Goal: Task Accomplishment & Management: Manage account settings

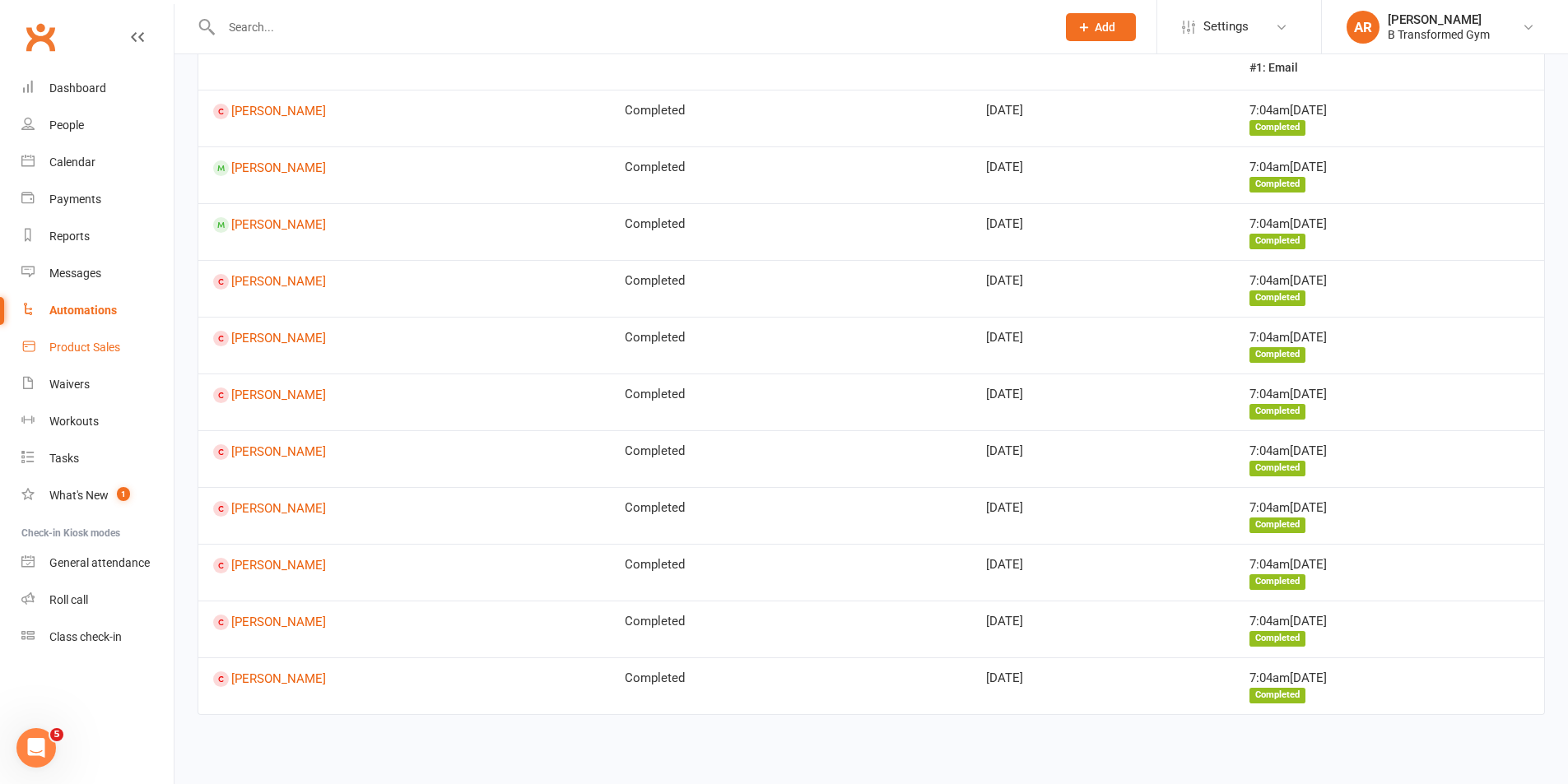
click at [95, 344] on div "Product Sales" at bounding box center [85, 346] width 71 height 13
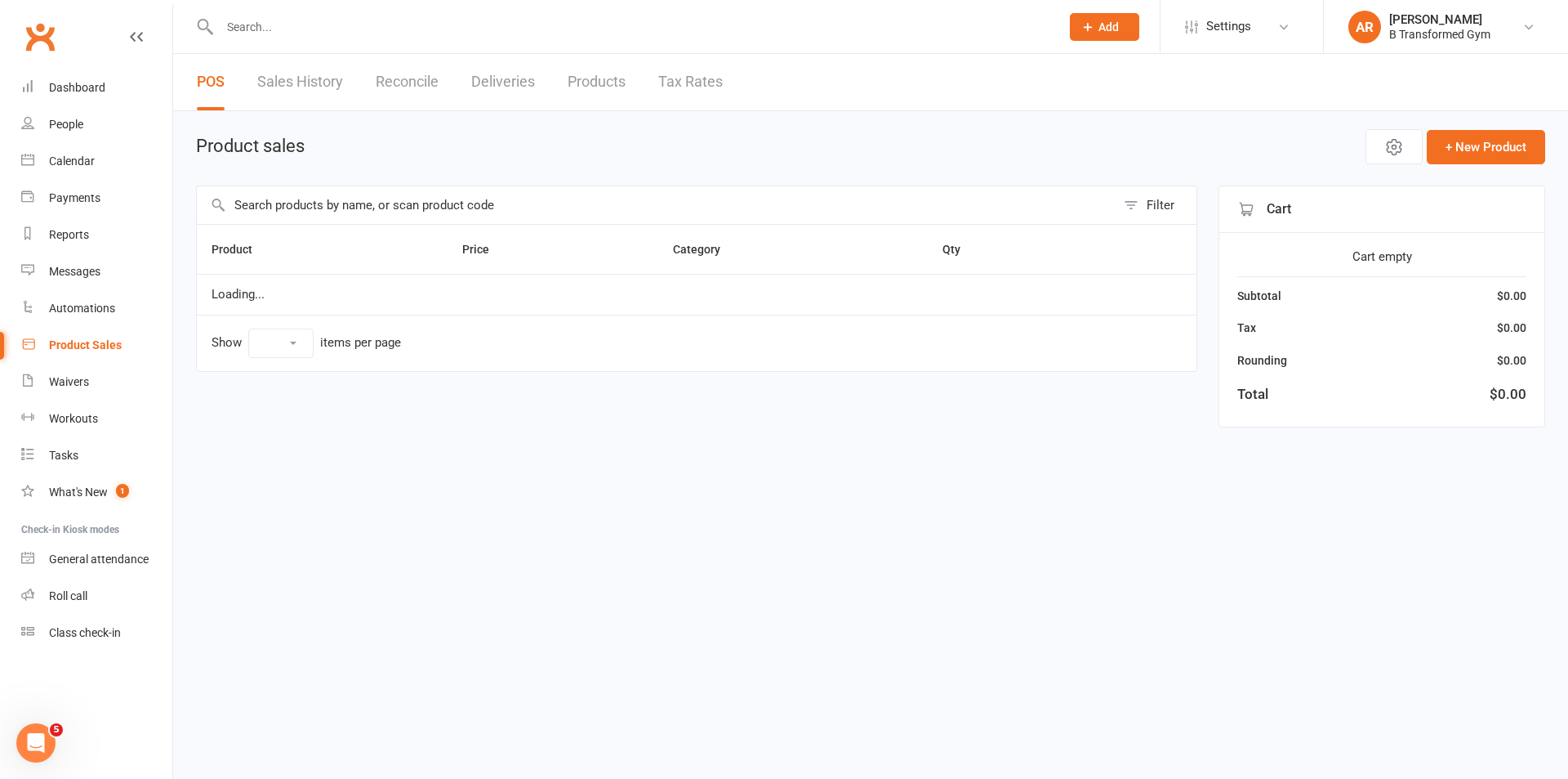
select select "25"
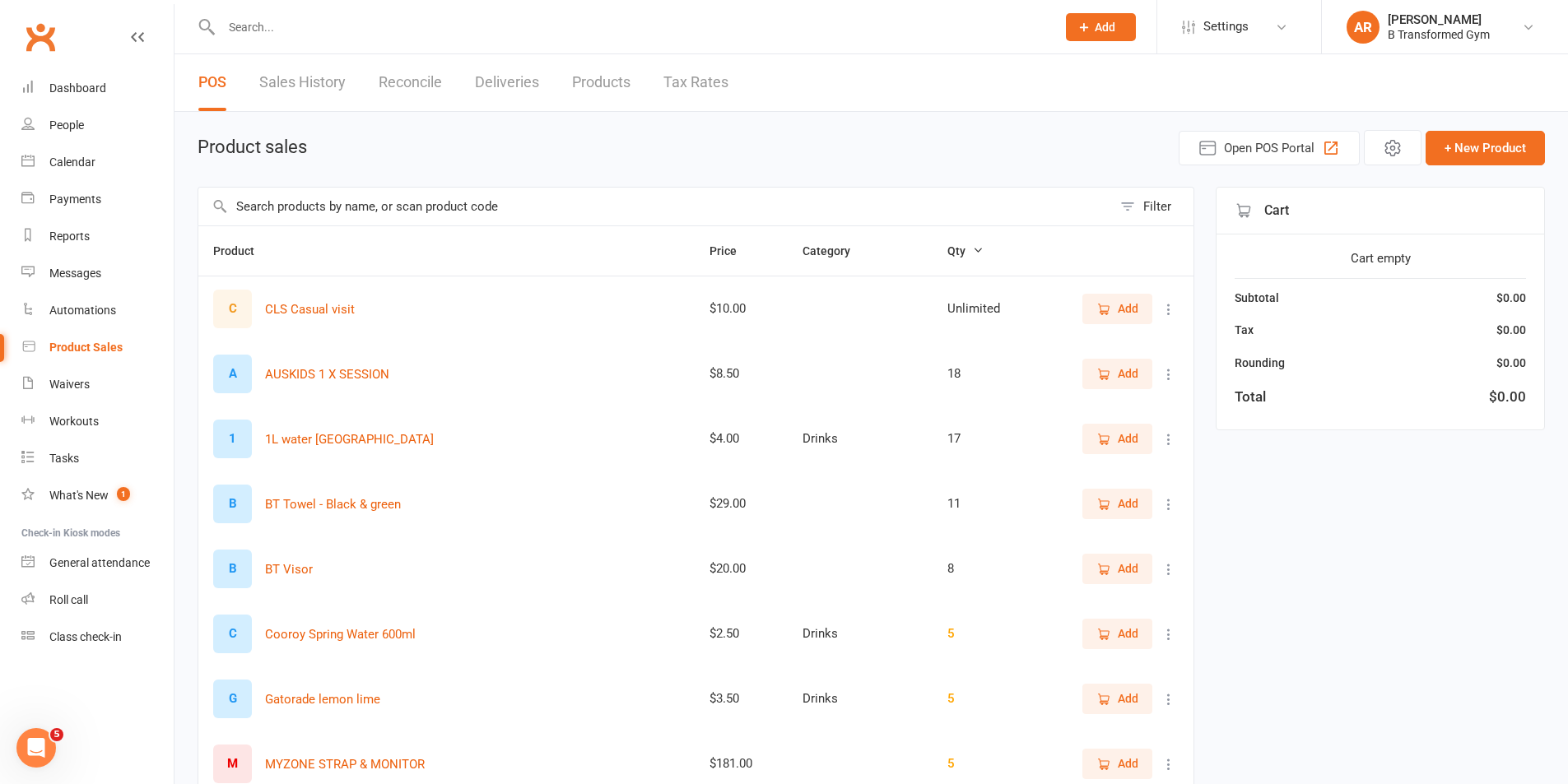
click at [293, 202] on input "text" at bounding box center [655, 206] width 914 height 38
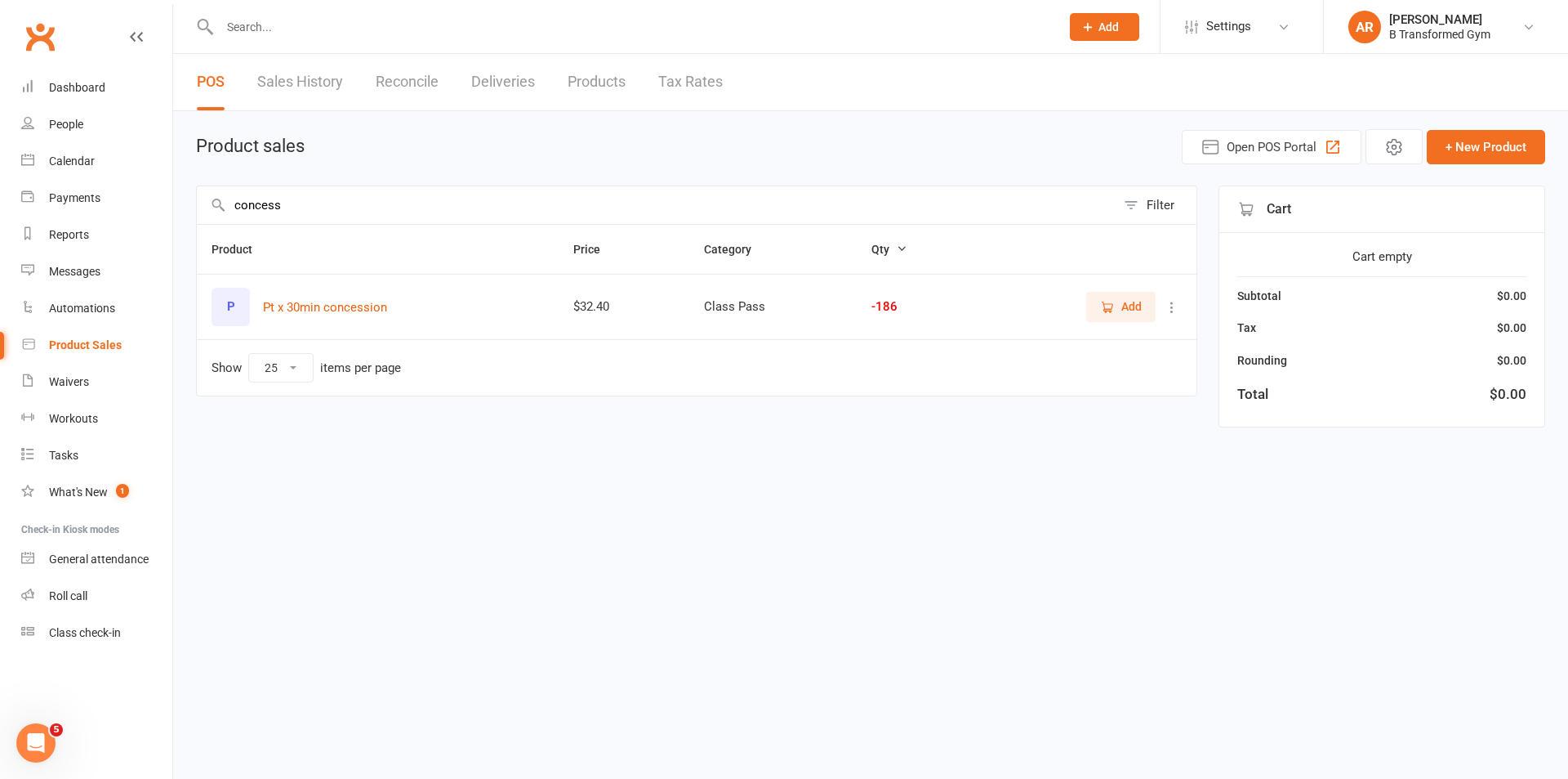
type input "concess"
click at [1132, 298] on span "Add" at bounding box center [1131, 306] width 21 height 18
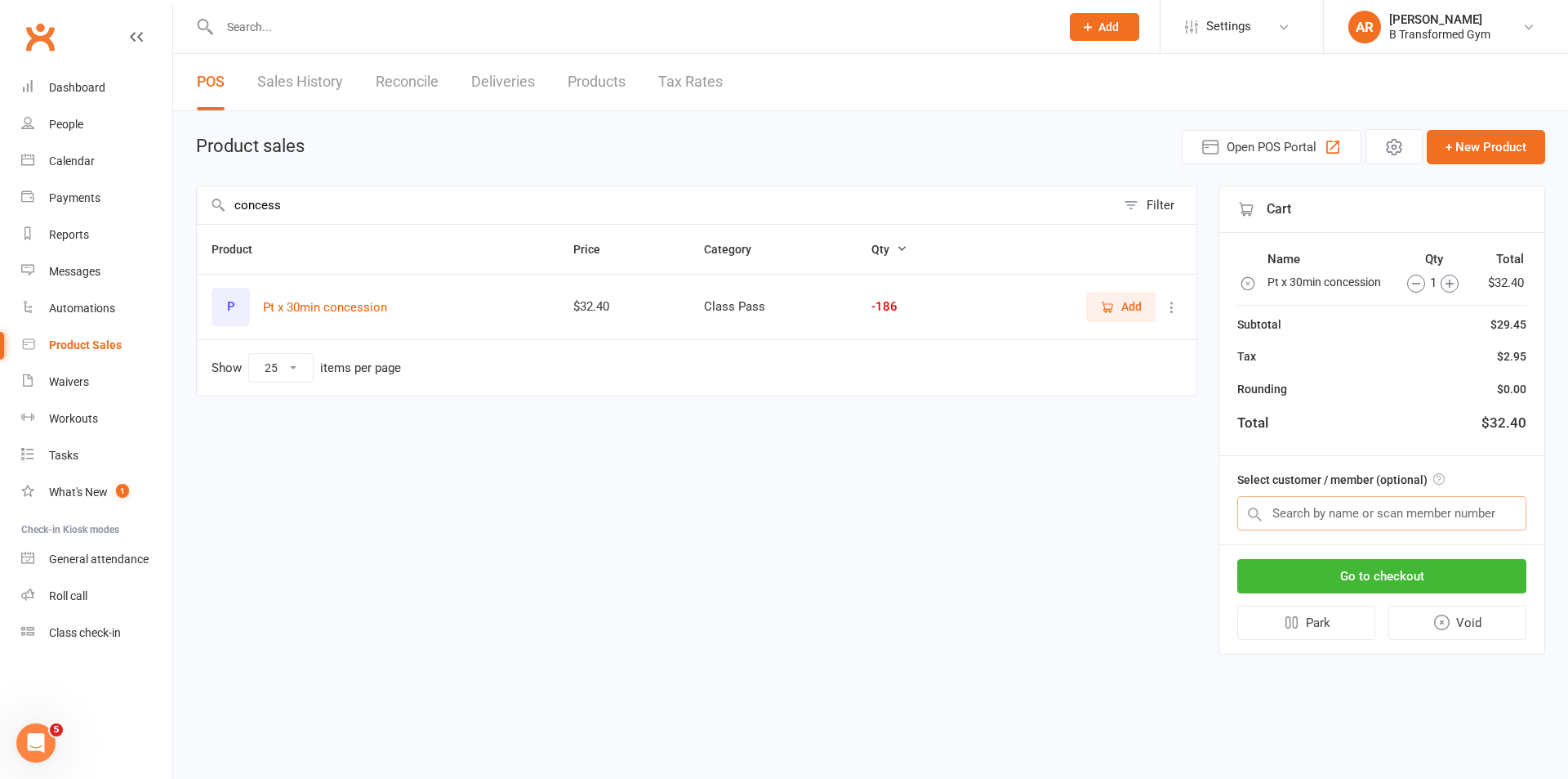
click at [1395, 516] on input "text" at bounding box center [1381, 513] width 289 height 35
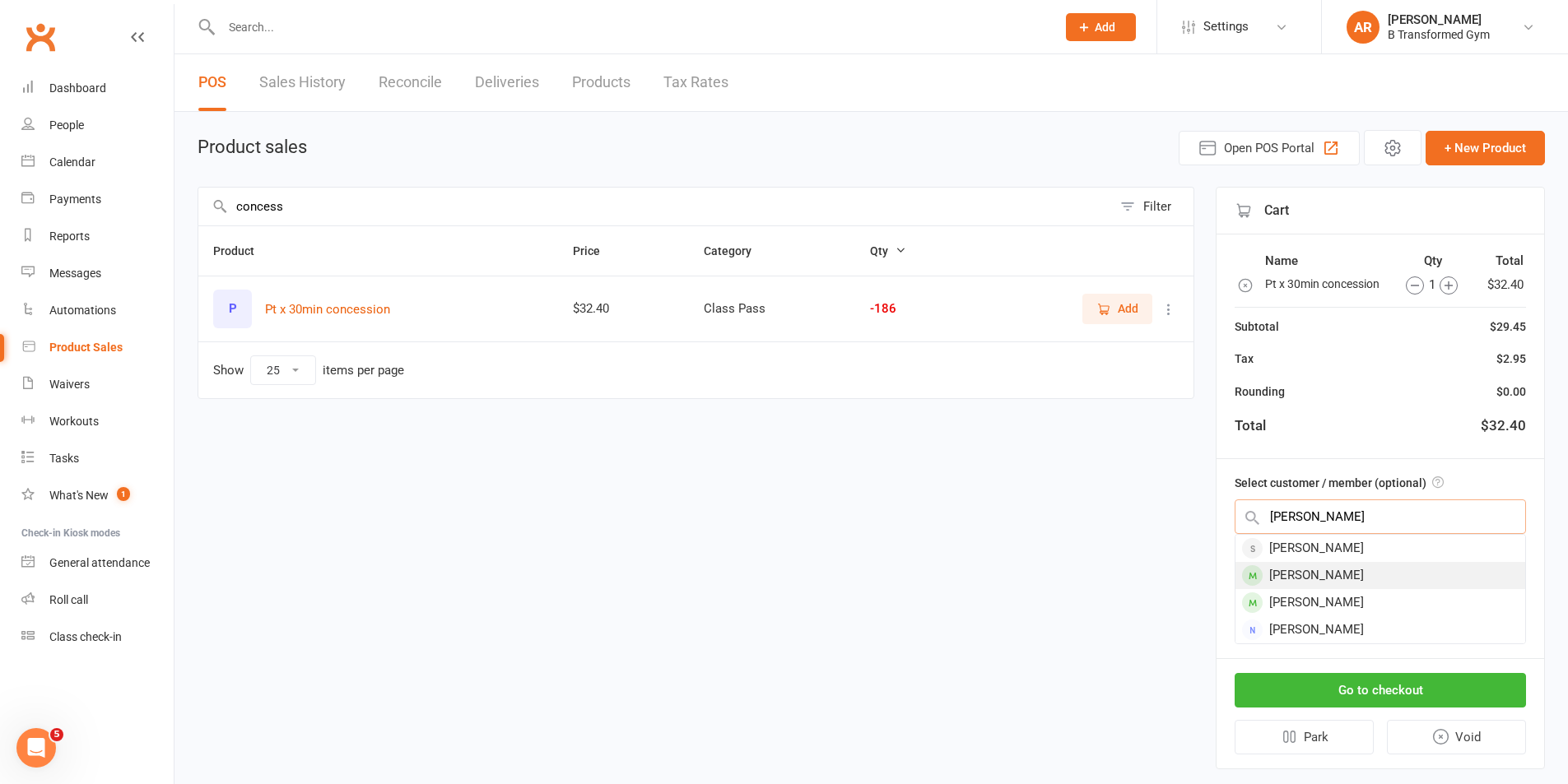
type input "meryl"
click at [1358, 571] on div "Meryl Thomas" at bounding box center [1380, 575] width 290 height 27
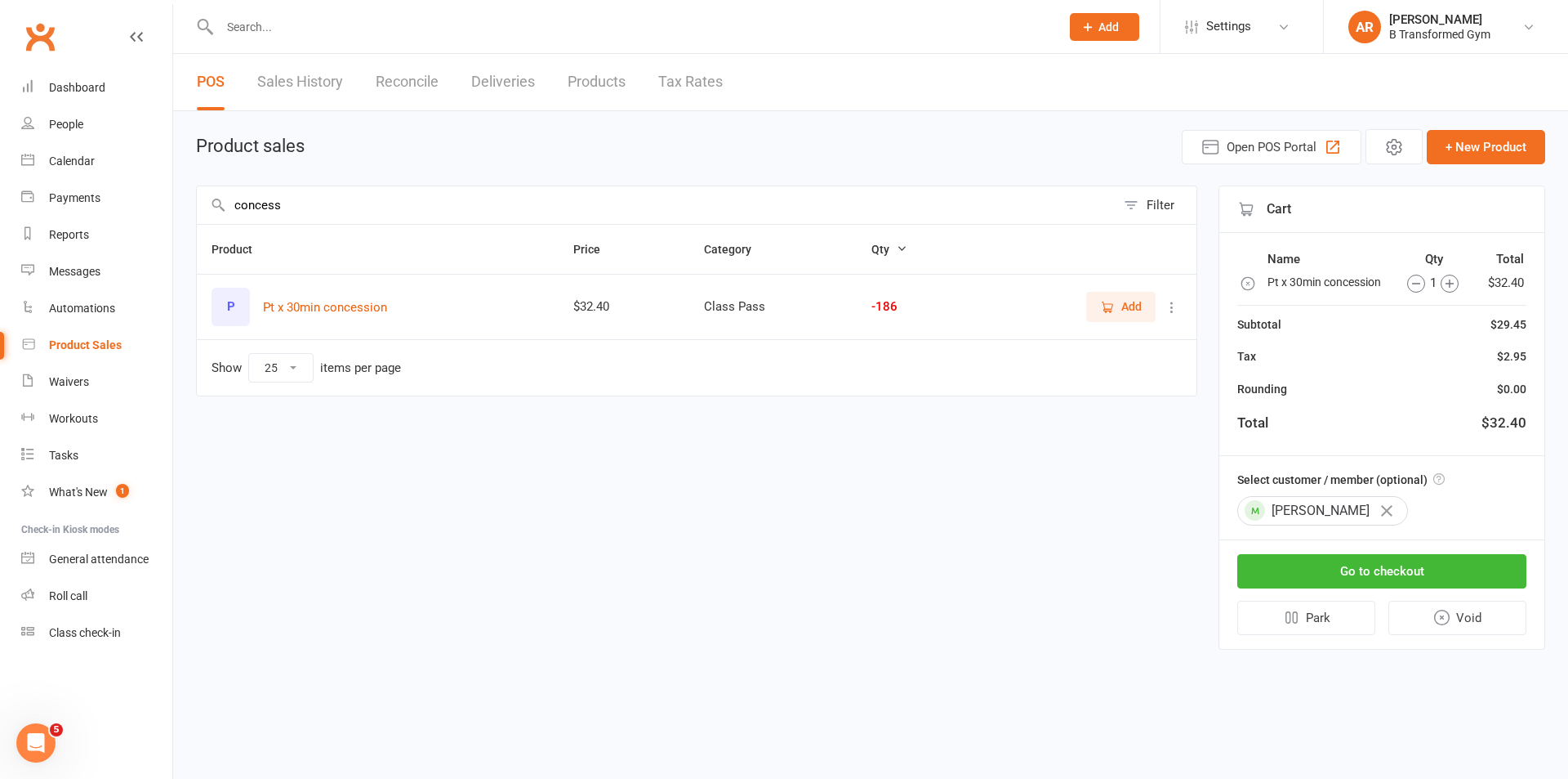
click at [1453, 287] on icon "button" at bounding box center [1449, 284] width 18 height 18
click at [1432, 562] on button "Go to checkout" at bounding box center [1381, 570] width 289 height 35
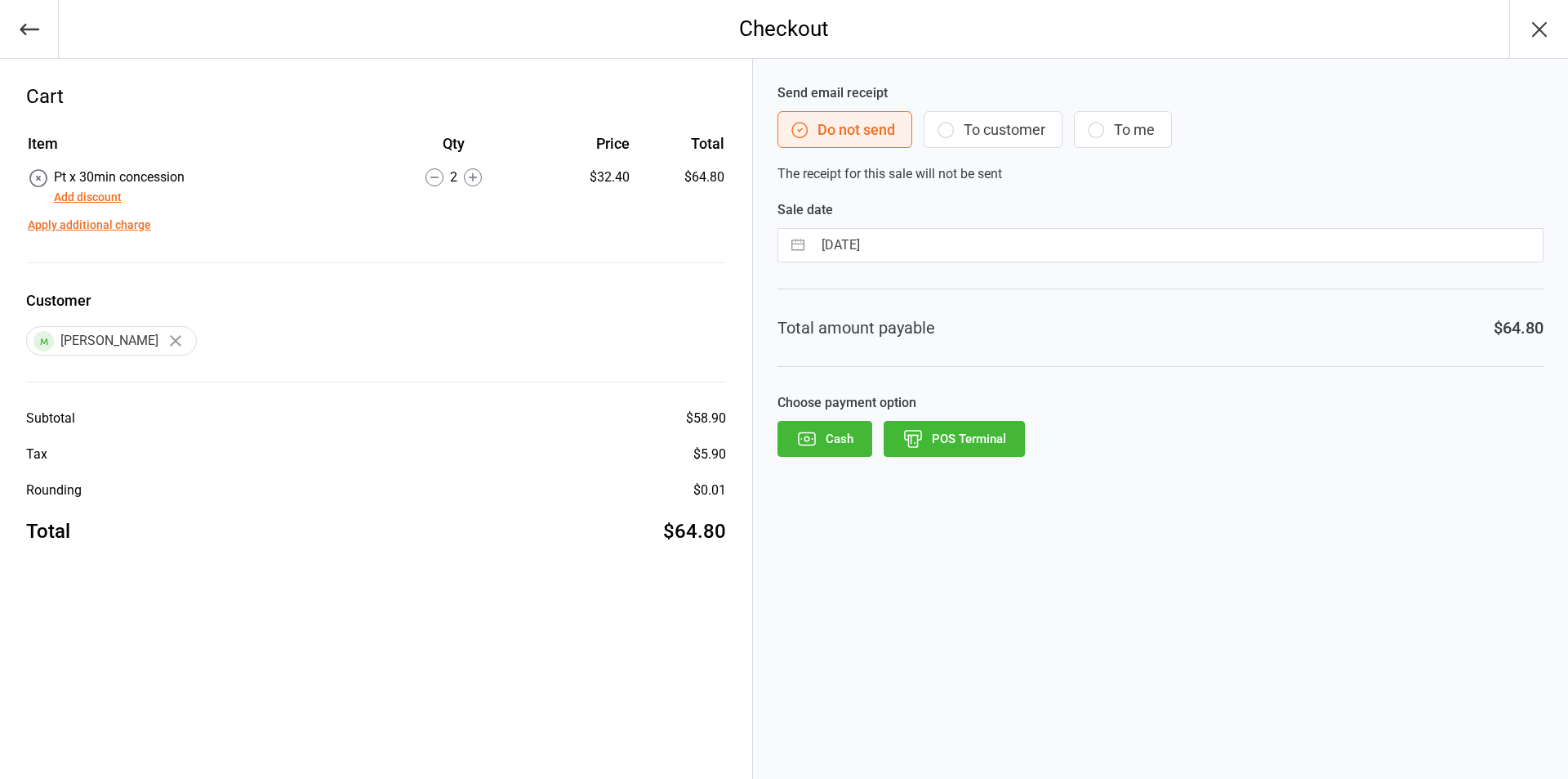
click at [964, 442] on button "POS Terminal" at bounding box center [953, 439] width 141 height 36
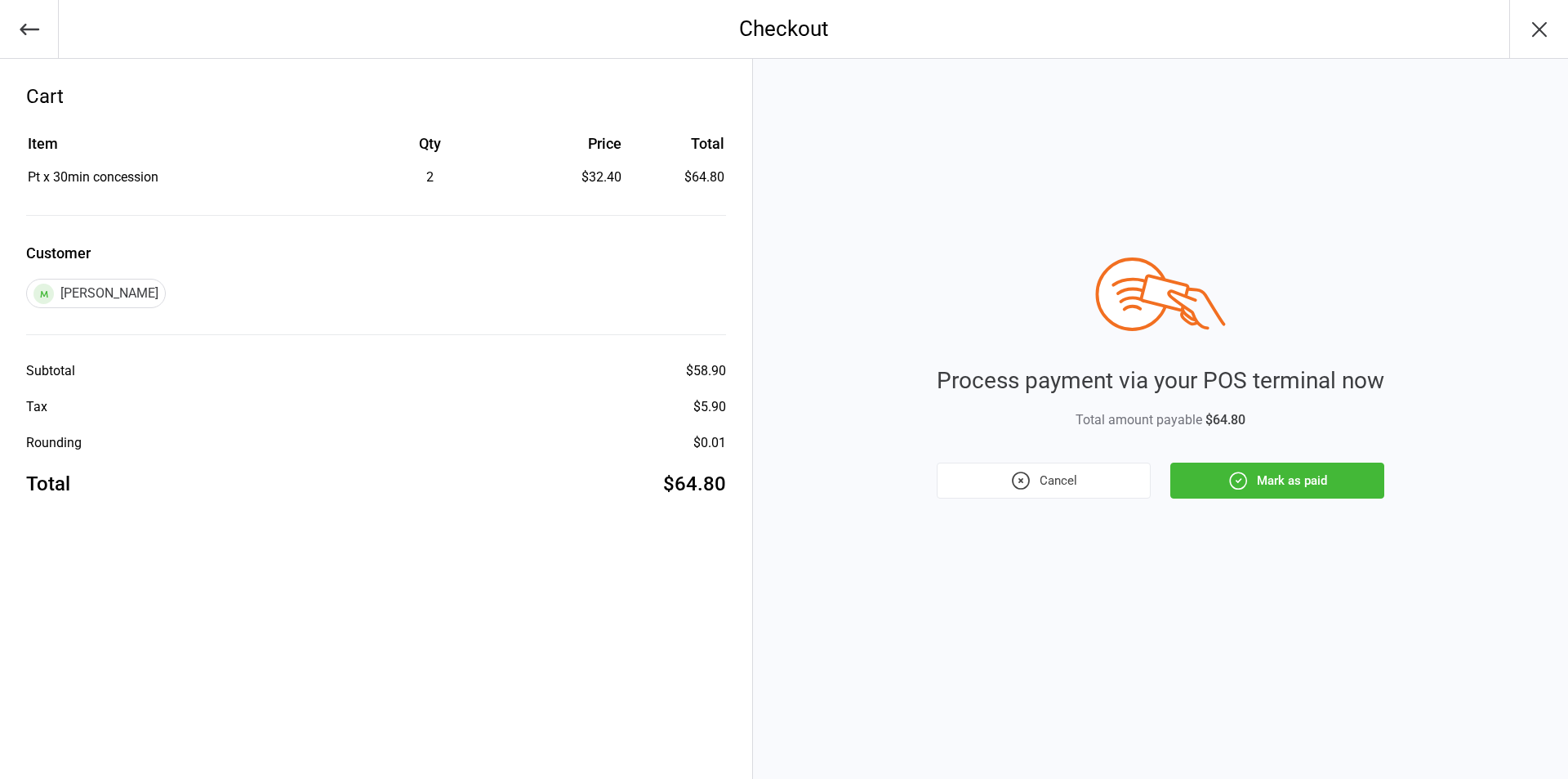
click at [1314, 489] on button "Mark as paid" at bounding box center [1278, 480] width 214 height 36
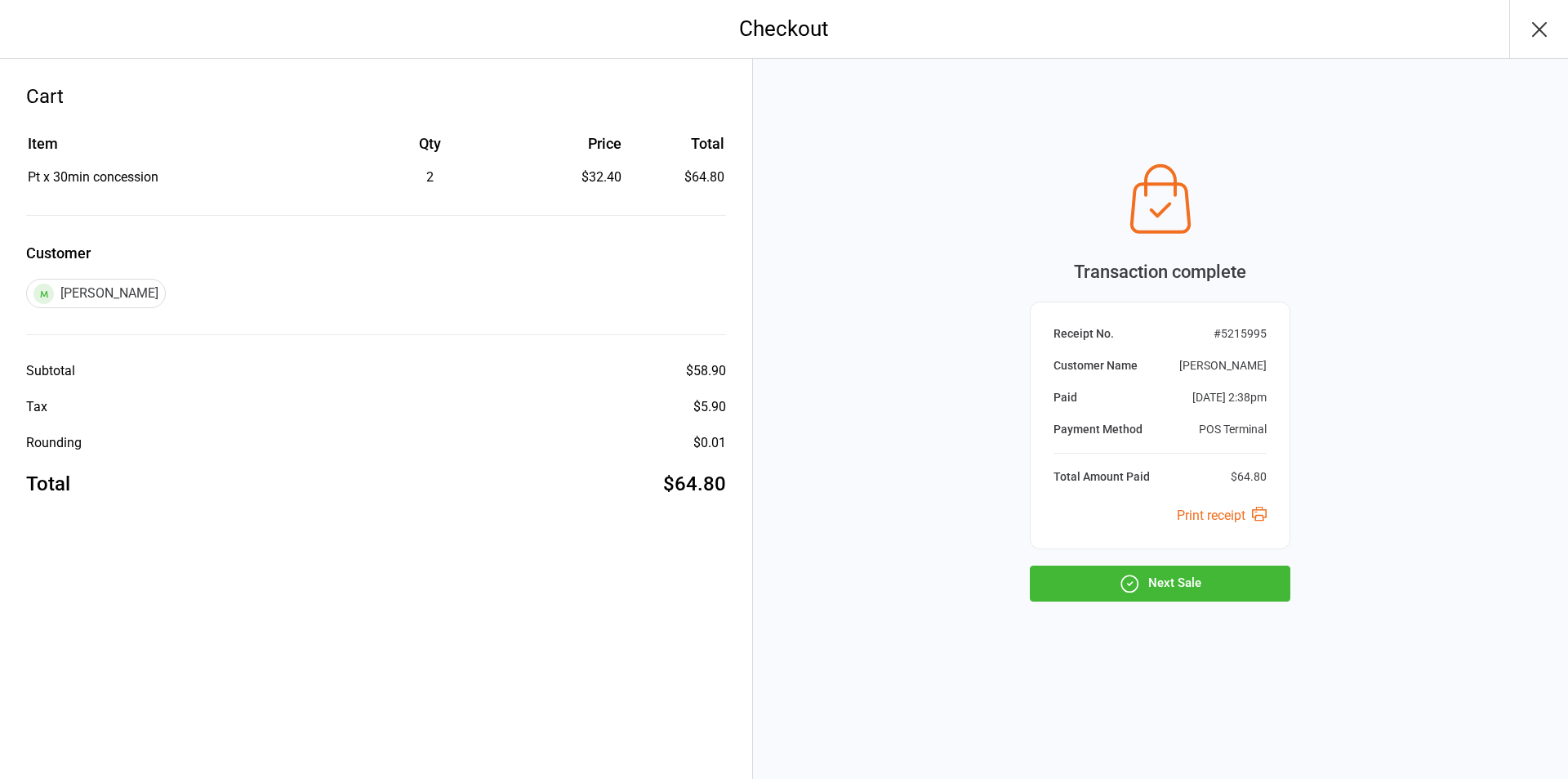
click at [1190, 594] on button "Next Sale" at bounding box center [1160, 583] width 261 height 36
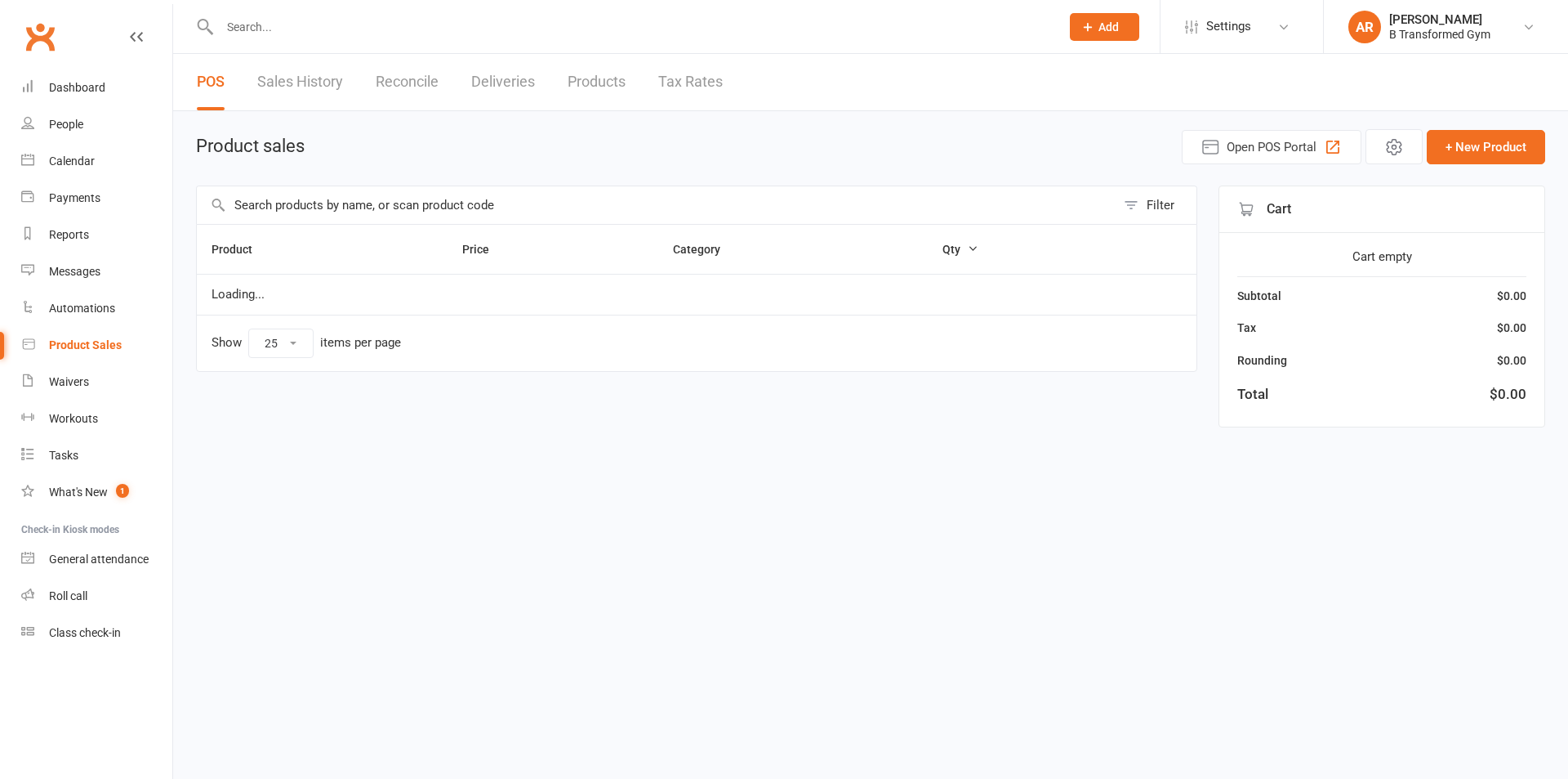
select select "25"
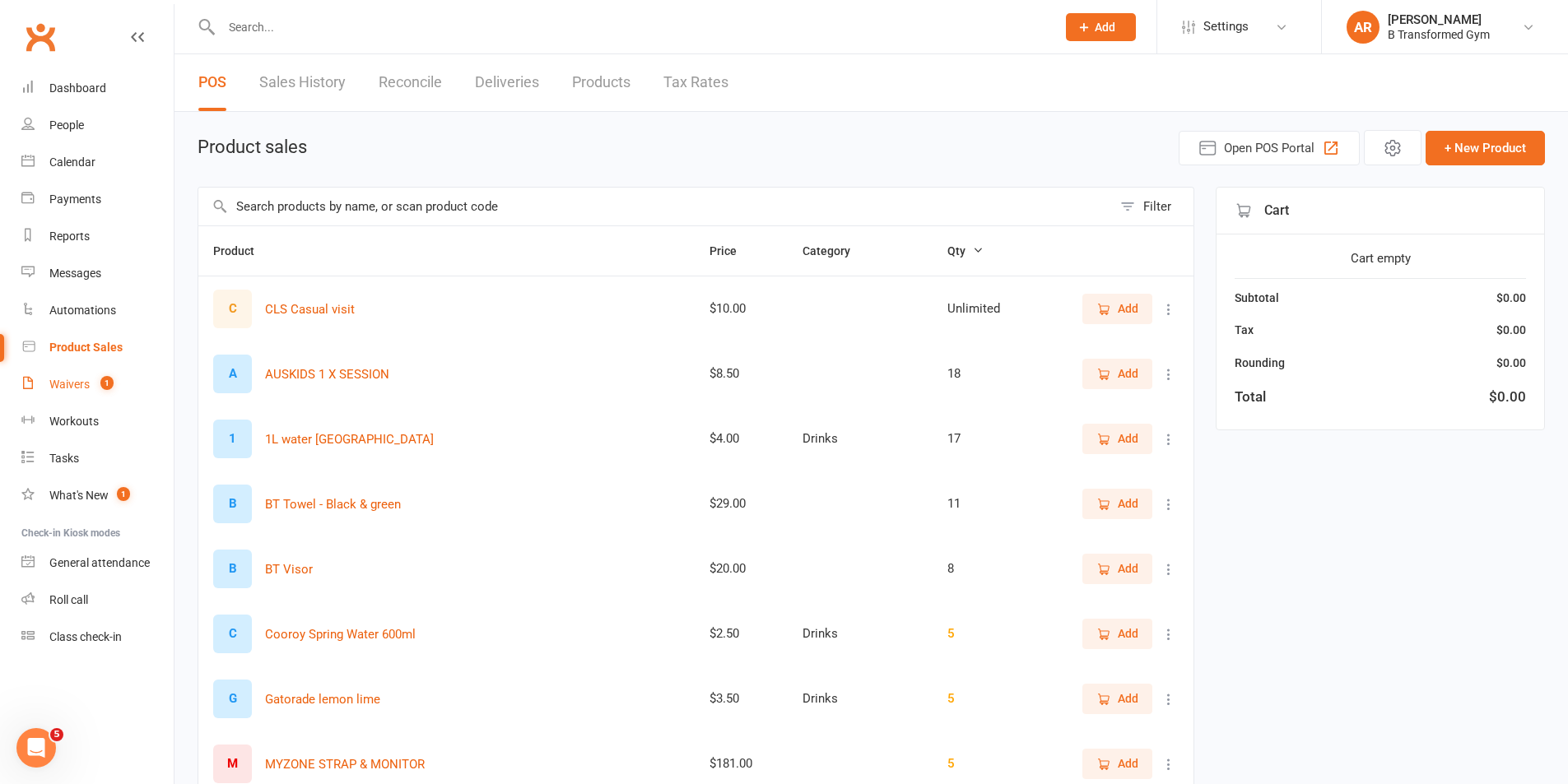
click at [65, 385] on div "Waivers" at bounding box center [70, 383] width 41 height 13
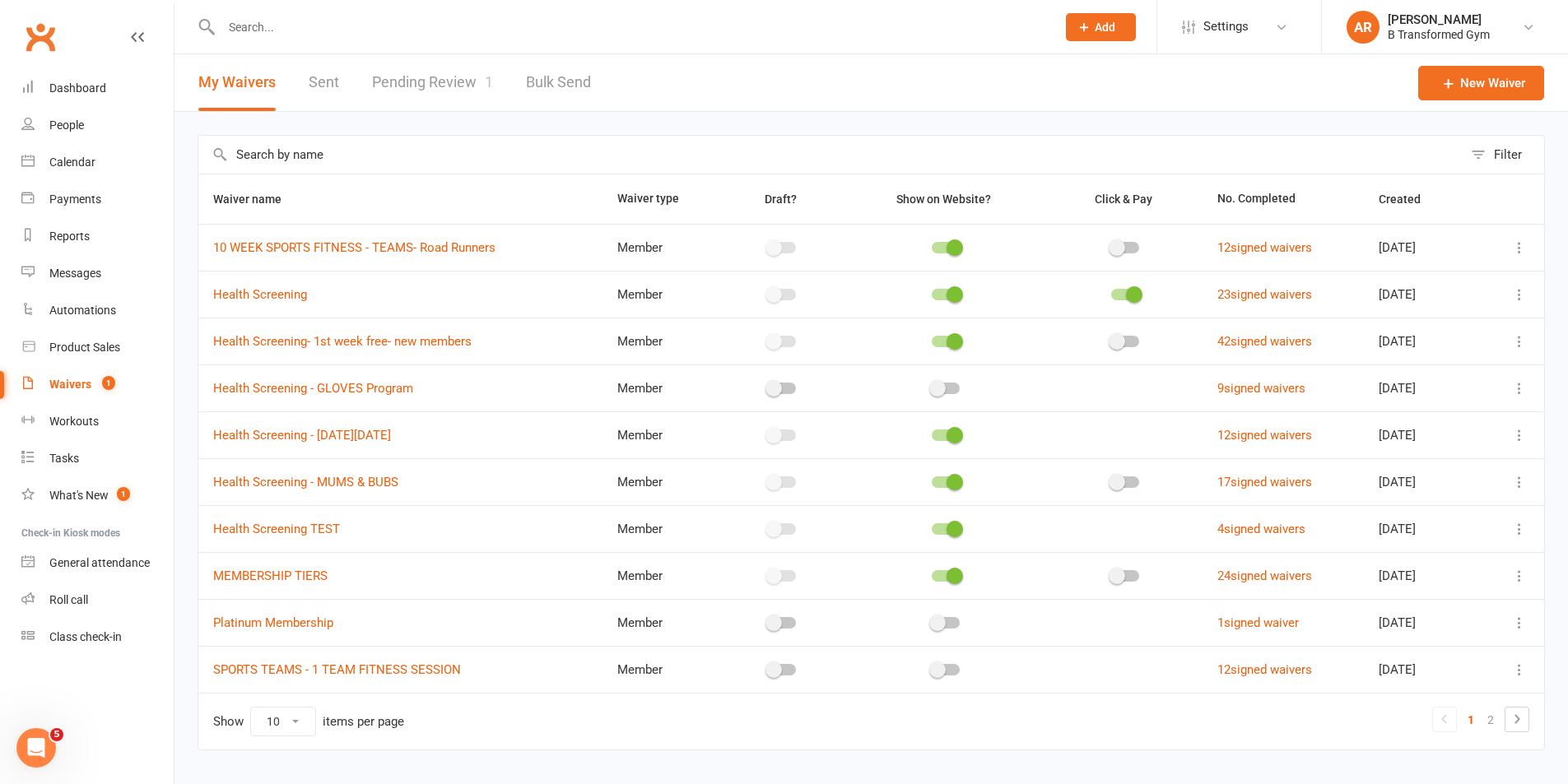
click at [447, 83] on link "Pending Review 1" at bounding box center [433, 83] width 121 height 57
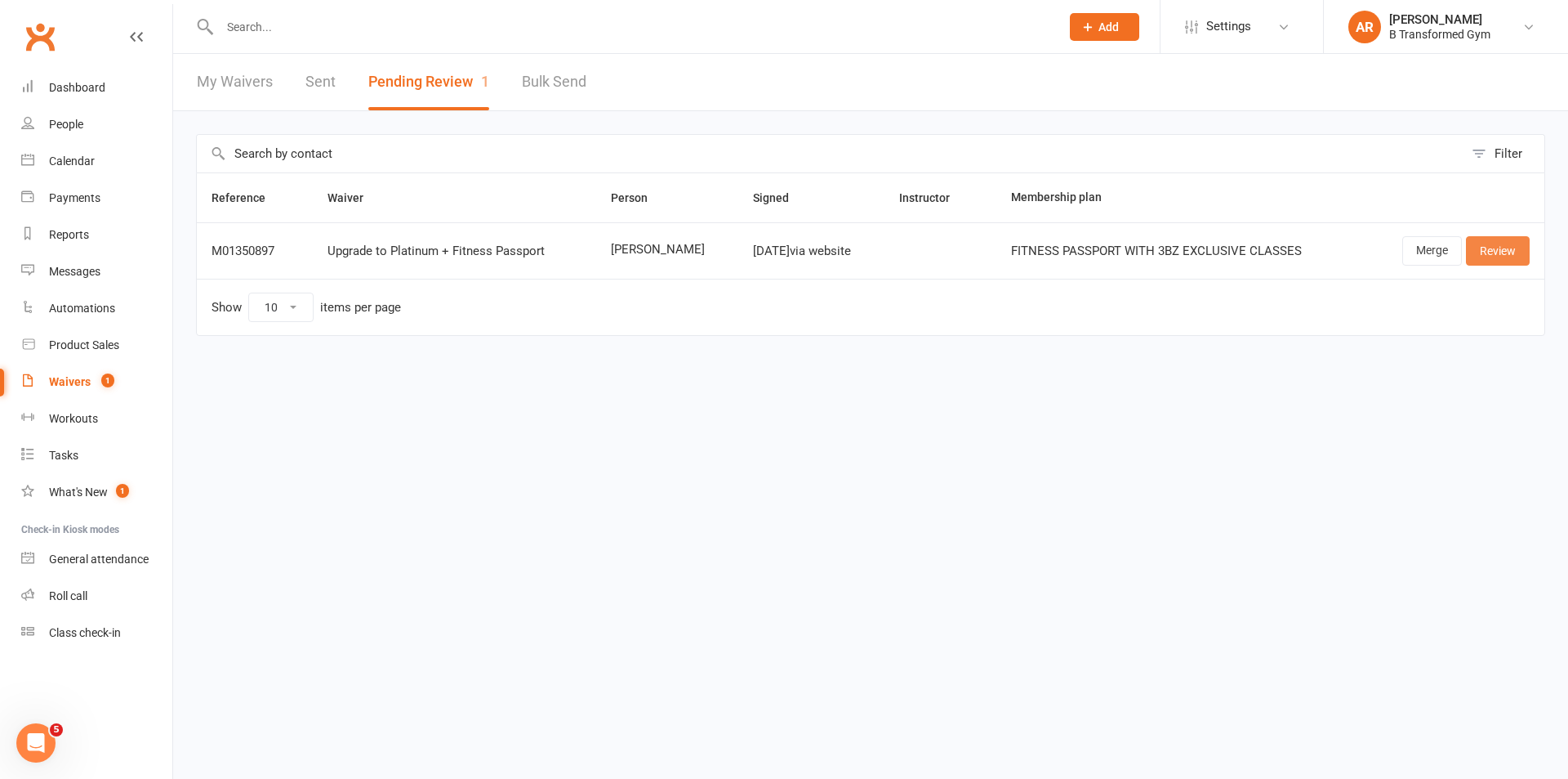
click at [1490, 252] on link "Review" at bounding box center [1498, 251] width 63 height 30
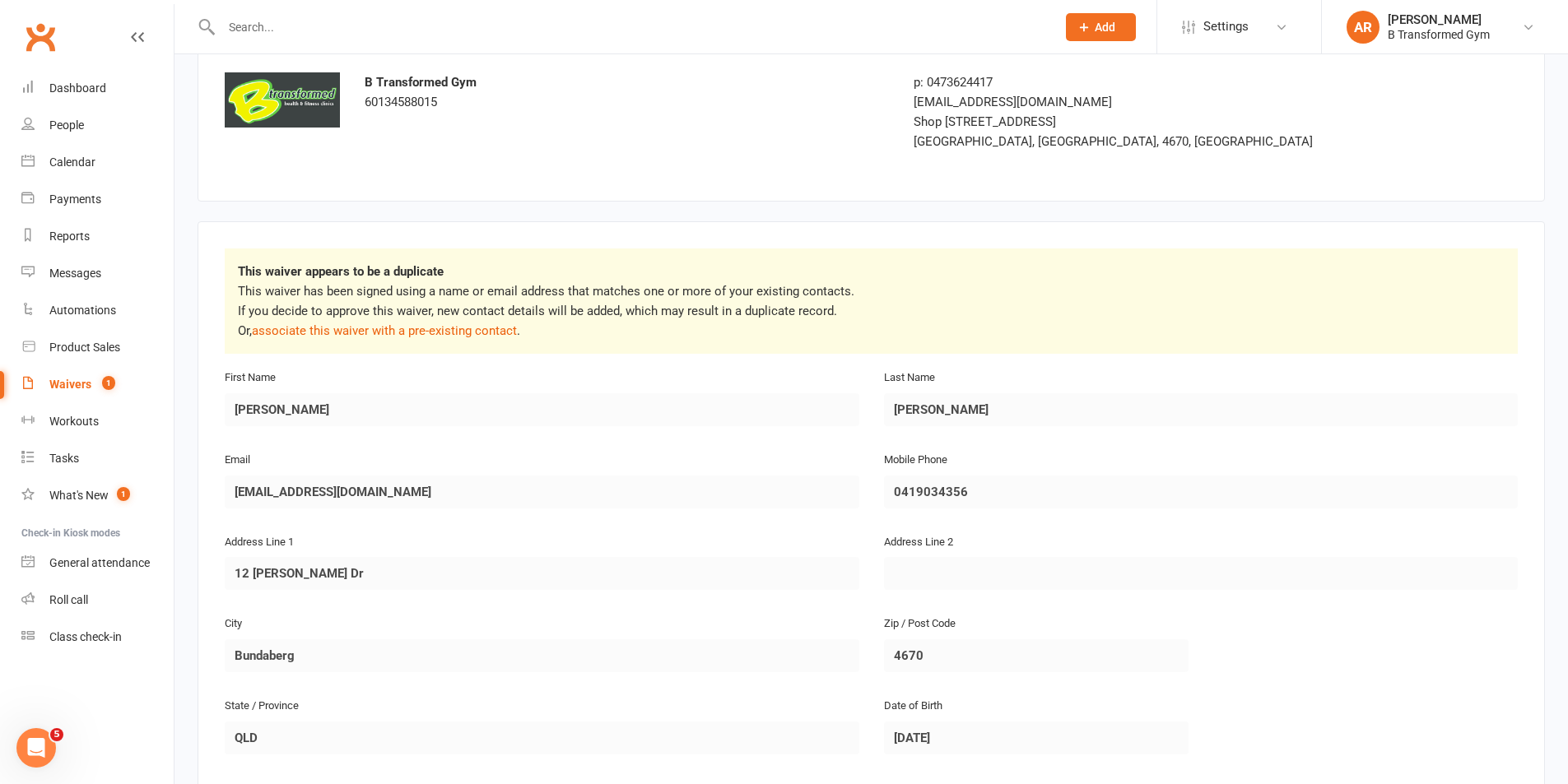
scroll to position [164, 0]
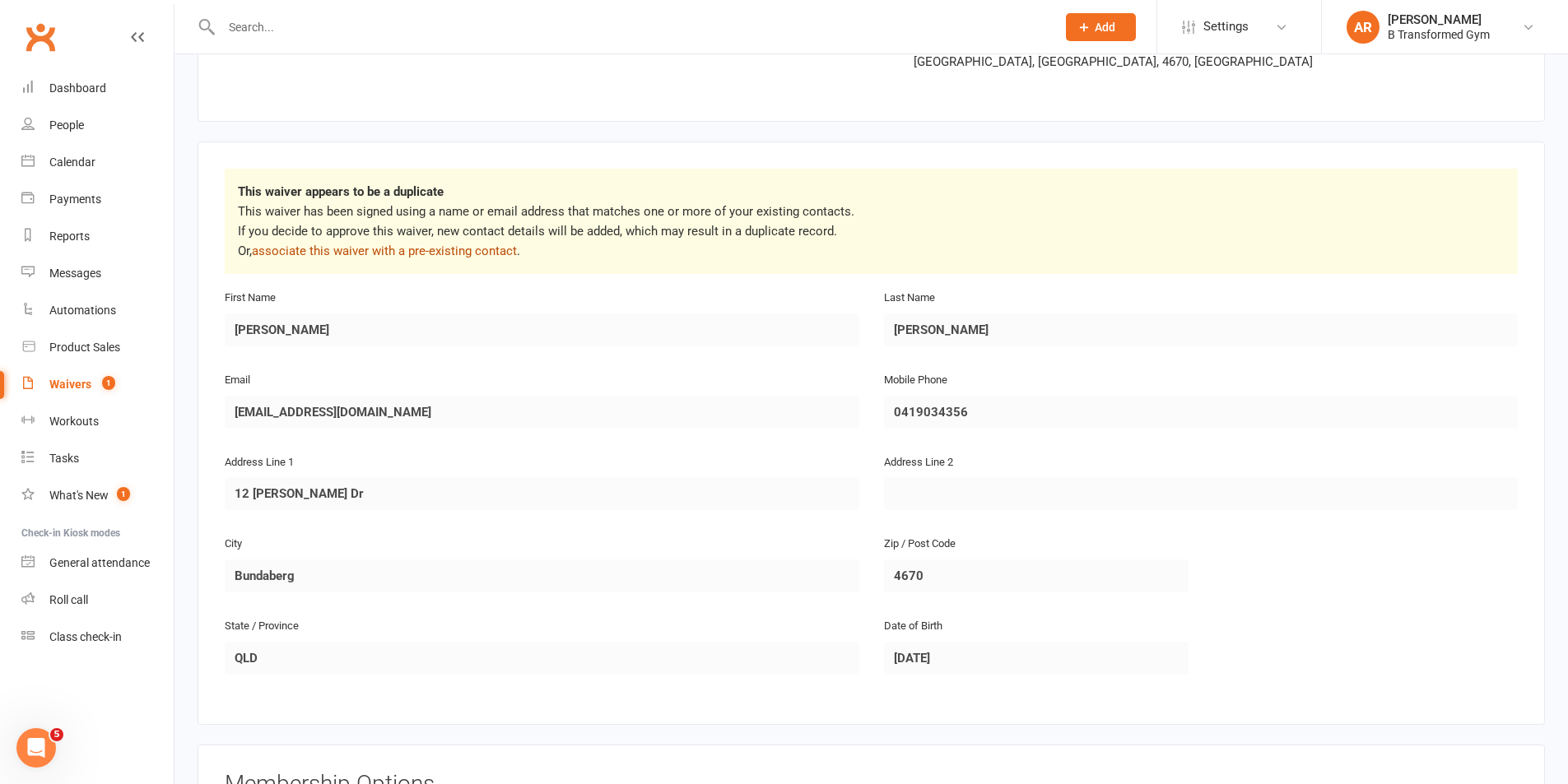
click at [406, 249] on link "associate this waiver with a pre-existing contact" at bounding box center [384, 251] width 265 height 15
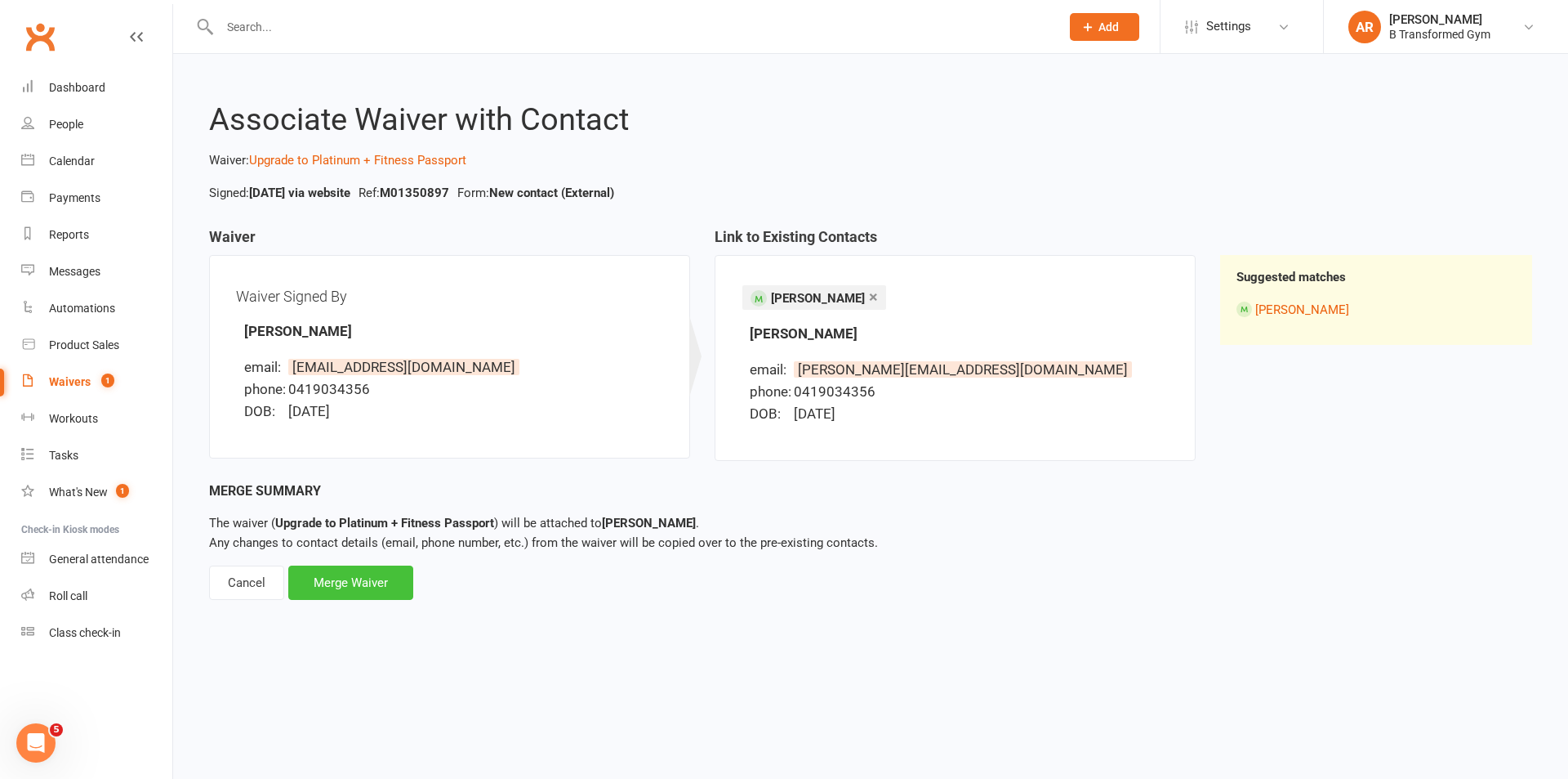
click at [373, 581] on div "Merge Waiver" at bounding box center [351, 582] width 124 height 35
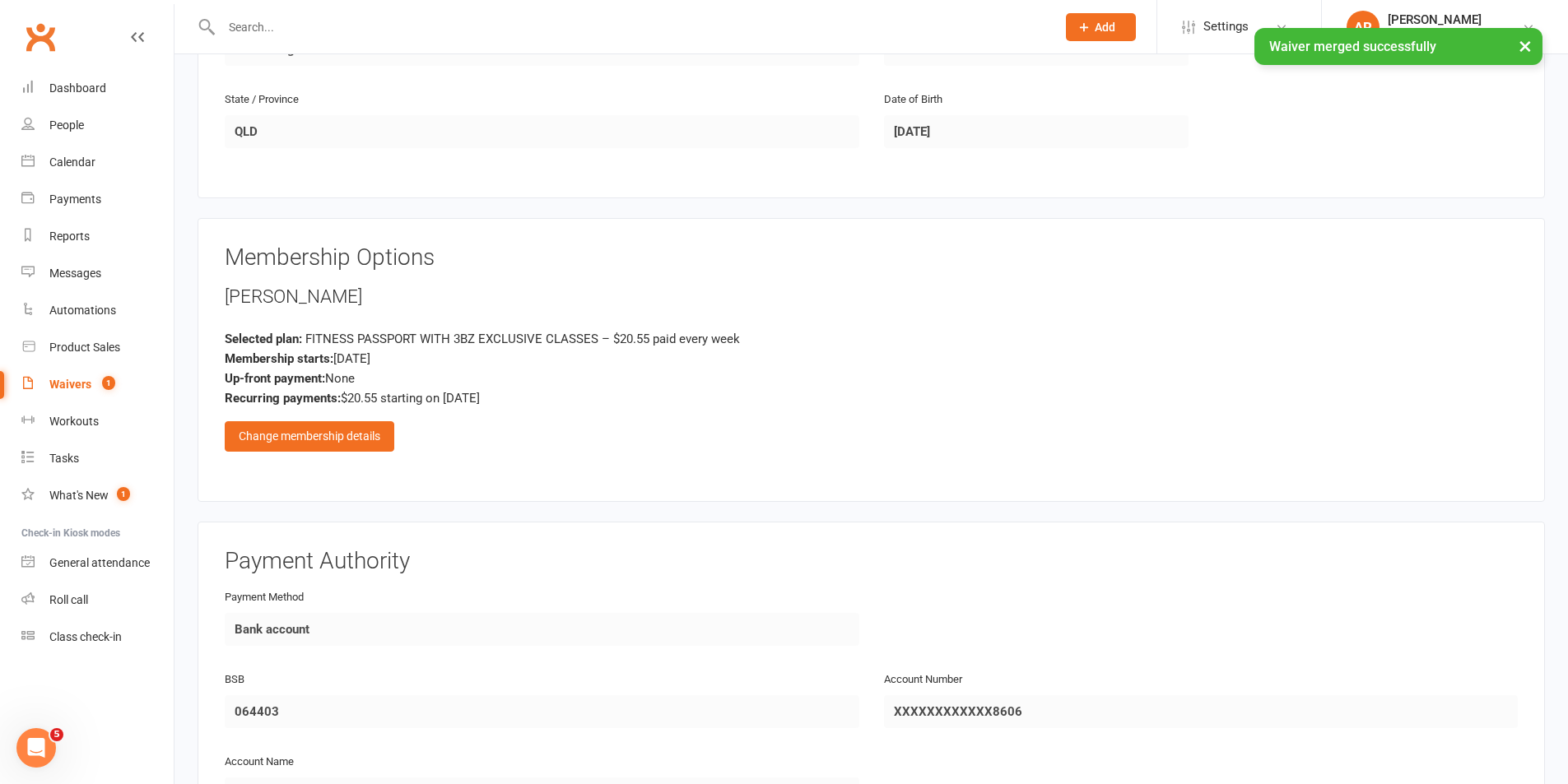
scroll to position [576, 0]
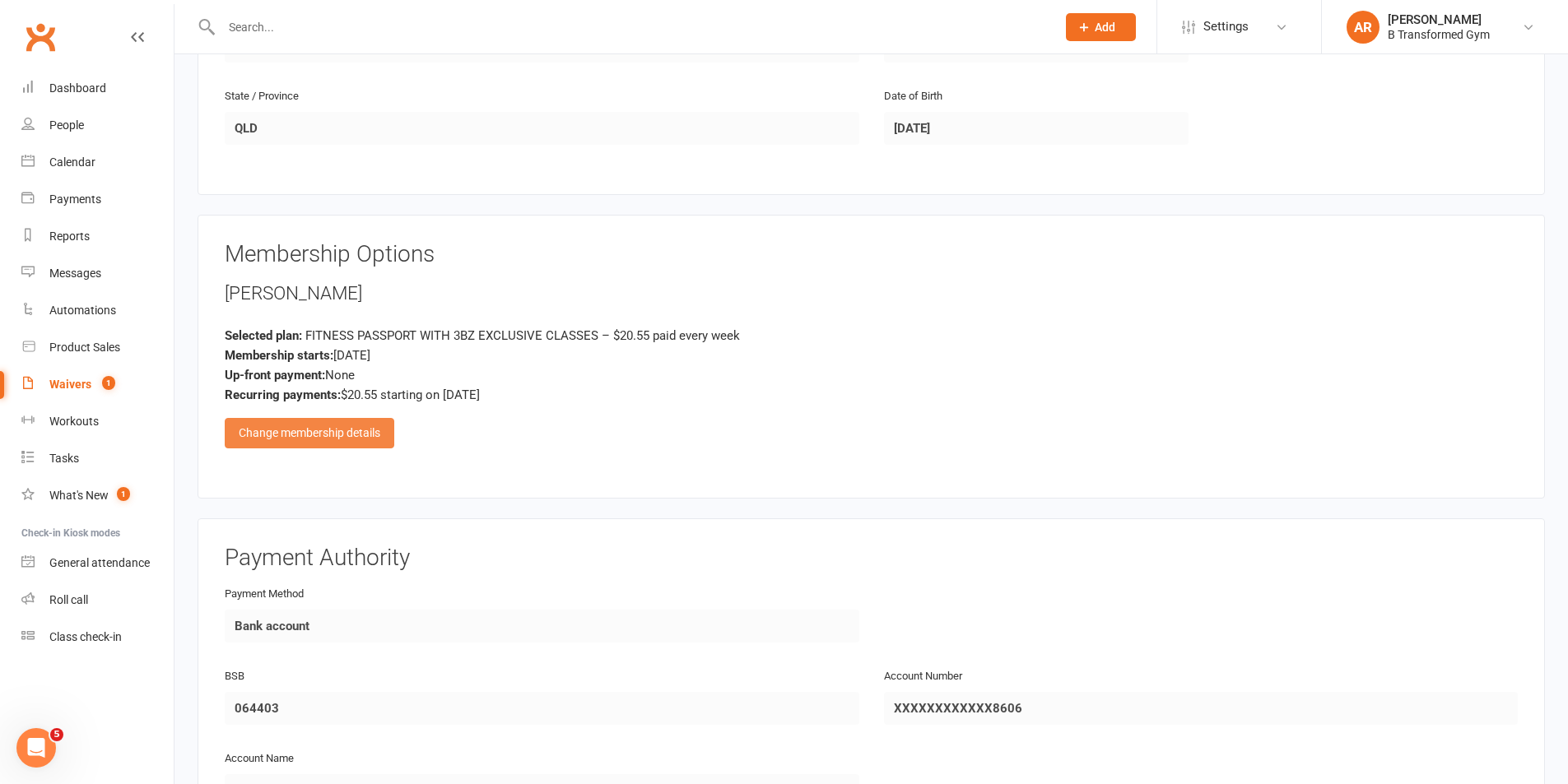
click at [310, 434] on div "Change membership details" at bounding box center [310, 433] width 169 height 30
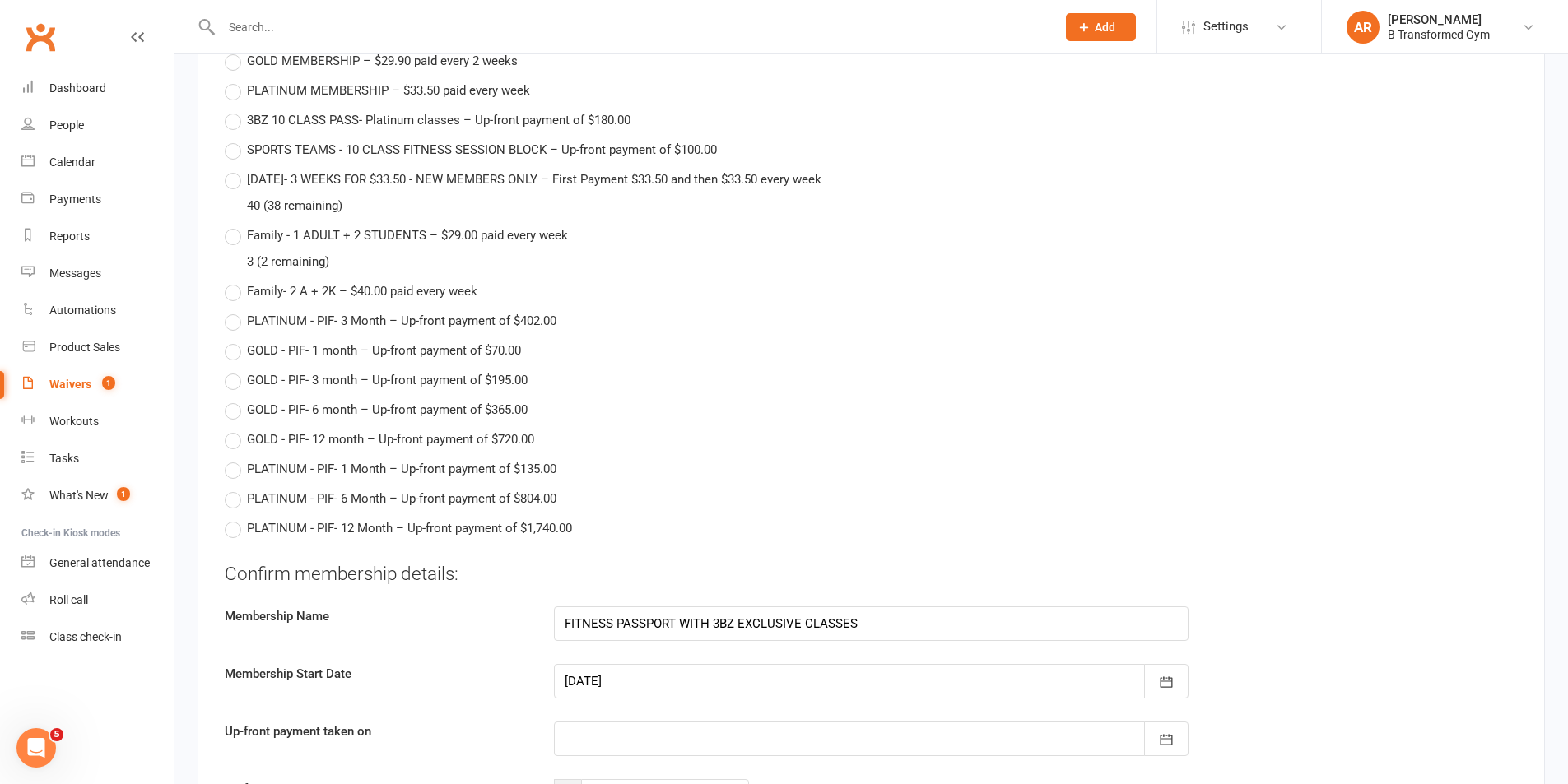
scroll to position [1727, 0]
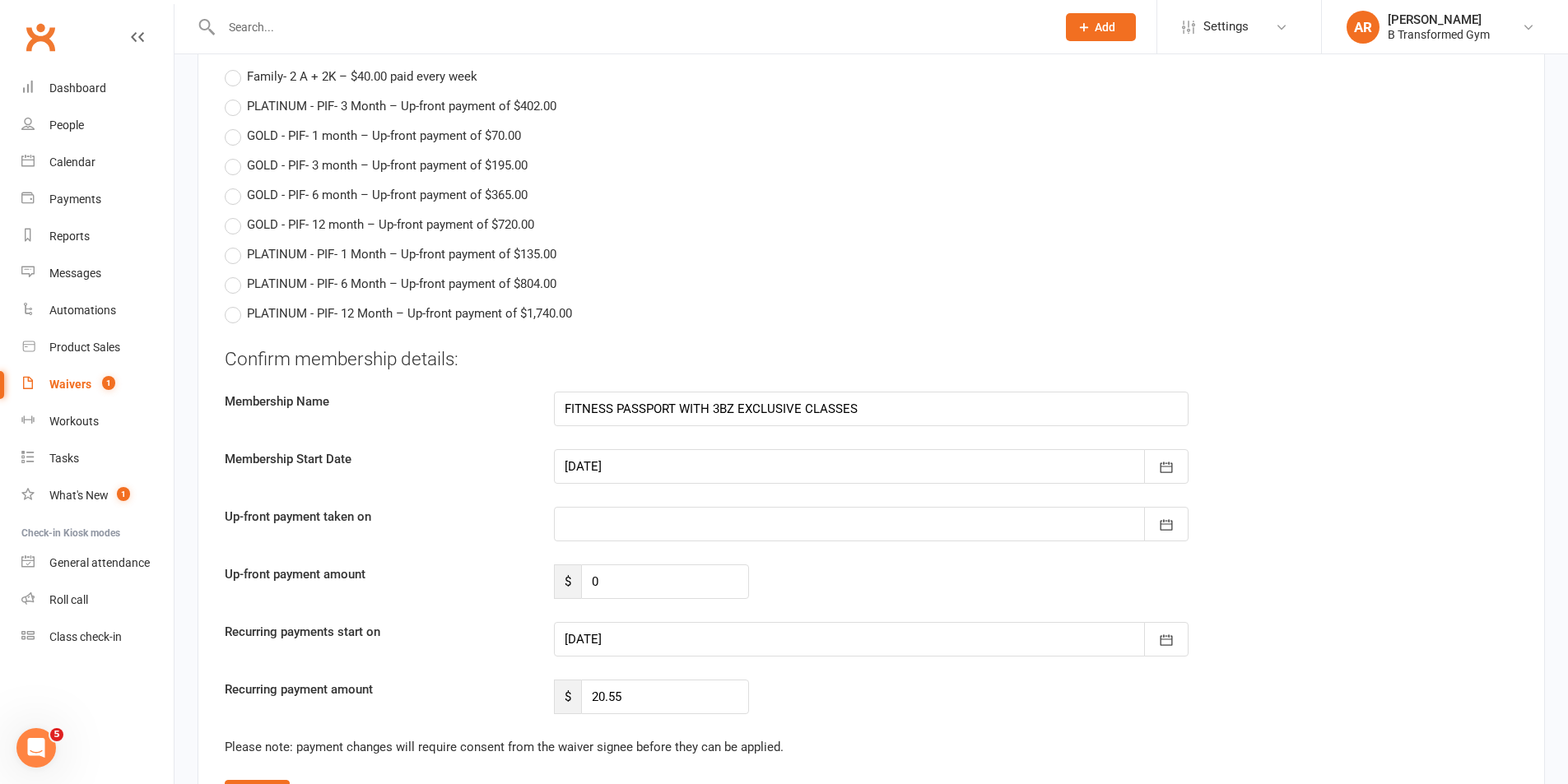
click at [647, 467] on div at bounding box center [870, 466] width 634 height 35
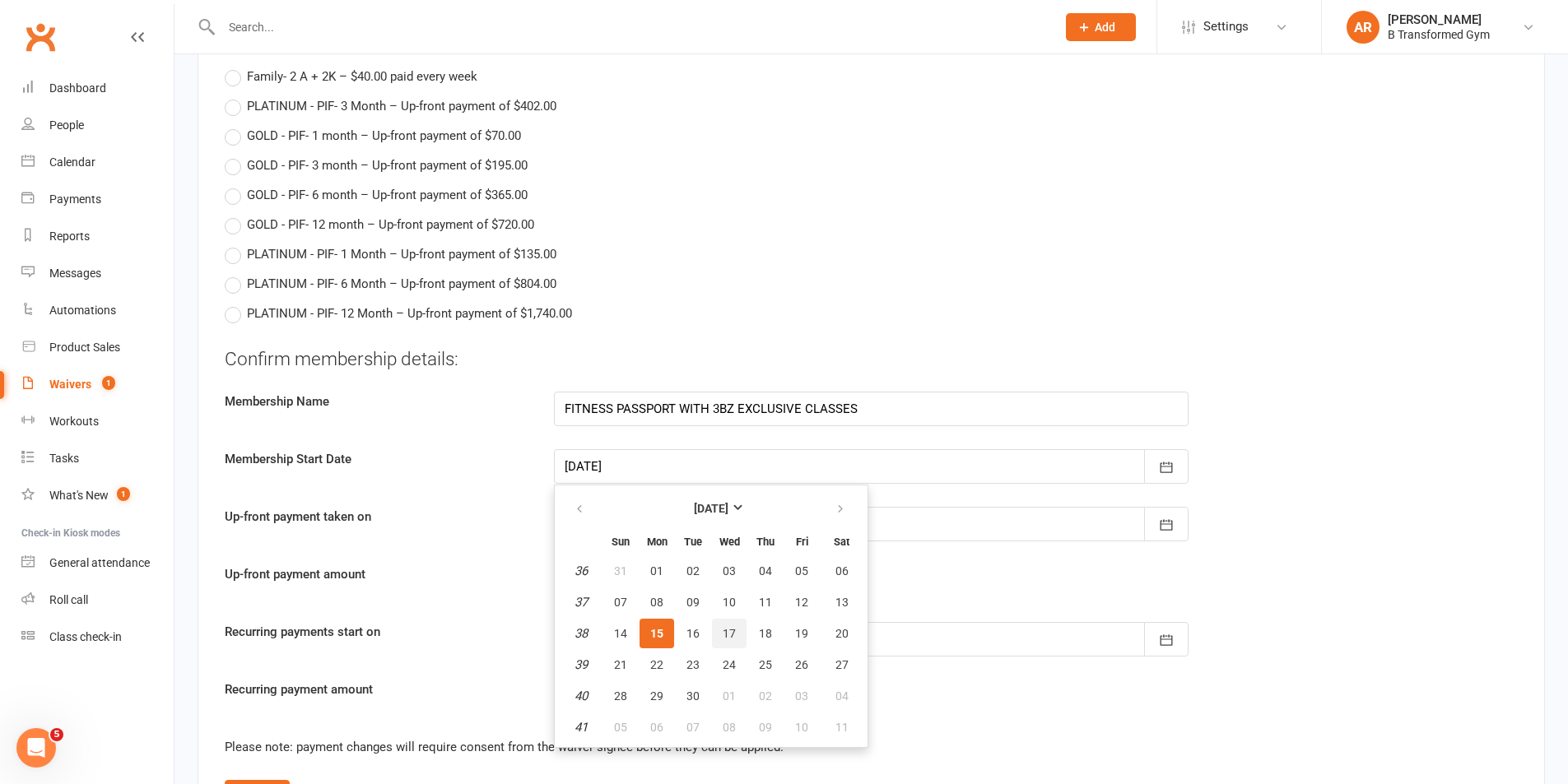
click at [723, 624] on button "17" at bounding box center [729, 634] width 35 height 30
type input "17 Sep 2025"
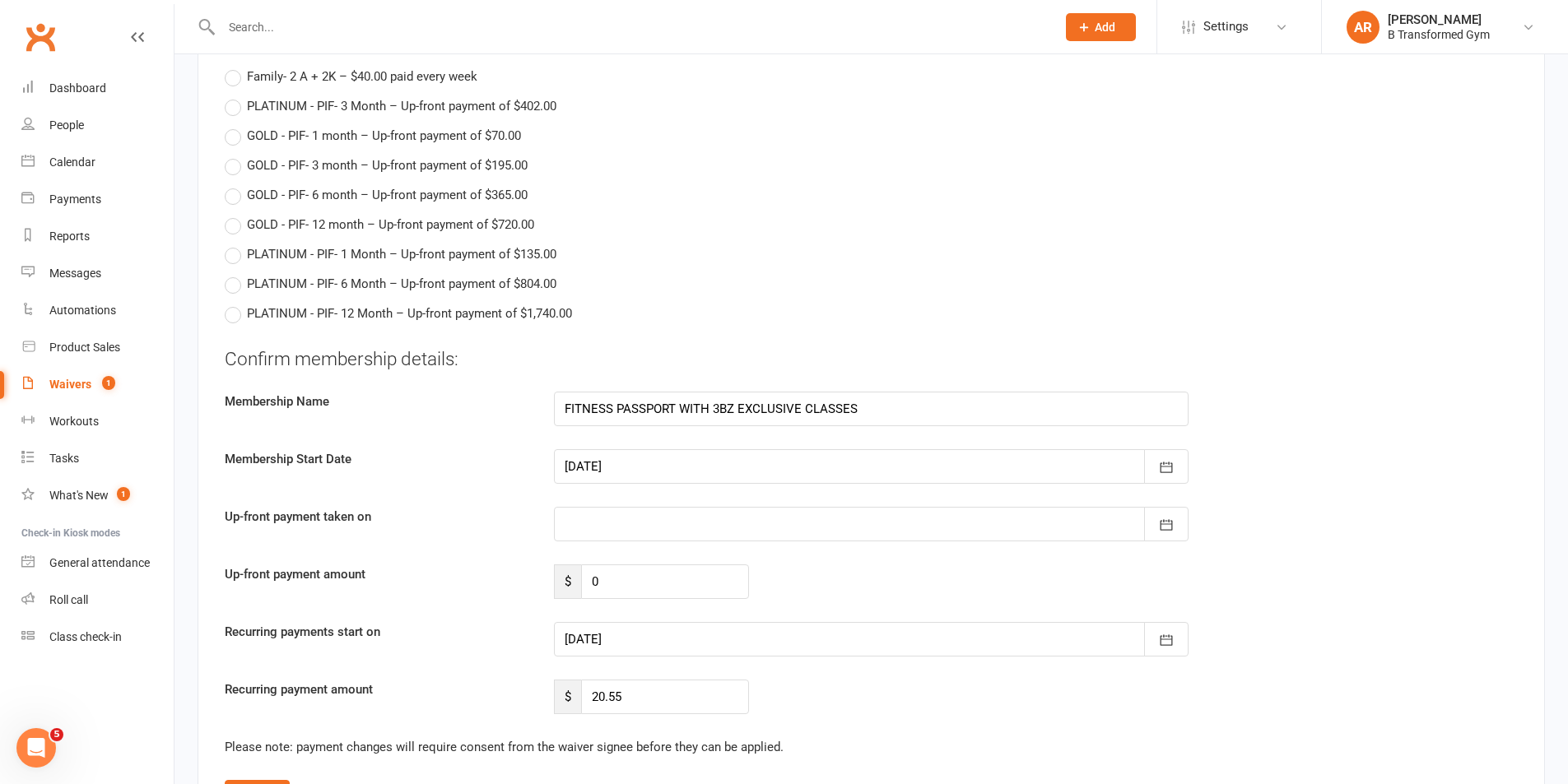
type input "17 Sep 2025"
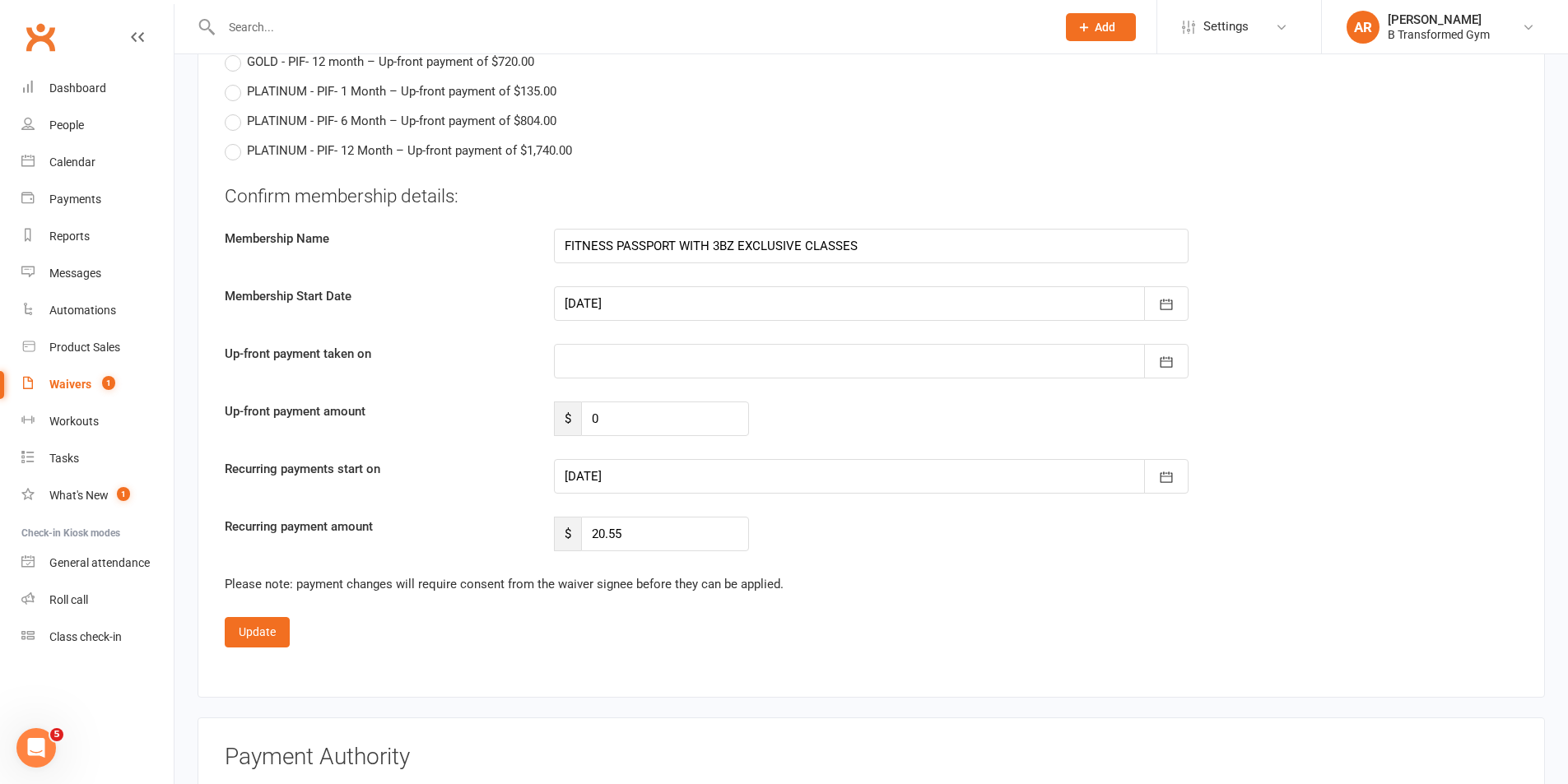
scroll to position [1891, 0]
click at [266, 626] on button "Update" at bounding box center [257, 630] width 65 height 30
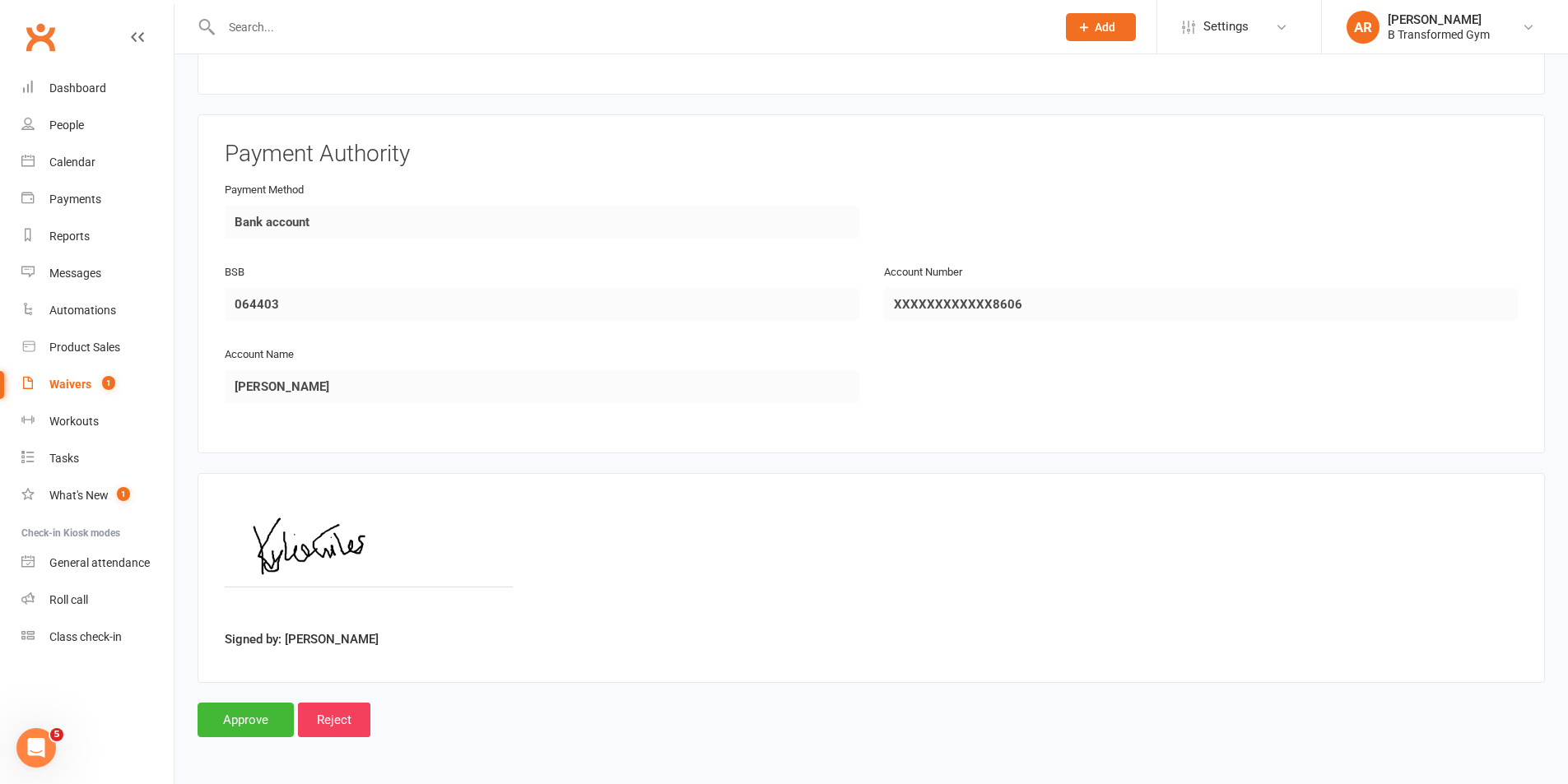
scroll to position [980, 0]
drag, startPoint x: 236, startPoint y: 717, endPoint x: 271, endPoint y: 709, distance: 35.9
click at [237, 717] on input "Approve" at bounding box center [245, 719] width 97 height 35
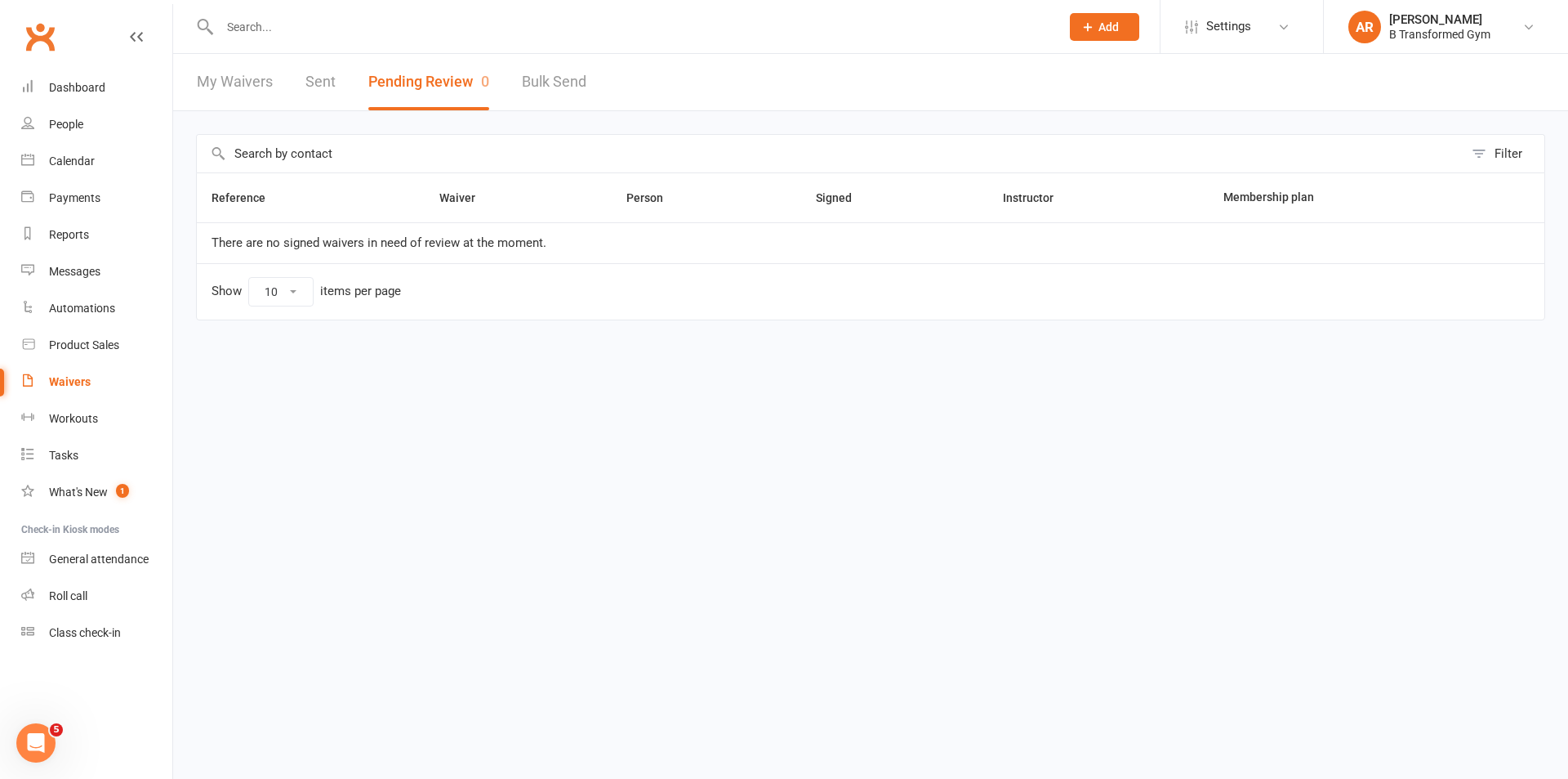
click at [270, 24] on input "text" at bounding box center [631, 27] width 834 height 23
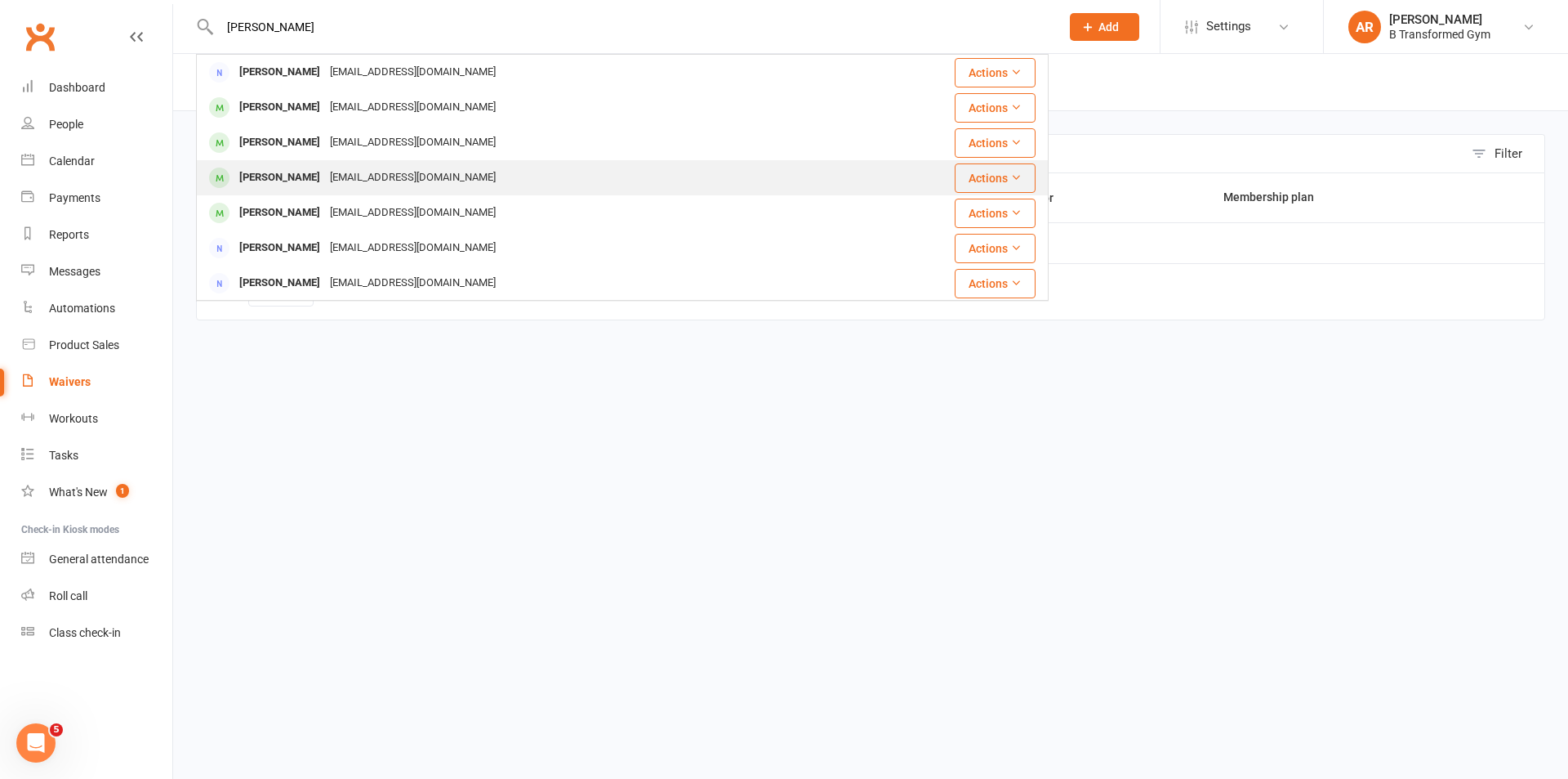
type input "kylie"
click at [376, 172] on div "kylie_giles@rok.catholic.edu.au" at bounding box center [413, 178] width 176 height 24
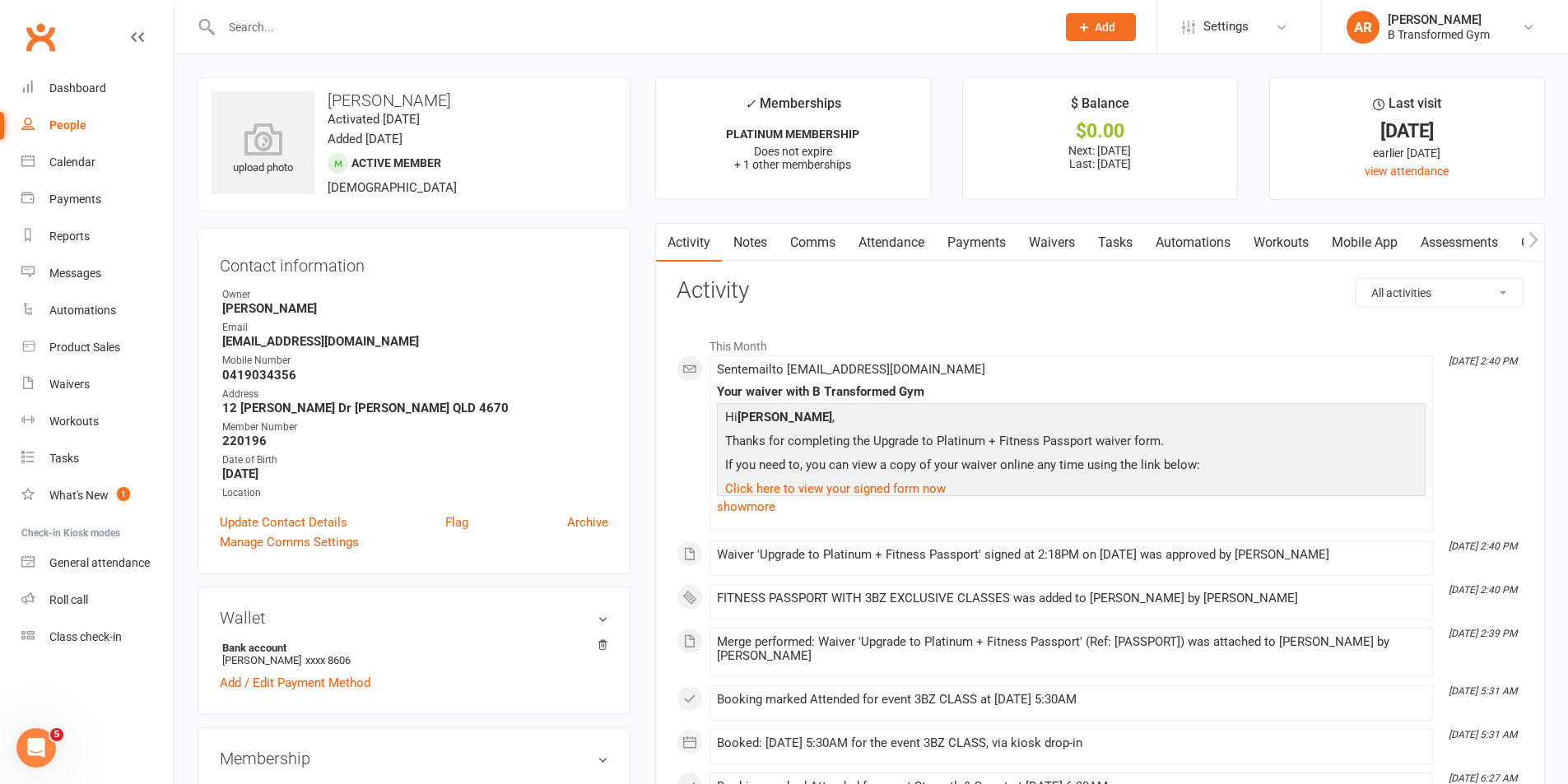
scroll to position [411, 0]
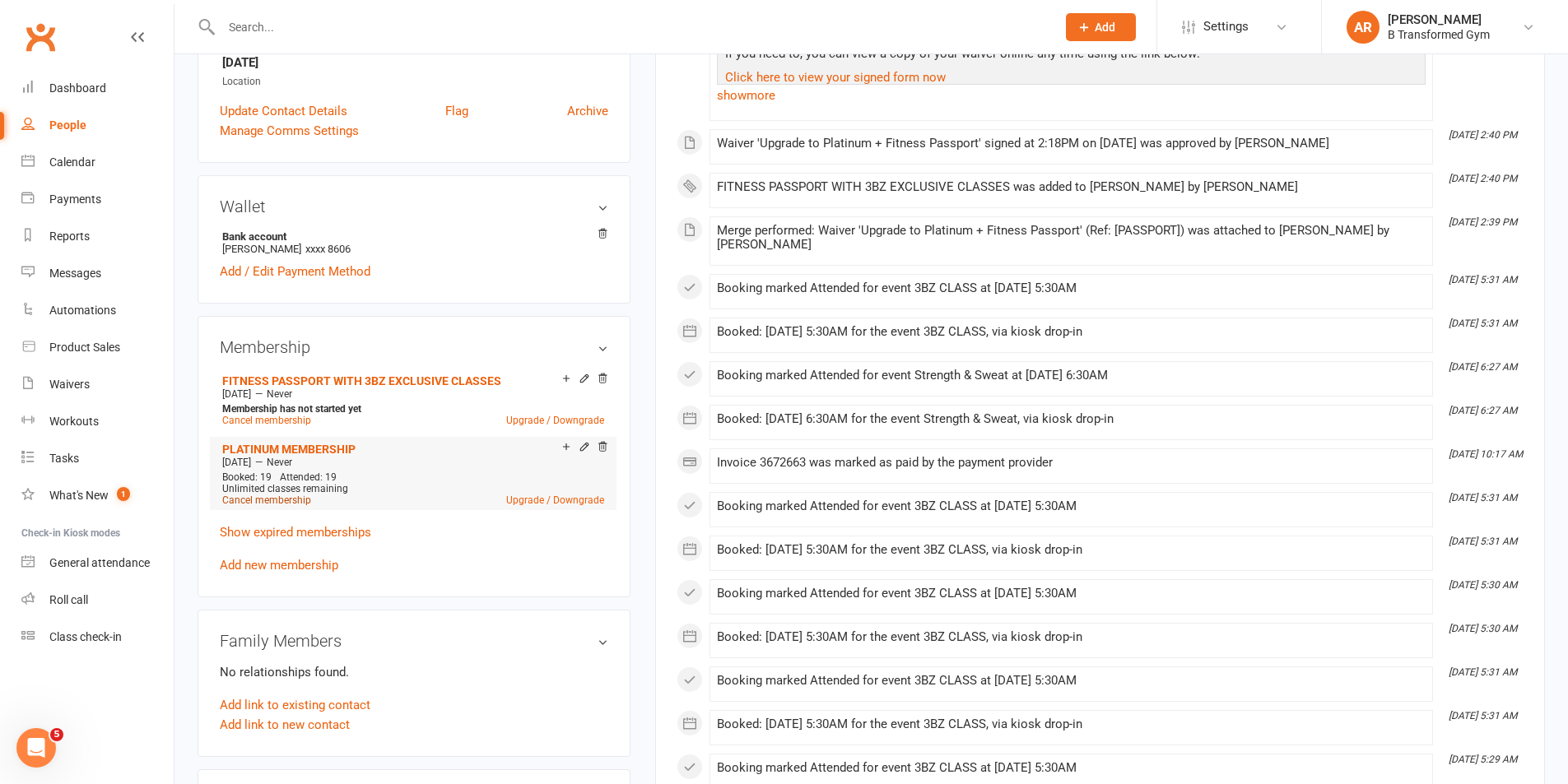
click at [280, 498] on link "Cancel membership" at bounding box center [266, 500] width 89 height 12
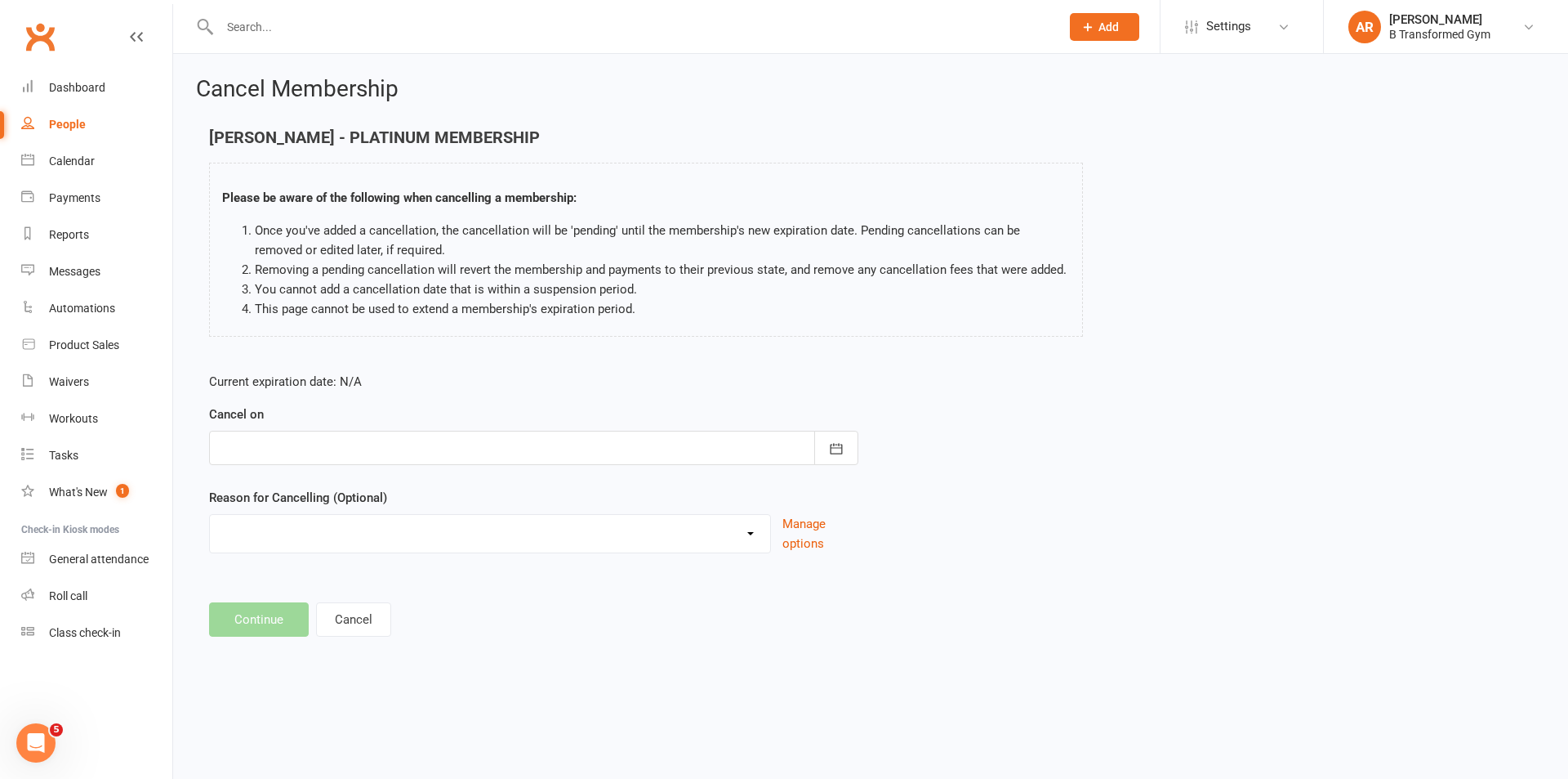
click at [471, 451] on div at bounding box center [534, 448] width 649 height 35
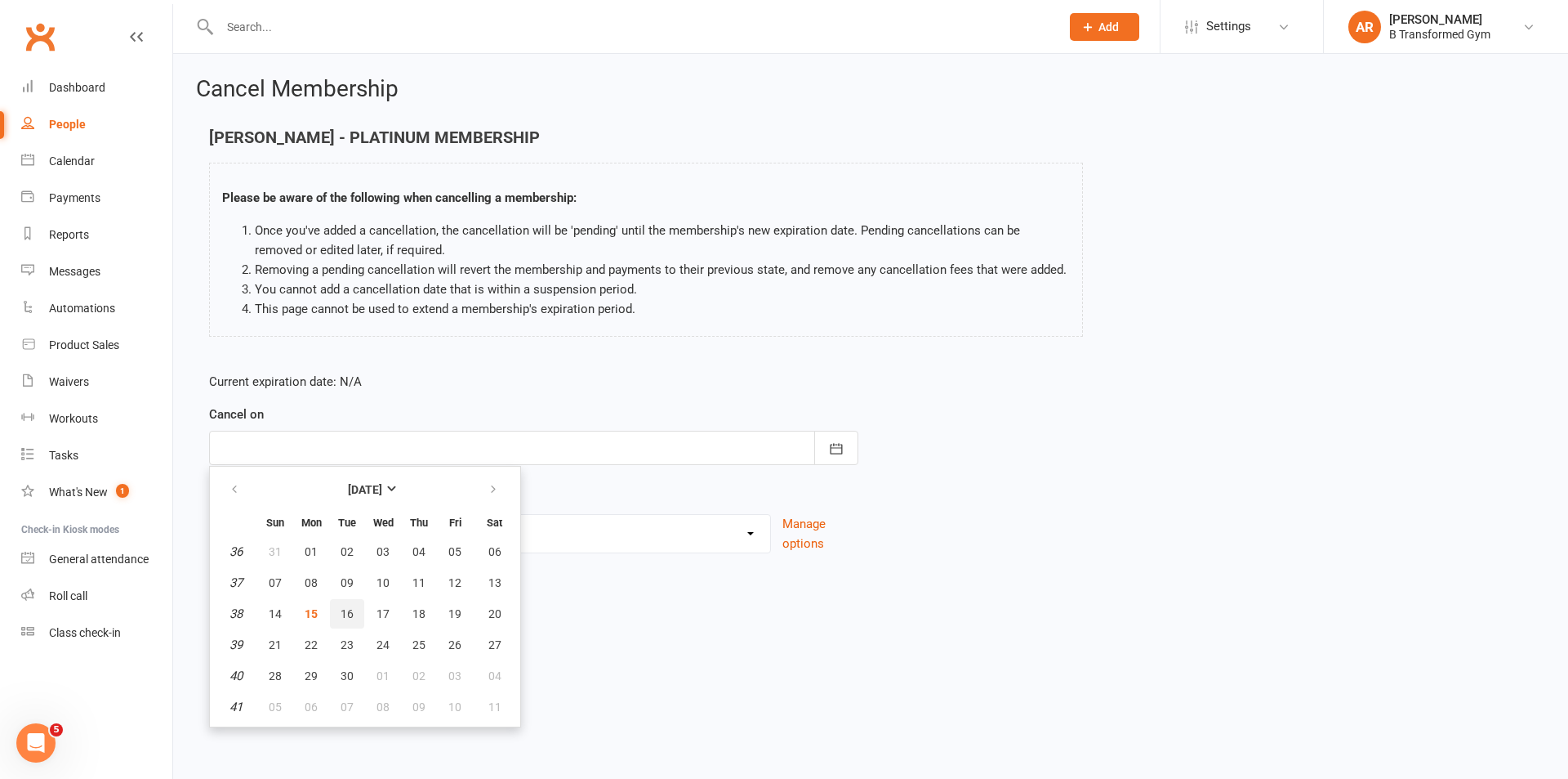
click at [344, 612] on span "16" at bounding box center [347, 613] width 13 height 13
type input "16 Sep 2025"
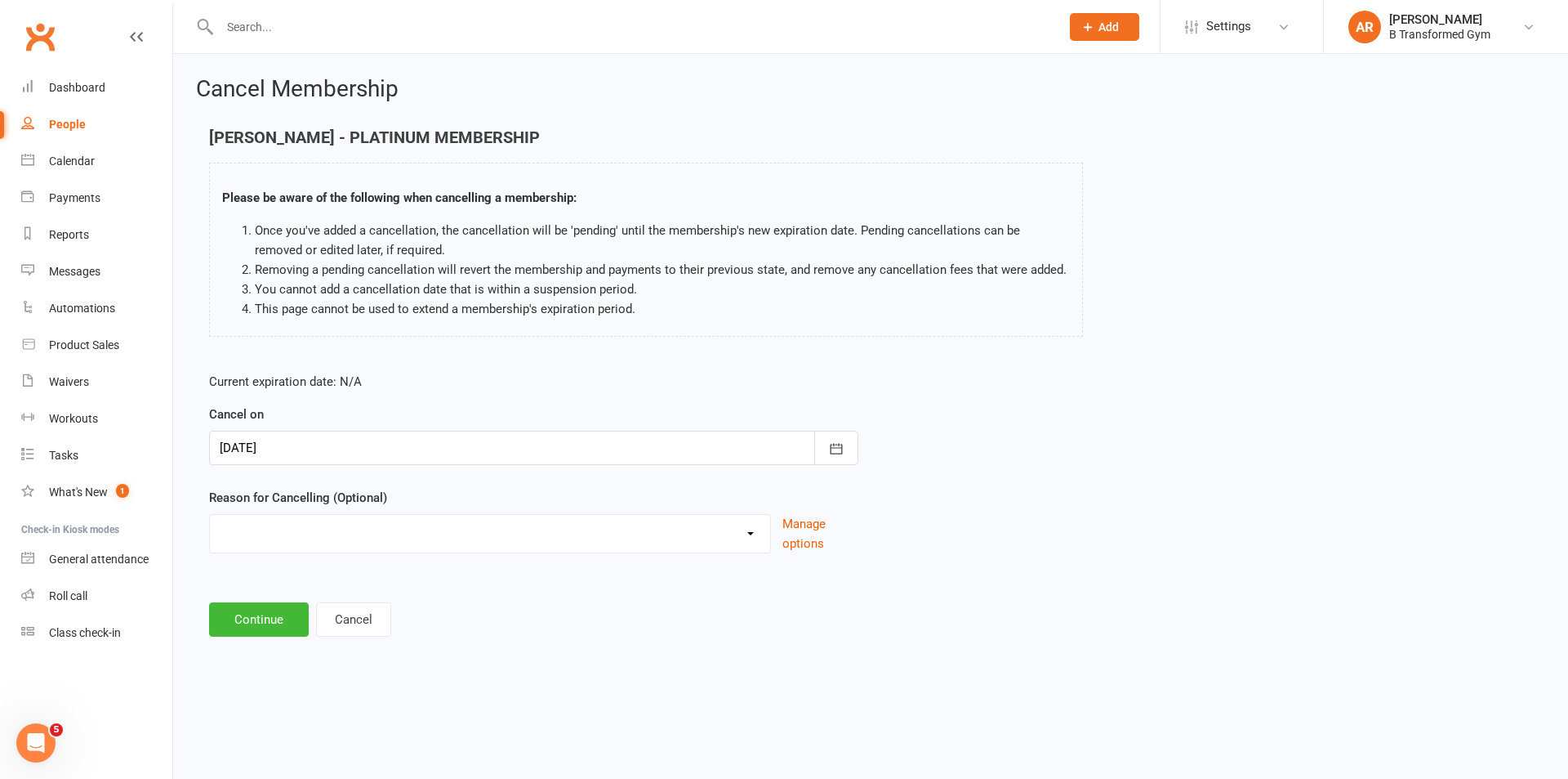
click at [337, 535] on select "Holiday Injury Other reason" at bounding box center [489, 531] width 560 height 33
click at [320, 644] on div "Cancel Membership Kylie Giles - PLATINUM MEMBERSHIP Please be aware of the foll…" at bounding box center [870, 359] width 1395 height 609
click at [328, 548] on div "Holiday Injury Other reason" at bounding box center [490, 534] width 562 height 40
click at [330, 543] on select "Holiday Injury Other reason" at bounding box center [489, 531] width 560 height 33
select select "2"
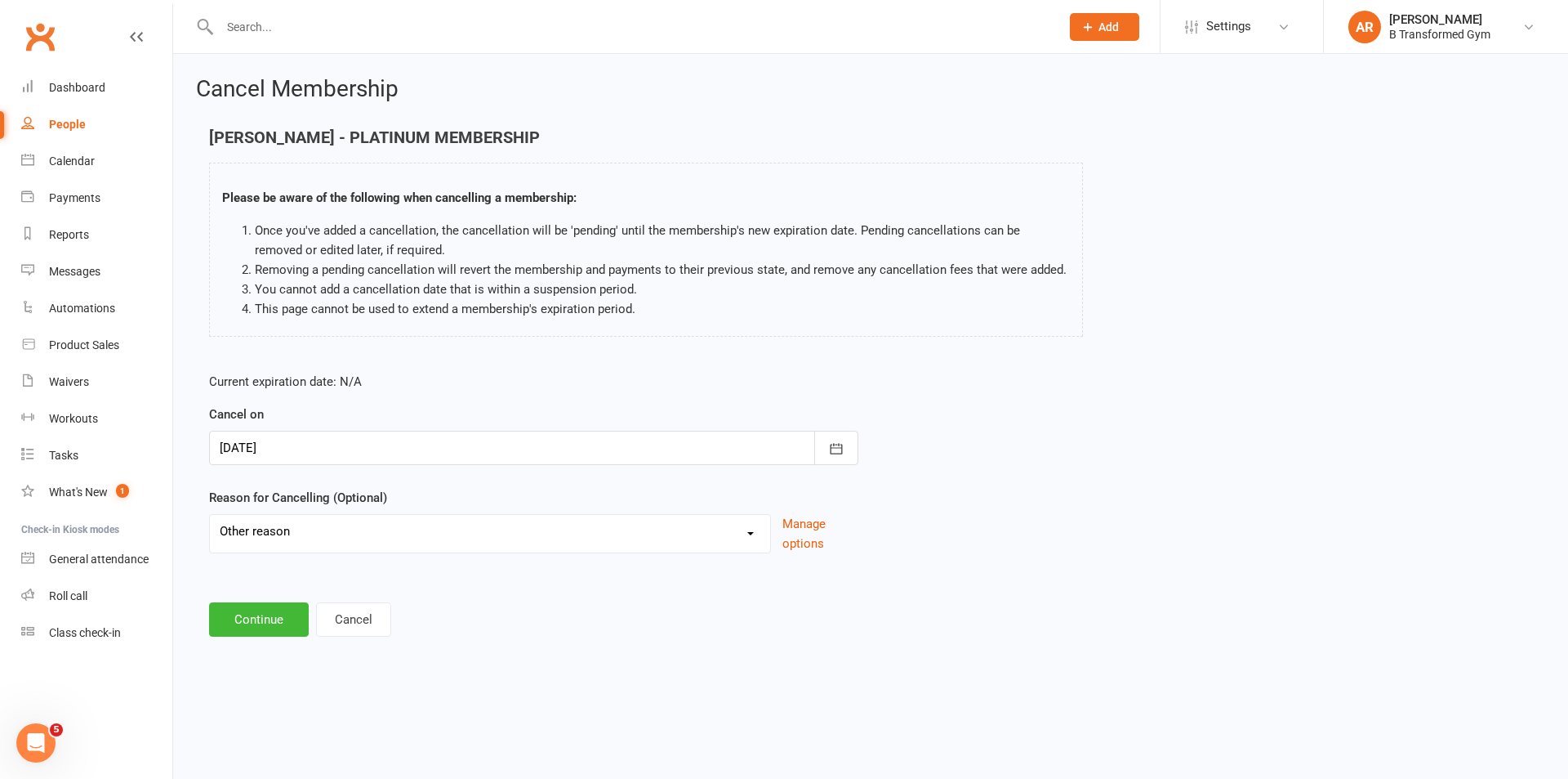
click at [209, 515] on select "Holiday Injury Other reason" at bounding box center [489, 531] width 560 height 33
drag, startPoint x: 313, startPoint y: 611, endPoint x: 336, endPoint y: 637, distance: 34.7
click at [319, 618] on input at bounding box center [534, 619] width 649 height 35
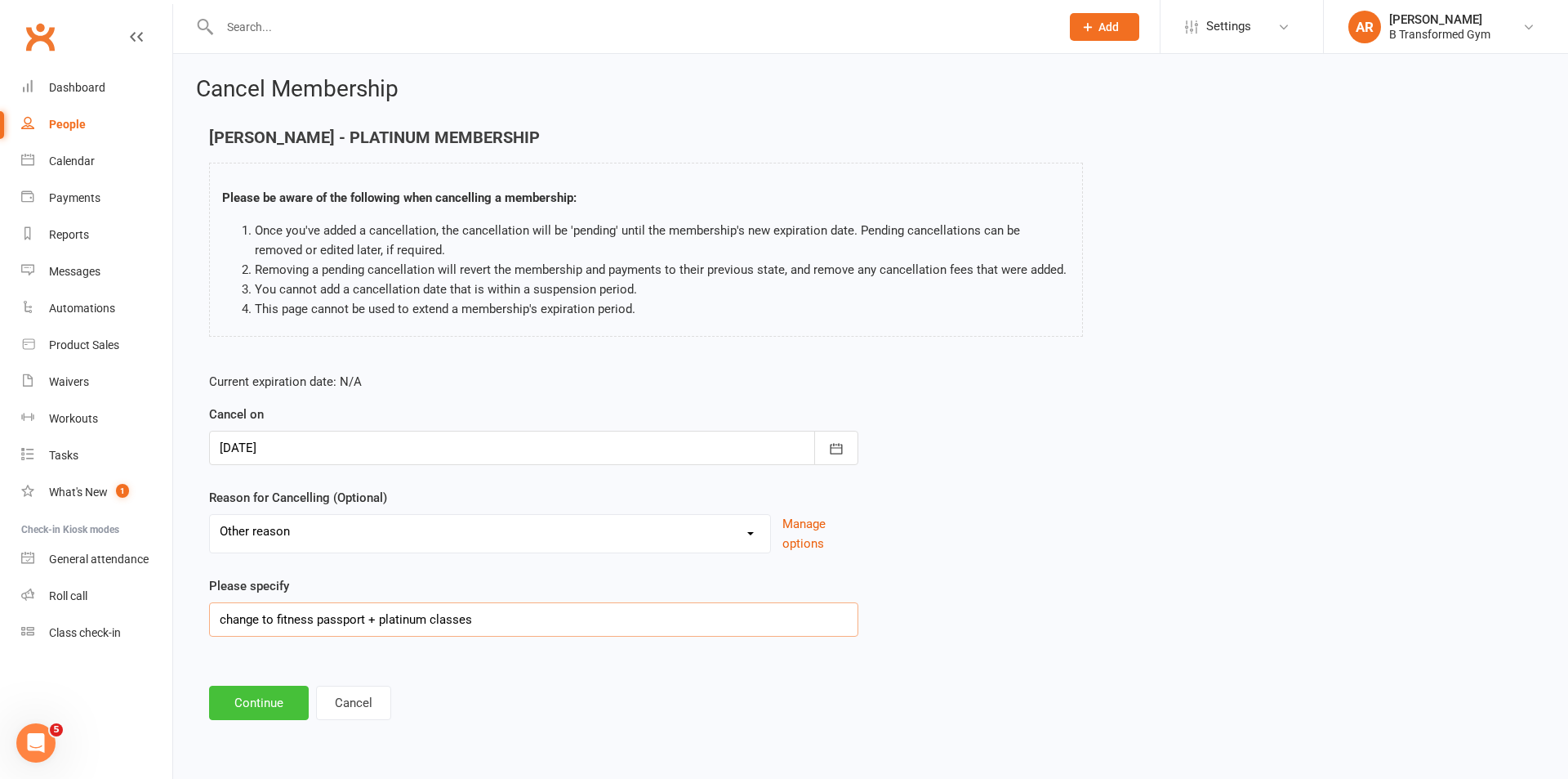
type input "change to fitness passport + platinum classes"
click at [269, 692] on button "Continue" at bounding box center [259, 703] width 100 height 35
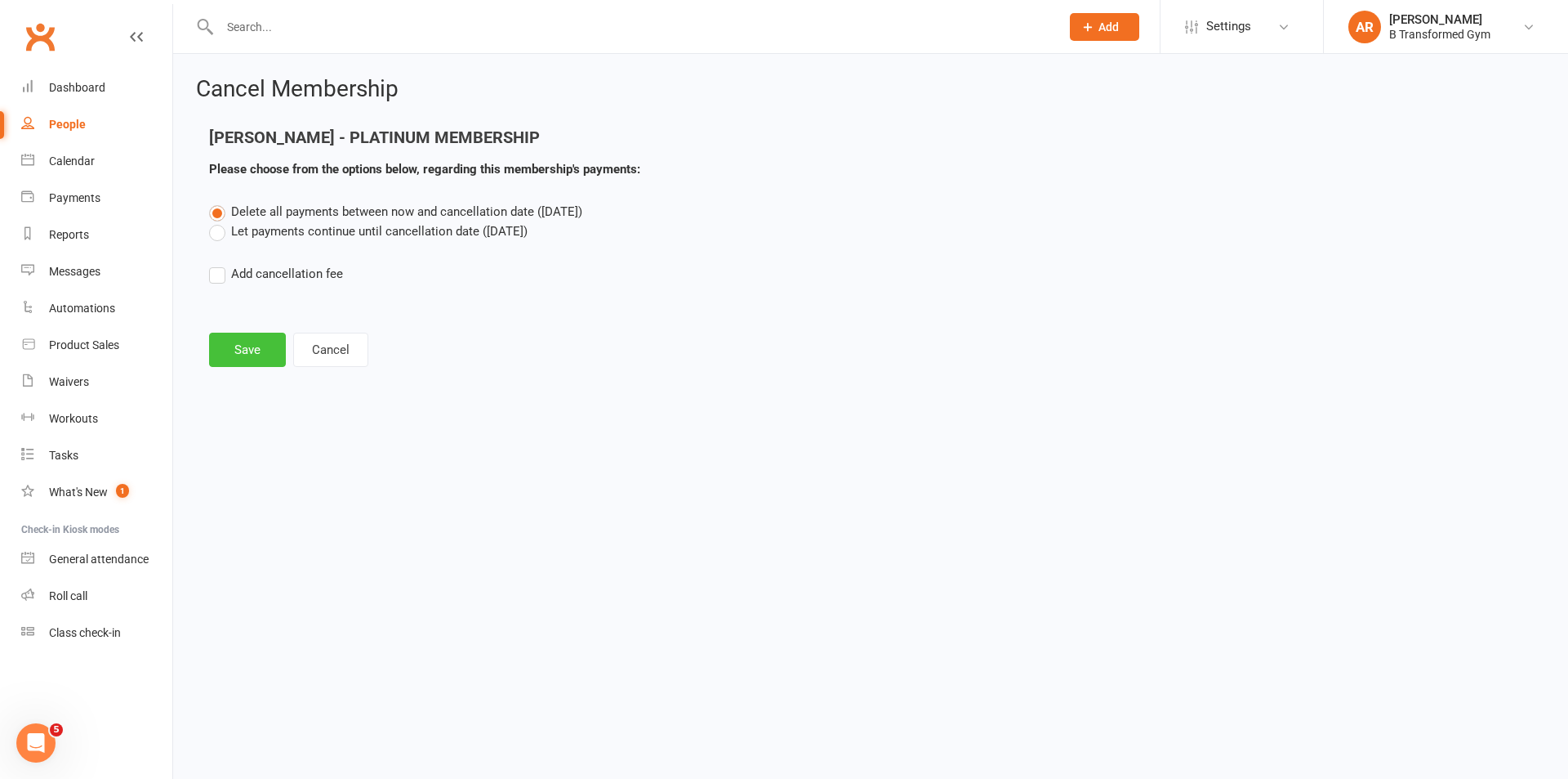
click at [255, 341] on button "Save" at bounding box center [248, 349] width 77 height 35
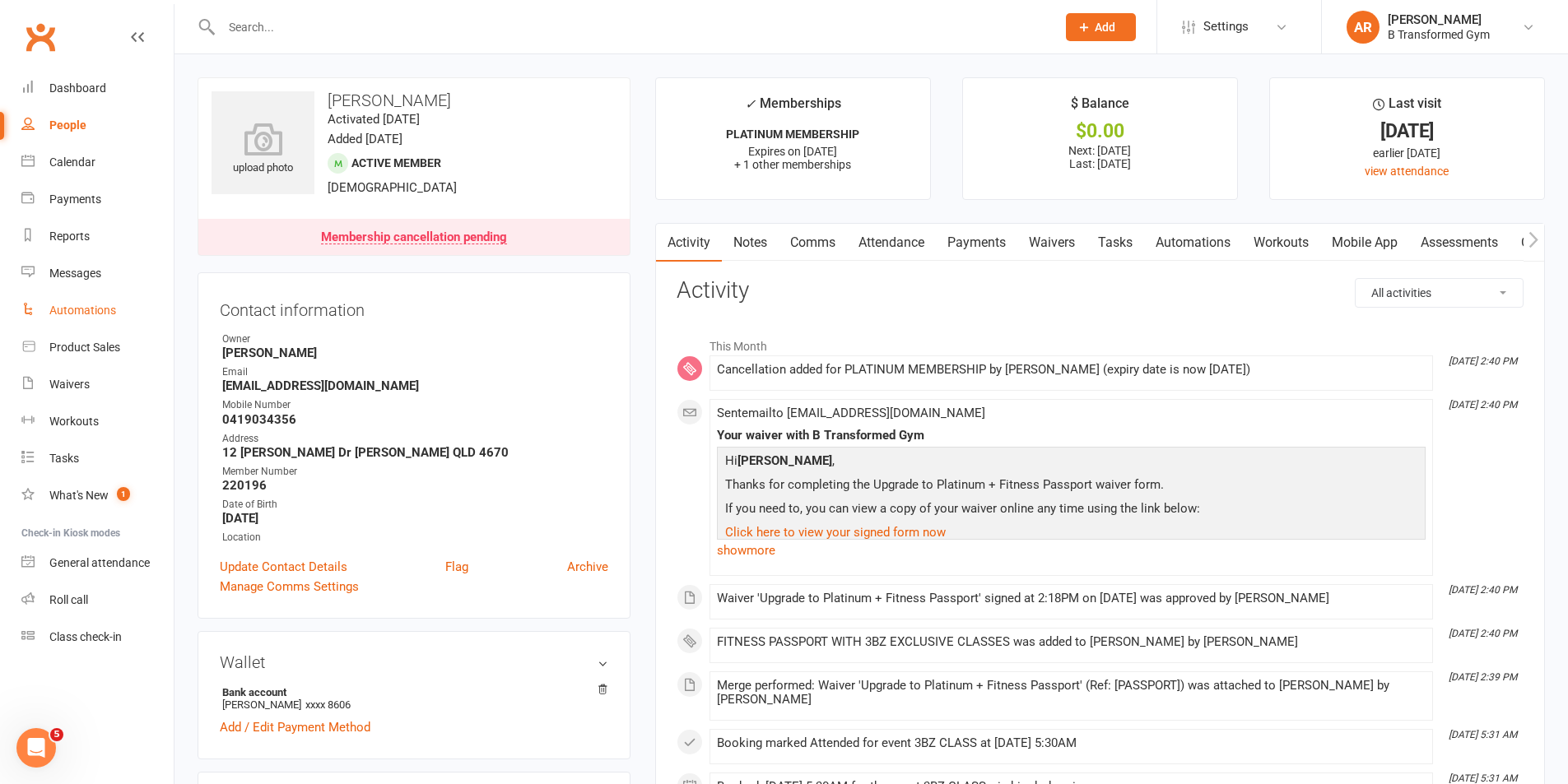
click at [60, 301] on link "Automations" at bounding box center [97, 309] width 152 height 37
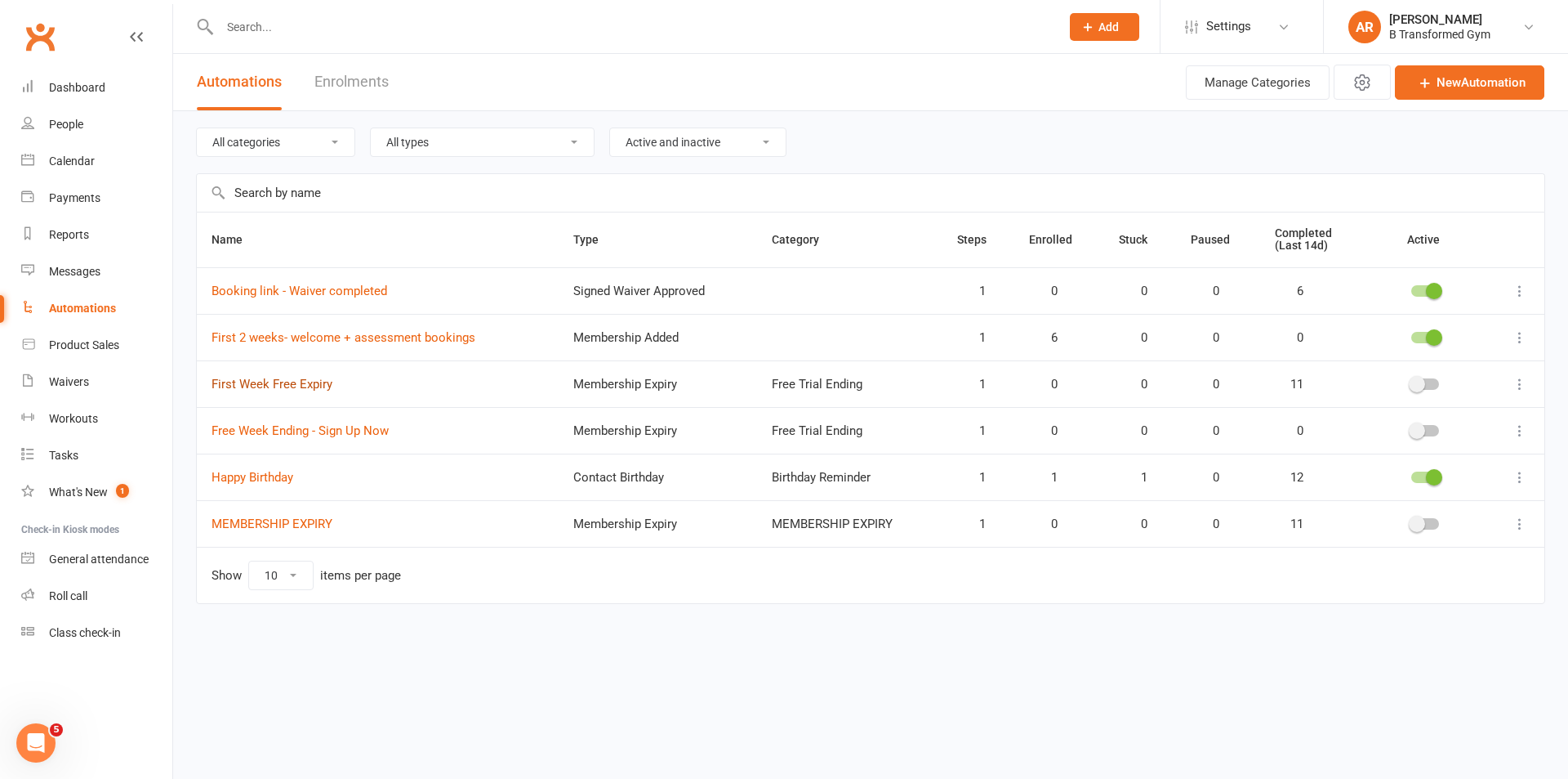
click at [306, 385] on link "First Week Free Expiry" at bounding box center [272, 384] width 121 height 15
click at [282, 35] on input "text" at bounding box center [631, 27] width 834 height 23
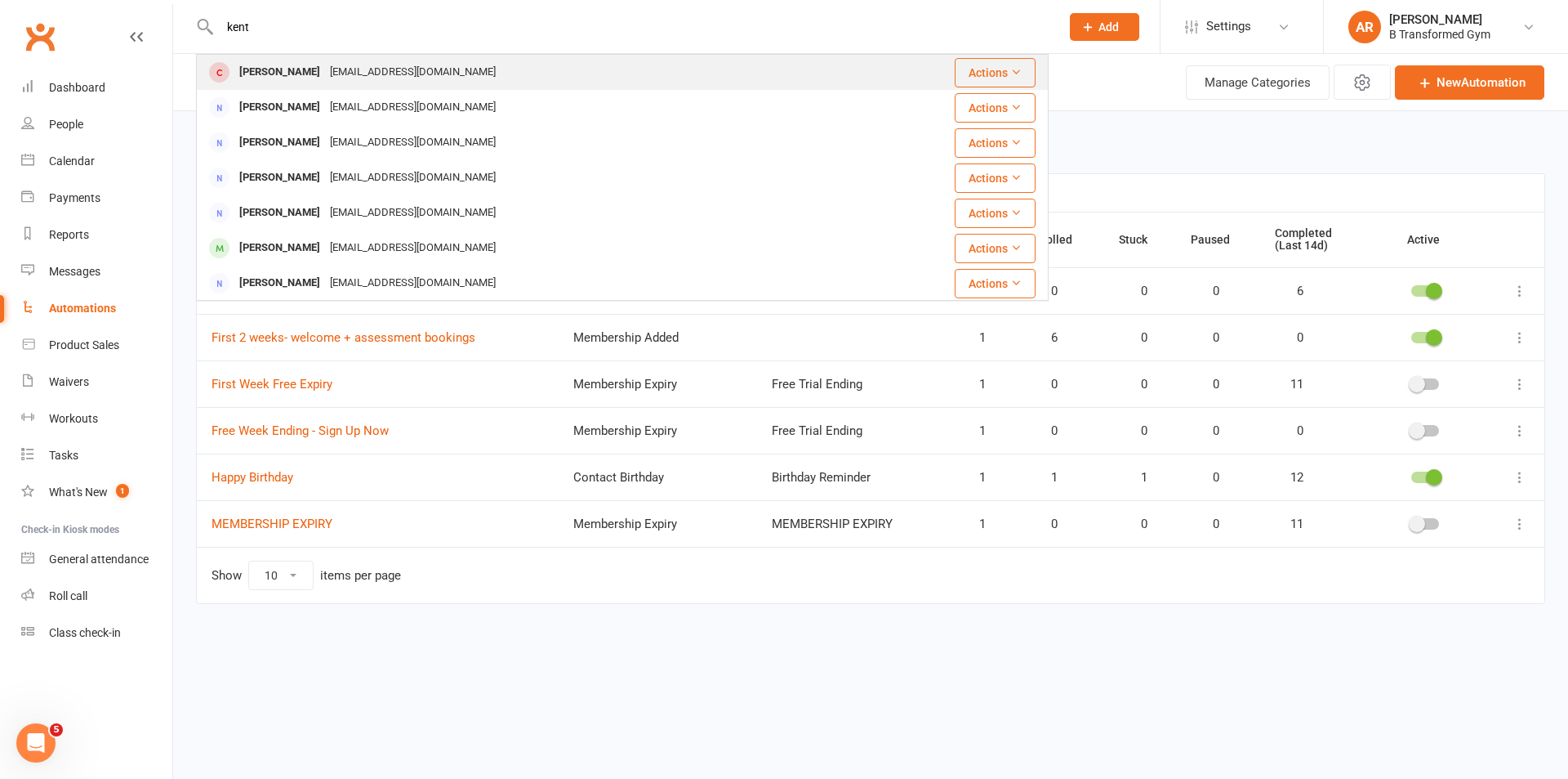
type input "kent"
click at [363, 68] on div "kentdog807@gmail.com" at bounding box center [413, 72] width 176 height 24
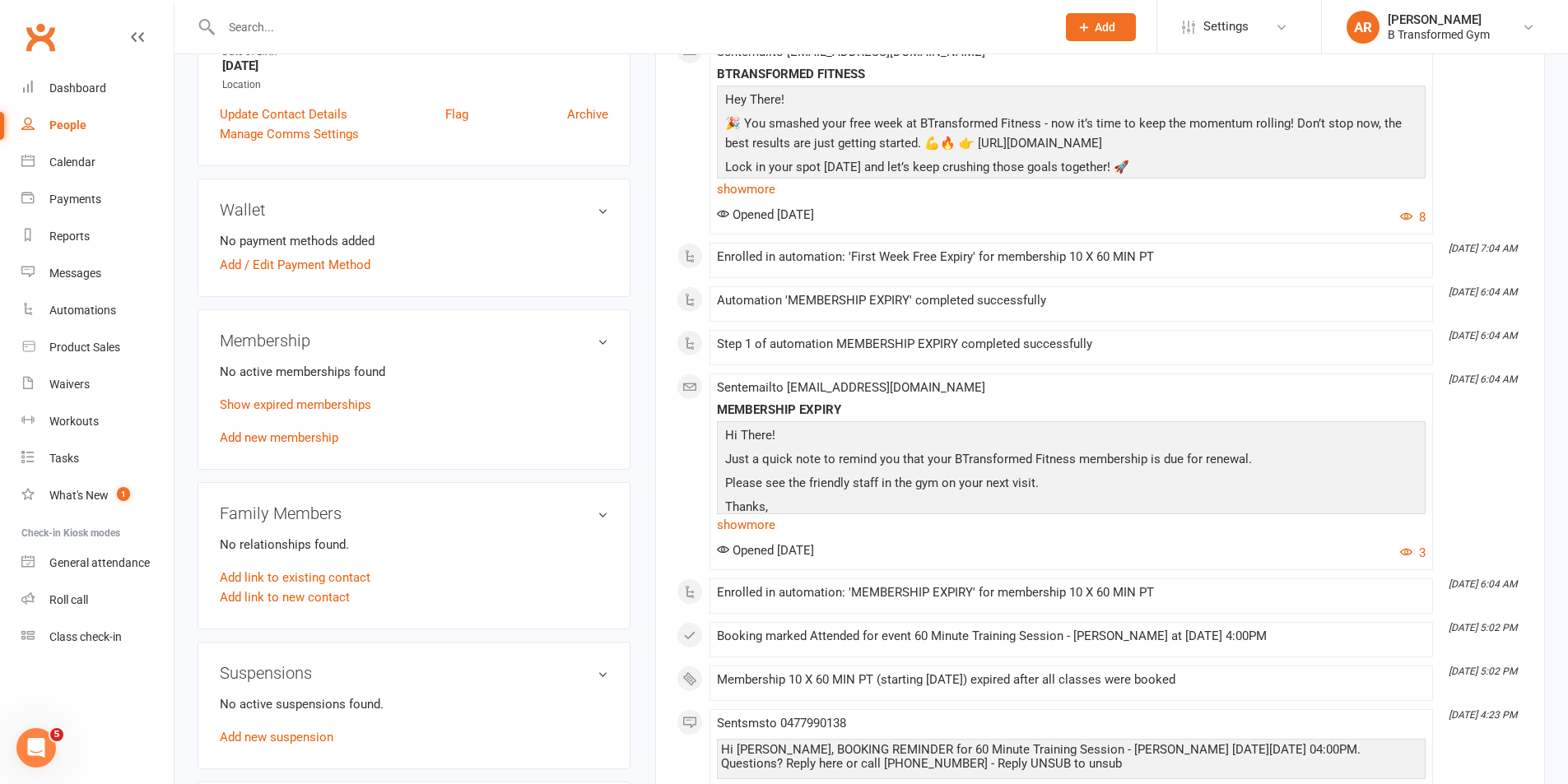
scroll to position [411, 0]
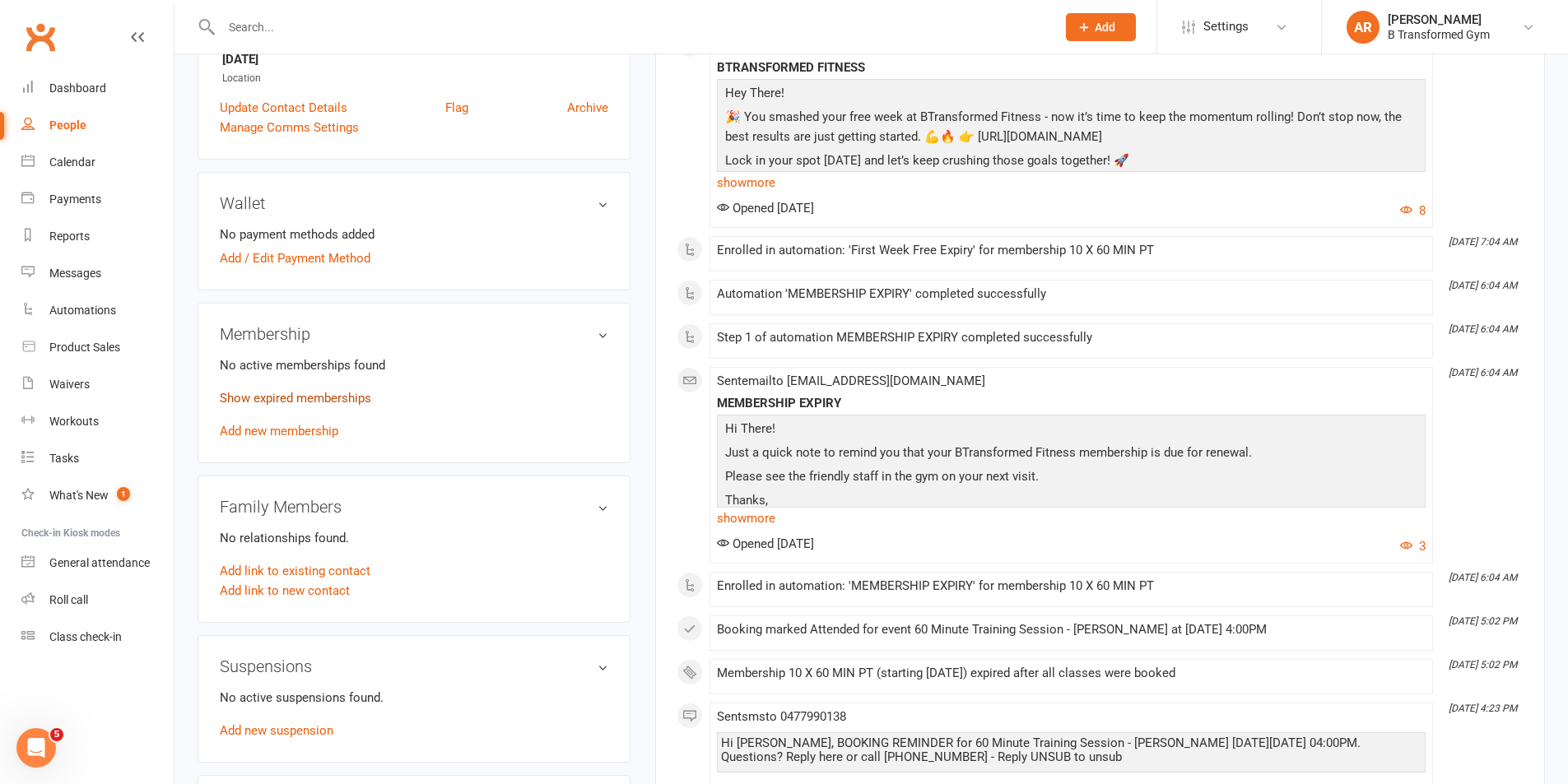
click at [297, 399] on link "Show expired memberships" at bounding box center [296, 398] width 151 height 15
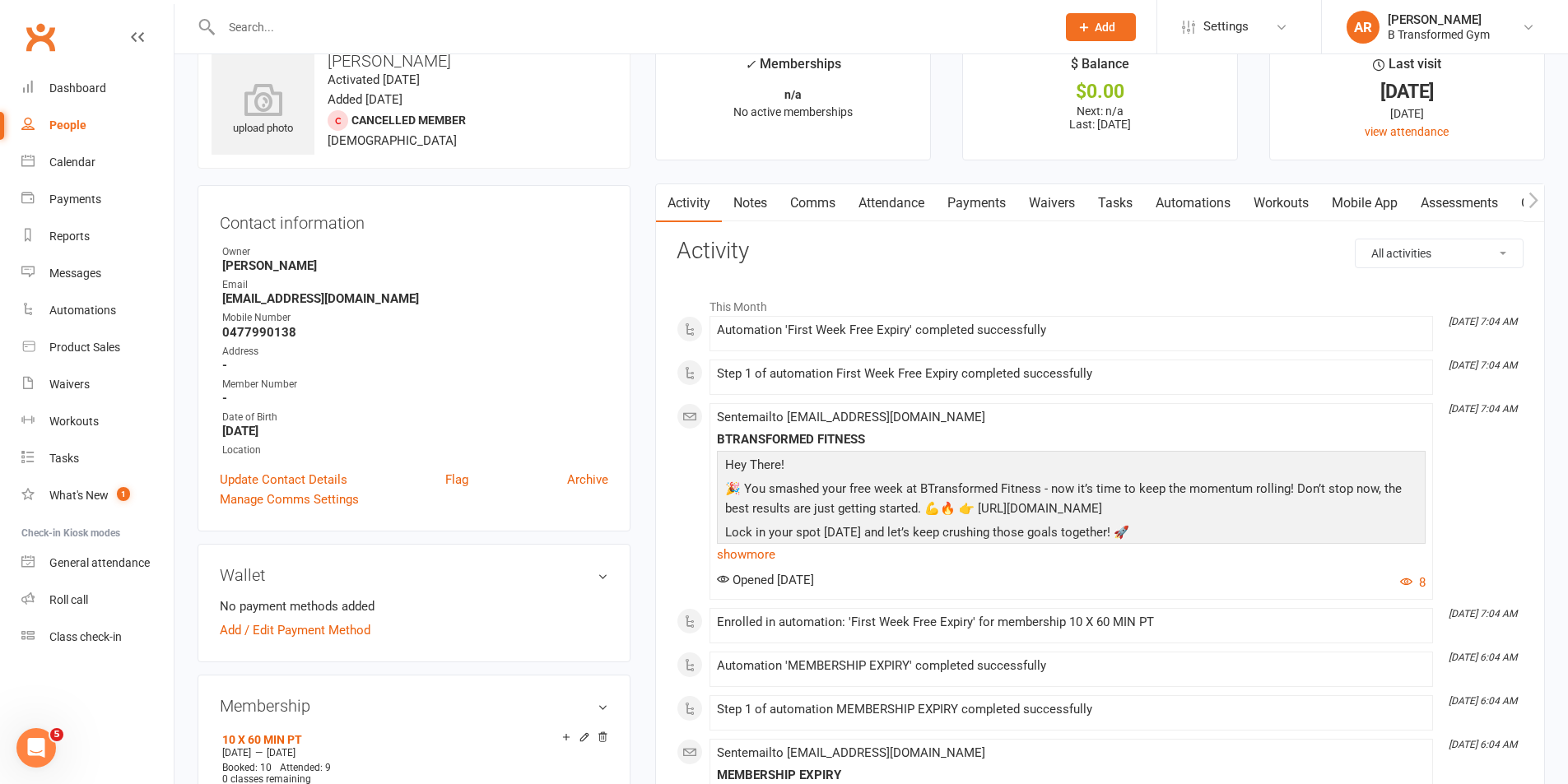
scroll to position [0, 0]
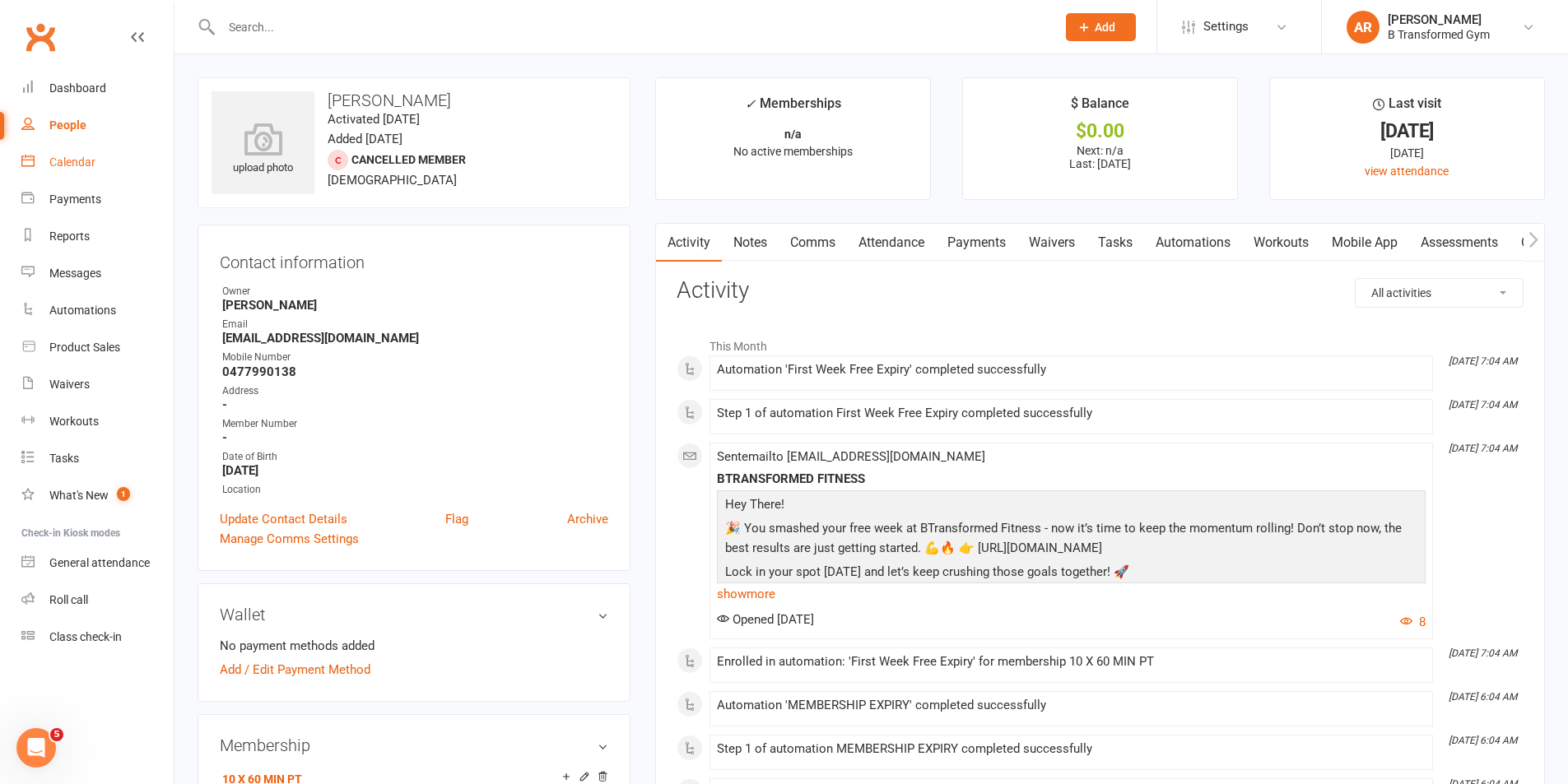
click at [83, 156] on div "Calendar" at bounding box center [73, 161] width 46 height 13
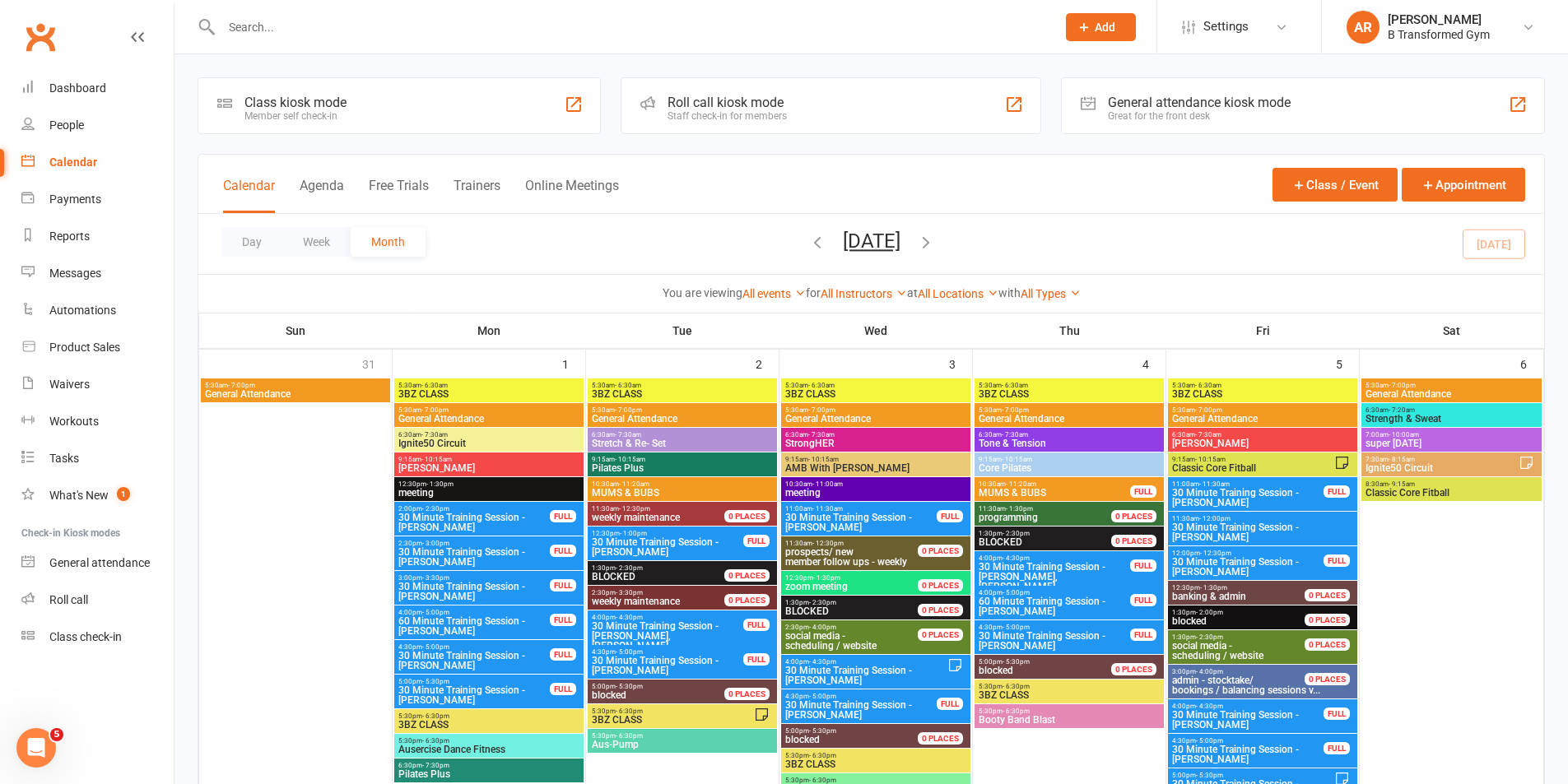
click at [286, 26] on input "text" at bounding box center [630, 27] width 828 height 23
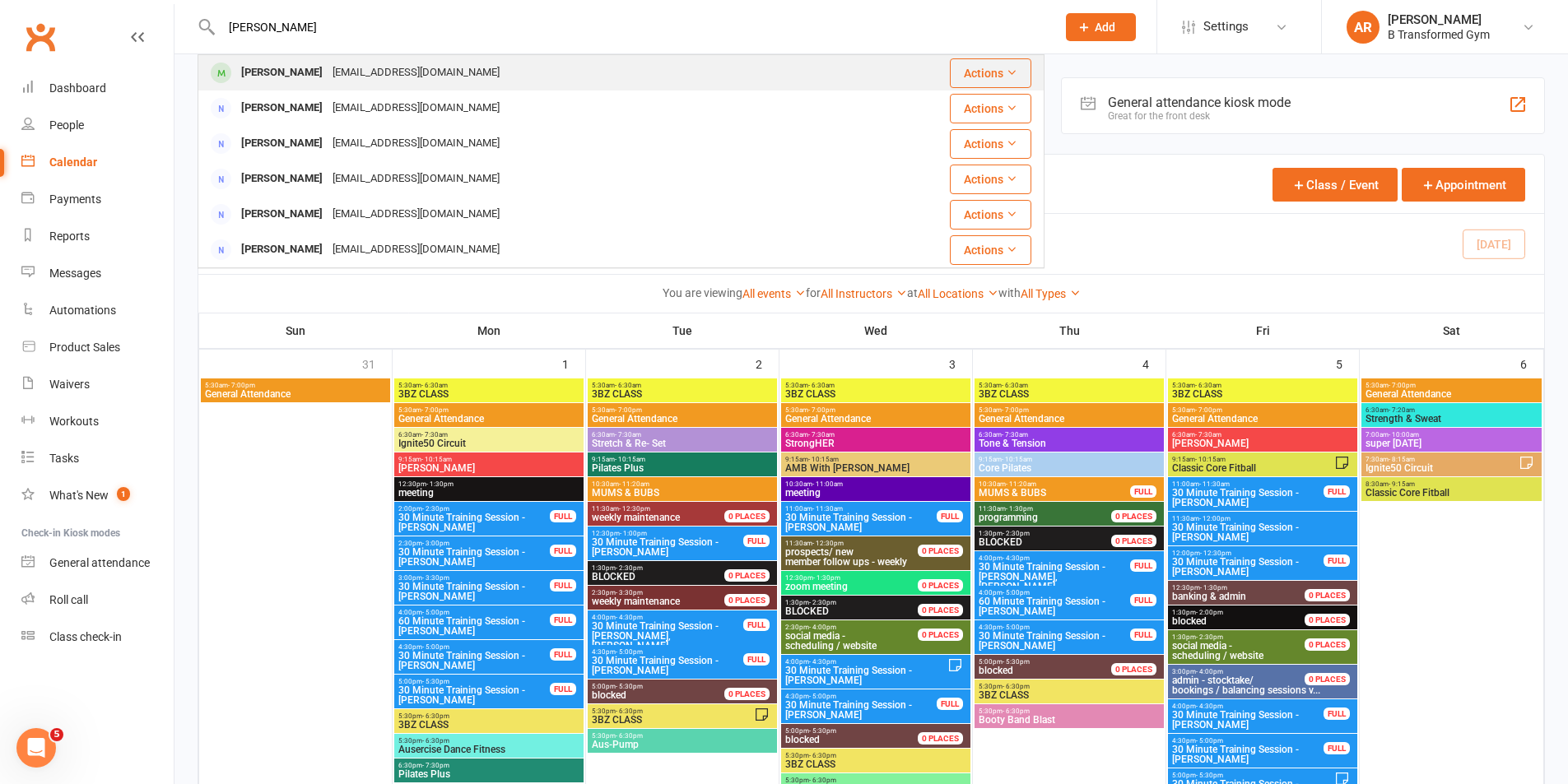
type input "kaye"
click at [328, 72] on div "paaps4@bigpond.com" at bounding box center [416, 73] width 177 height 24
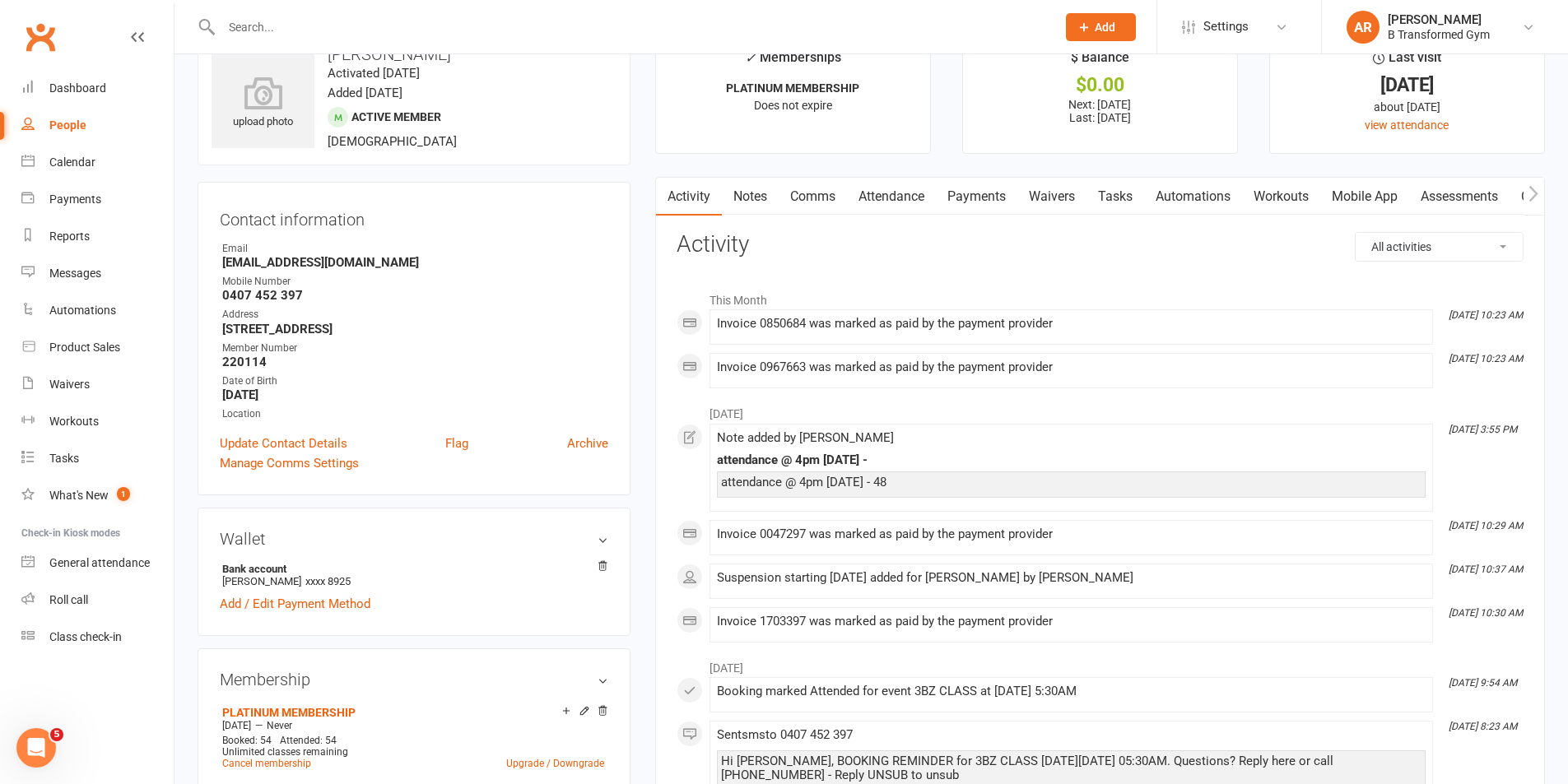
scroll to position [83, 0]
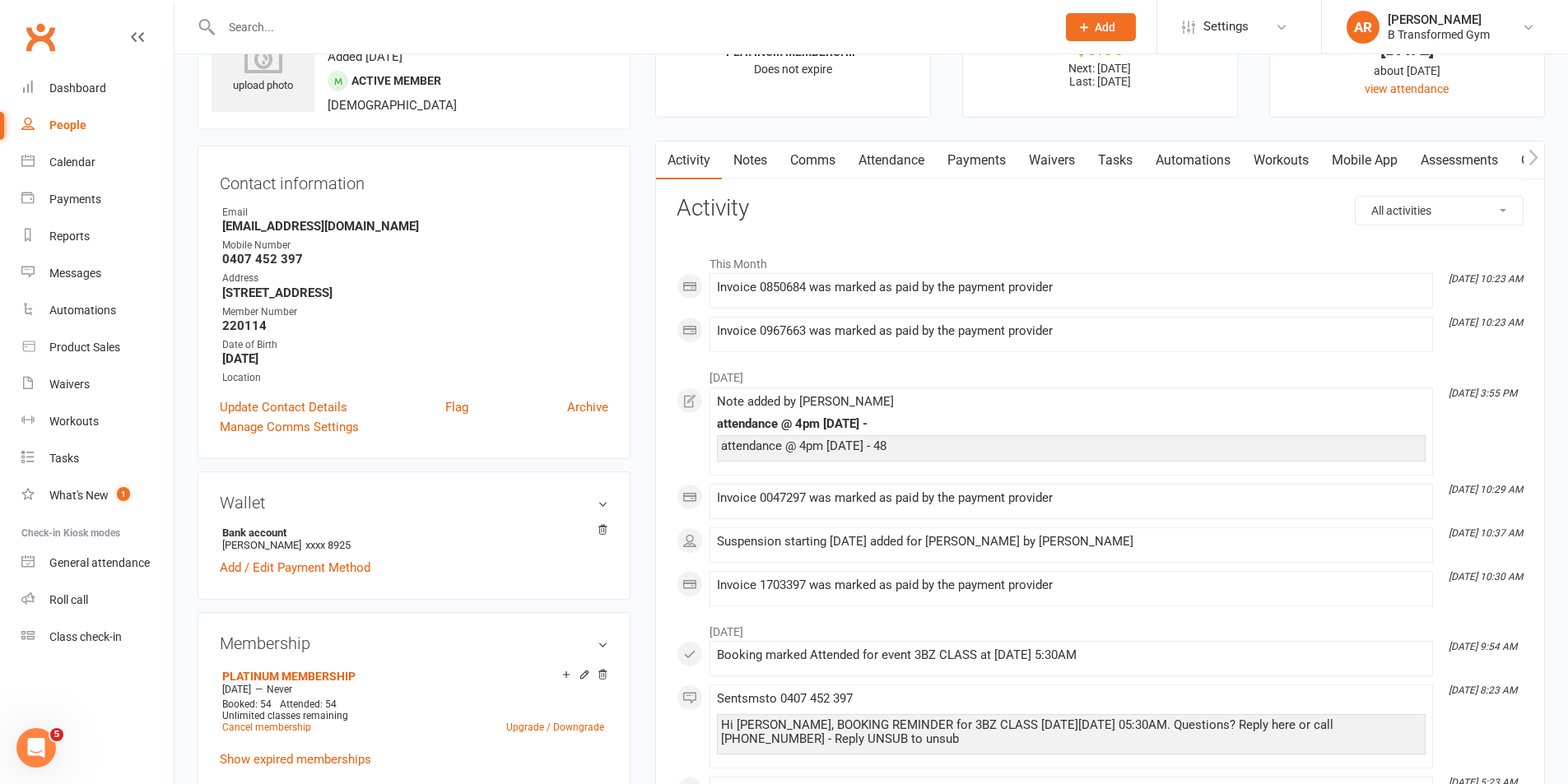
click at [981, 151] on link "Payments" at bounding box center [977, 160] width 82 height 38
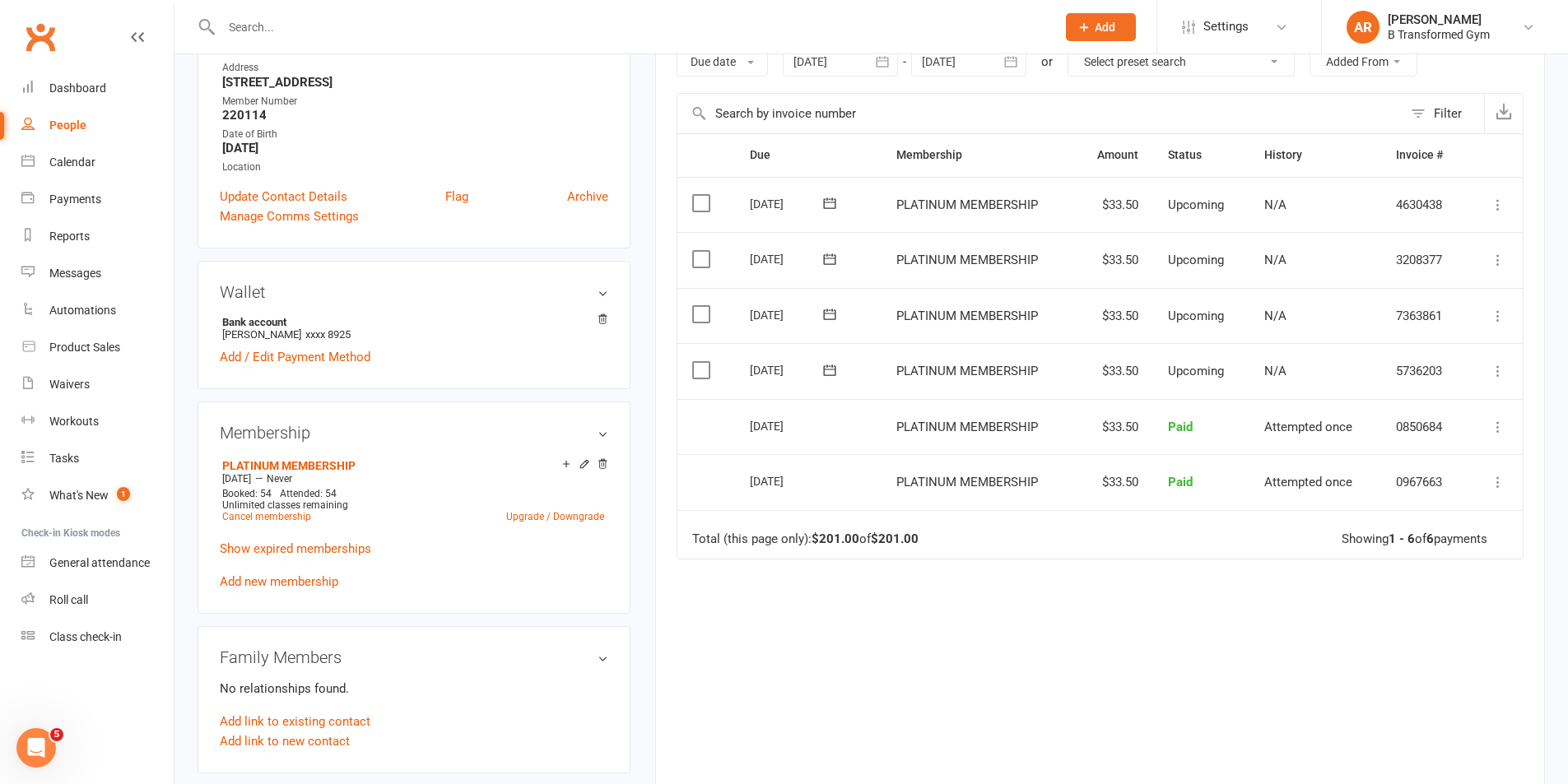
scroll to position [329, 0]
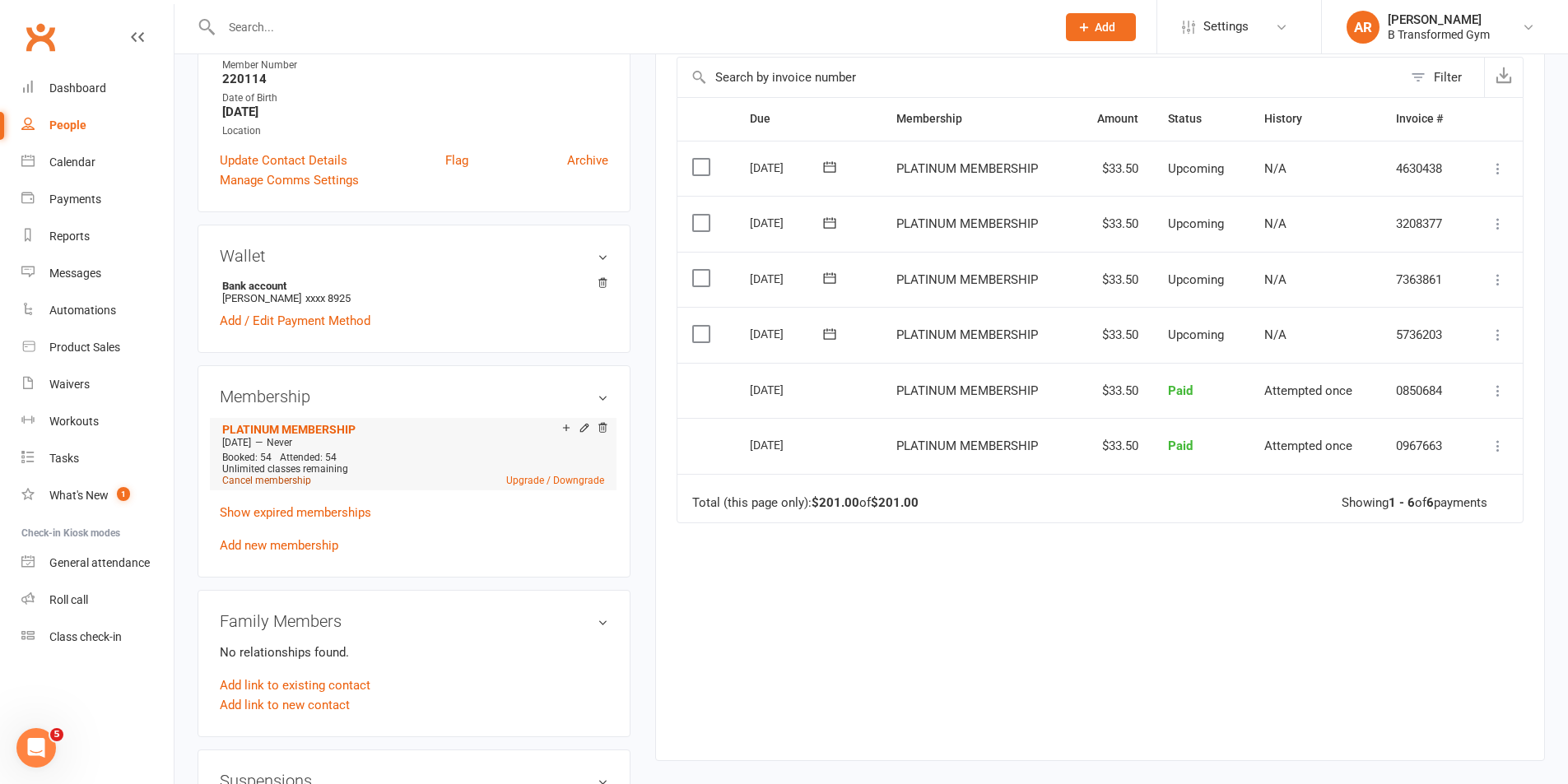
click at [295, 478] on link "Cancel membership" at bounding box center [266, 481] width 89 height 12
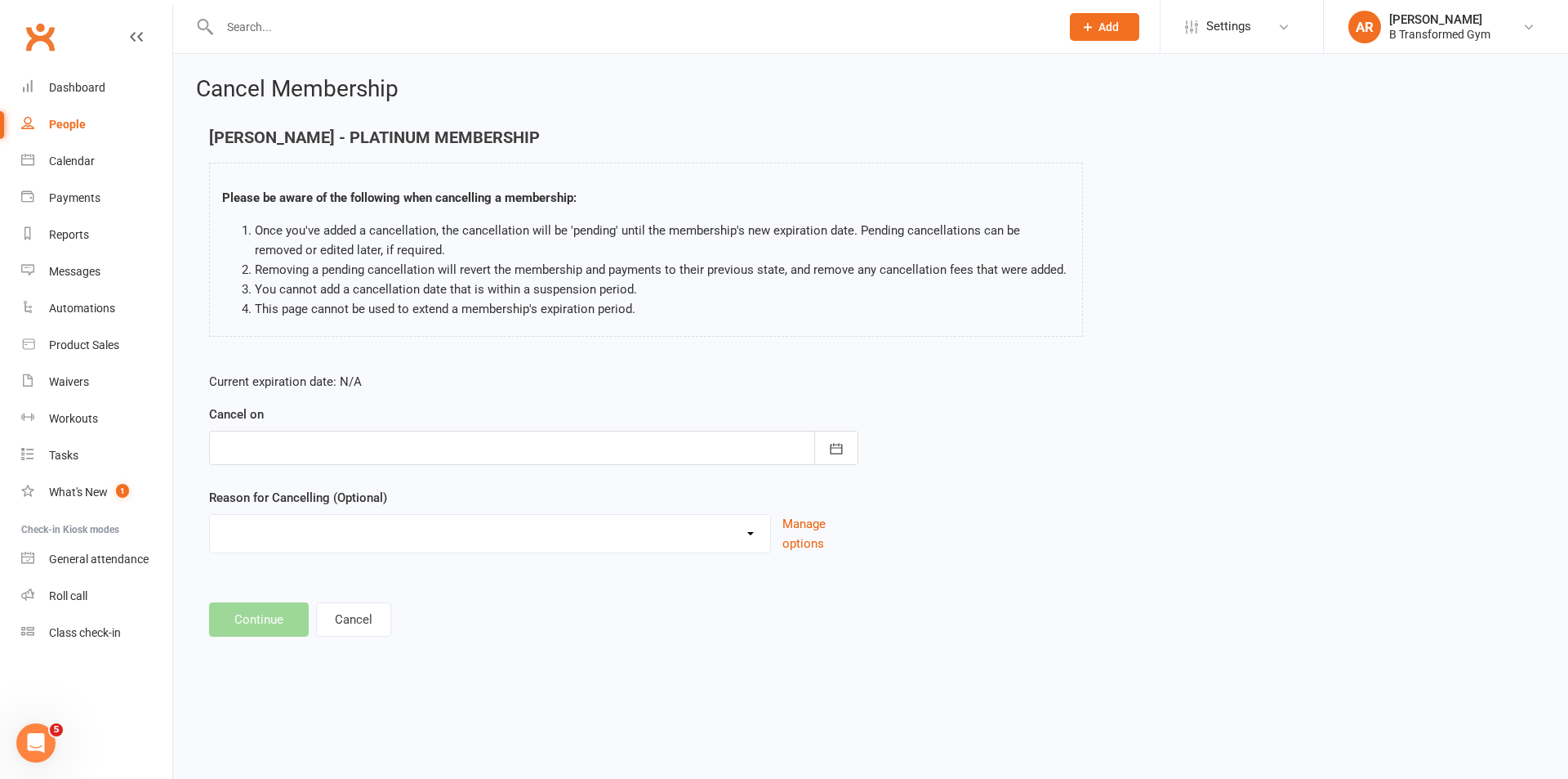
click at [434, 443] on div at bounding box center [534, 448] width 649 height 35
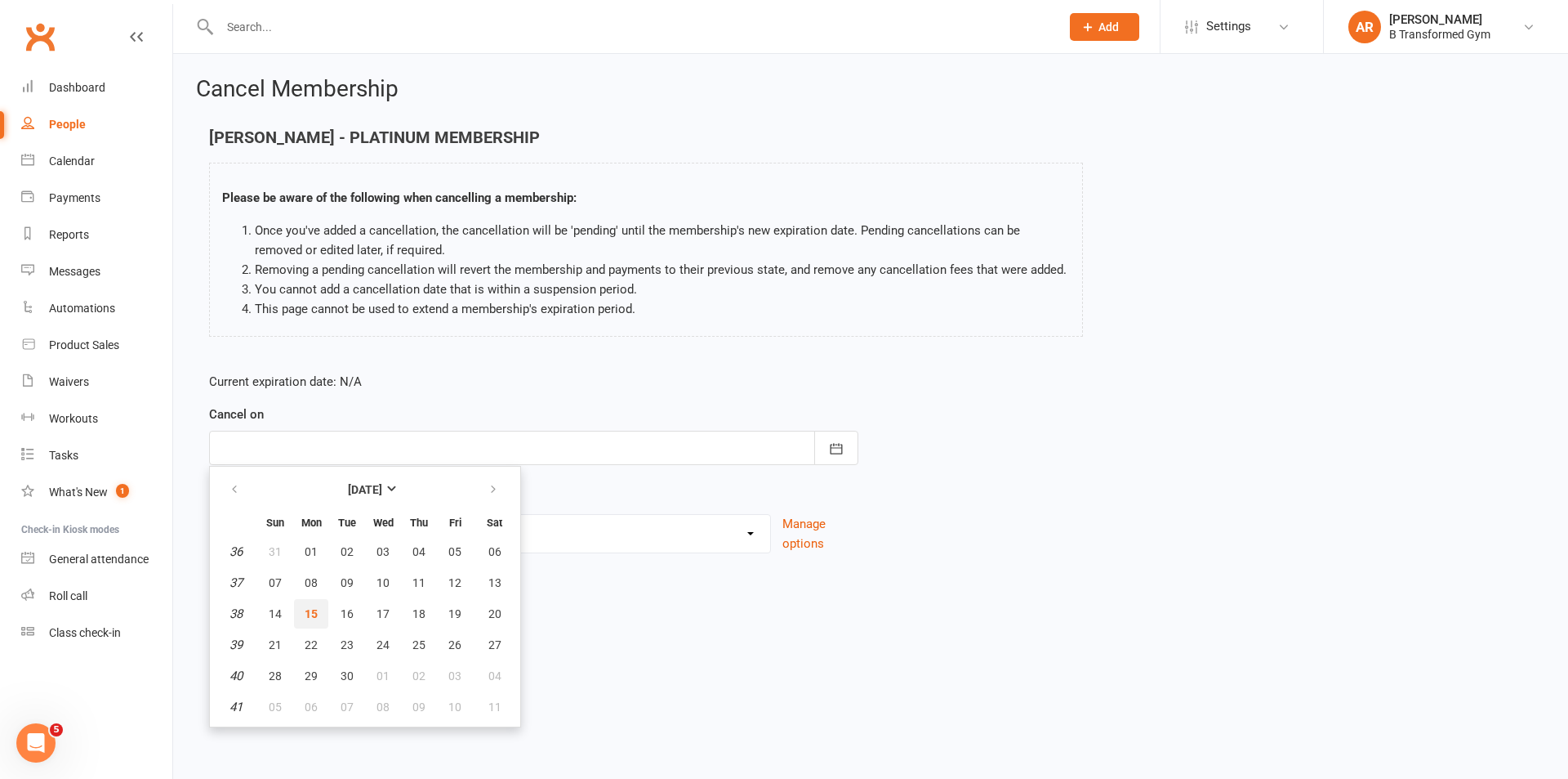
drag, startPoint x: 298, startPoint y: 606, endPoint x: 313, endPoint y: 599, distance: 16.6
click at [299, 605] on button "15" at bounding box center [311, 614] width 35 height 30
type input "15 Sep 2025"
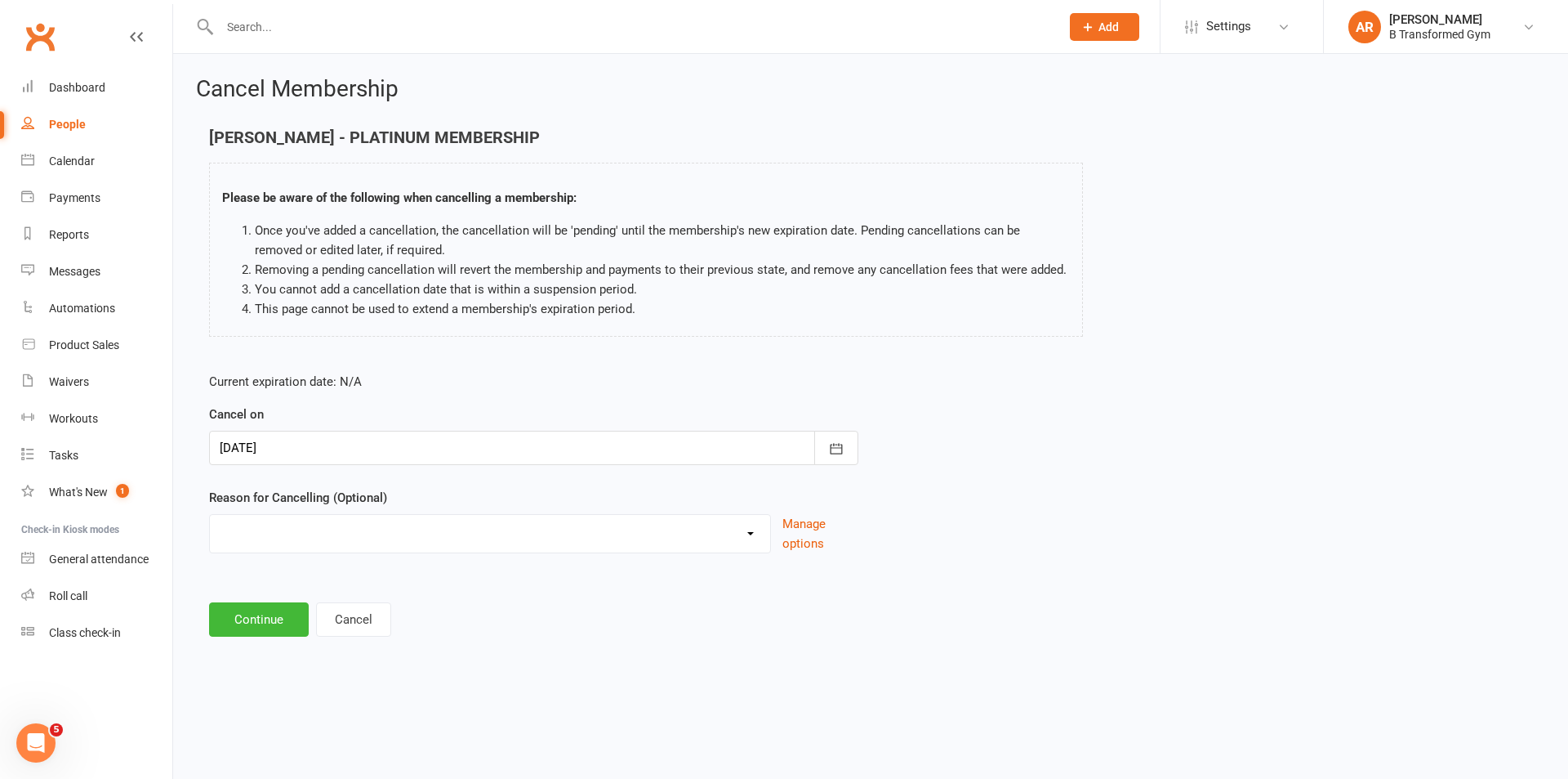
click at [352, 526] on select "Holiday Injury Other reason" at bounding box center [489, 531] width 560 height 33
select select "2"
click at [209, 515] on select "Holiday Injury Other reason" at bounding box center [489, 531] width 560 height 33
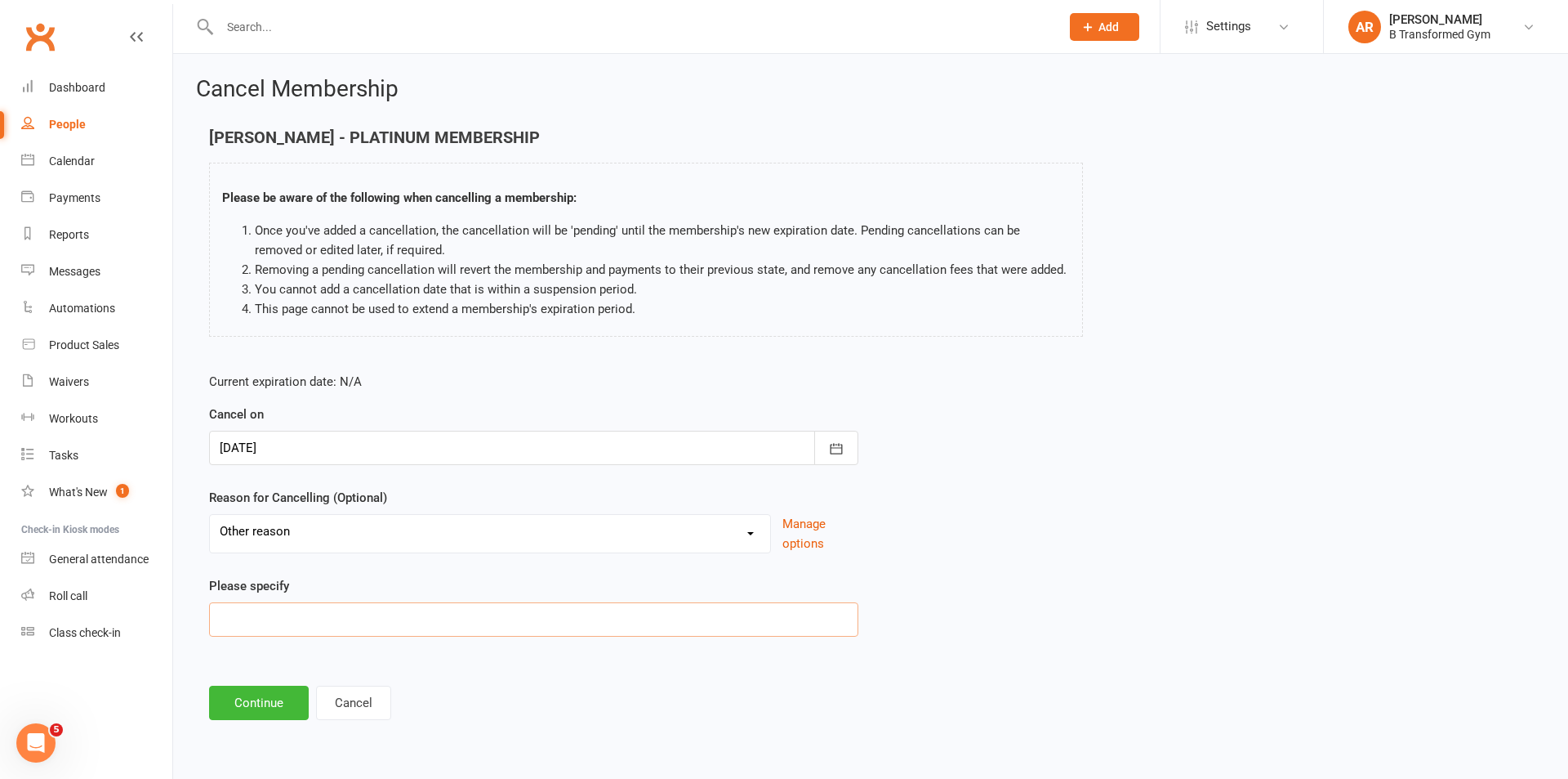
click at [362, 608] on input at bounding box center [534, 619] width 649 height 35
click at [385, 622] on input "other - wants more supervision and smaller groups" at bounding box center [534, 619] width 649 height 35
click at [533, 614] on input "other - wants more supervision & coaching technique and smaller groups" at bounding box center [534, 619] width 649 height 35
click at [657, 606] on input "other - wants more supervision & coaching technique in smaller groups" at bounding box center [534, 619] width 649 height 35
click at [514, 617] on input "other - wants more supervision & coaching technique in smaller group" at bounding box center [534, 619] width 649 height 35
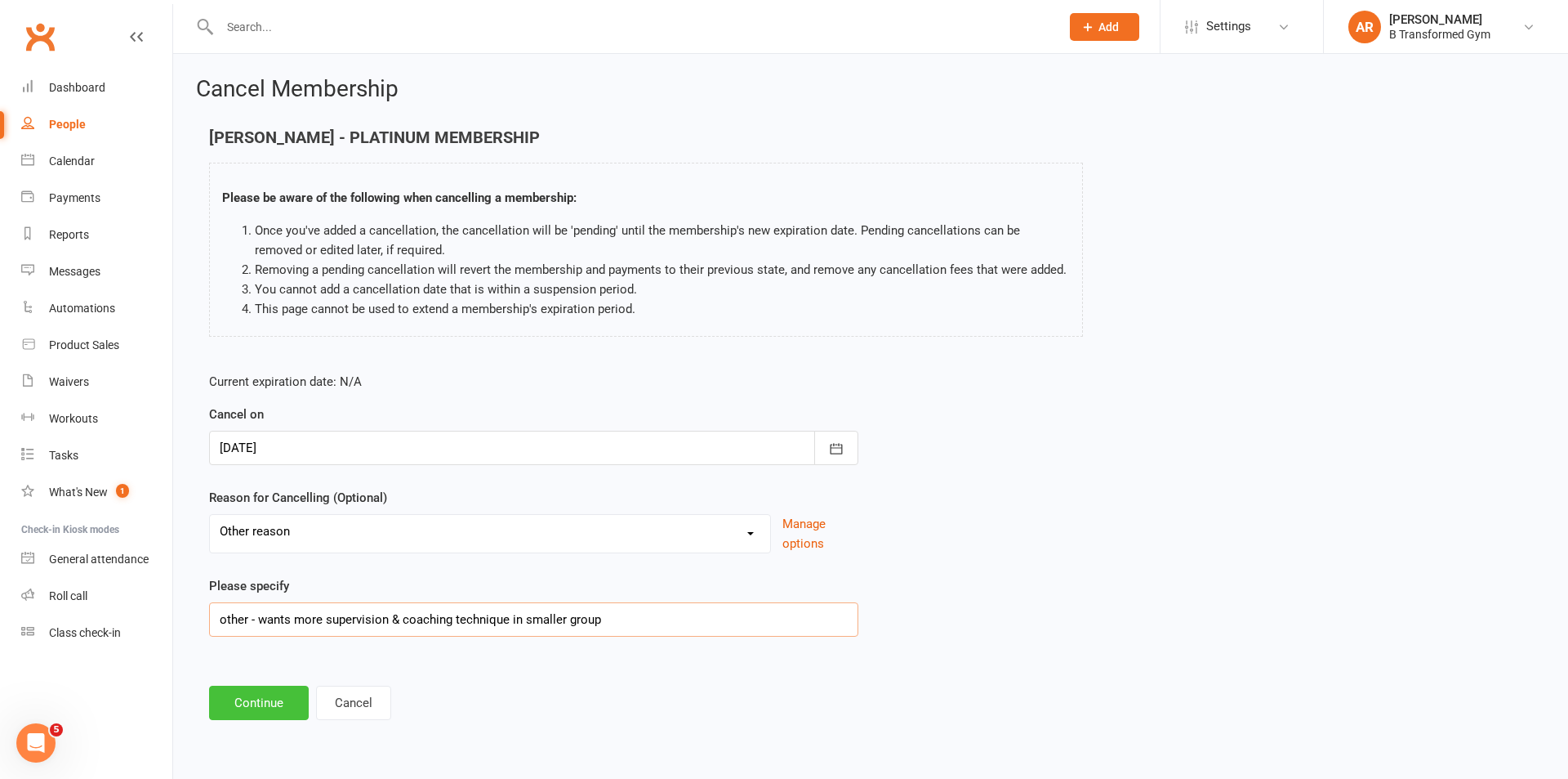
type input "other - wants more supervision & coaching technique in smaller group"
drag, startPoint x: 280, startPoint y: 700, endPoint x: 323, endPoint y: 686, distance: 45.2
click at [280, 699] on button "Continue" at bounding box center [259, 703] width 100 height 35
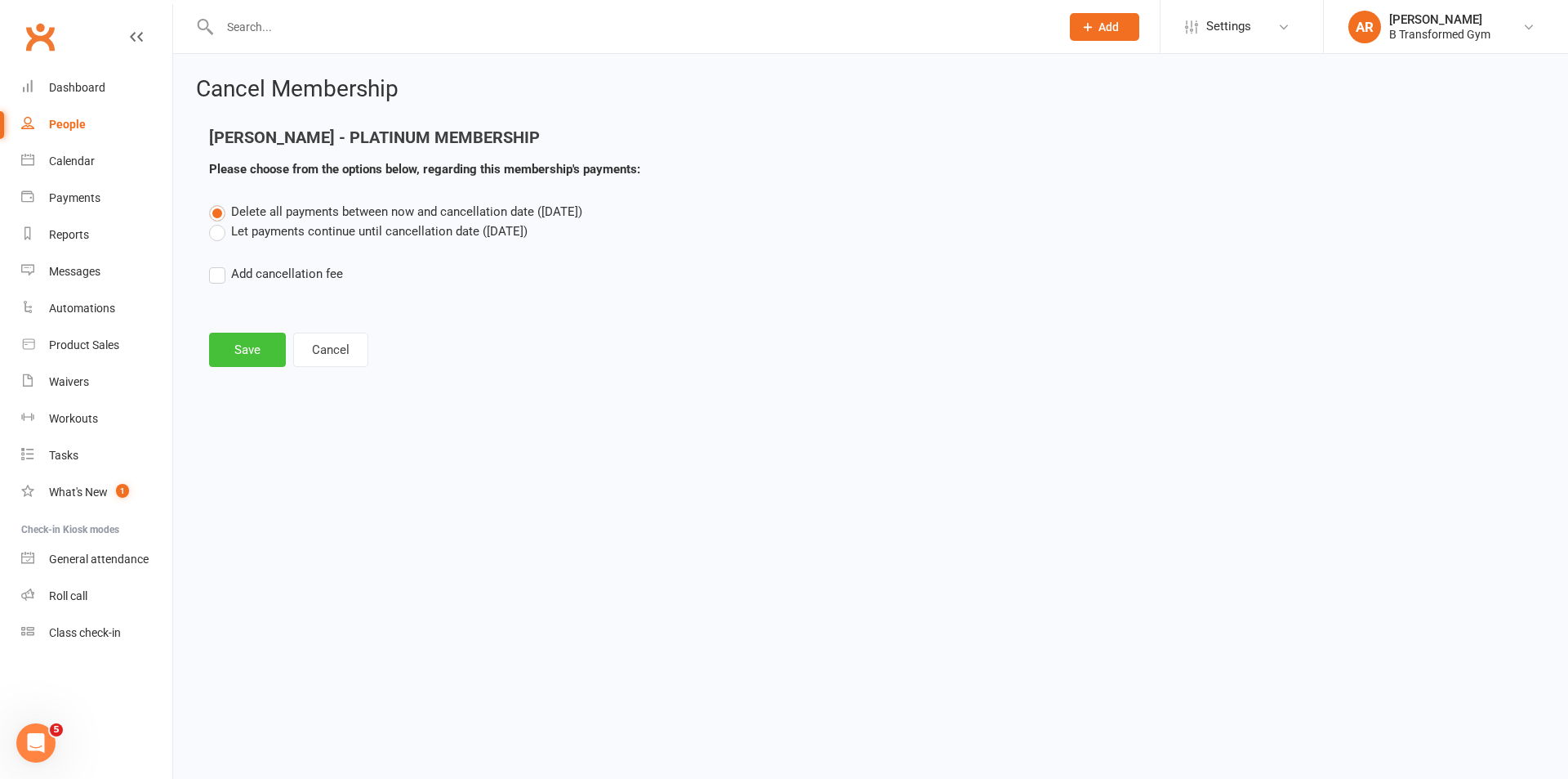
click at [259, 353] on button "Save" at bounding box center [248, 349] width 77 height 35
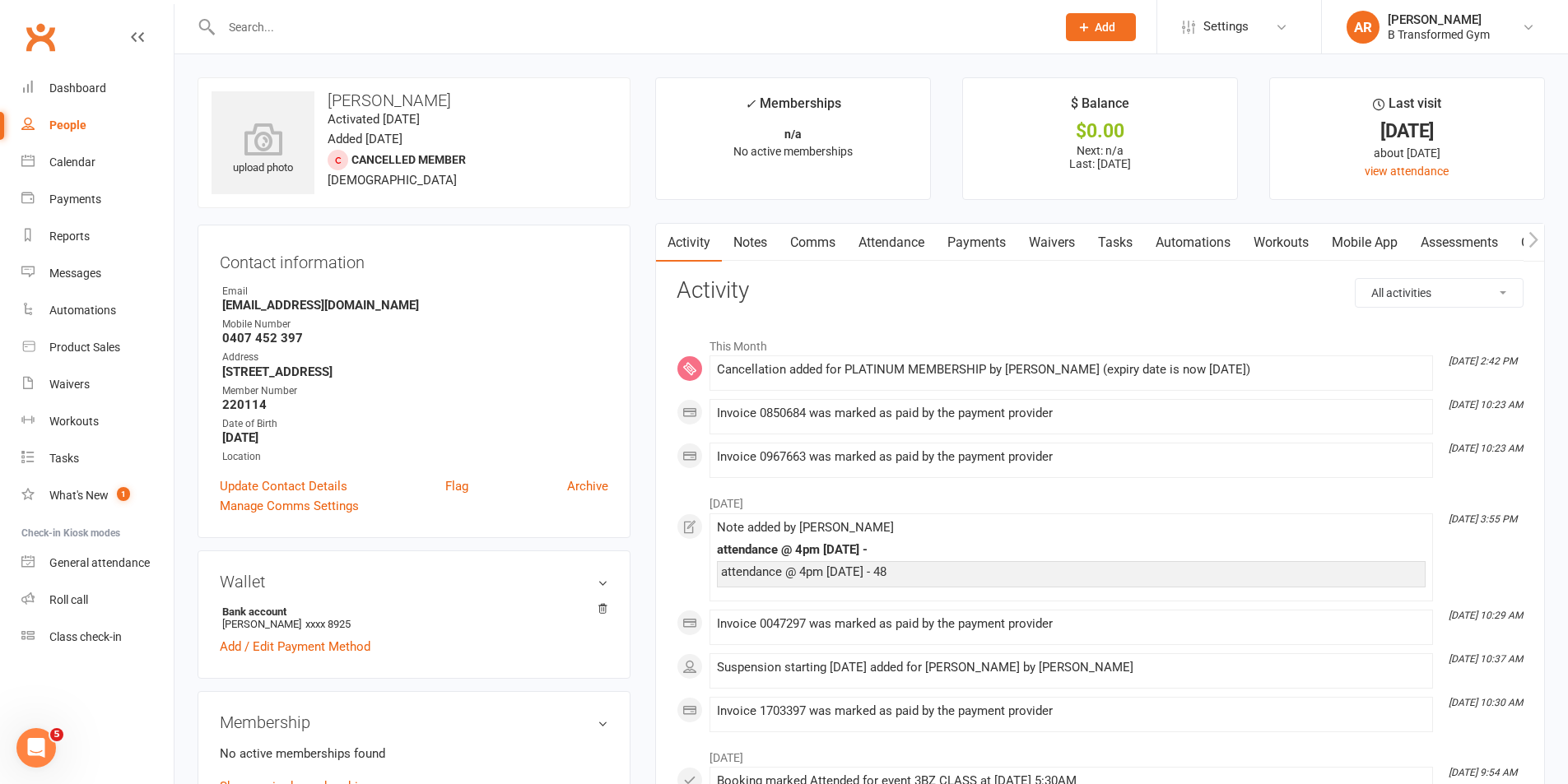
click at [259, 27] on input "text" at bounding box center [630, 27] width 828 height 23
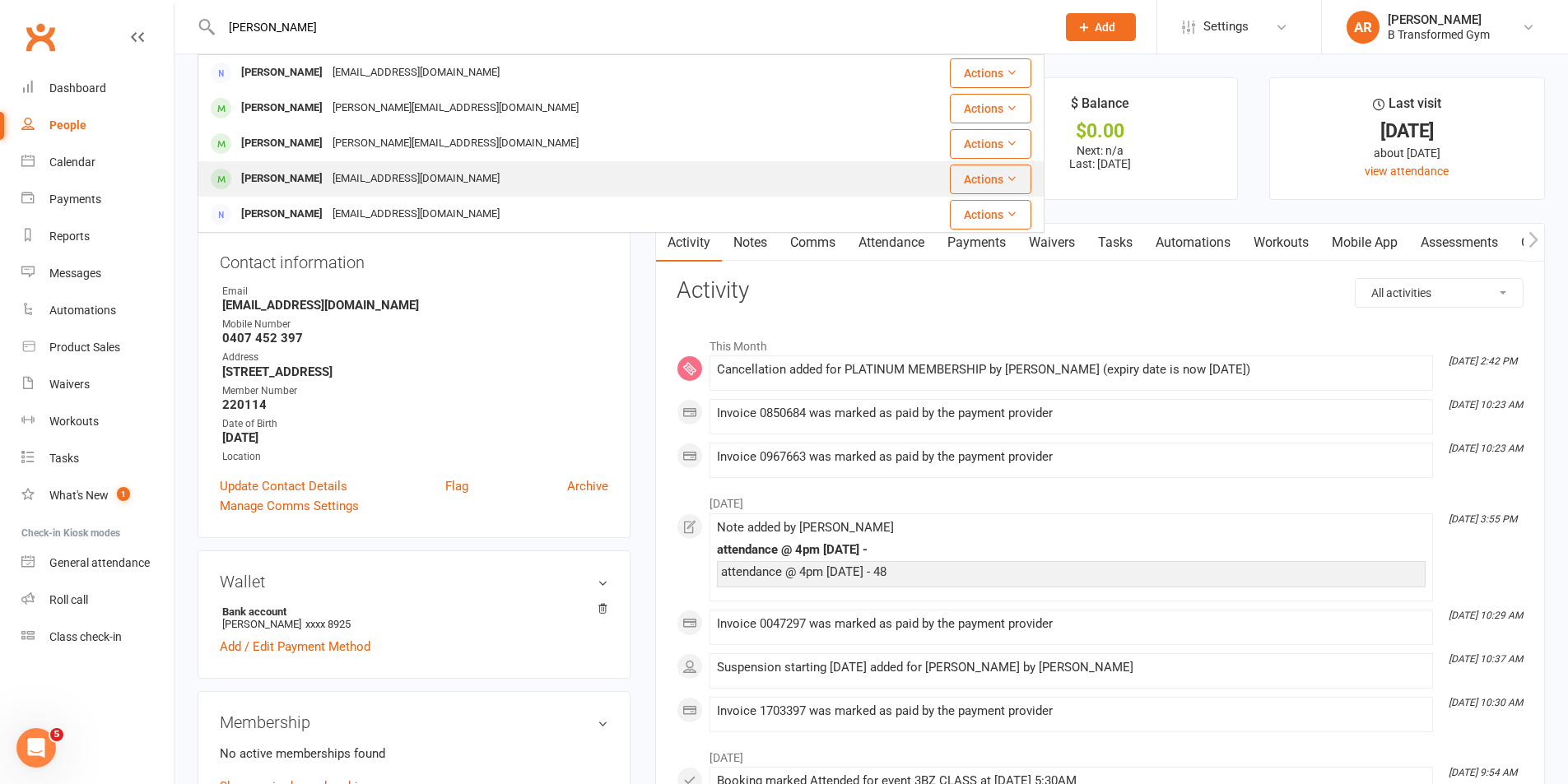
type input "tammy"
click at [377, 181] on div "Tamhumphreys@gmail.com" at bounding box center [416, 179] width 177 height 24
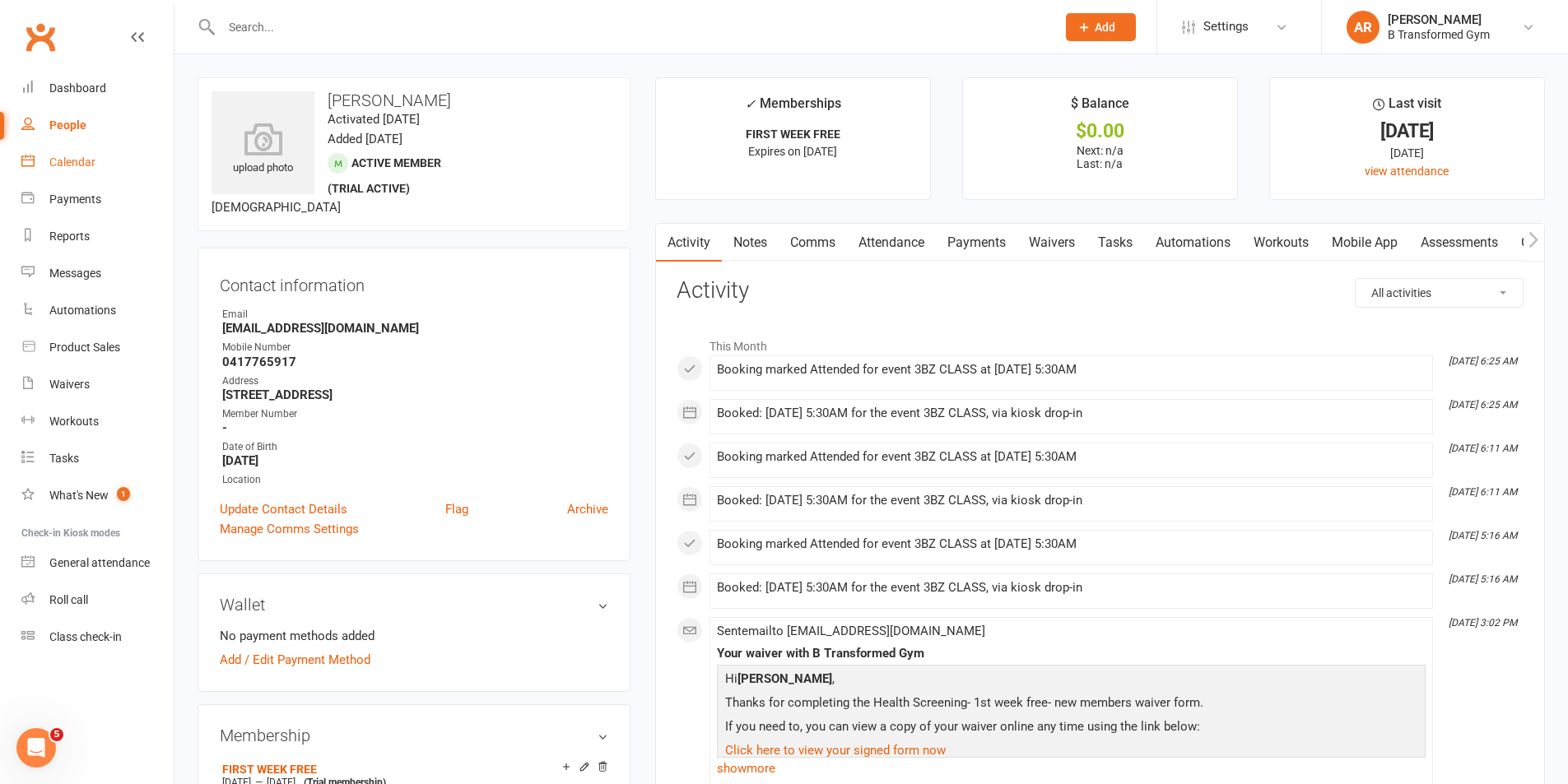
drag, startPoint x: 75, startPoint y: 163, endPoint x: 85, endPoint y: 157, distance: 11.7
click at [76, 161] on div "Calendar" at bounding box center [73, 161] width 46 height 13
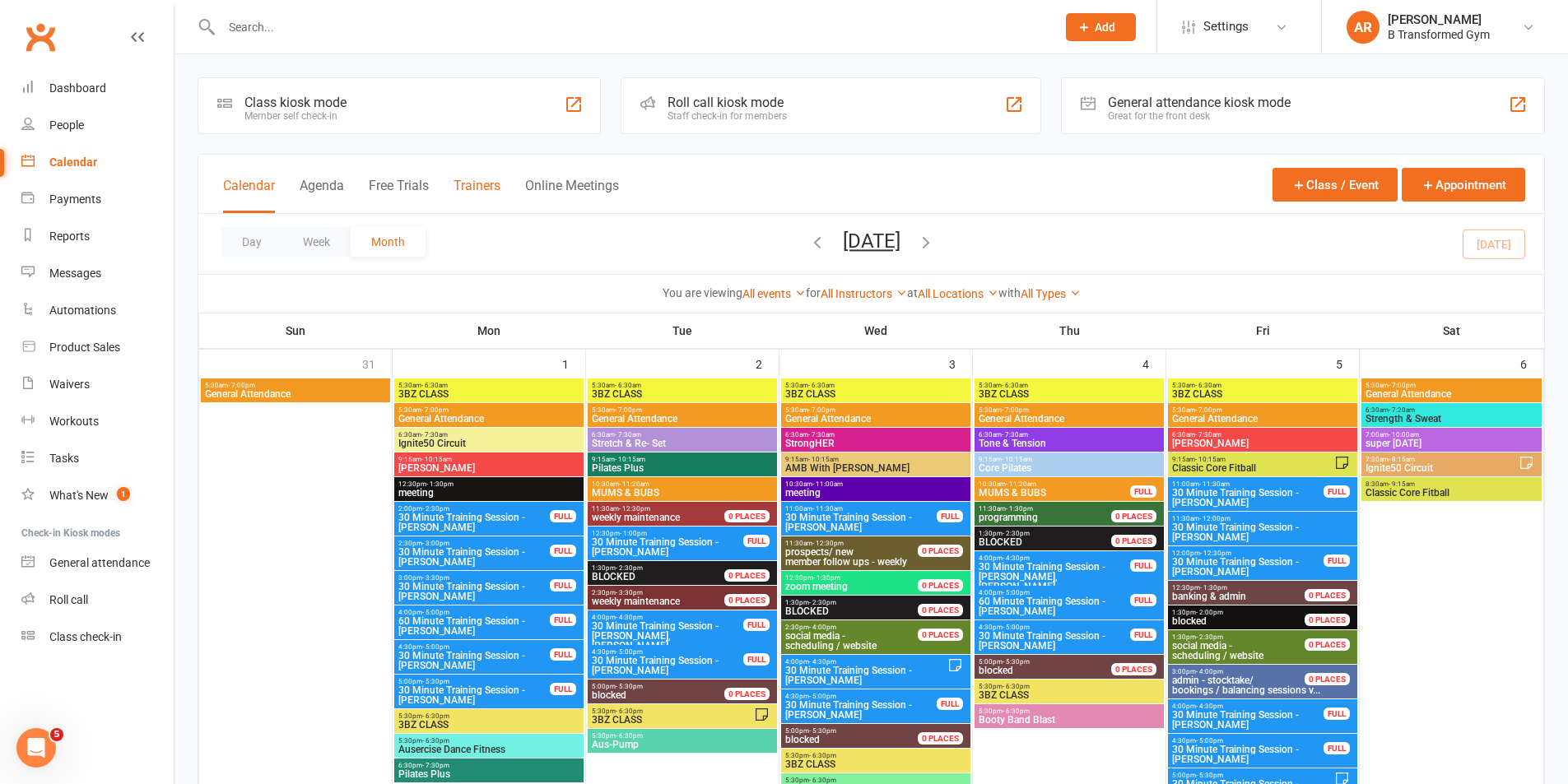
click at [480, 182] on button "Trainers" at bounding box center [477, 196] width 47 height 36
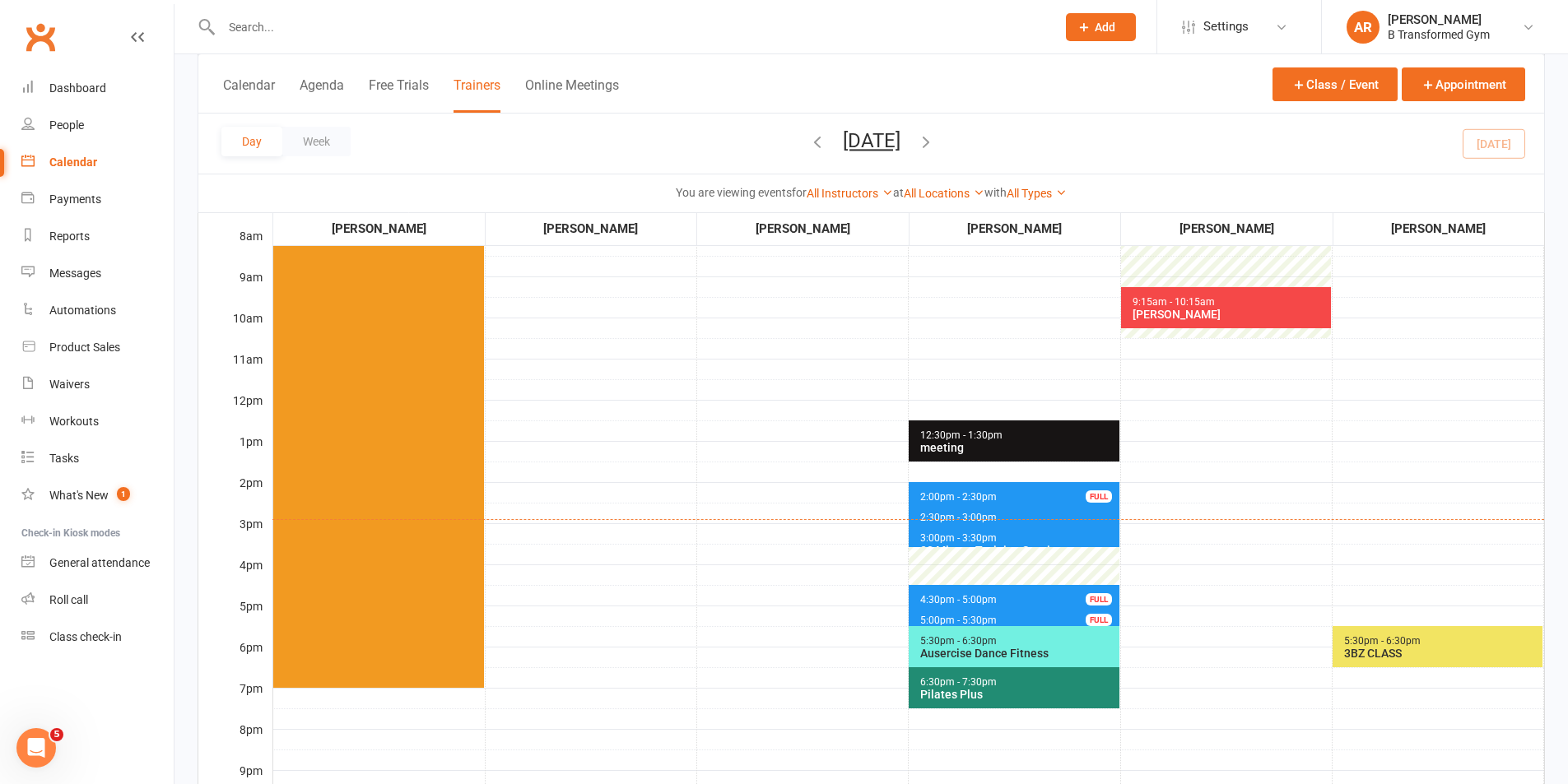
scroll to position [411, 0]
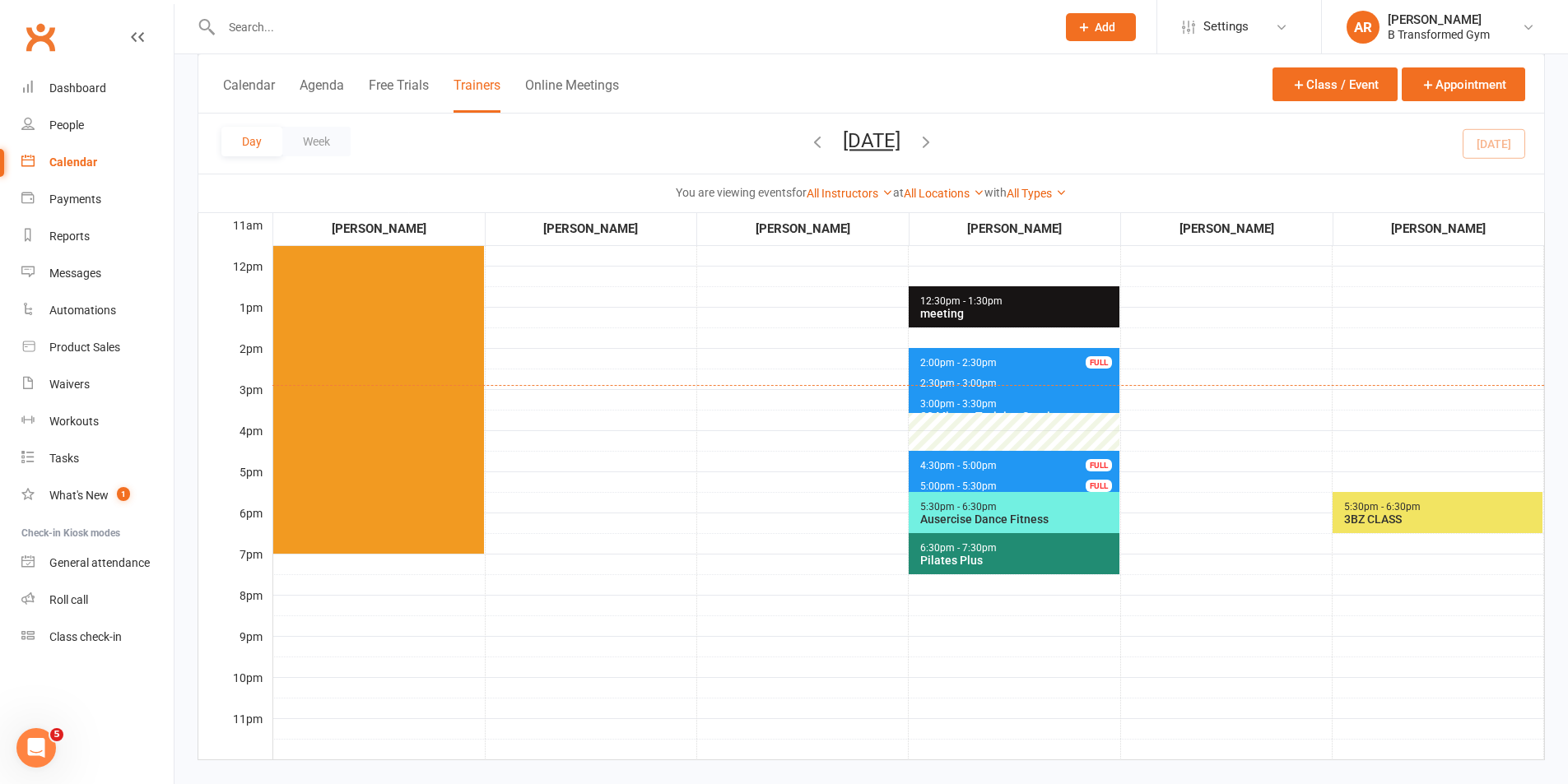
click at [935, 132] on icon "button" at bounding box center [926, 141] width 18 height 18
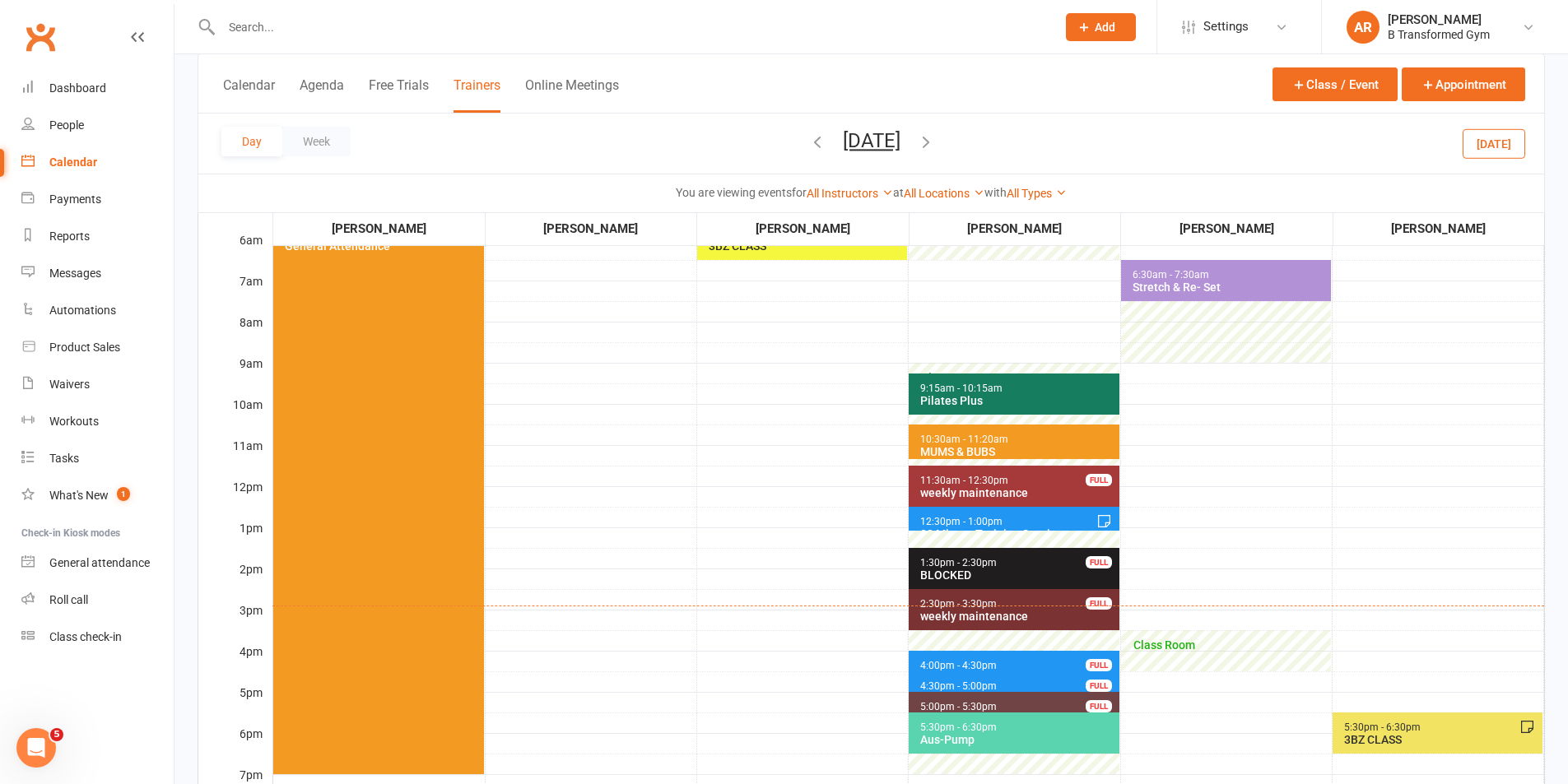
scroll to position [164, 0]
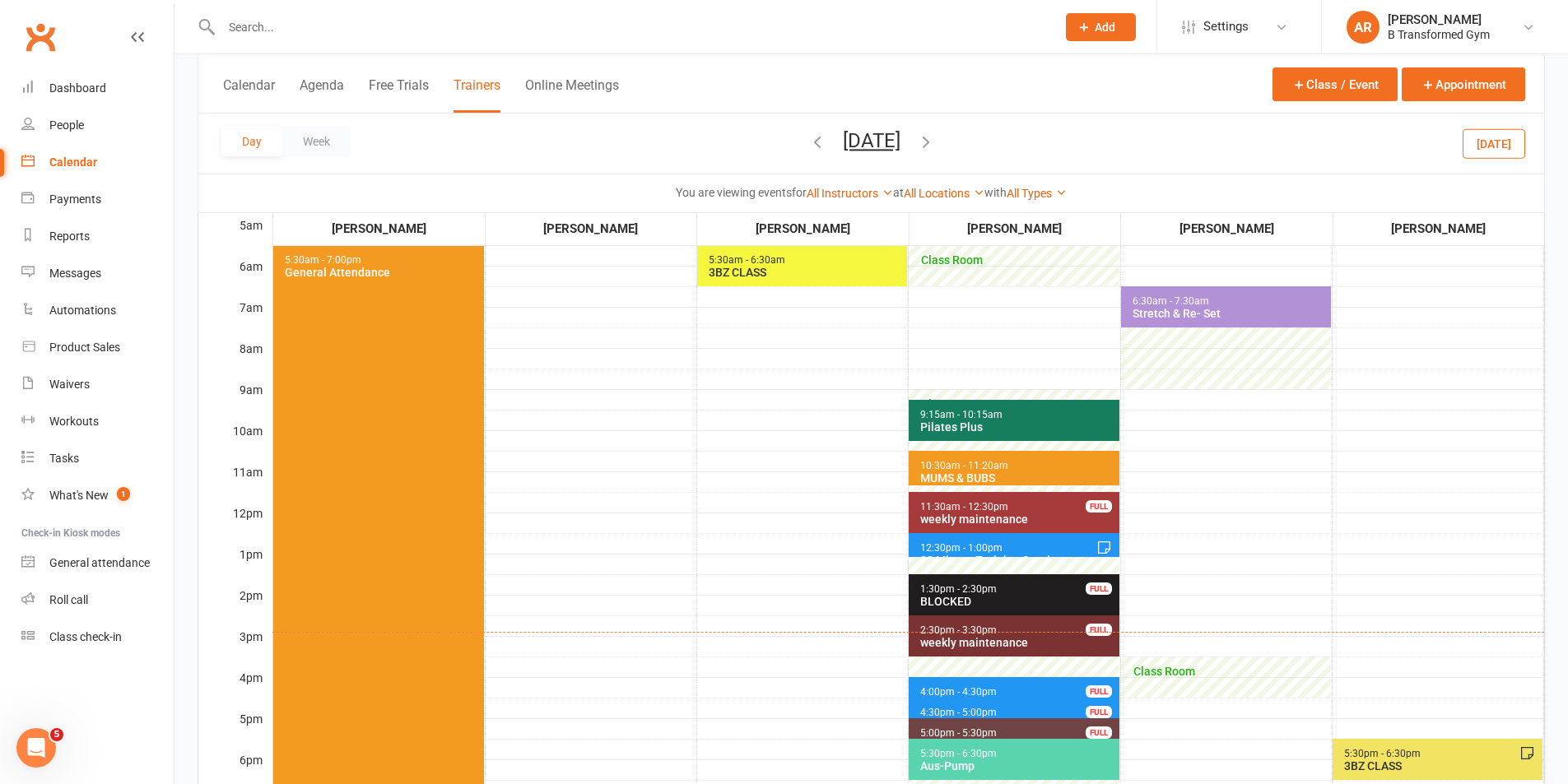
click at [367, 27] on input "text" at bounding box center [630, 27] width 828 height 23
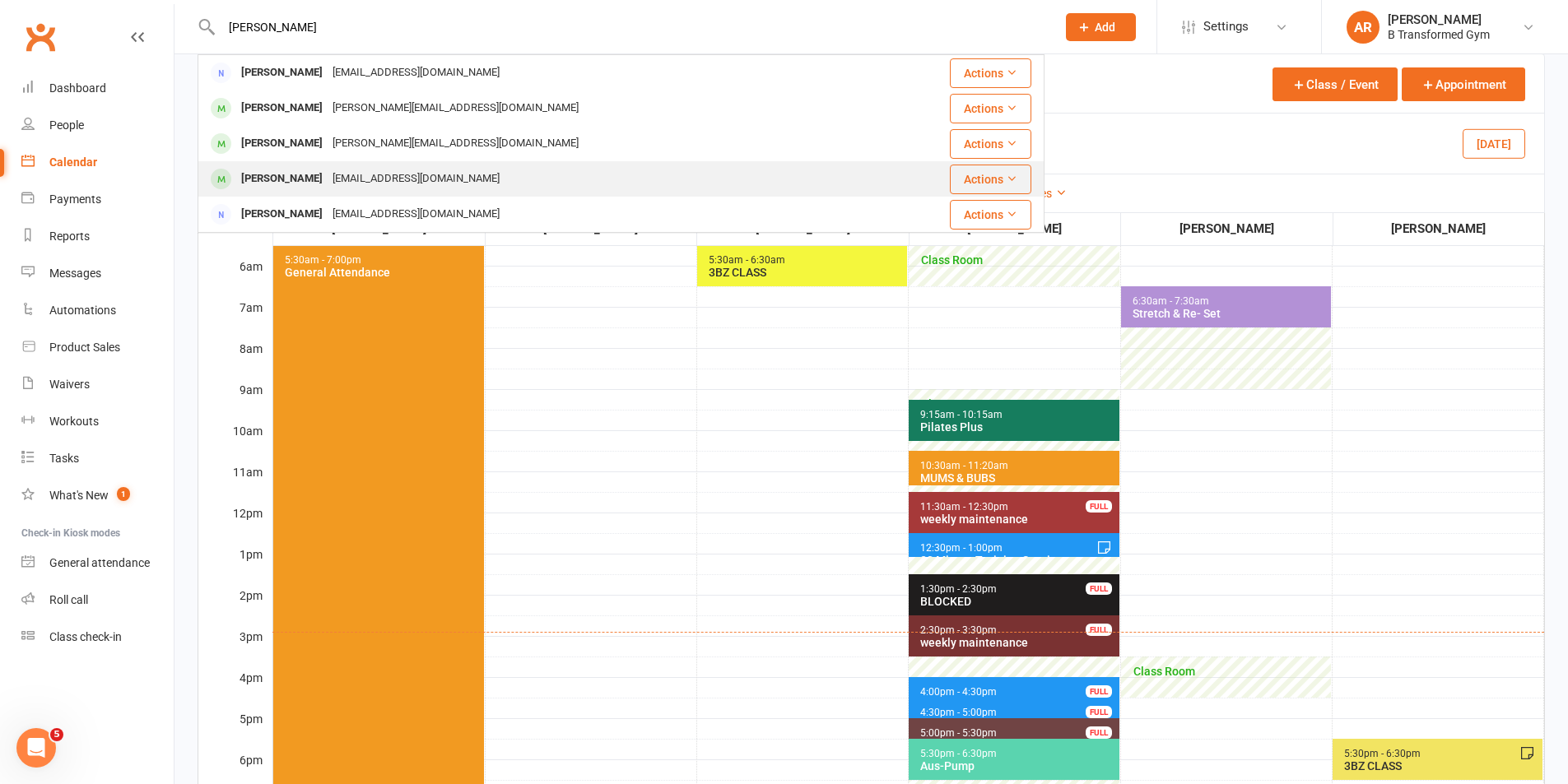
type input "tammy"
click at [411, 166] on div "Tammy McGregor Tamhumphreys@gmail.com" at bounding box center [539, 179] width 679 height 34
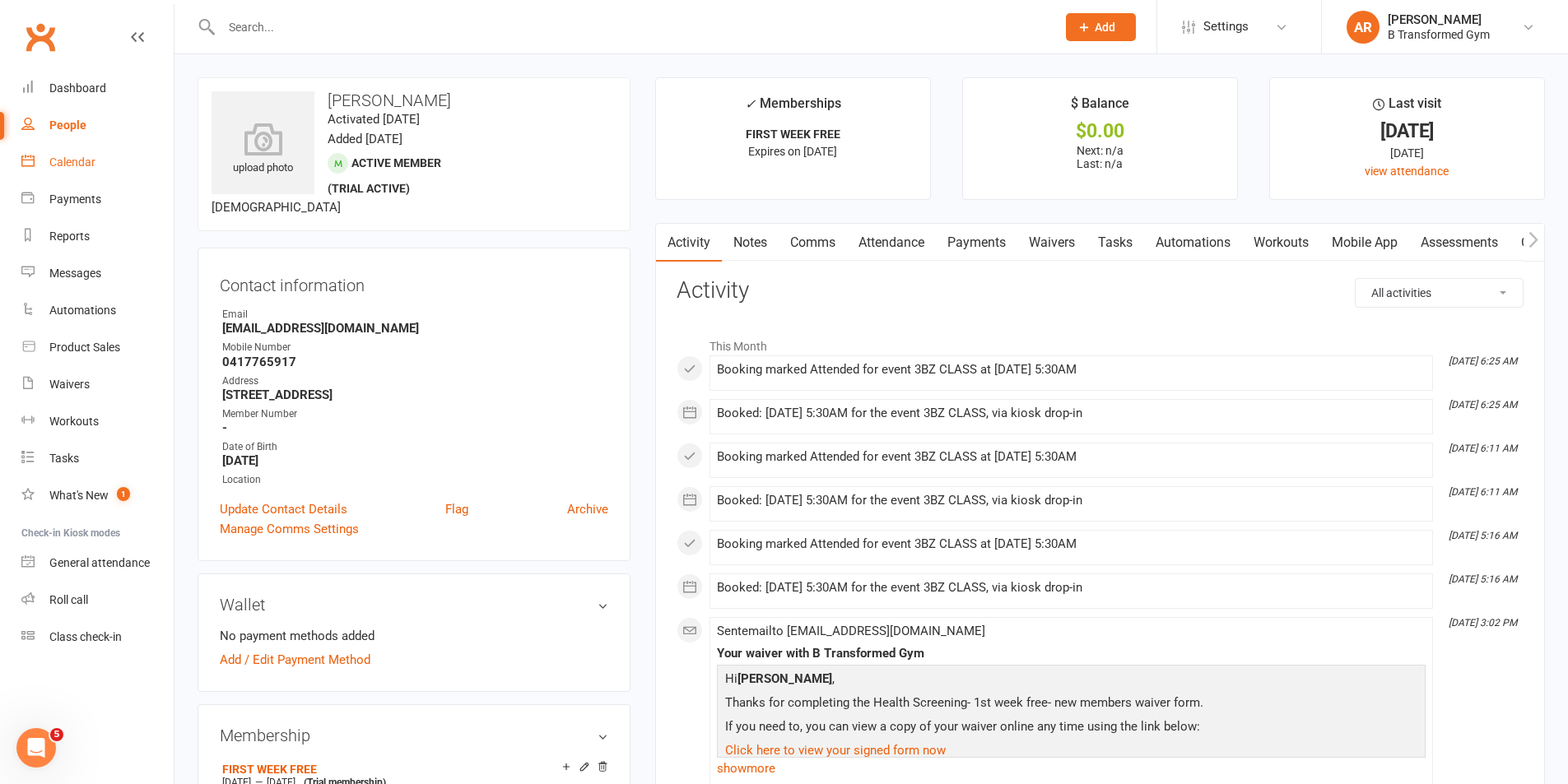
click at [83, 164] on div "Calendar" at bounding box center [73, 161] width 46 height 13
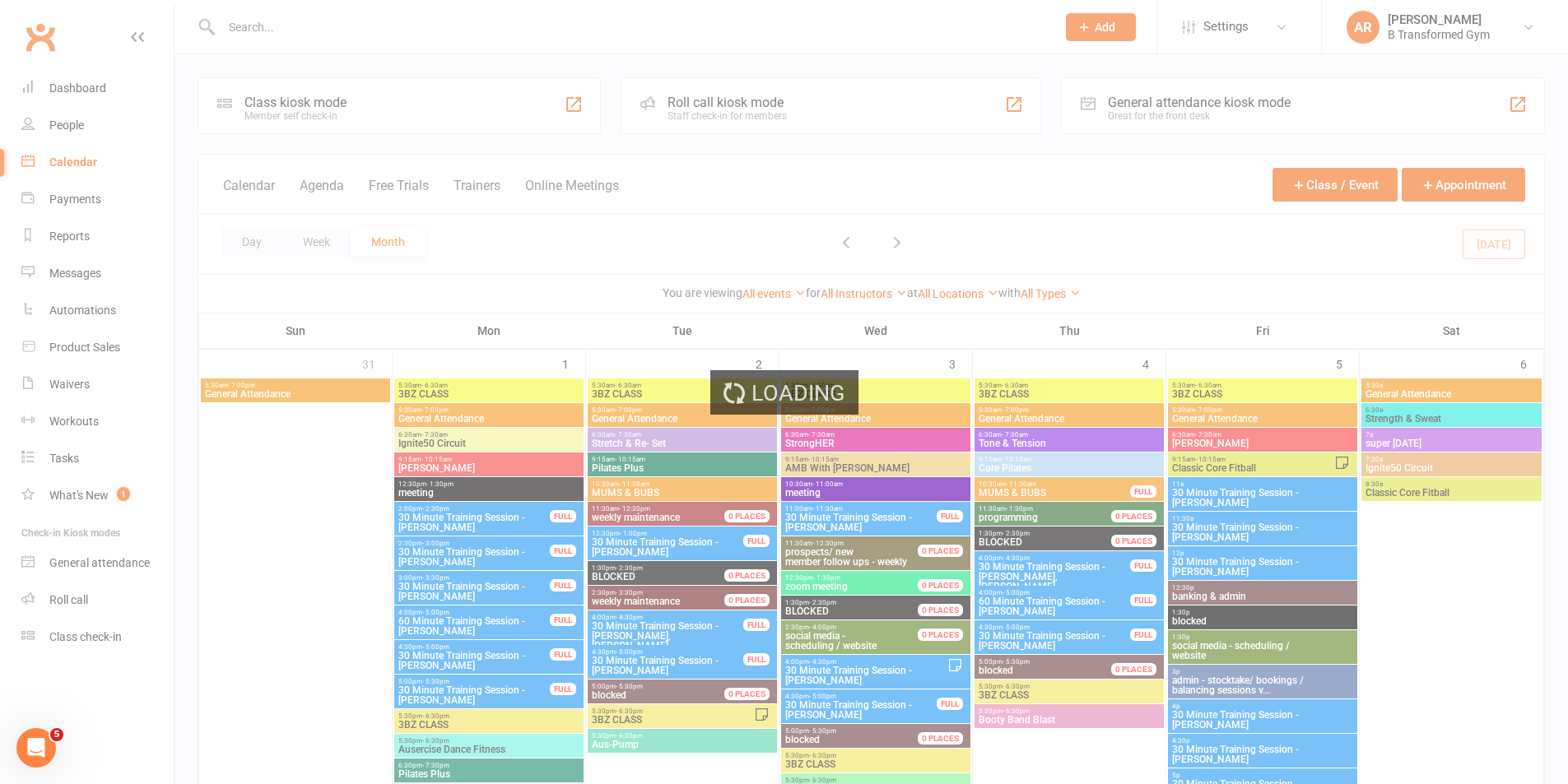
click at [480, 185] on div "Loading" at bounding box center [784, 392] width 1568 height 784
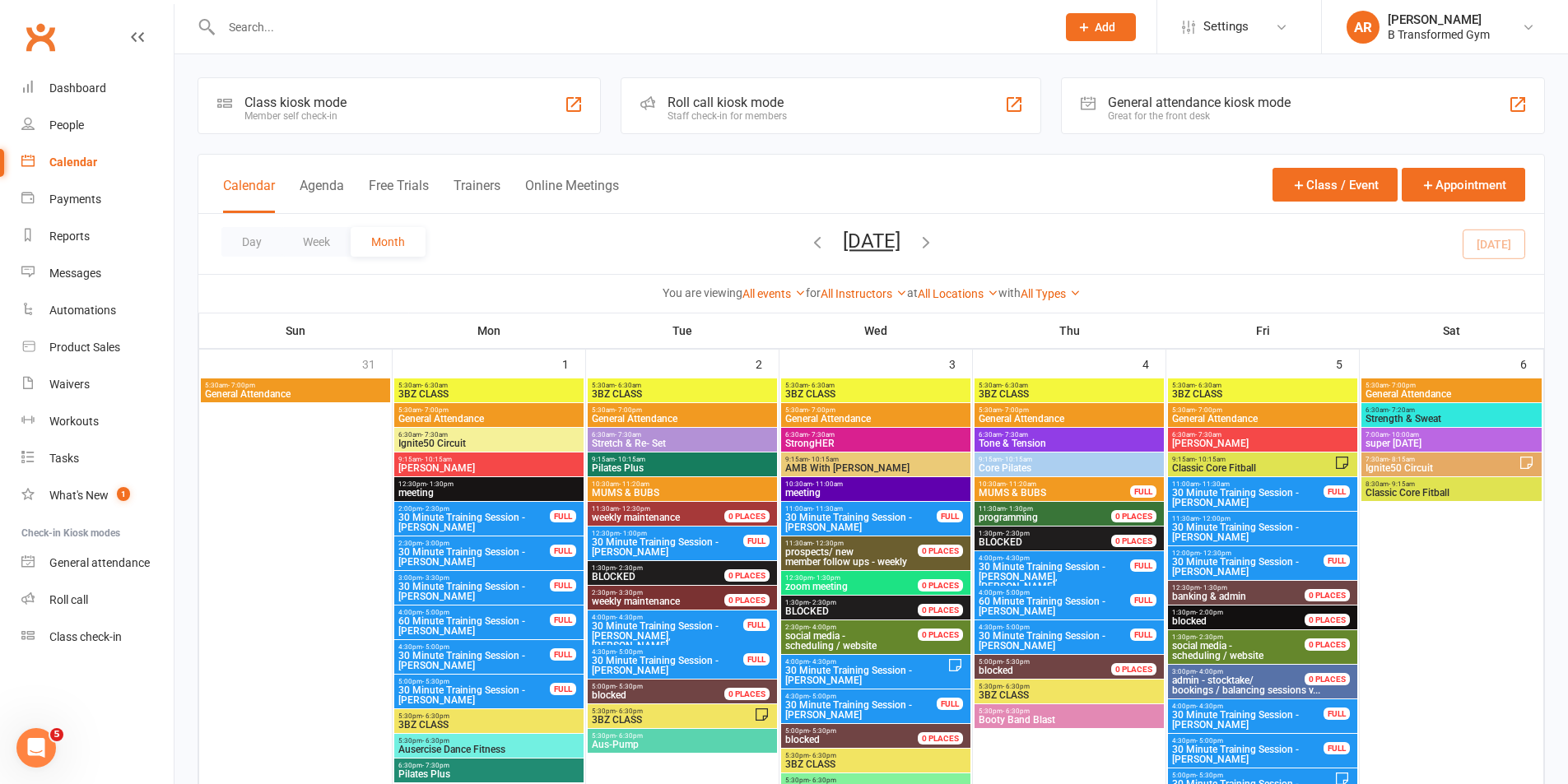
click at [480, 185] on button "Trainers" at bounding box center [477, 196] width 47 height 36
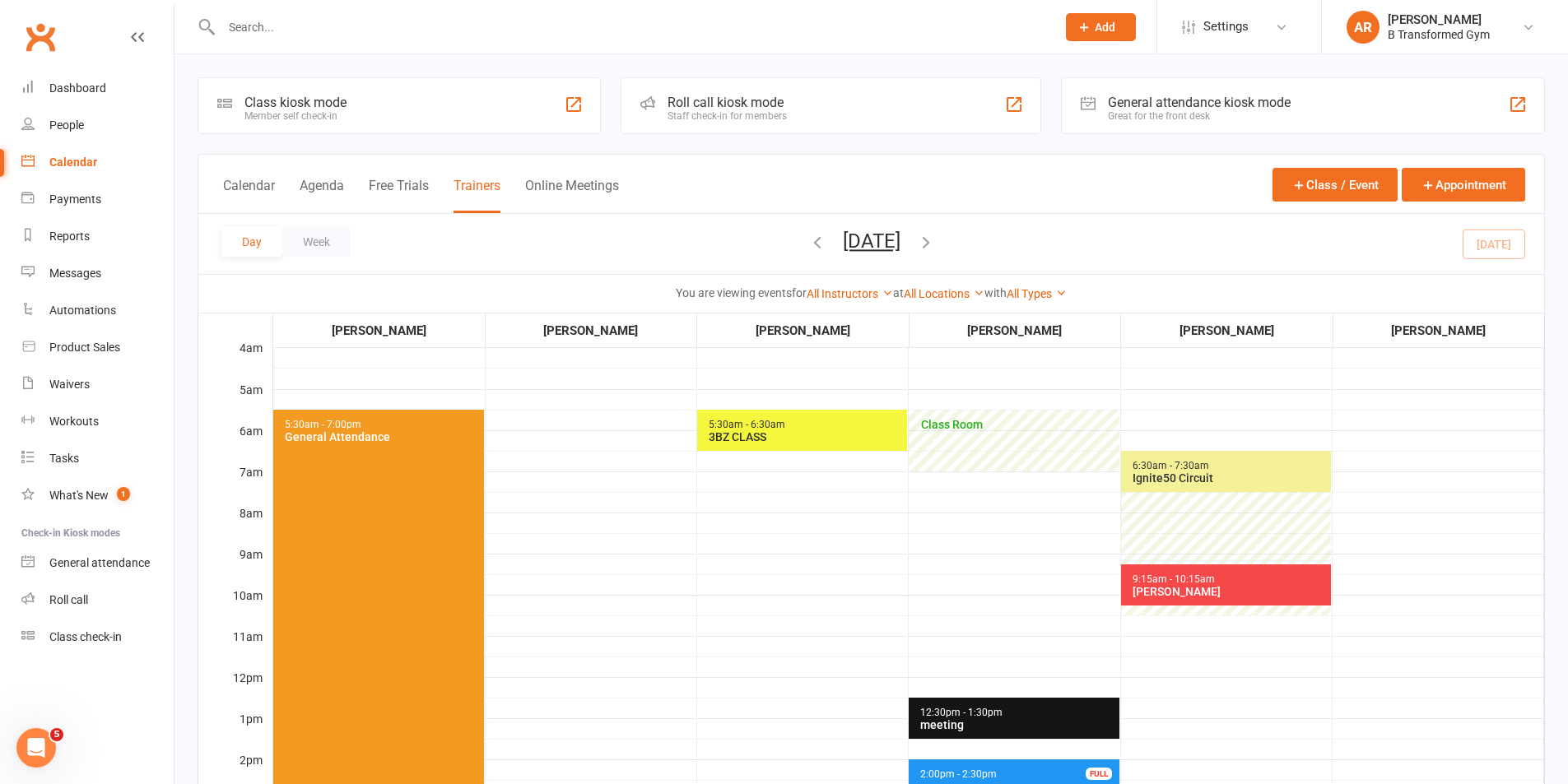
click at [935, 241] on icon "button" at bounding box center [926, 242] width 18 height 18
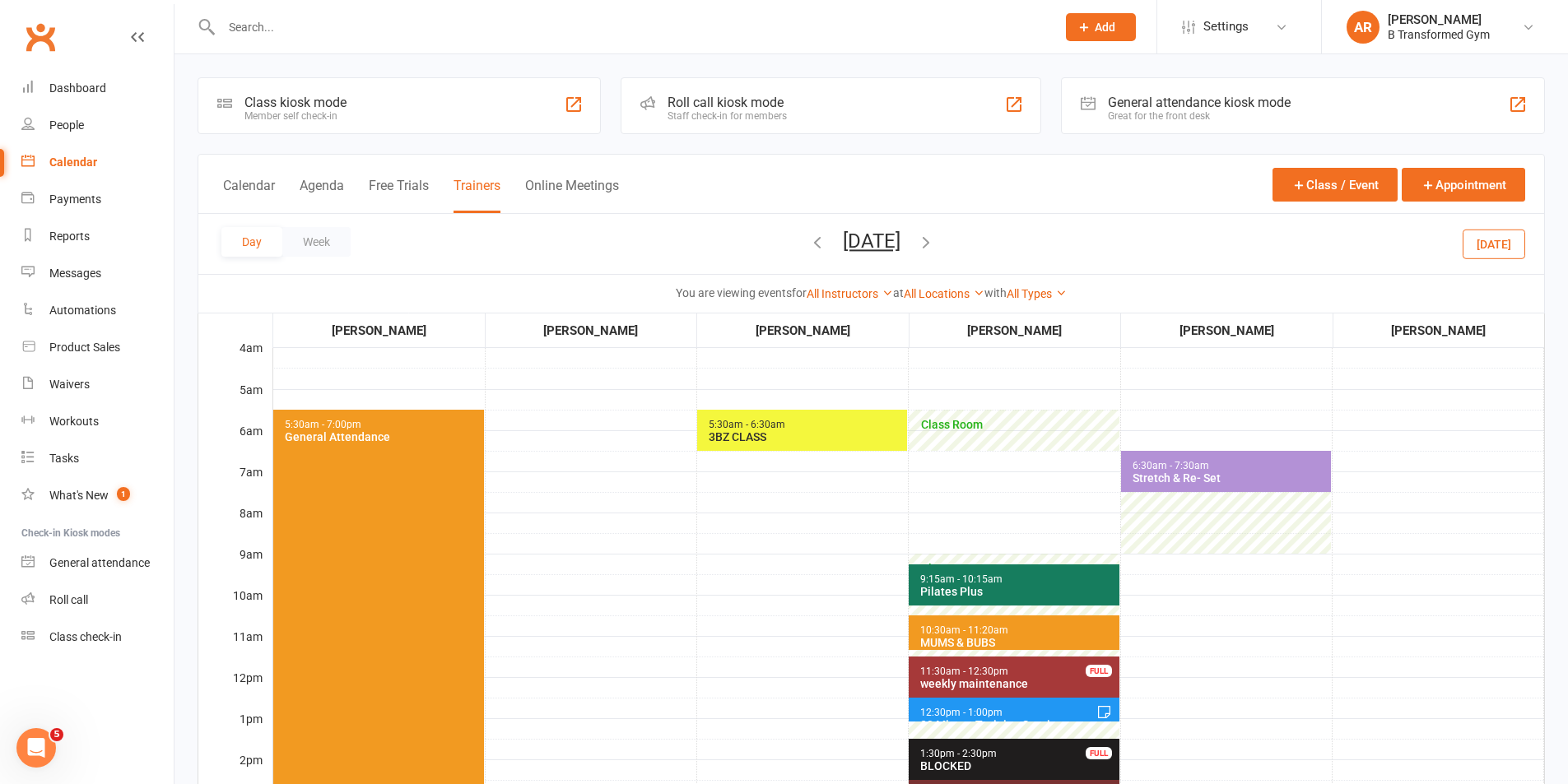
scroll to position [247, 0]
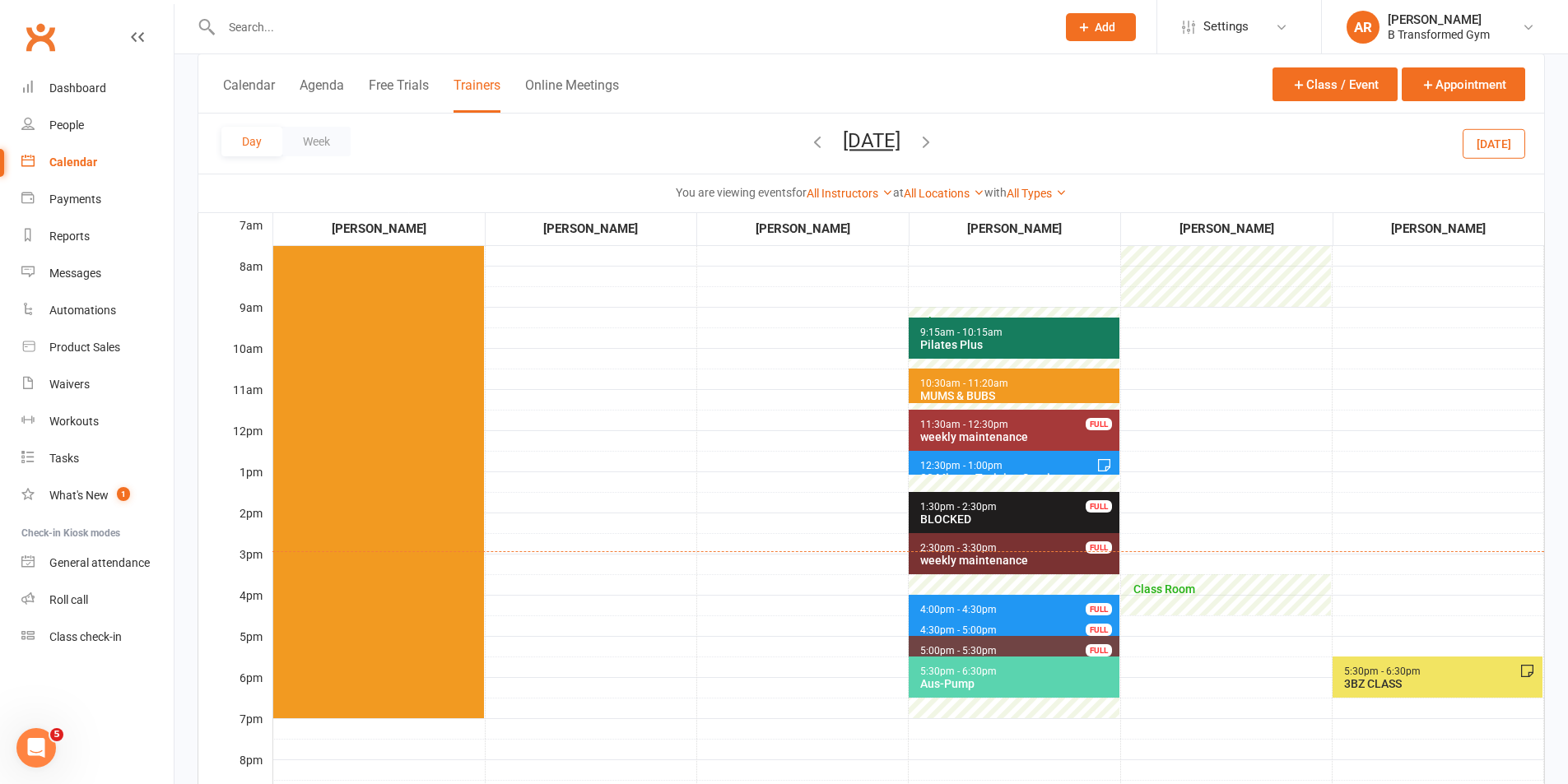
click at [935, 141] on icon "button" at bounding box center [926, 141] width 18 height 18
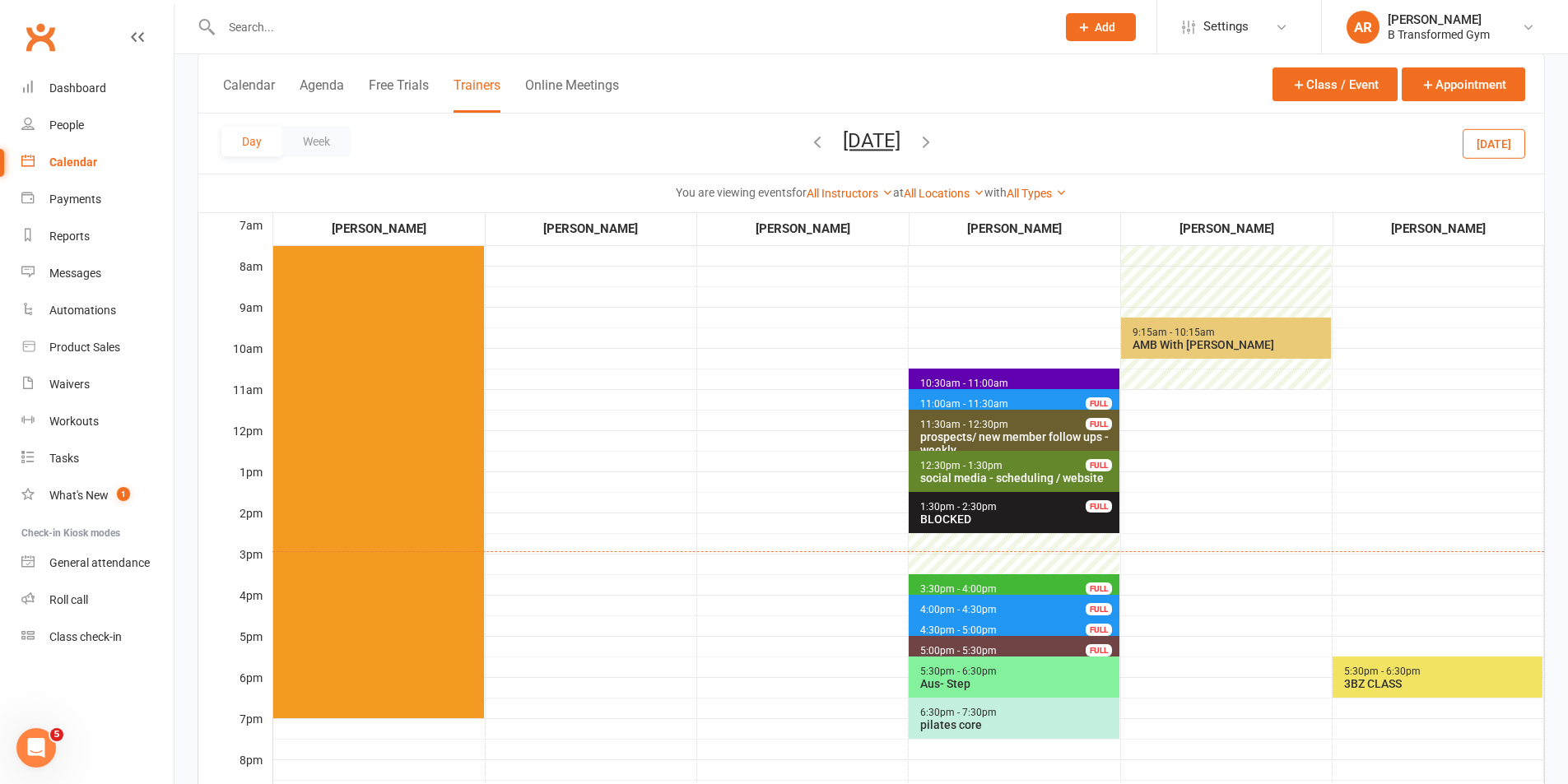
click at [990, 396] on span "11:00am - 11:30am 30 Minute Training Session - Cristy Wolski FULL" at bounding box center [1013, 401] width 210 height 24
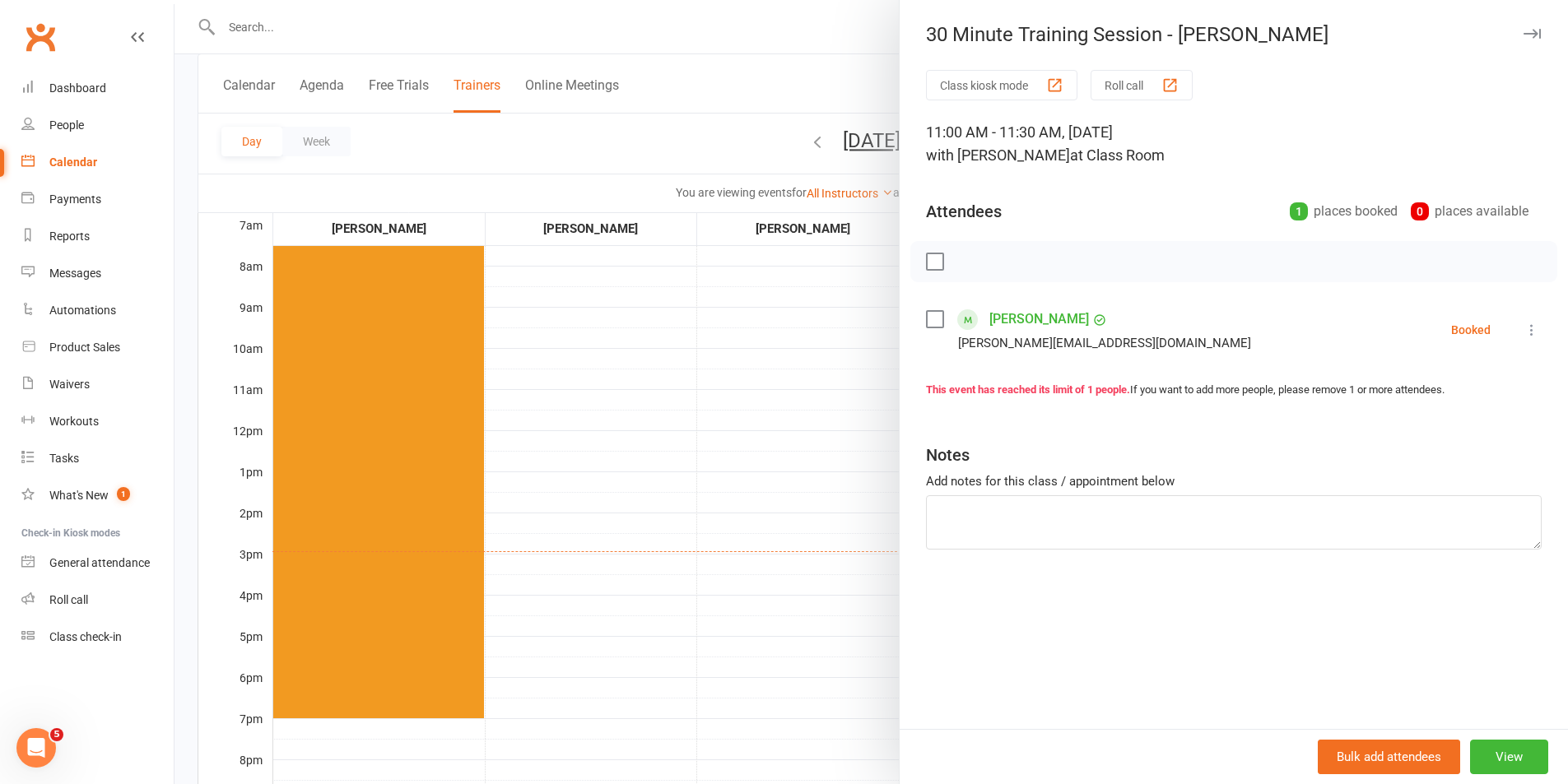
click at [684, 387] on div at bounding box center [871, 392] width 1394 height 784
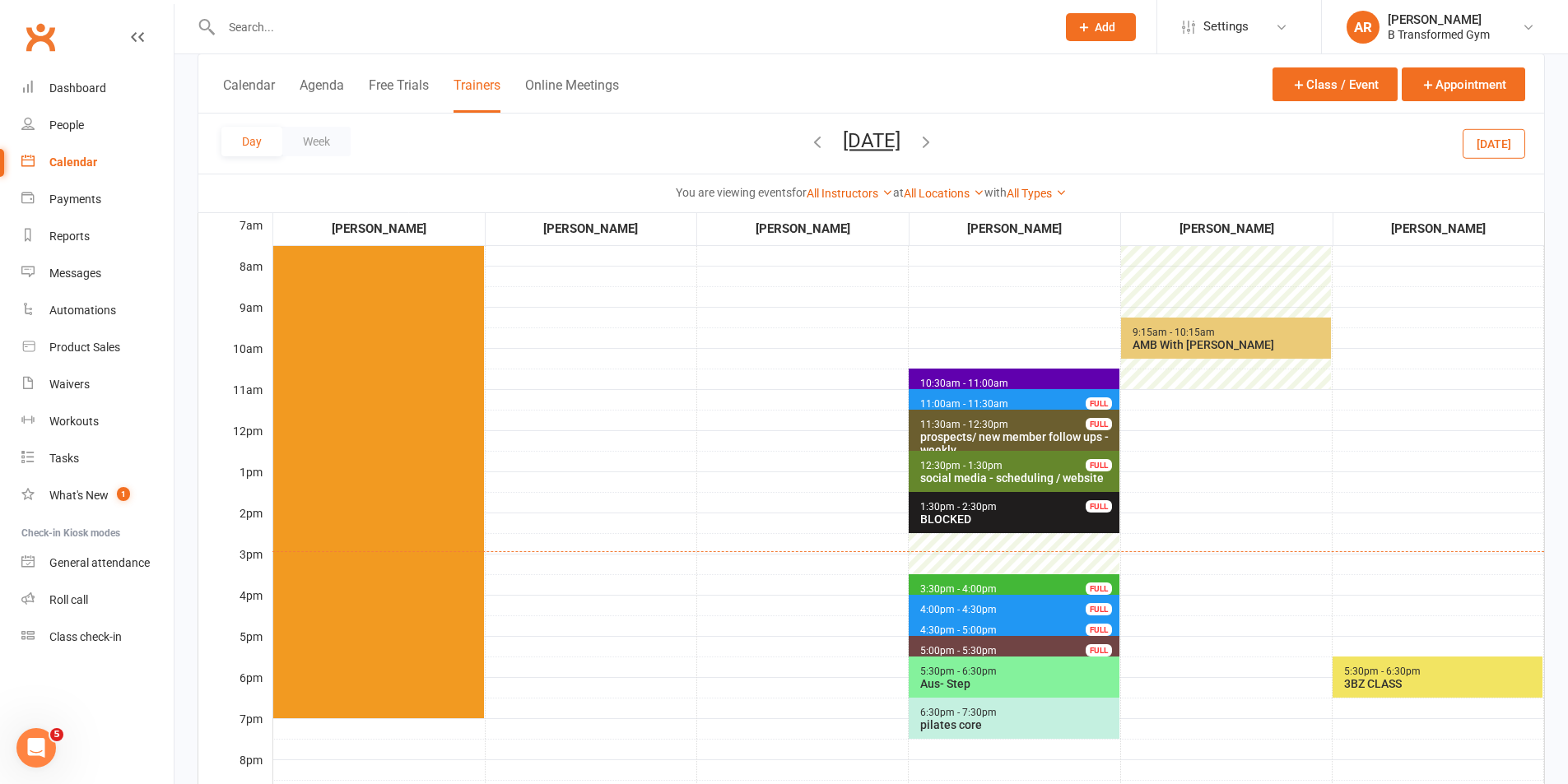
click at [924, 583] on span "3:30pm - 4:00pm" at bounding box center [958, 589] width 79 height 12
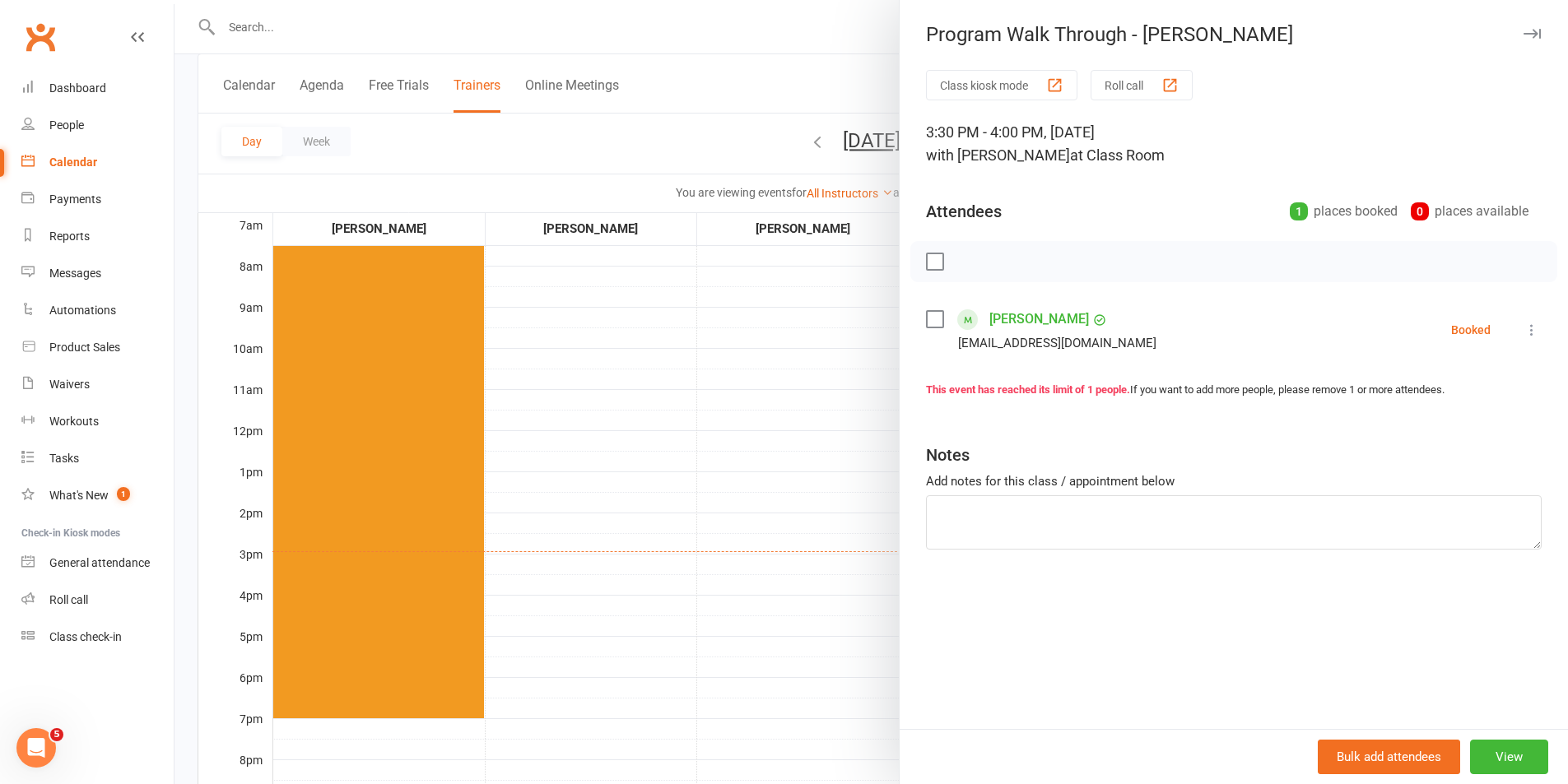
drag, startPoint x: 743, startPoint y: 566, endPoint x: 804, endPoint y: 537, distance: 67.5
click at [743, 563] on div at bounding box center [871, 392] width 1394 height 784
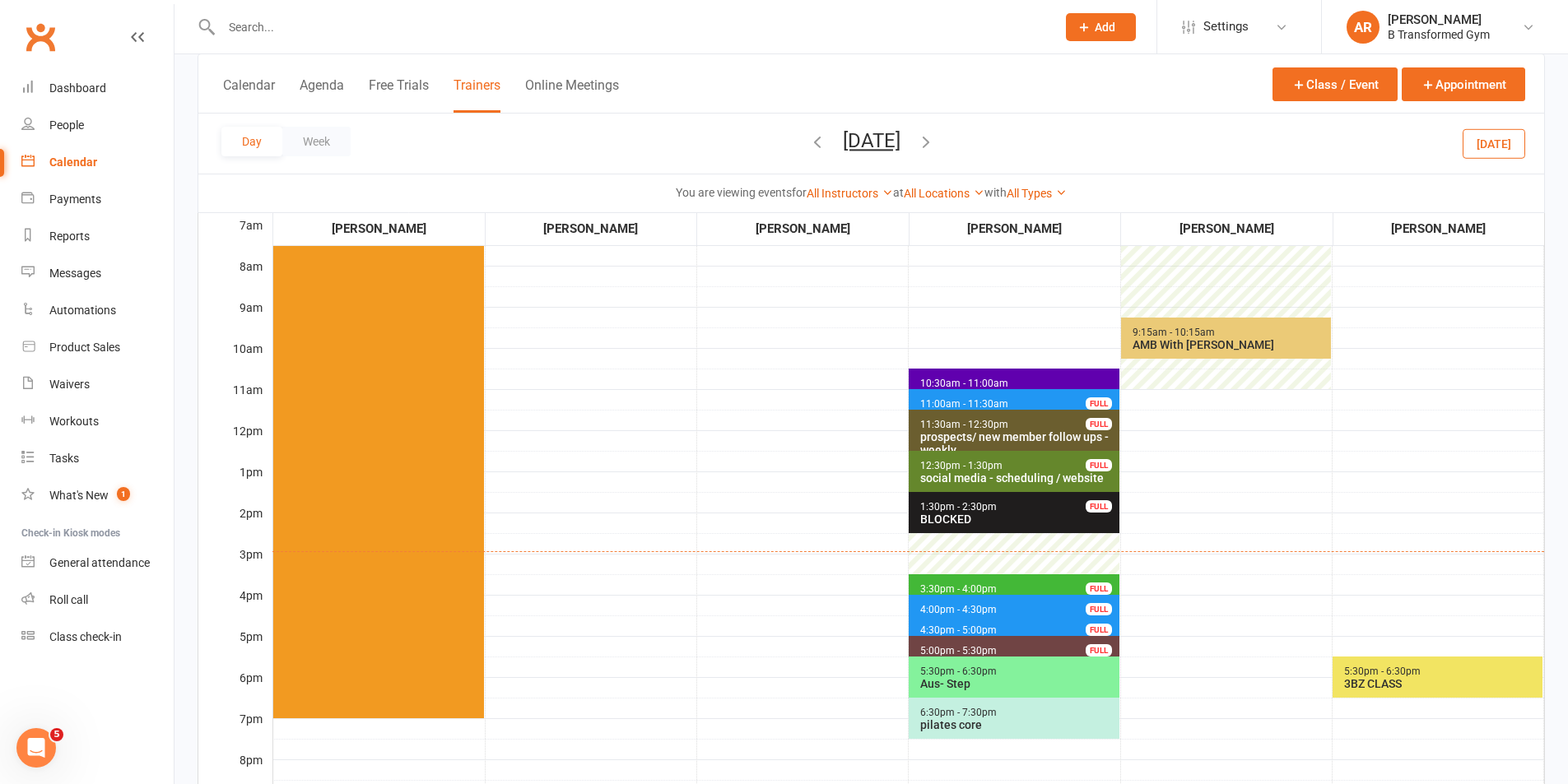
click at [935, 138] on icon "button" at bounding box center [926, 141] width 18 height 18
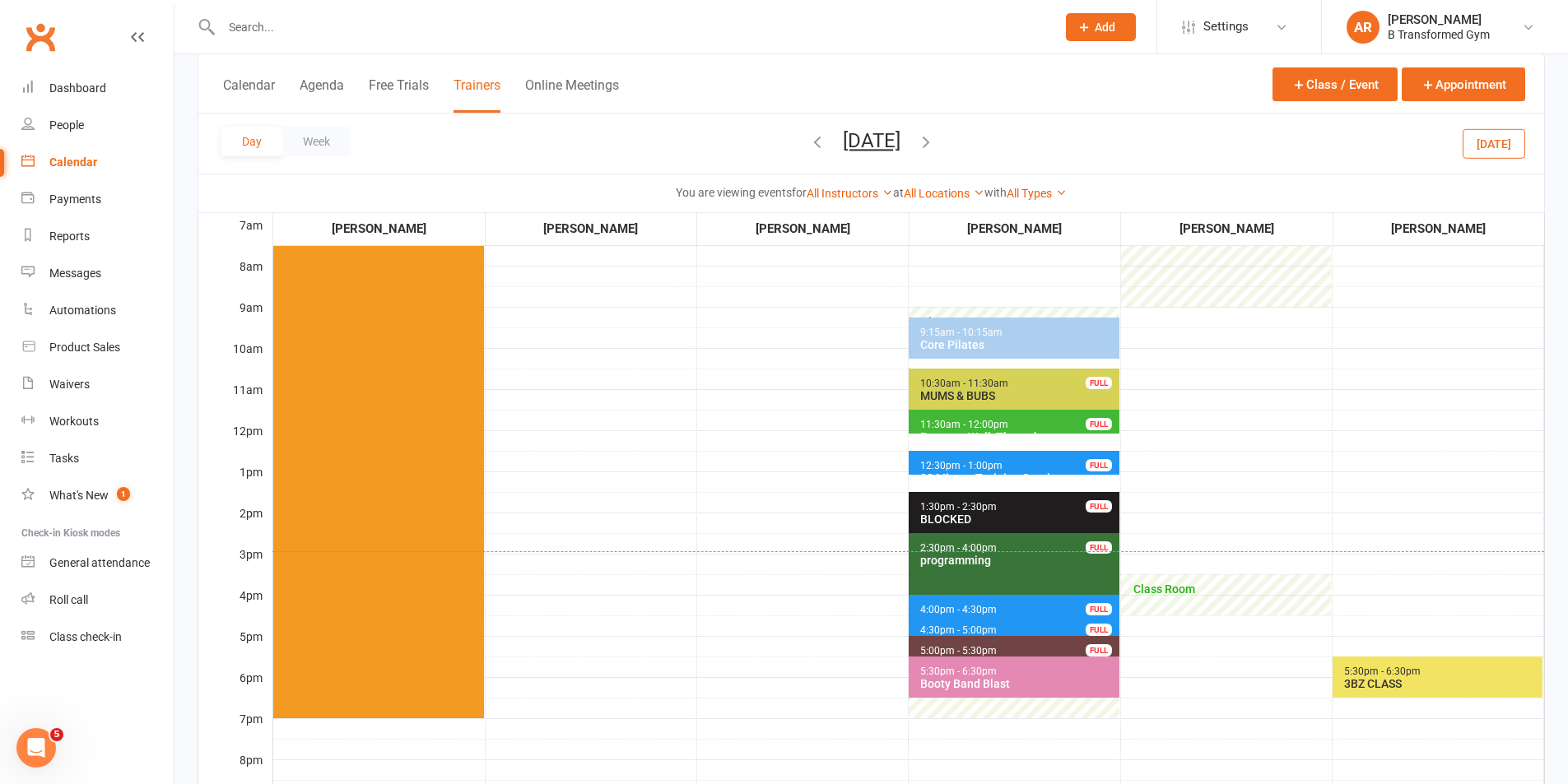
click at [992, 414] on span "11:30am - 12:00pm Program Walk Through - Samantha Steinback FULL" at bounding box center [1013, 422] width 210 height 24
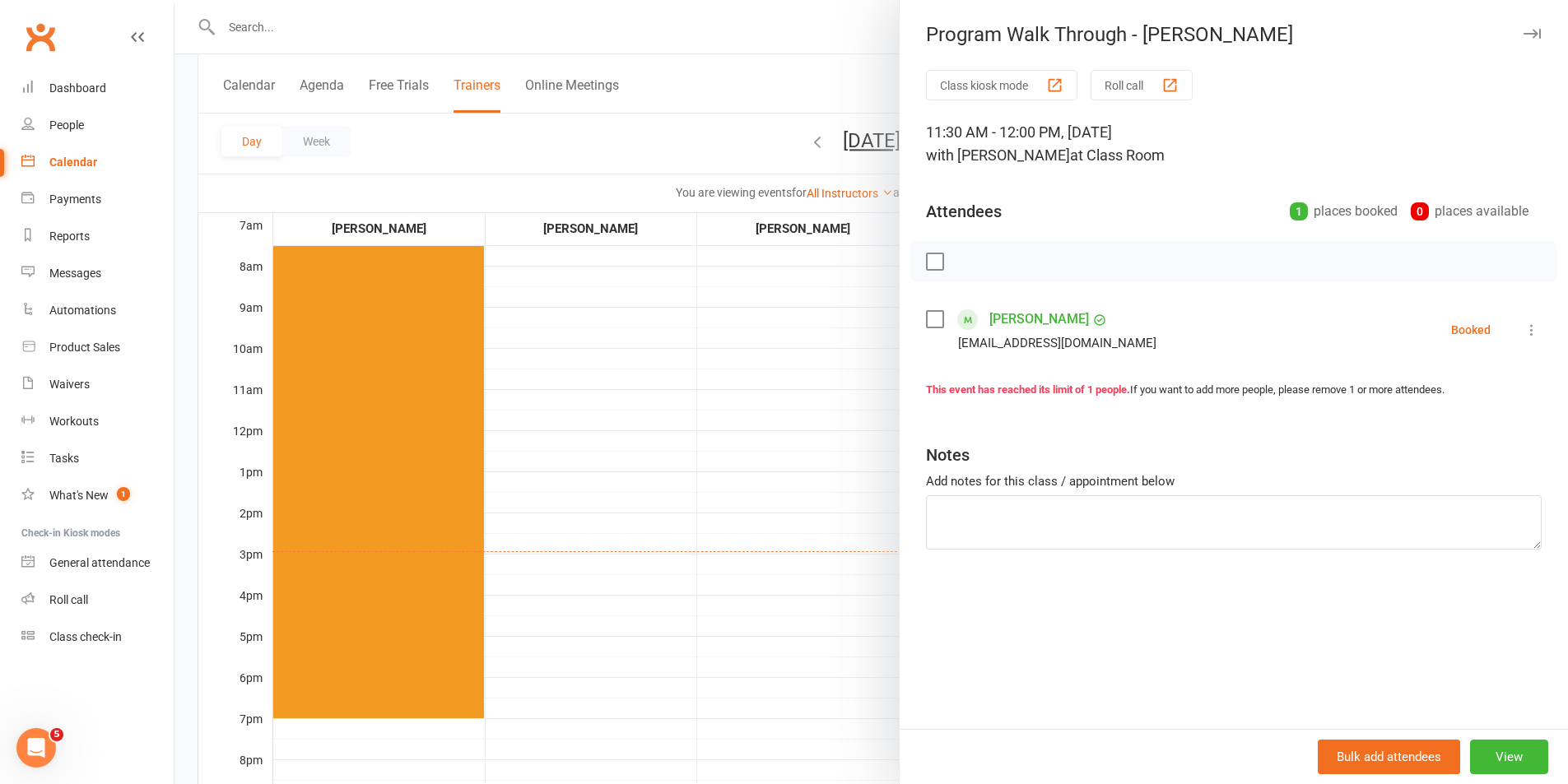
click at [713, 429] on div at bounding box center [871, 392] width 1394 height 784
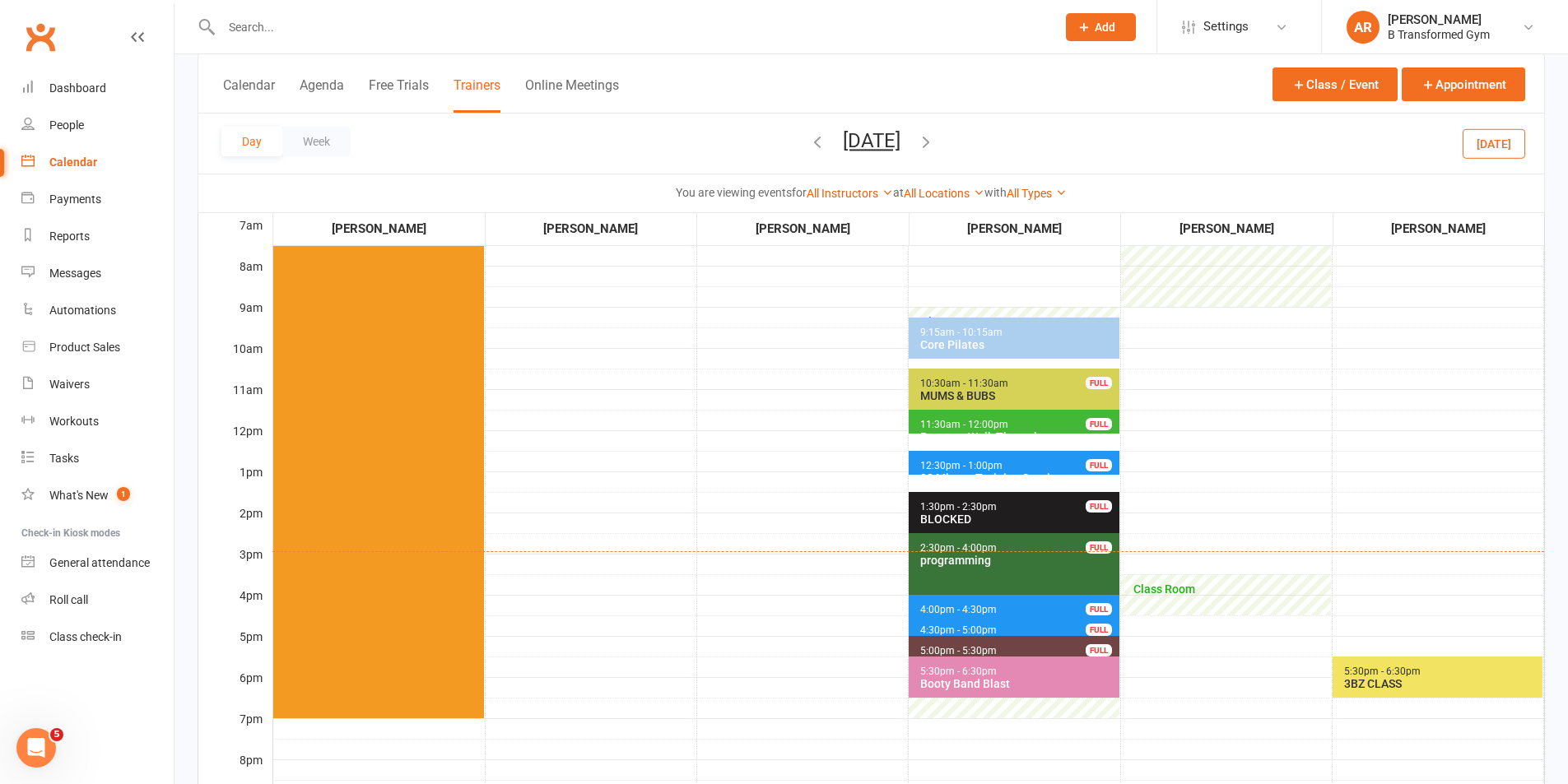
click at [1012, 465] on span "12:30pm - 1:00pm 30 Minute Training Session - Brooke Fossey FULL" at bounding box center [1013, 463] width 210 height 24
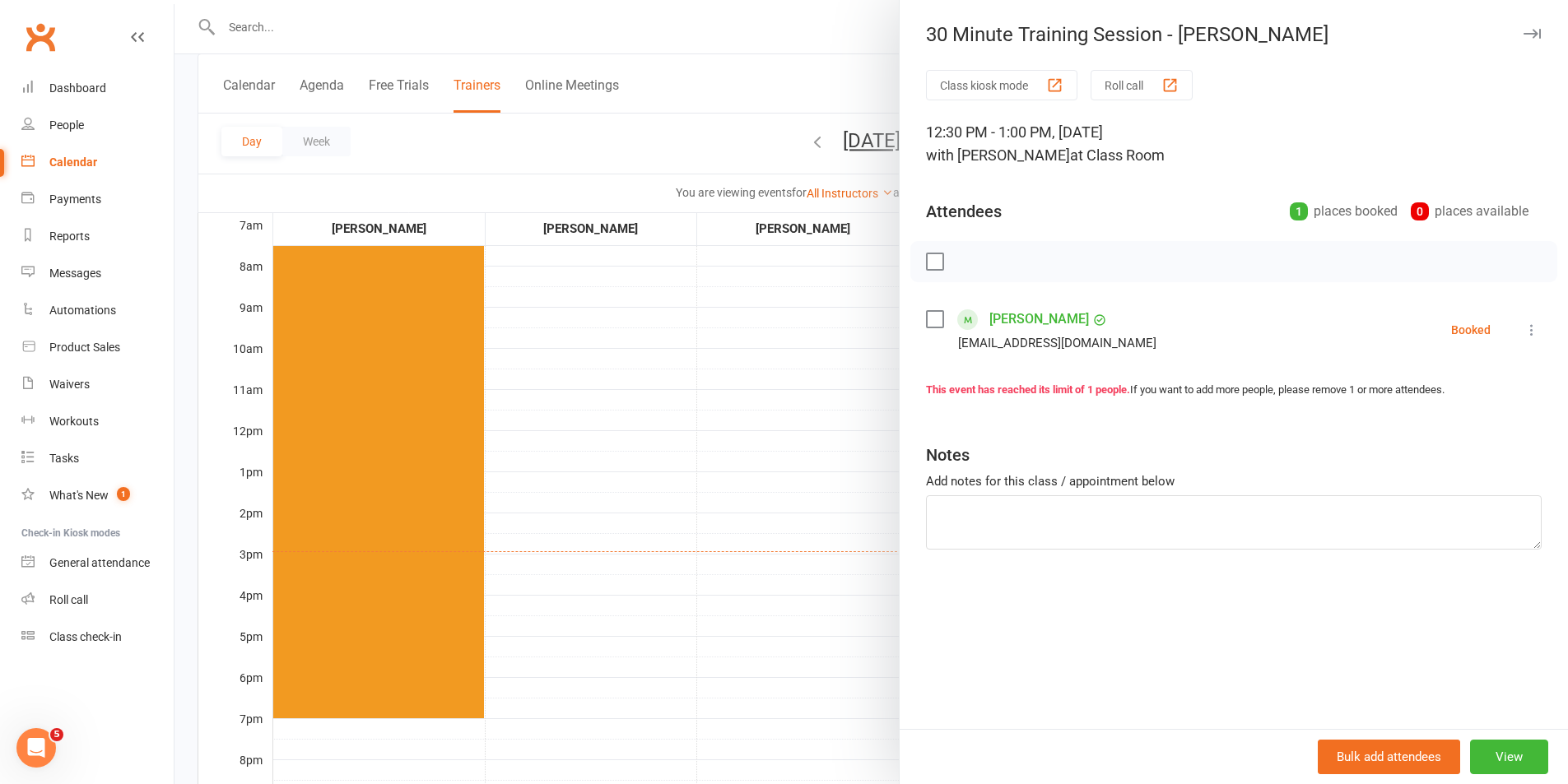
click at [725, 468] on div at bounding box center [871, 392] width 1394 height 784
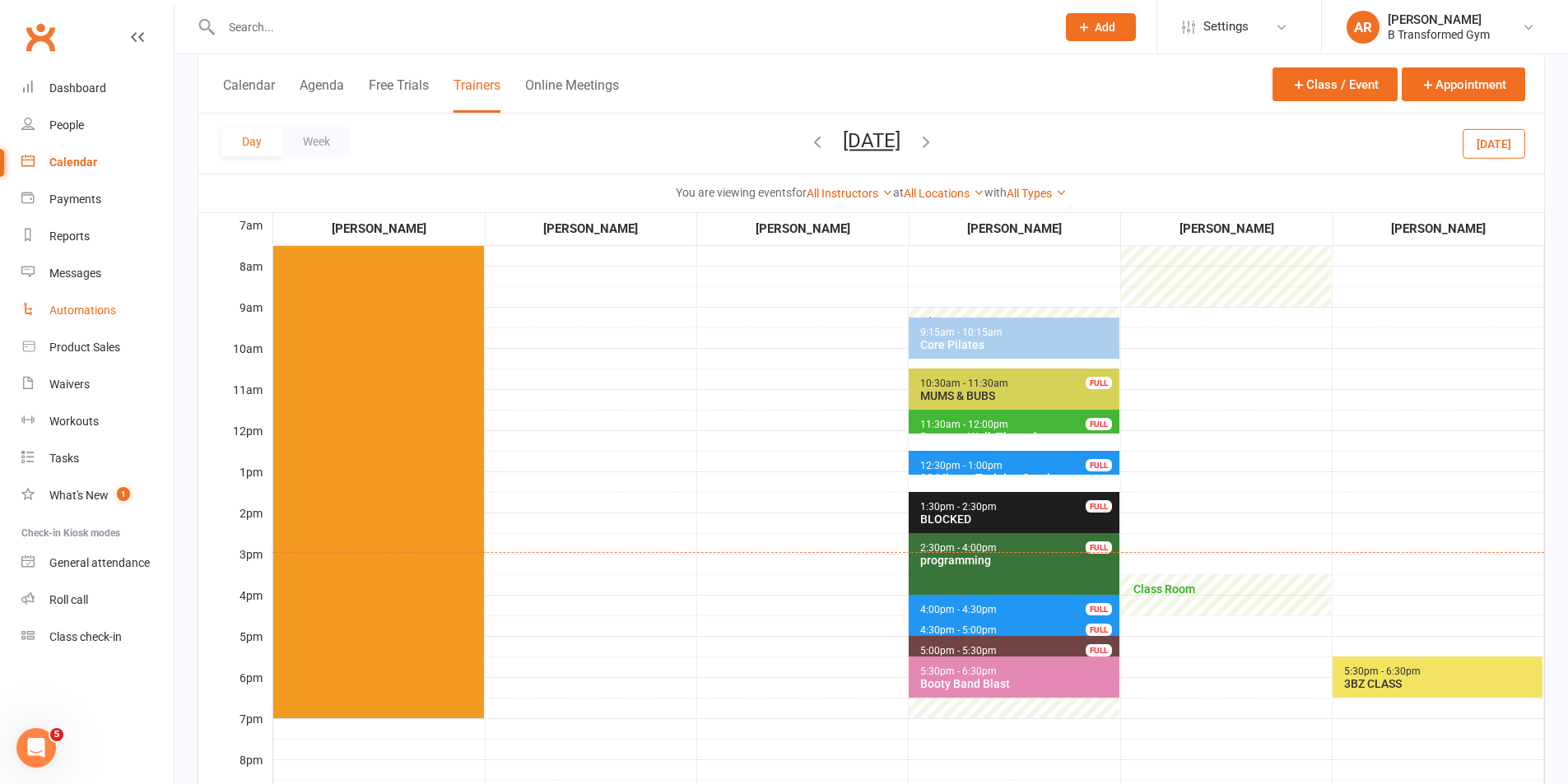
click at [93, 305] on div "Automations" at bounding box center [83, 309] width 67 height 13
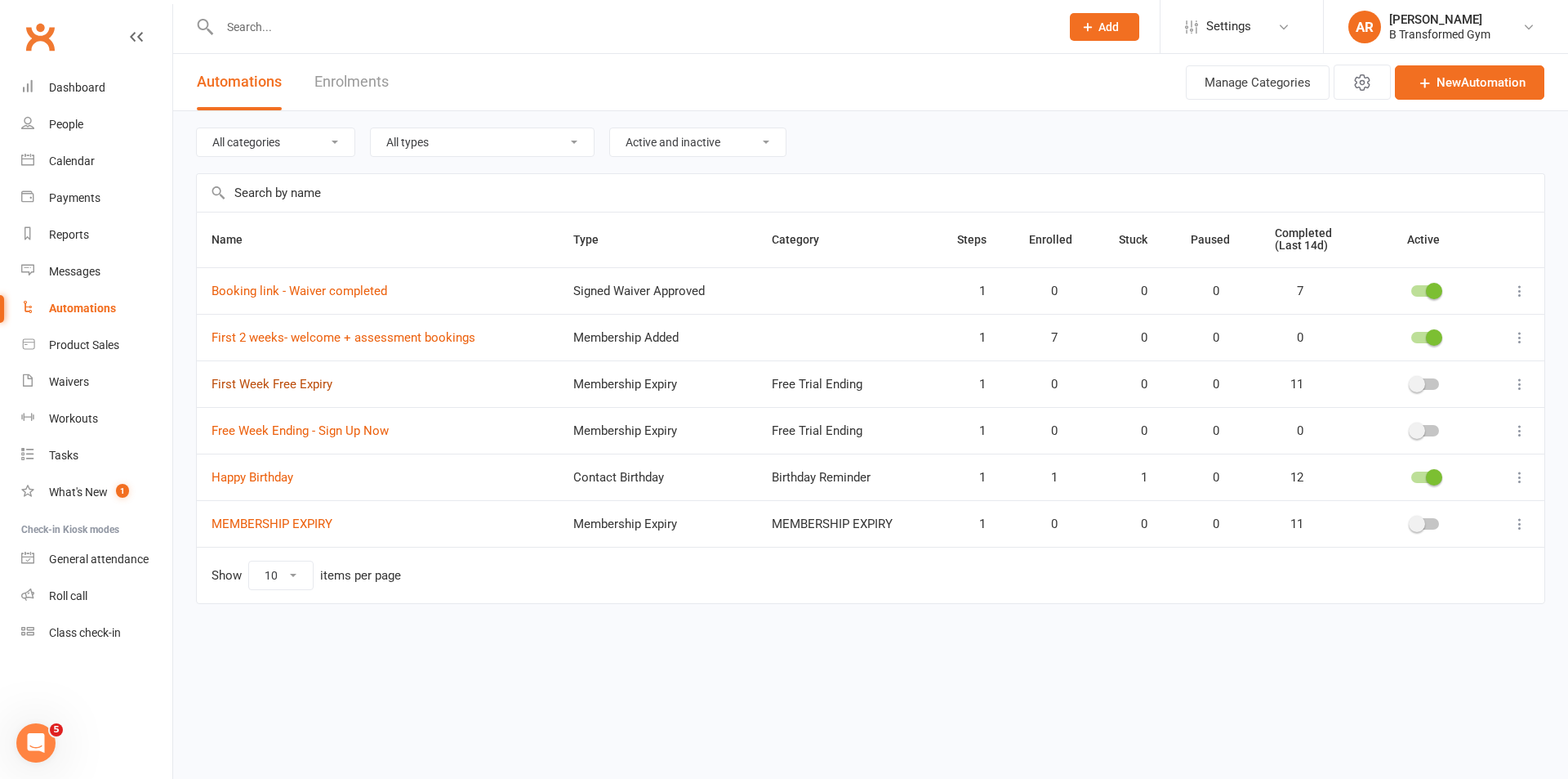
click at [283, 379] on link "First Week Free Expiry" at bounding box center [272, 384] width 121 height 15
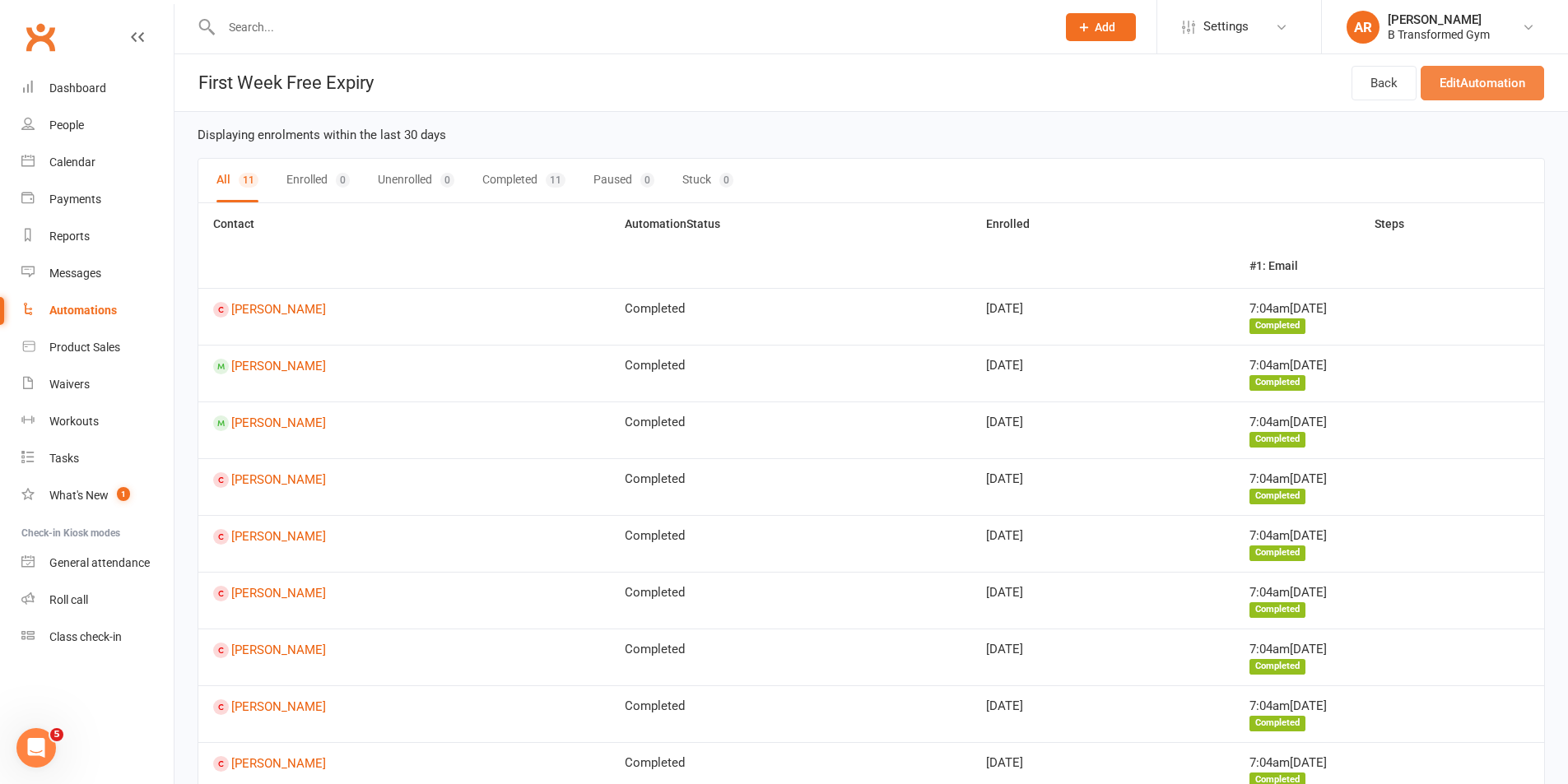
click at [1458, 87] on link "Edit Automation" at bounding box center [1482, 83] width 123 height 35
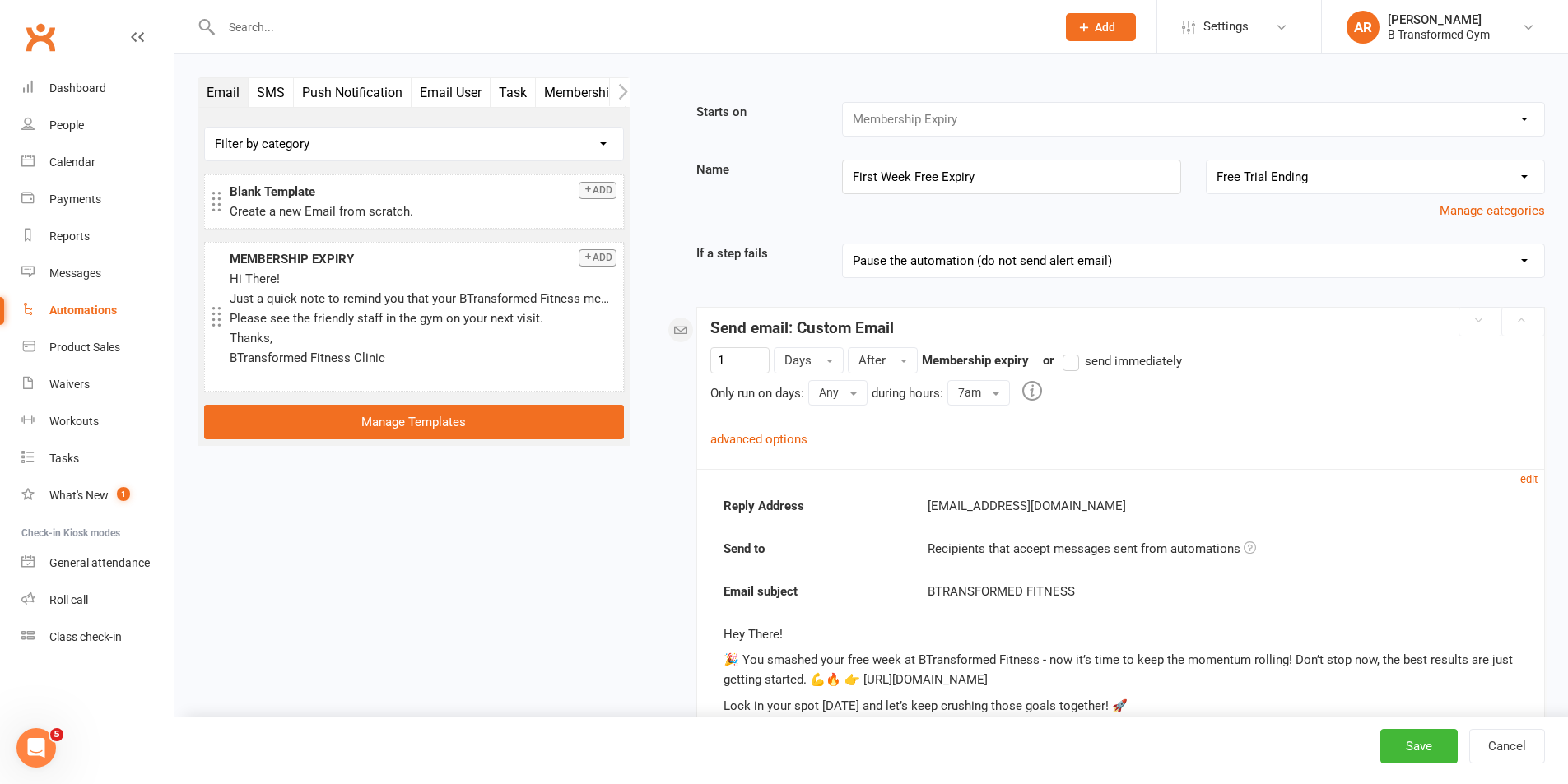
click at [1003, 116] on div "Booking Cancelled Booking Due Booking Late-Cancelled Booking Marked Absent Book…" at bounding box center [1194, 119] width 703 height 35
click at [1523, 126] on div "Booking Cancelled Booking Due Booking Late-Cancelled Booking Marked Absent Book…" at bounding box center [1194, 119] width 703 height 35
click at [1476, 211] on button "Manage categories" at bounding box center [1492, 211] width 106 height 20
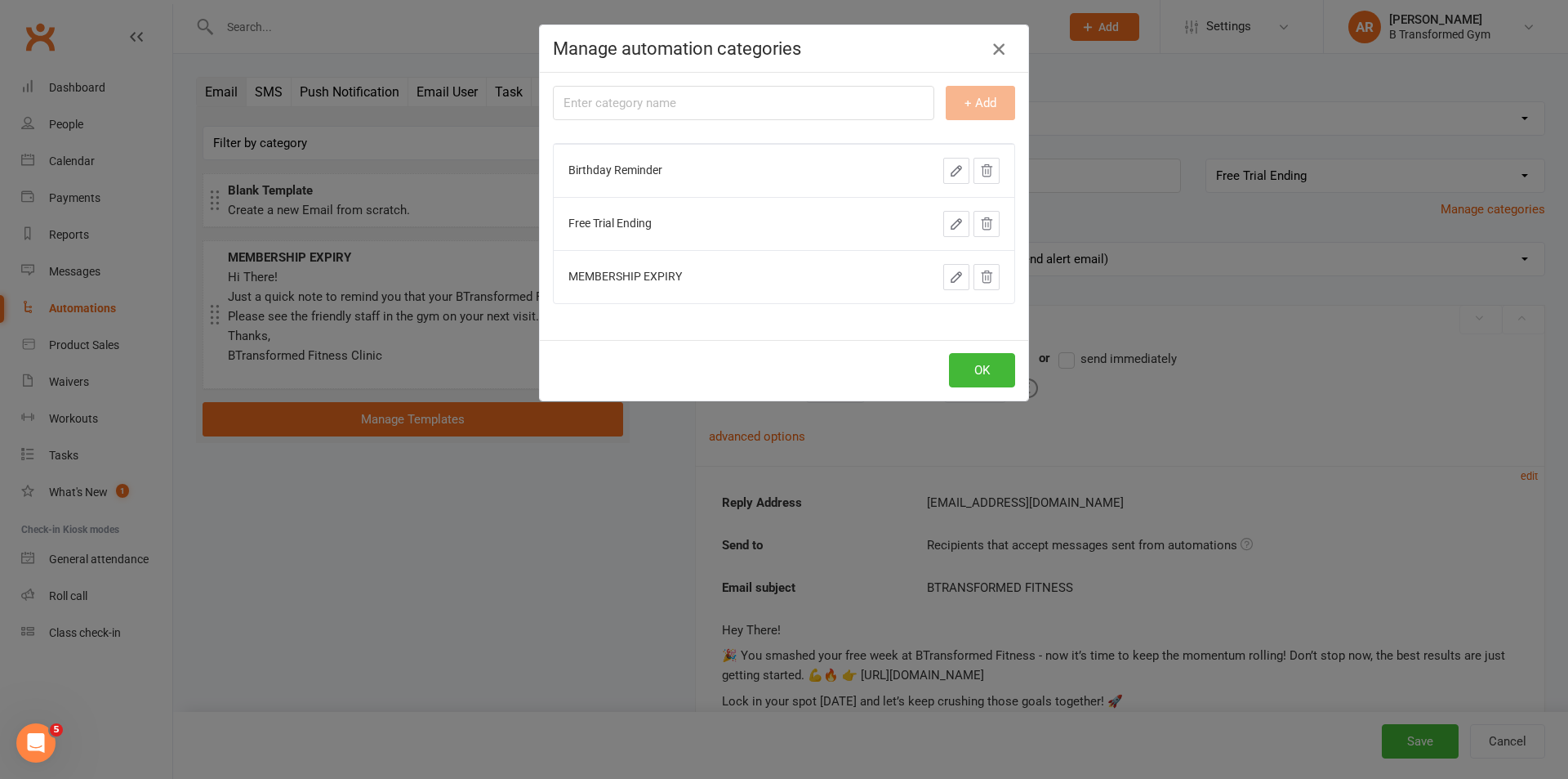
click at [998, 48] on icon "button" at bounding box center [999, 49] width 20 height 20
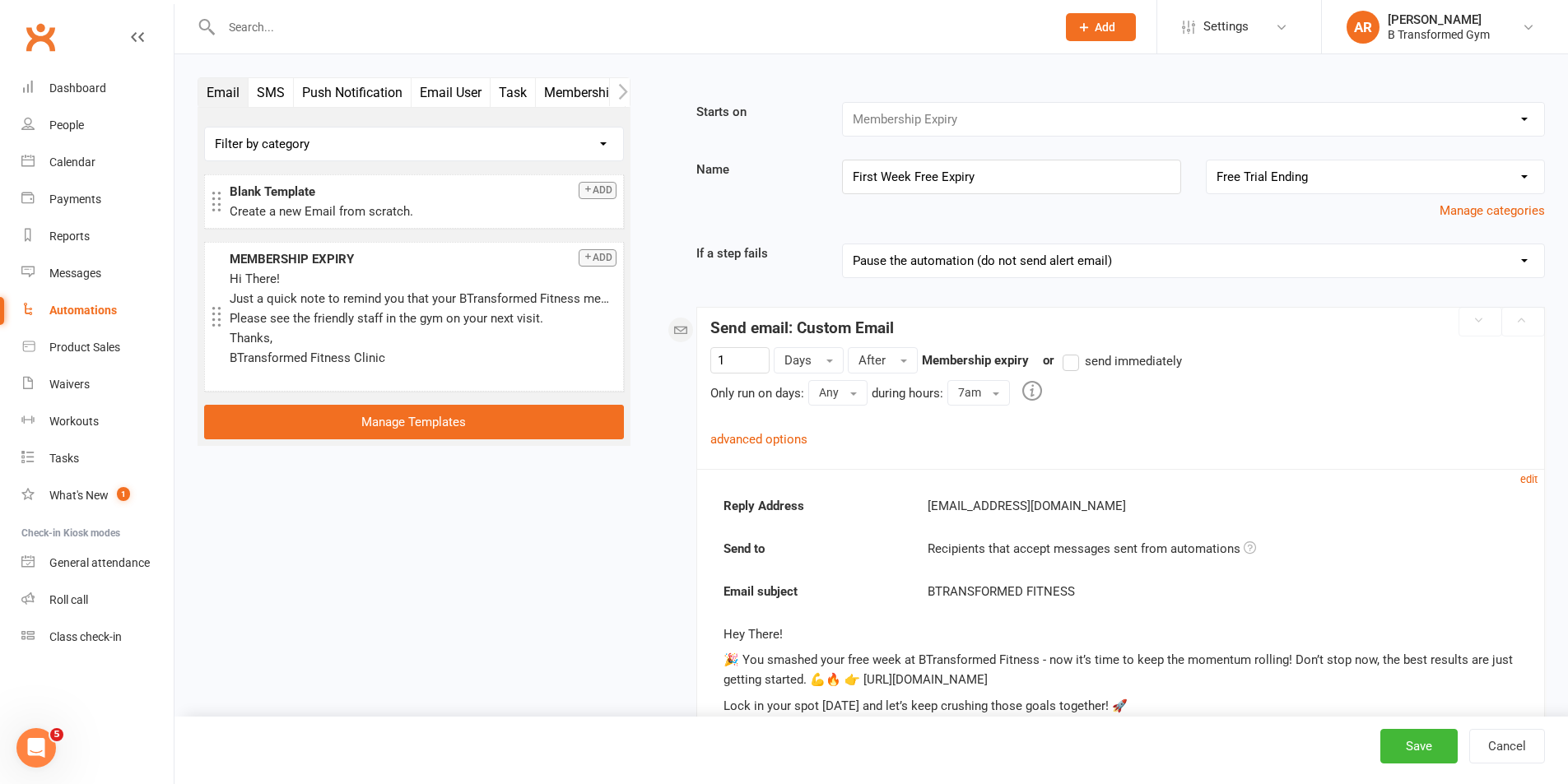
click at [777, 442] on link "advanced options" at bounding box center [759, 439] width 98 height 15
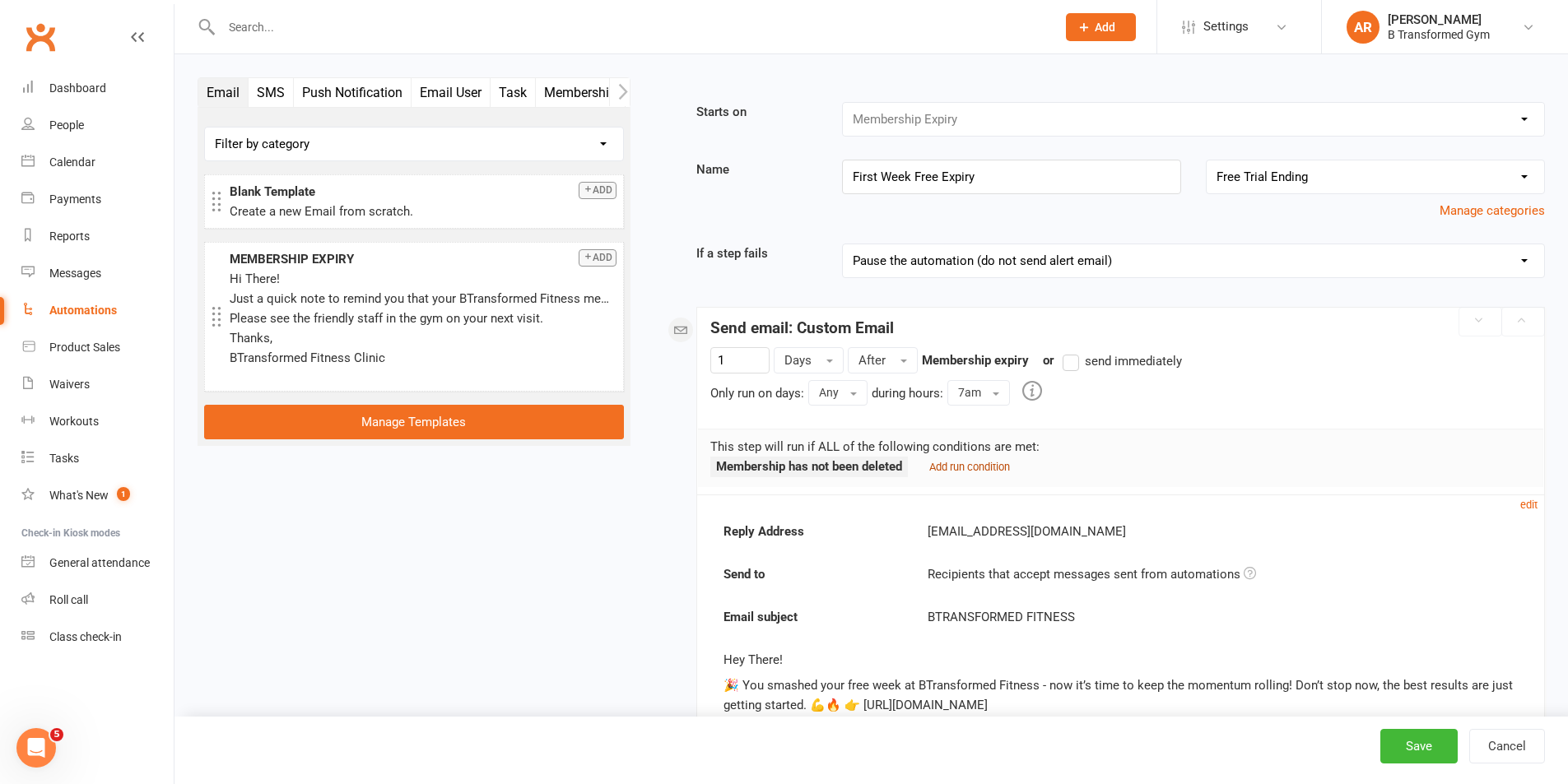
click at [942, 463] on small "Add run condition" at bounding box center [969, 467] width 81 height 12
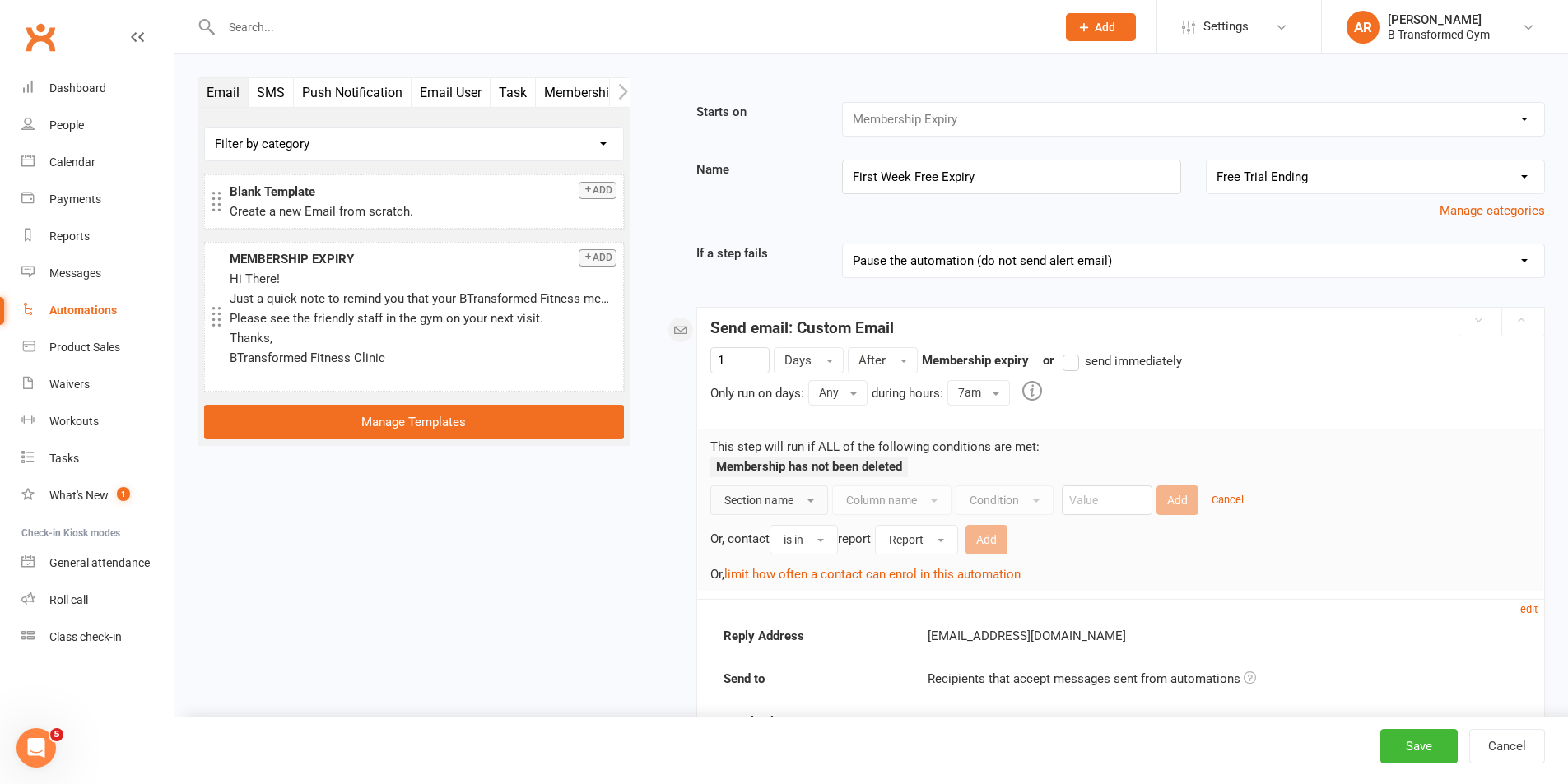
click at [828, 494] on button "Section name" at bounding box center [769, 500] width 117 height 30
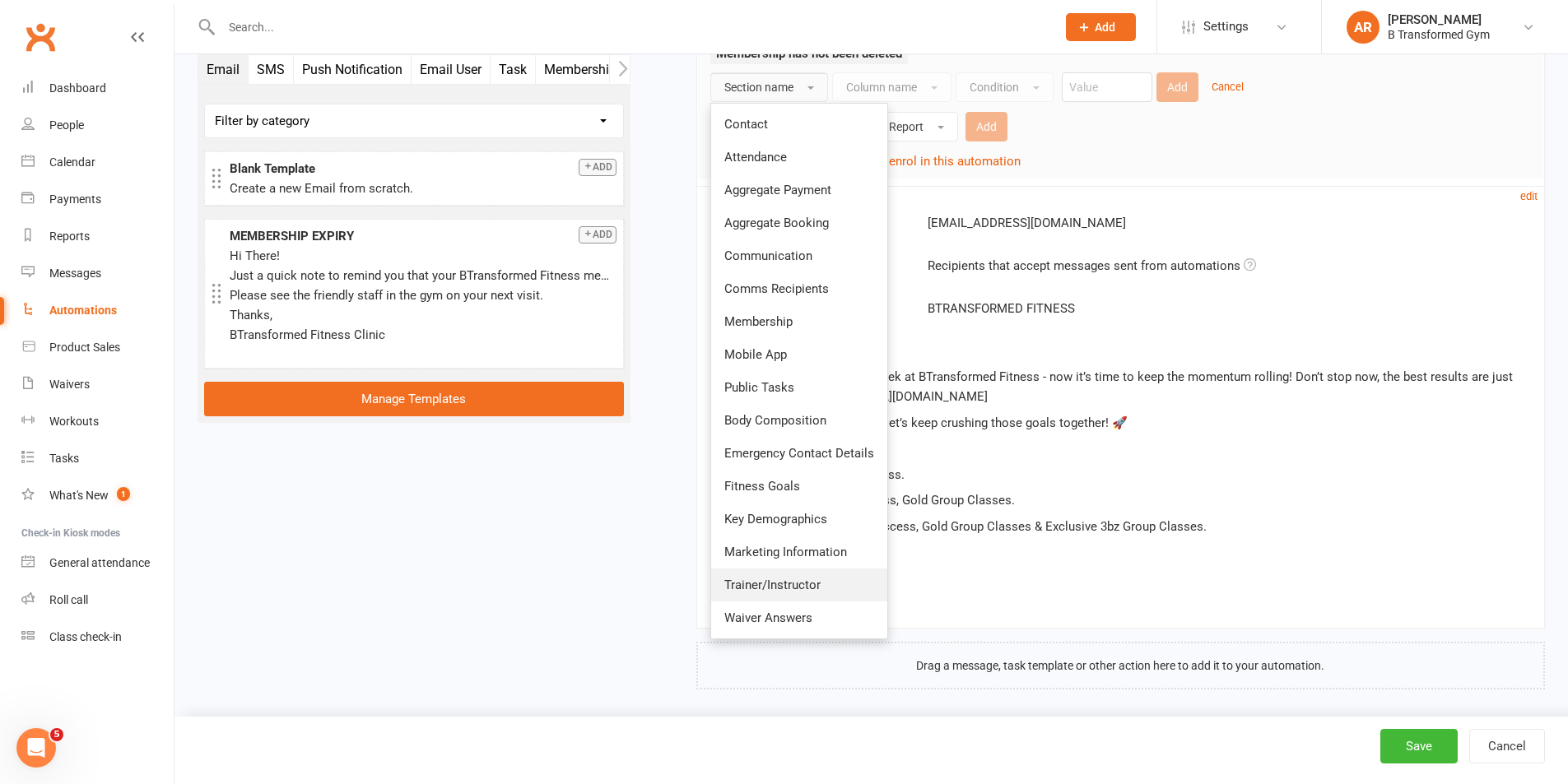
scroll to position [421, 0]
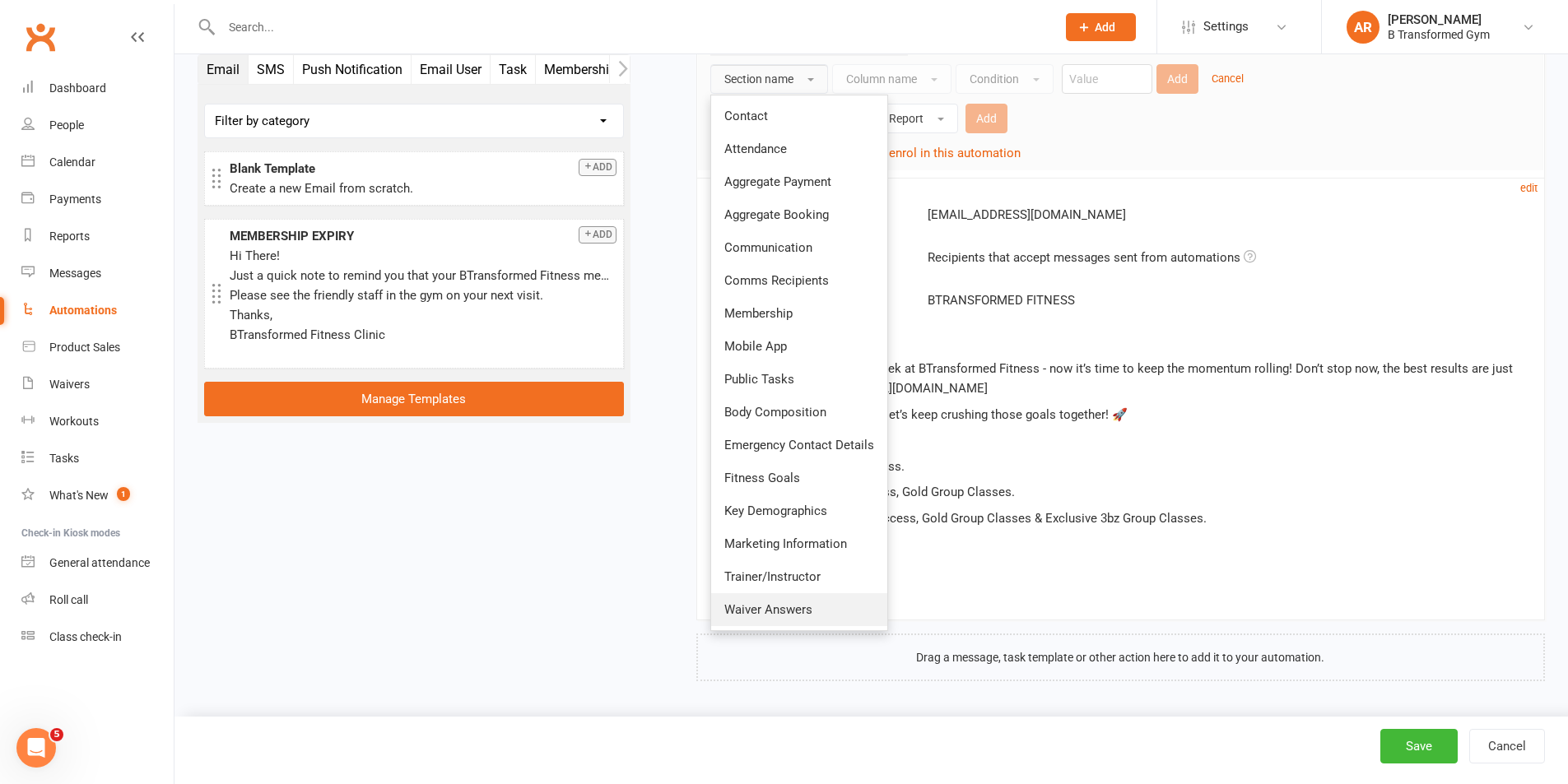
click at [788, 613] on span "Waiver Answers" at bounding box center [768, 609] width 88 height 15
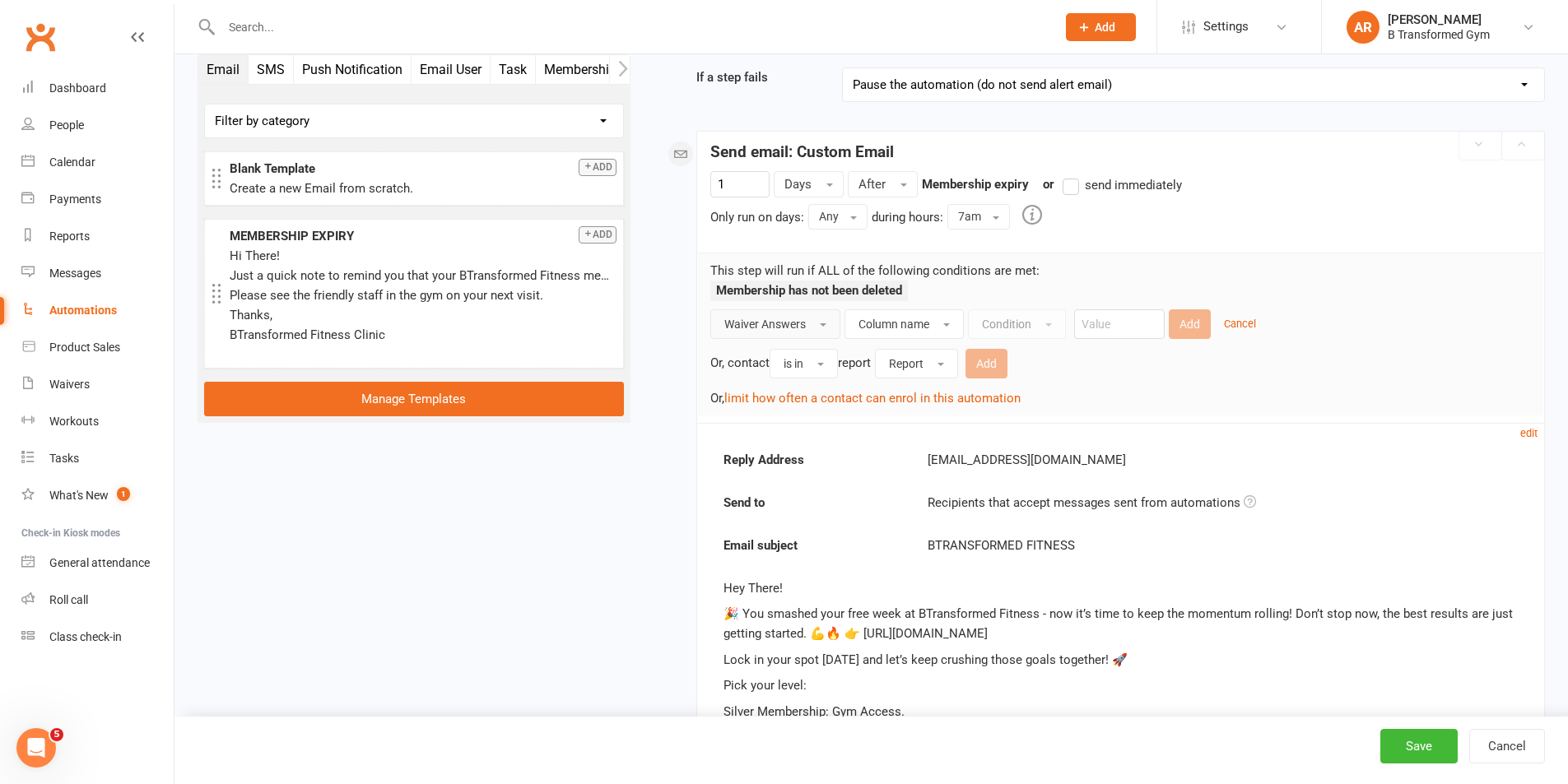
scroll to position [174, 0]
click at [915, 329] on span "Column name" at bounding box center [893, 325] width 71 height 13
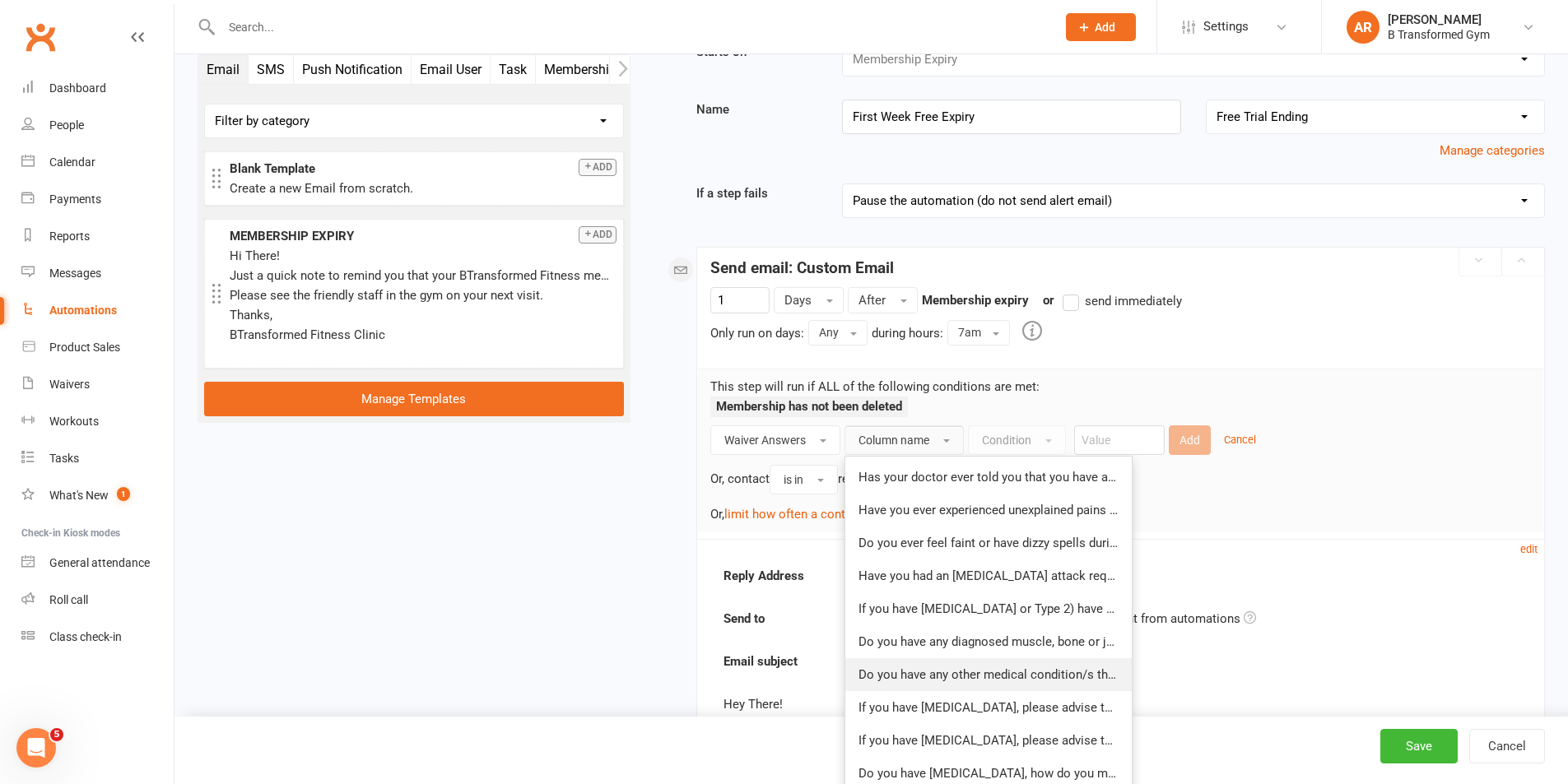
scroll to position [0, 0]
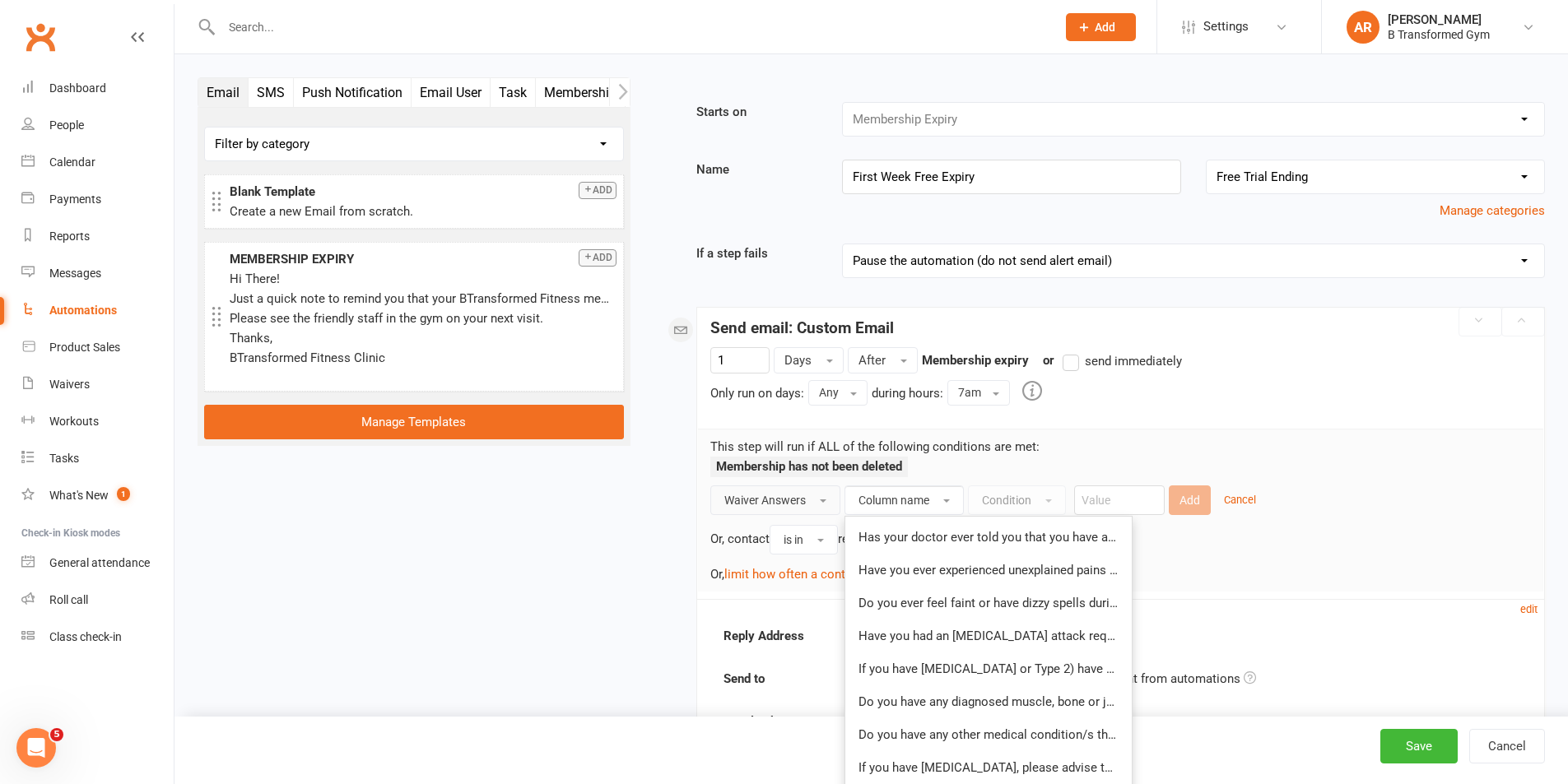
click at [822, 495] on button "Waiver Answers" at bounding box center [775, 500] width 130 height 30
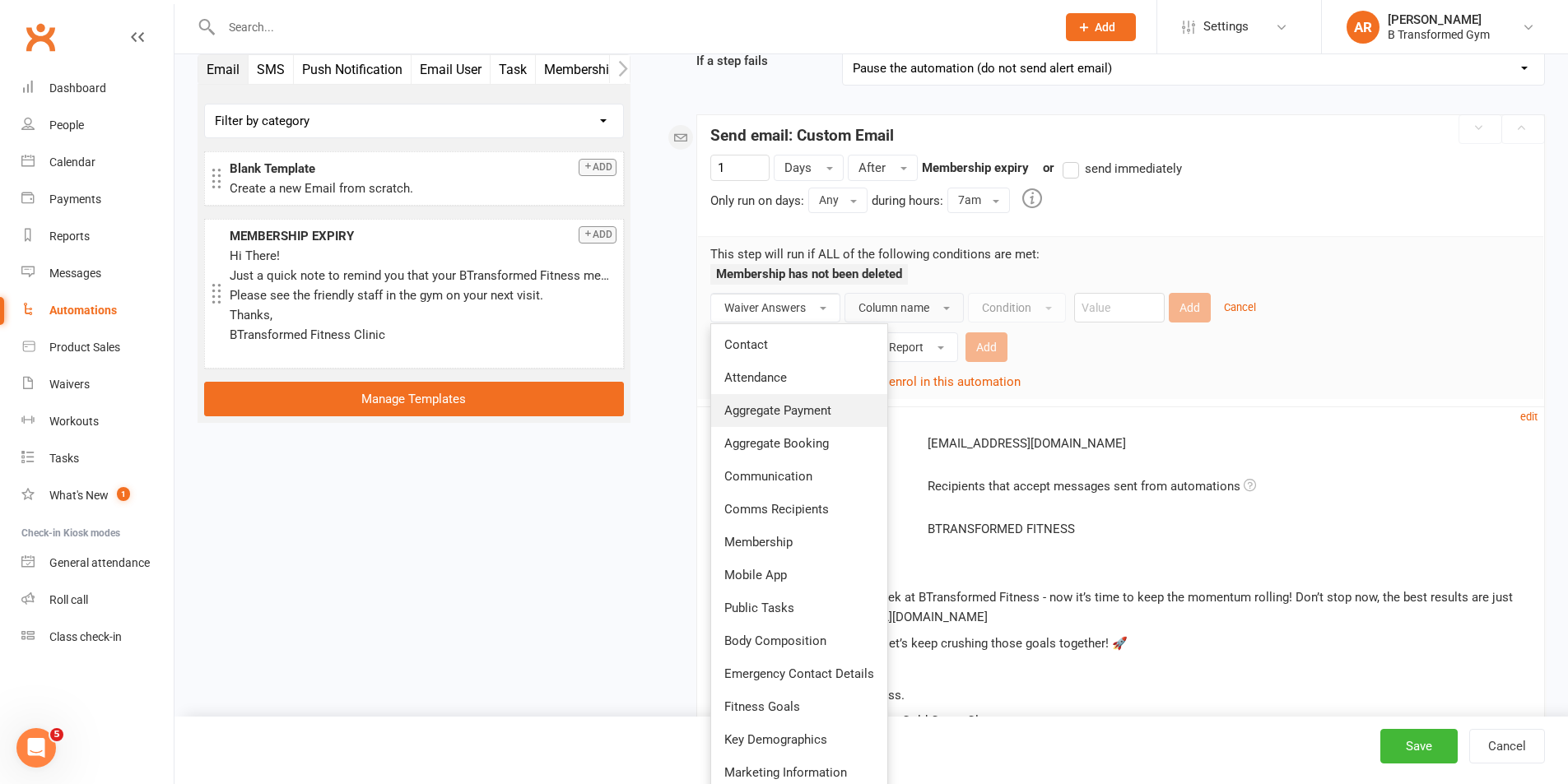
scroll to position [421, 0]
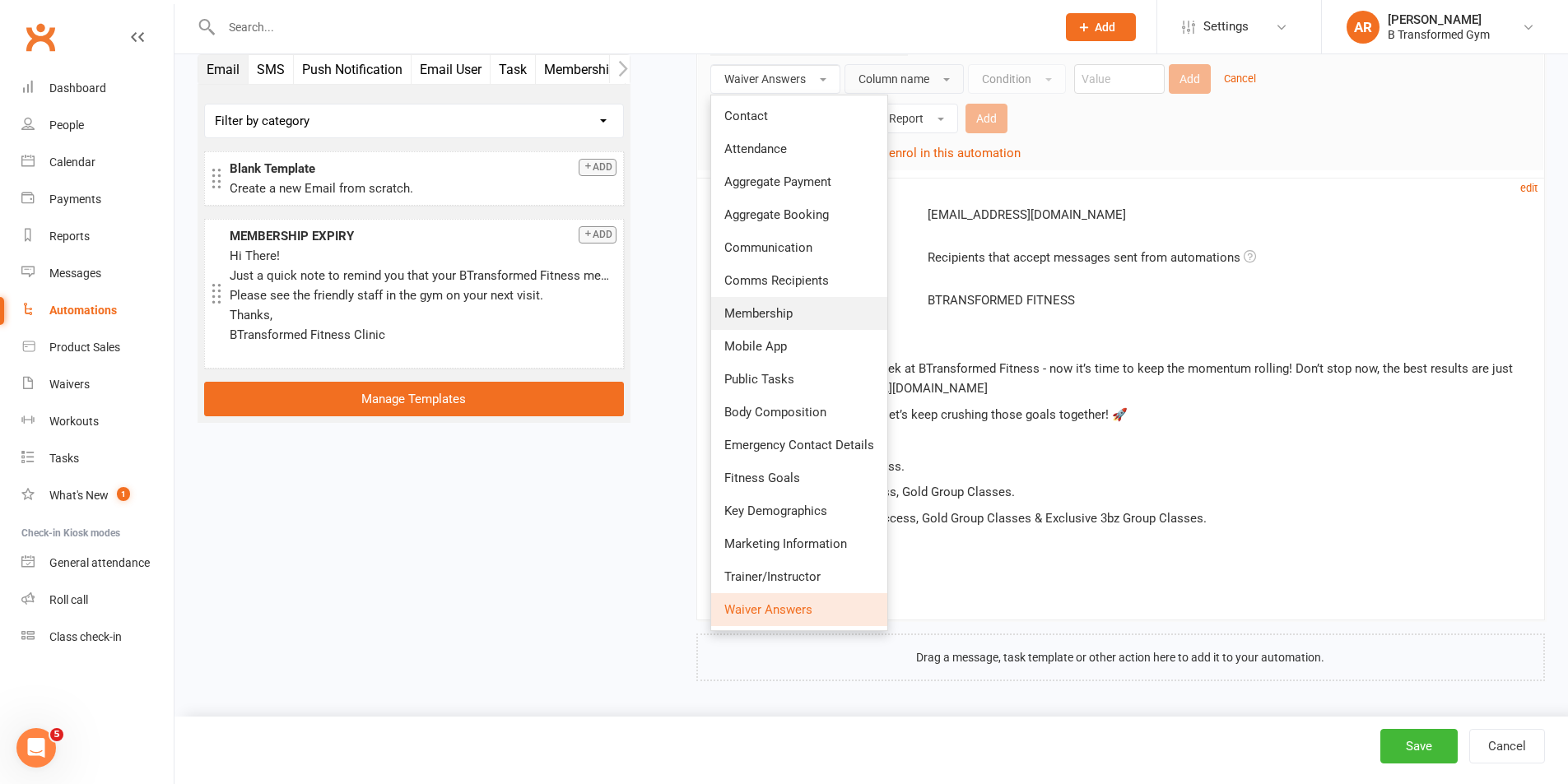
click at [789, 325] on link "Membership" at bounding box center [798, 312] width 176 height 33
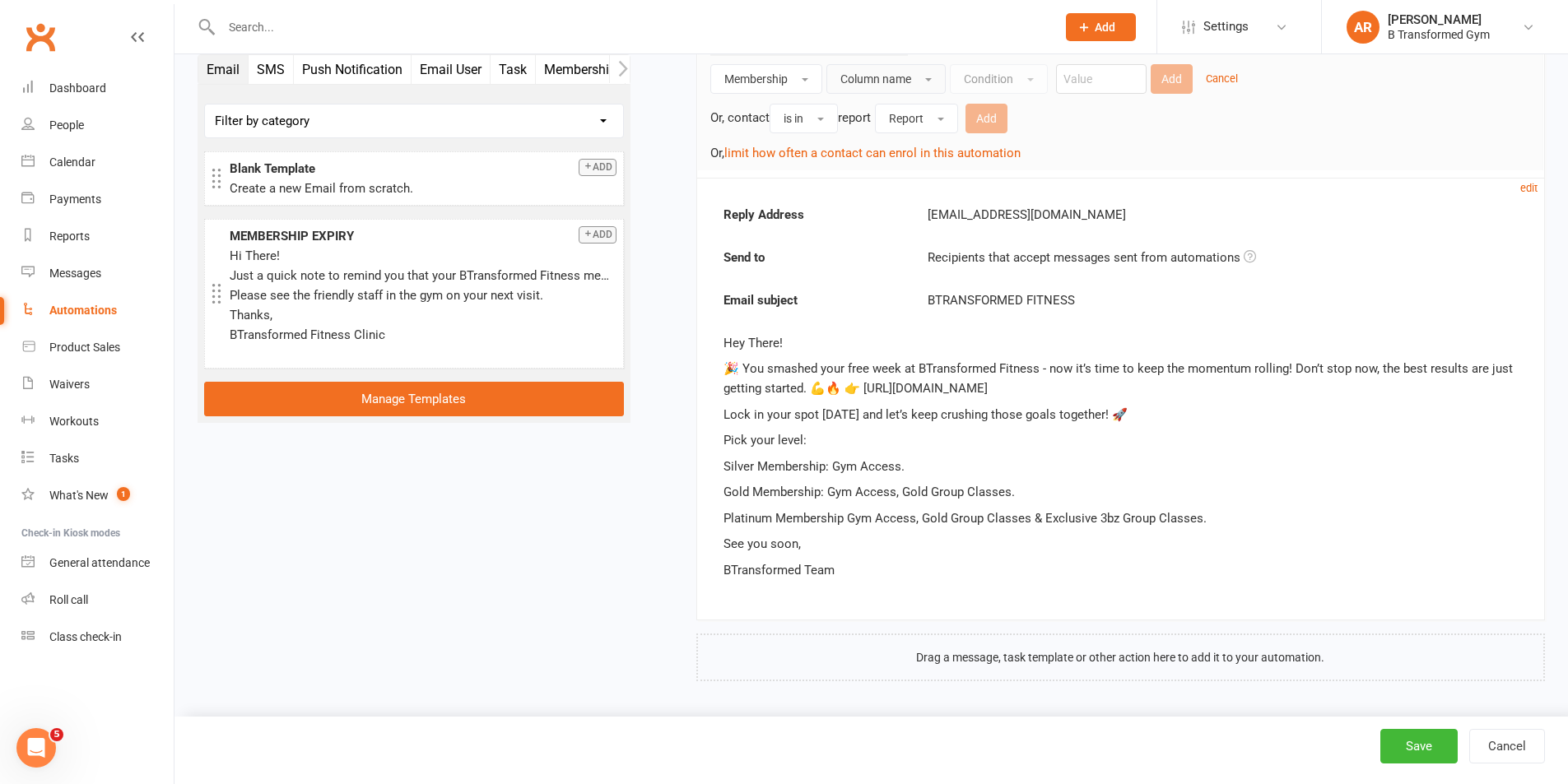
click at [911, 75] on span "Column name" at bounding box center [875, 79] width 71 height 13
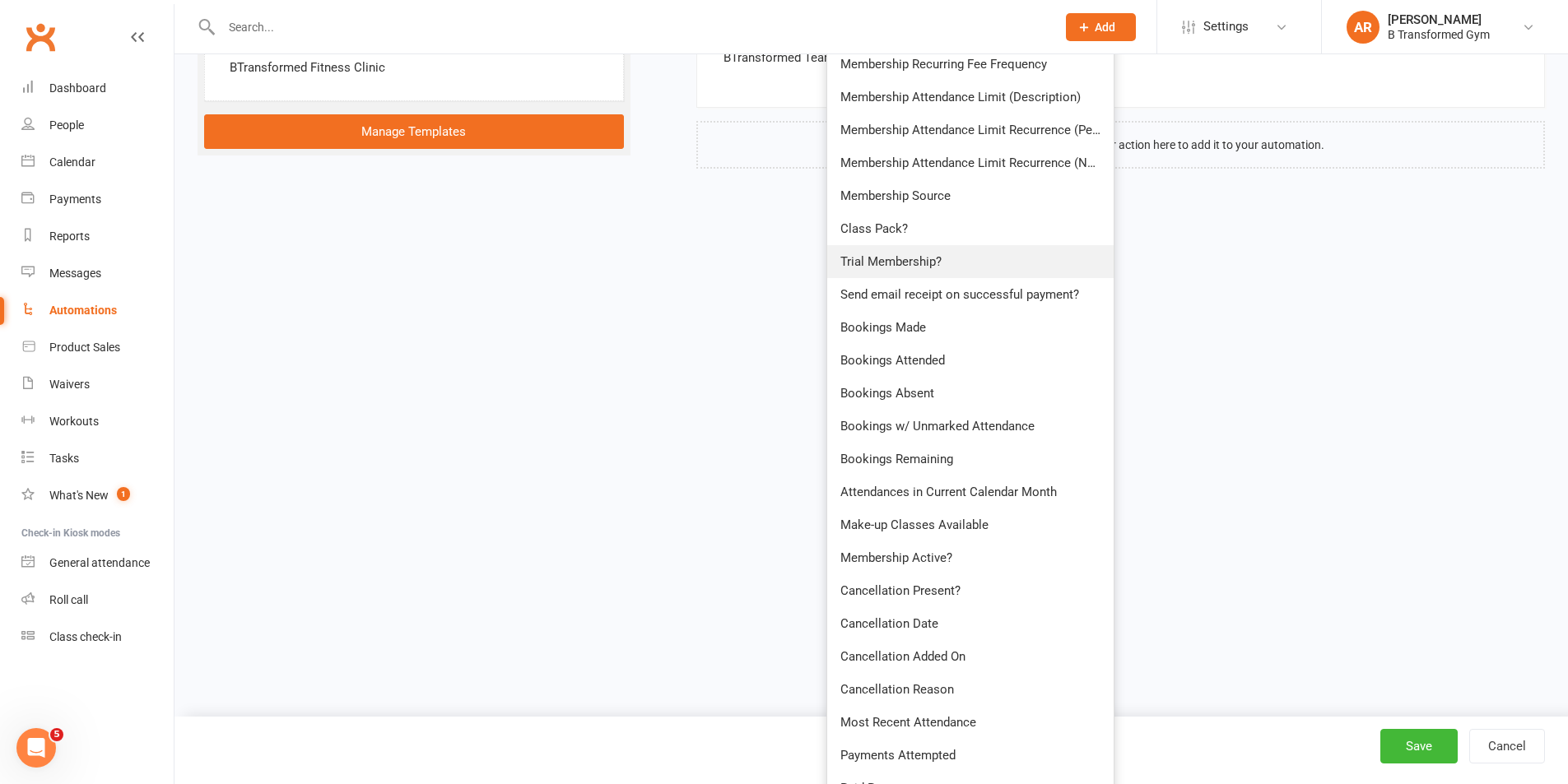
scroll to position [893, 0]
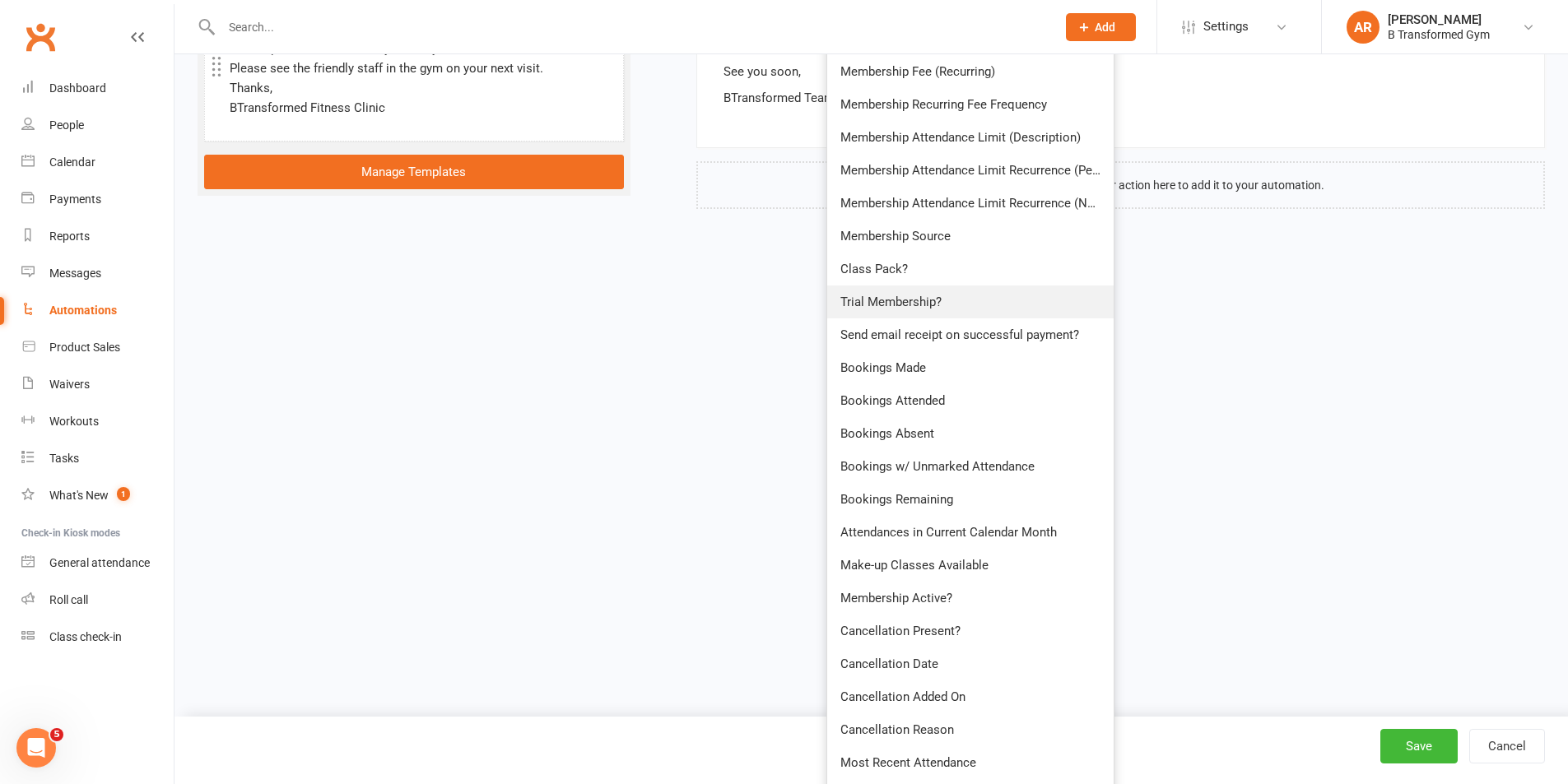
click at [900, 295] on span "Trial Membership?" at bounding box center [891, 301] width 102 height 15
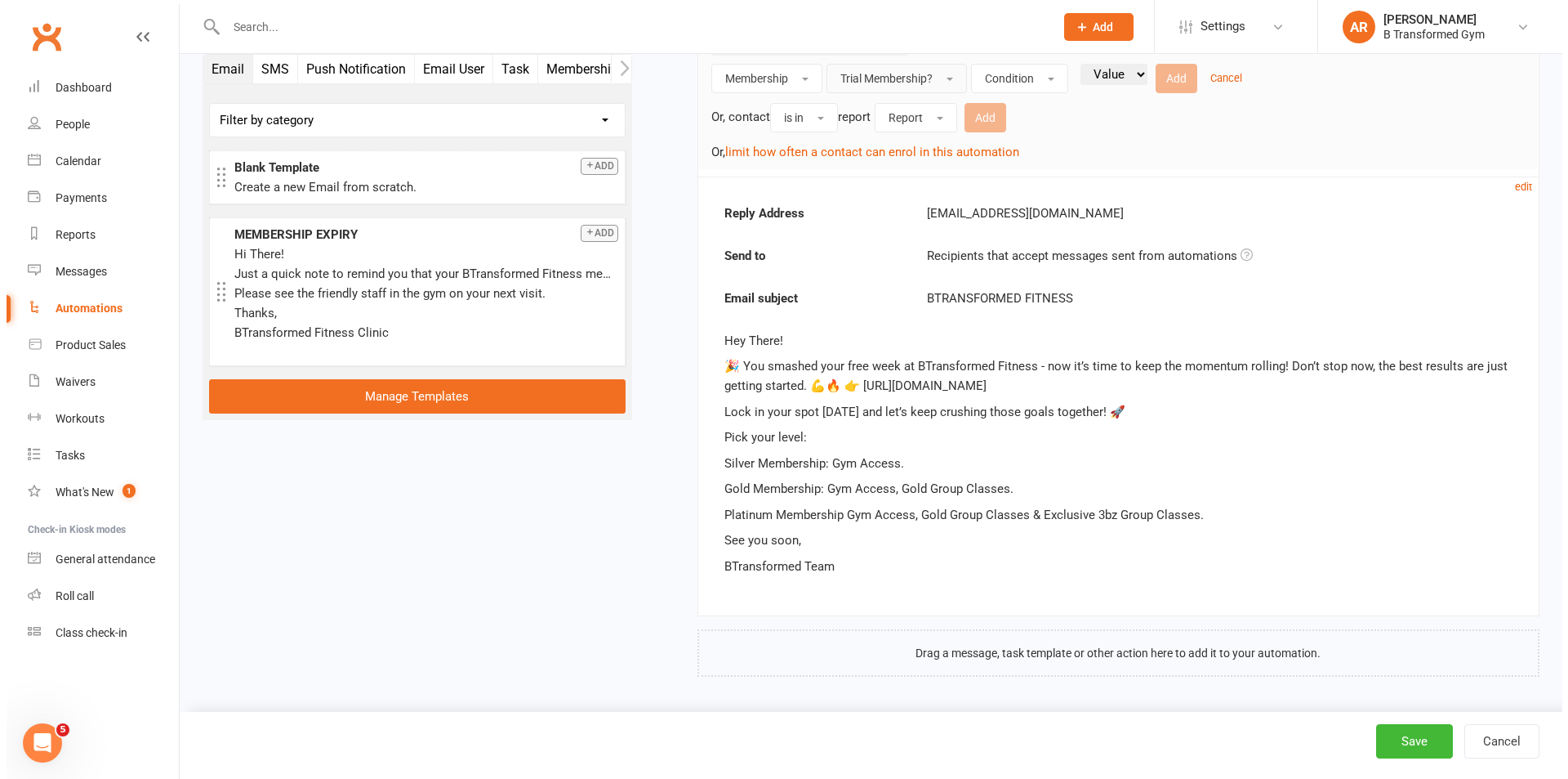
scroll to position [418, 0]
click at [1035, 82] on button "Condition" at bounding box center [1013, 78] width 97 height 30
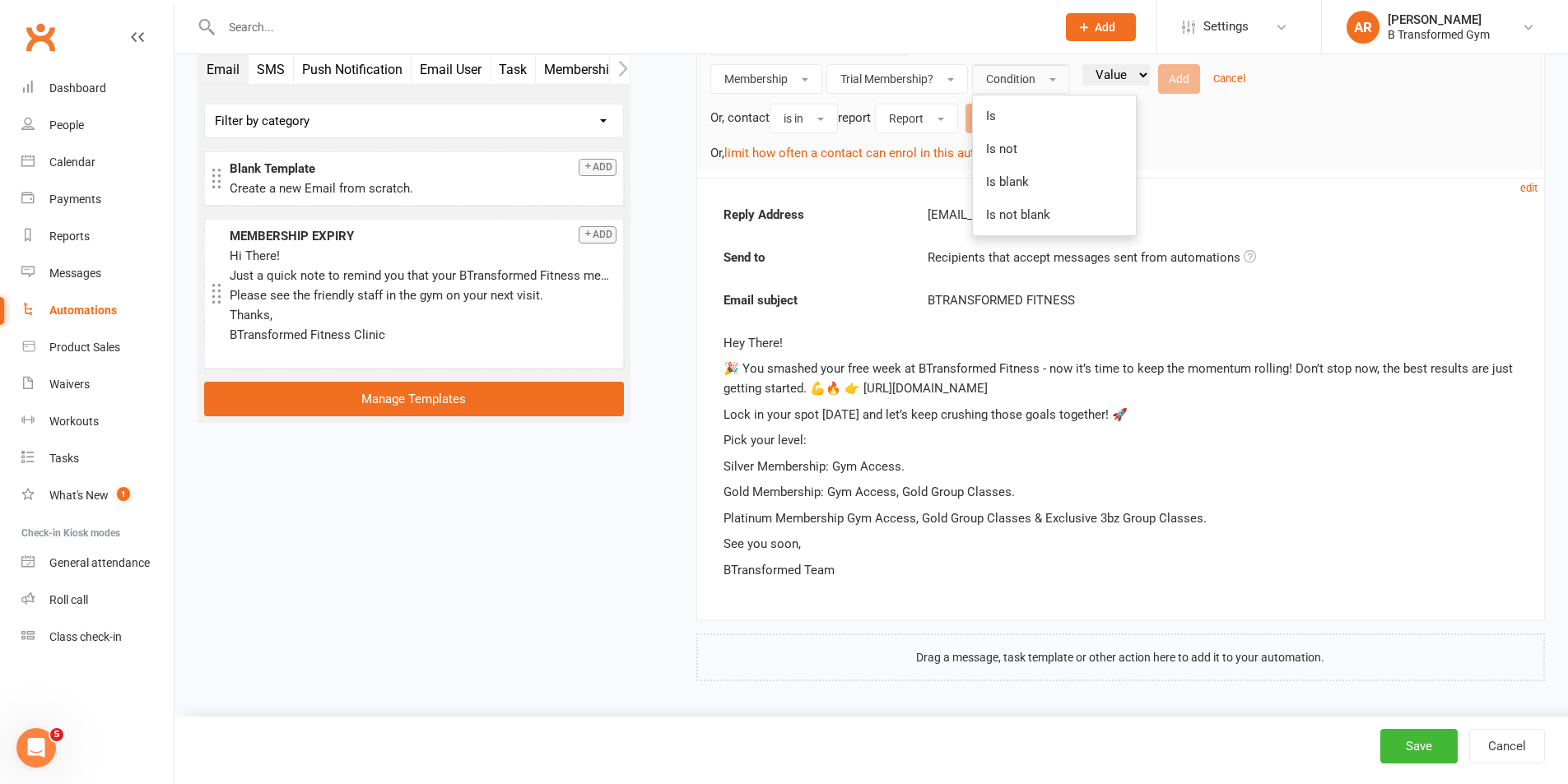
click at [1045, 87] on button "Condition" at bounding box center [1020, 79] width 98 height 30
click at [1109, 79] on select "Value Yes No" at bounding box center [1116, 74] width 68 height 21
click at [1050, 77] on button "Condition" at bounding box center [1020, 79] width 98 height 30
click at [828, 122] on button "is in" at bounding box center [803, 118] width 69 height 30
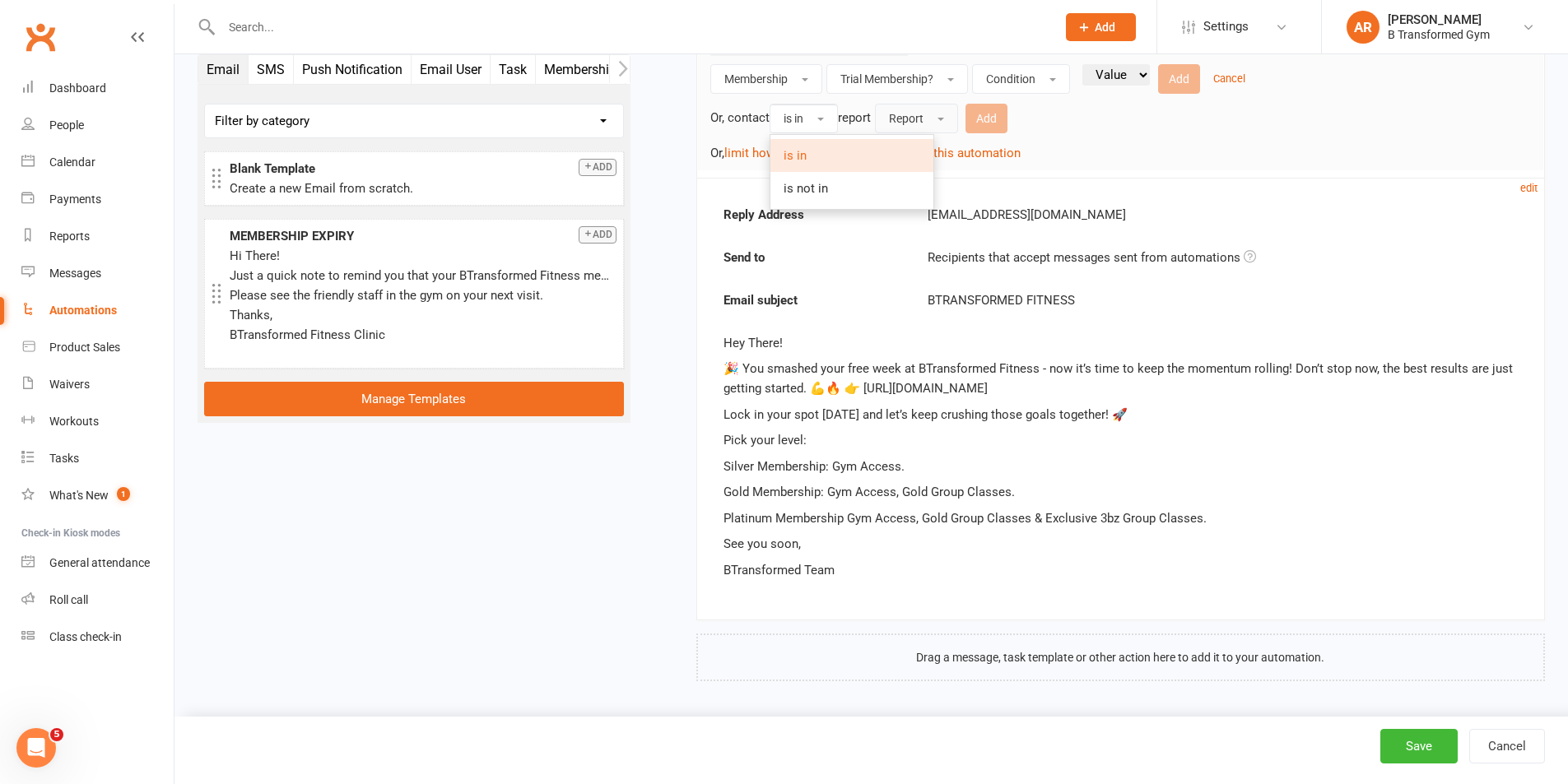
click at [944, 122] on button "Report" at bounding box center [916, 118] width 83 height 30
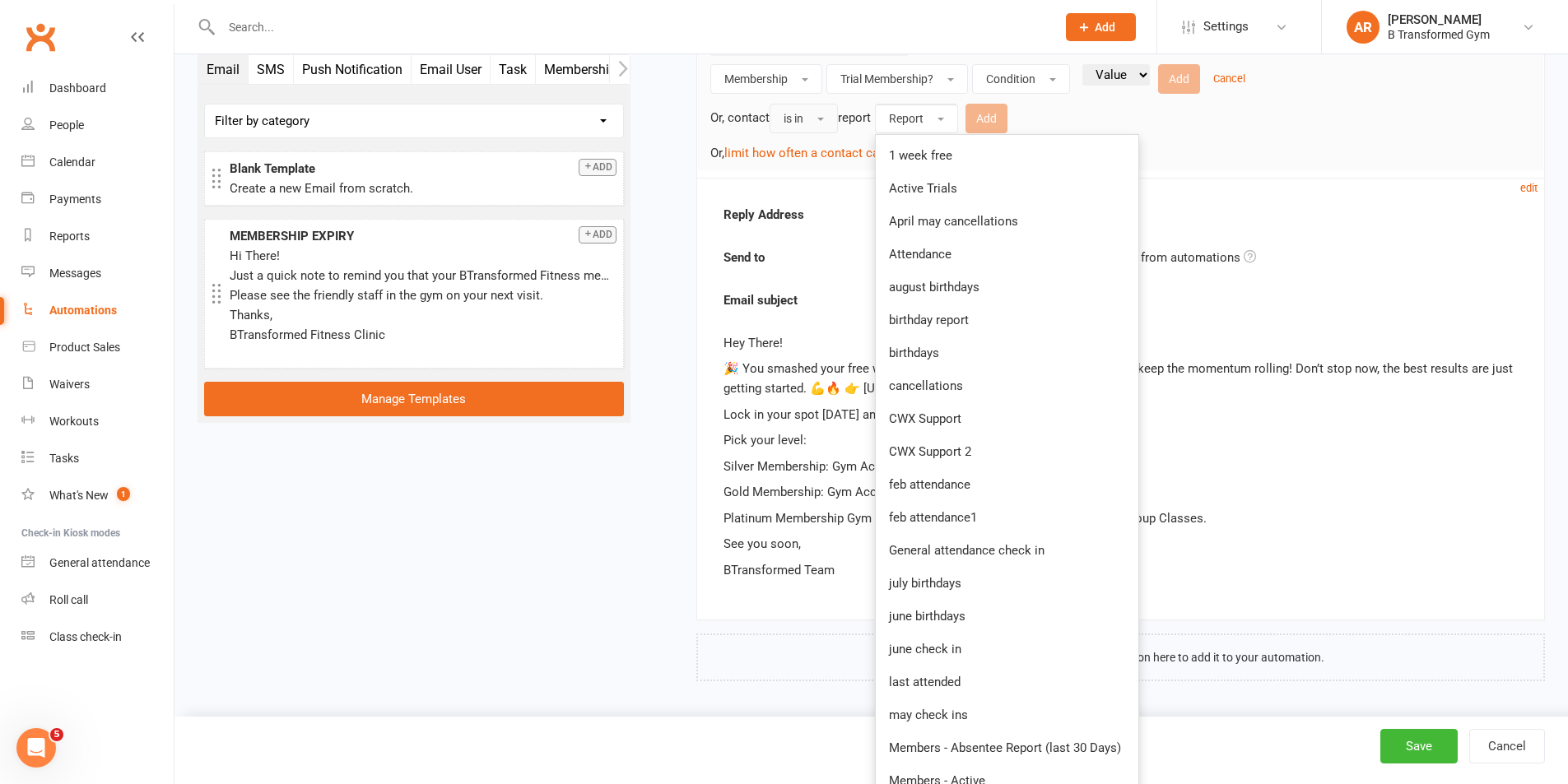
click at [948, 189] on span "Active Trials" at bounding box center [923, 188] width 69 height 15
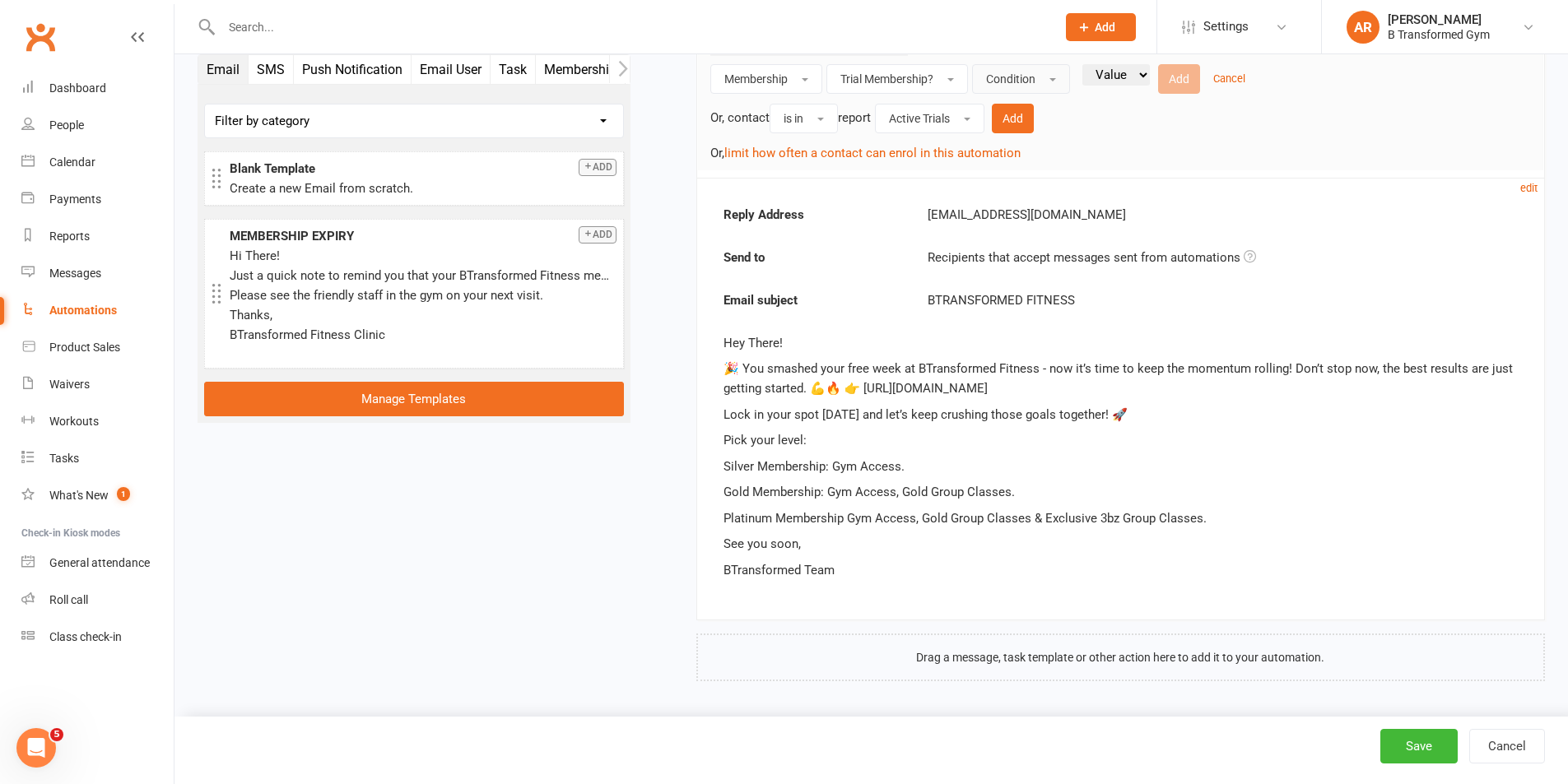
click at [1024, 78] on span "Condition" at bounding box center [1010, 79] width 50 height 13
click at [1008, 107] on link "Is" at bounding box center [1054, 115] width 163 height 33
click at [1104, 68] on select "Value Yes No" at bounding box center [1076, 74] width 68 height 21
select select "true"
click at [1045, 64] on select "Value Yes No" at bounding box center [1076, 74] width 68 height 21
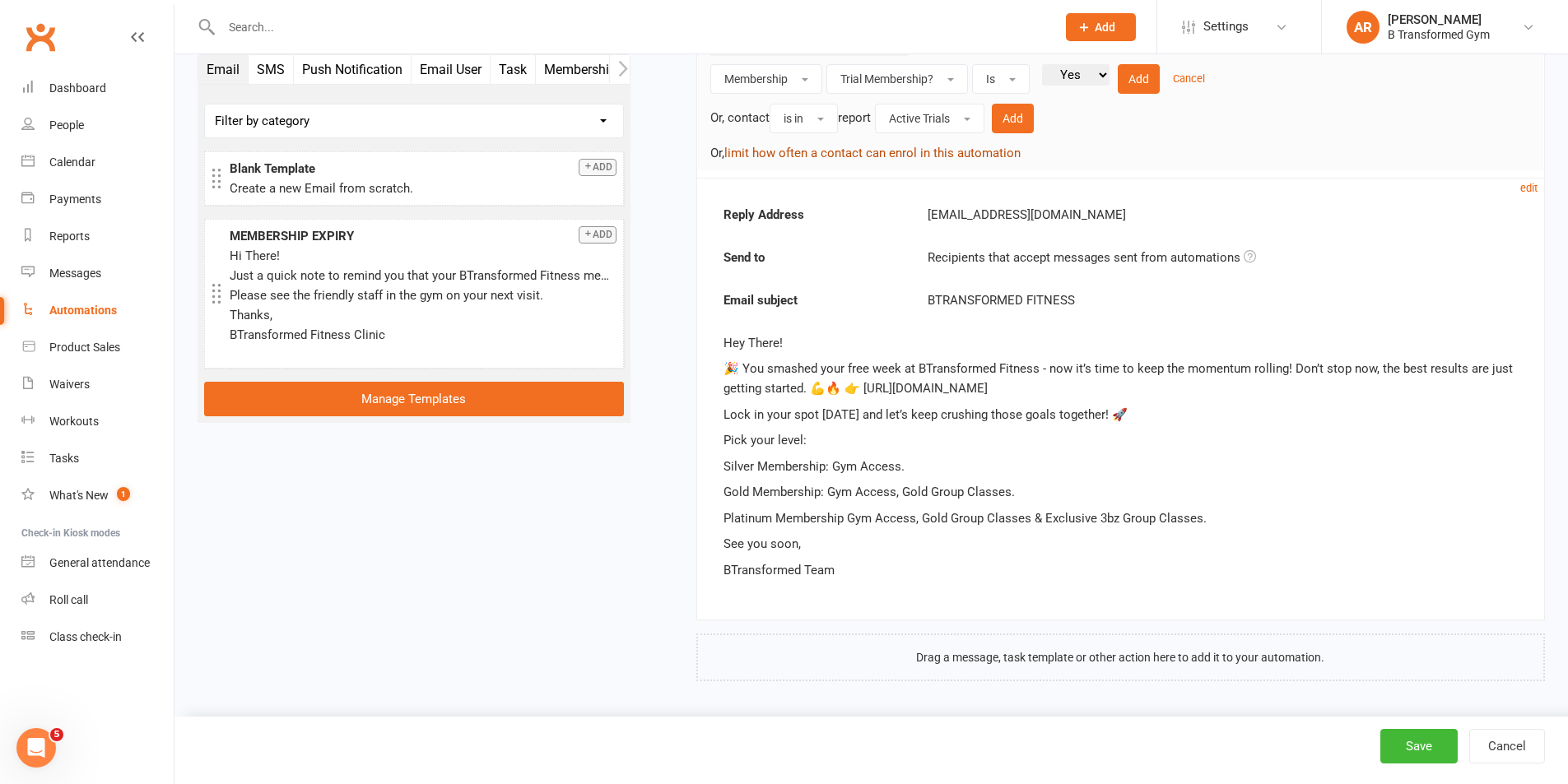
click at [857, 154] on button "limit how often a contact can enrol in this automation" at bounding box center [872, 153] width 297 height 20
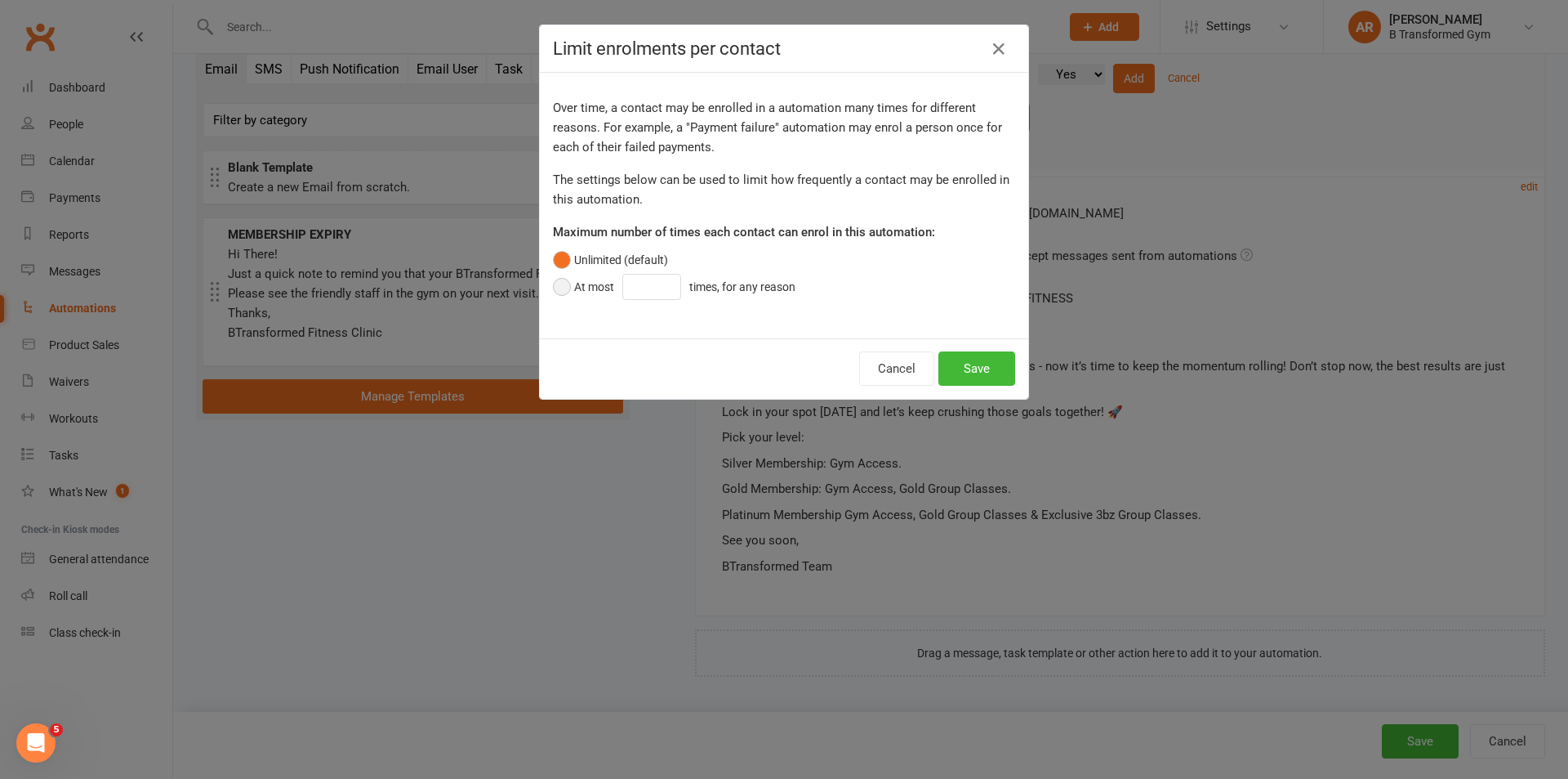
click at [558, 283] on button "At most times, for any reason" at bounding box center [679, 286] width 251 height 31
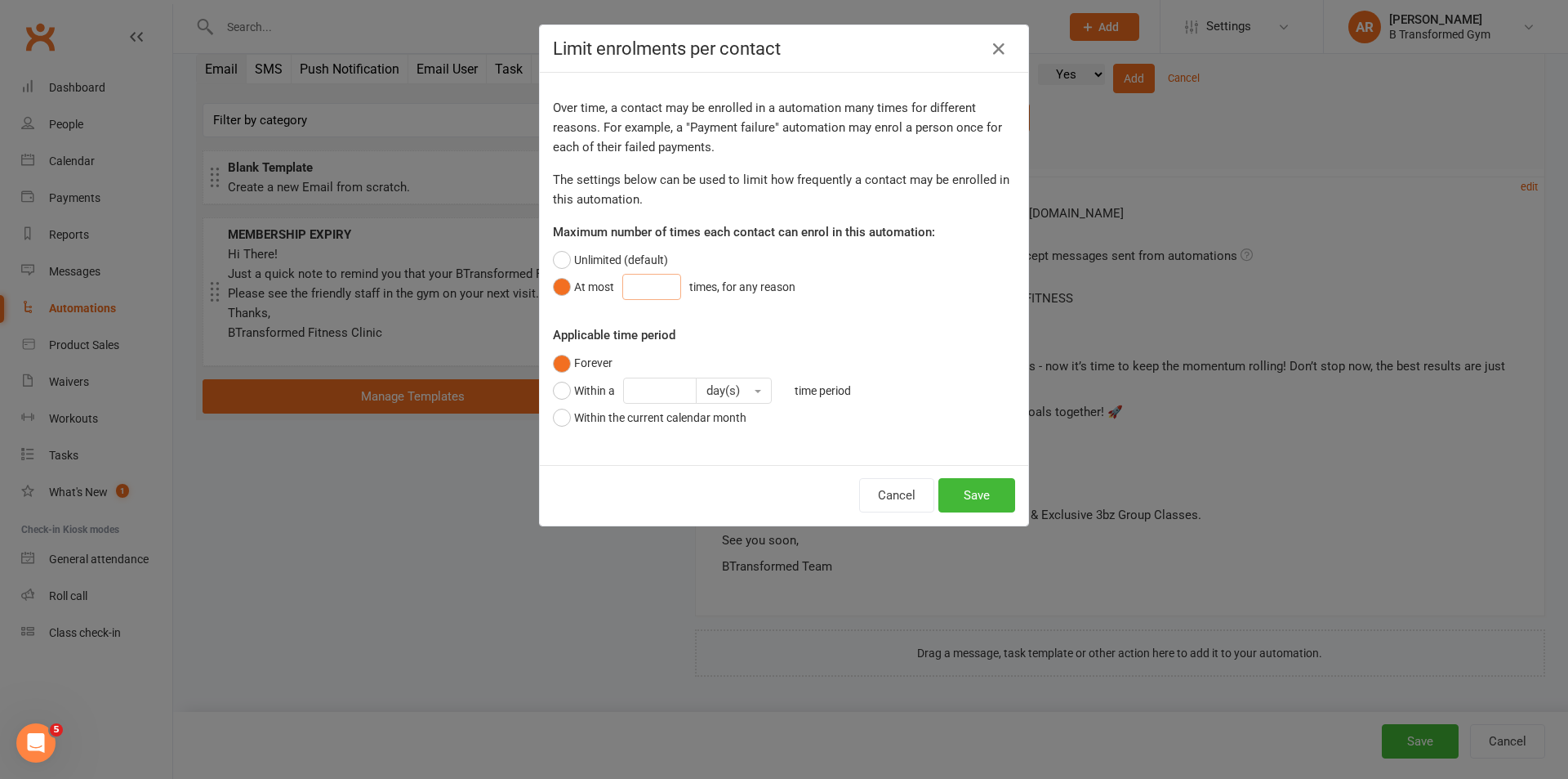
click at [635, 282] on input "number" at bounding box center [652, 287] width 59 height 26
type input "1"
click at [973, 492] on button "Save" at bounding box center [977, 495] width 77 height 35
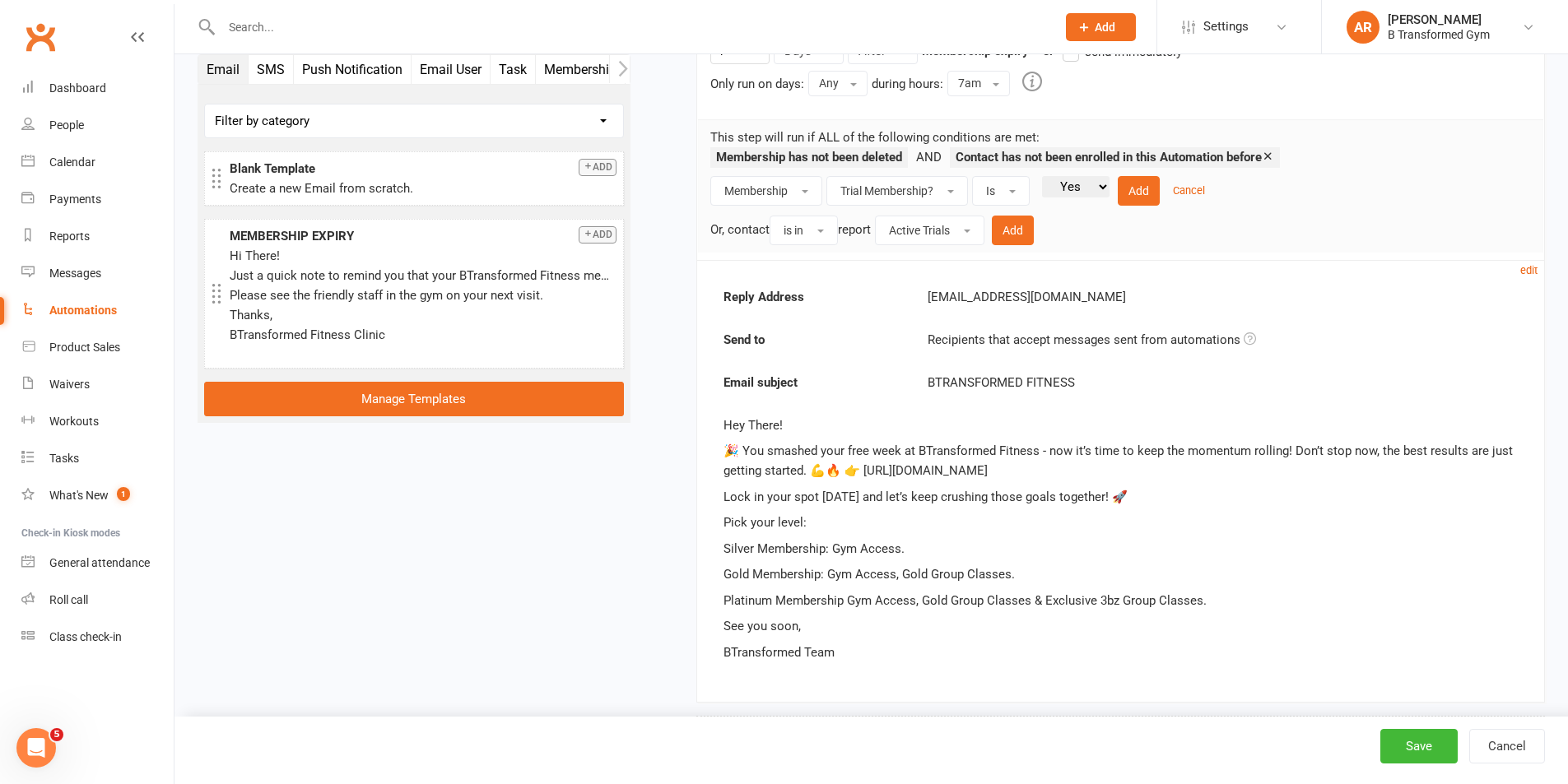
scroll to position [392, 0]
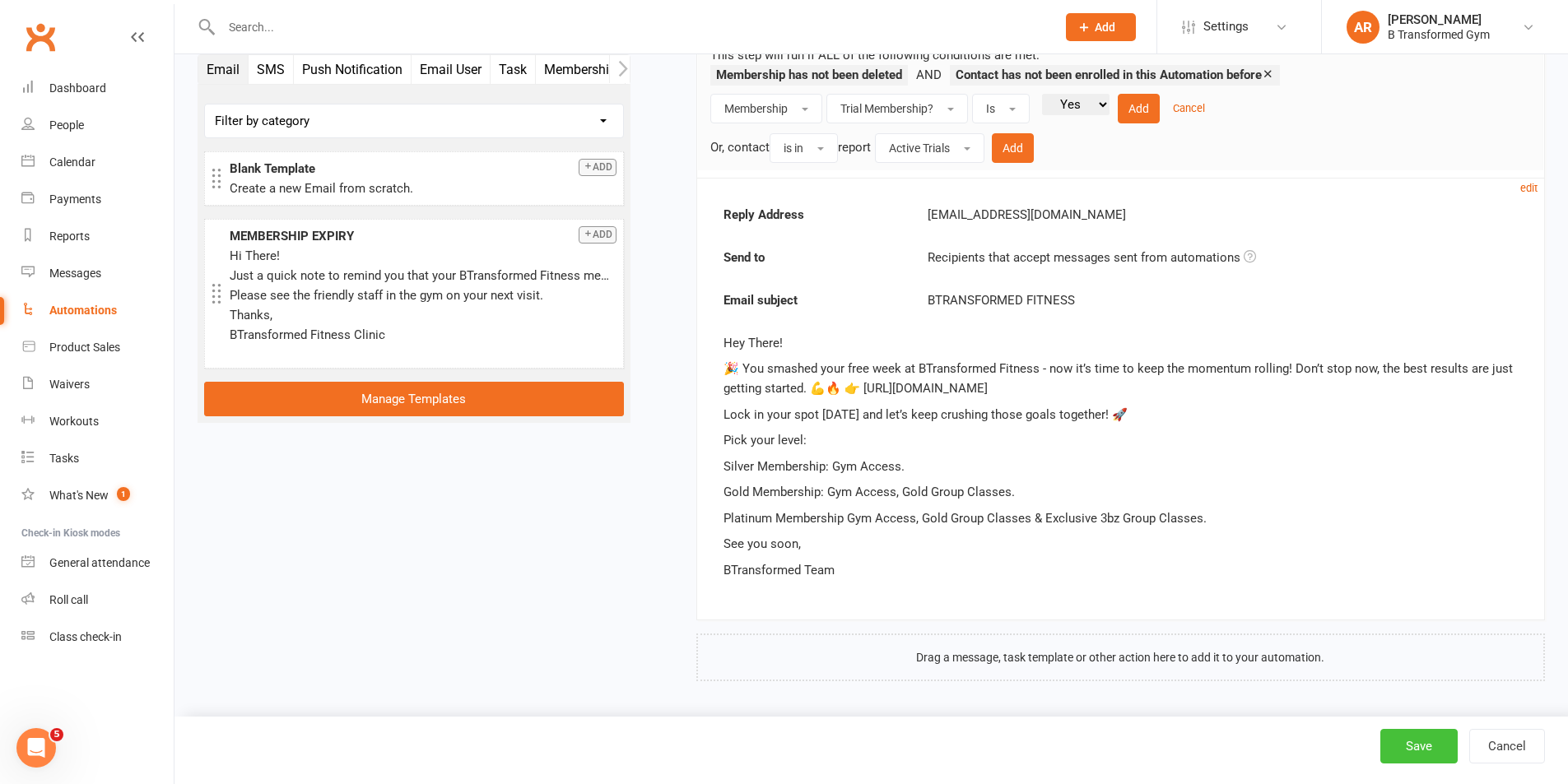
click at [1431, 754] on button "Save" at bounding box center [1419, 745] width 78 height 35
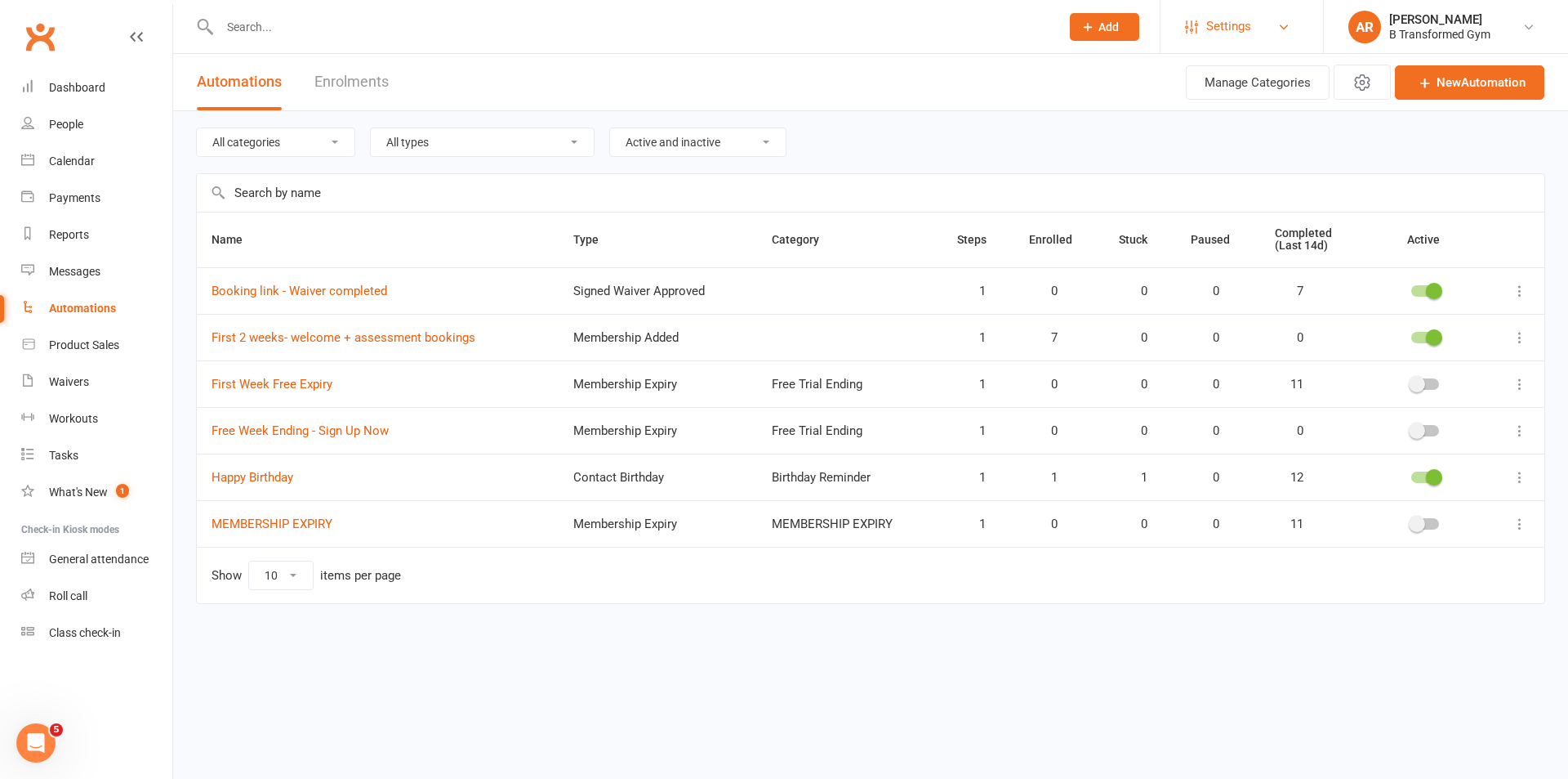
click at [1233, 19] on span "Settings" at bounding box center [1228, 26] width 44 height 37
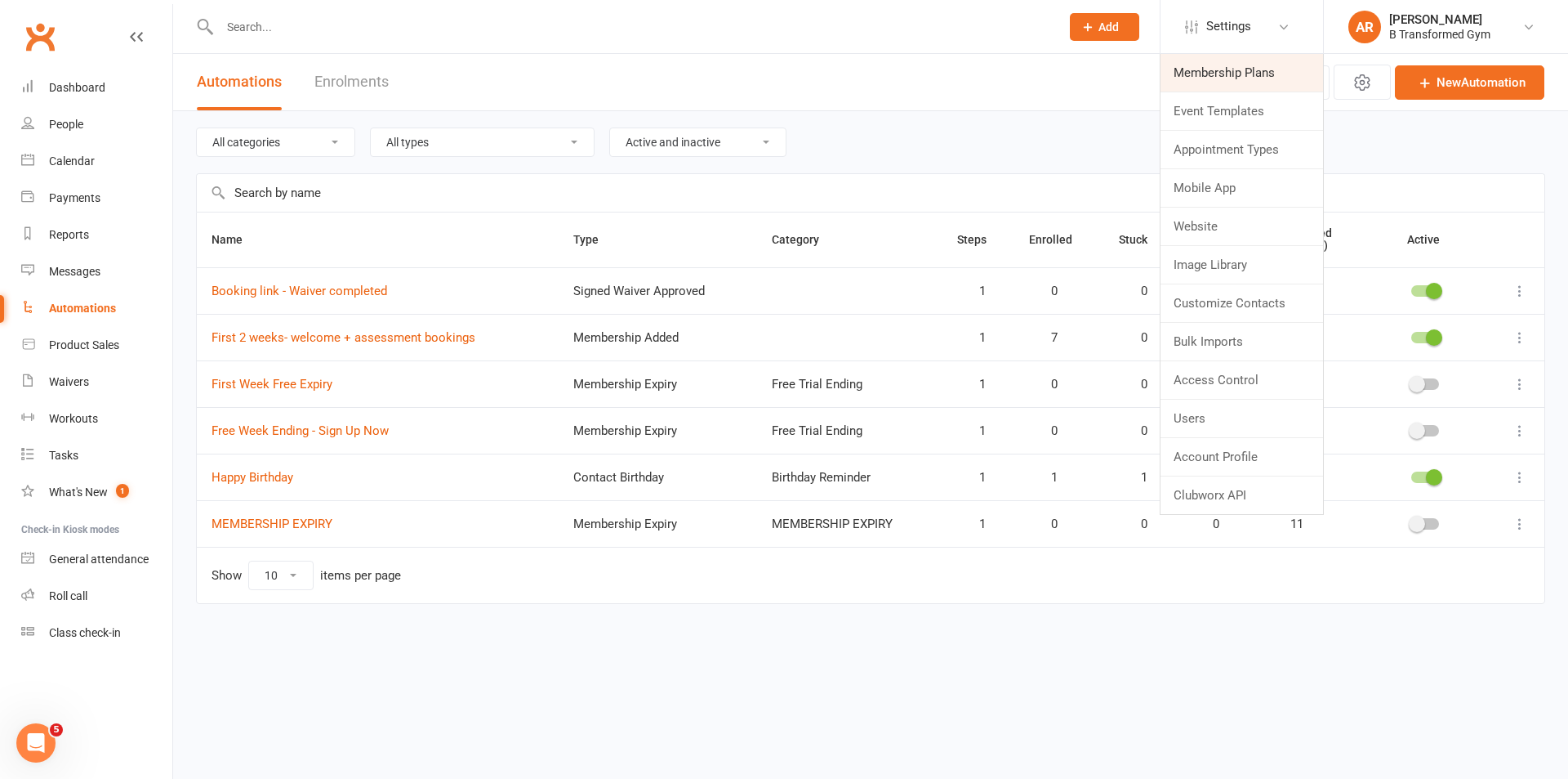
click at [1218, 69] on link "Membership Plans" at bounding box center [1242, 73] width 163 height 38
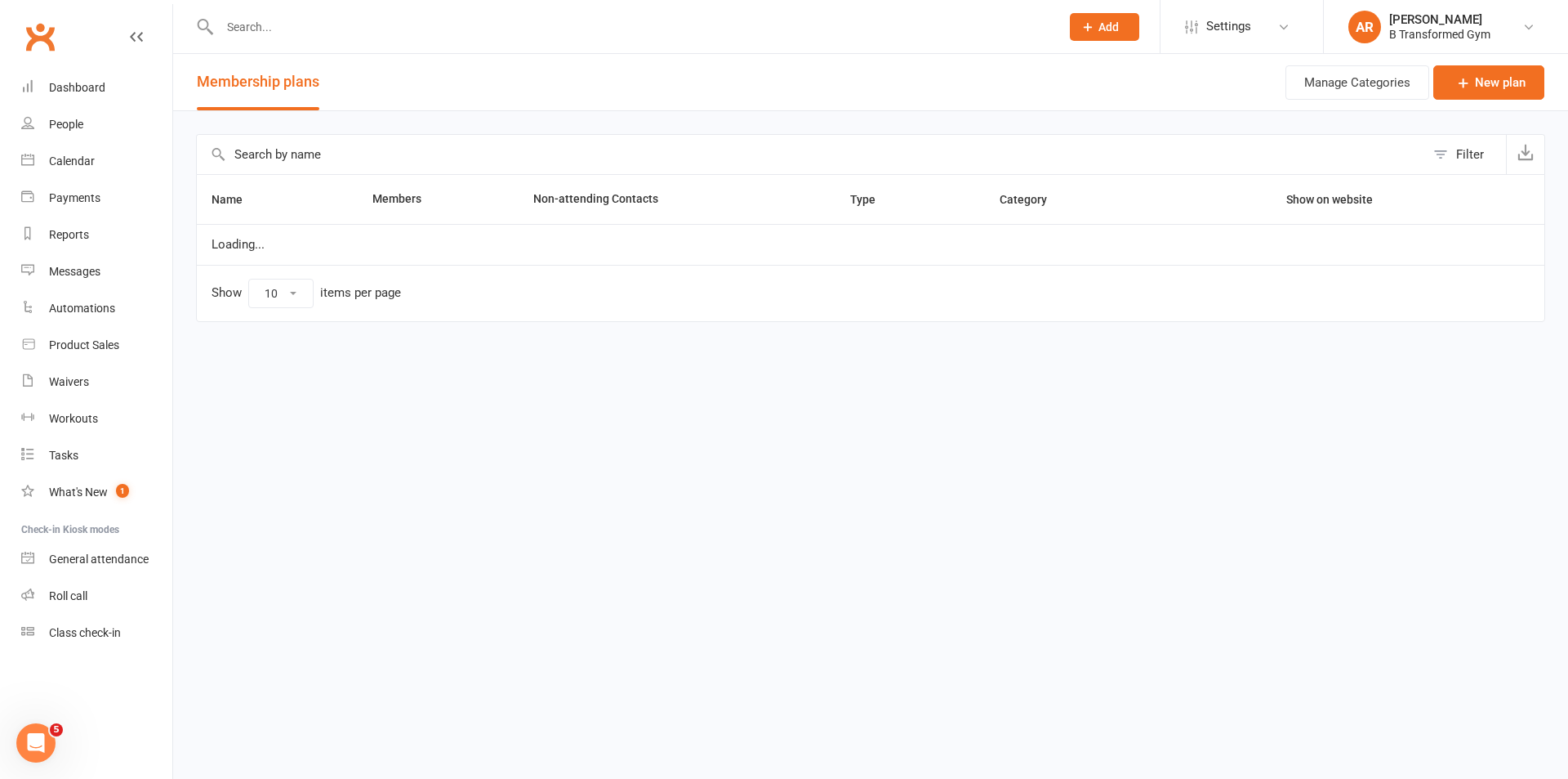
select select "100"
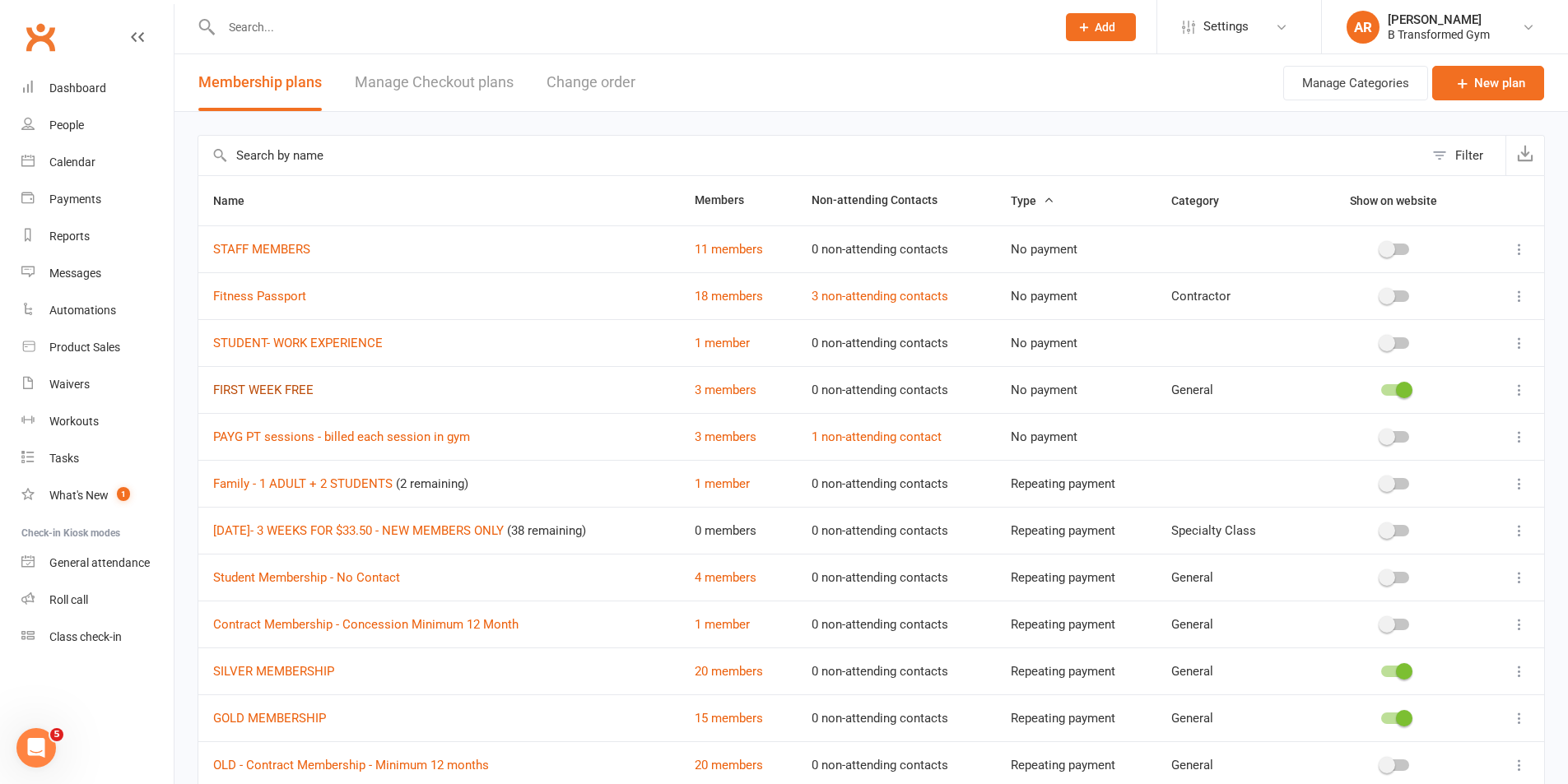
click at [291, 383] on link "FIRST WEEK FREE" at bounding box center [263, 389] width 101 height 15
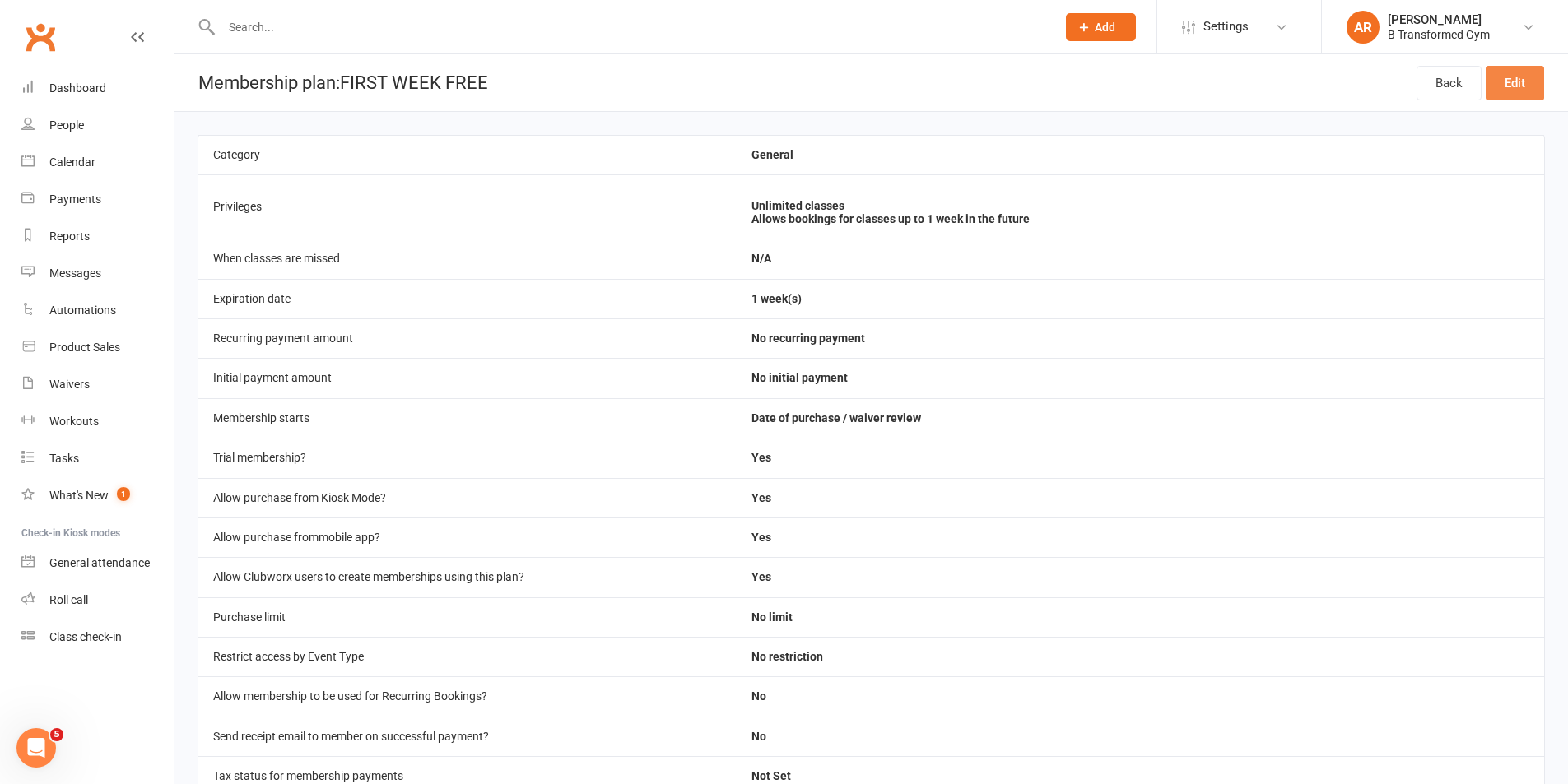
click at [1528, 81] on link "Edit" at bounding box center [1514, 83] width 59 height 35
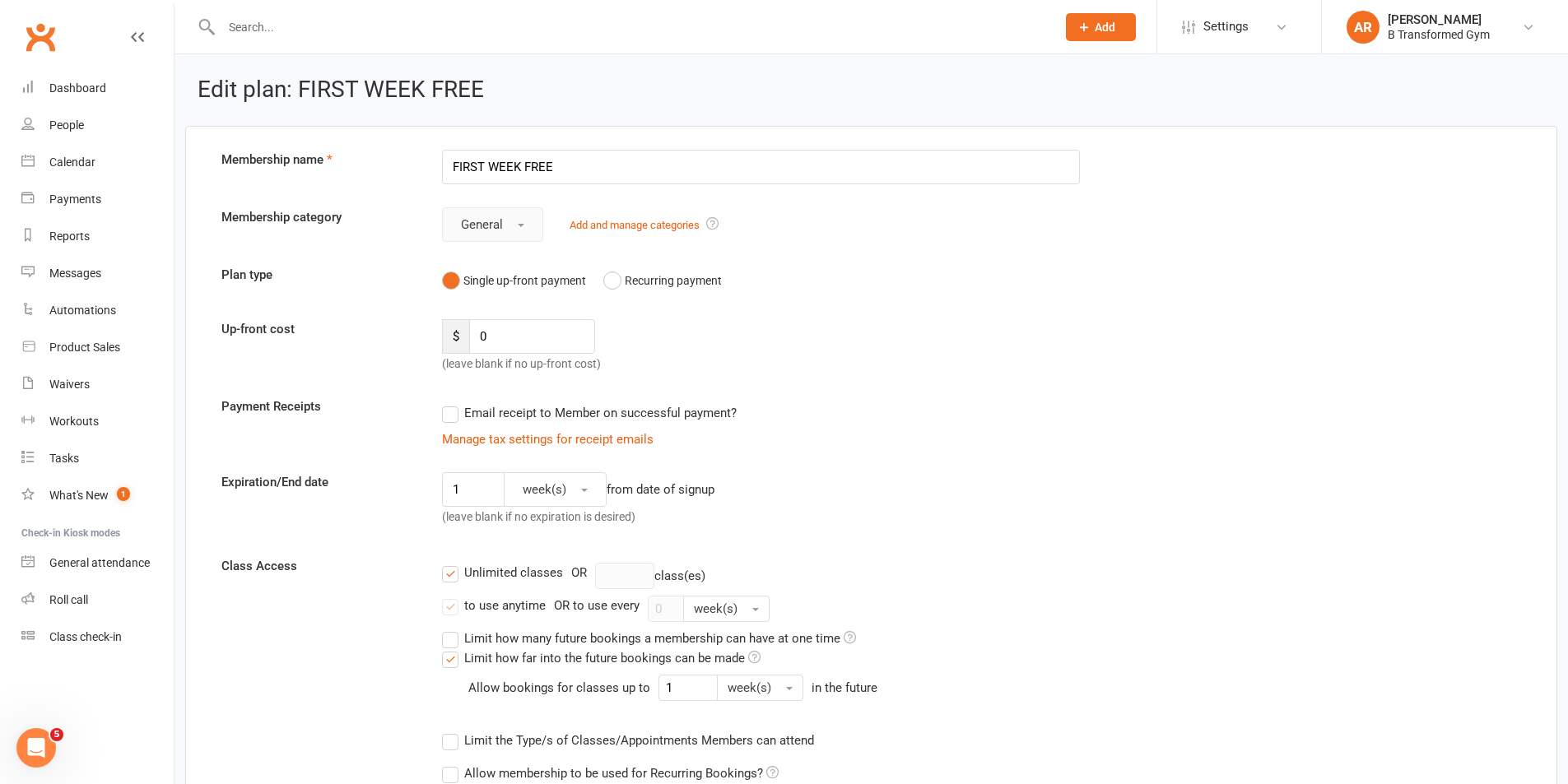
click at [511, 238] on button "General" at bounding box center [493, 224] width 102 height 35
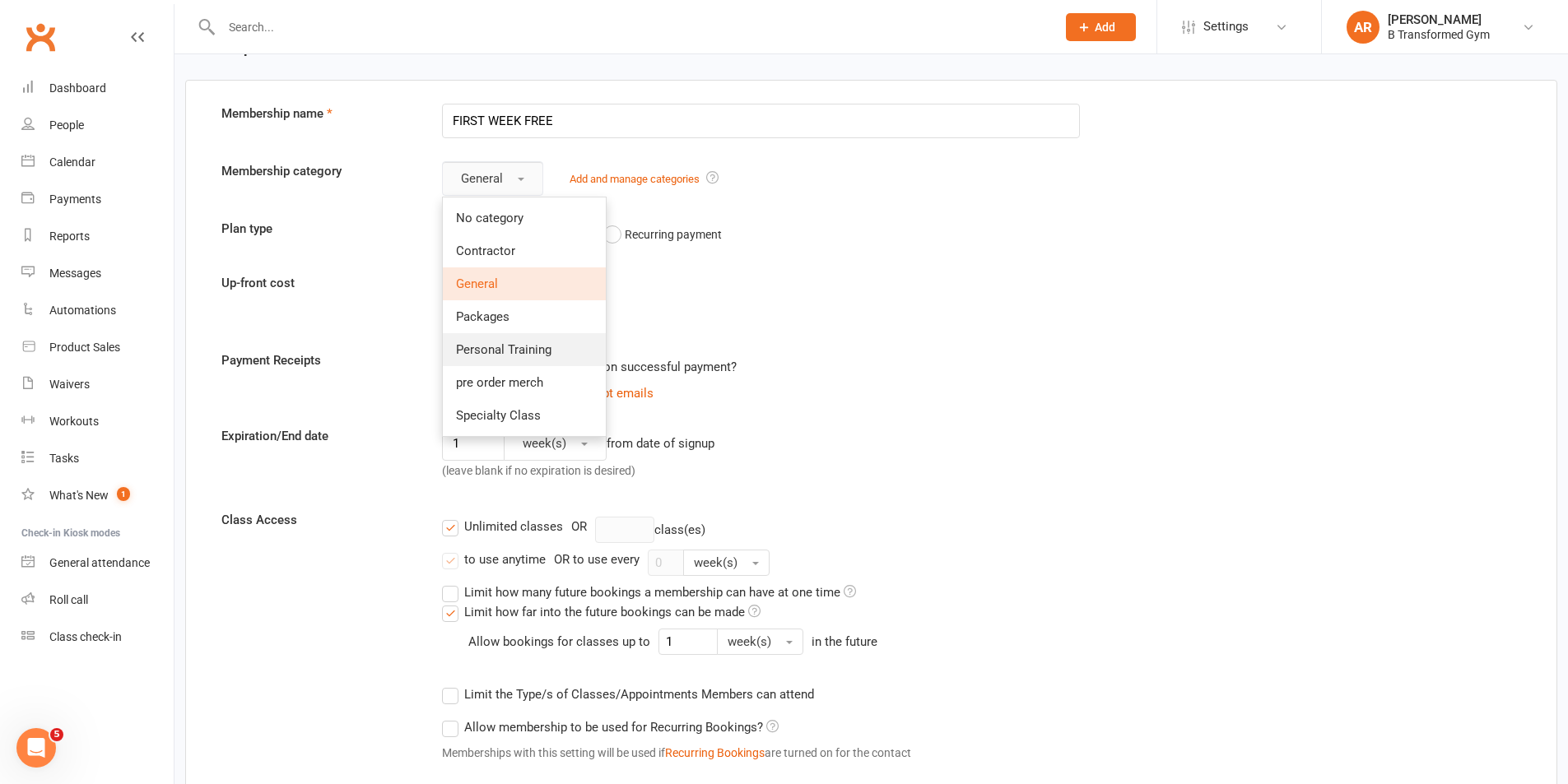
scroll to position [83, 0]
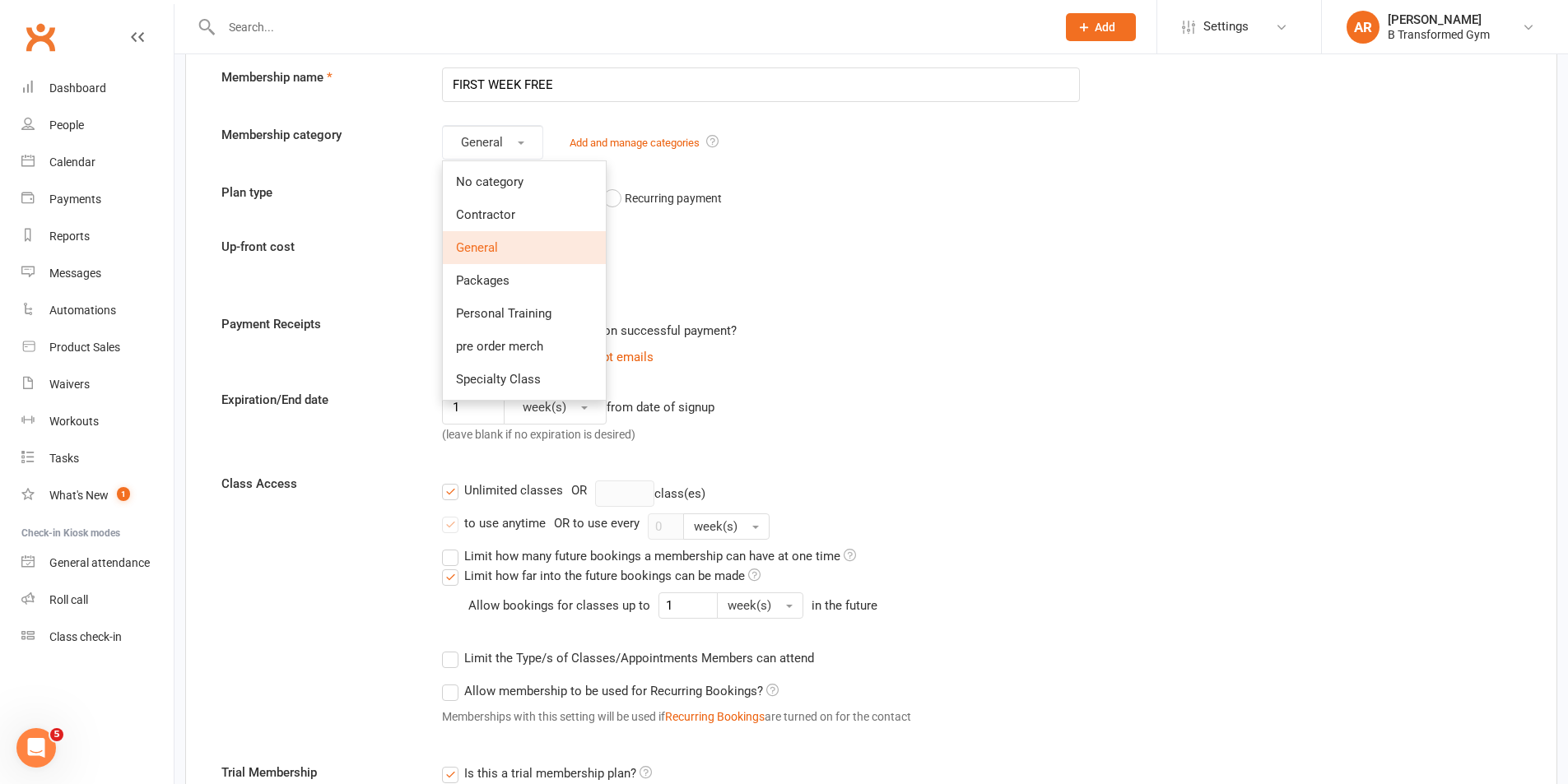
click at [505, 240] on link "General" at bounding box center [525, 247] width 163 height 33
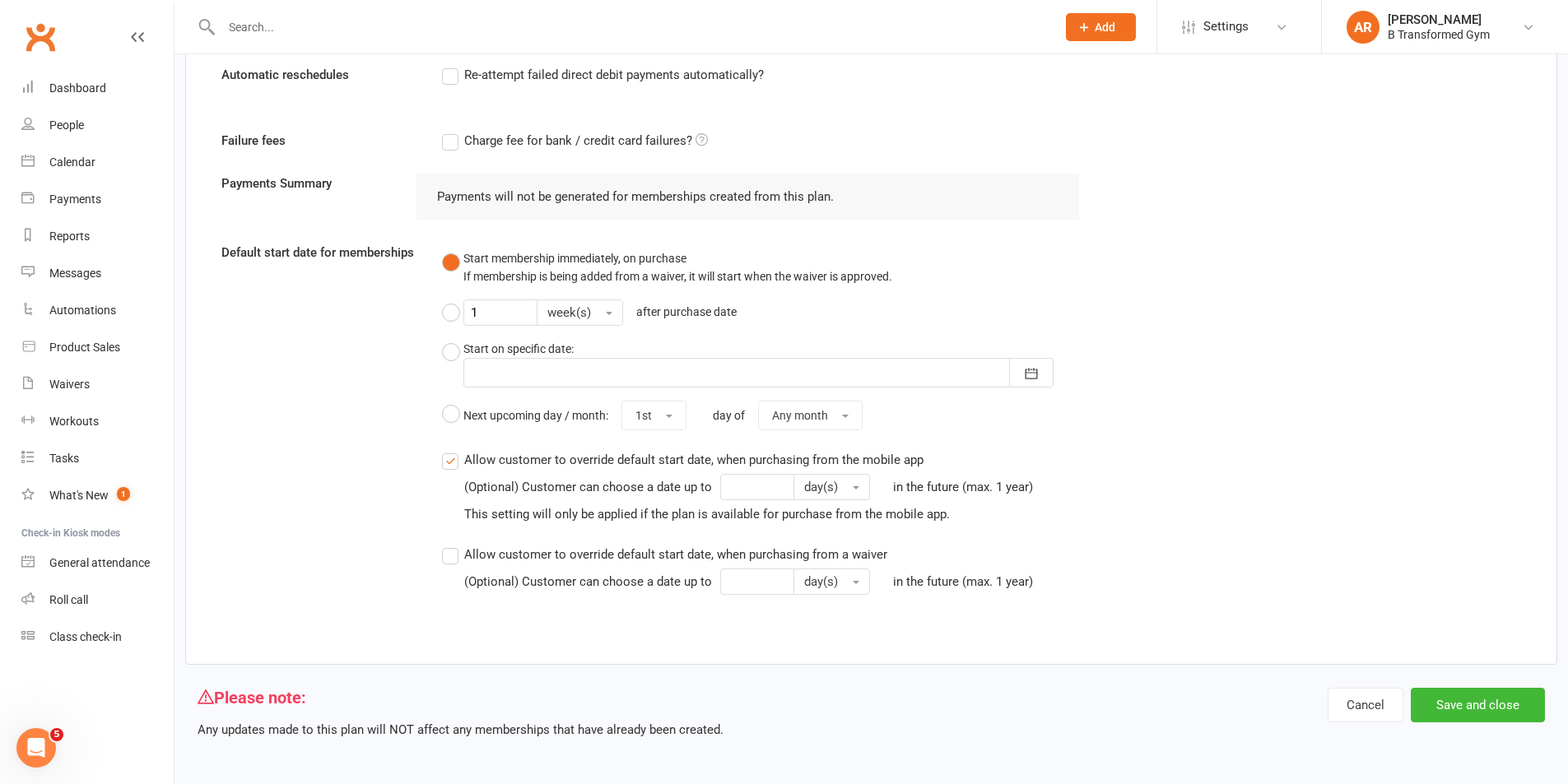
scroll to position [1089, 0]
click at [1512, 702] on button "Save and close" at bounding box center [1477, 702] width 134 height 35
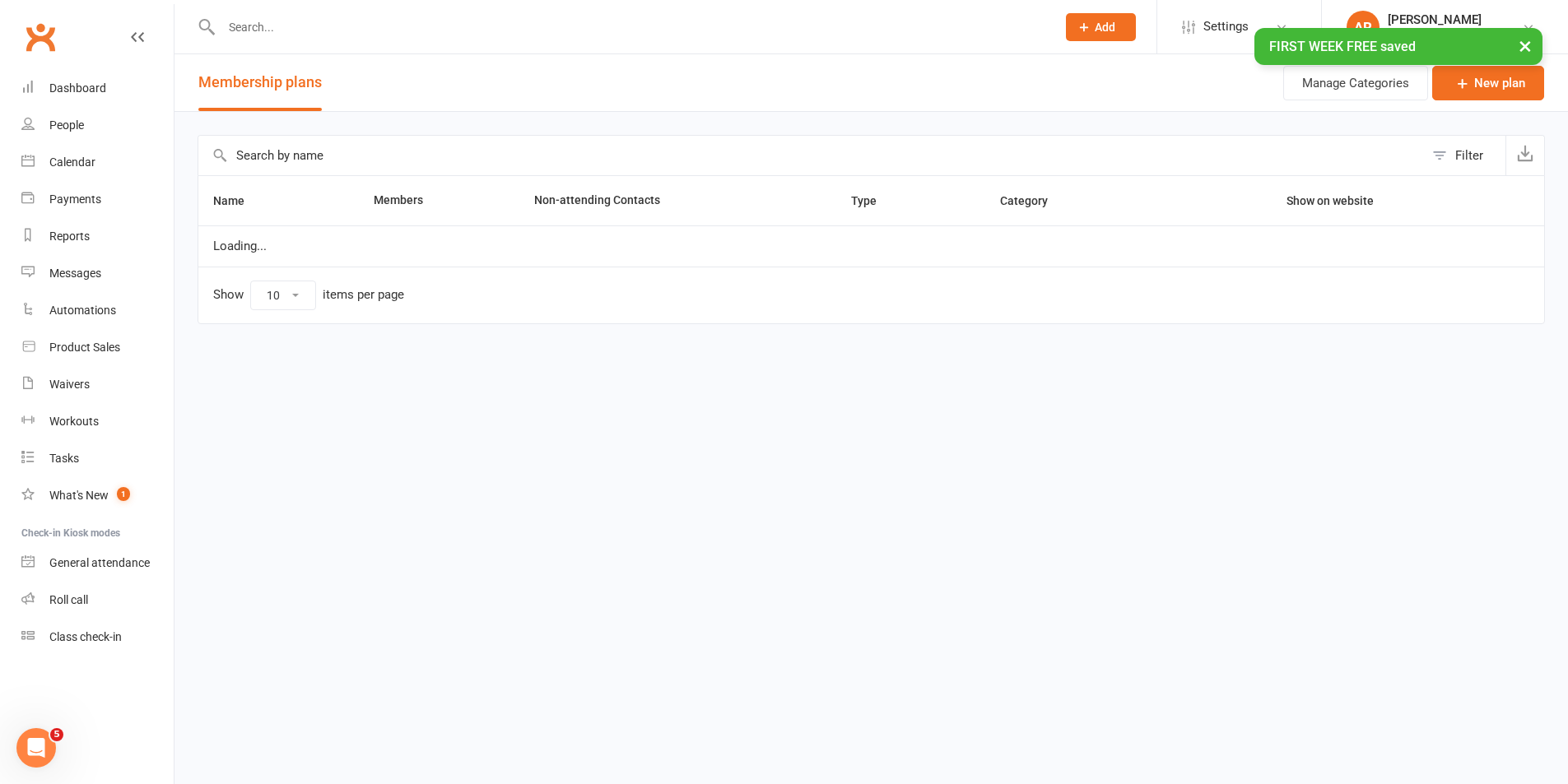
select select "100"
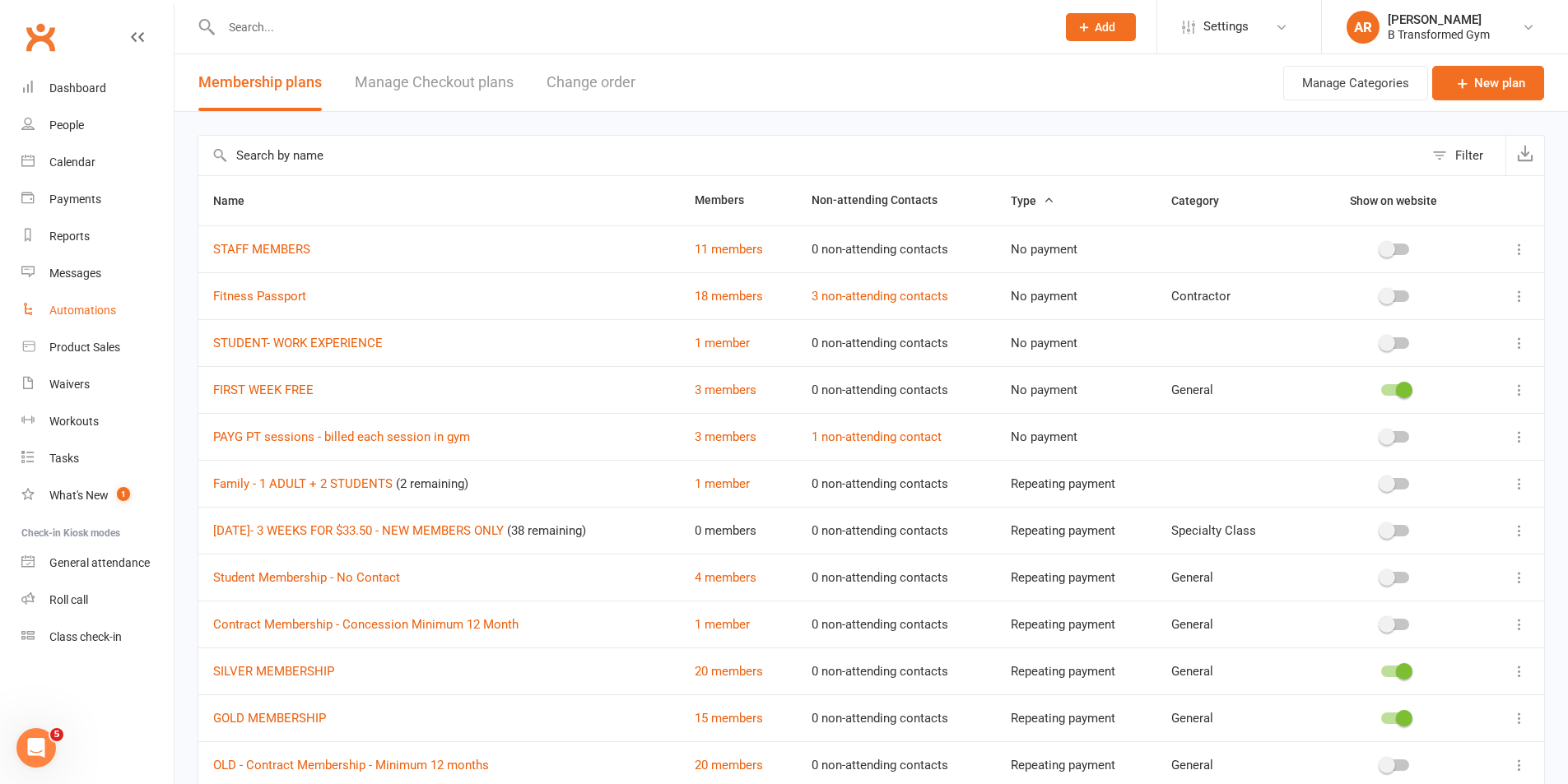
click at [61, 303] on div "Automations" at bounding box center [83, 309] width 67 height 13
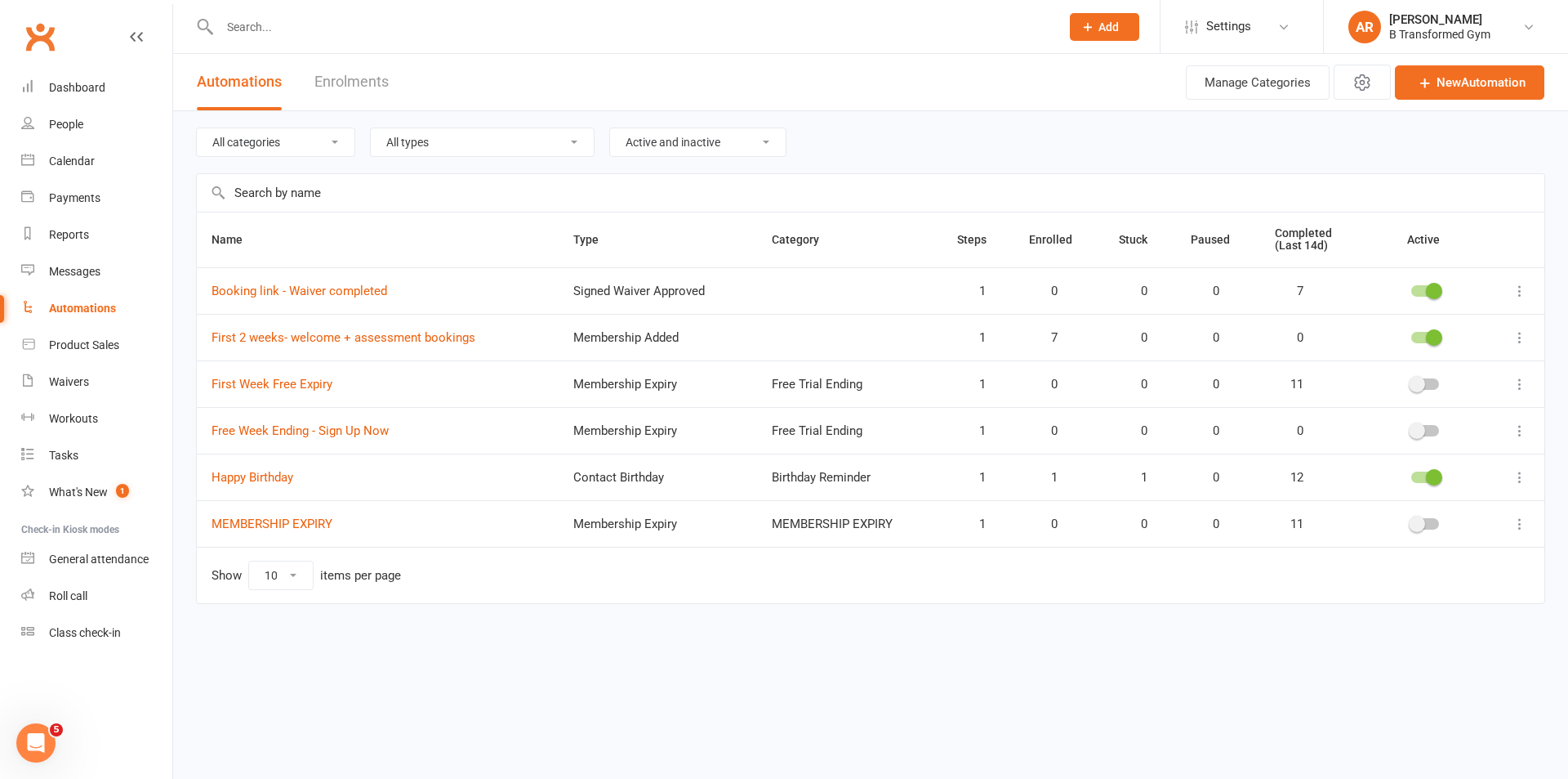
click at [1430, 384] on div at bounding box center [1426, 385] width 28 height 12
click at [1412, 382] on input "checkbox" at bounding box center [1412, 382] width 0 height 0
click at [302, 521] on link "MEMBERSHIP EXPIRY" at bounding box center [272, 523] width 121 height 15
click at [1514, 520] on icon at bounding box center [1520, 524] width 17 height 17
click at [1388, 561] on link "Edit" at bounding box center [1448, 556] width 162 height 33
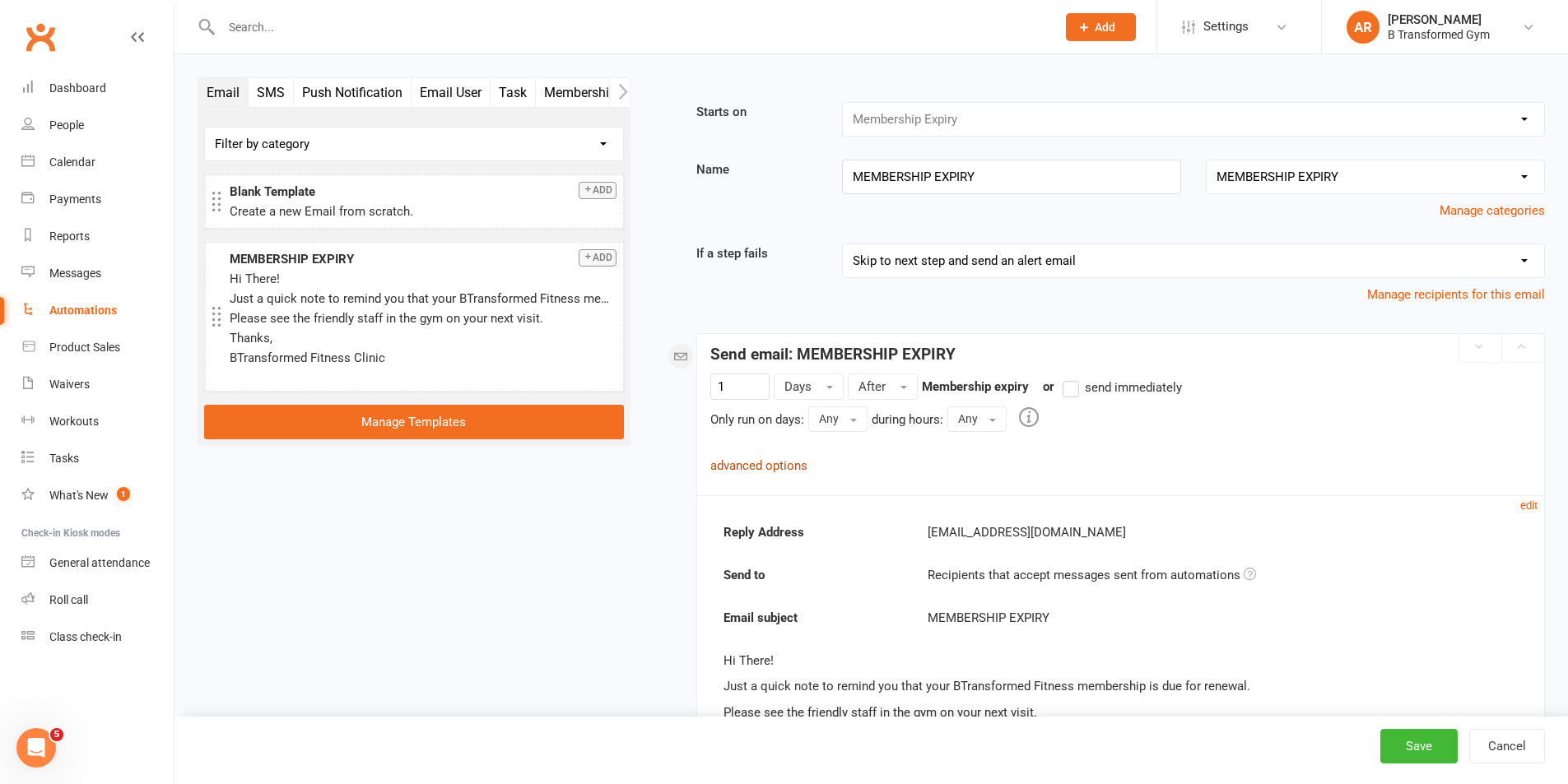
click at [772, 464] on link "advanced options" at bounding box center [759, 465] width 98 height 15
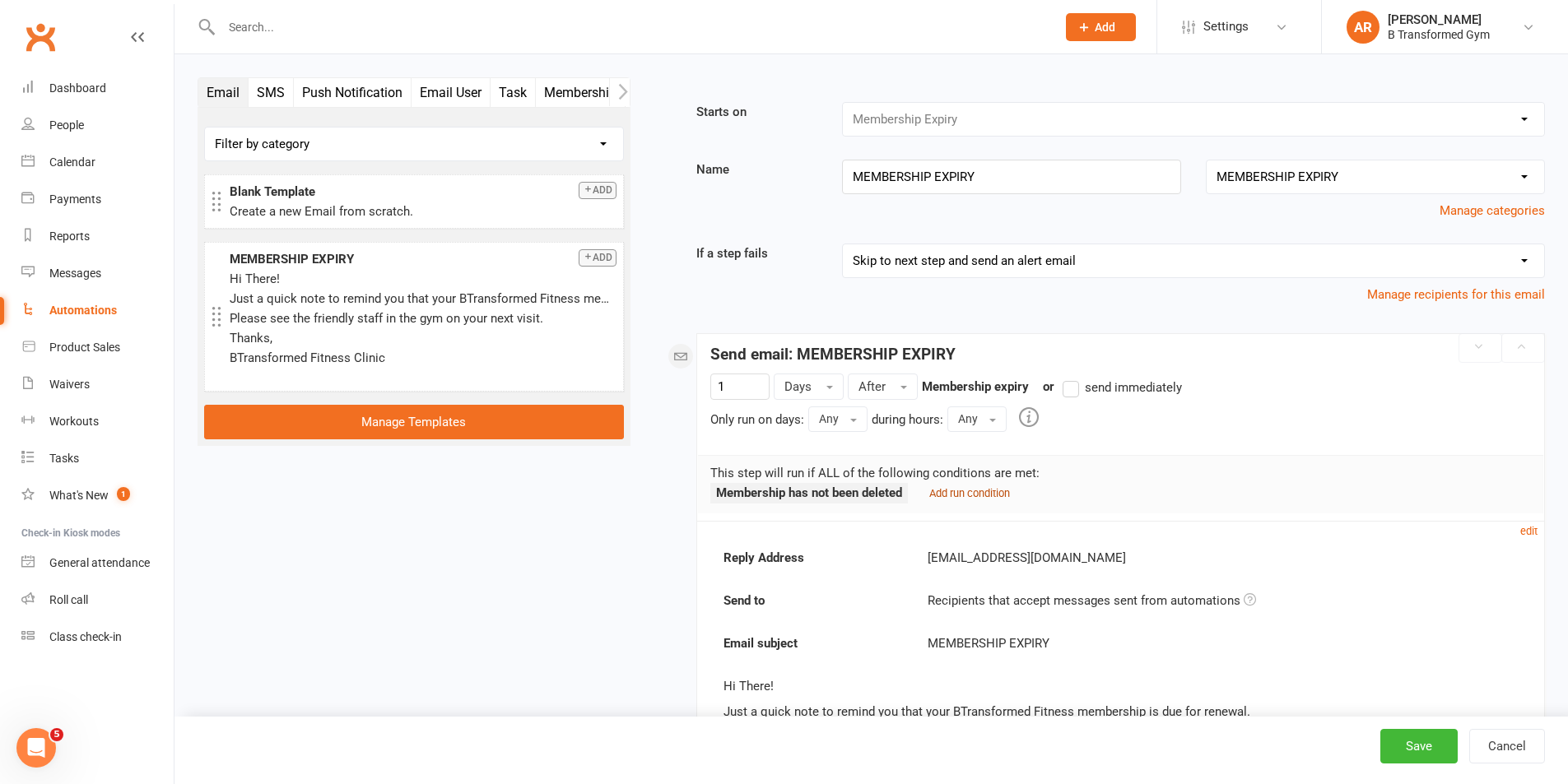
click at [967, 491] on small "Add run condition" at bounding box center [969, 492] width 81 height 12
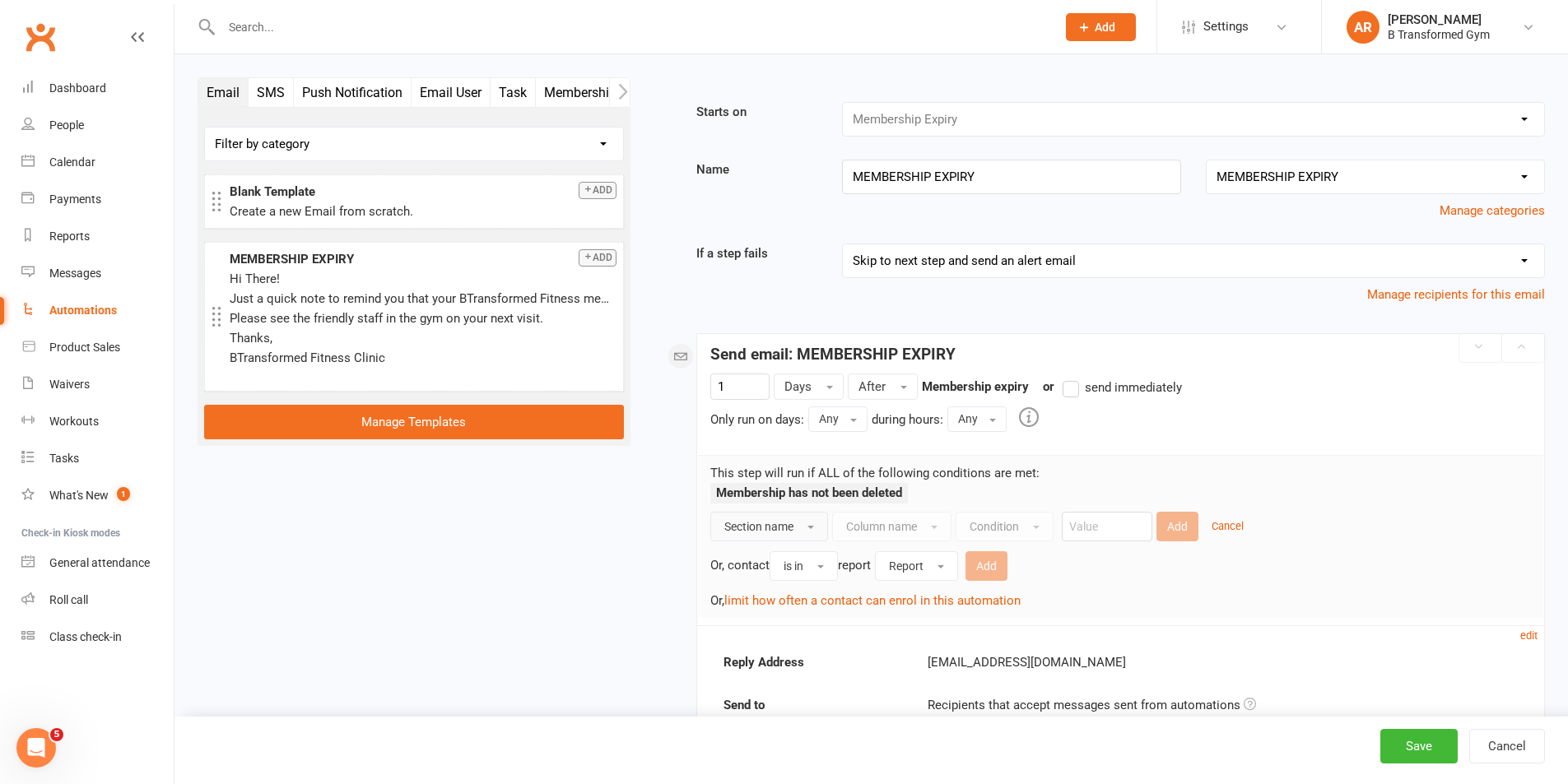
click at [784, 534] on button "Section name" at bounding box center [769, 526] width 117 height 30
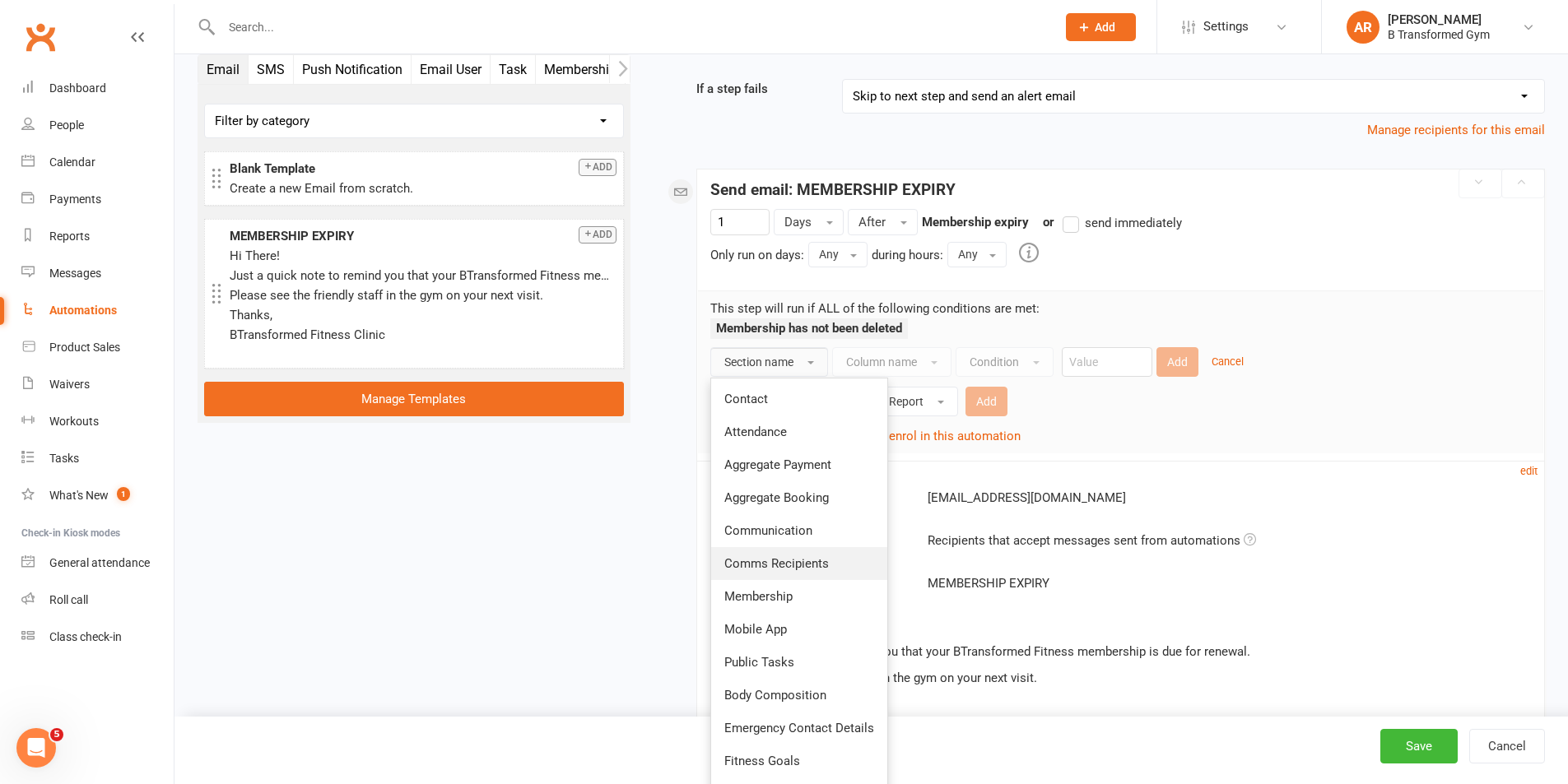
scroll to position [247, 0]
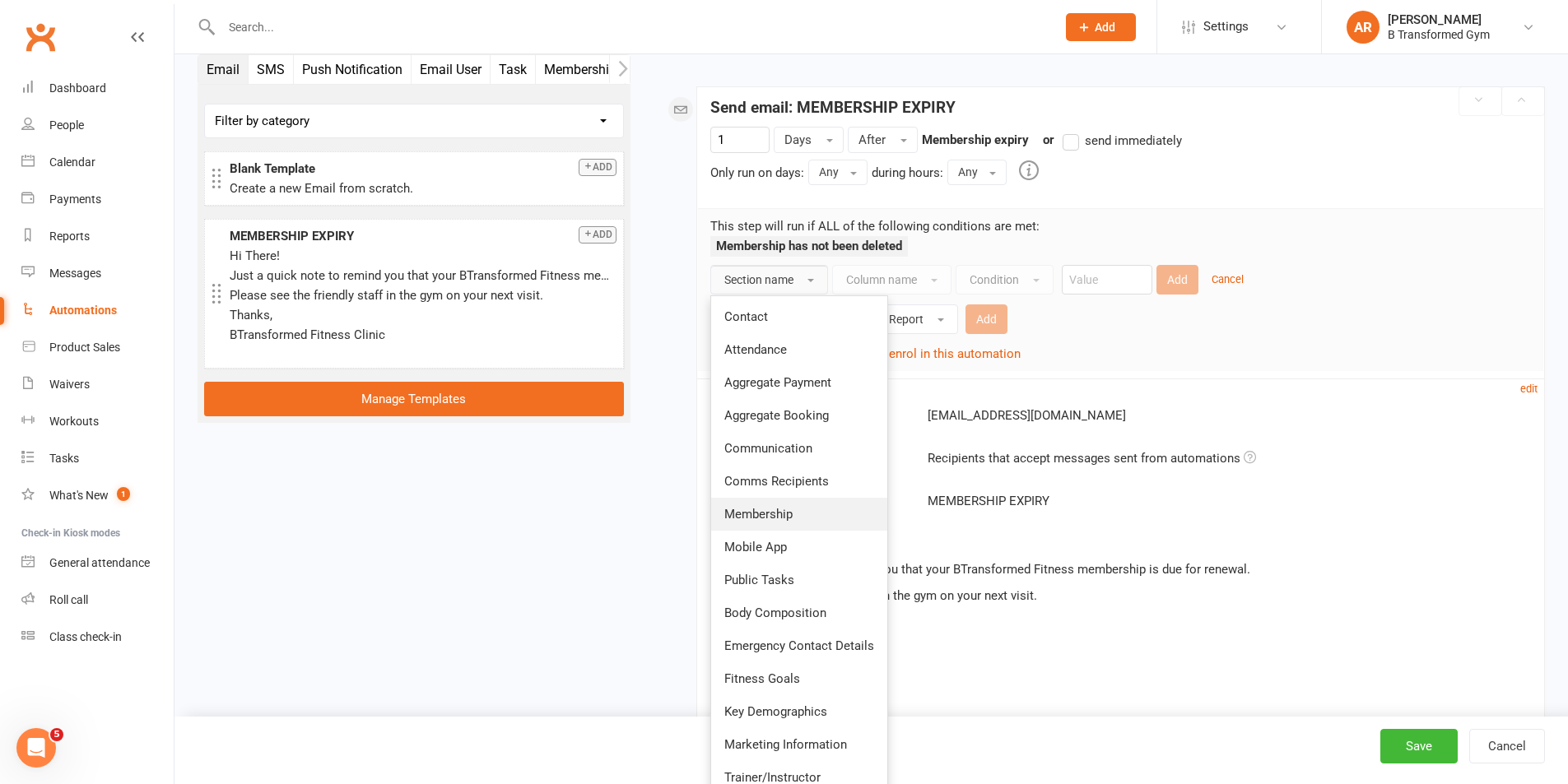
click at [785, 517] on span "Membership" at bounding box center [758, 513] width 69 height 15
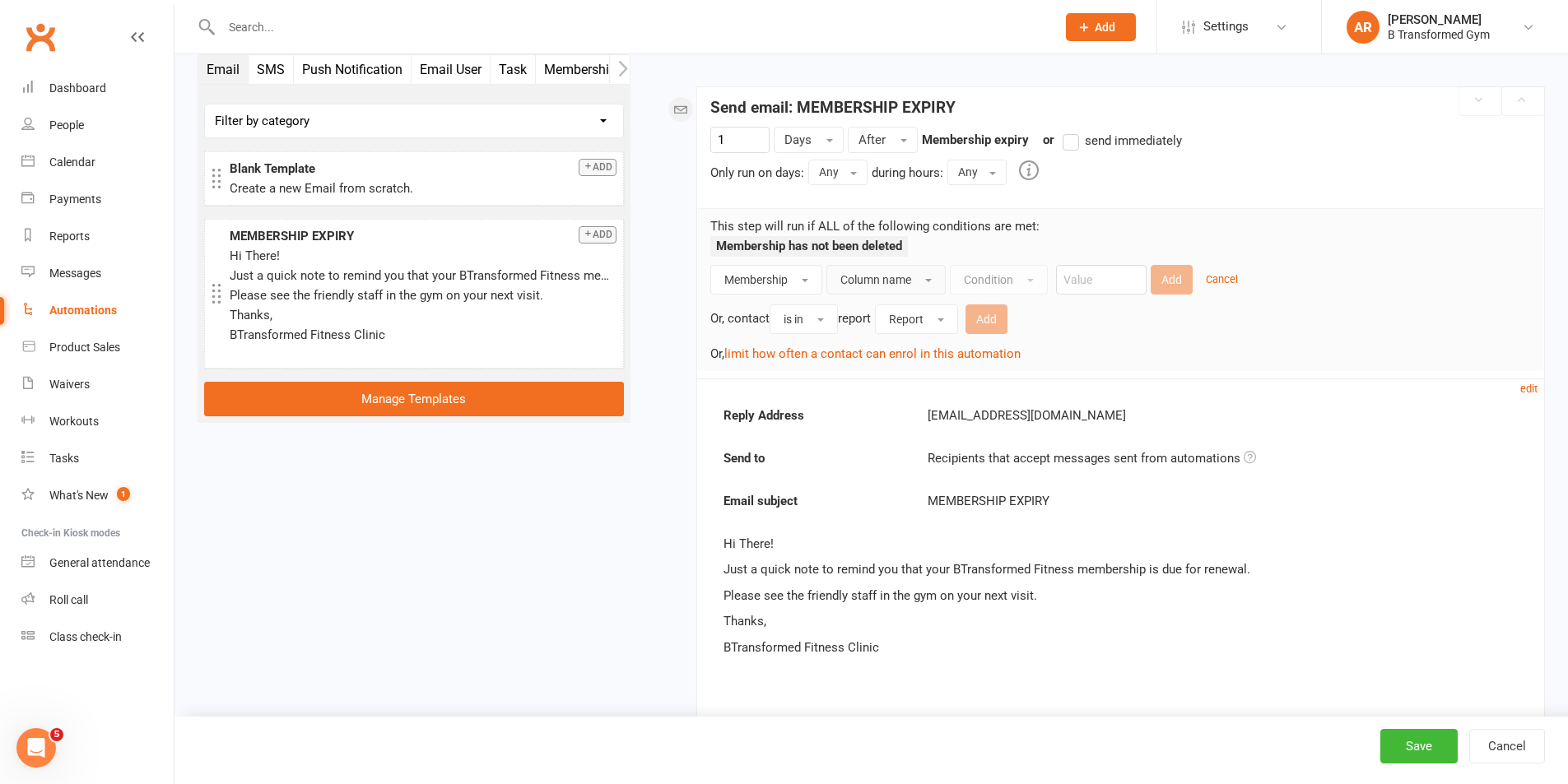
click at [895, 283] on span "Column name" at bounding box center [875, 279] width 71 height 13
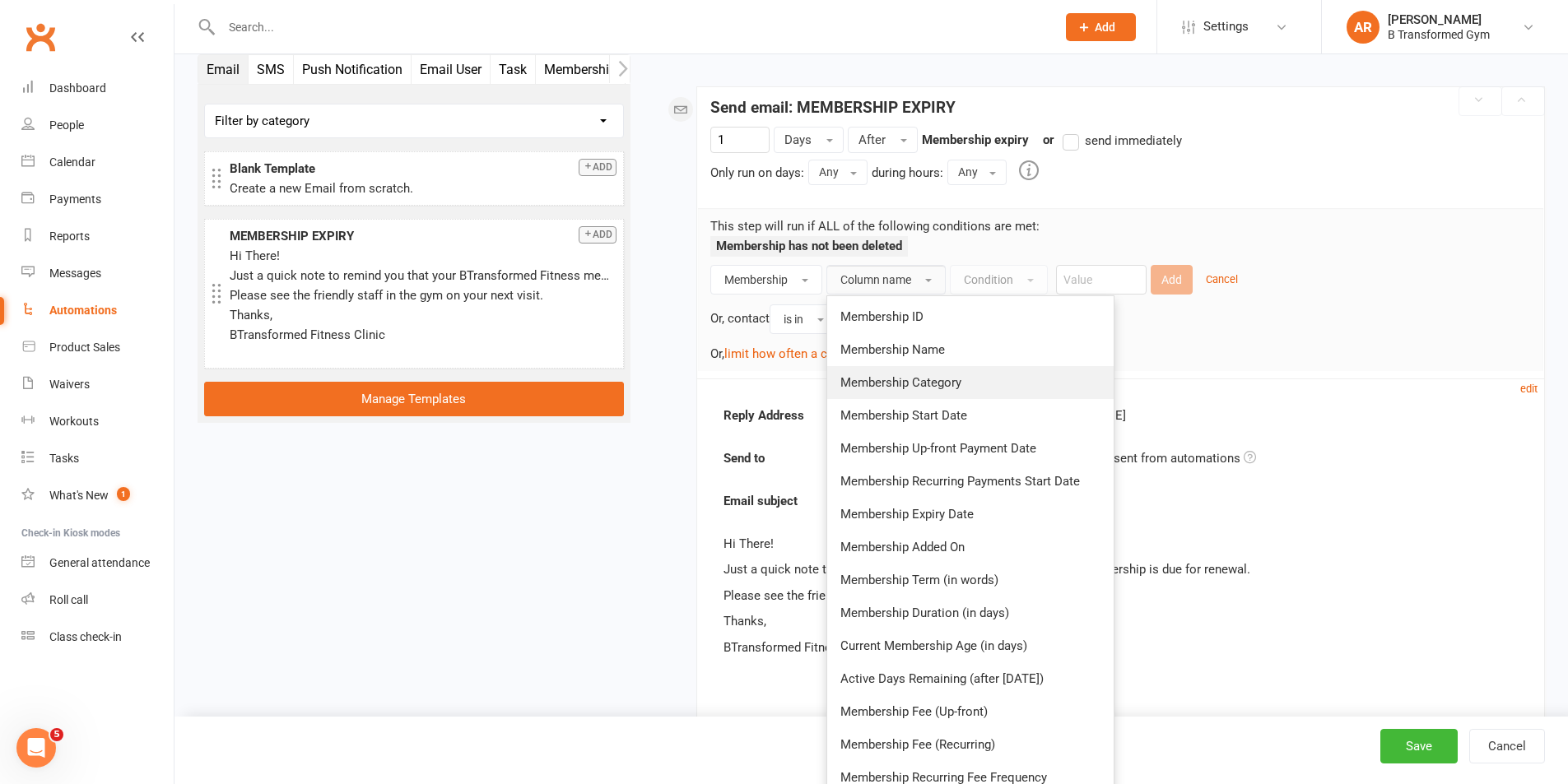
click at [899, 378] on span "Membership Category" at bounding box center [901, 382] width 121 height 15
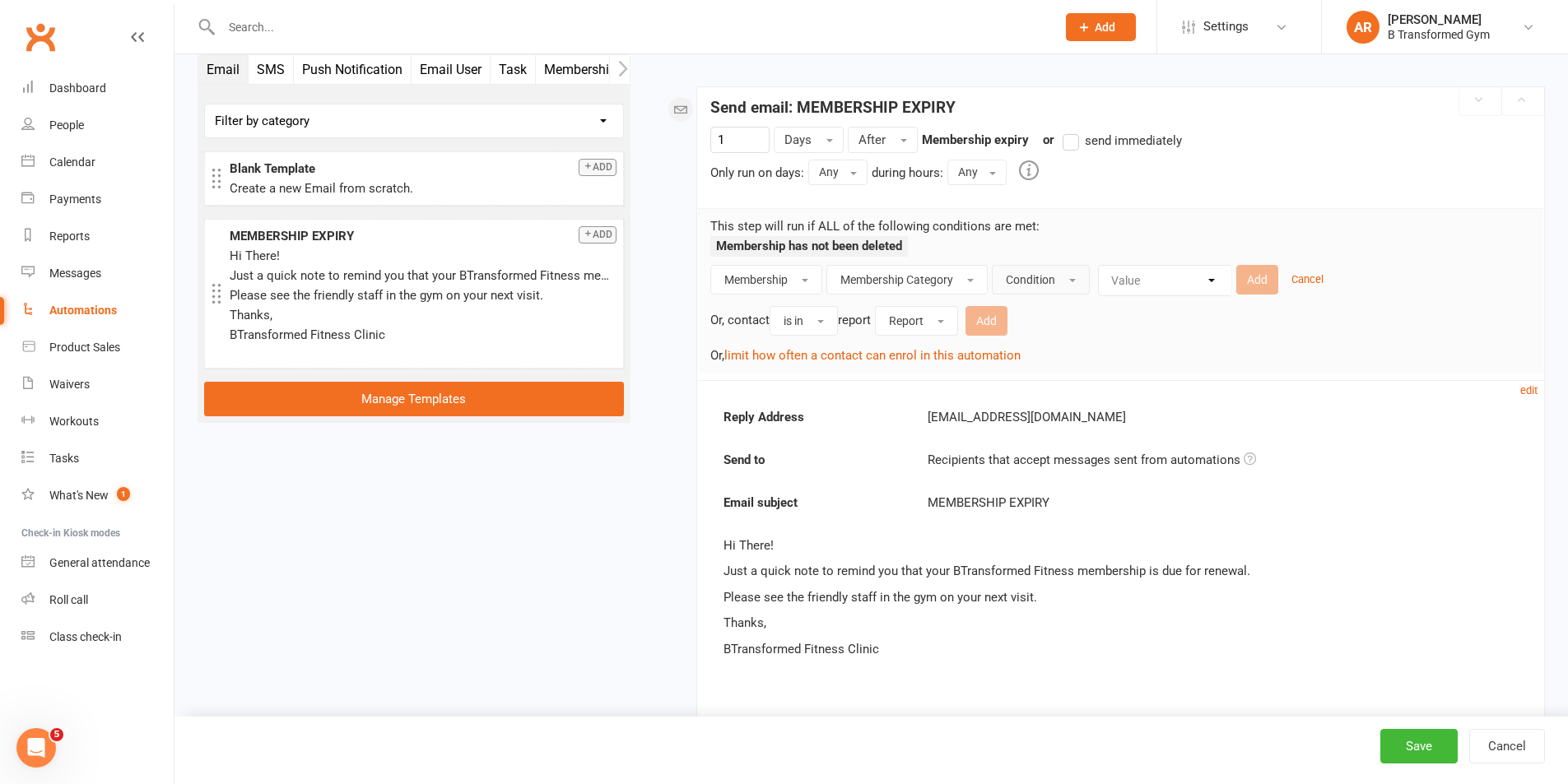
click at [1041, 275] on span "Condition" at bounding box center [1030, 279] width 50 height 13
click at [1139, 278] on div "Value Contractor General Packages Personal Training pre order merch Specialty C…" at bounding box center [1165, 280] width 134 height 31
click at [1046, 284] on span "Condition" at bounding box center [1030, 279] width 50 height 13
click at [1044, 447] on span "Is blank or does not contain" at bounding box center [1082, 448] width 154 height 15
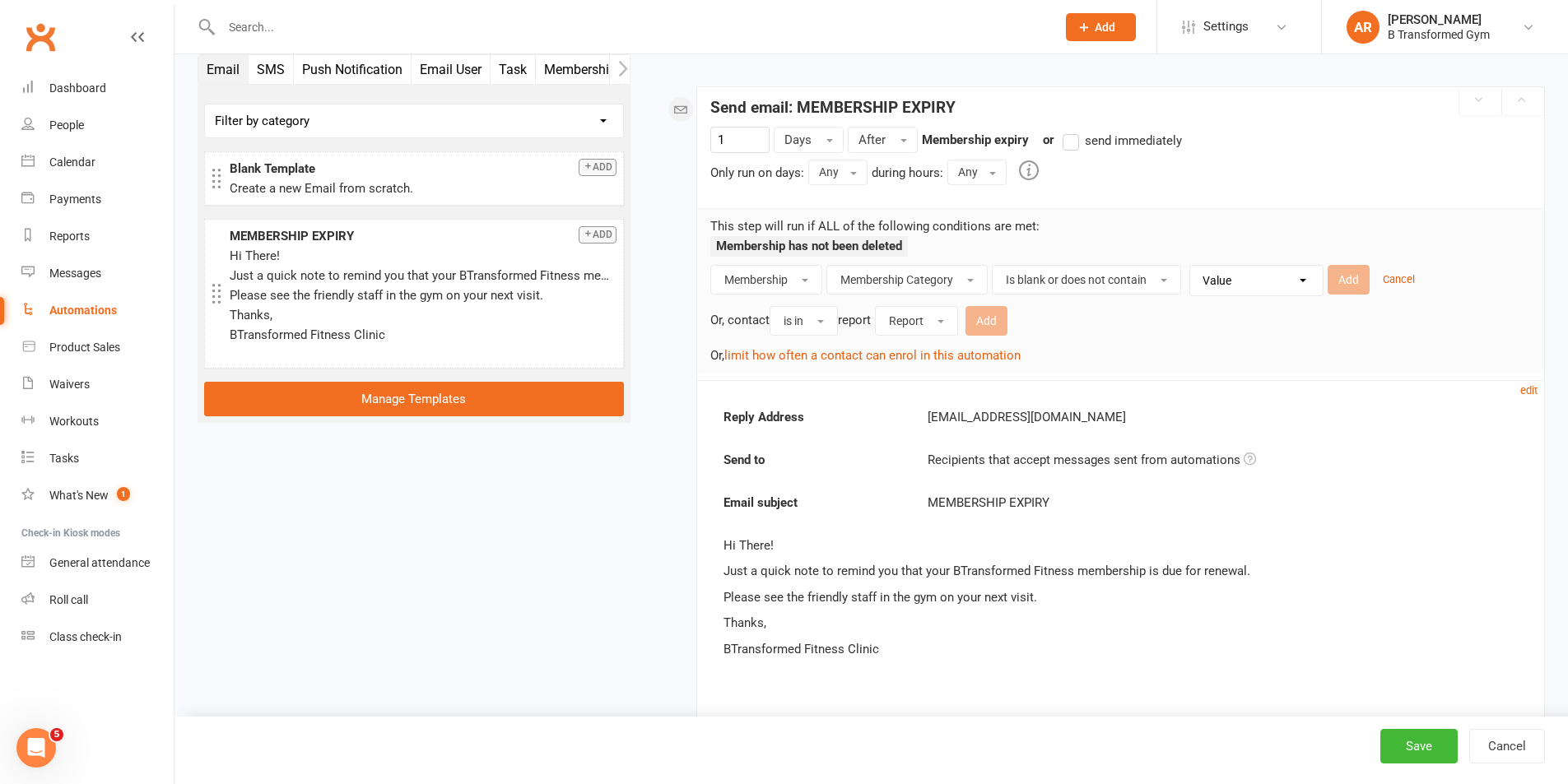
click at [1224, 279] on select "Value Contractor General Packages Personal Training pre order merch Specialty C…" at bounding box center [1260, 281] width 132 height 30
click at [1159, 278] on button "Is blank or does not contain" at bounding box center [1086, 280] width 189 height 30
click at [1232, 278] on select "Value Contractor General Packages Personal Training pre order merch Specialty C…" at bounding box center [1260, 281] width 132 height 30
click at [1135, 321] on div "Or, contact is in report Report Add" at bounding box center [1120, 318] width 820 height 34
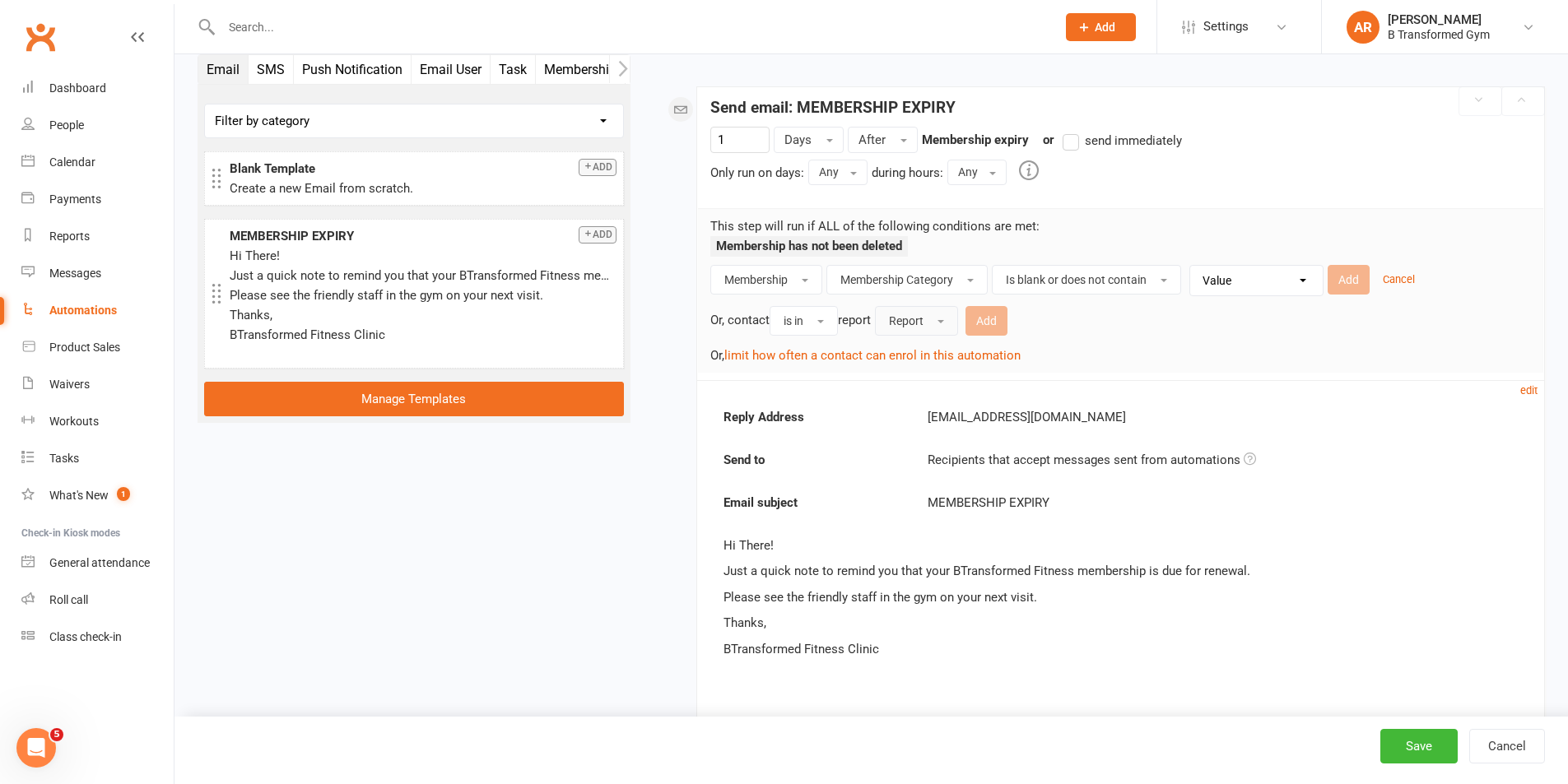
click at [934, 326] on button "Report" at bounding box center [916, 321] width 83 height 30
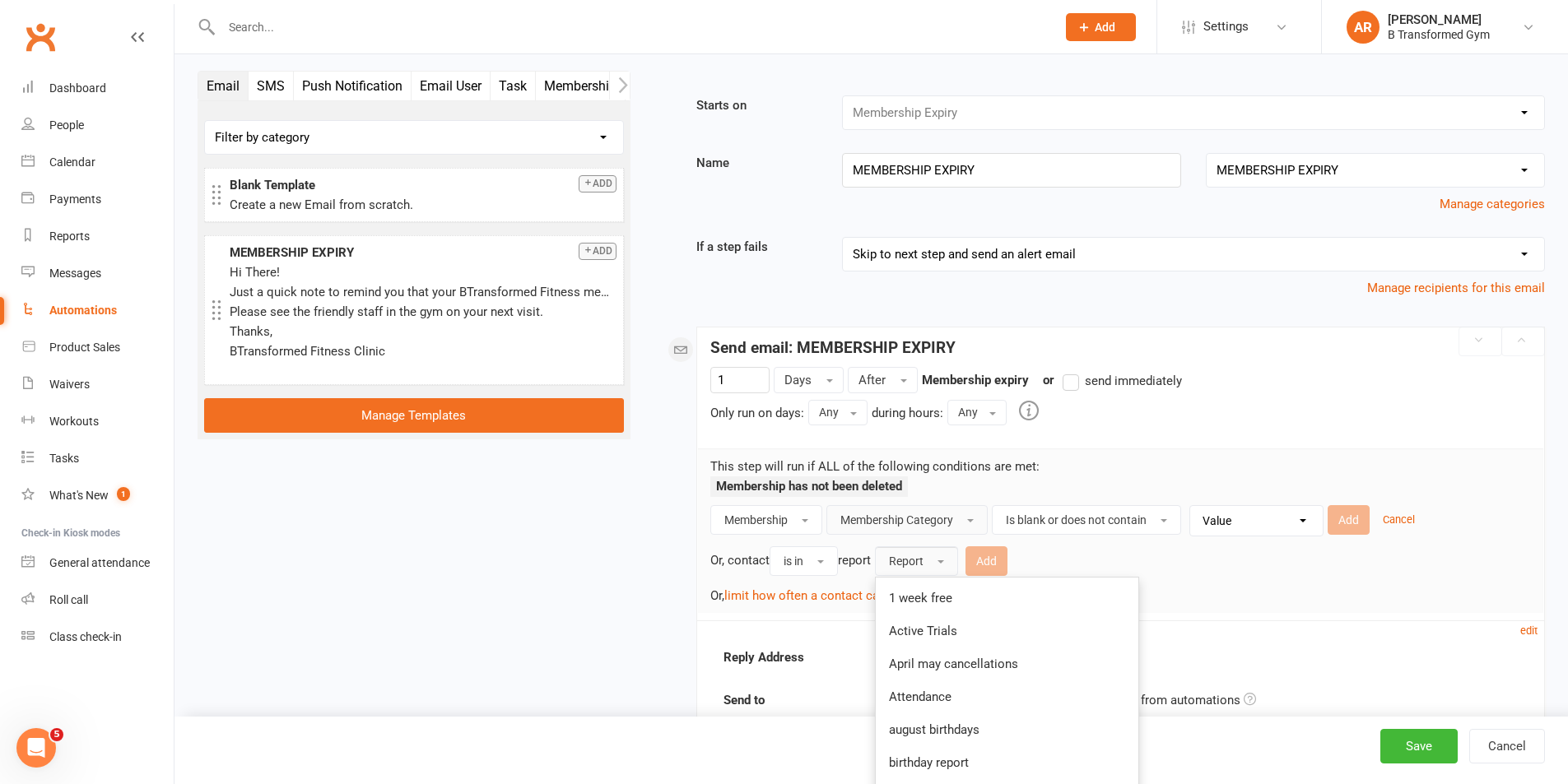
scroll to position [0, 0]
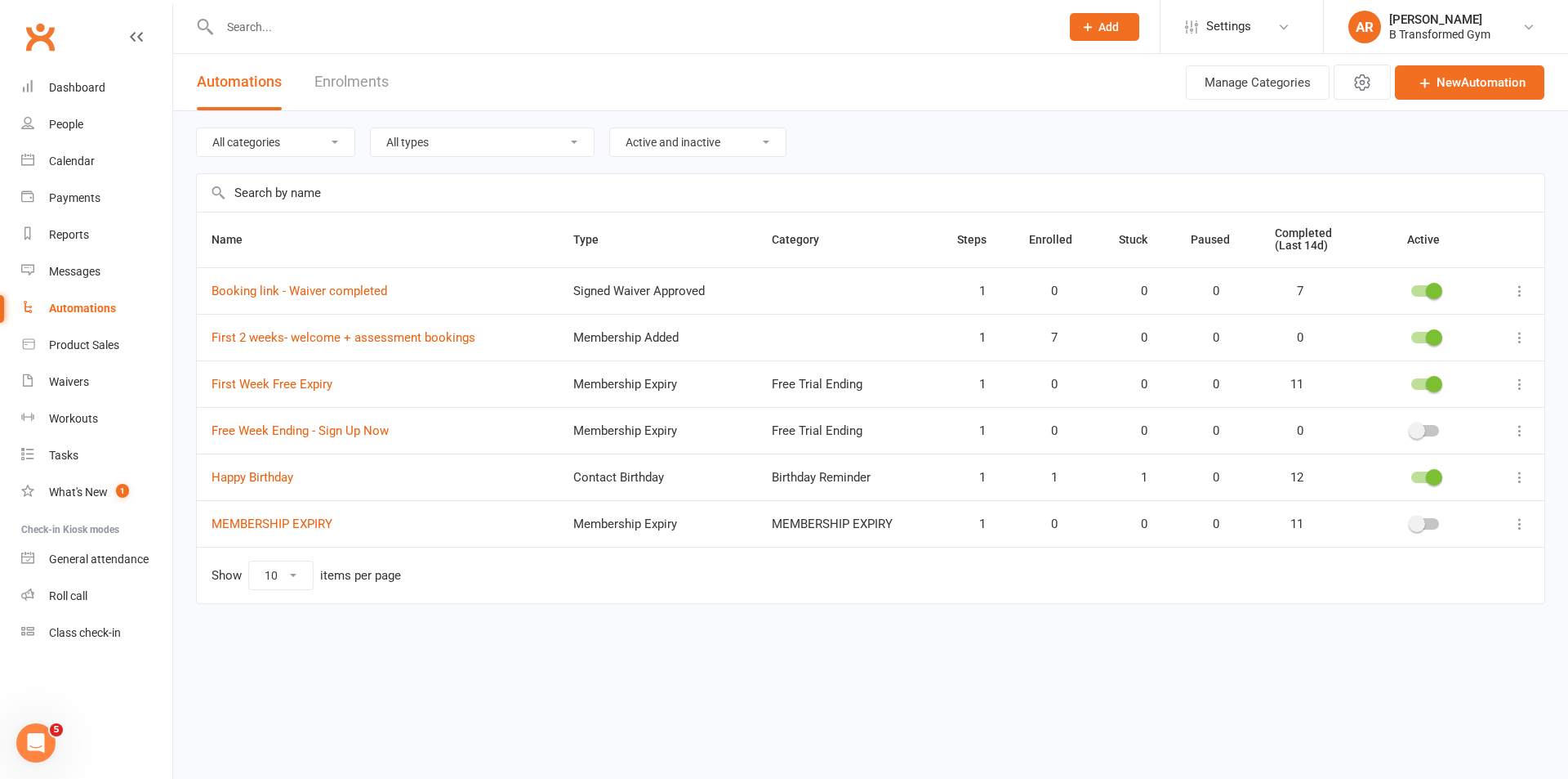
click at [1520, 375] on button at bounding box center [1521, 385] width 20 height 20
click at [1416, 420] on link "Edit" at bounding box center [1448, 415] width 162 height 33
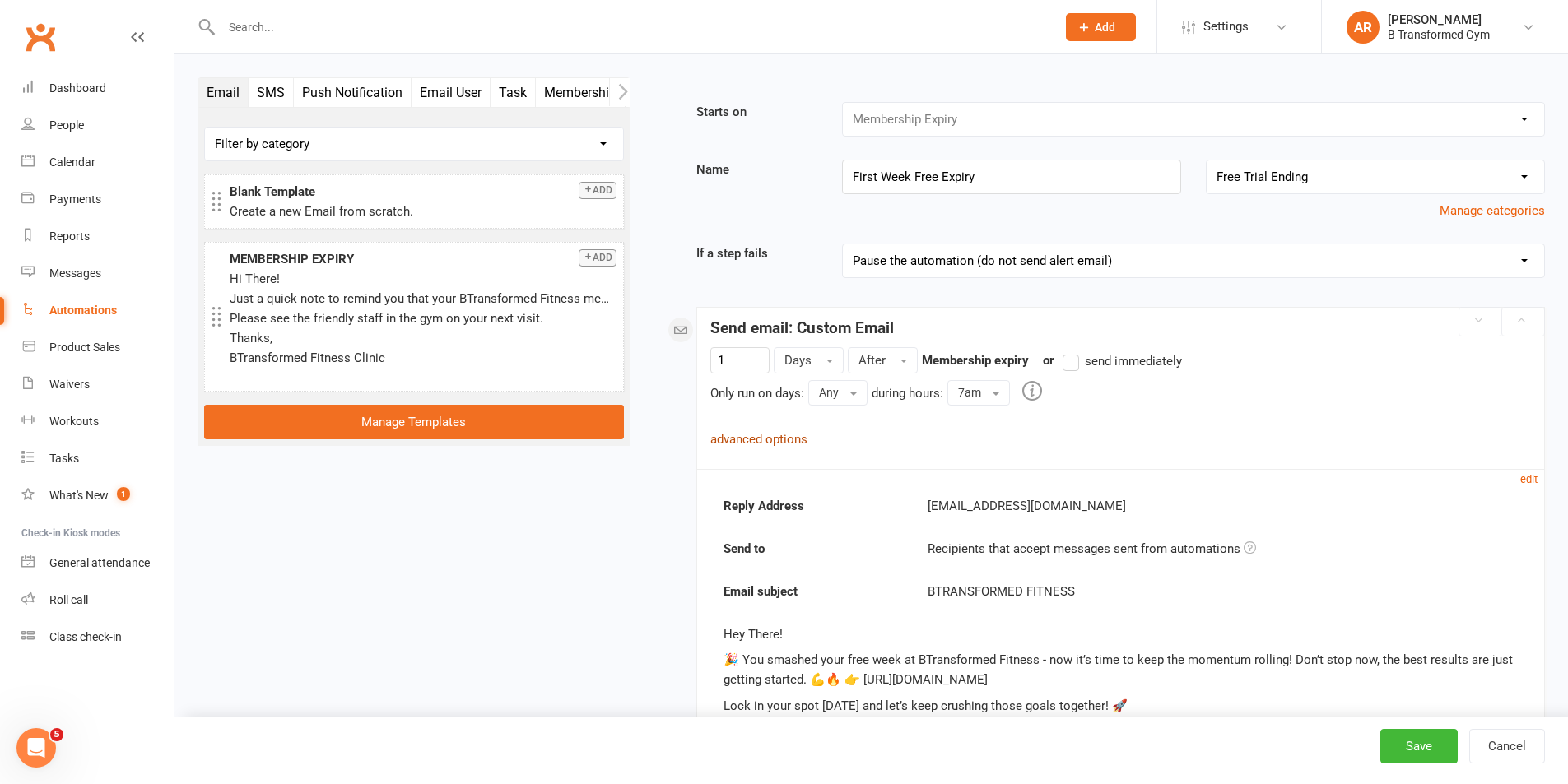
click at [775, 434] on link "advanced options" at bounding box center [759, 439] width 98 height 15
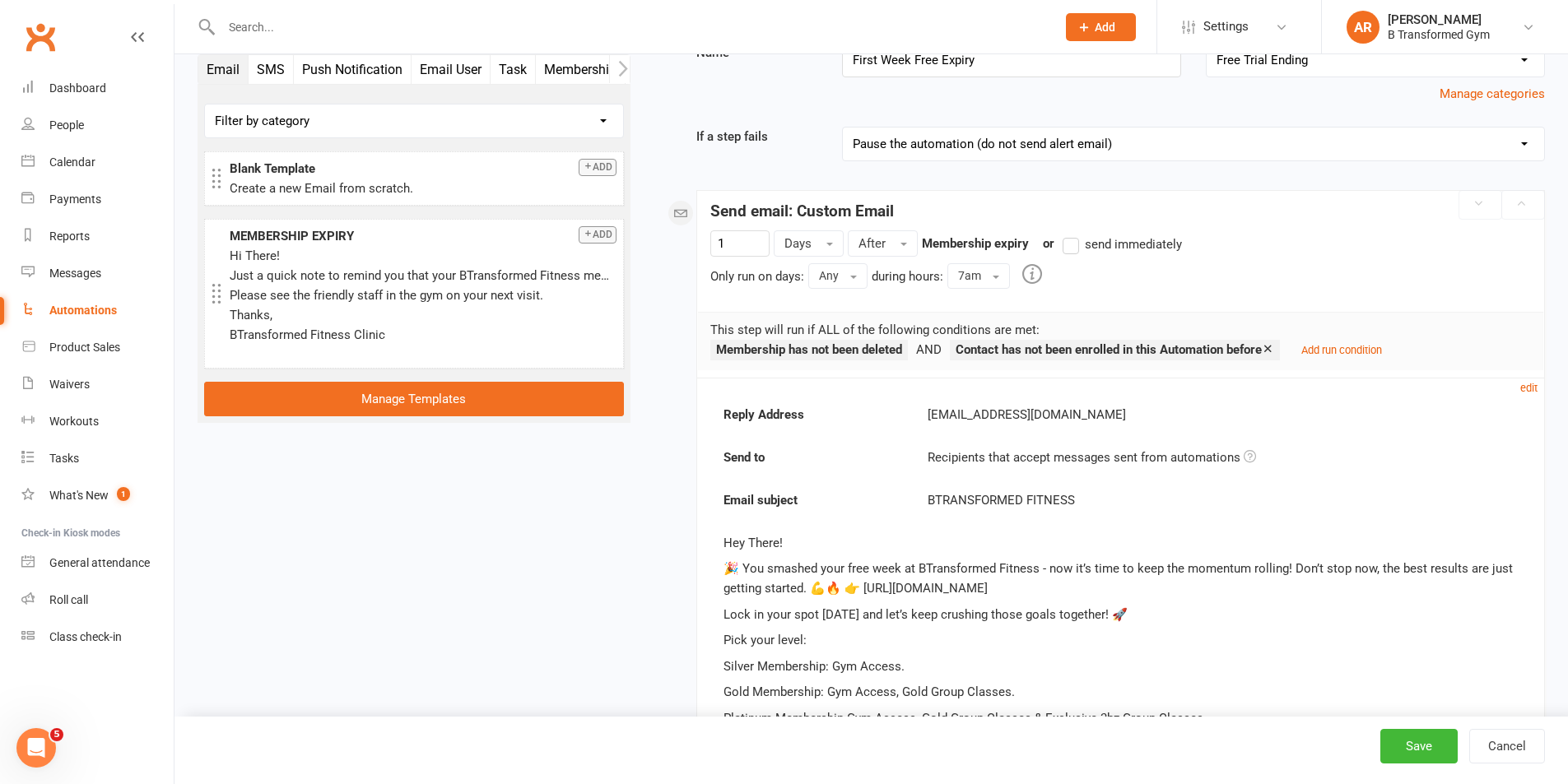
scroll to position [247, 0]
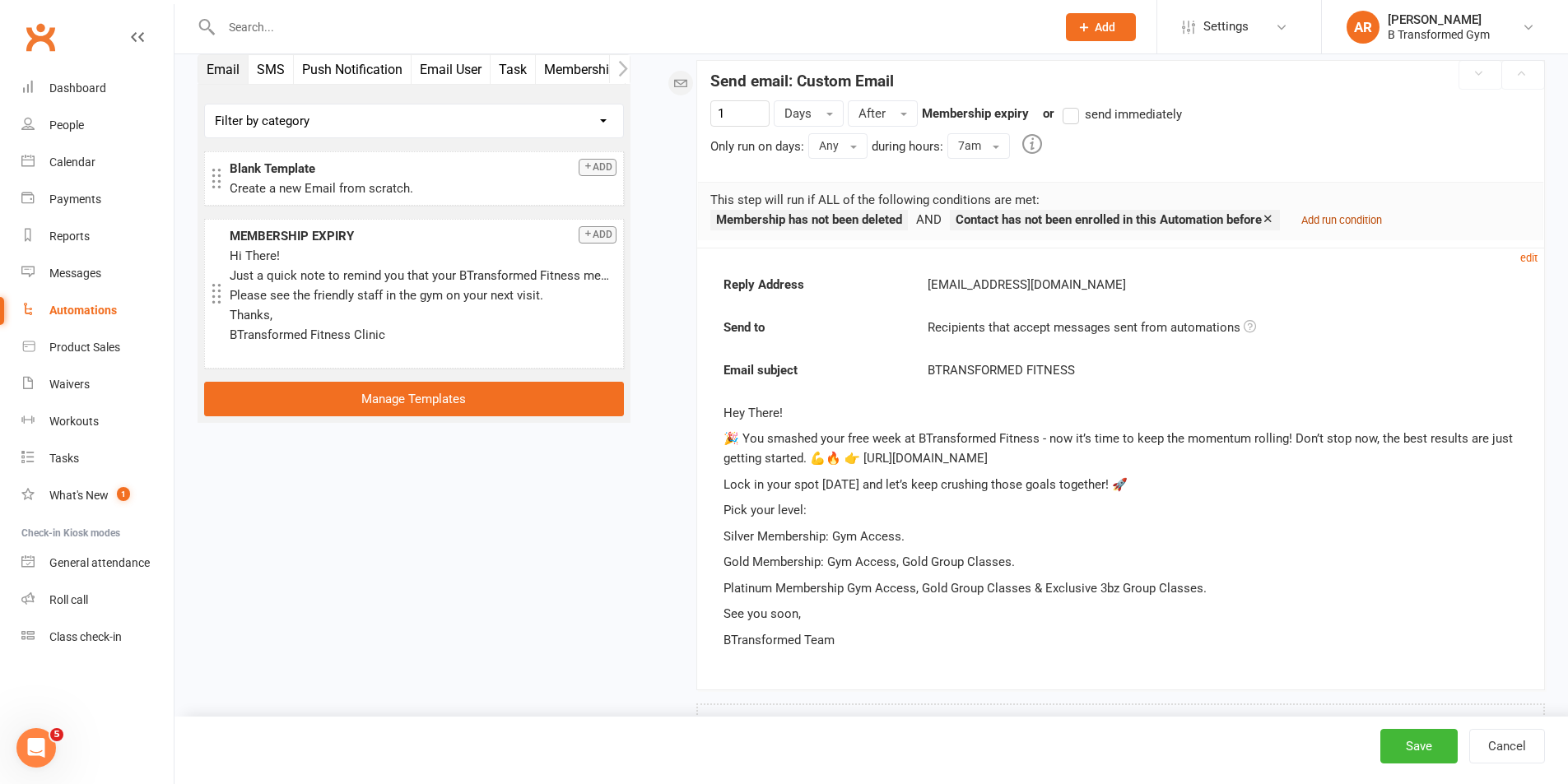
click at [1332, 224] on small "Add run condition" at bounding box center [1341, 220] width 81 height 12
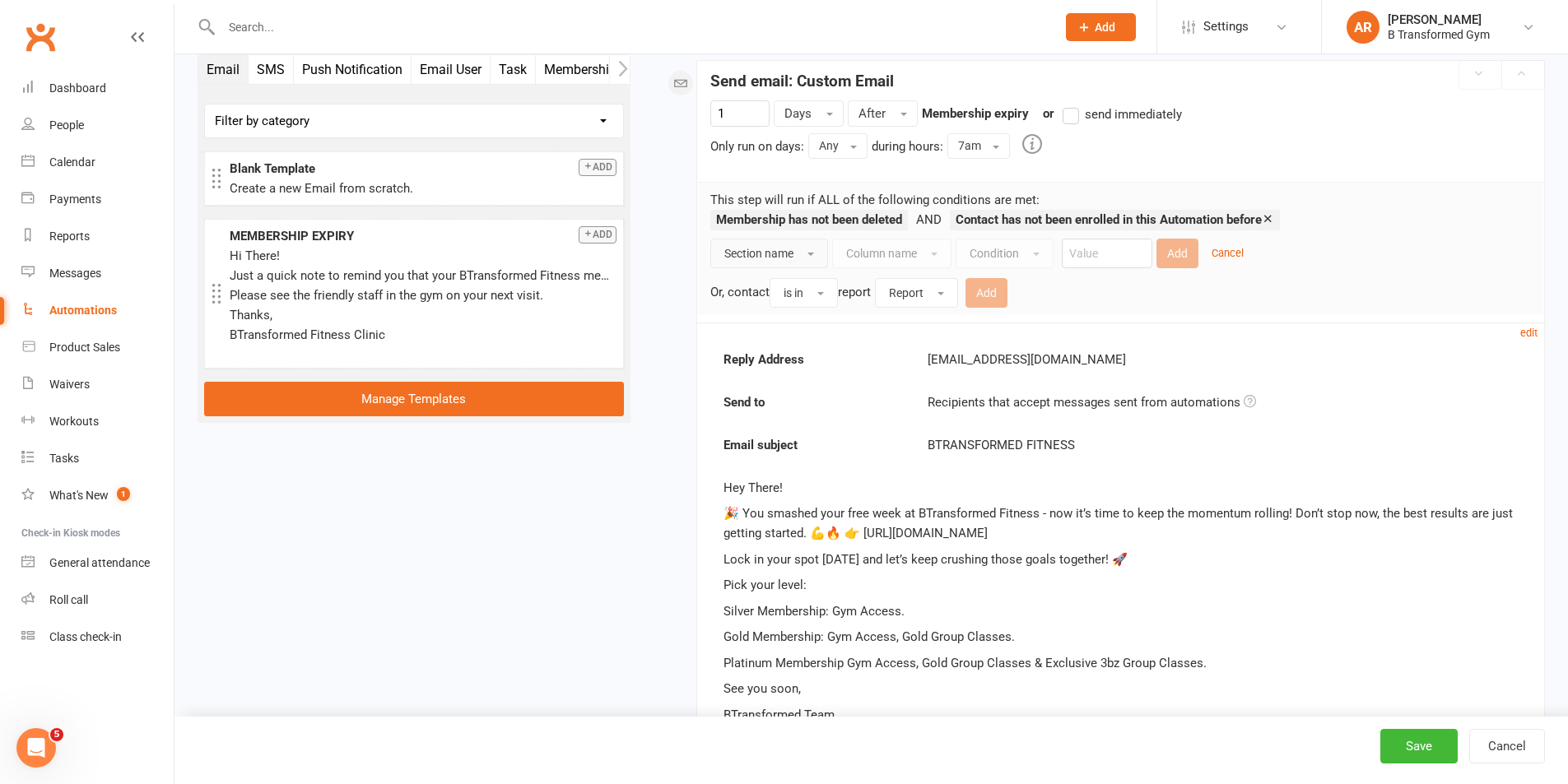
click at [801, 258] on button "Section name" at bounding box center [769, 254] width 117 height 30
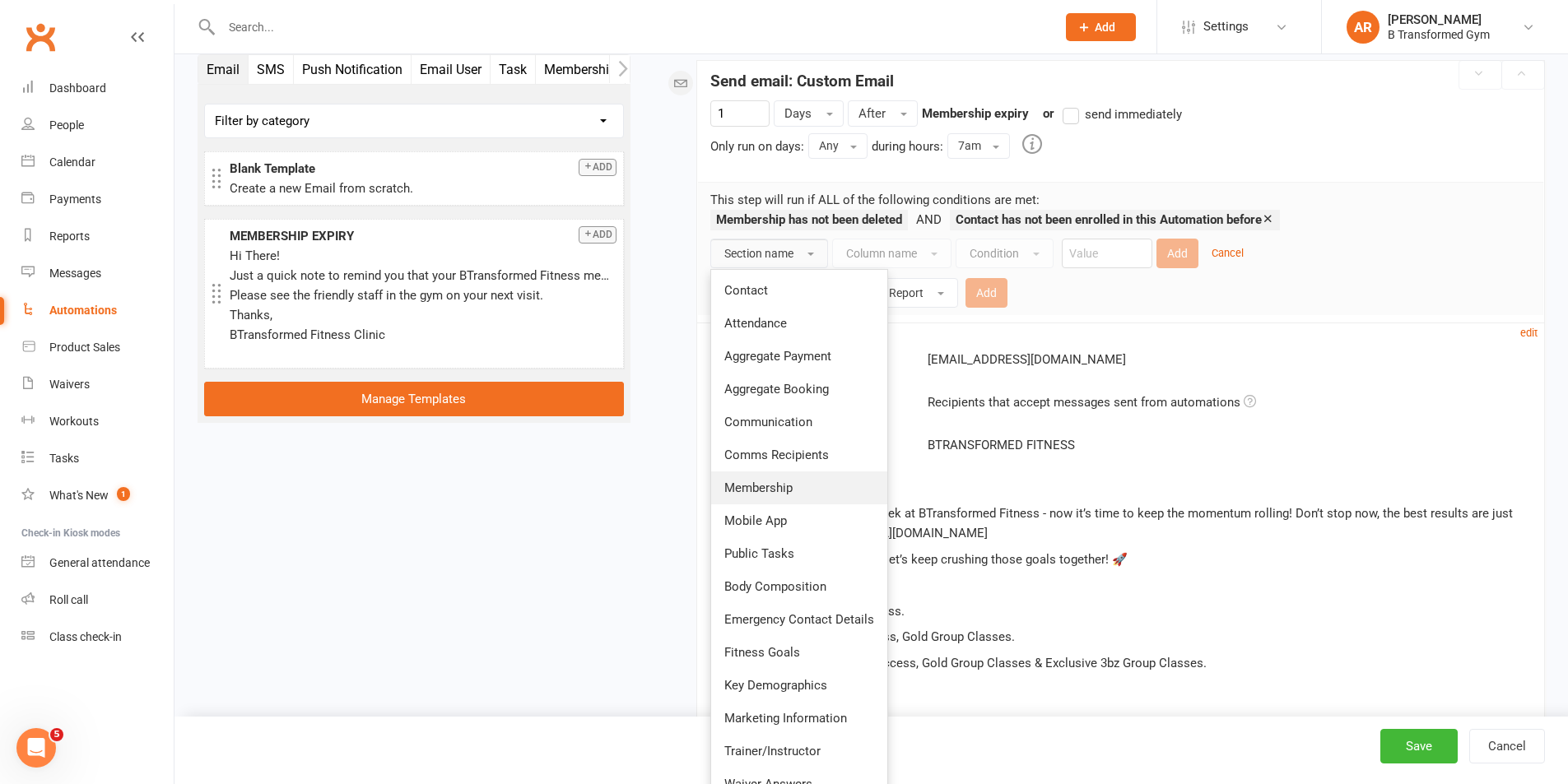
click at [781, 478] on link "Membership" at bounding box center [798, 488] width 176 height 33
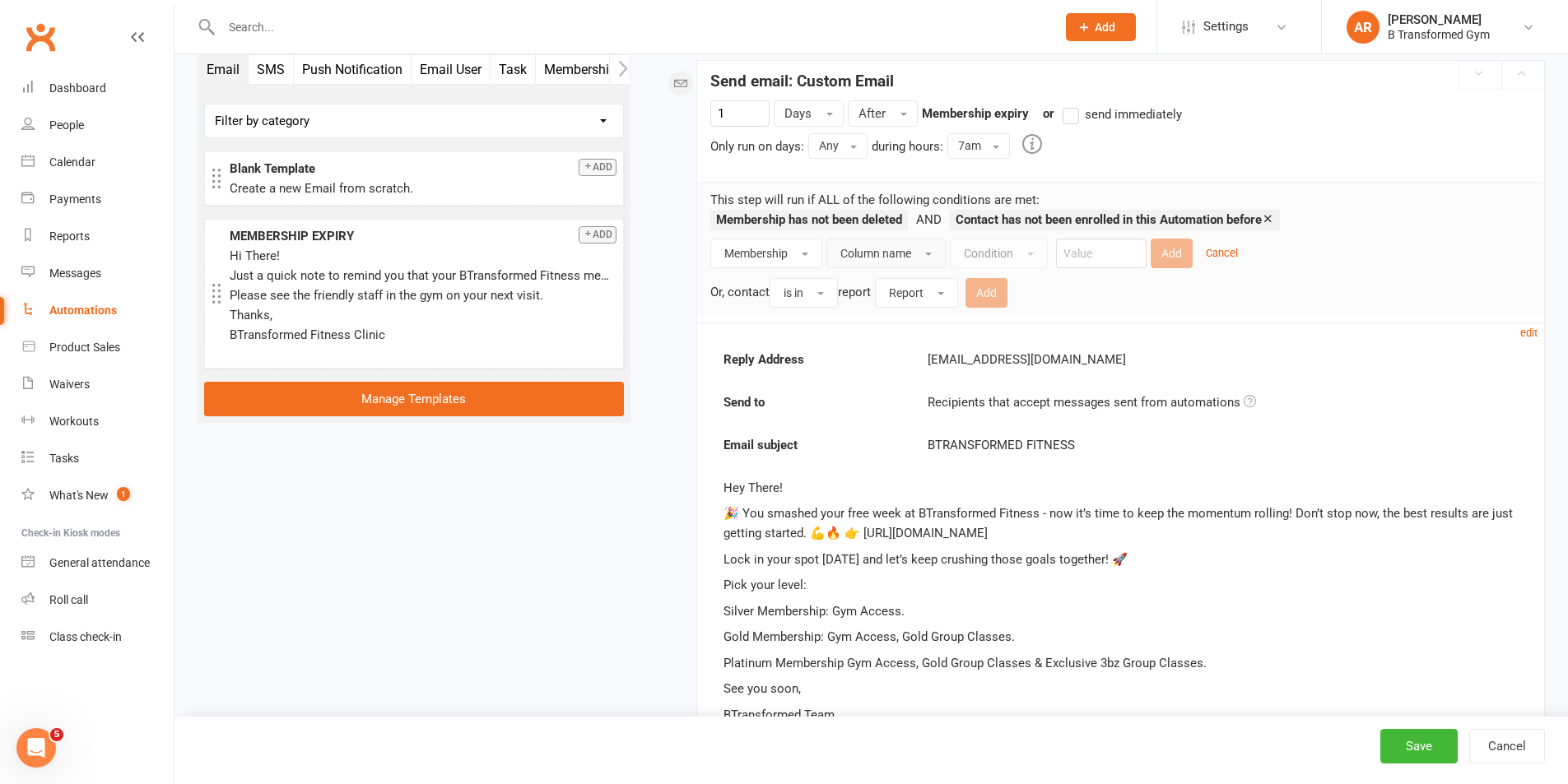
click at [890, 252] on span "Column name" at bounding box center [875, 253] width 71 height 13
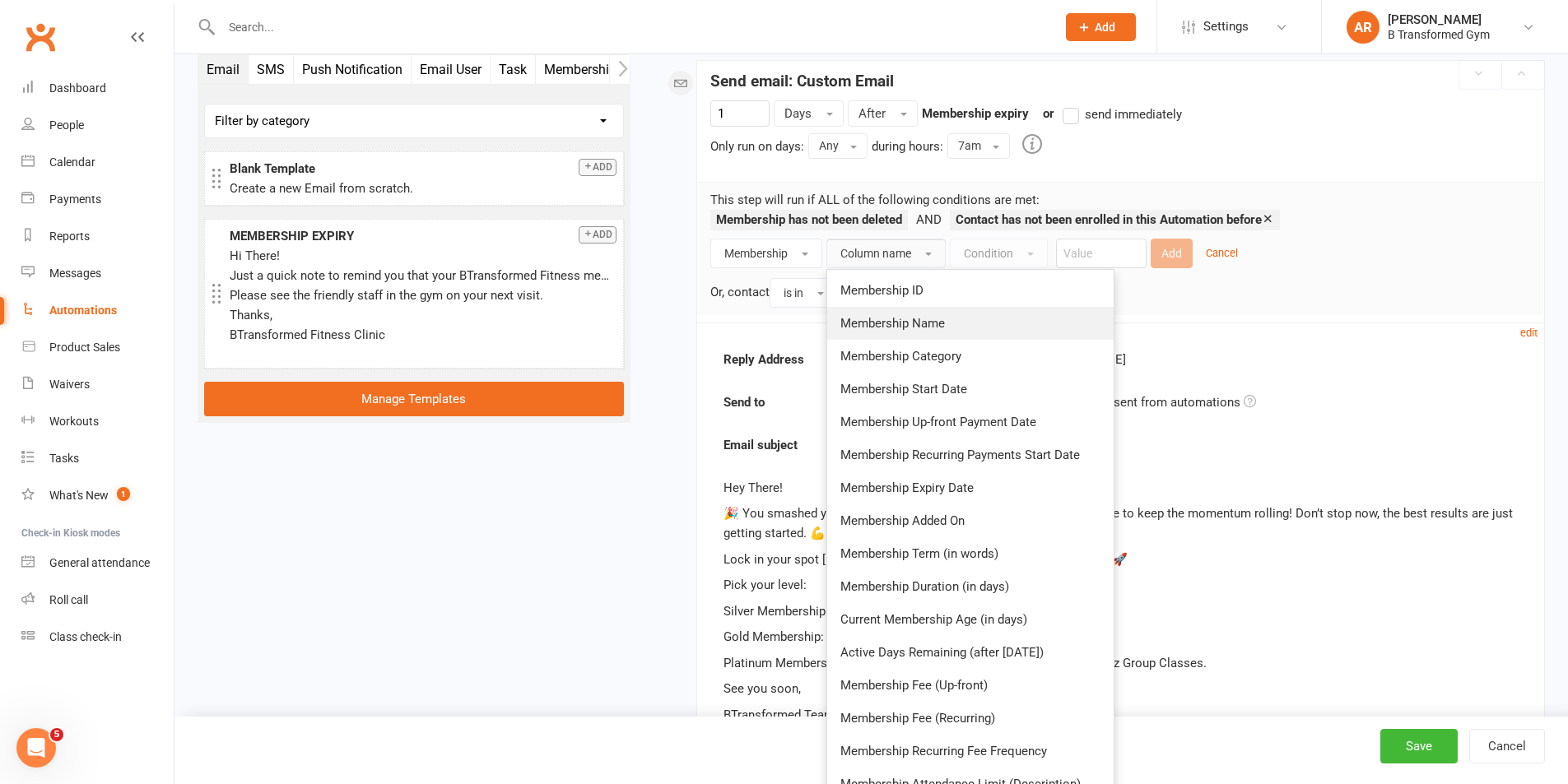
click at [909, 324] on span "Membership Name" at bounding box center [892, 322] width 105 height 15
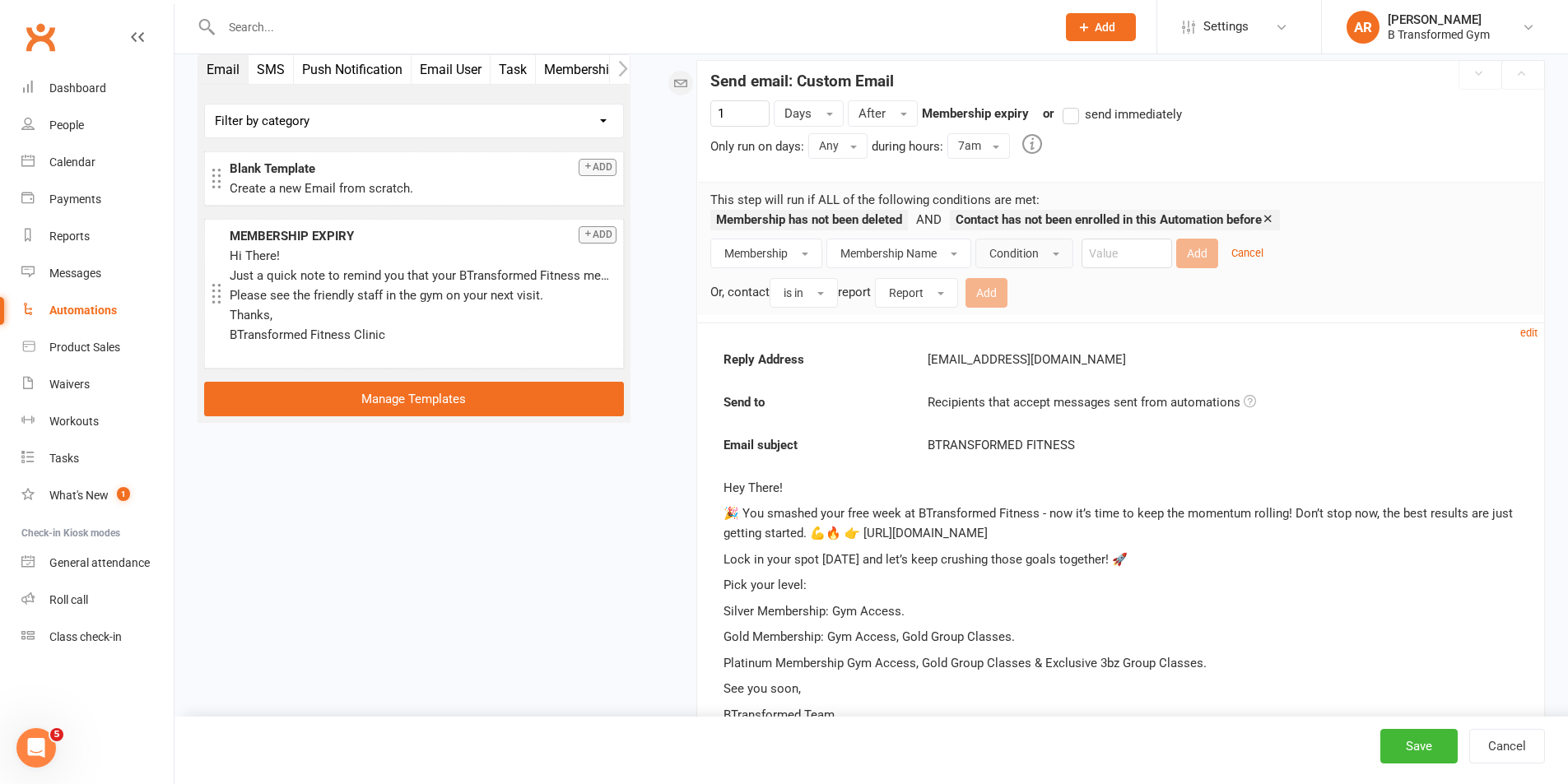
click at [991, 252] on button "Condition" at bounding box center [1024, 254] width 98 height 30
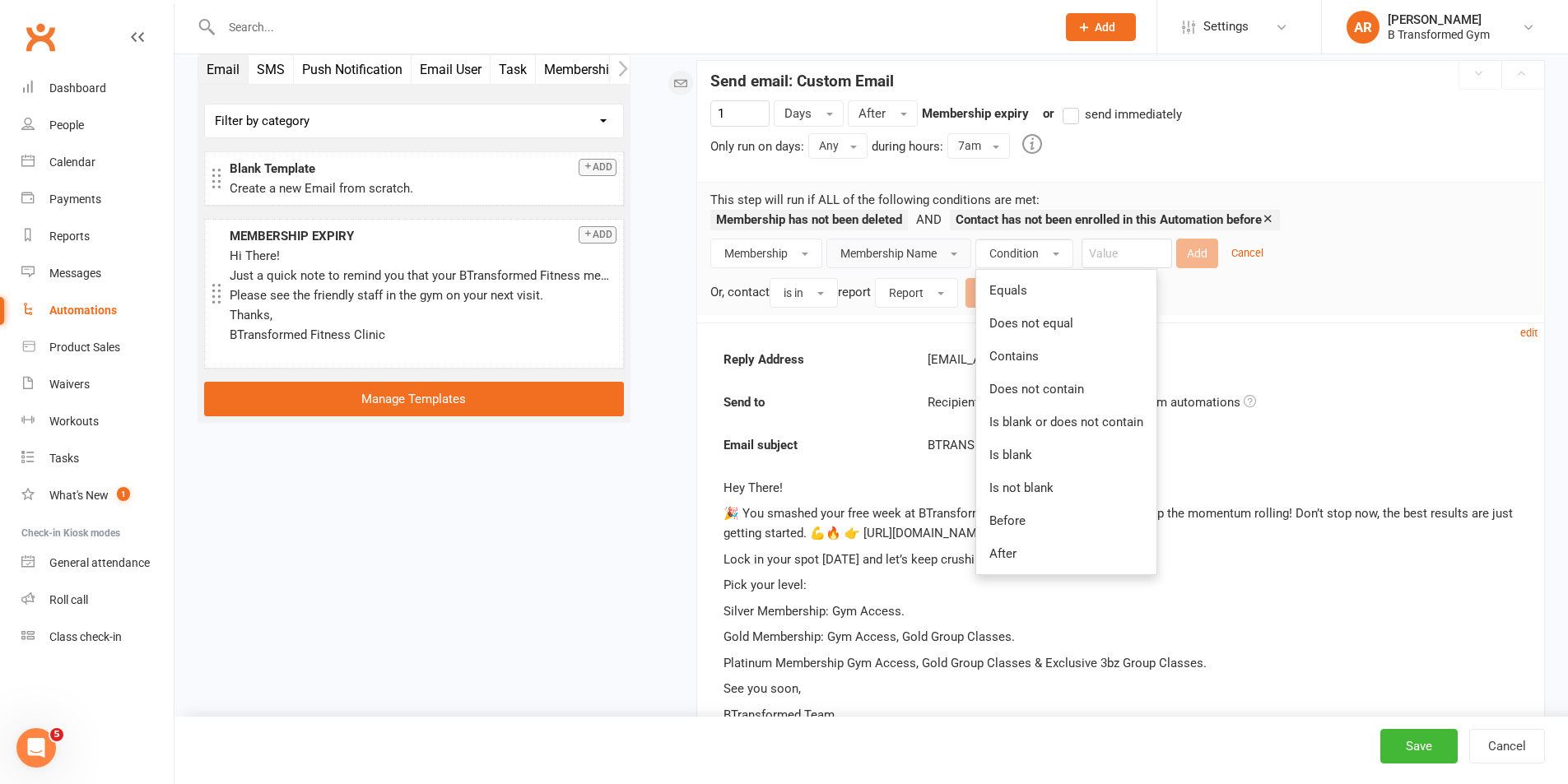
click at [880, 244] on button "Membership Name" at bounding box center [898, 254] width 144 height 30
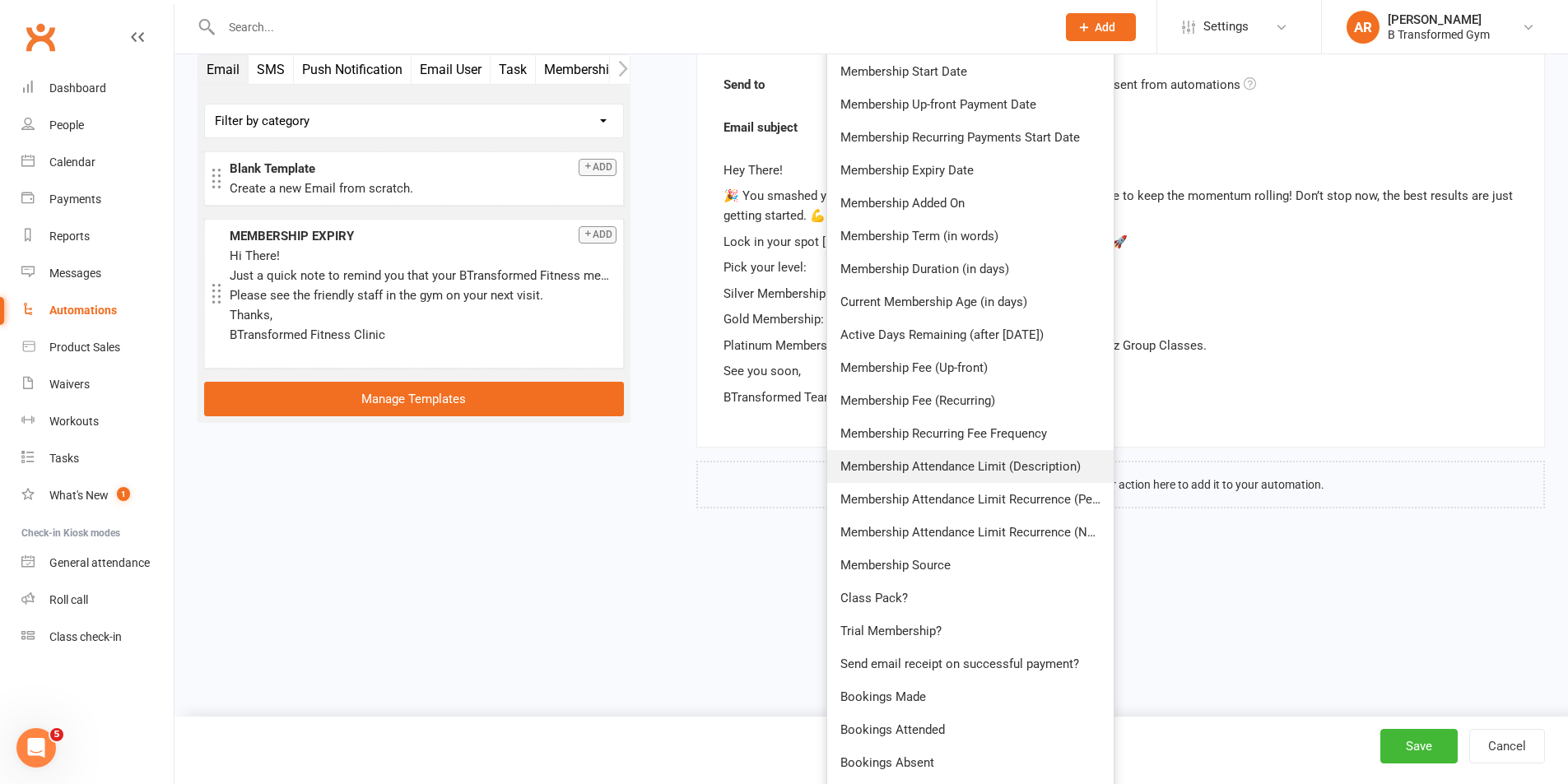
scroll to position [0, 0]
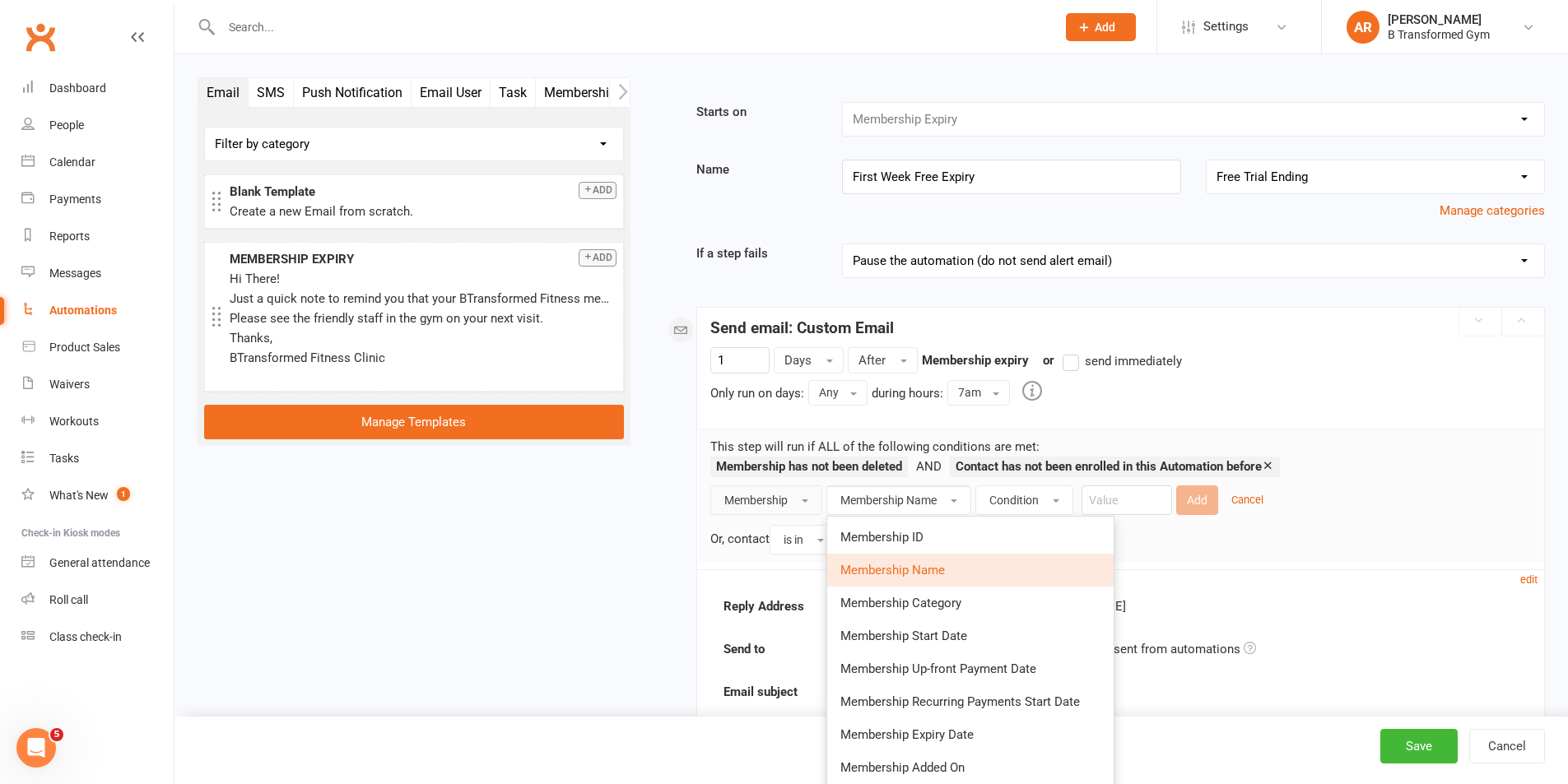
click at [813, 502] on button "Membership" at bounding box center [766, 500] width 112 height 30
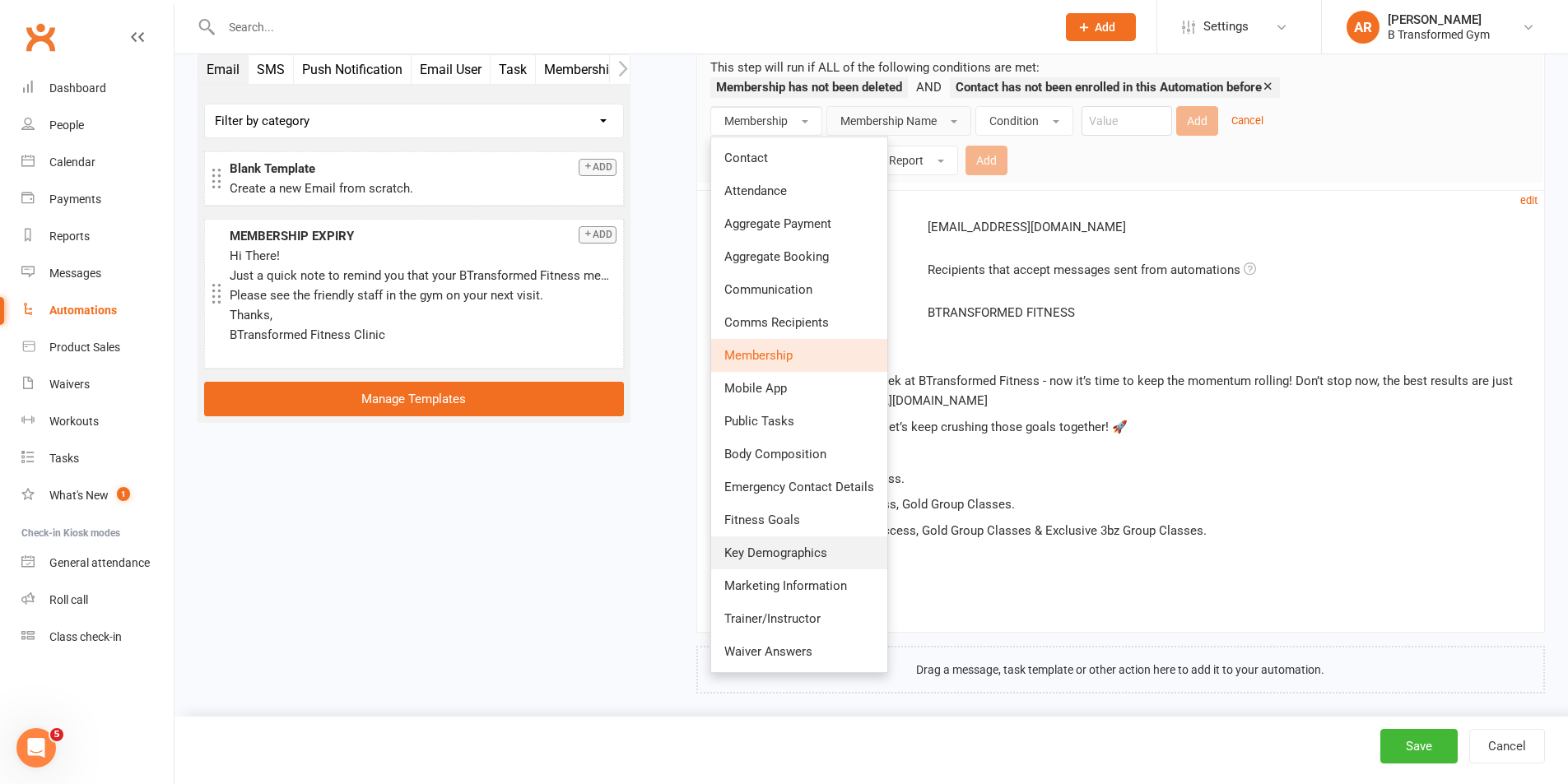
scroll to position [392, 0]
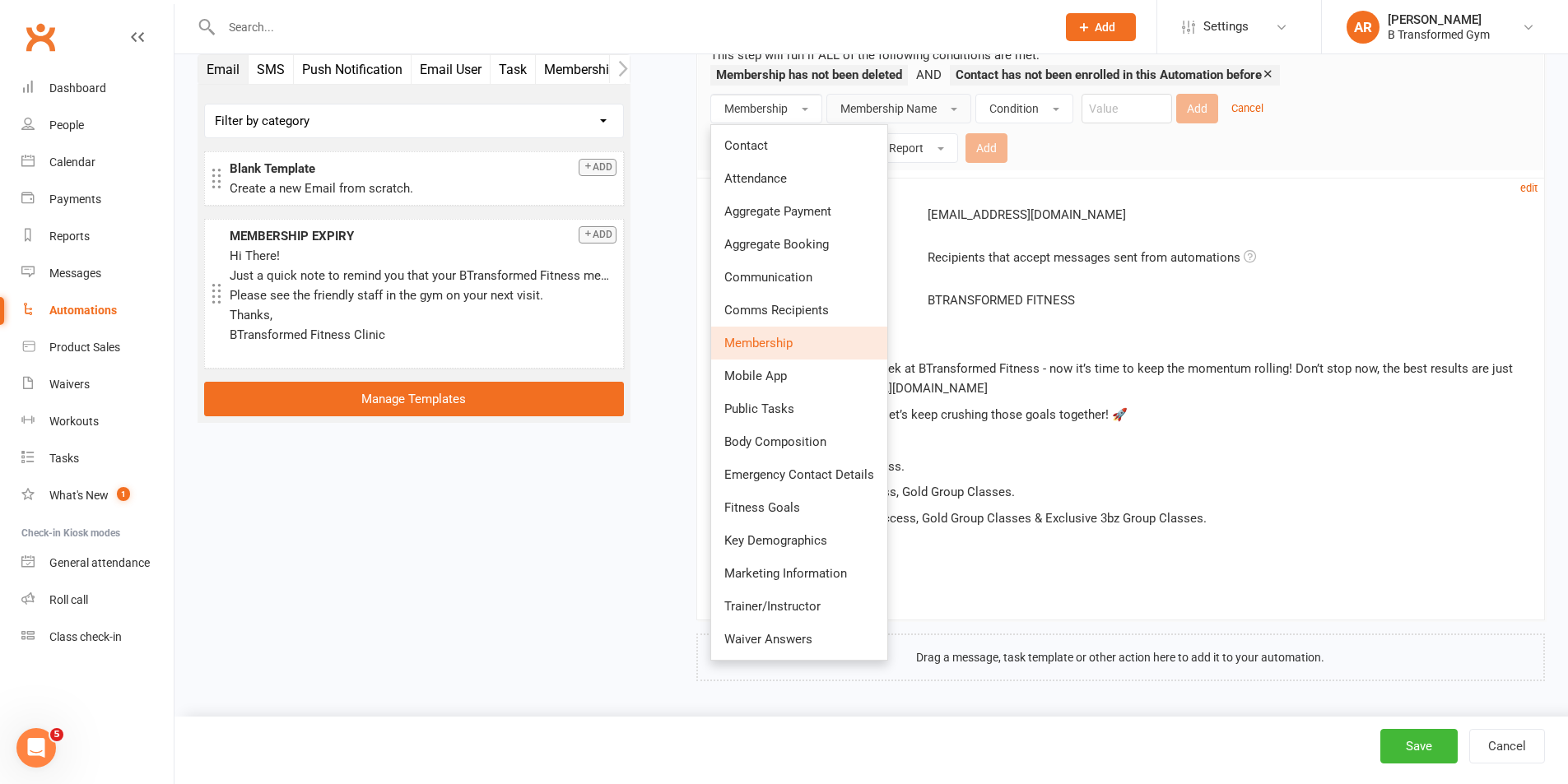
click at [754, 344] on span "Membership" at bounding box center [758, 342] width 69 height 15
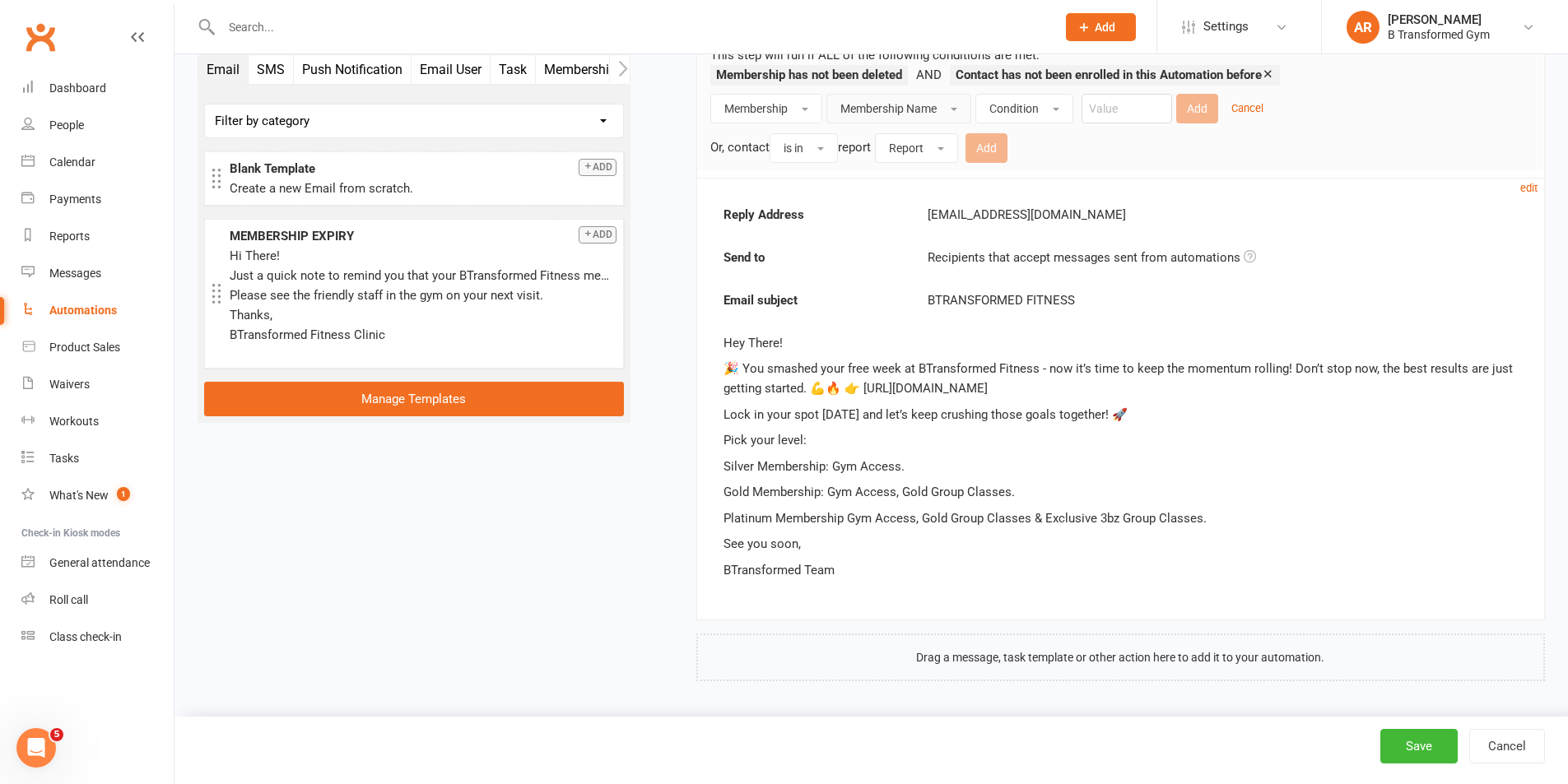
click at [924, 113] on span "Membership Name" at bounding box center [888, 108] width 97 height 13
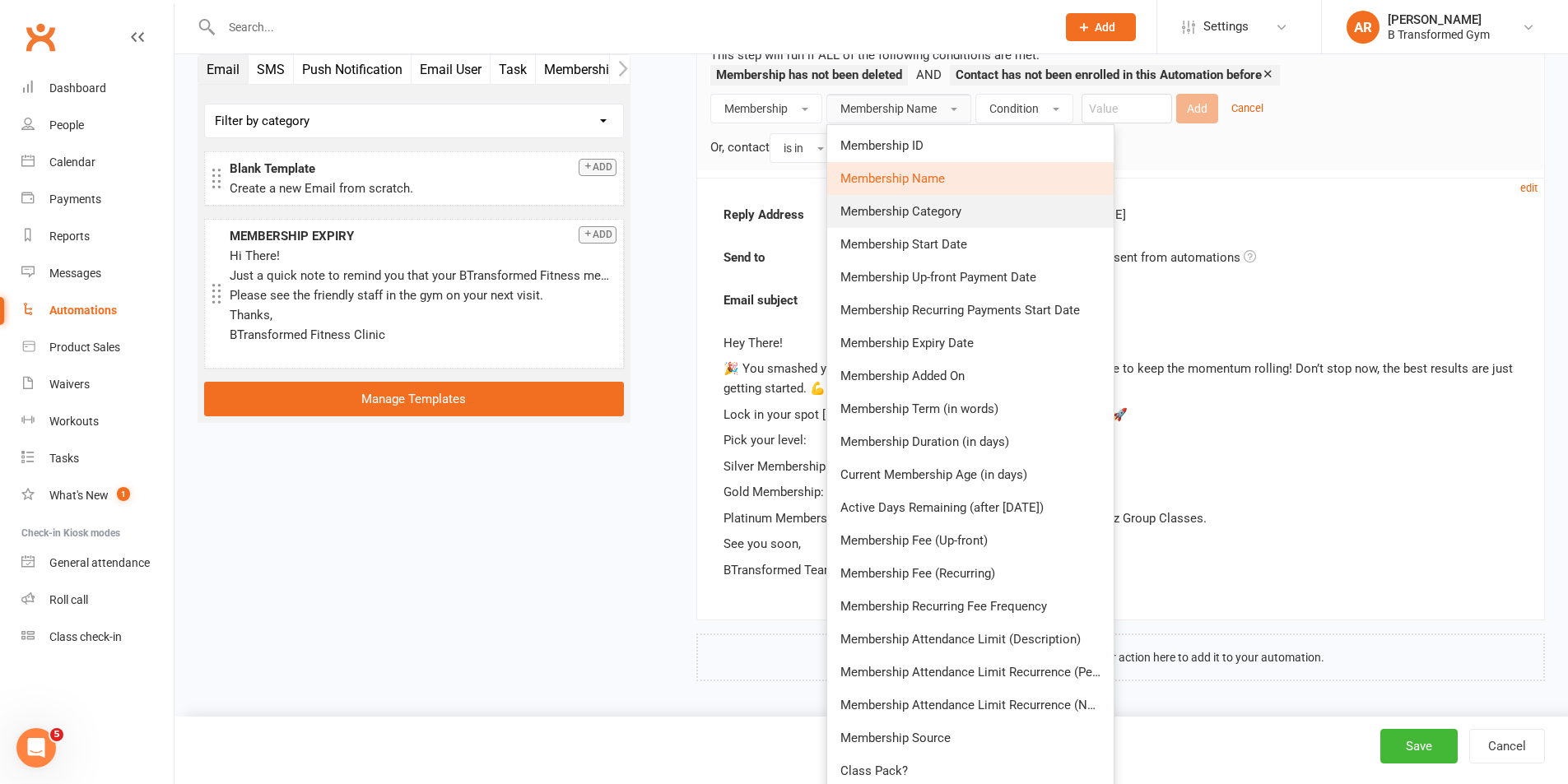
click at [941, 211] on span "Membership Category" at bounding box center [901, 211] width 121 height 15
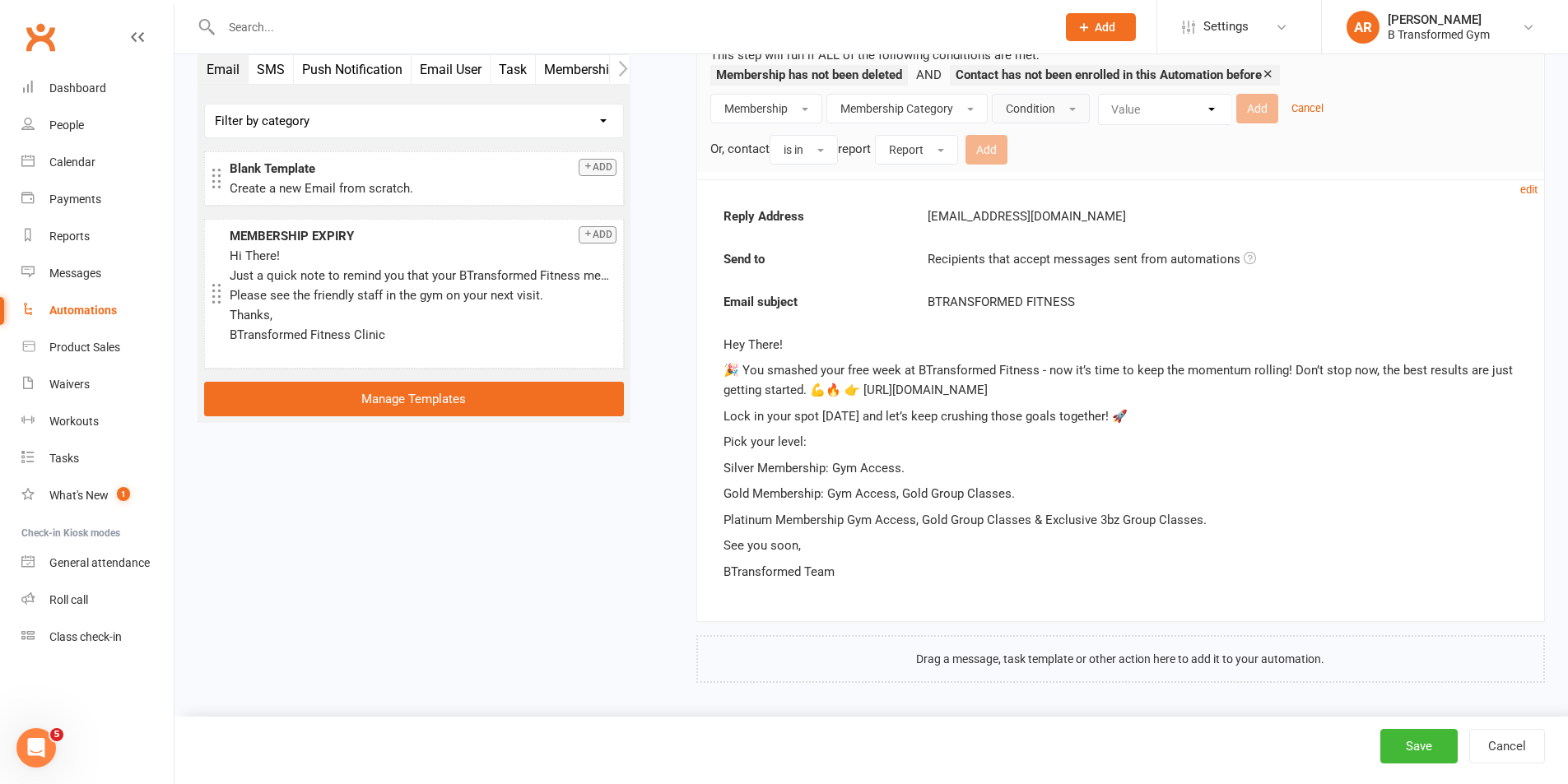
click at [1061, 110] on button "Condition" at bounding box center [1040, 108] width 98 height 30
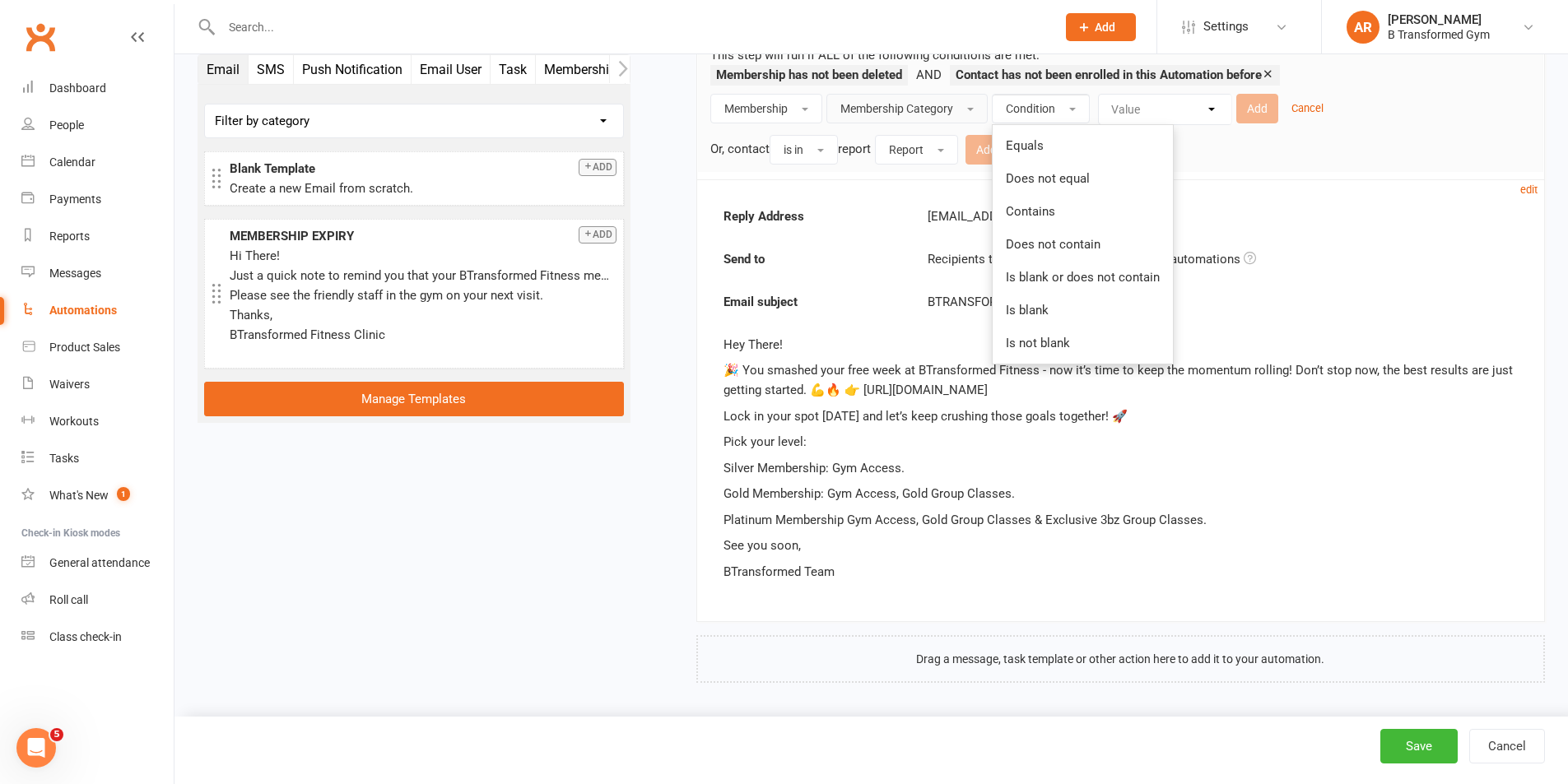
click at [944, 102] on span "Membership Category" at bounding box center [896, 108] width 112 height 13
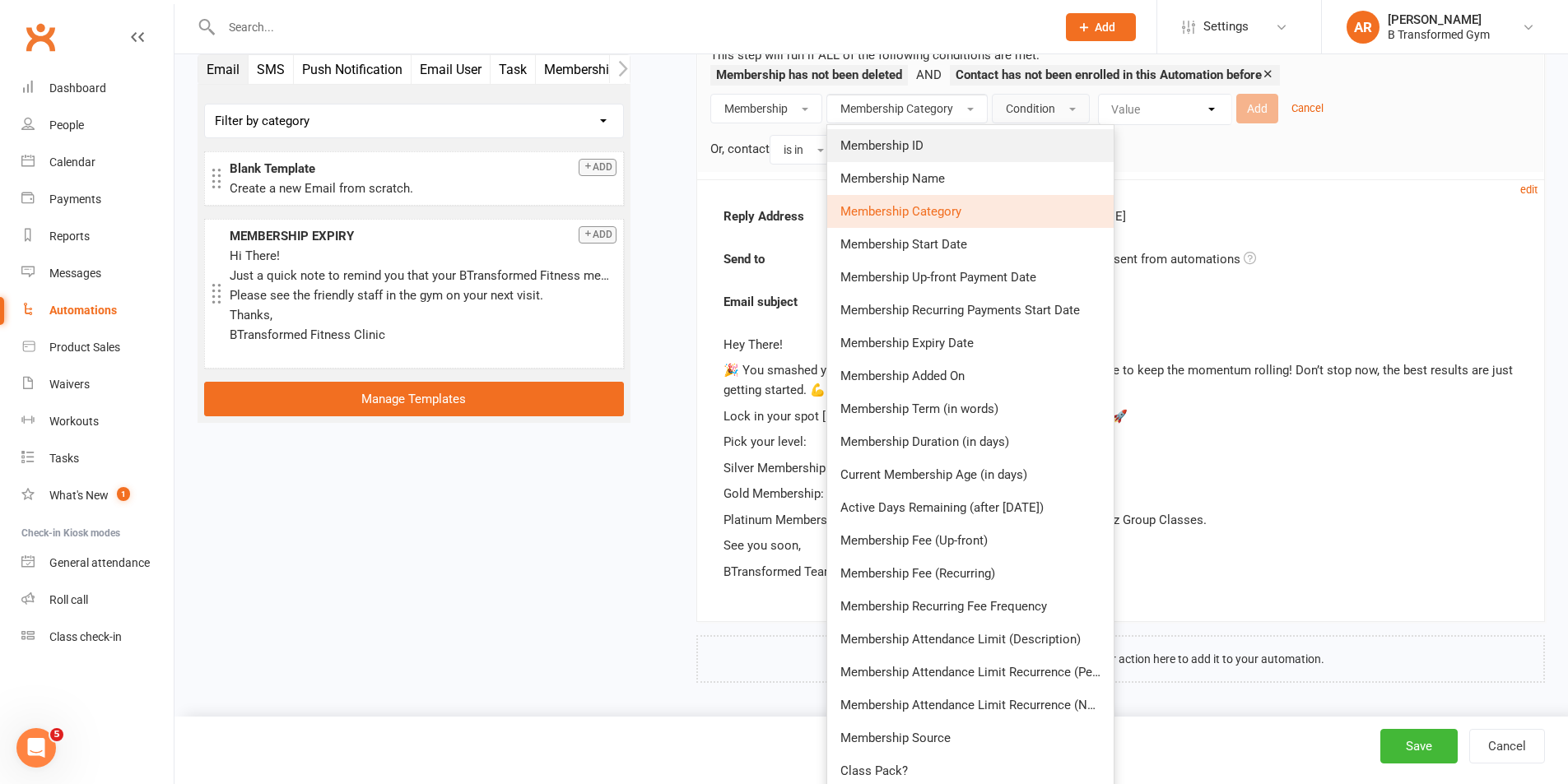
click at [929, 135] on link "Membership ID" at bounding box center [971, 145] width 287 height 33
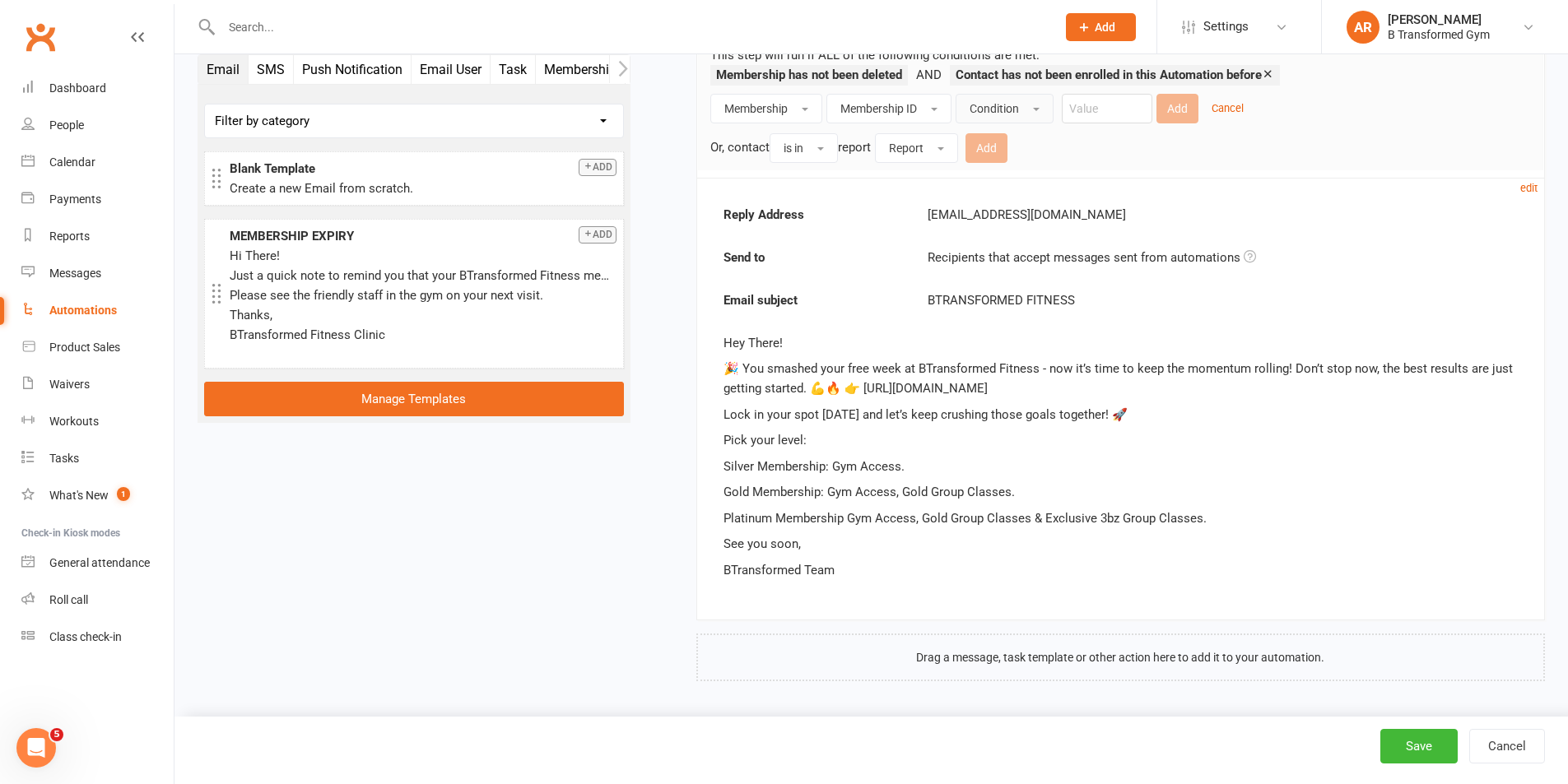
click at [1012, 116] on button "Condition" at bounding box center [1005, 108] width 98 height 30
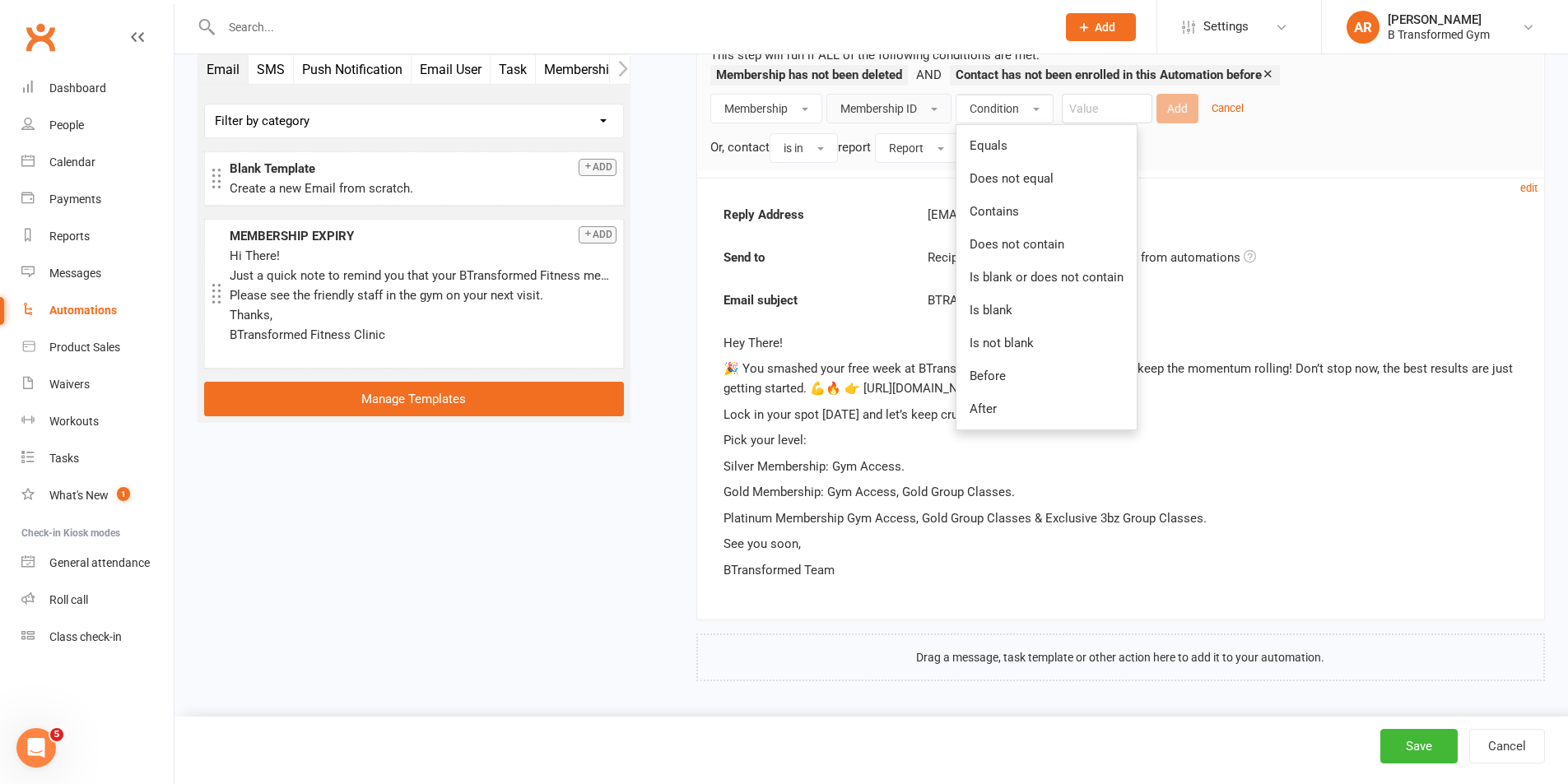
click at [933, 119] on button "Membership ID" at bounding box center [889, 108] width 125 height 30
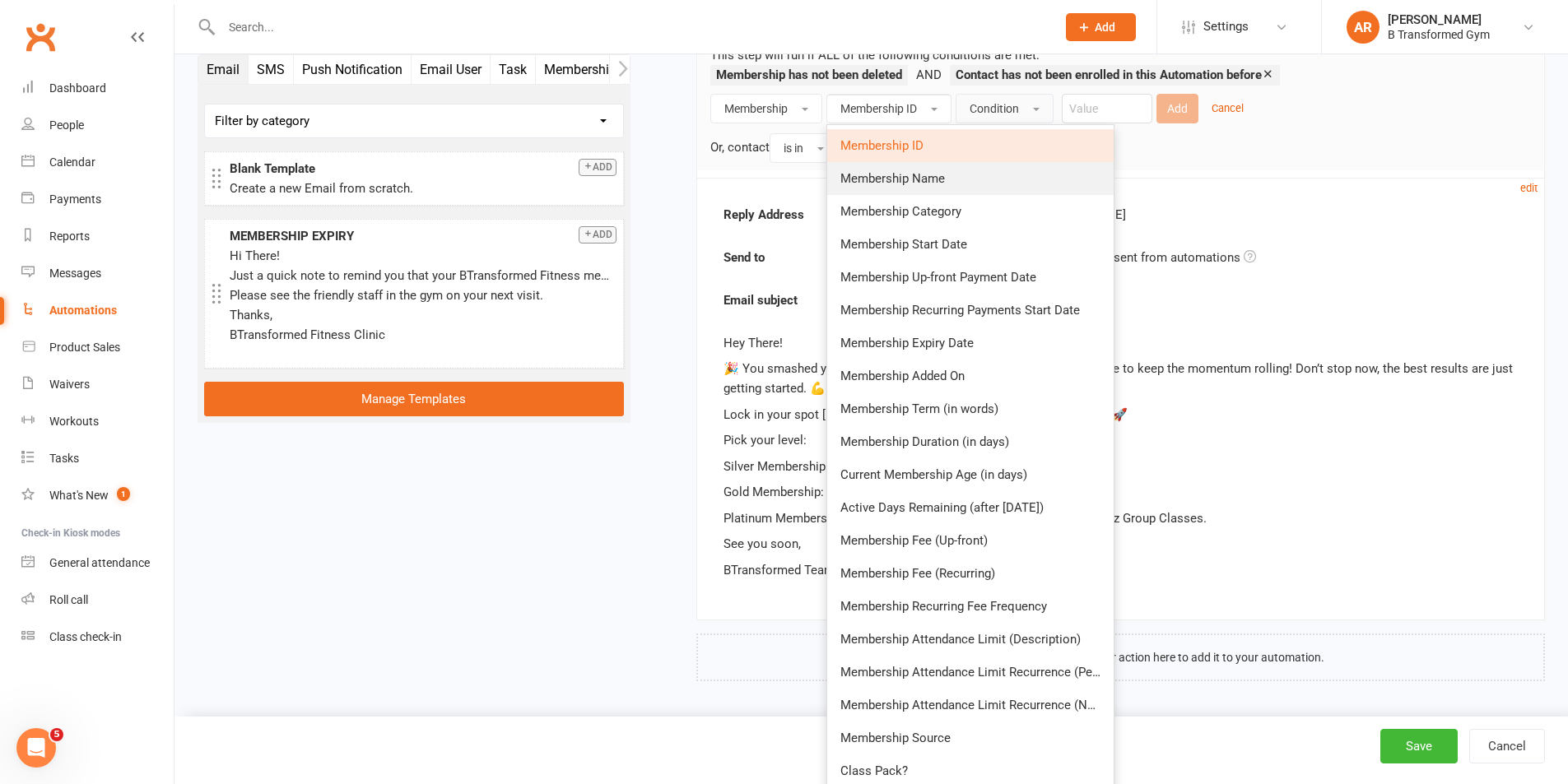
click at [932, 171] on span "Membership Name" at bounding box center [892, 178] width 105 height 15
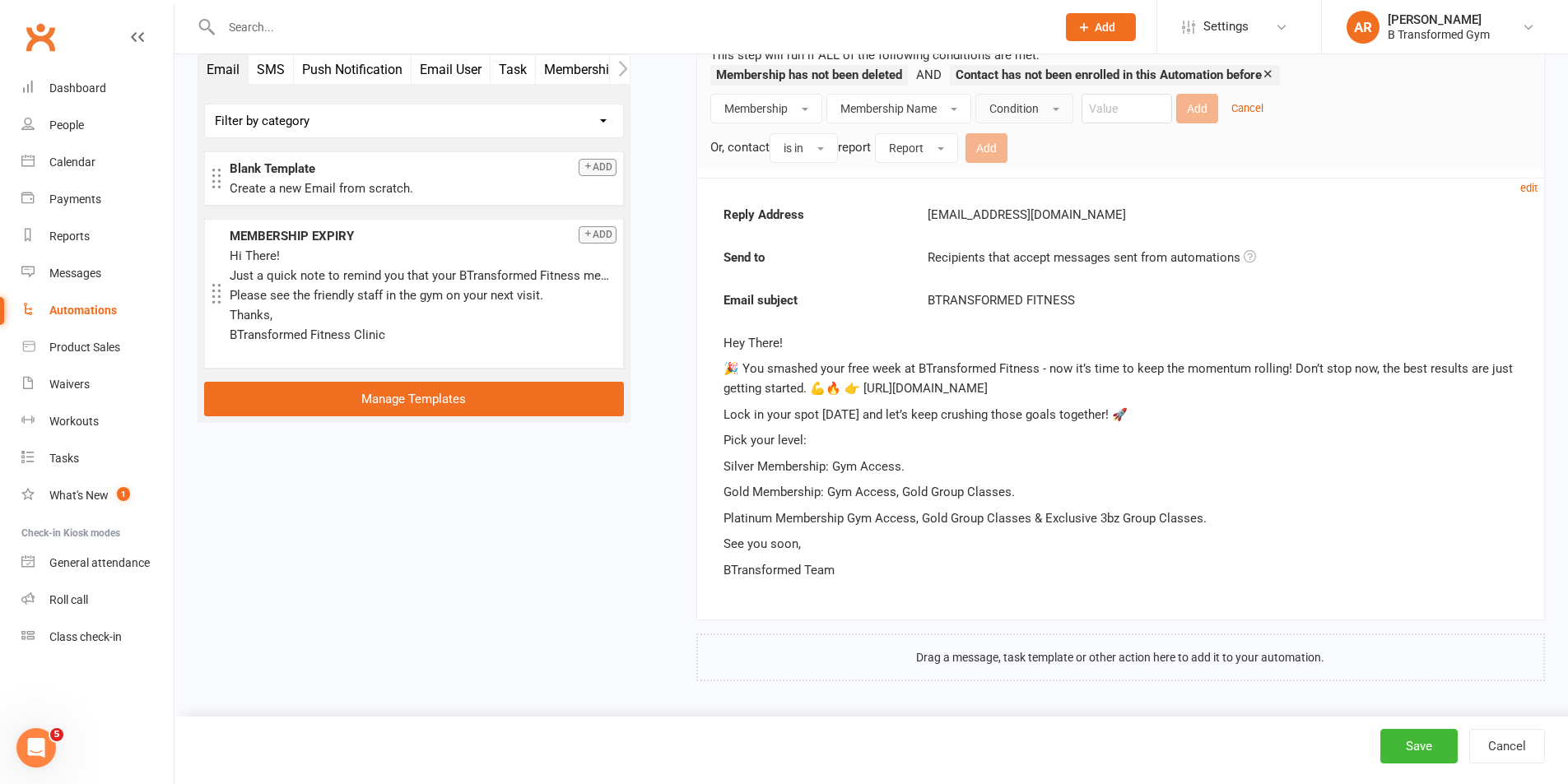
click at [1021, 114] on button "Condition" at bounding box center [1024, 108] width 98 height 30
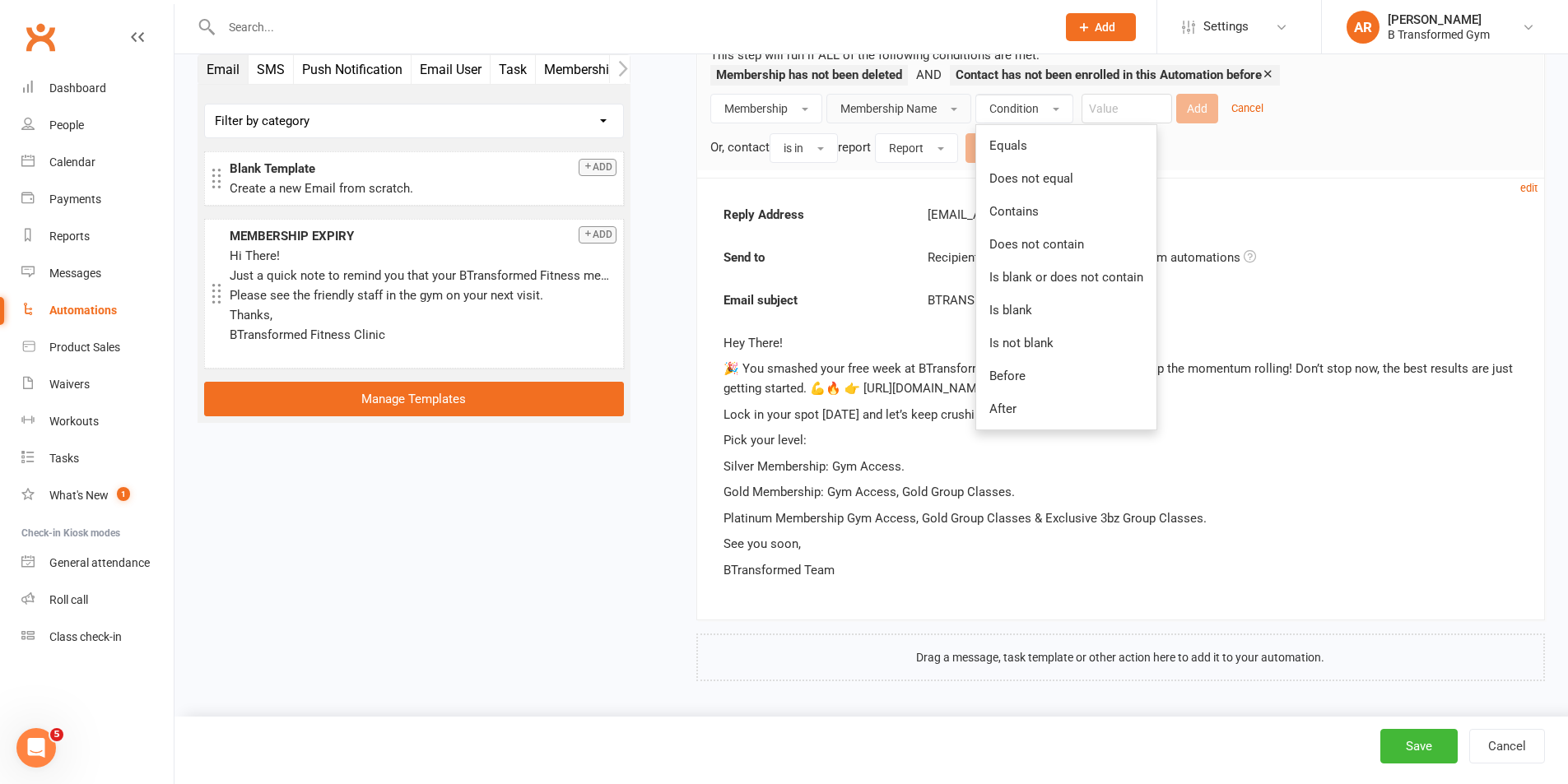
click at [935, 108] on span "Membership Name" at bounding box center [888, 108] width 97 height 13
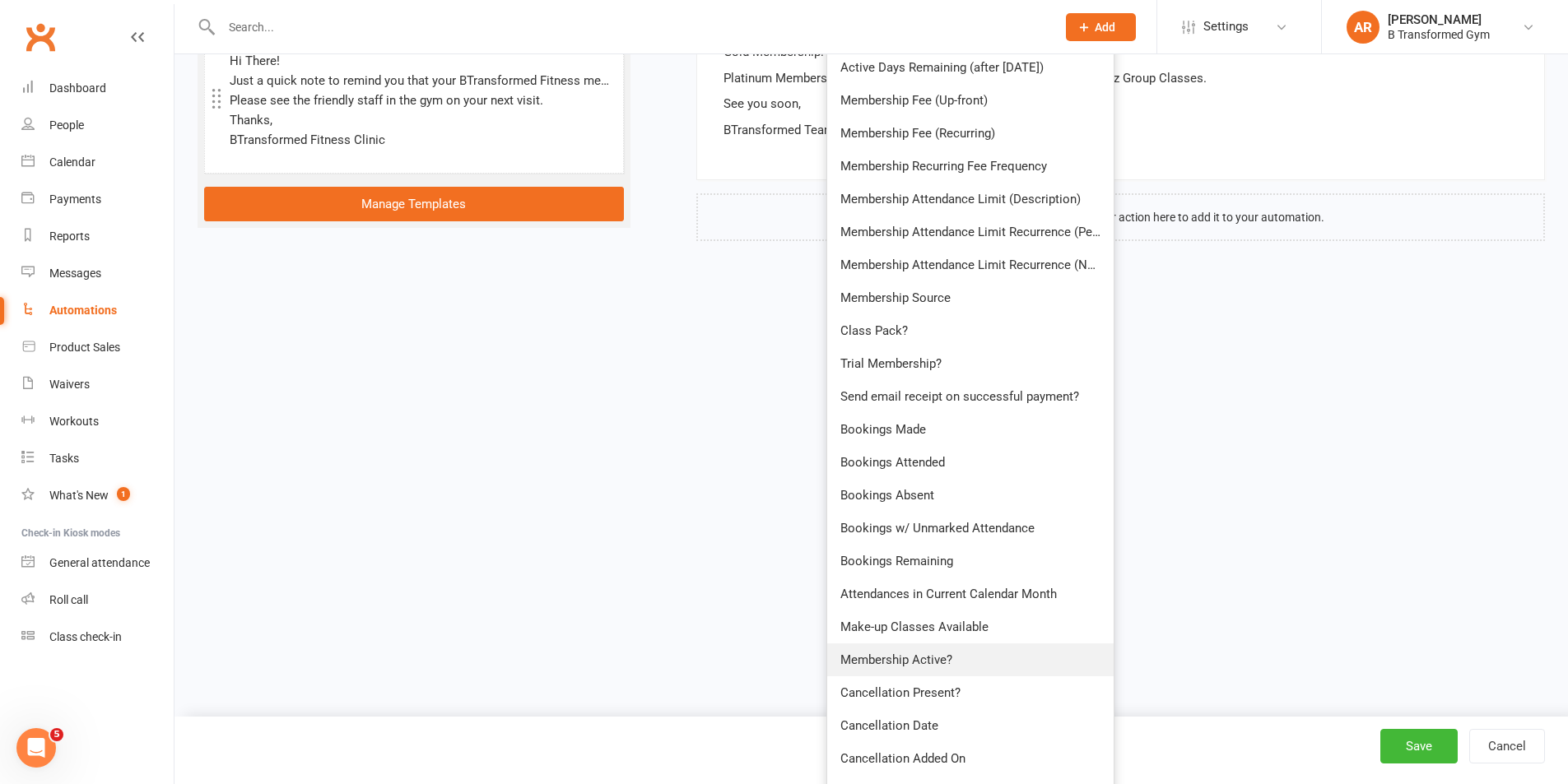
scroll to position [811, 0]
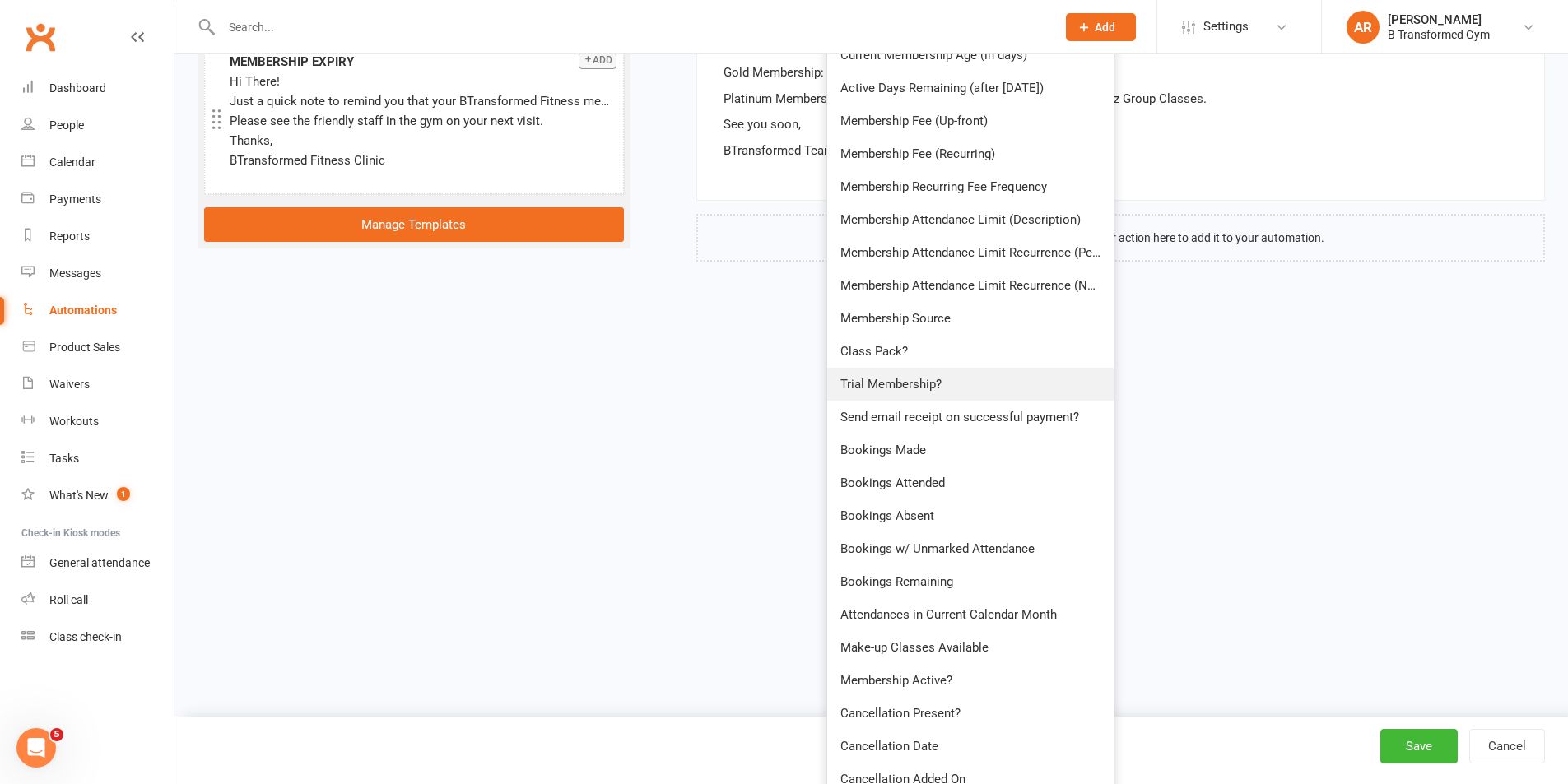
click at [880, 384] on span "Trial Membership?" at bounding box center [891, 384] width 102 height 15
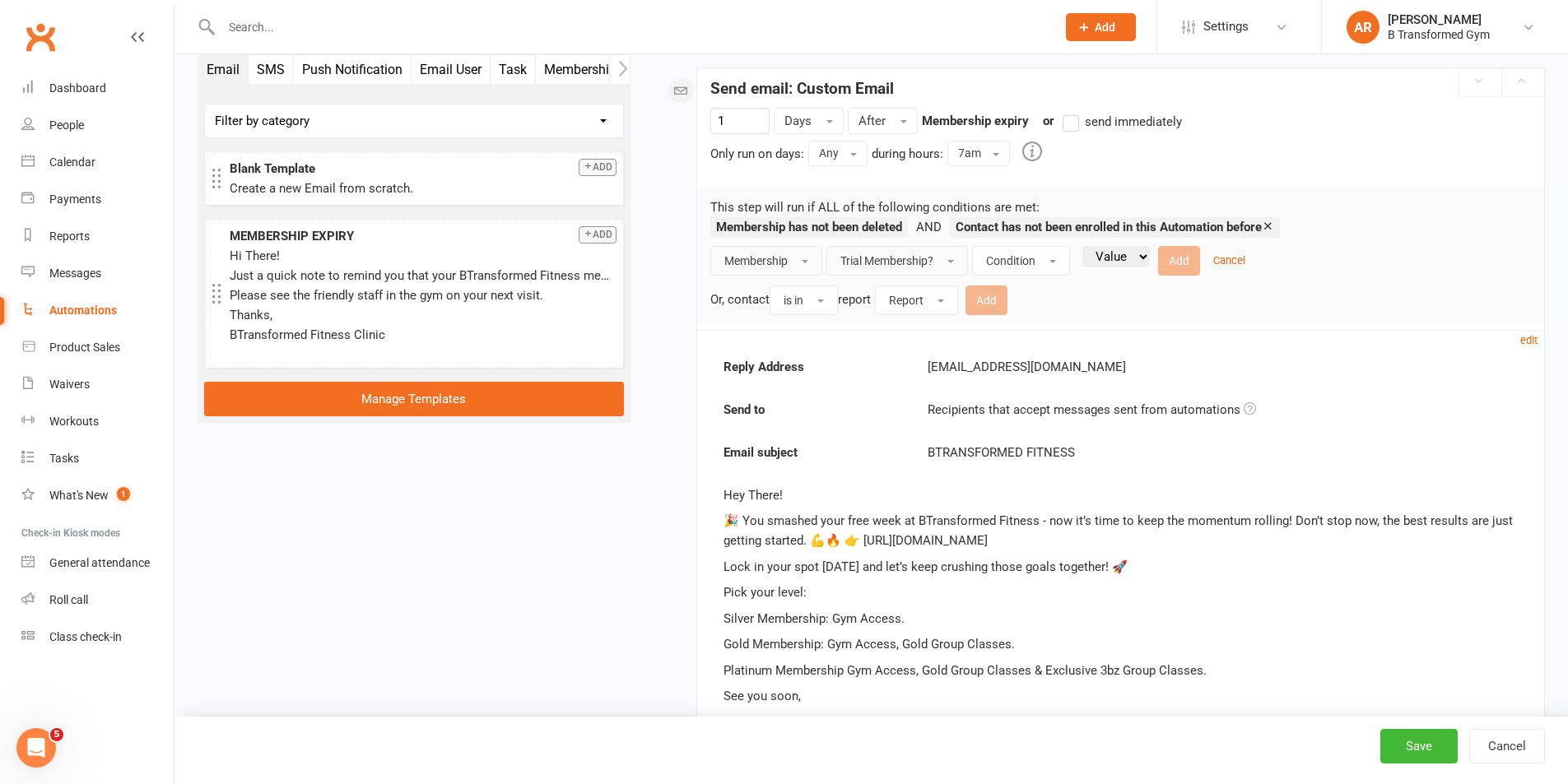
scroll to position [227, 0]
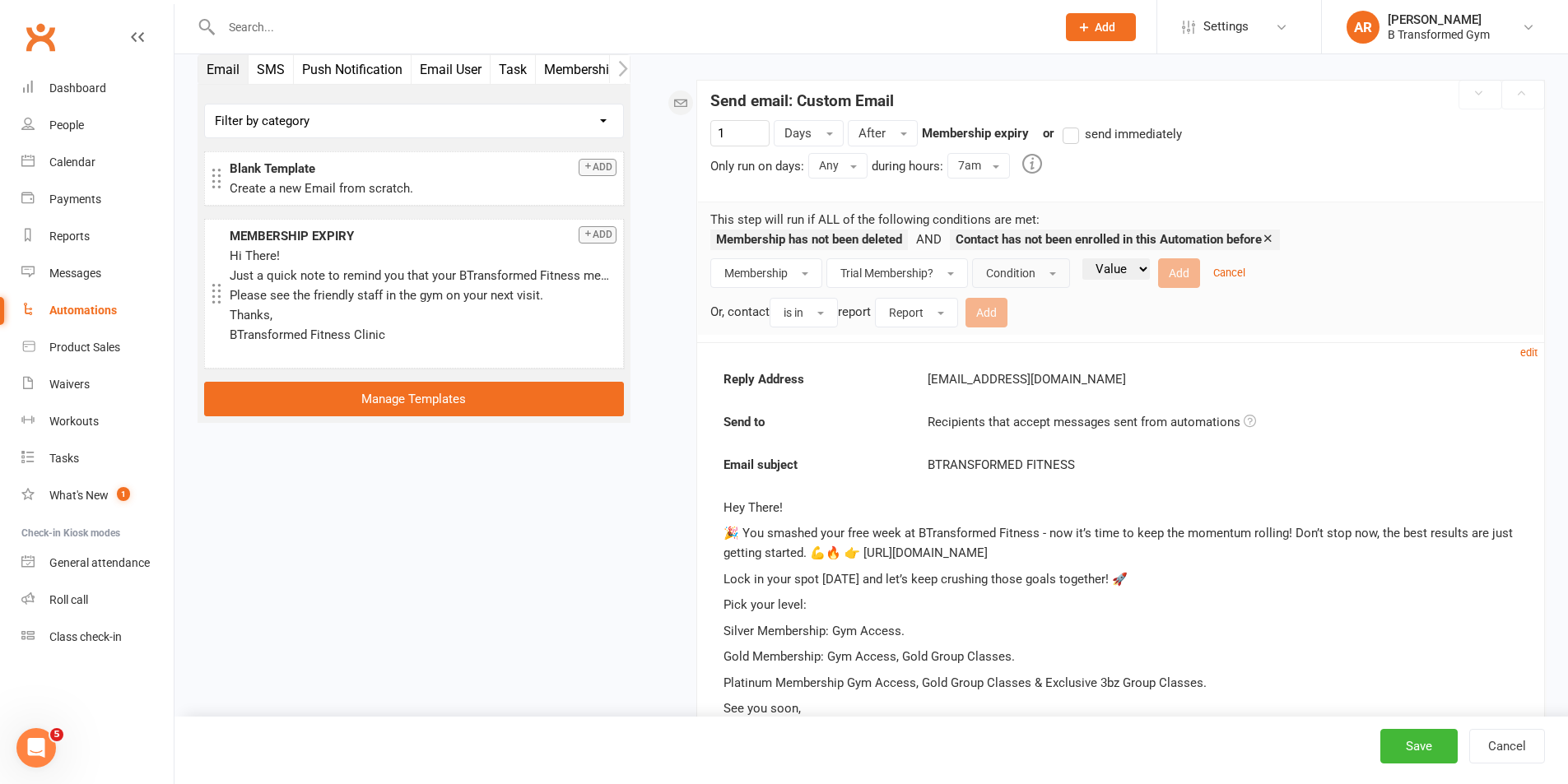
click at [1045, 275] on button "Condition" at bounding box center [1020, 274] width 98 height 30
click at [1037, 282] on button "Condition" at bounding box center [1020, 274] width 98 height 30
click at [1038, 316] on link "Is" at bounding box center [1054, 309] width 163 height 33
click at [1092, 272] on select "Value Yes No" at bounding box center [1076, 269] width 68 height 21
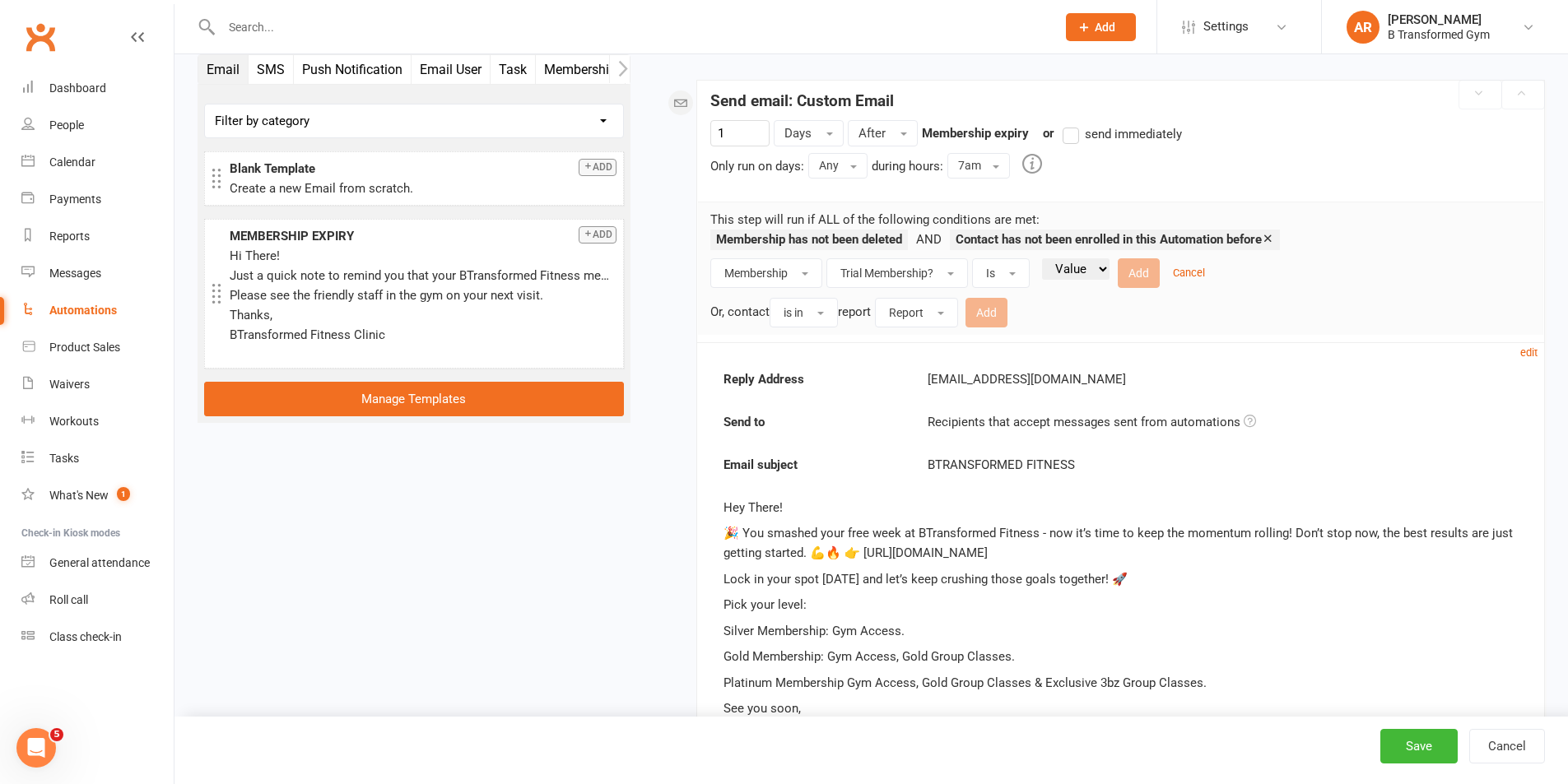
click at [1092, 272] on select "Value Yes No" at bounding box center [1076, 269] width 68 height 21
click at [1091, 272] on select "Value Yes No" at bounding box center [1076, 269] width 68 height 21
select select "true"
click at [1045, 259] on select "Value Yes No" at bounding box center [1076, 269] width 68 height 21
click at [909, 315] on span "Report" at bounding box center [906, 312] width 35 height 13
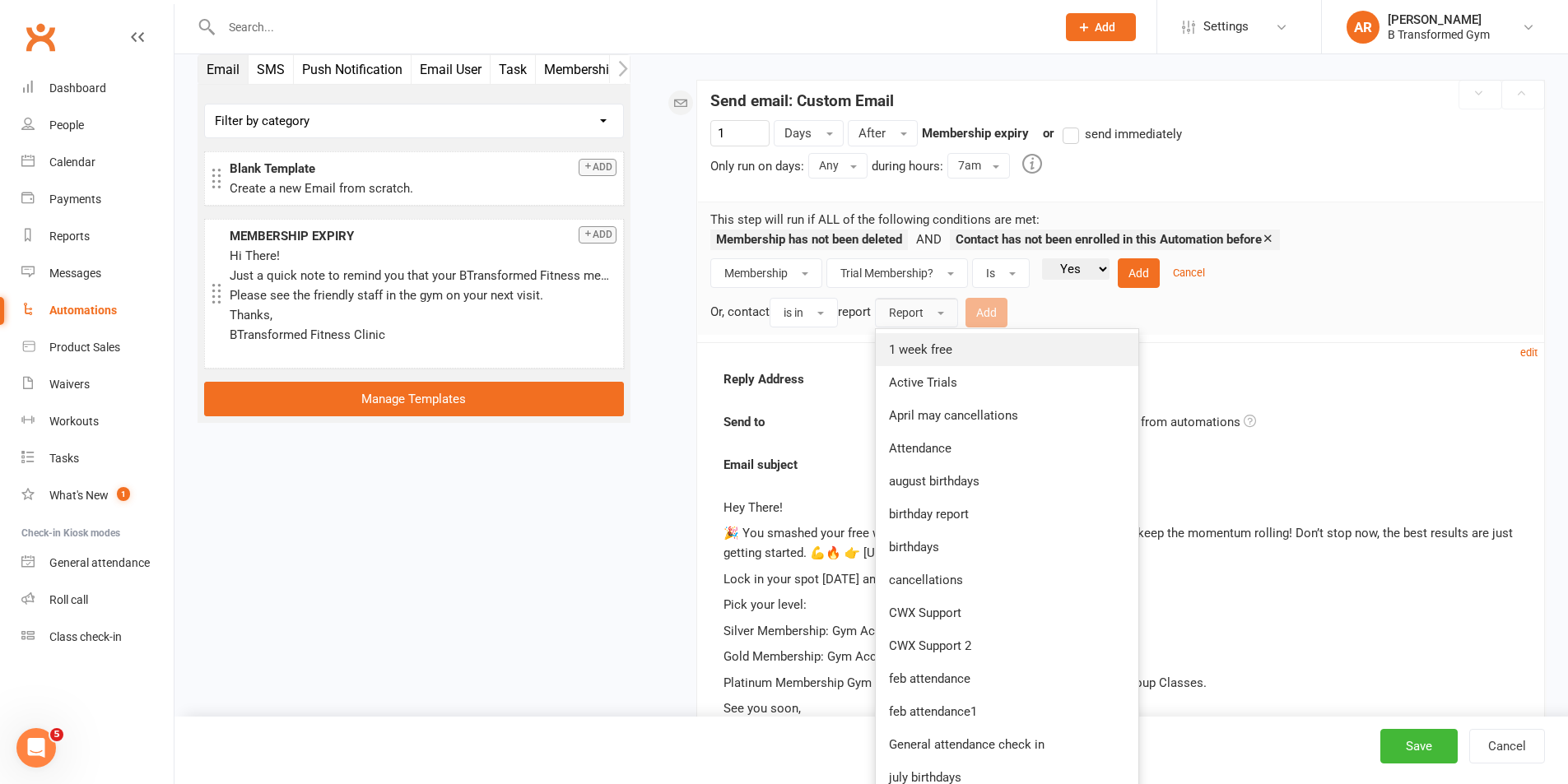
click at [907, 351] on span "1 week free" at bounding box center [921, 349] width 64 height 15
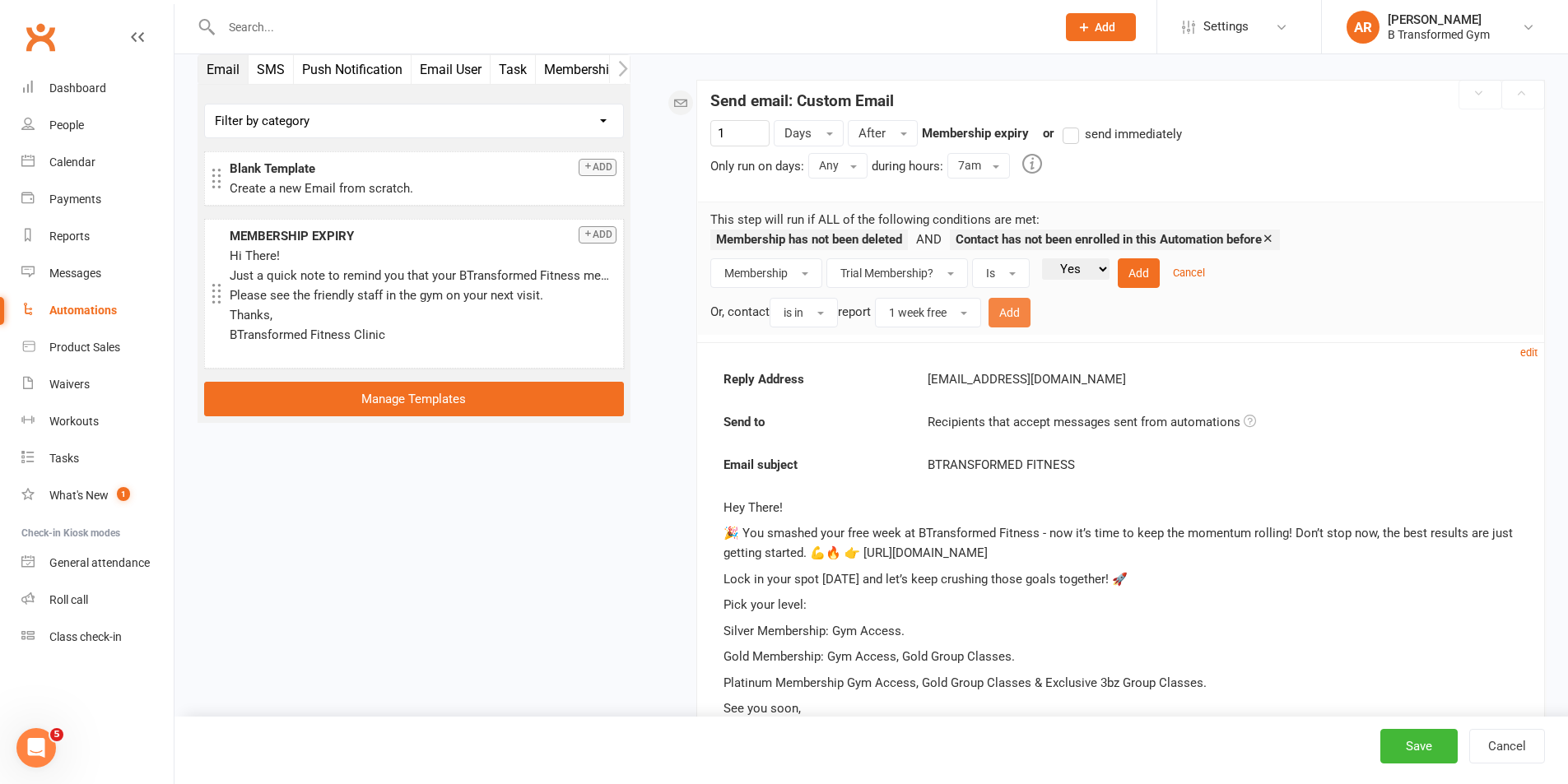
click at [1027, 310] on button "Add" at bounding box center [1009, 312] width 42 height 30
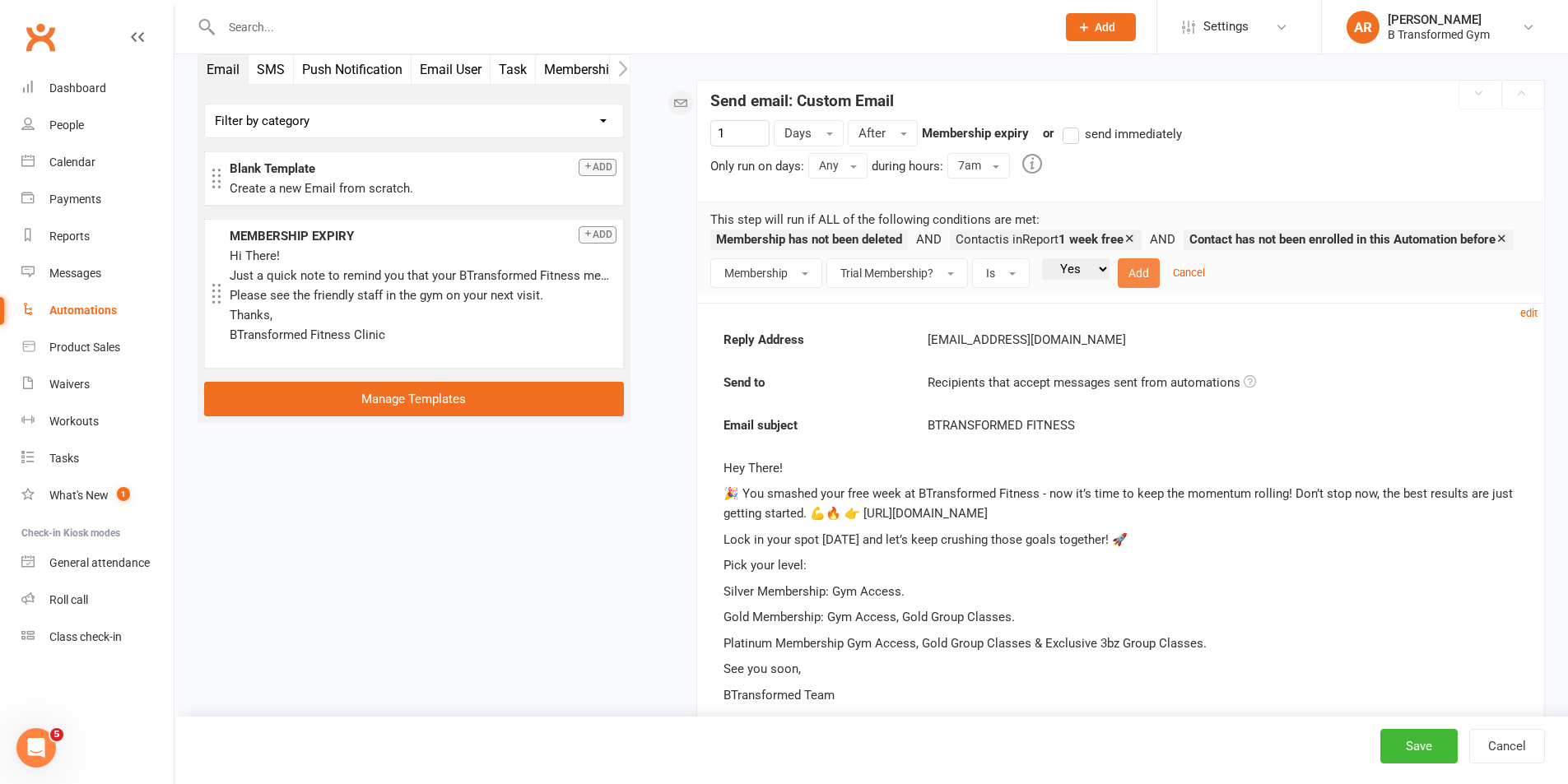
click at [1137, 288] on button "Add" at bounding box center [1139, 274] width 42 height 30
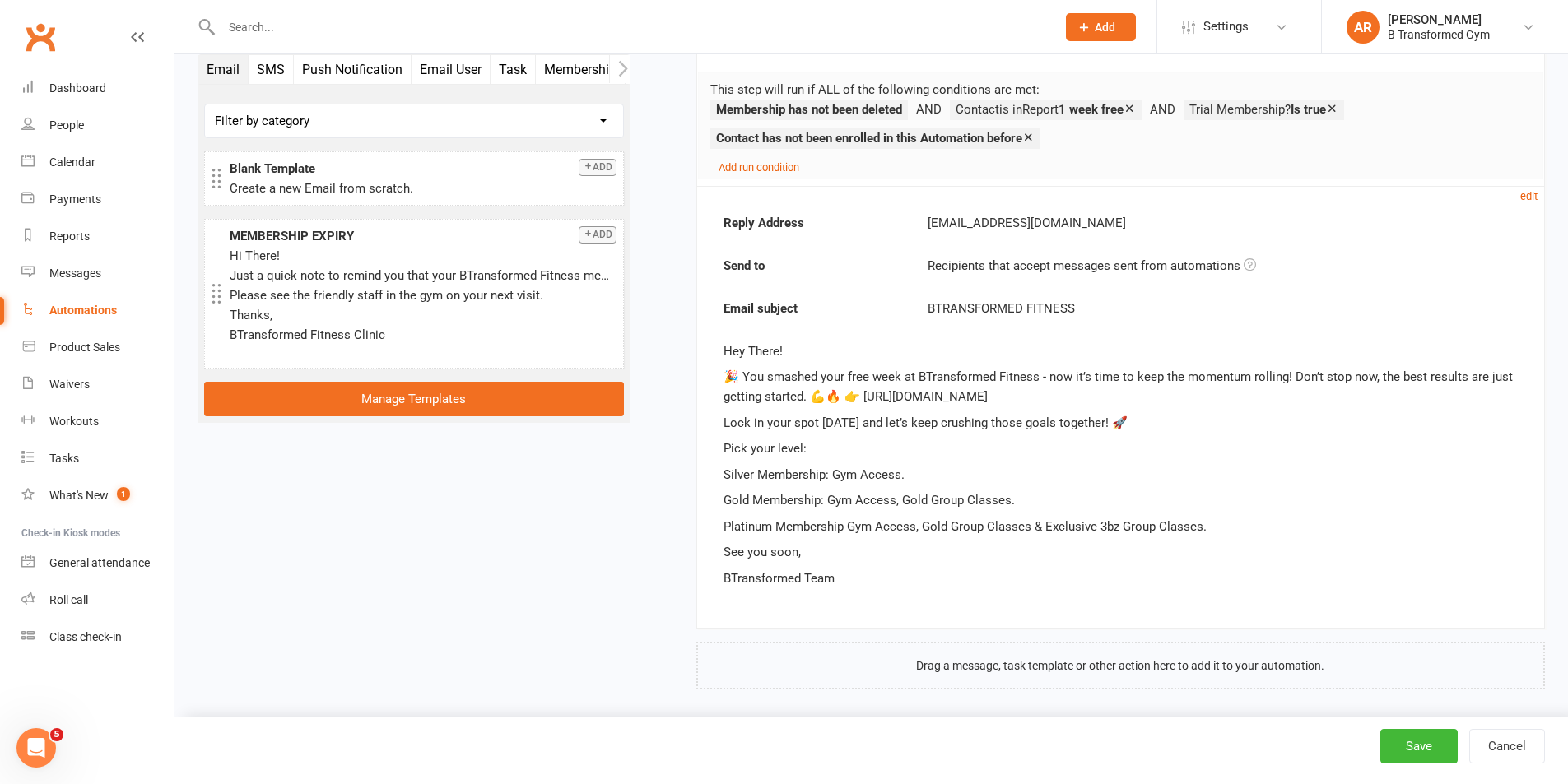
scroll to position [365, 0]
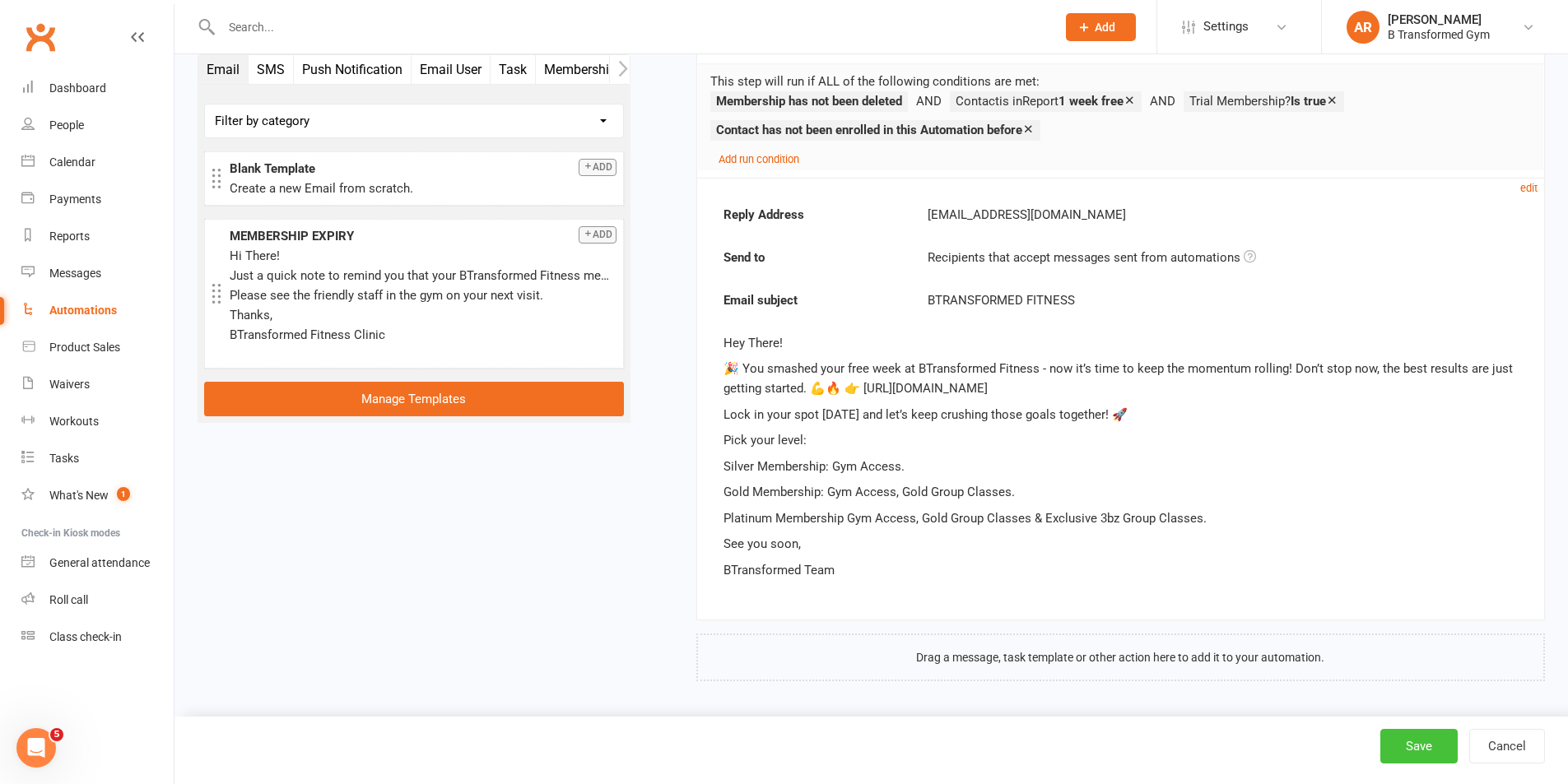
click at [1408, 740] on button "Save" at bounding box center [1419, 745] width 78 height 35
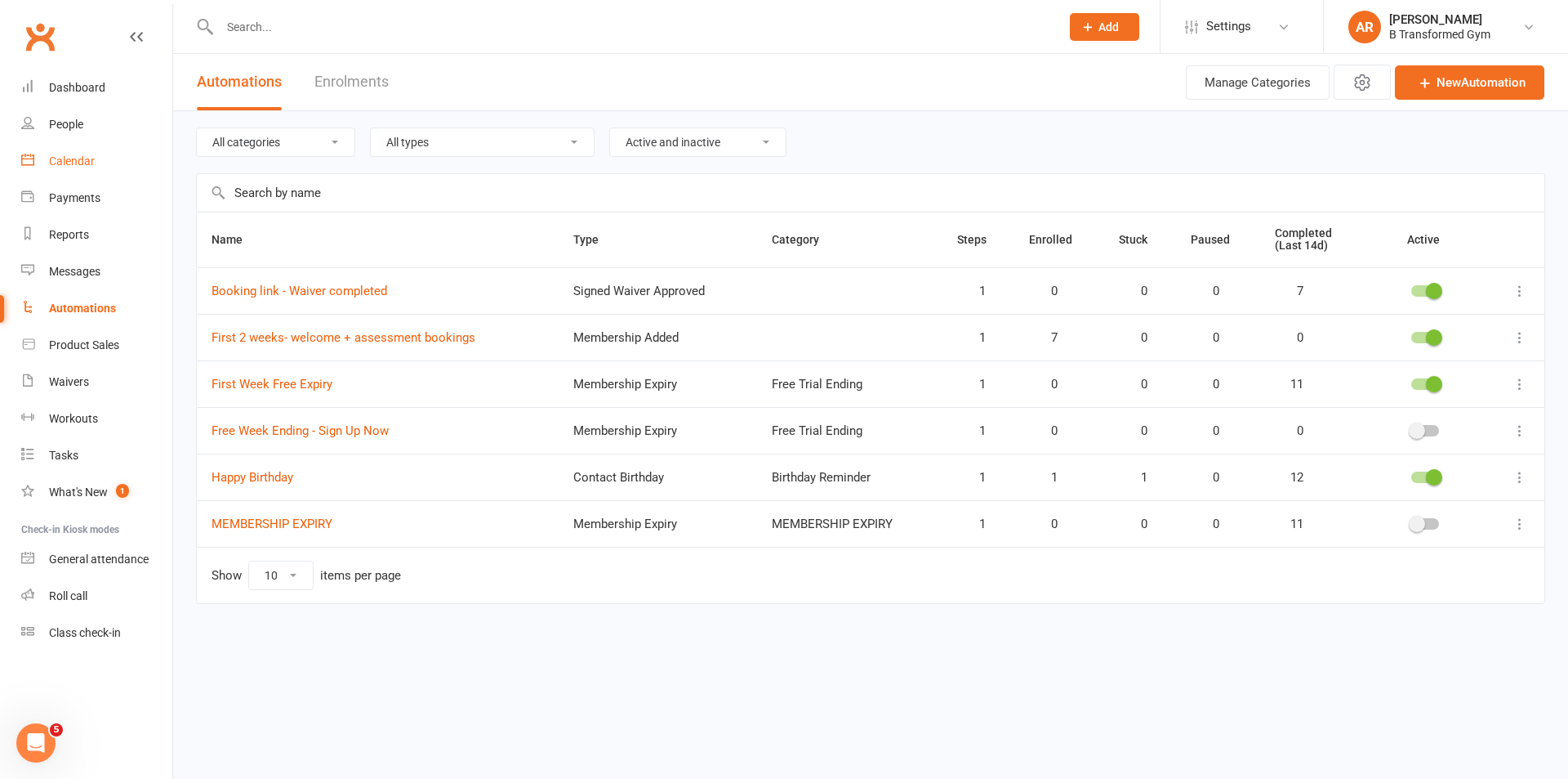
click at [68, 156] on div "Calendar" at bounding box center [72, 160] width 45 height 13
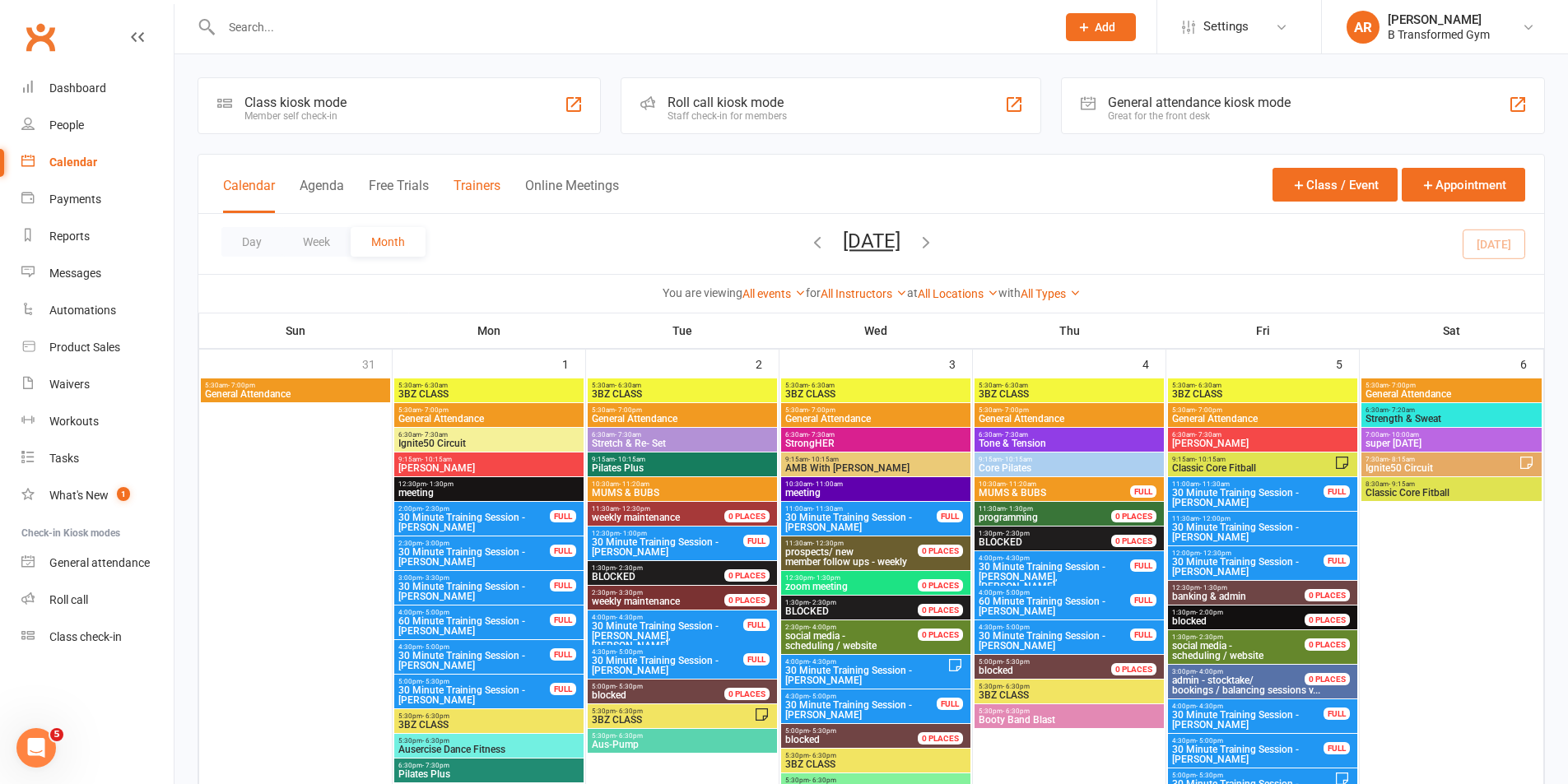
click at [477, 183] on button "Trainers" at bounding box center [477, 196] width 47 height 36
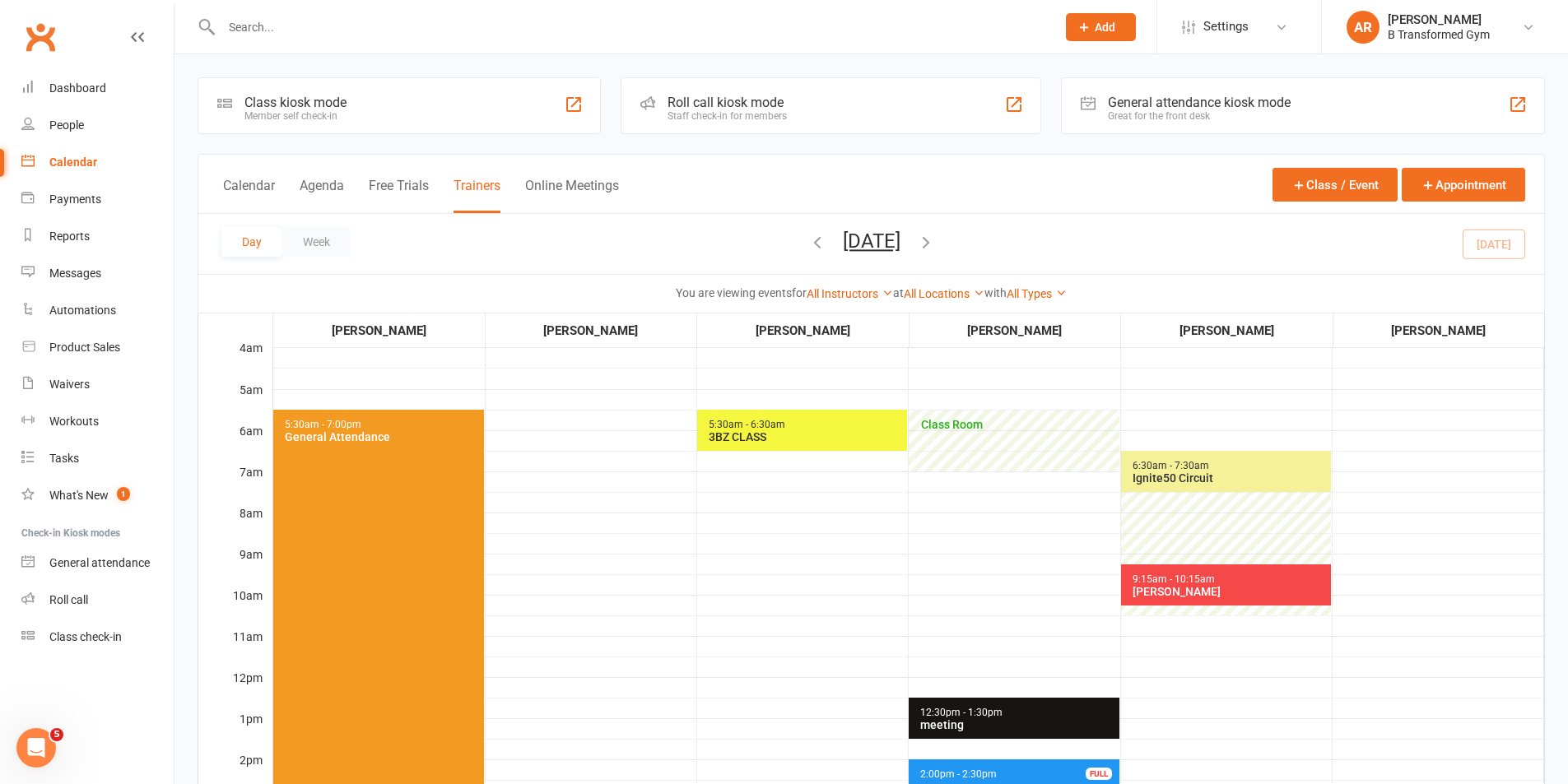
click at [900, 245] on button "Monday, Sep 15, 2025" at bounding box center [872, 241] width 58 height 23
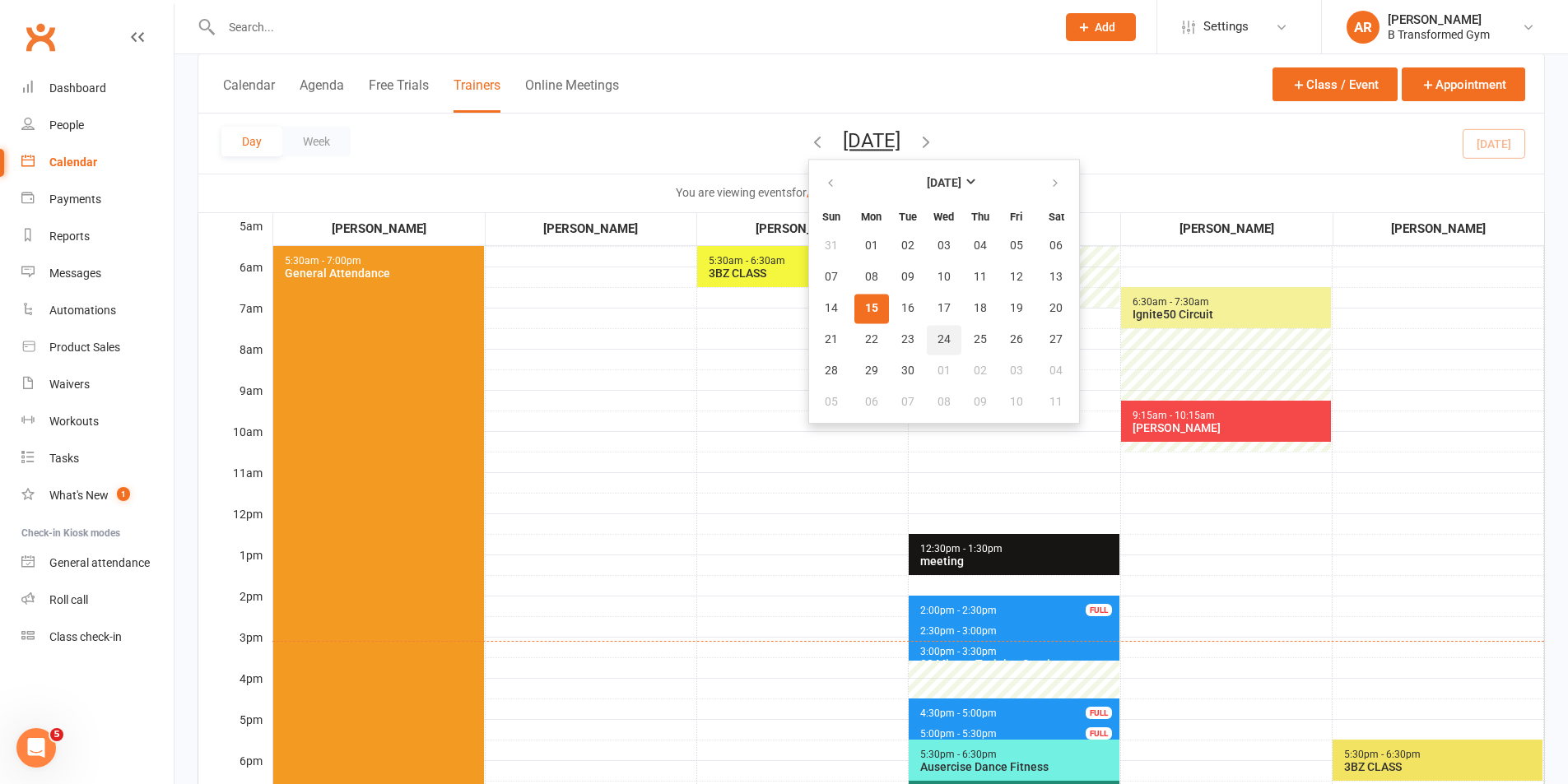
scroll to position [164, 0]
drag, startPoint x: 847, startPoint y: 302, endPoint x: 1088, endPoint y: 354, distance: 246.5
click at [890, 301] on button "16" at bounding box center [907, 308] width 35 height 30
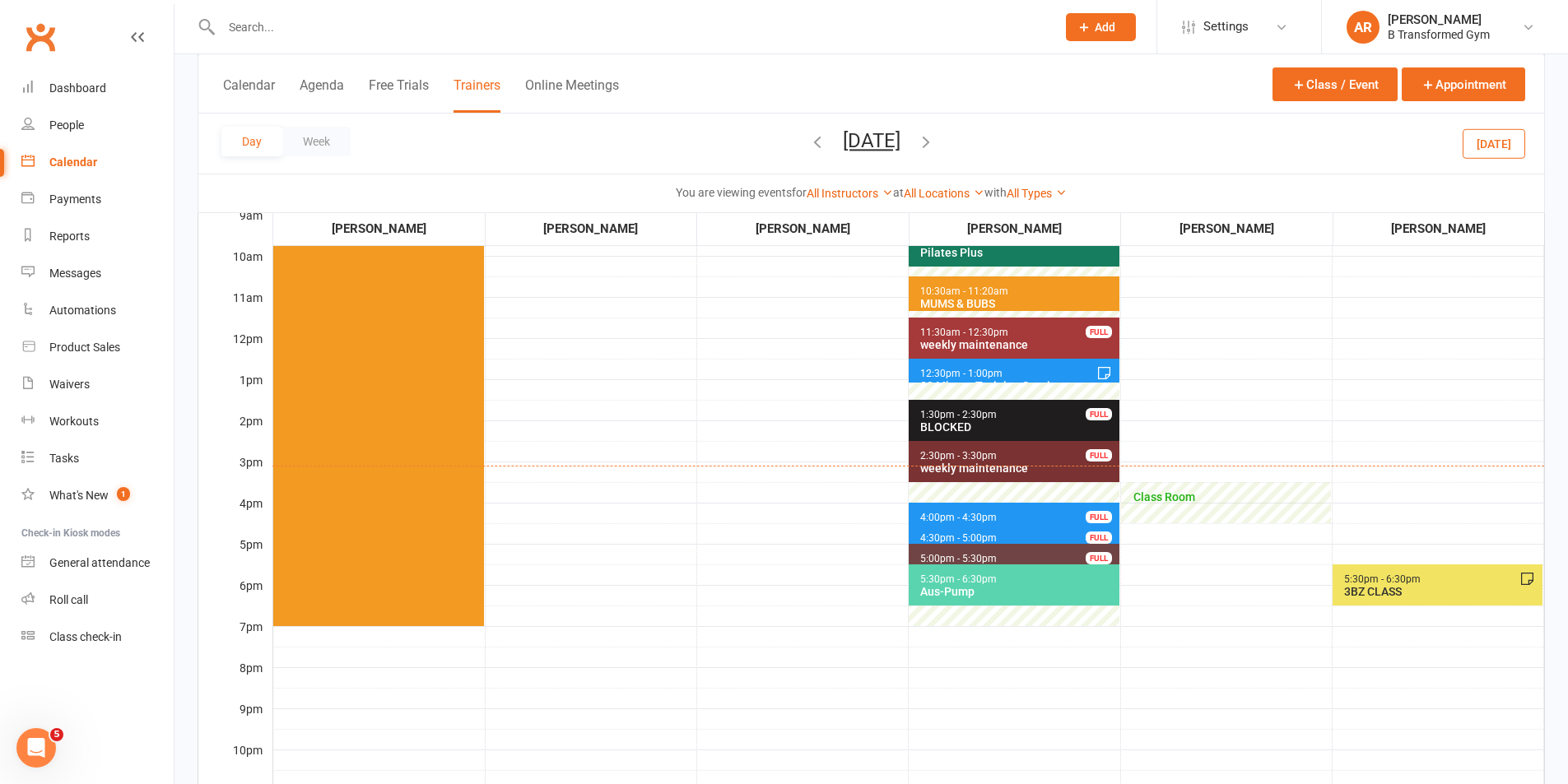
scroll to position [411, 0]
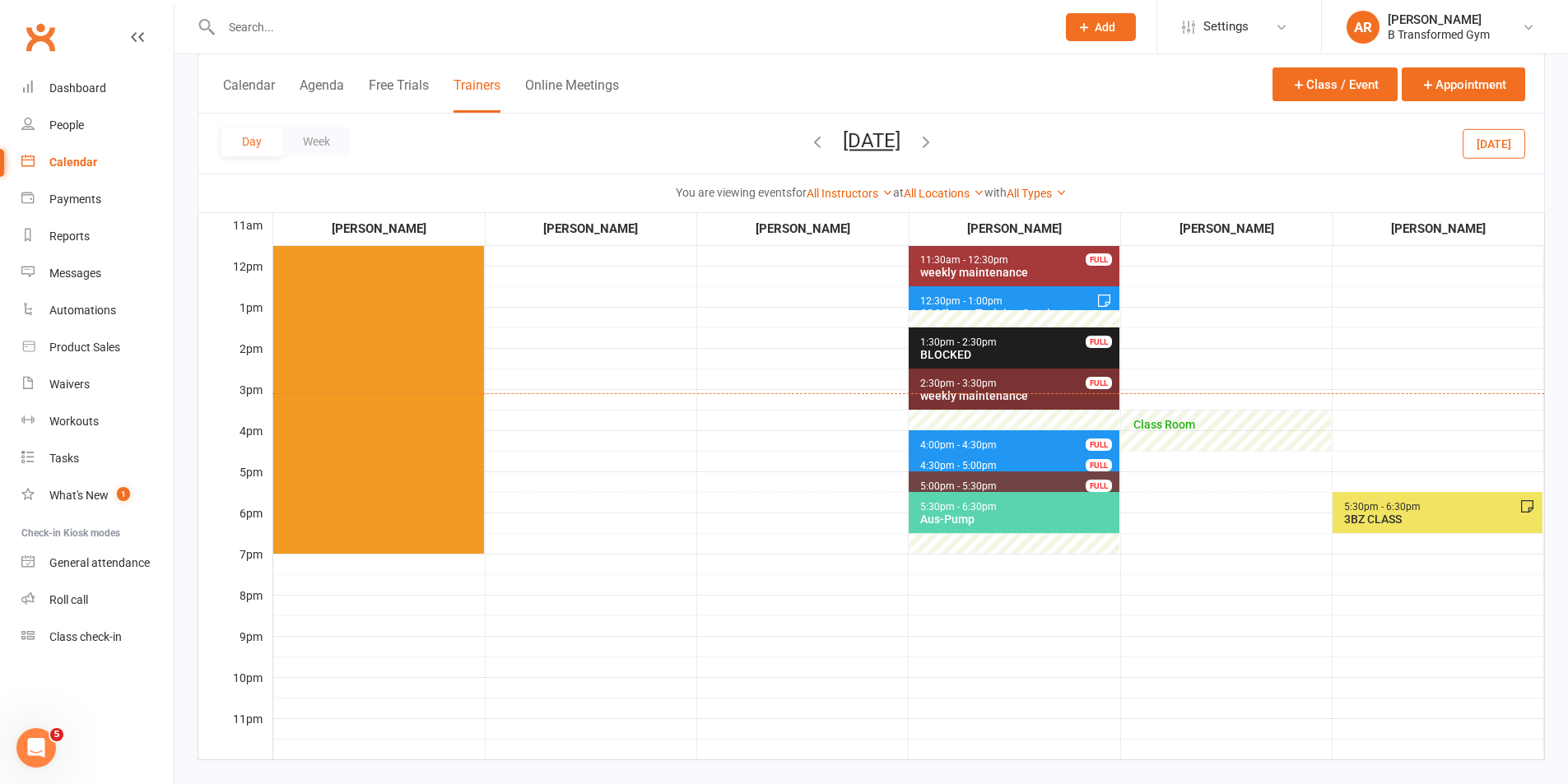
click at [988, 438] on span "4:00pm - 4:30pm 30 Minute Training Session - Kylie Batterson, Allan Bat... FULL" at bounding box center [1013, 442] width 210 height 24
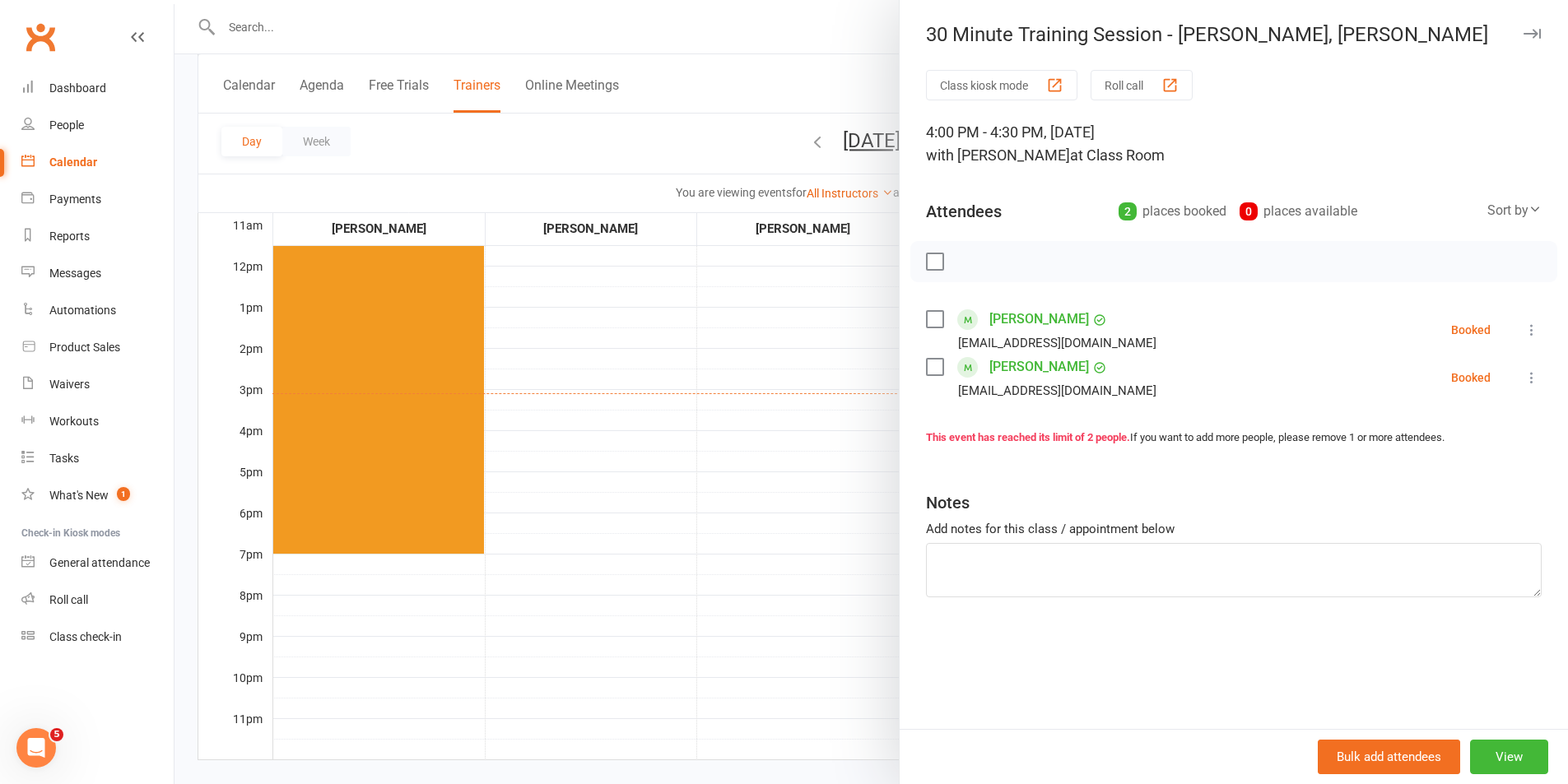
drag, startPoint x: 779, startPoint y: 422, endPoint x: 813, endPoint y: 317, distance: 110.4
click at [779, 419] on div at bounding box center [871, 392] width 1394 height 784
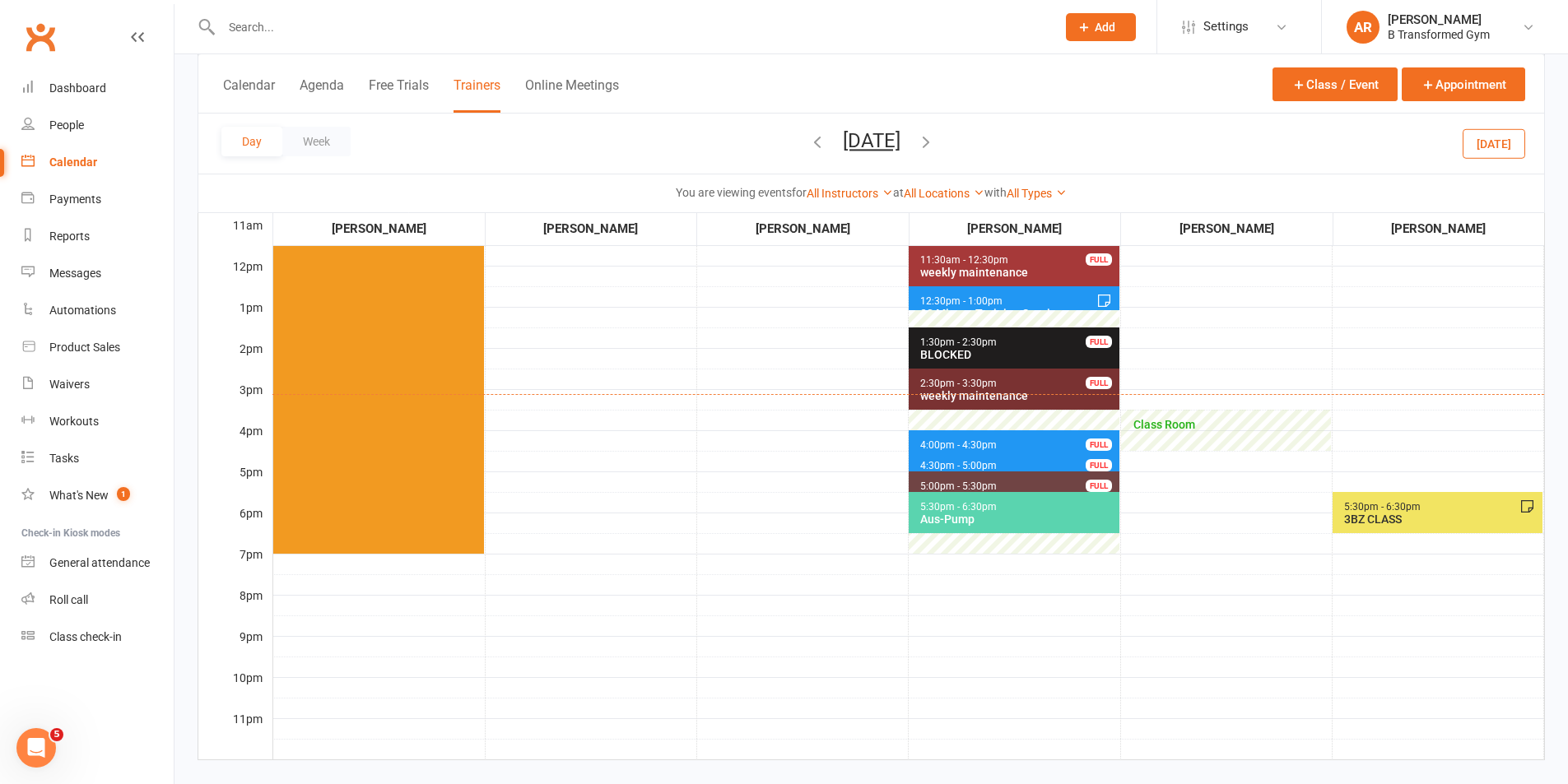
click at [935, 144] on icon "button" at bounding box center [926, 141] width 18 height 18
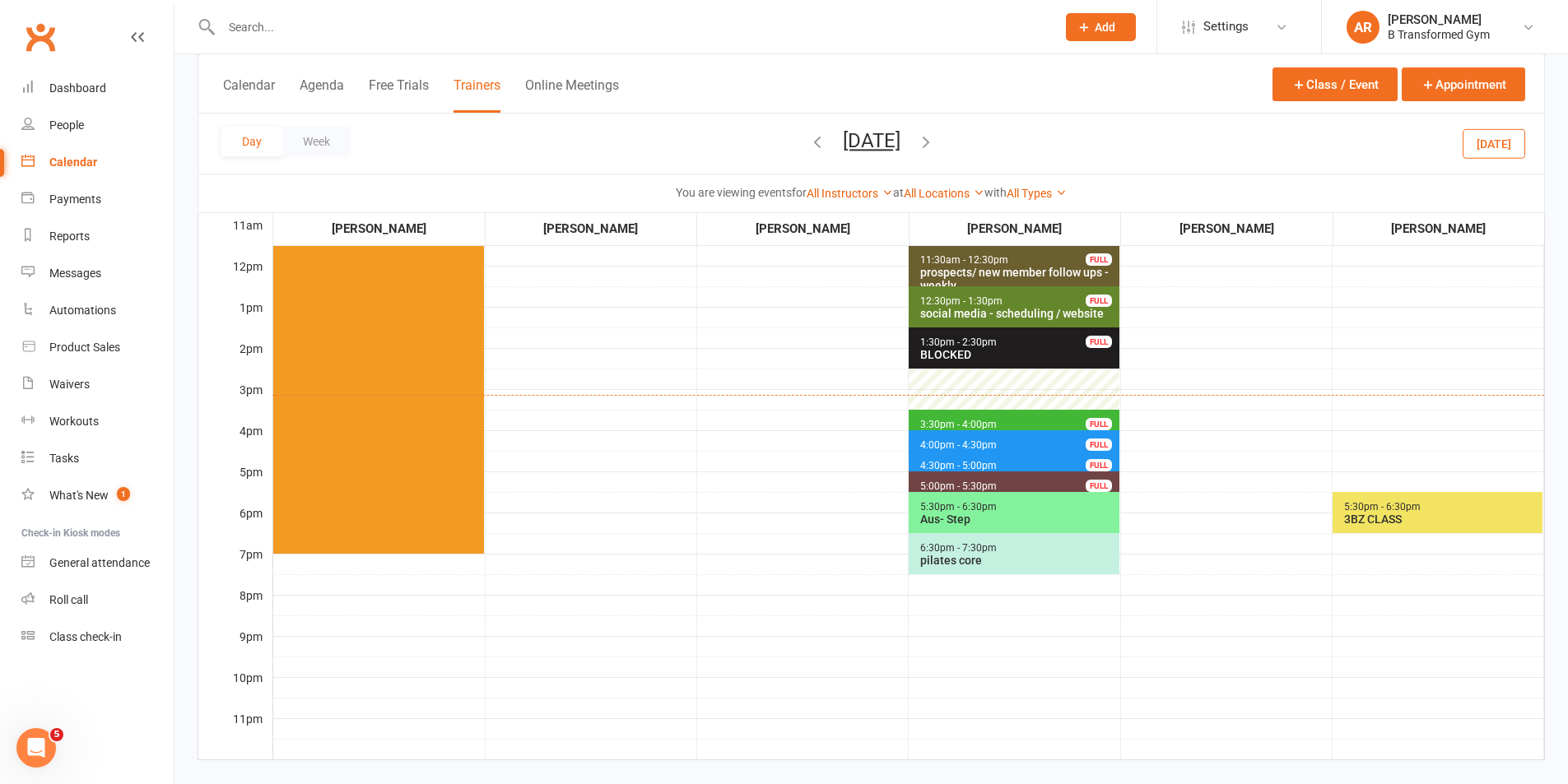
click at [299, 21] on input "text" at bounding box center [630, 27] width 828 height 23
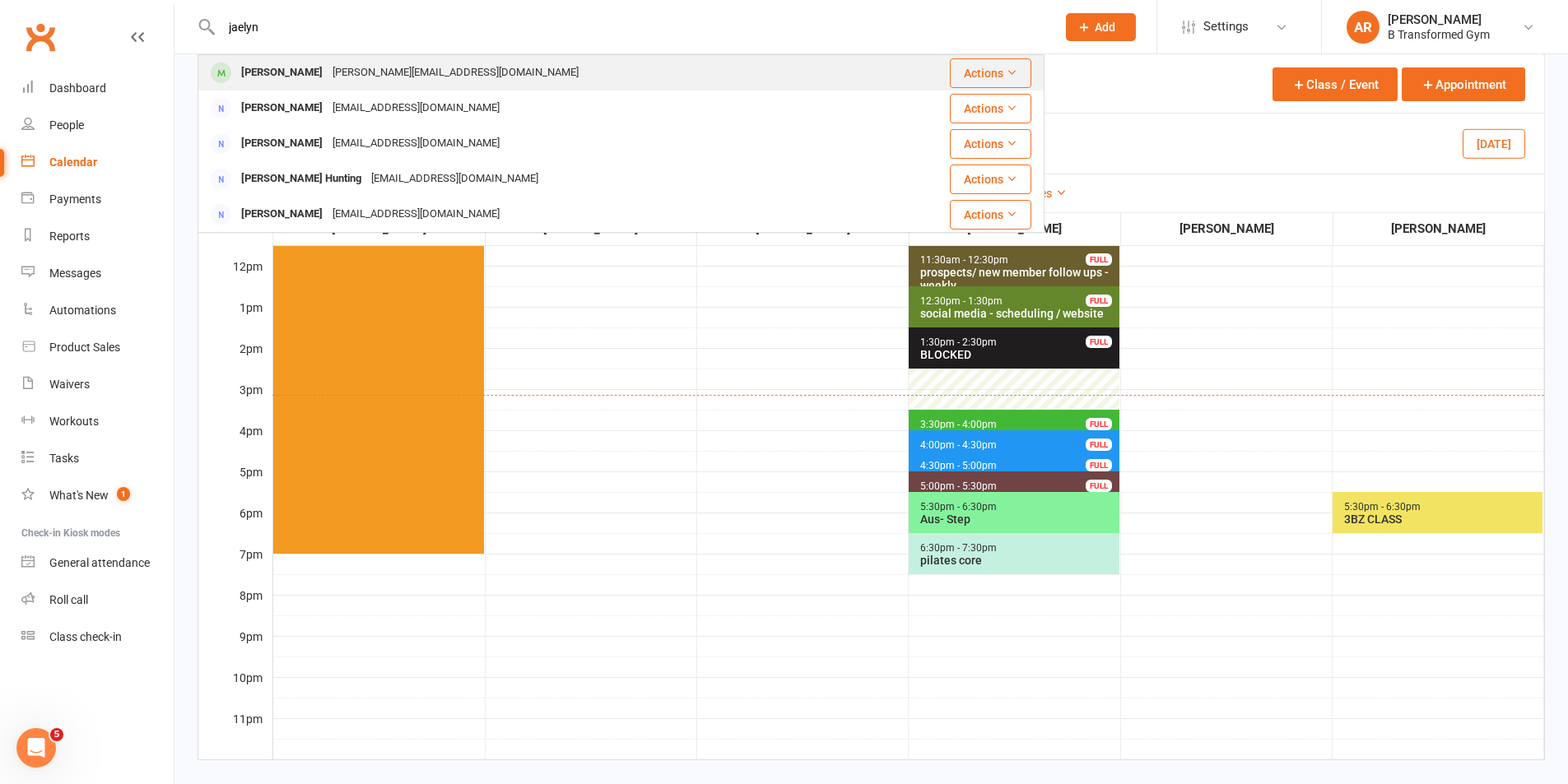
type input "jaelyn"
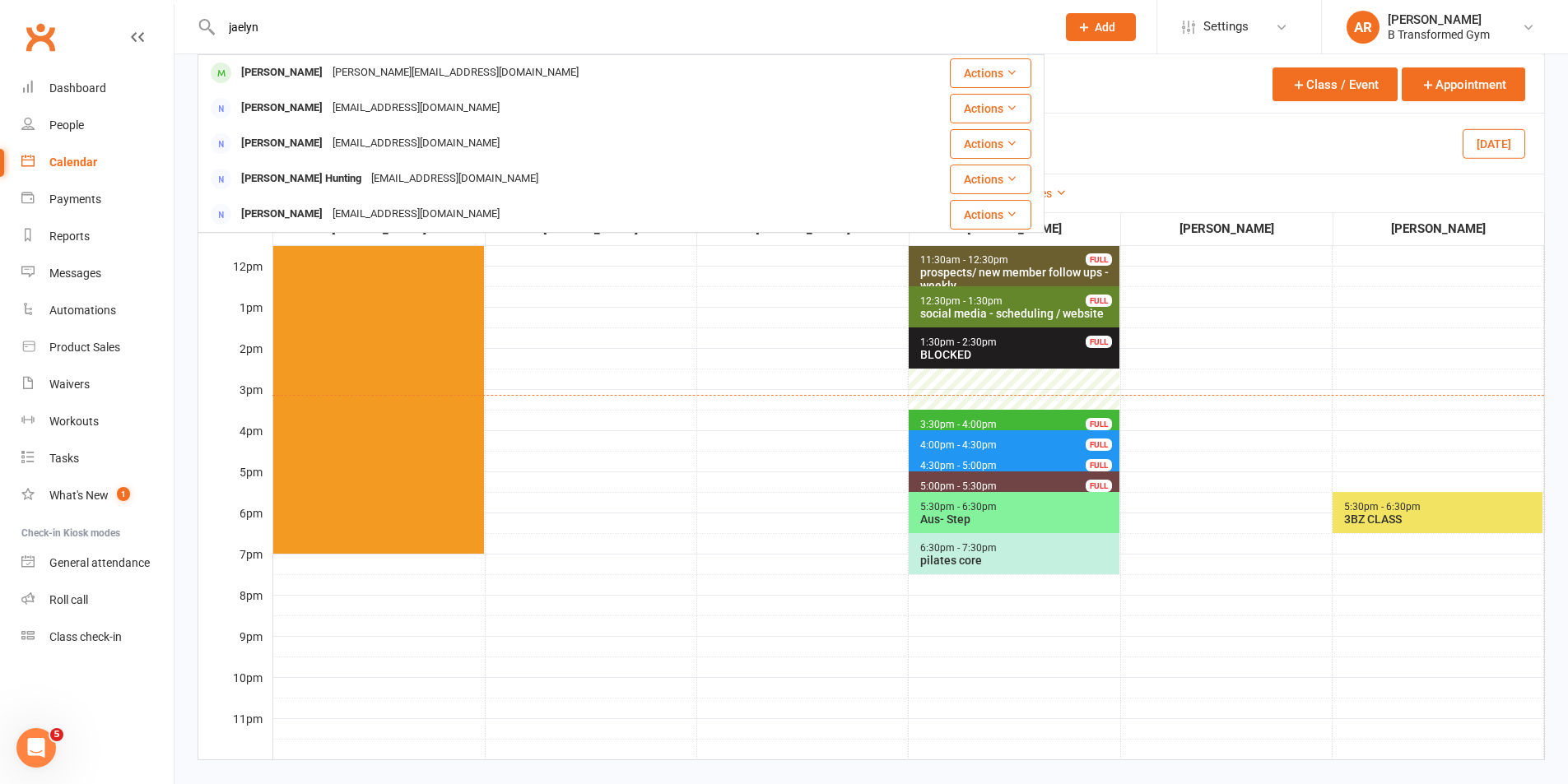
click at [303, 68] on div "Jaelyn Salam" at bounding box center [282, 73] width 92 height 24
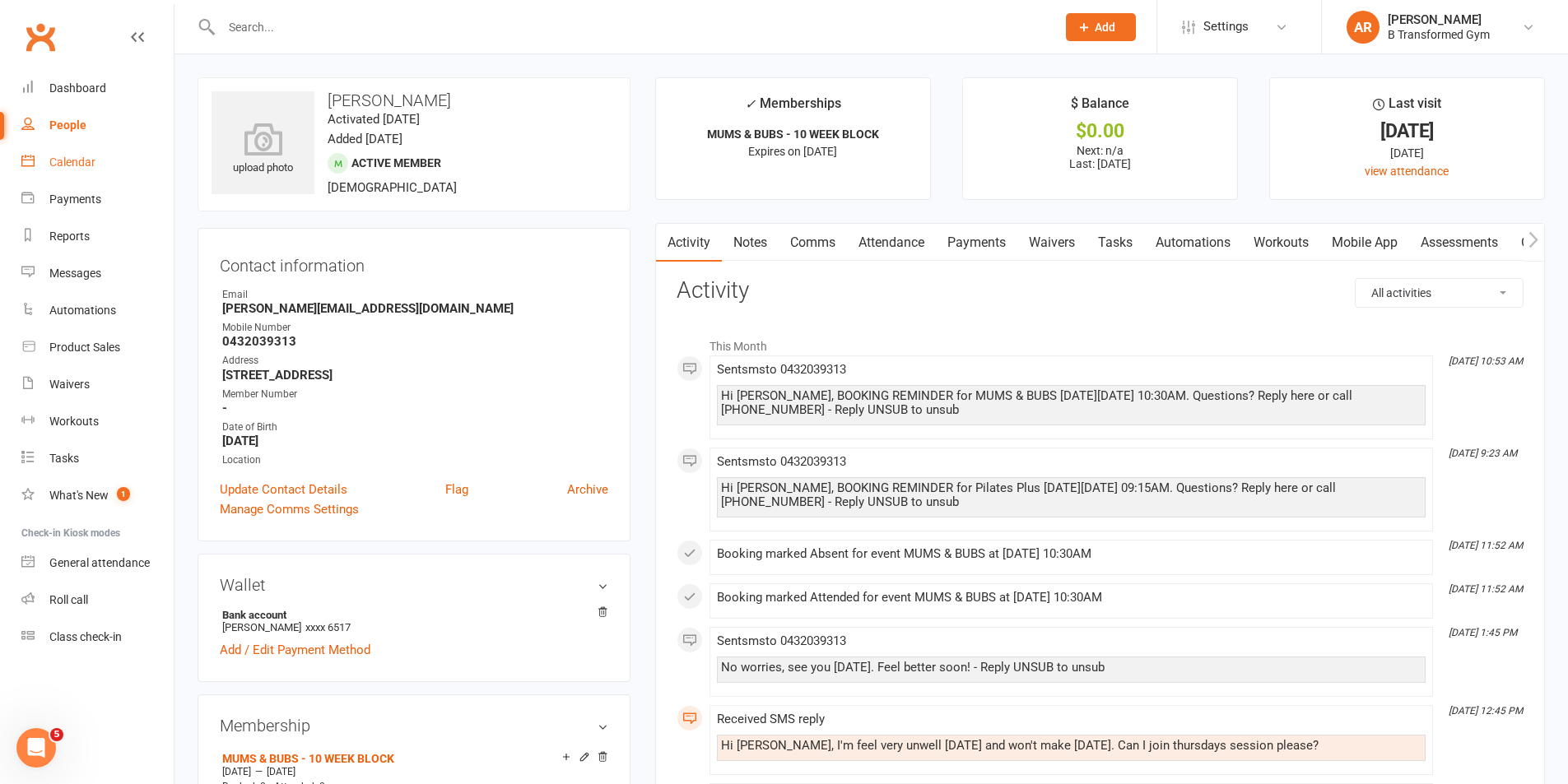
click at [70, 167] on div "Calendar" at bounding box center [73, 161] width 46 height 13
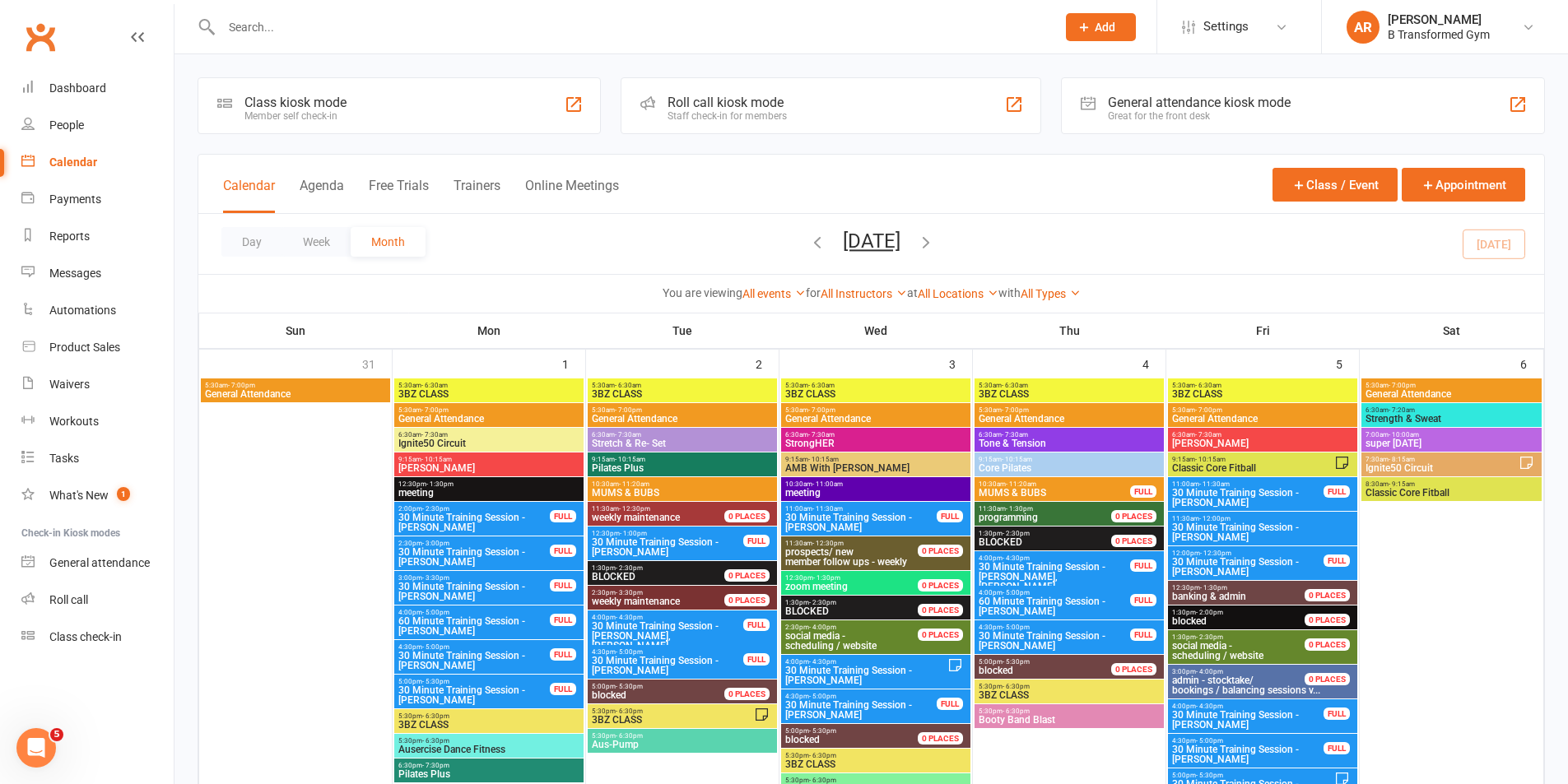
click at [482, 183] on button "Trainers" at bounding box center [477, 196] width 47 height 36
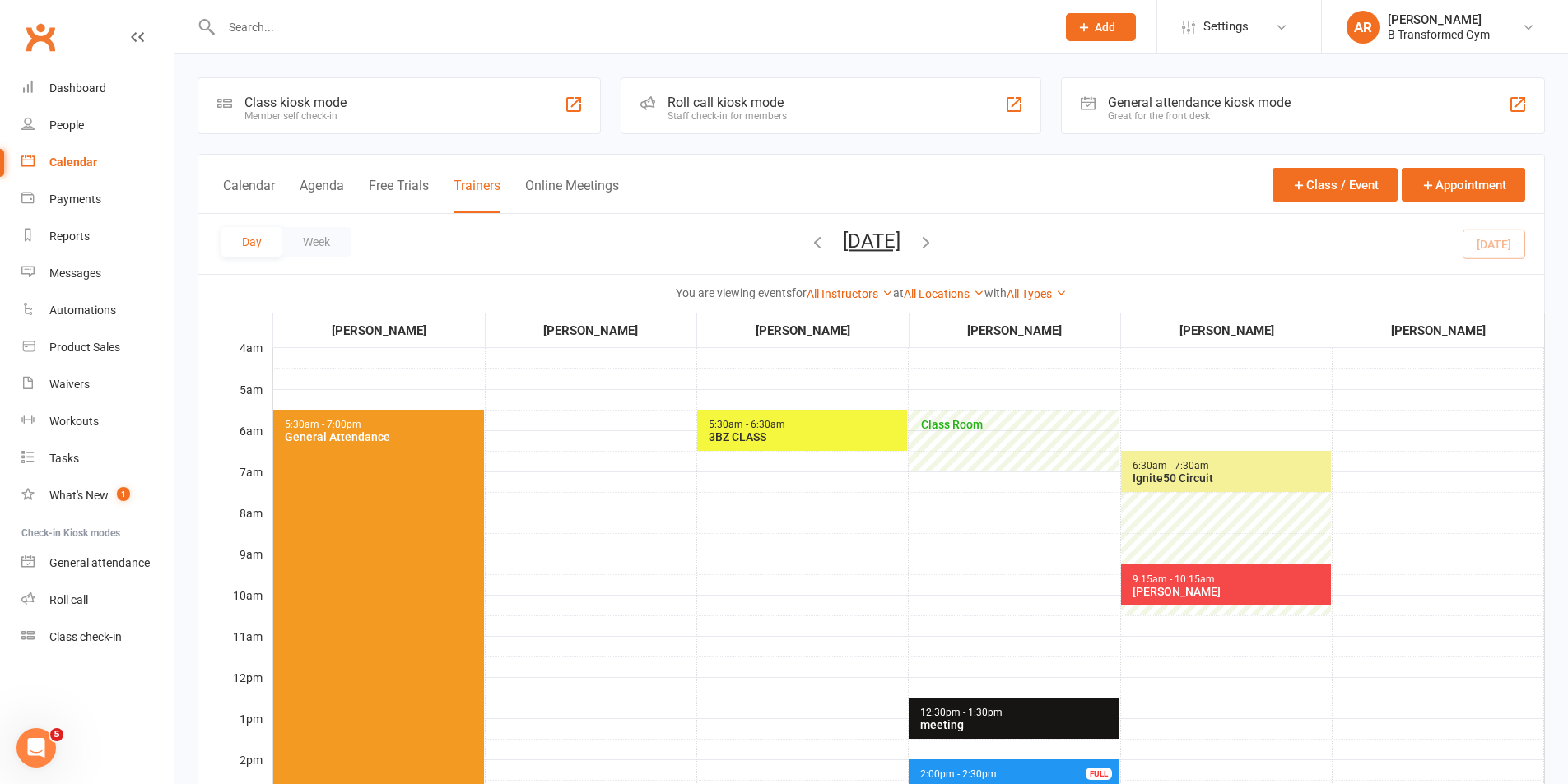
click at [900, 241] on button "Monday, Sep 15, 2025" at bounding box center [872, 241] width 58 height 23
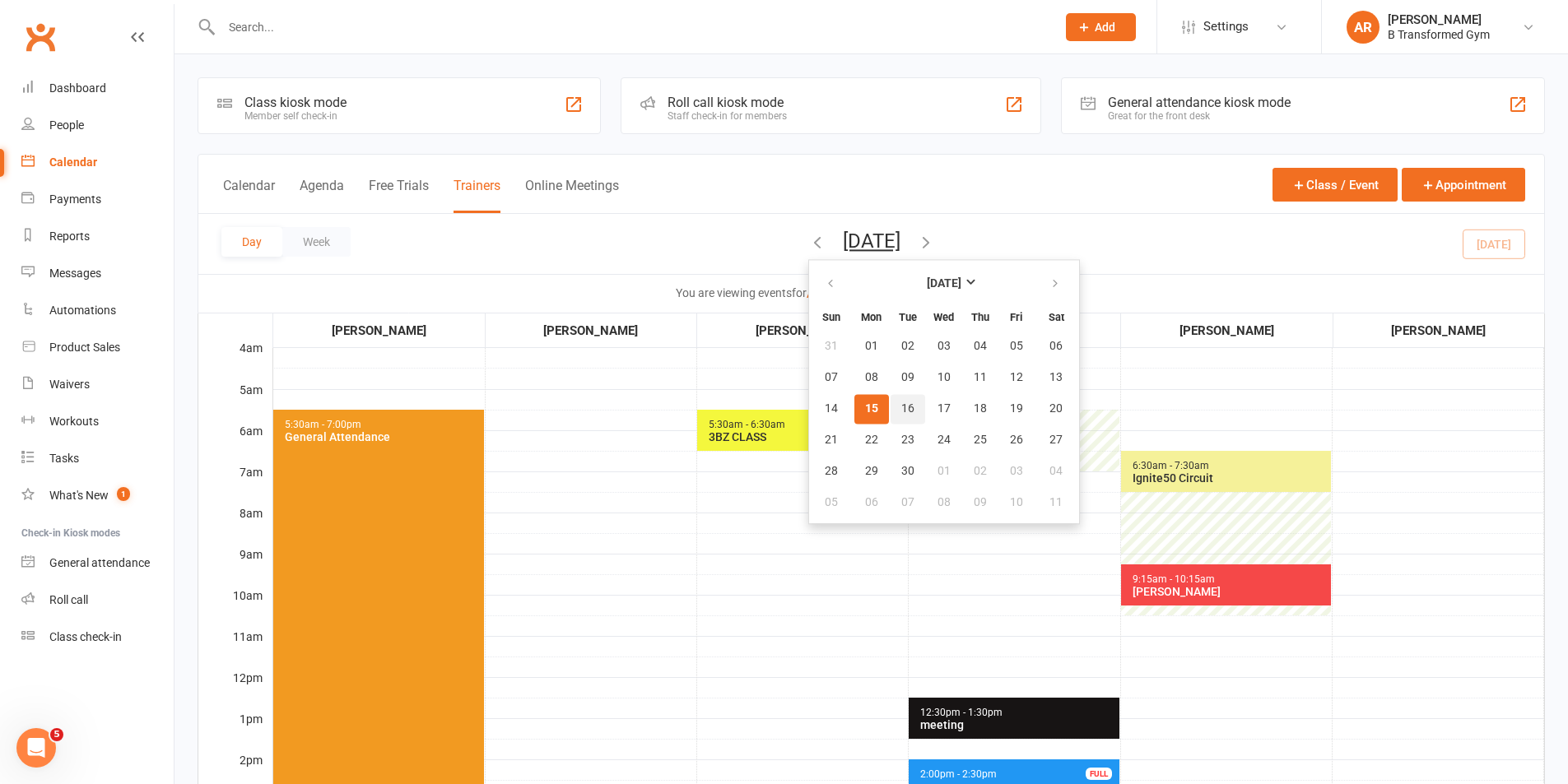
click at [901, 410] on span "16" at bounding box center [907, 408] width 13 height 13
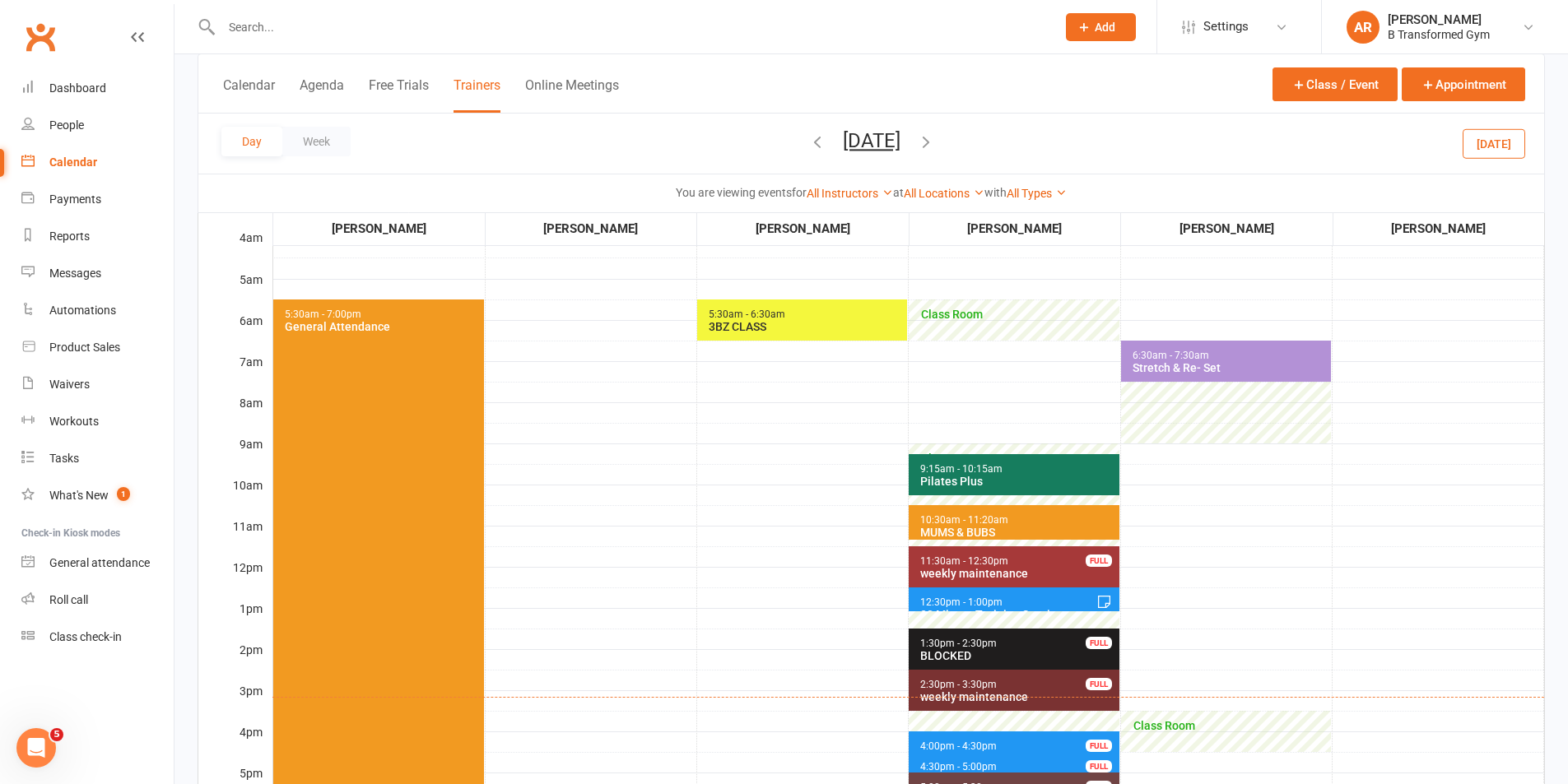
scroll to position [164, 0]
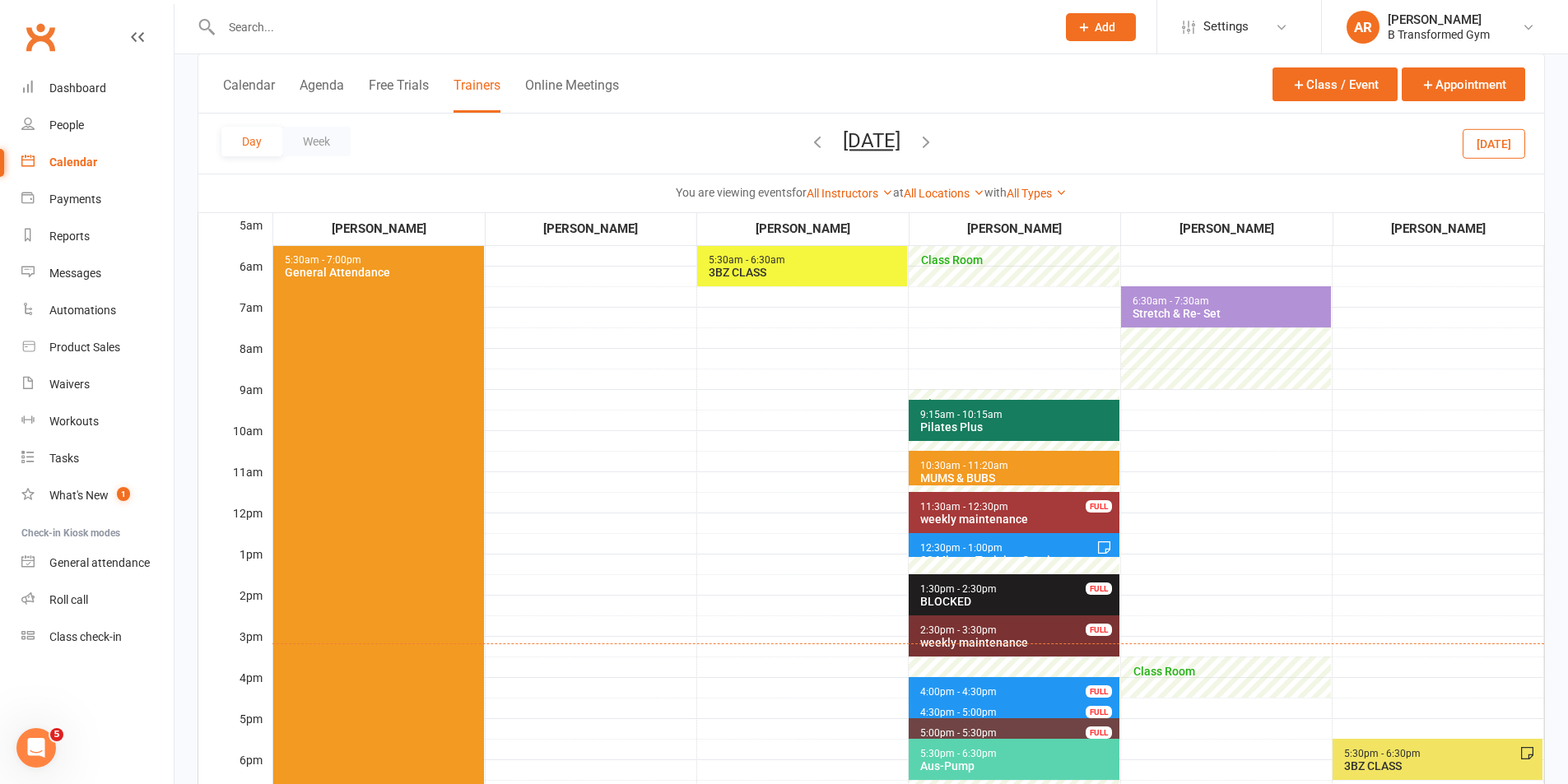
click at [1029, 435] on span "9:15am - 10:15am Pilates Plus" at bounding box center [1013, 420] width 210 height 41
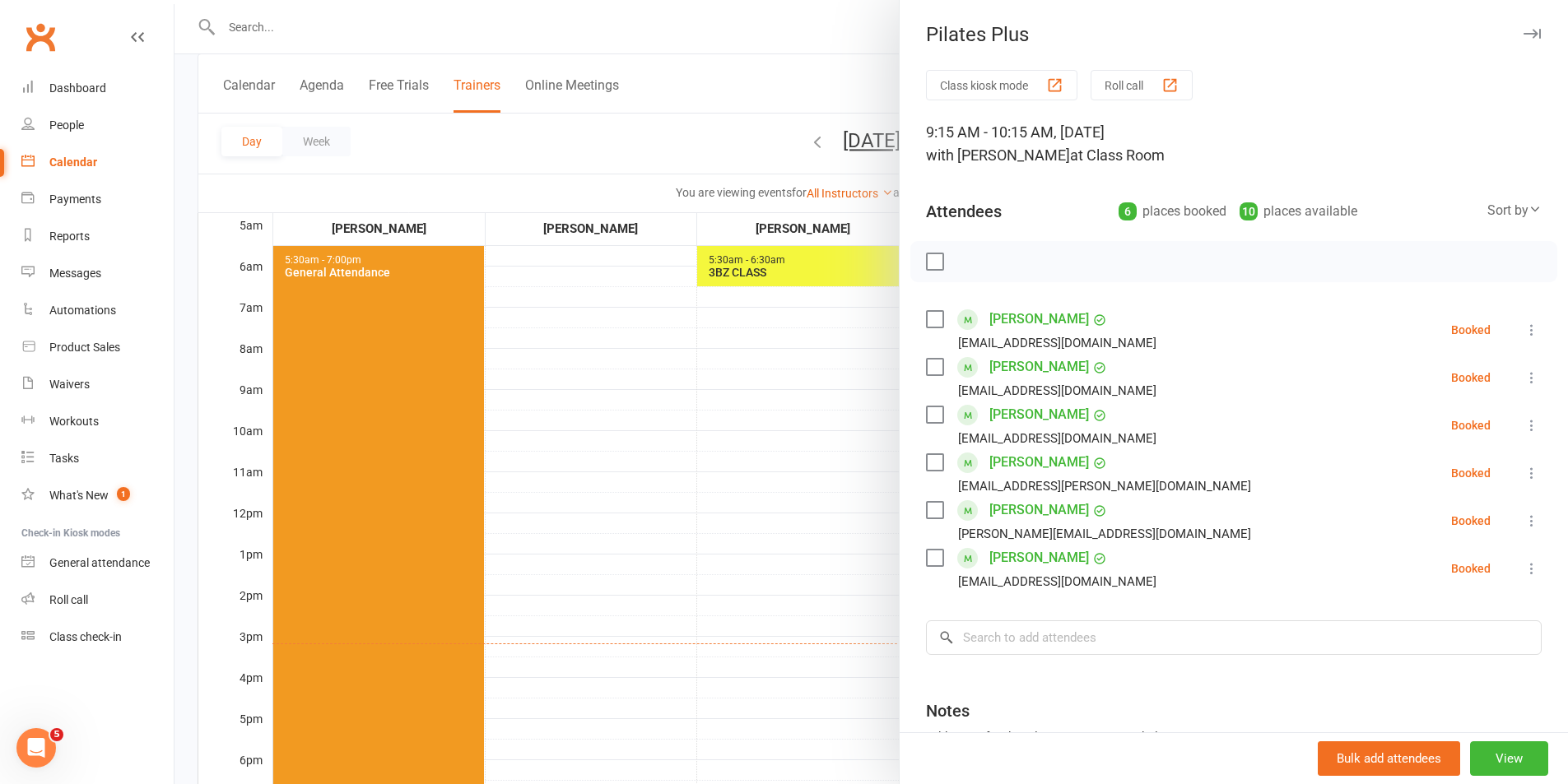
click at [777, 487] on div at bounding box center [871, 392] width 1394 height 784
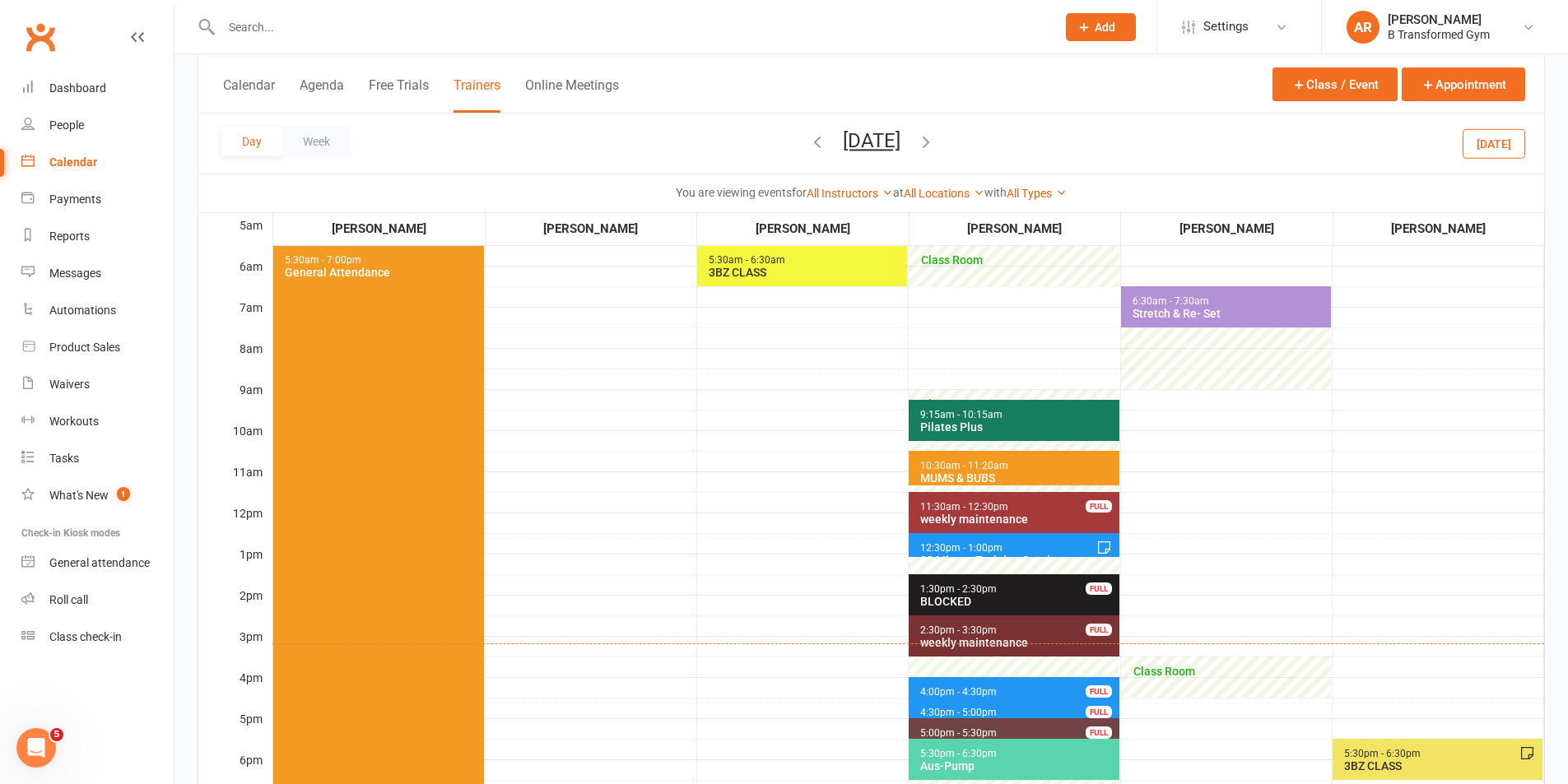
click at [991, 478] on div "MUMS & BUBS" at bounding box center [1016, 478] width 196 height 13
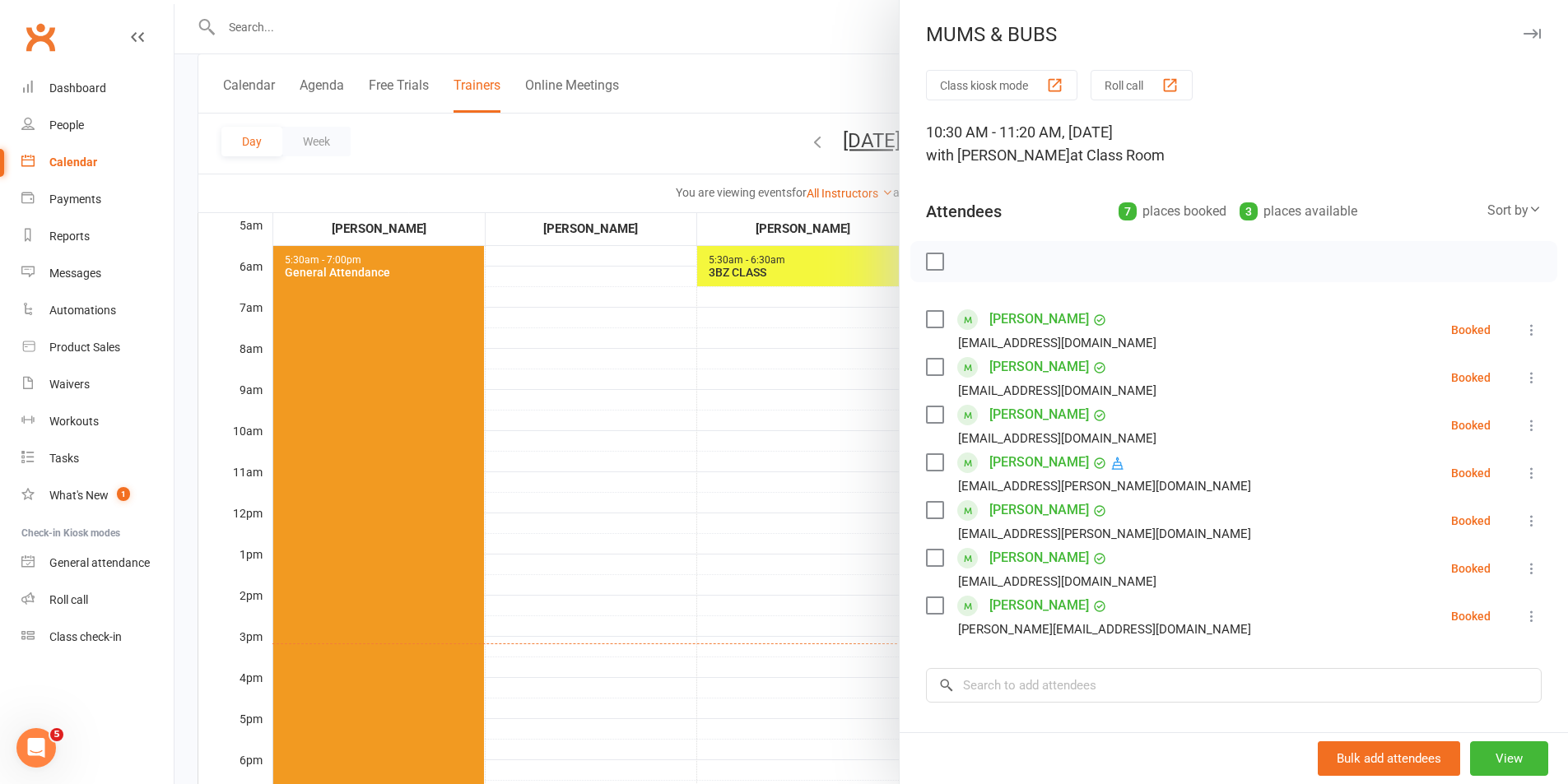
click at [803, 419] on div at bounding box center [871, 392] width 1394 height 784
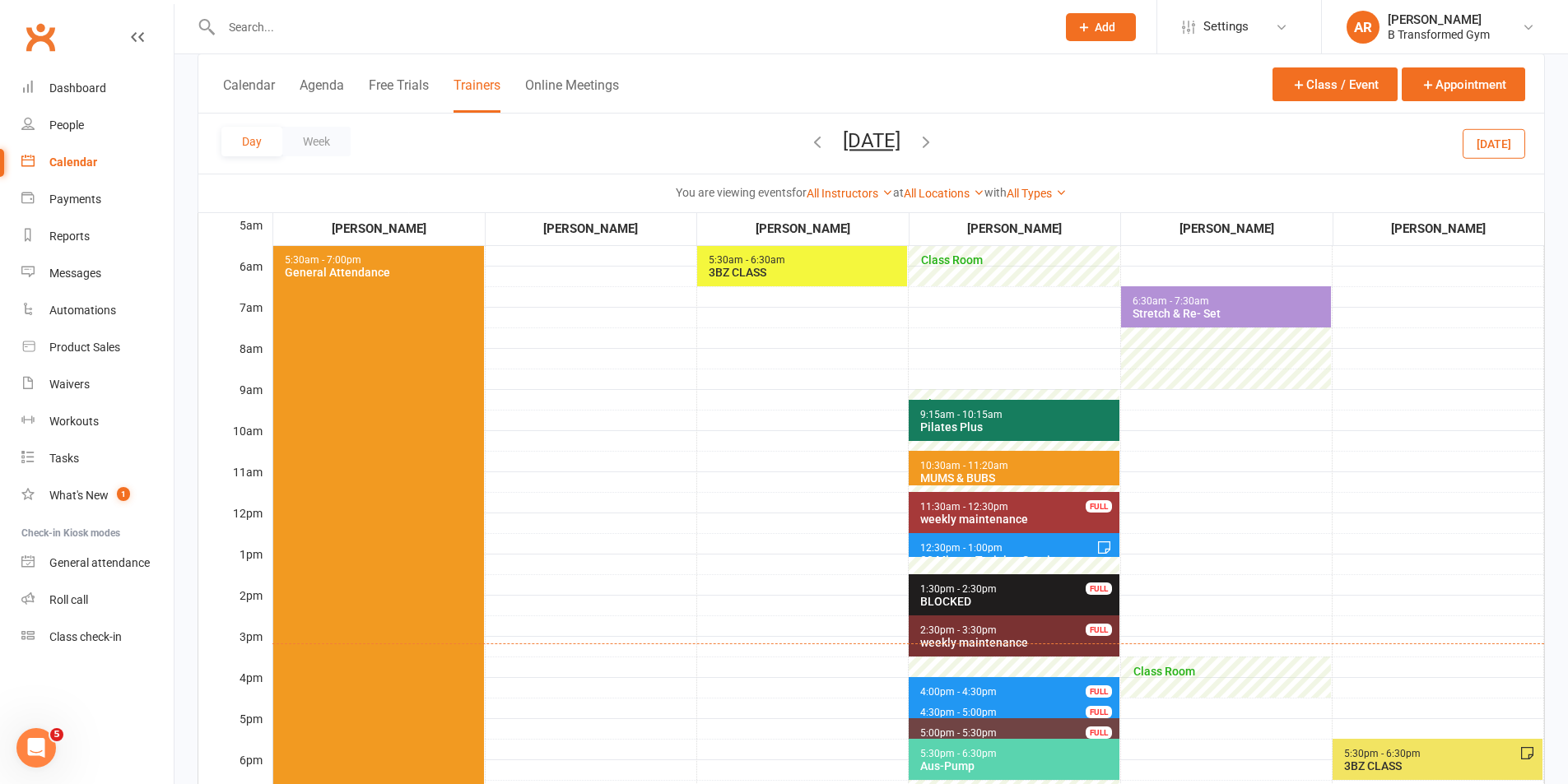
click at [962, 472] on div "MUMS & BUBS" at bounding box center [1016, 478] width 196 height 13
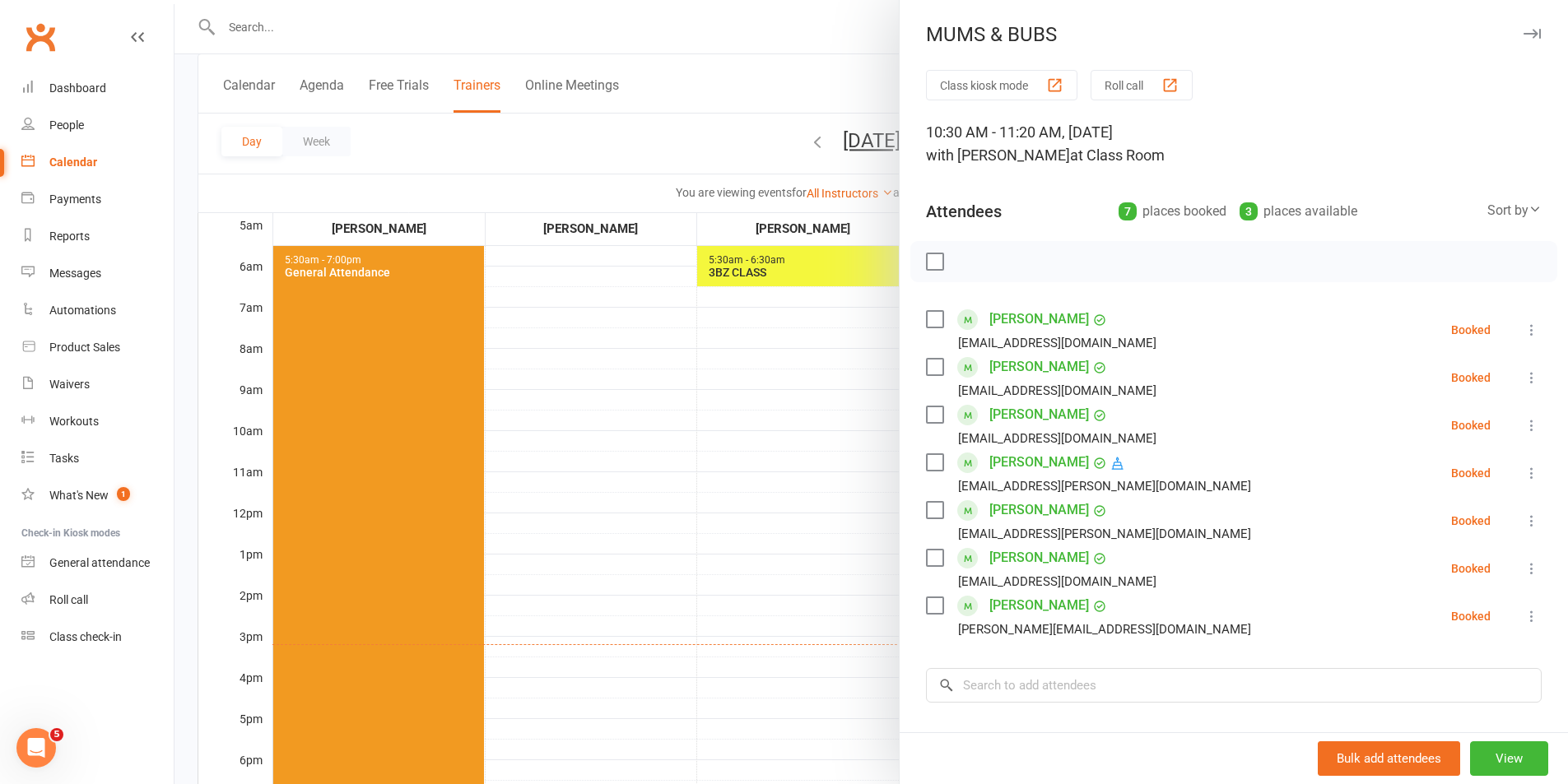
click at [787, 392] on div at bounding box center [871, 392] width 1394 height 784
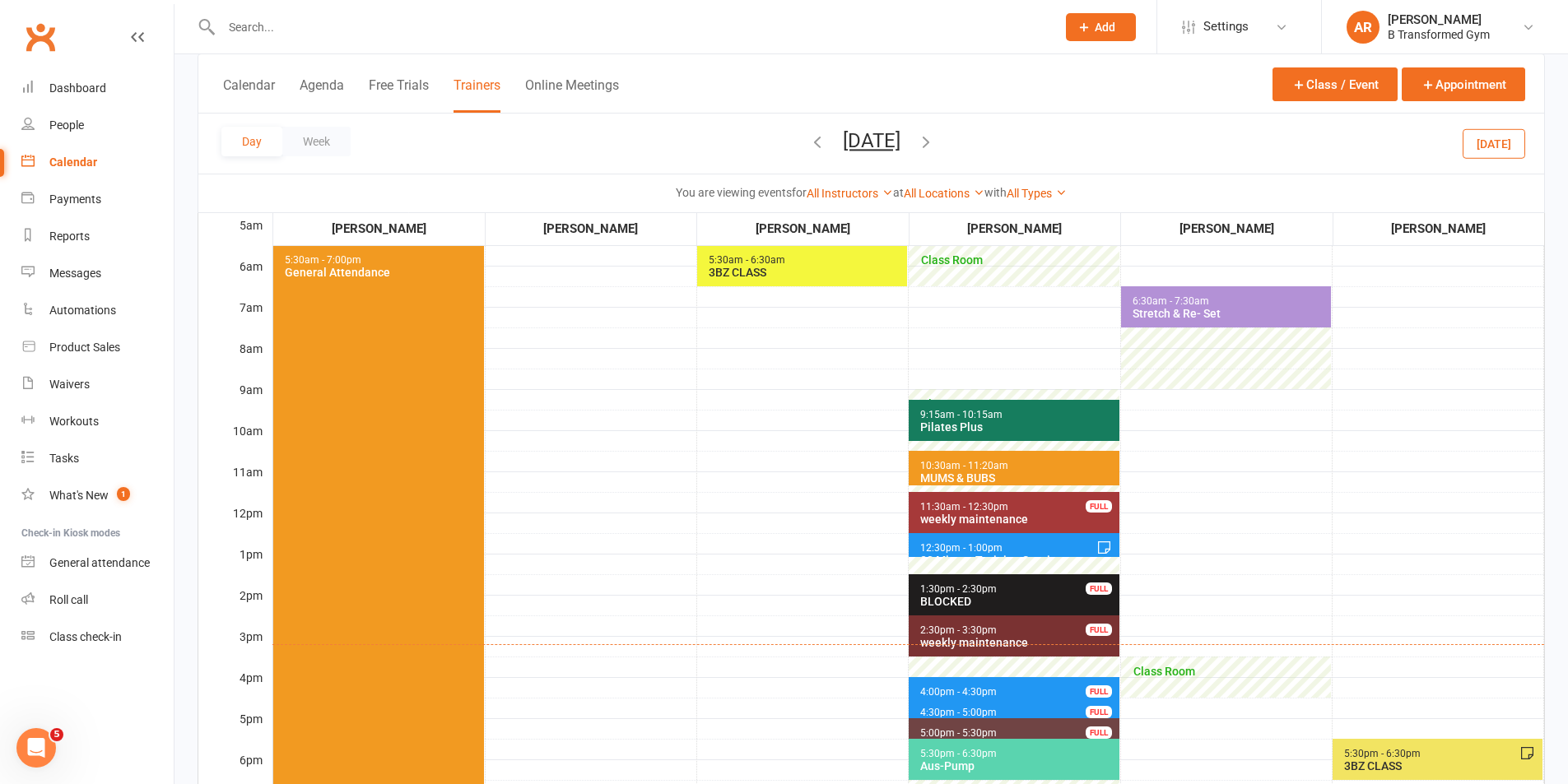
click at [986, 417] on span "9:15am - 10:15am" at bounding box center [961, 415] width 84 height 12
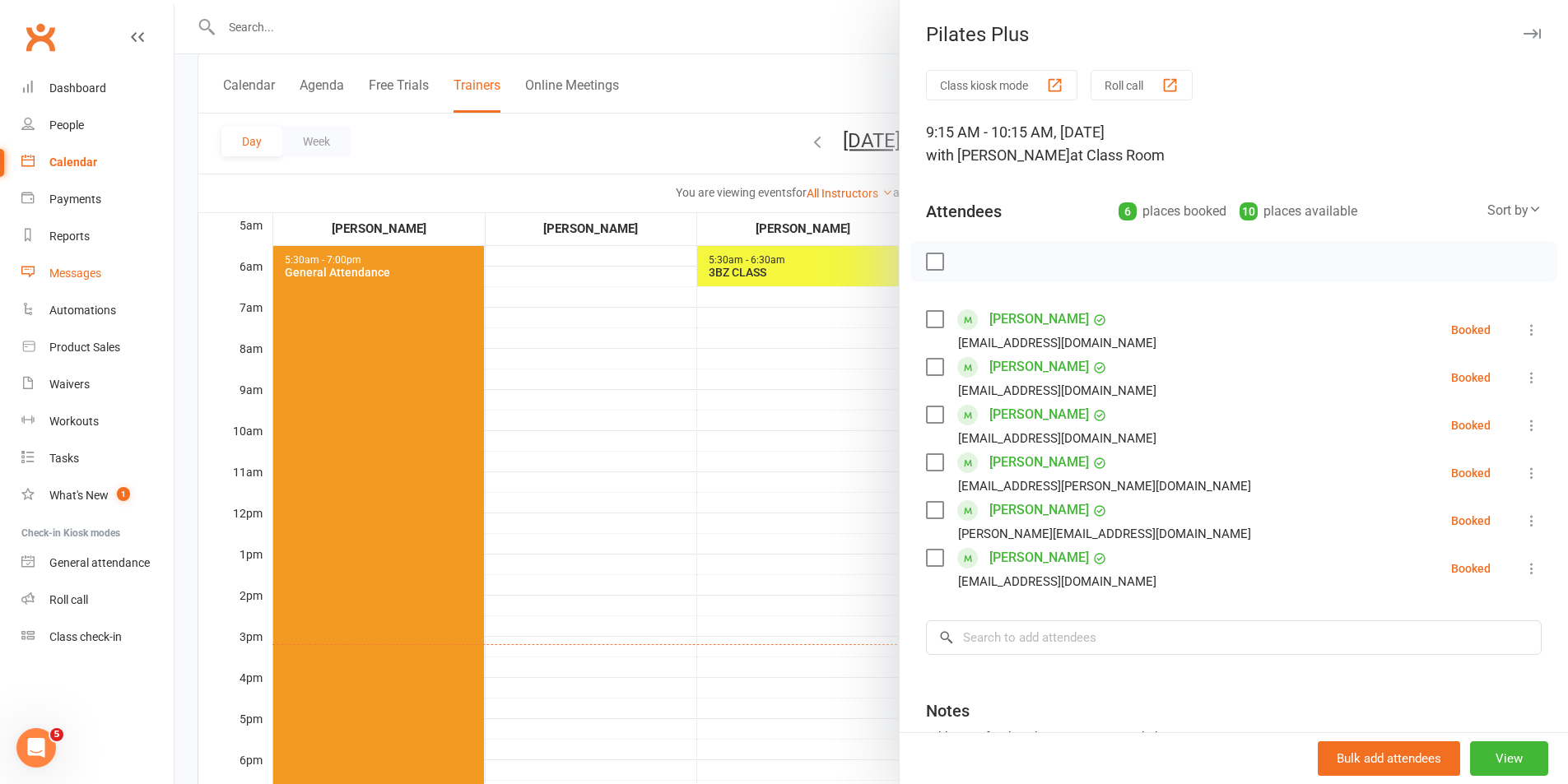
click at [96, 277] on div "Messages" at bounding box center [76, 273] width 52 height 13
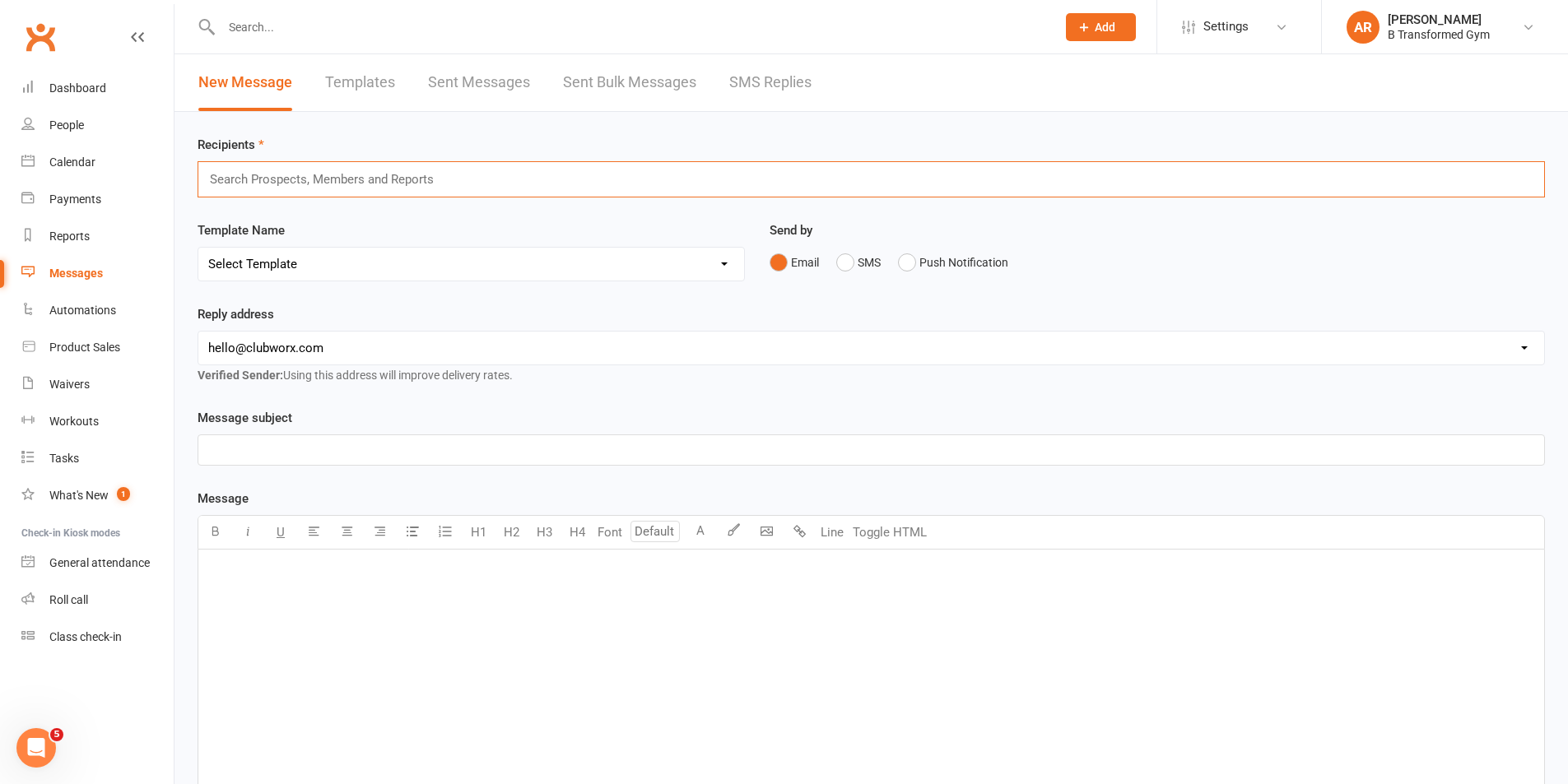
click at [401, 183] on input "text" at bounding box center [329, 178] width 241 height 21
click at [842, 262] on button "SMS" at bounding box center [858, 262] width 45 height 31
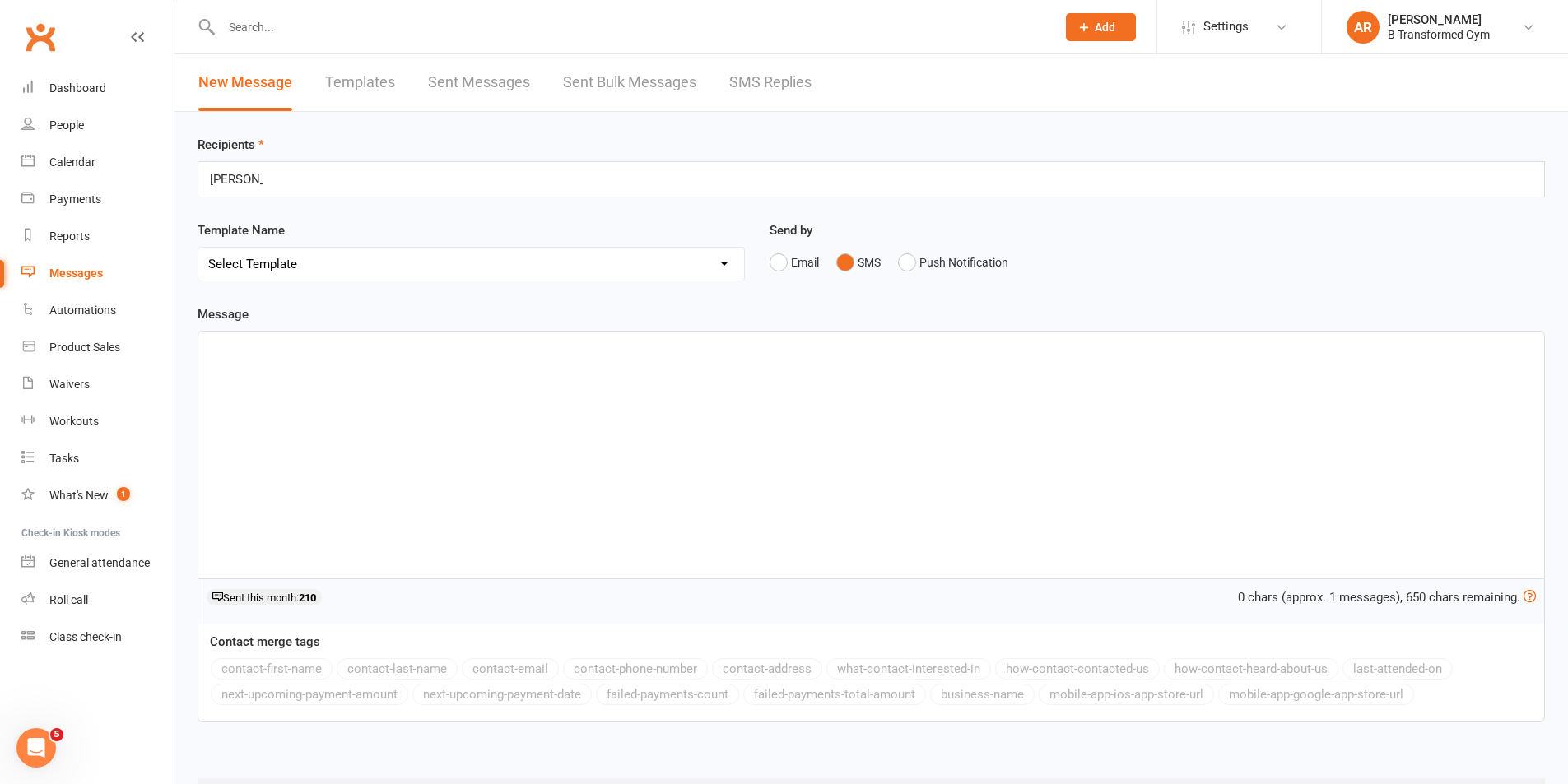
click at [387, 177] on div "hillary hillary" at bounding box center [870, 179] width 1347 height 36
type input "h"
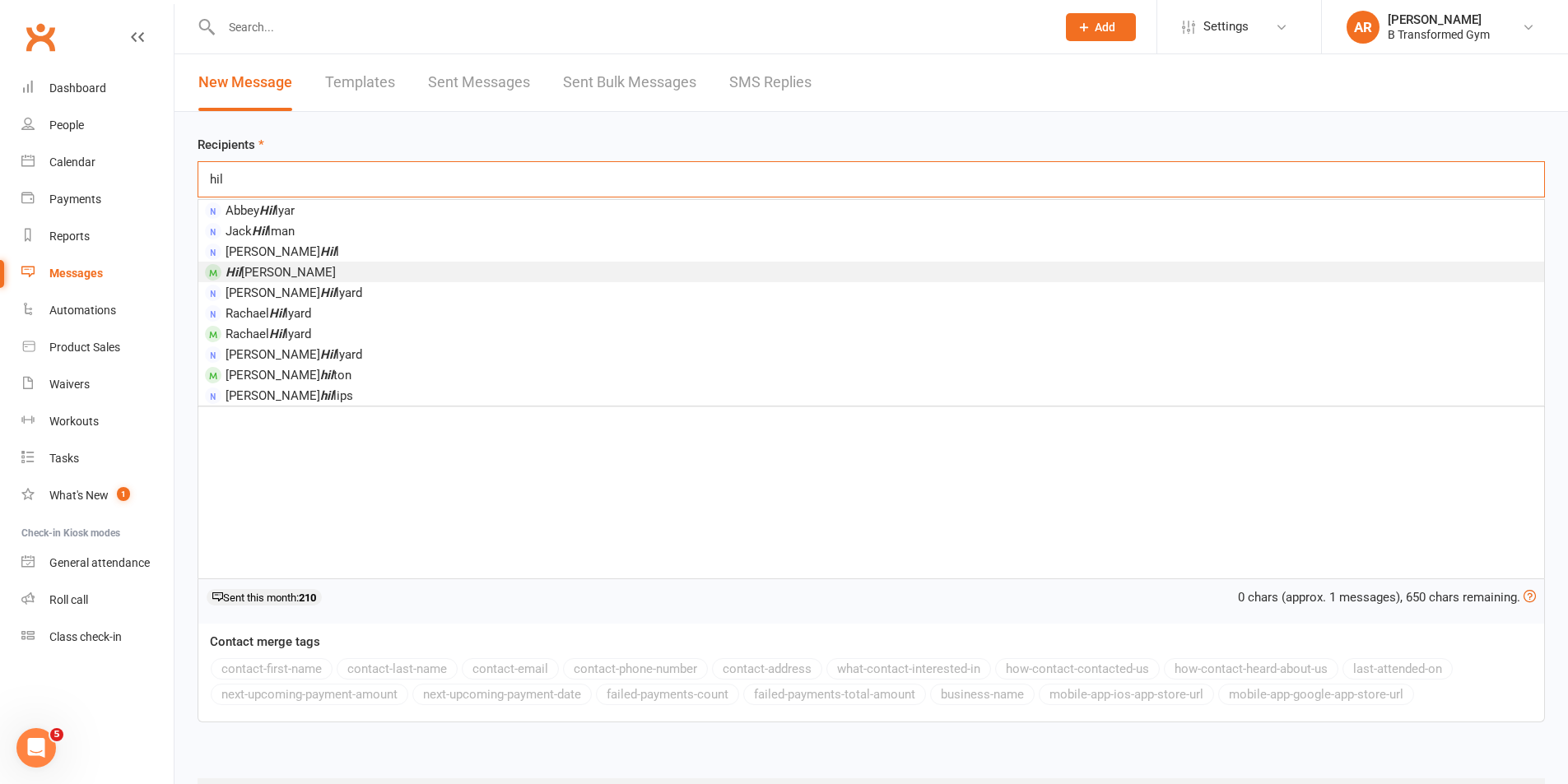
type input "hil"
click at [334, 268] on li "Hil ary Ahern" at bounding box center [871, 272] width 1346 height 21
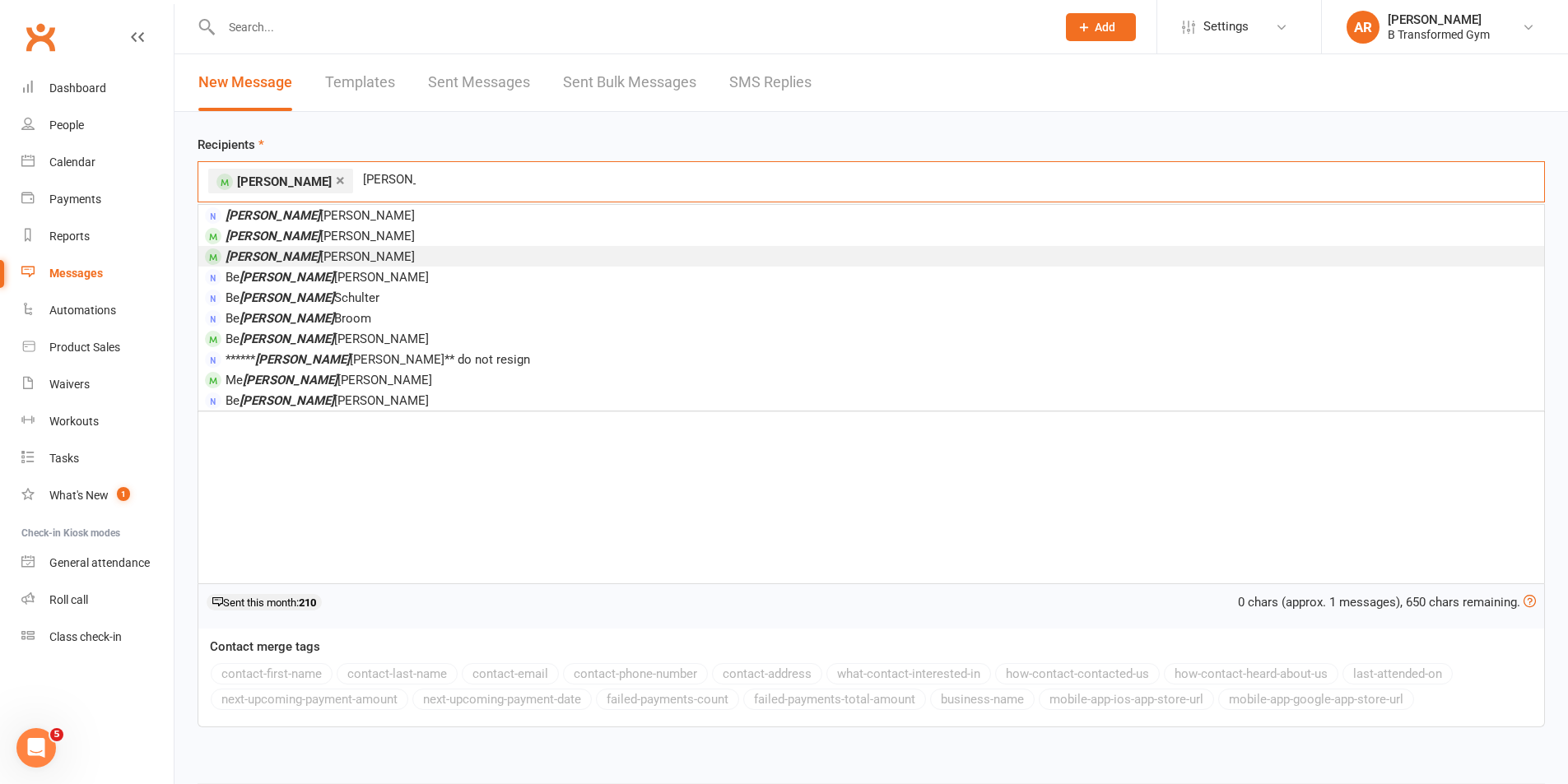
type input "linda"
click at [361, 257] on li "Linda Byrne" at bounding box center [871, 256] width 1346 height 21
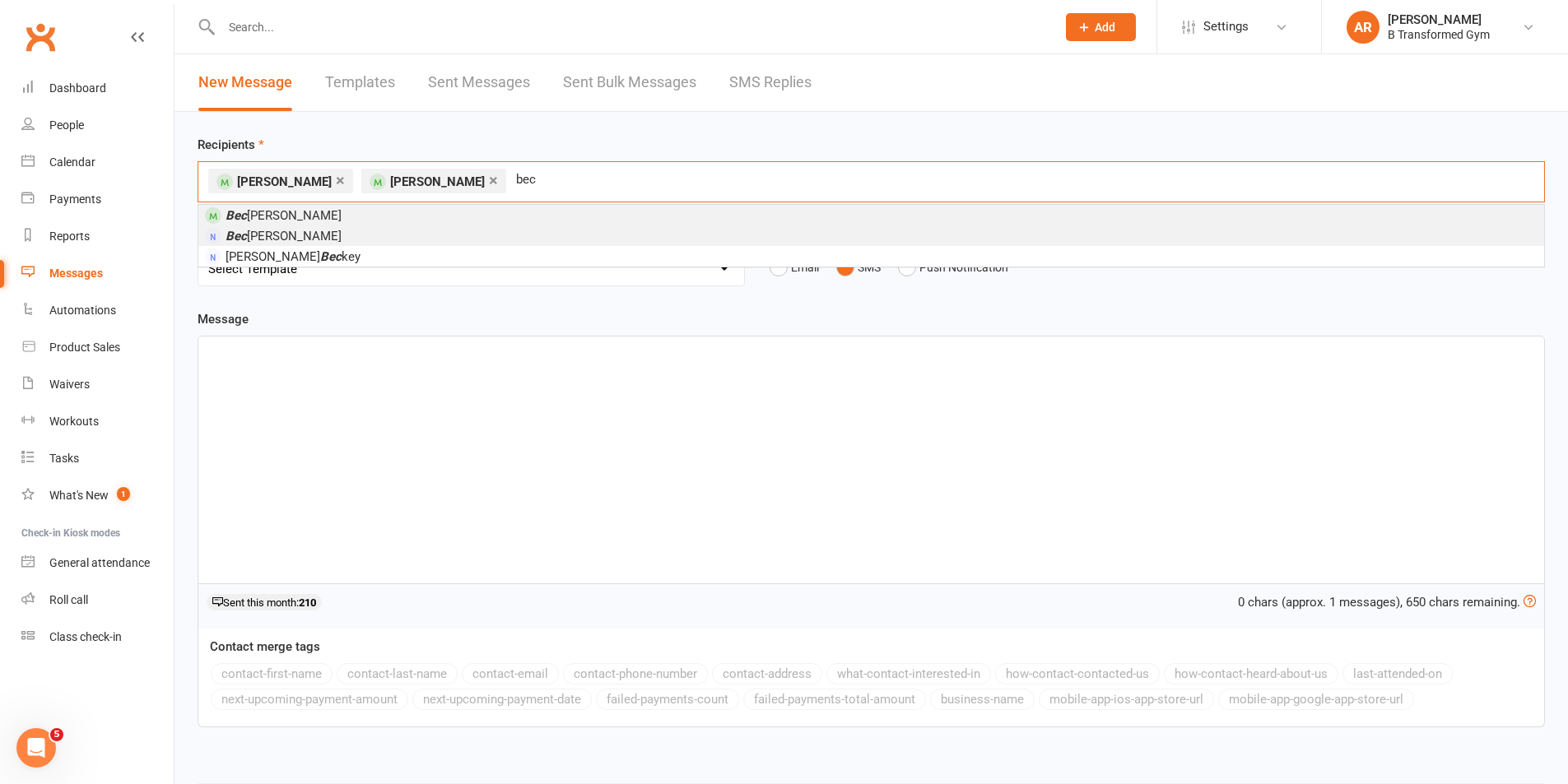
type input "bec"
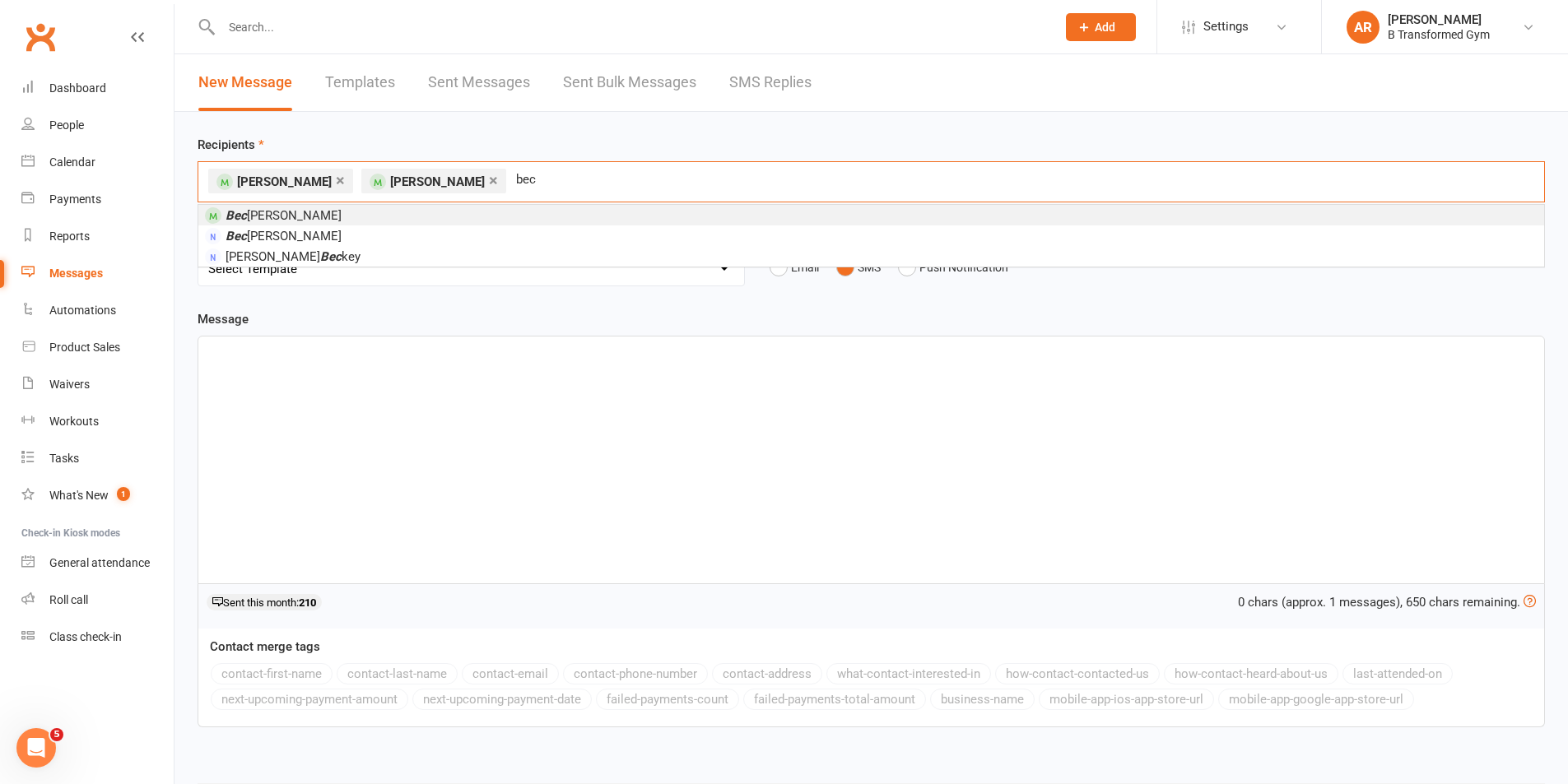
click at [373, 216] on li "Bec Hussey" at bounding box center [871, 215] width 1346 height 21
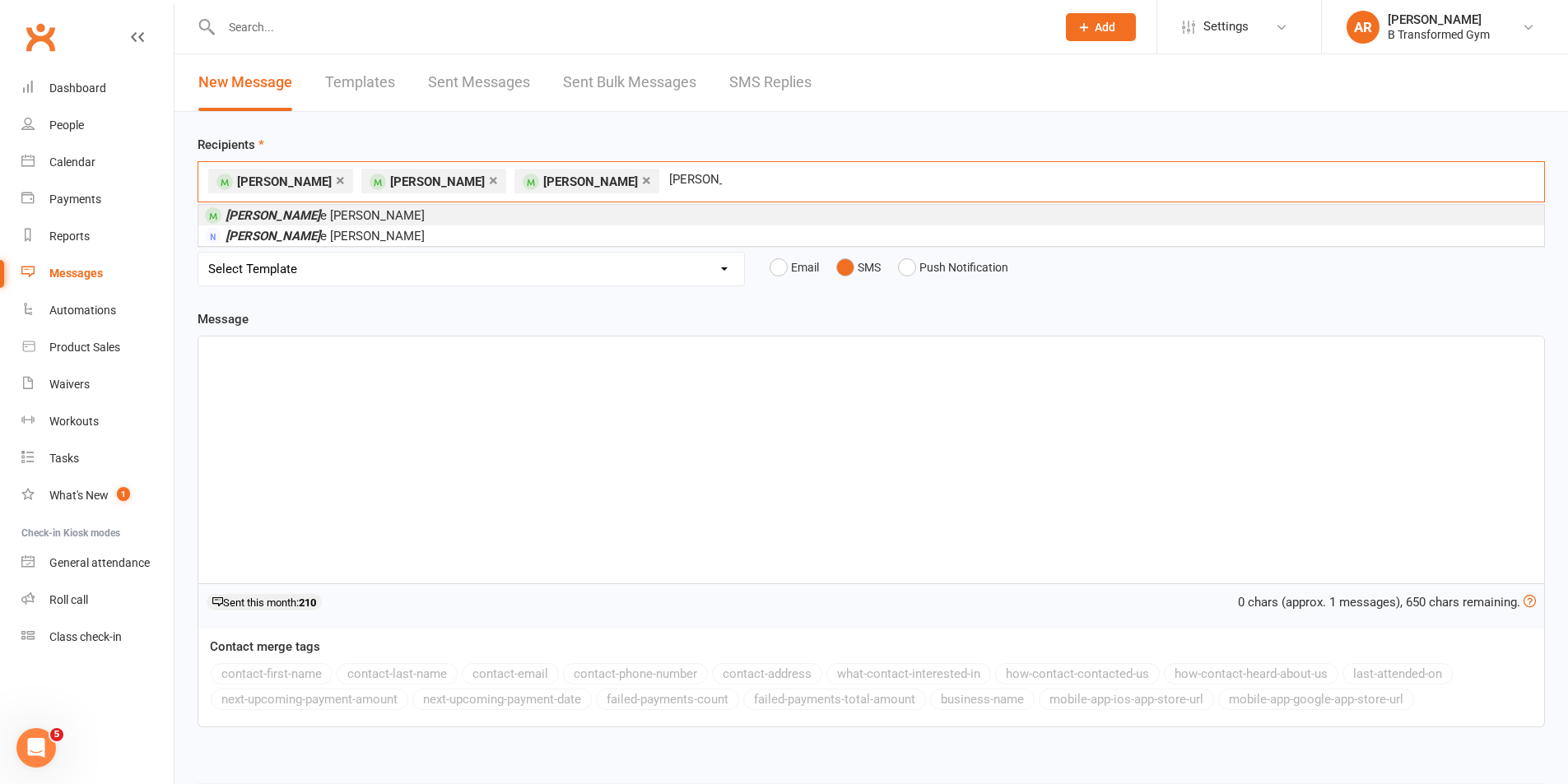
type input "bonni"
click at [373, 216] on li "Bonni e Birrell" at bounding box center [871, 215] width 1346 height 21
type input "codie"
click at [373, 216] on li "Codie Samuels" at bounding box center [871, 215] width 1346 height 21
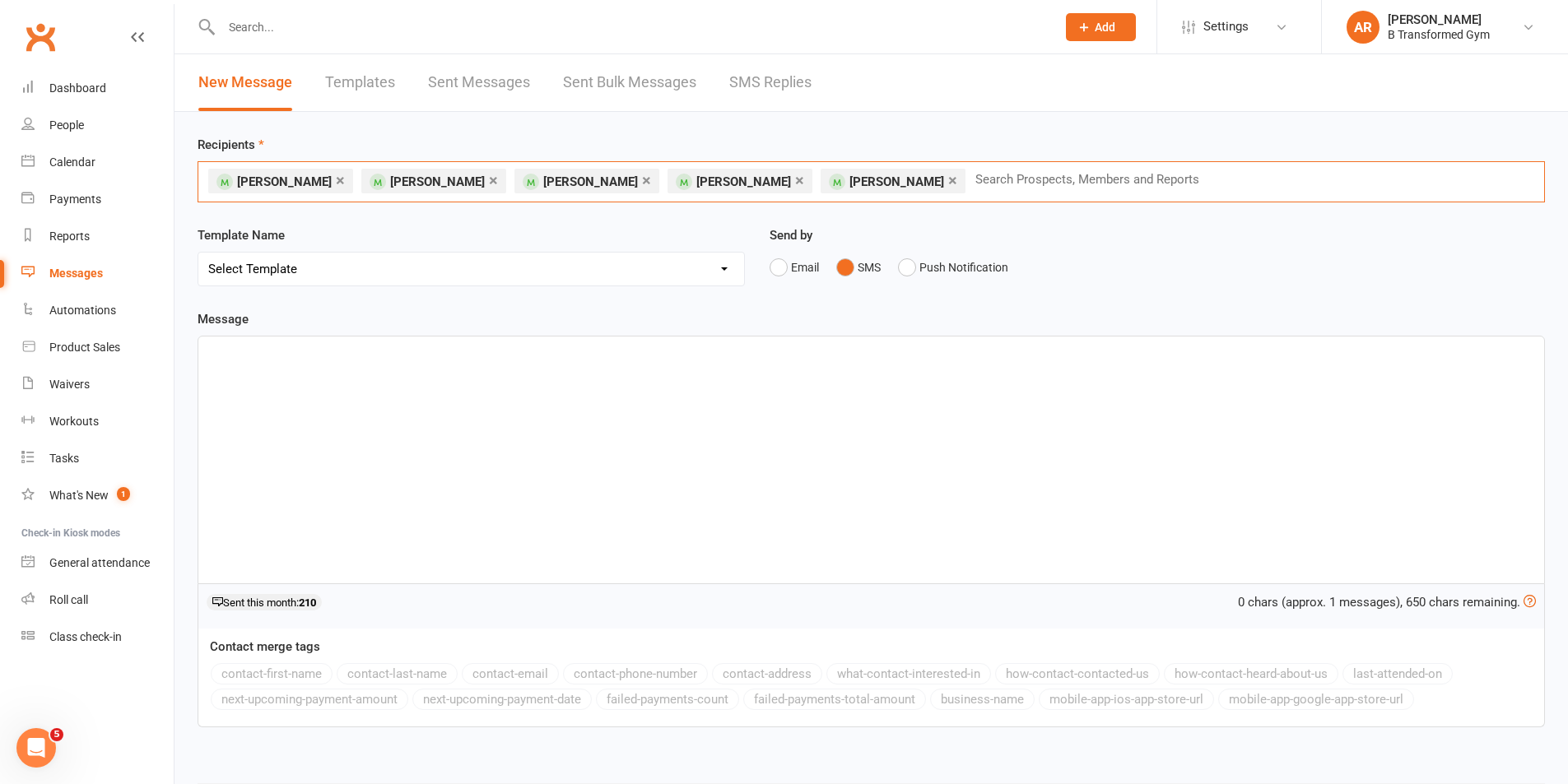
click at [677, 382] on div "﻿" at bounding box center [871, 460] width 1346 height 247
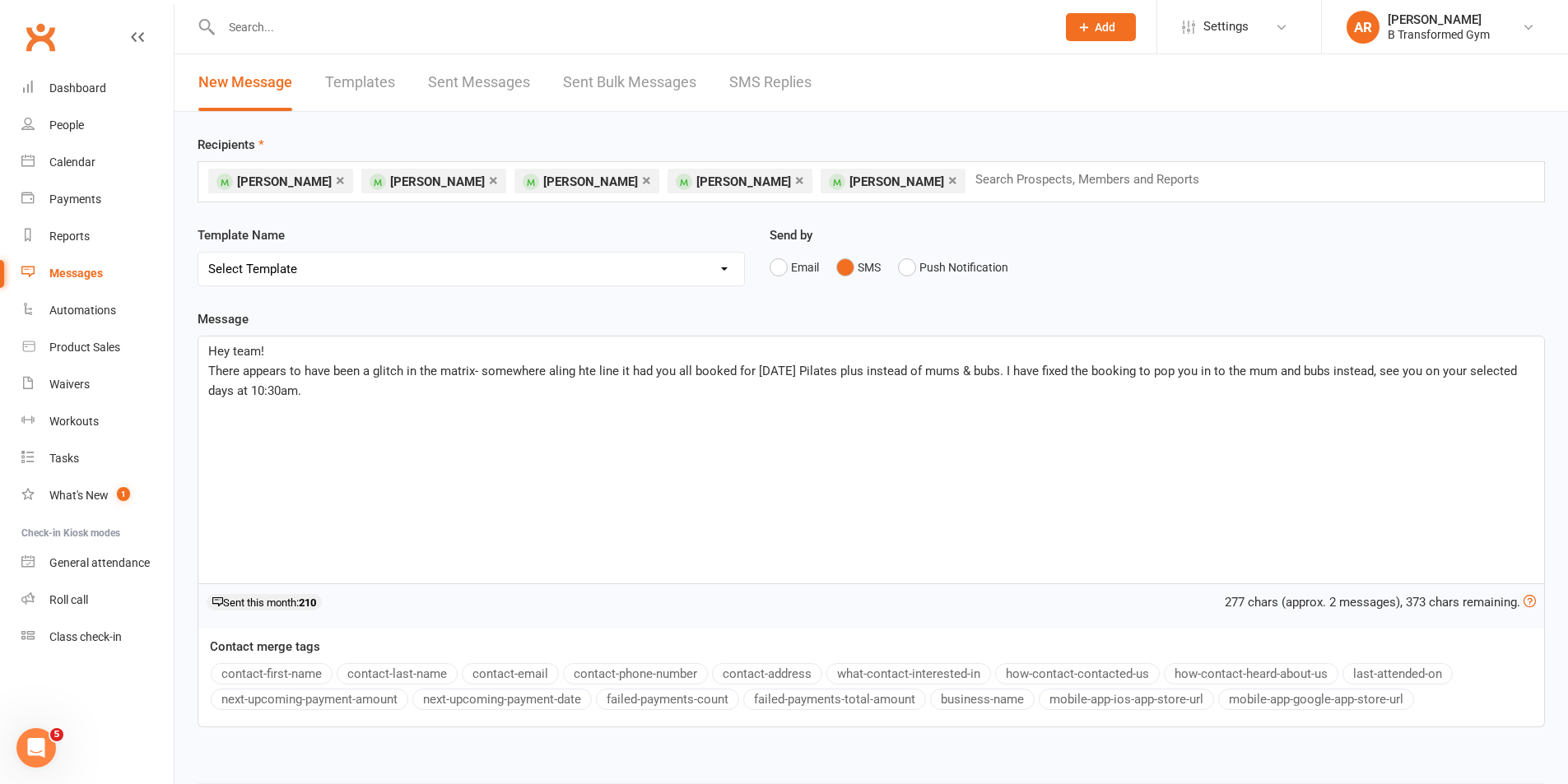
click at [560, 371] on span "There appears to have been a glitch in the matrix- somewhere aling hte line it …" at bounding box center [864, 380] width 1312 height 35
drag, startPoint x: 583, startPoint y: 368, endPoint x: 653, endPoint y: 377, distance: 70.6
click at [585, 368] on span "There appears to have been a glitch in the matrix- somewhere aling hte line it …" at bounding box center [864, 380] width 1312 height 35
click at [562, 375] on span "There appears to have been a glitch in the matrix- somewhere aling the line it …" at bounding box center [864, 380] width 1312 height 35
click at [1180, 372] on span "There appears to have been a glitch in the matrix- somewhere along the line, it…" at bounding box center [867, 380] width 1318 height 35
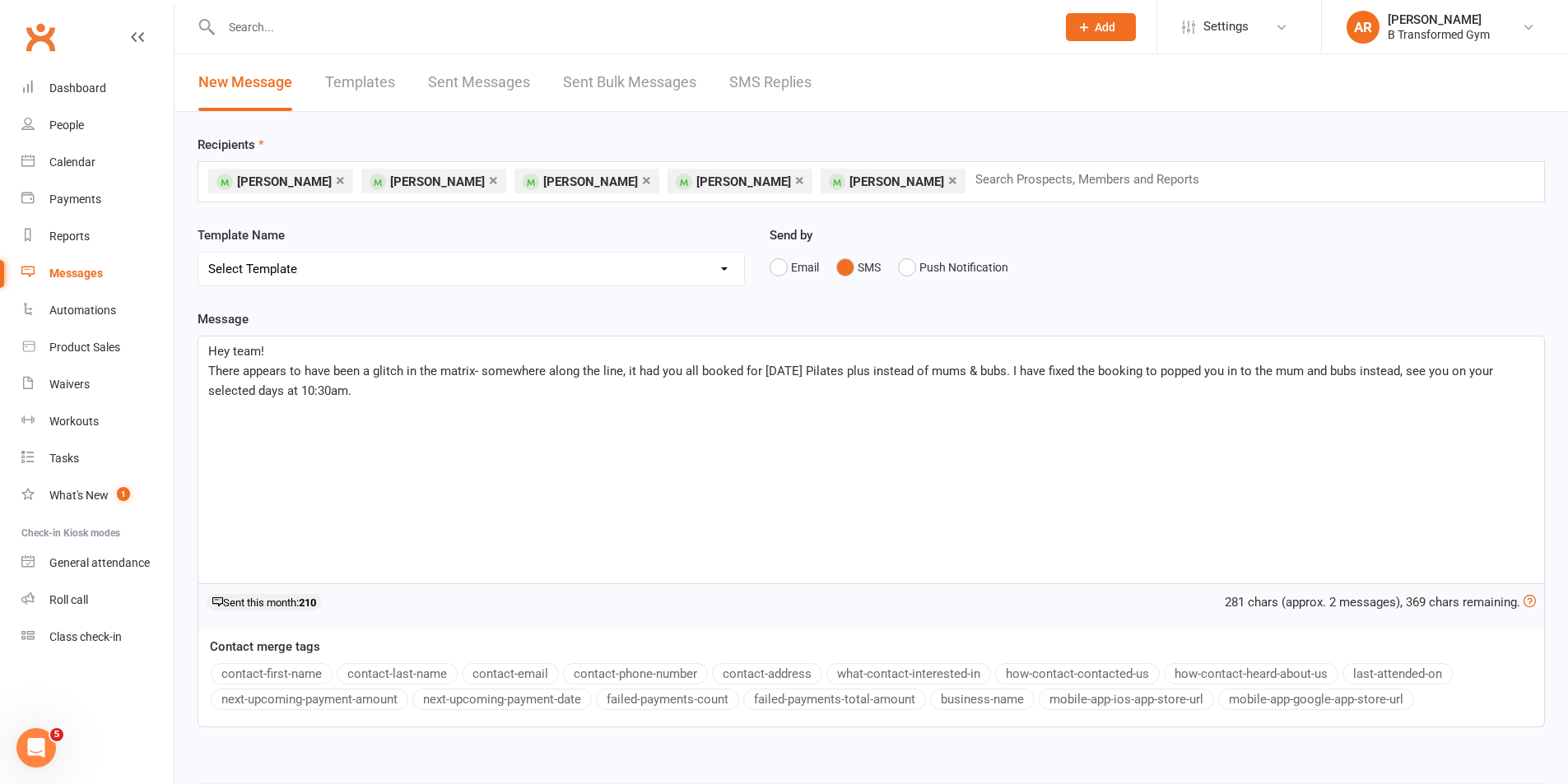
click at [398, 394] on p "There appears to have been a glitch in the matrix- somewhere along the line, it…" at bounding box center [871, 381] width 1326 height 40
drag, startPoint x: 320, startPoint y: 413, endPoint x: 198, endPoint y: 417, distance: 122.1
click at [198, 417] on div "Hey team! There appears to have been a glitch in the matrix- somewhere along th…" at bounding box center [871, 460] width 1346 height 247
copy span "Thanks Amanda"
click at [212, 368] on span "There appears to have been a glitch in the matrix- somewhere along the line, it…" at bounding box center [852, 380] width 1288 height 35
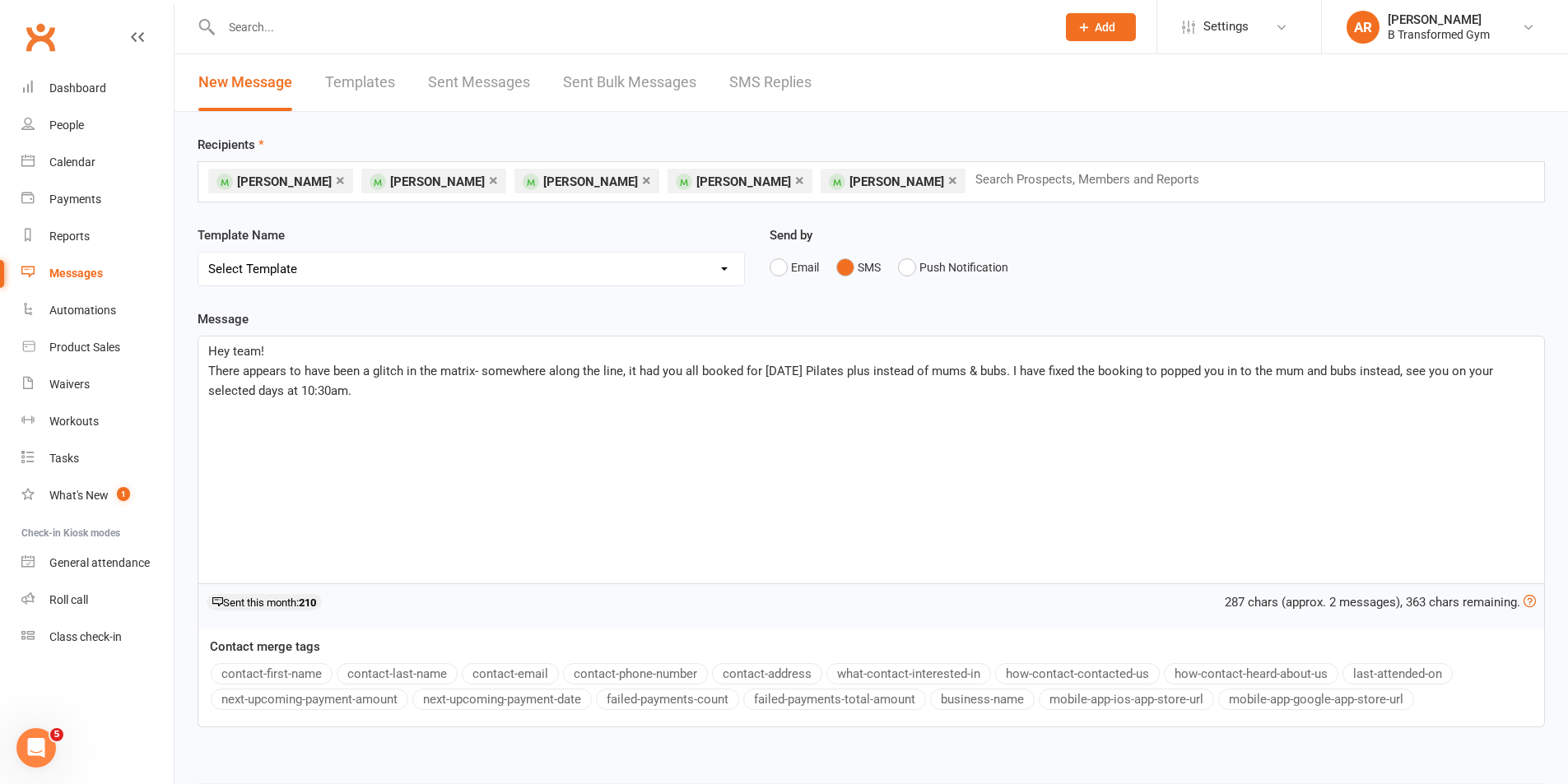
click at [259, 430] on p "﻿" at bounding box center [871, 430] width 1326 height 20
click at [205, 370] on div "Hey team! There appears to have been a glitch in the matrix- somewhere along th…" at bounding box center [871, 460] width 1346 height 247
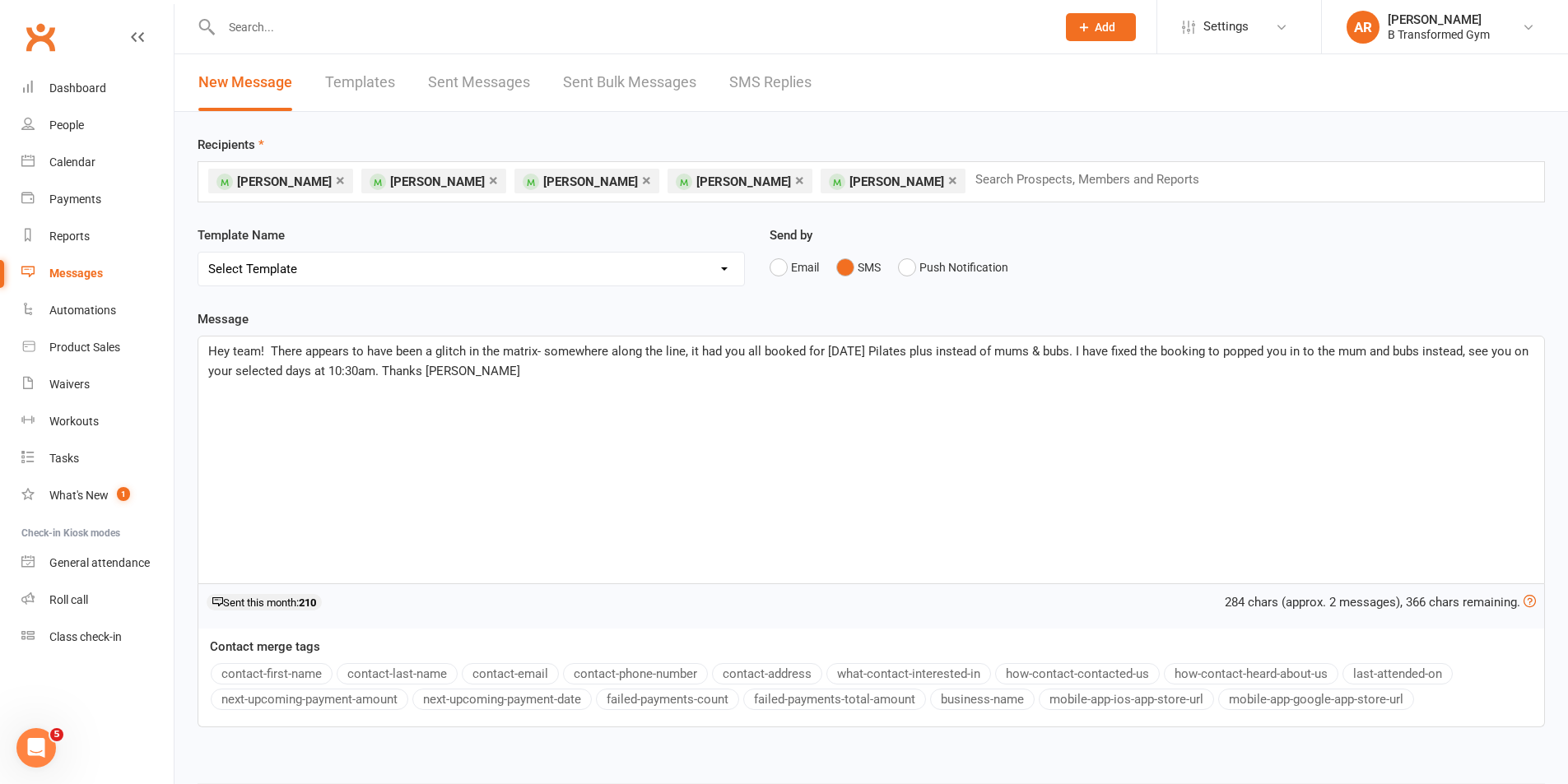
click at [516, 389] on div "Hey team! There appears to have been a glitch in the matrix- somewhere along th…" at bounding box center [871, 460] width 1346 height 247
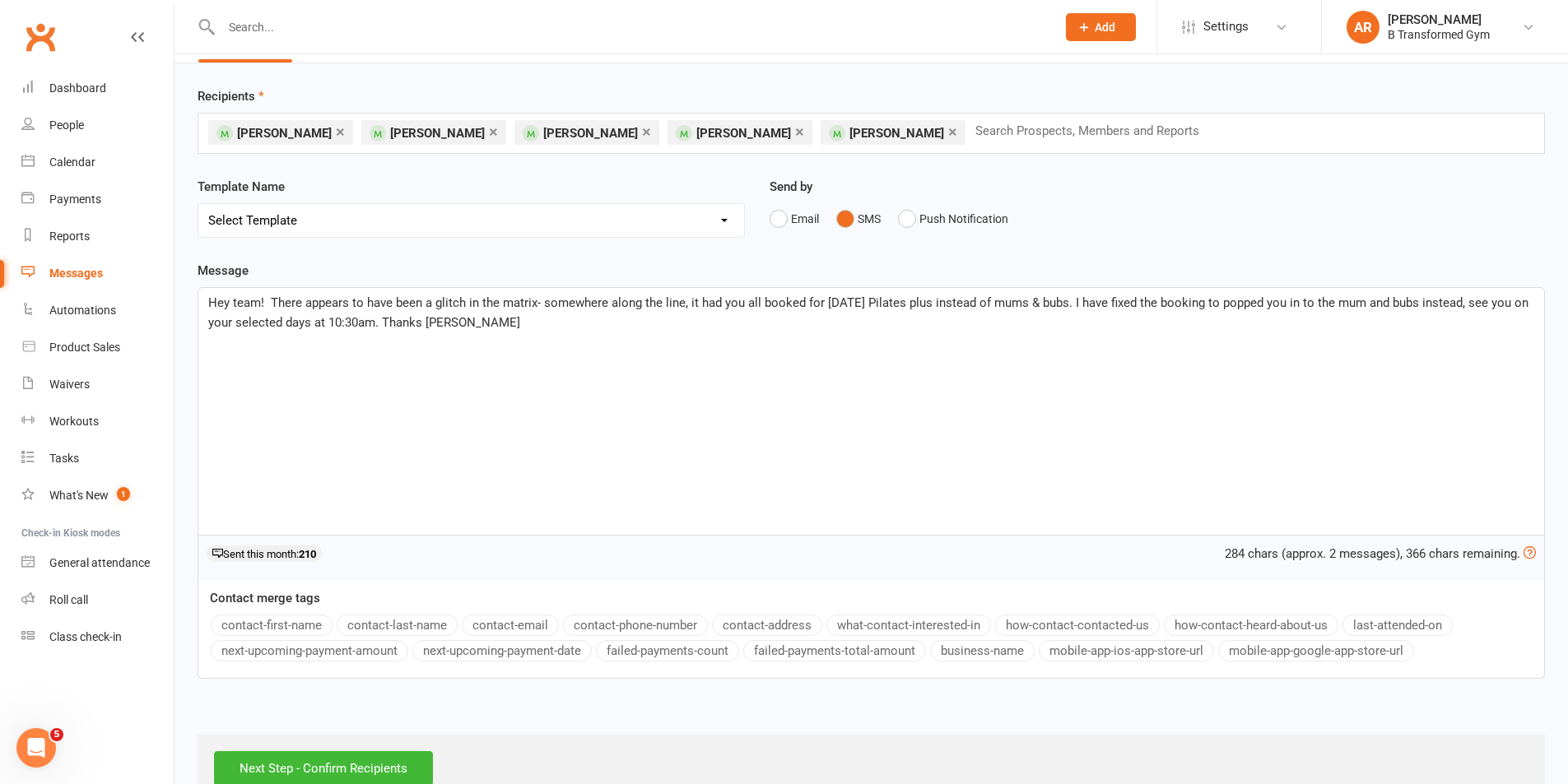
scroll to position [91, 0]
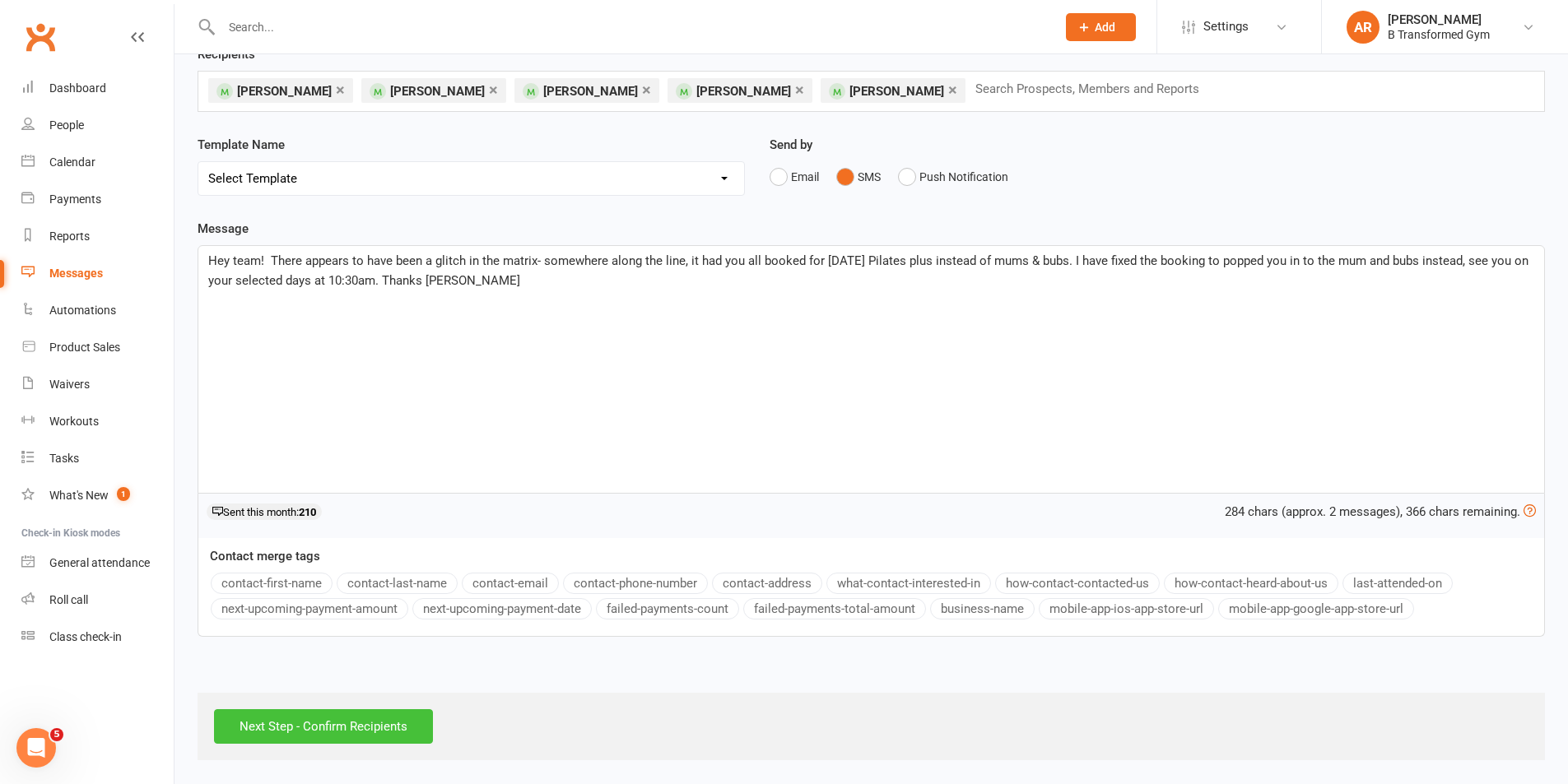
drag, startPoint x: 342, startPoint y: 716, endPoint x: 358, endPoint y: 697, distance: 24.8
click at [342, 714] on input "Next Step - Confirm Recipients" at bounding box center [324, 726] width 219 height 35
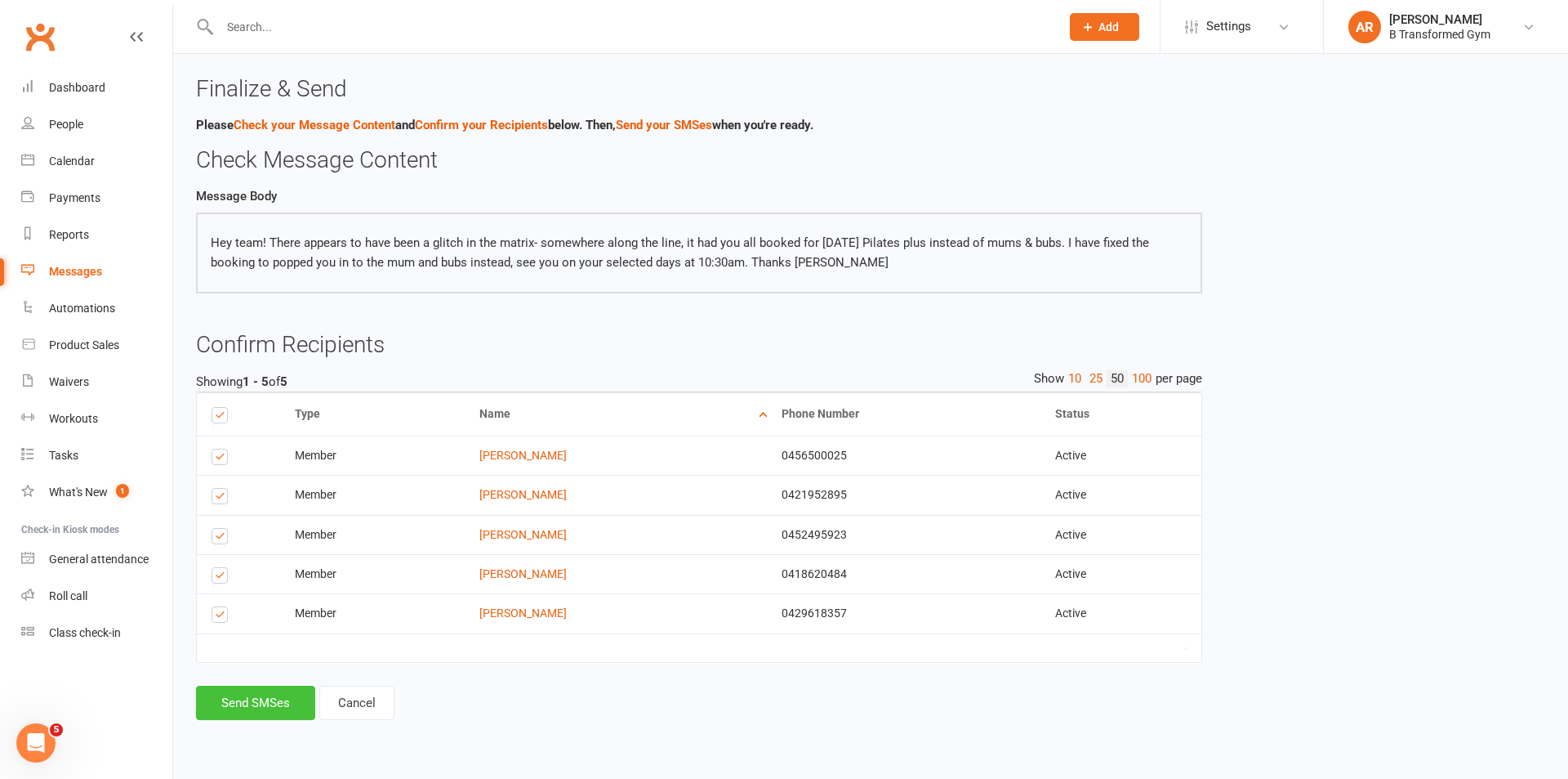
click at [267, 710] on button "Send SMSes" at bounding box center [255, 703] width 120 height 35
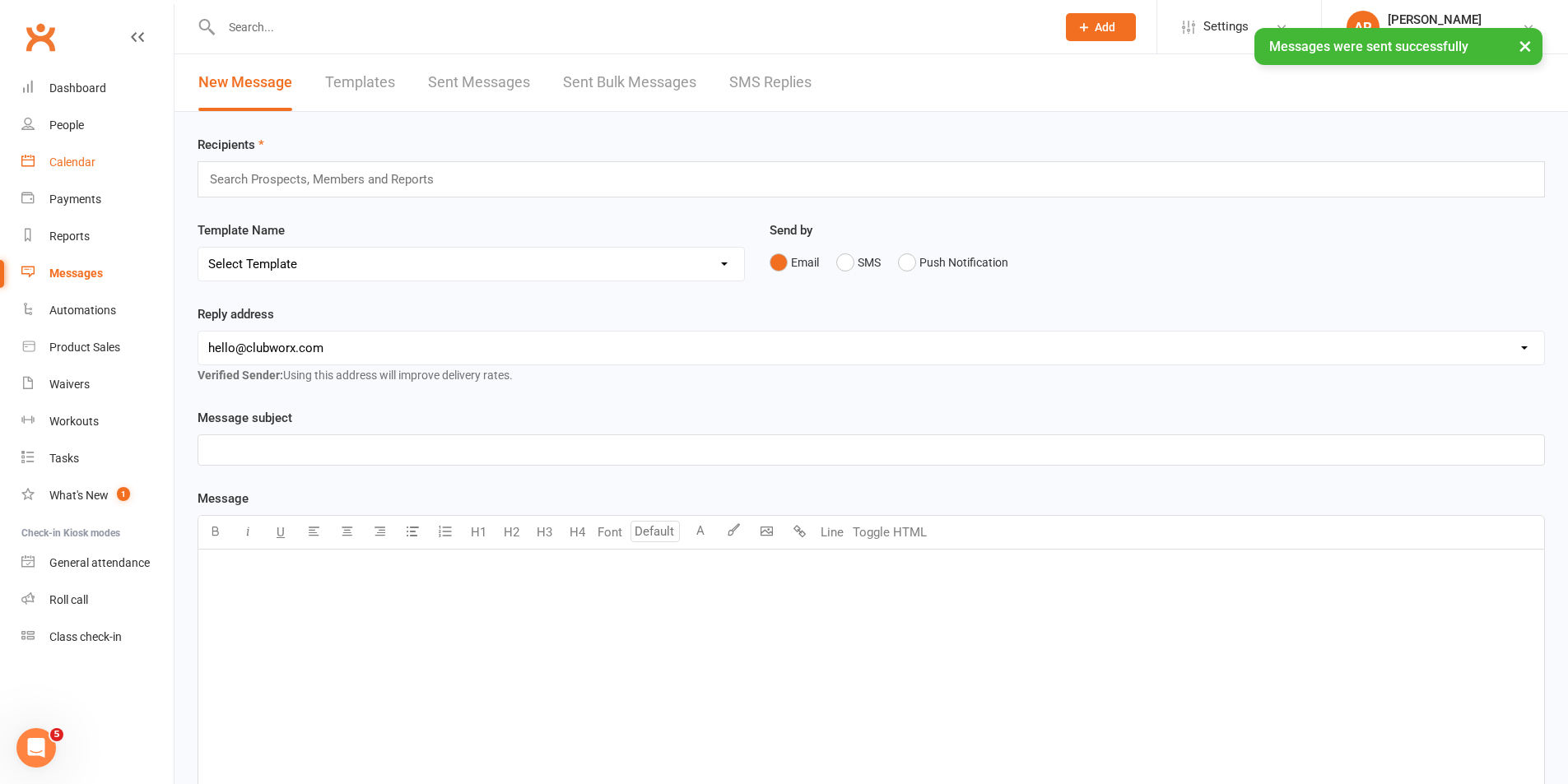
click at [67, 159] on div "Calendar" at bounding box center [73, 161] width 46 height 13
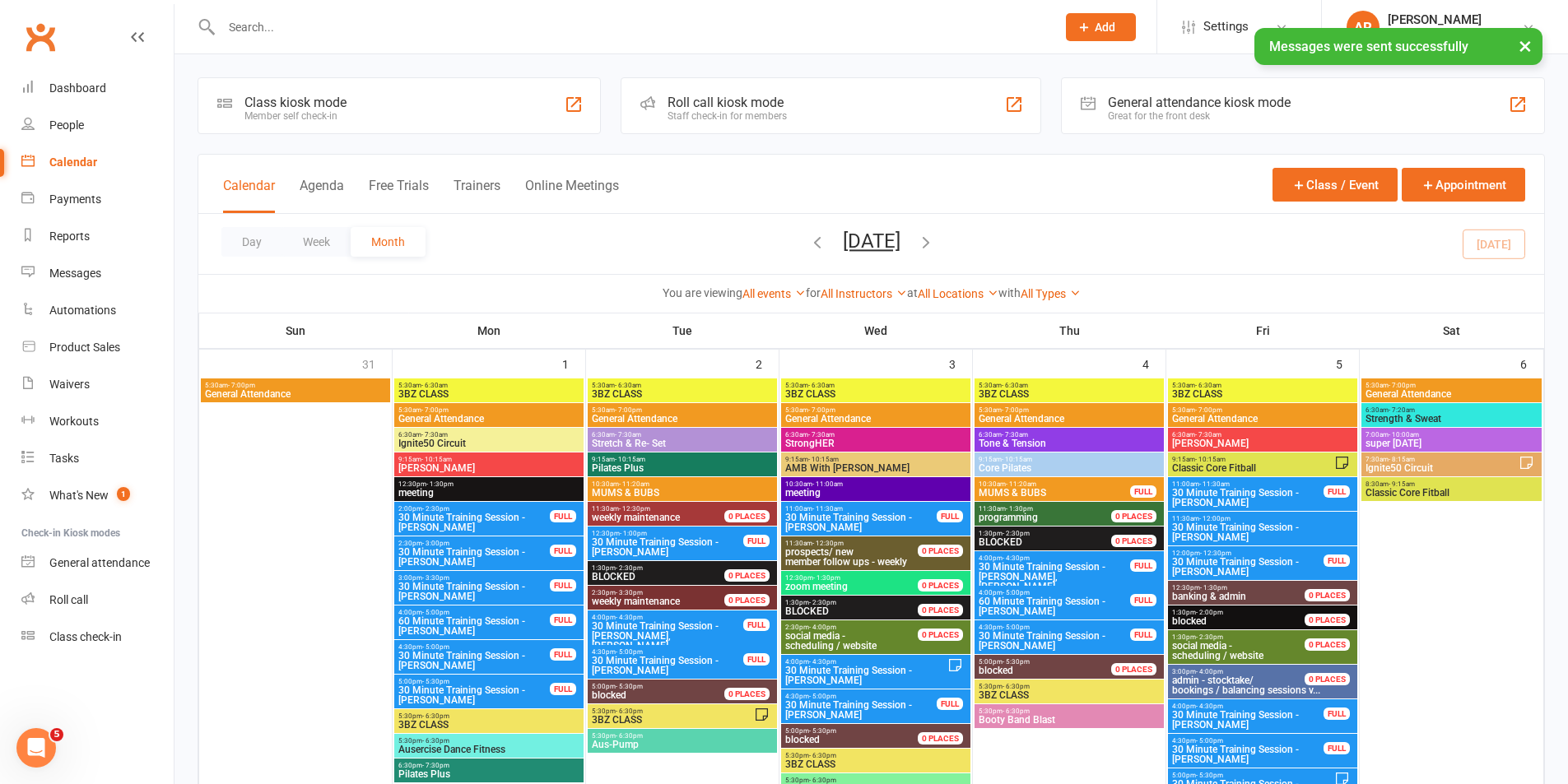
drag, startPoint x: 488, startPoint y: 180, endPoint x: 554, endPoint y: 178, distance: 66.0
click at [488, 178] on button "Trainers" at bounding box center [477, 196] width 47 height 36
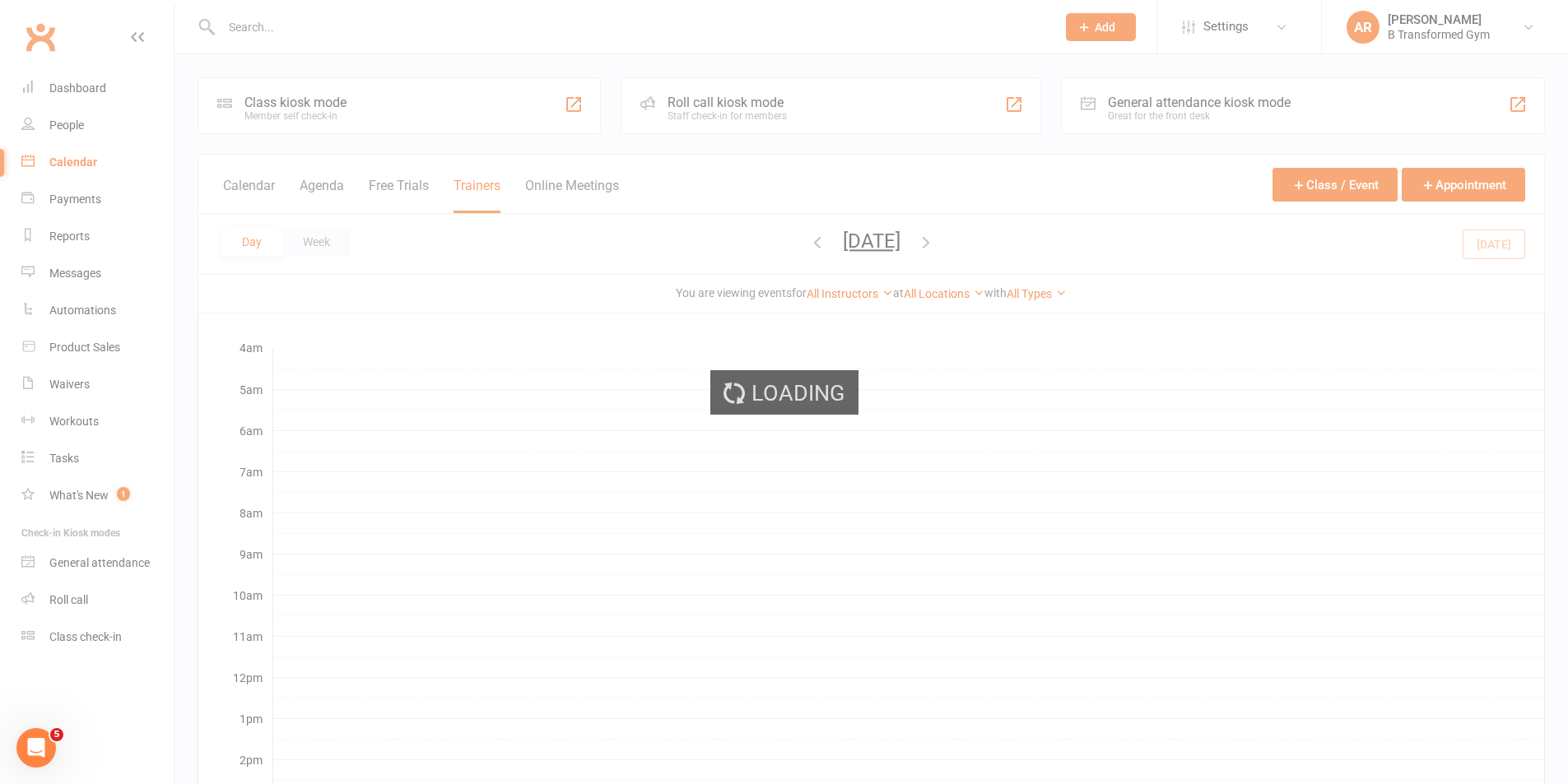
click at [882, 238] on div "Loading" at bounding box center [784, 392] width 1568 height 784
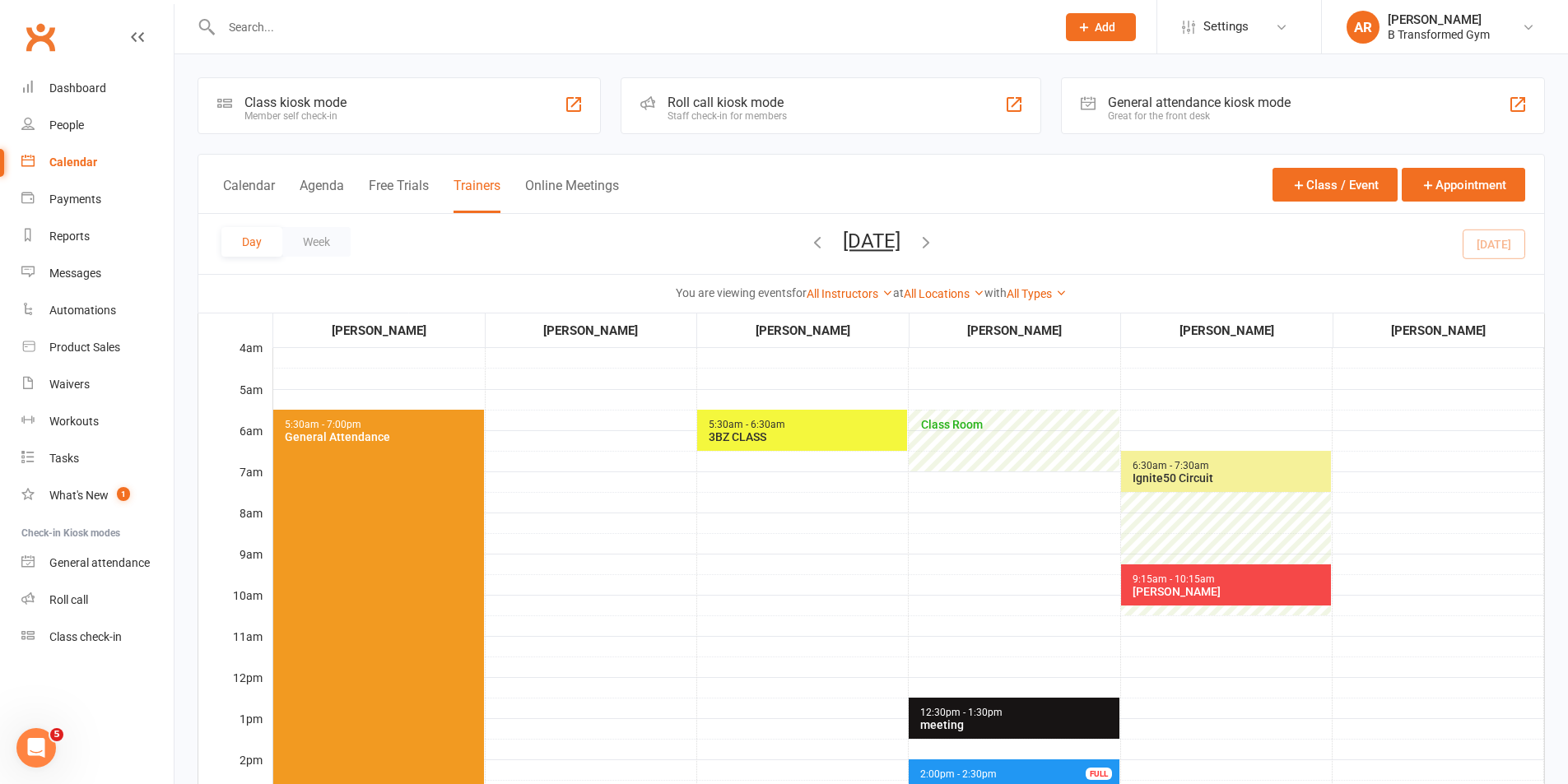
click at [886, 235] on button "Monday, Sep 15, 2025" at bounding box center [872, 241] width 58 height 23
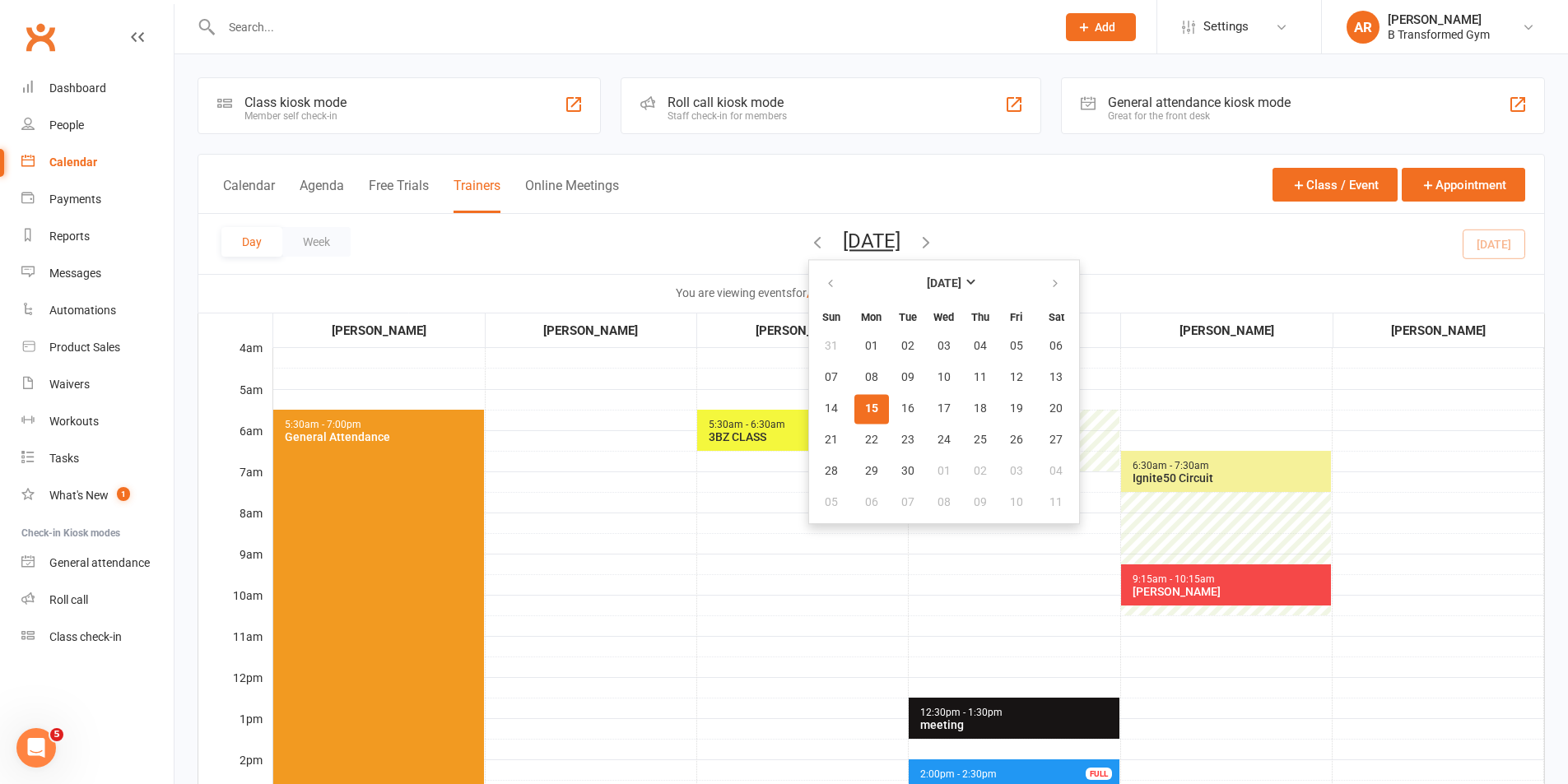
click at [827, 579] on td "5:30am - 6:30am 3BZ CLASS" at bounding box center [802, 758] width 211 height 823
click at [890, 411] on button "16" at bounding box center [907, 409] width 35 height 30
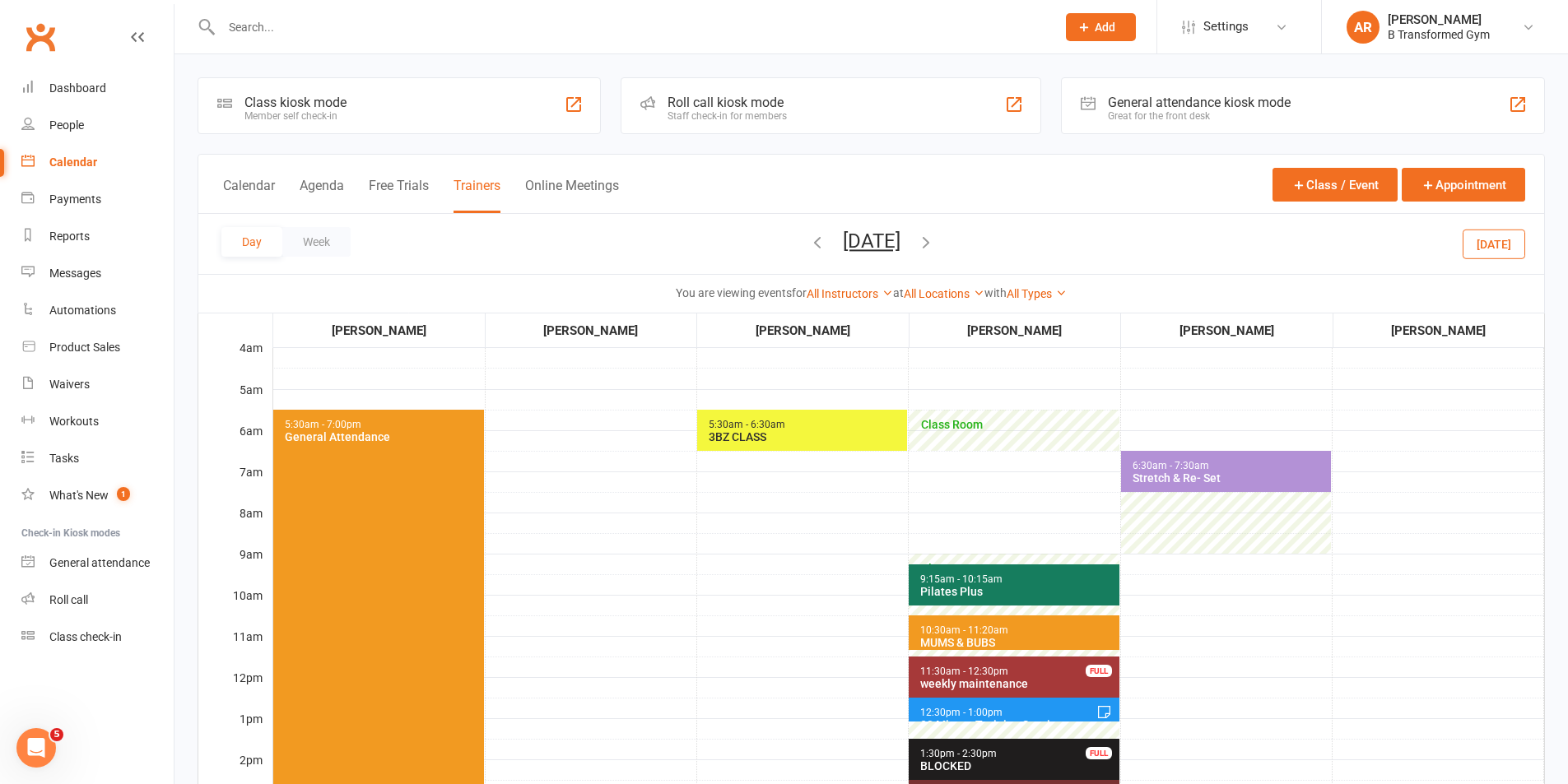
click at [1056, 592] on div "Pilates Plus" at bounding box center [1016, 591] width 196 height 13
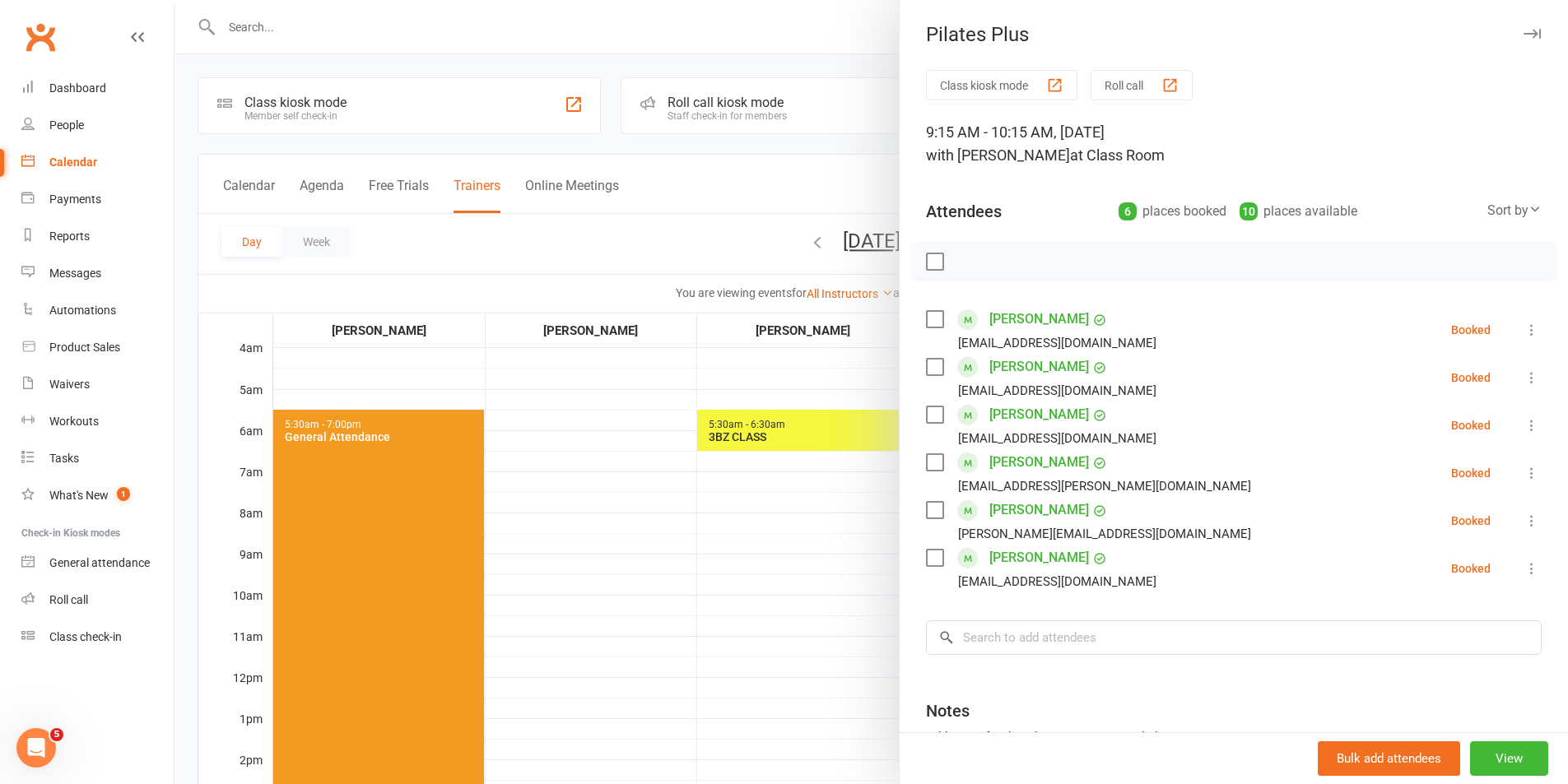
click at [932, 258] on label at bounding box center [934, 262] width 17 height 17
click at [1068, 263] on icon "button" at bounding box center [1075, 262] width 18 height 18
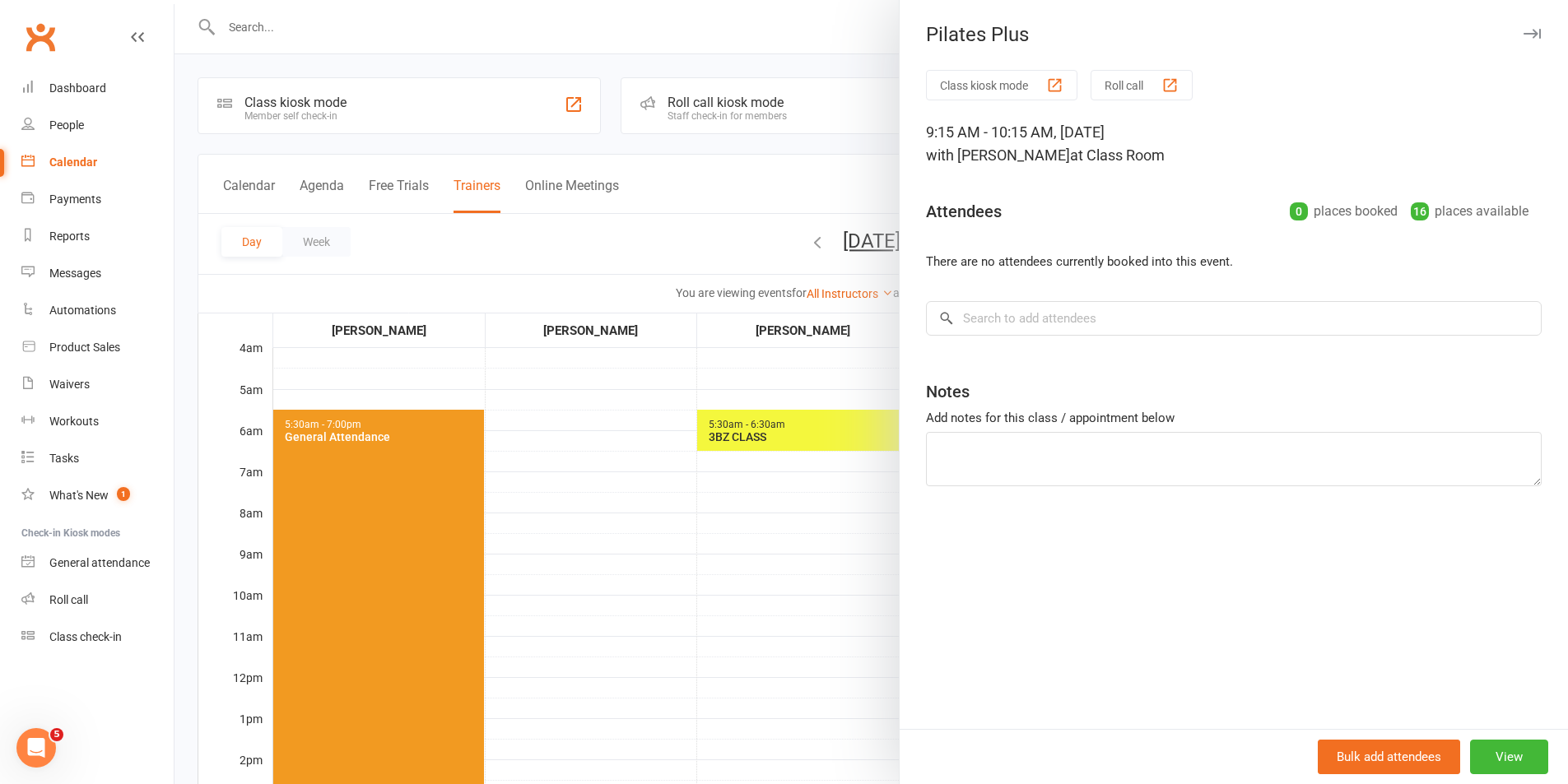
click at [836, 600] on div at bounding box center [871, 392] width 1394 height 784
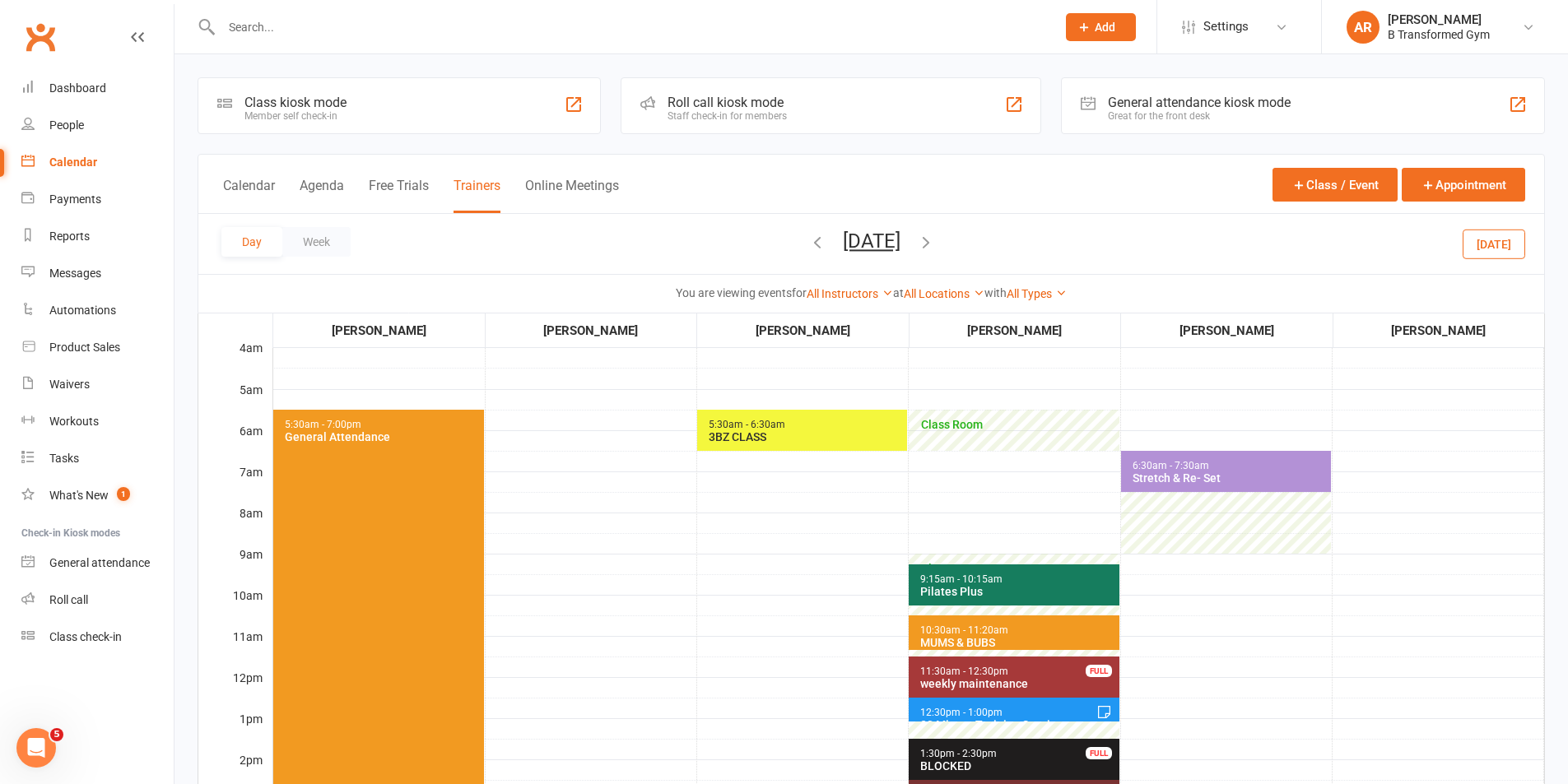
click at [965, 627] on span "10:30am - 11:20am" at bounding box center [964, 630] width 90 height 12
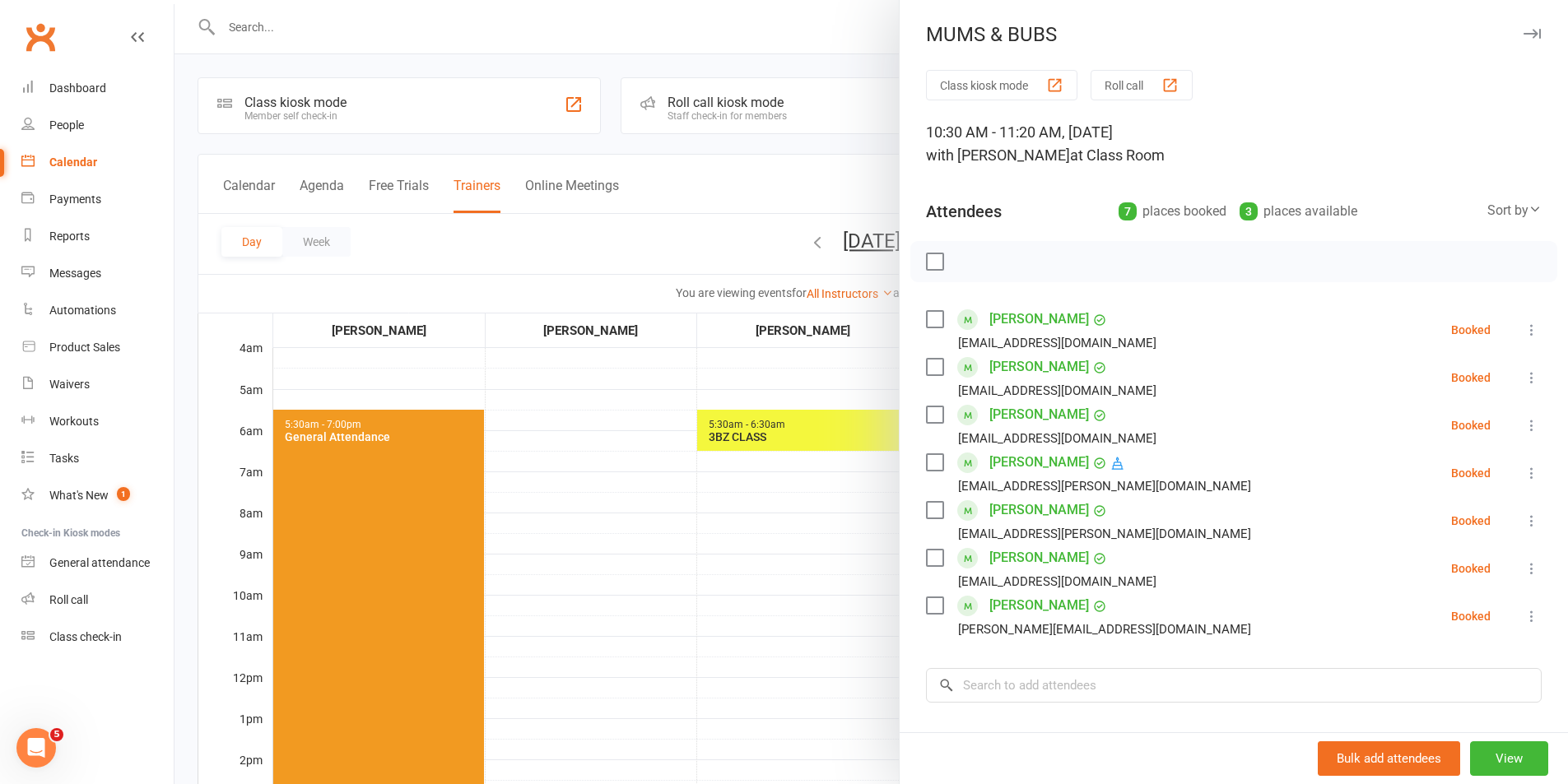
drag, startPoint x: 227, startPoint y: 21, endPoint x: 304, endPoint y: 34, distance: 78.1
click at [228, 21] on div at bounding box center [871, 392] width 1394 height 784
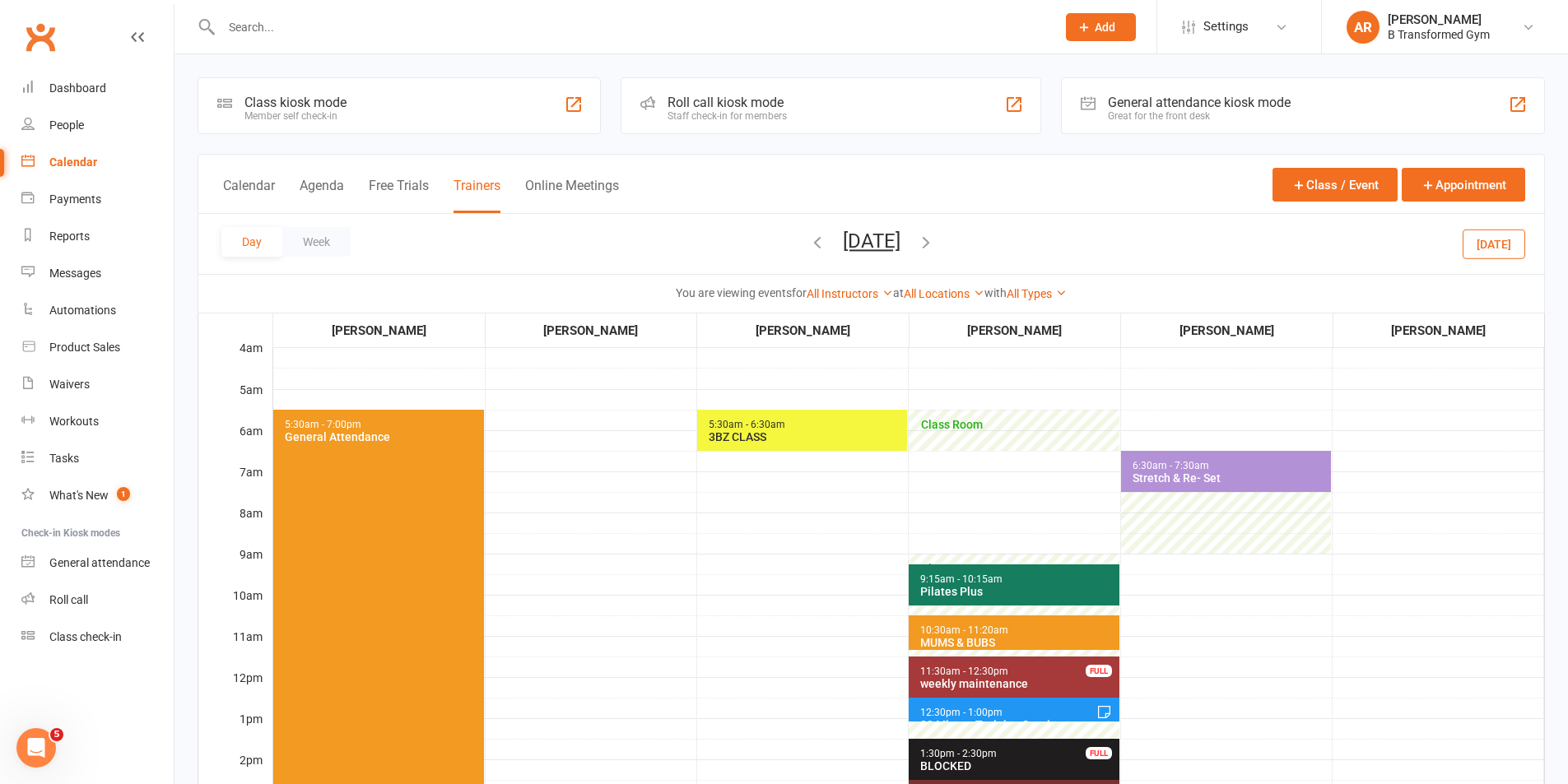
click at [305, 34] on input "text" at bounding box center [630, 27] width 828 height 23
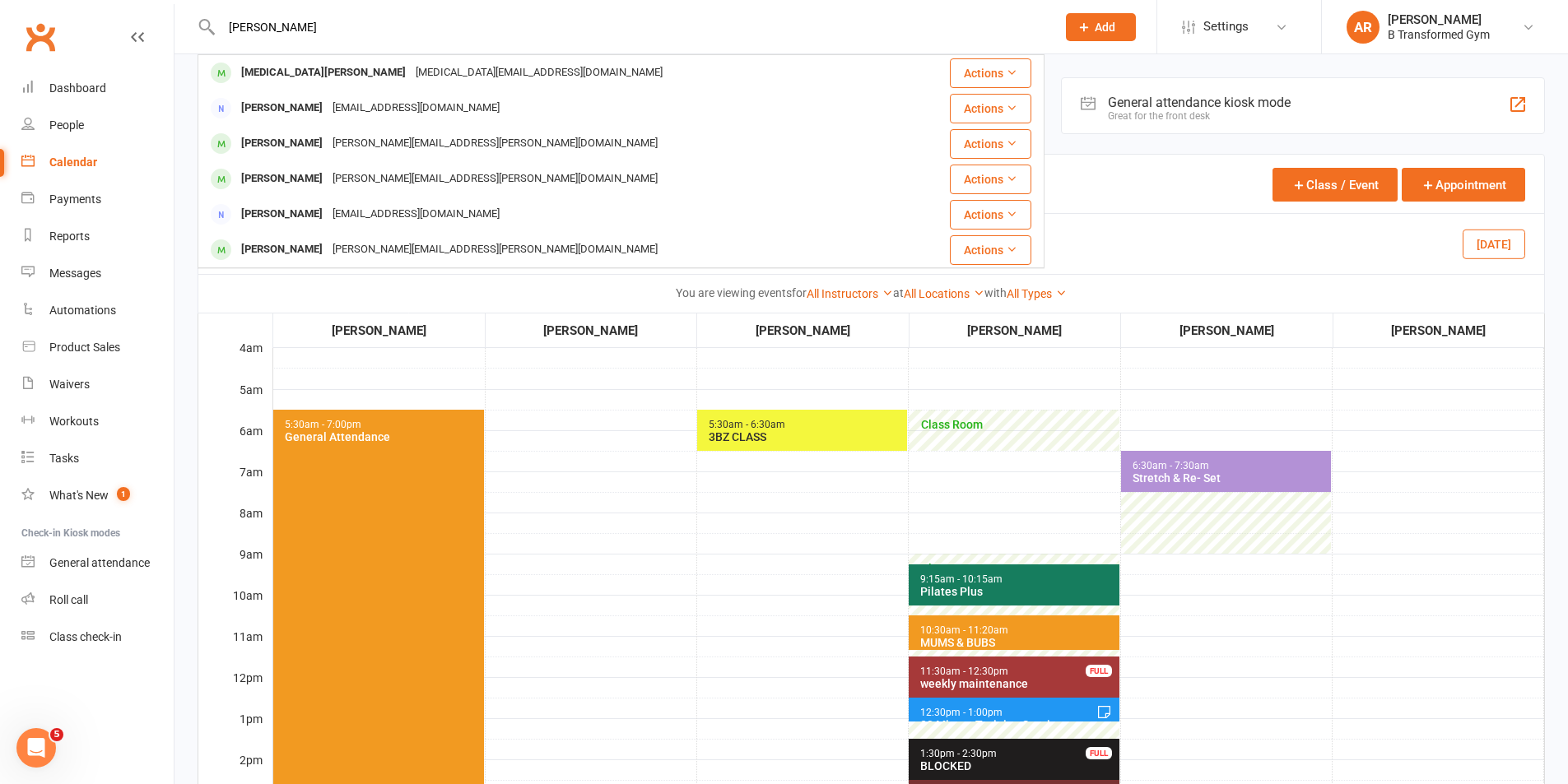
type input "yazmin"
click at [411, 73] on div "Yasmin.ramsay04@gmail.com" at bounding box center [540, 73] width 257 height 24
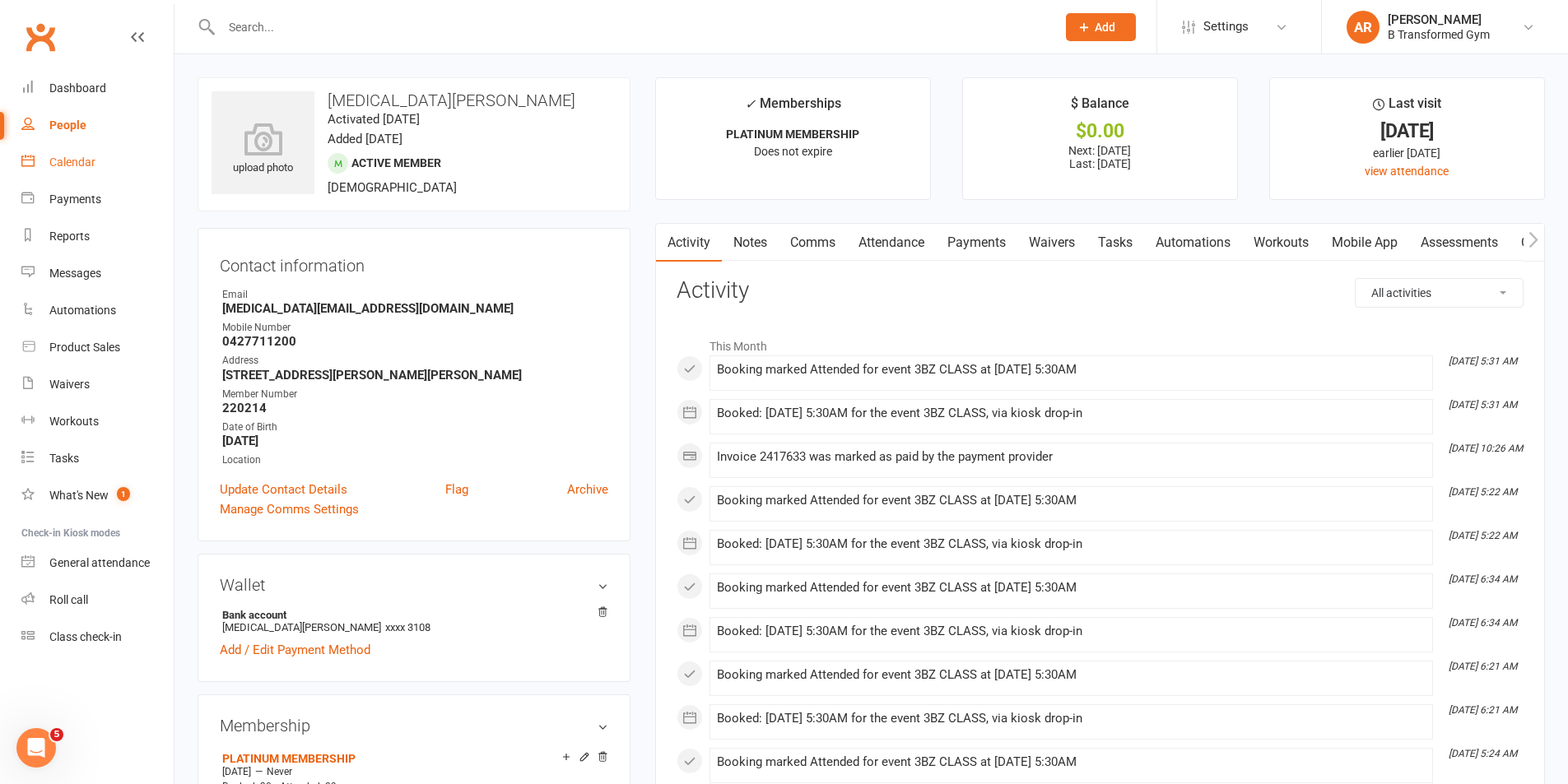
click at [74, 161] on div "Calendar" at bounding box center [73, 161] width 46 height 13
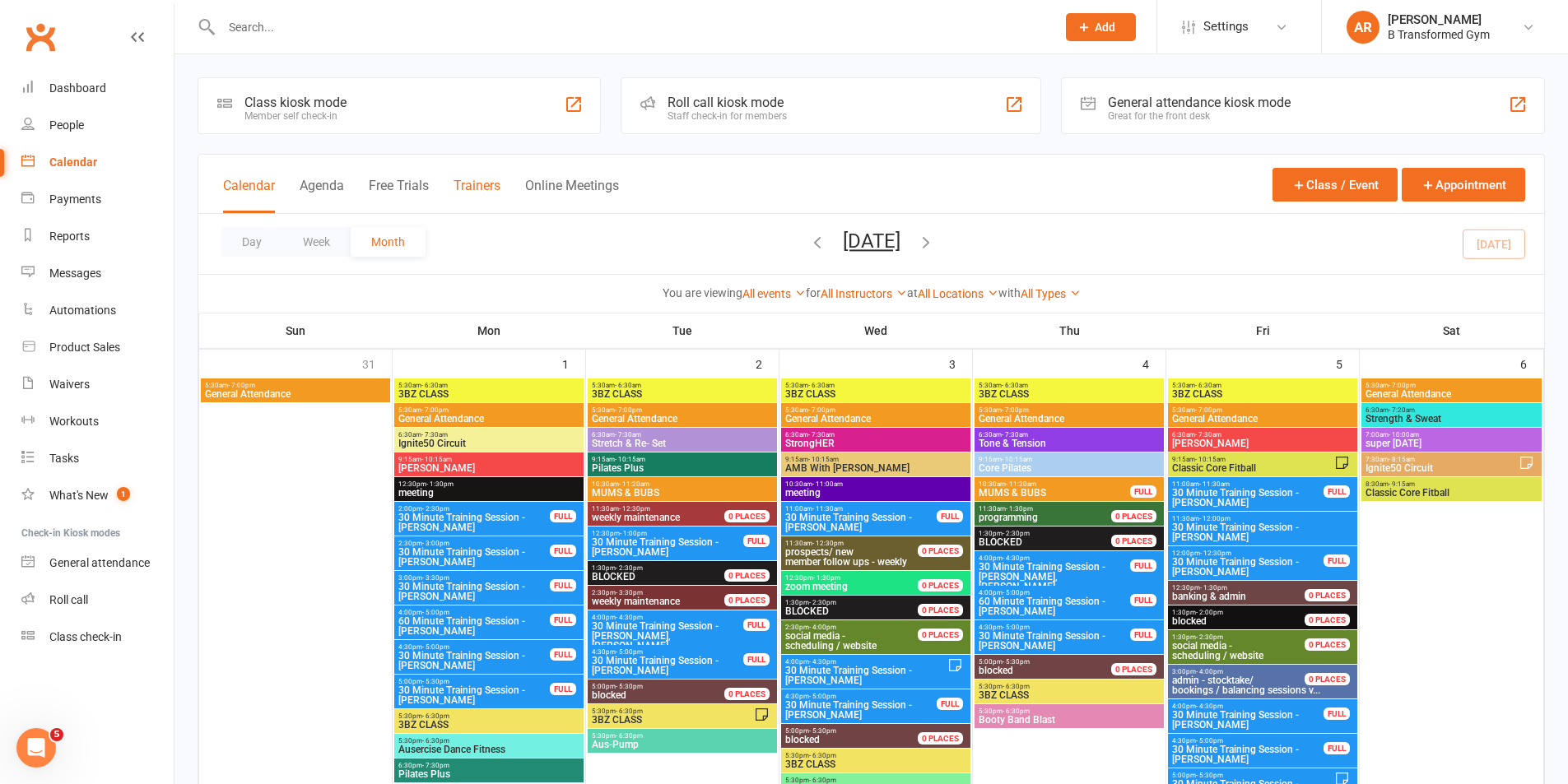
click at [464, 178] on button "Trainers" at bounding box center [477, 196] width 47 height 36
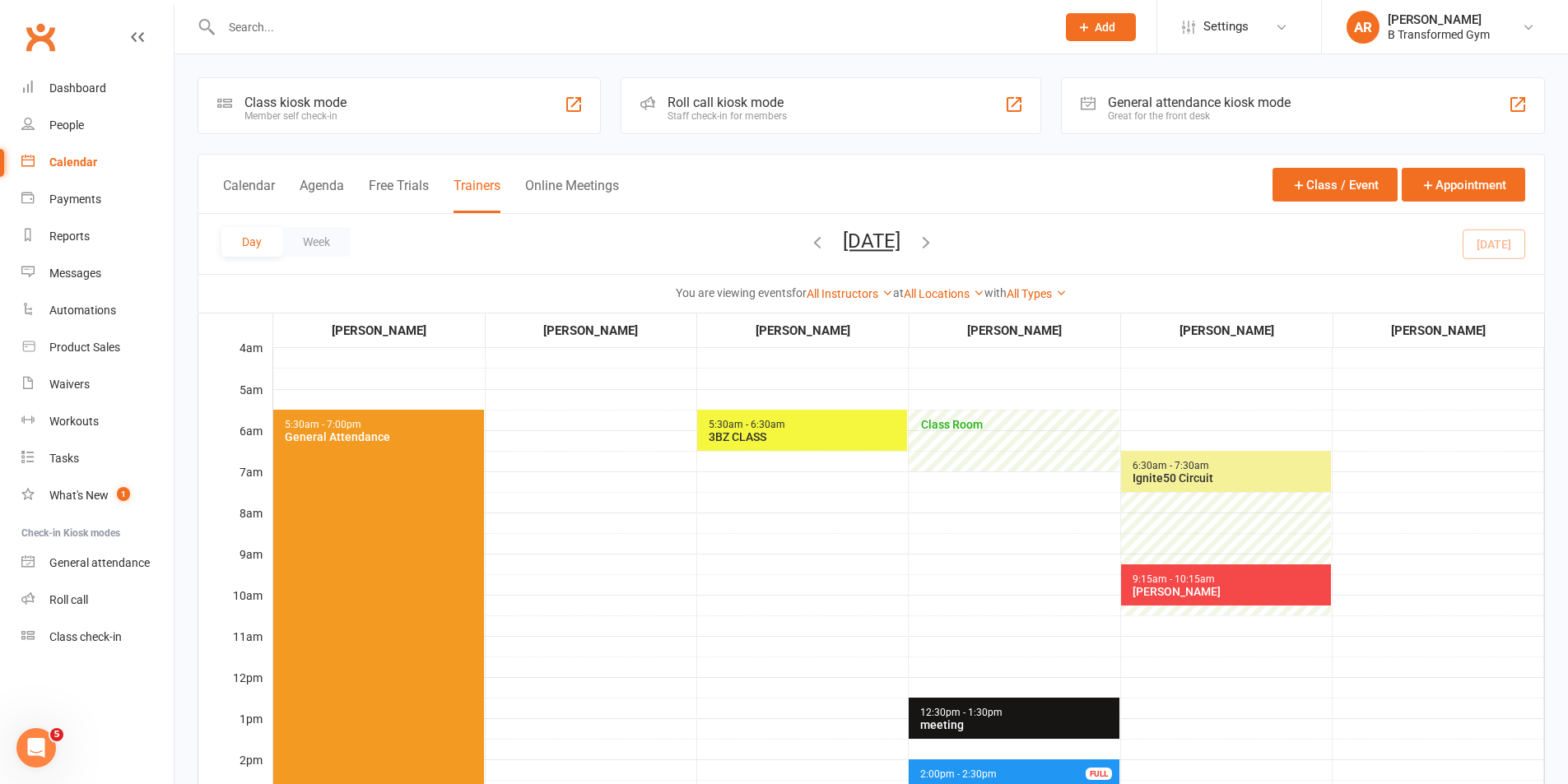
click at [884, 442] on div "3BZ CLASS" at bounding box center [805, 436] width 196 height 13
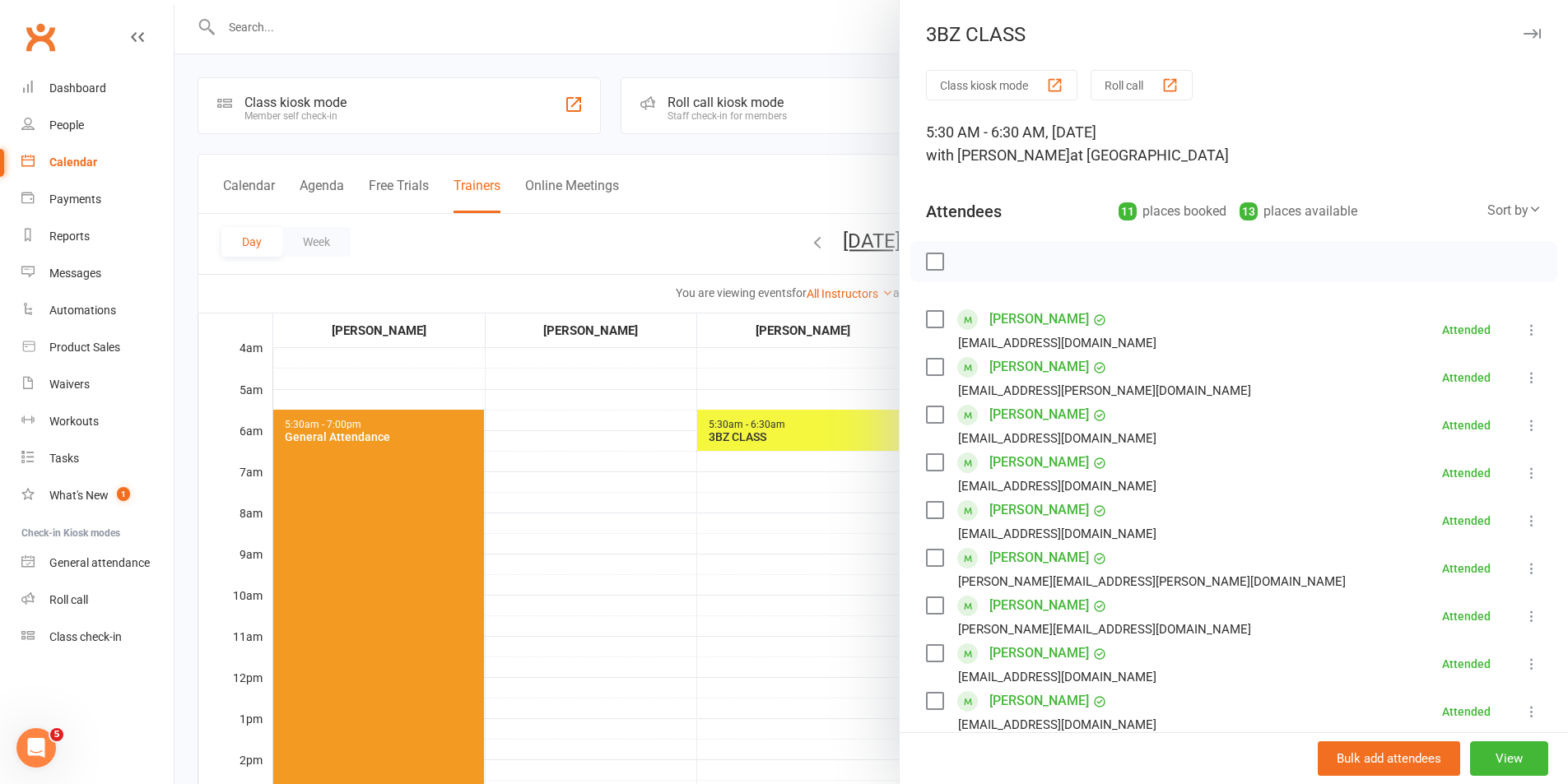
click at [778, 520] on div at bounding box center [871, 392] width 1394 height 784
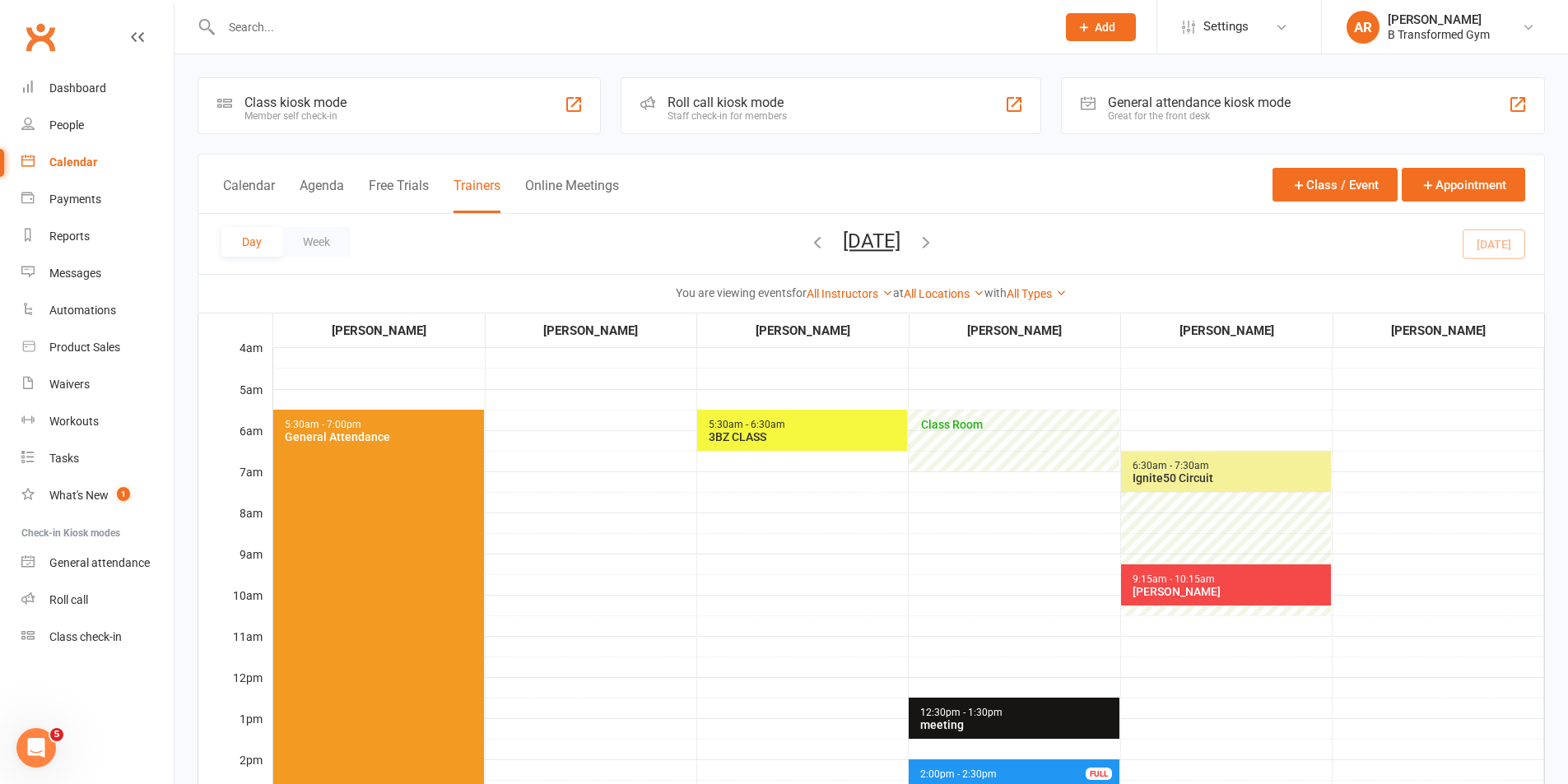
click at [879, 447] on span "5:30am - 6:30am 3BZ CLASS" at bounding box center [801, 430] width 210 height 41
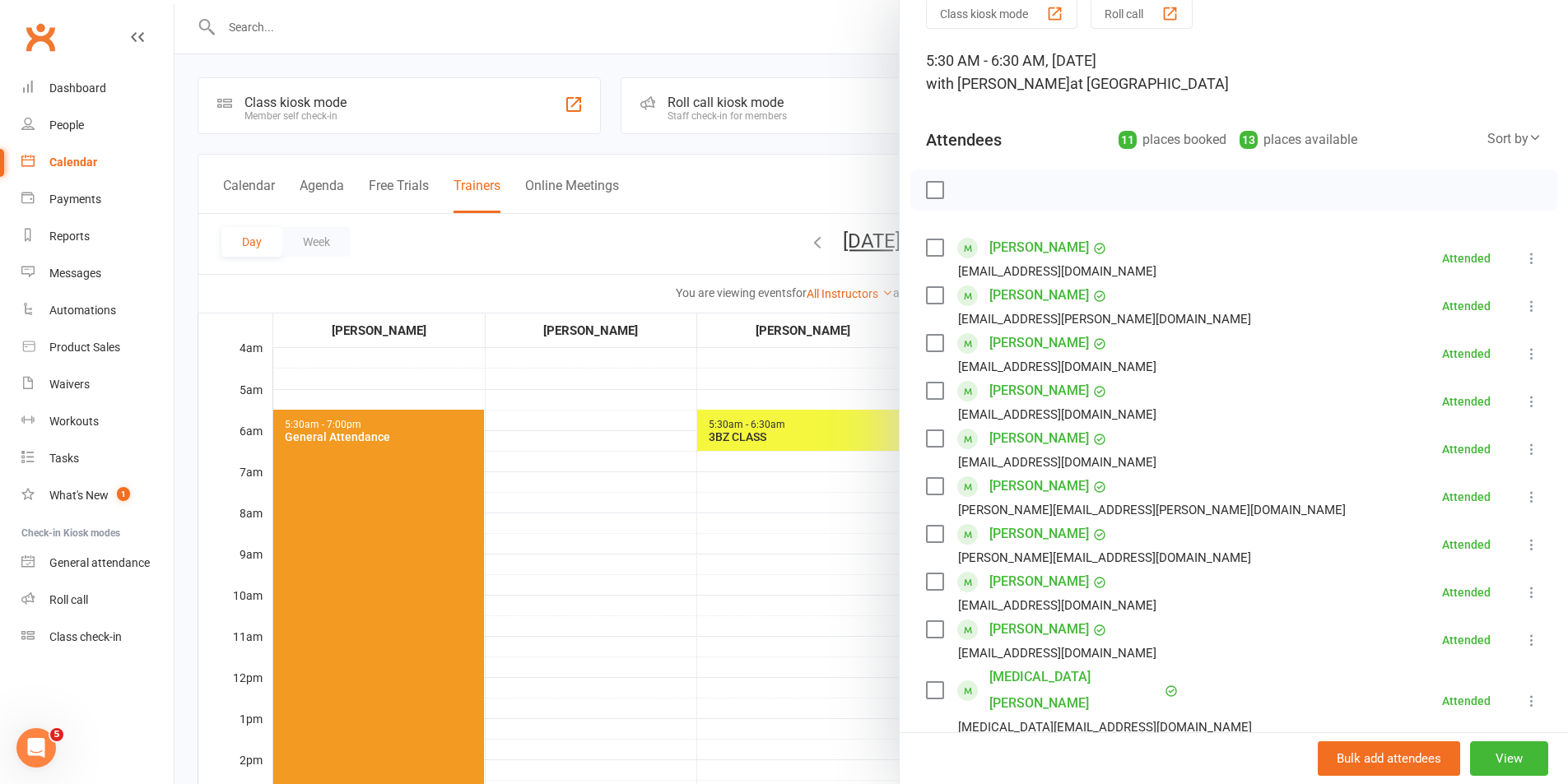
scroll to position [164, 0]
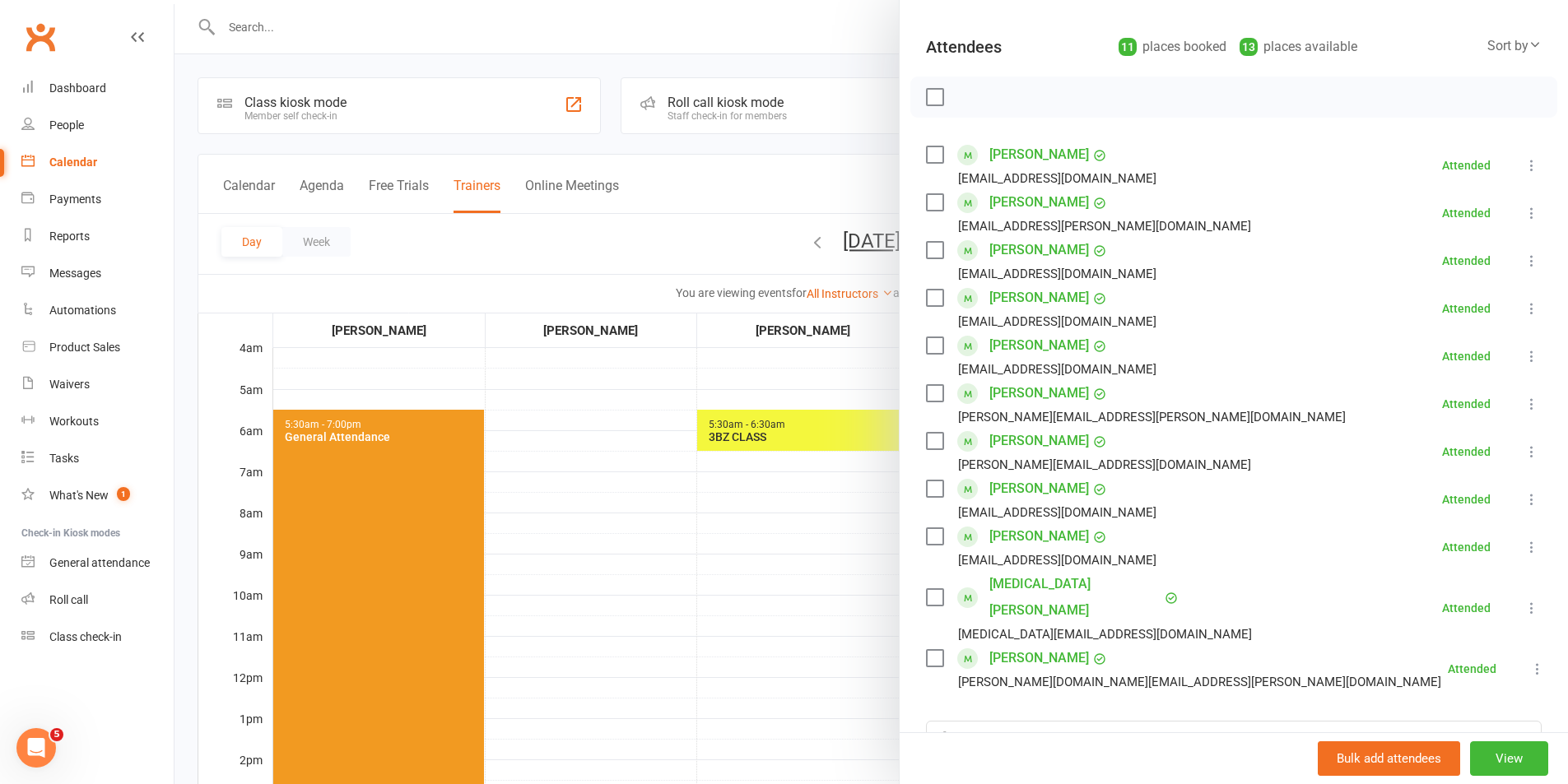
drag, startPoint x: 807, startPoint y: 615, endPoint x: 844, endPoint y: 608, distance: 37.7
click at [817, 614] on div at bounding box center [871, 392] width 1394 height 784
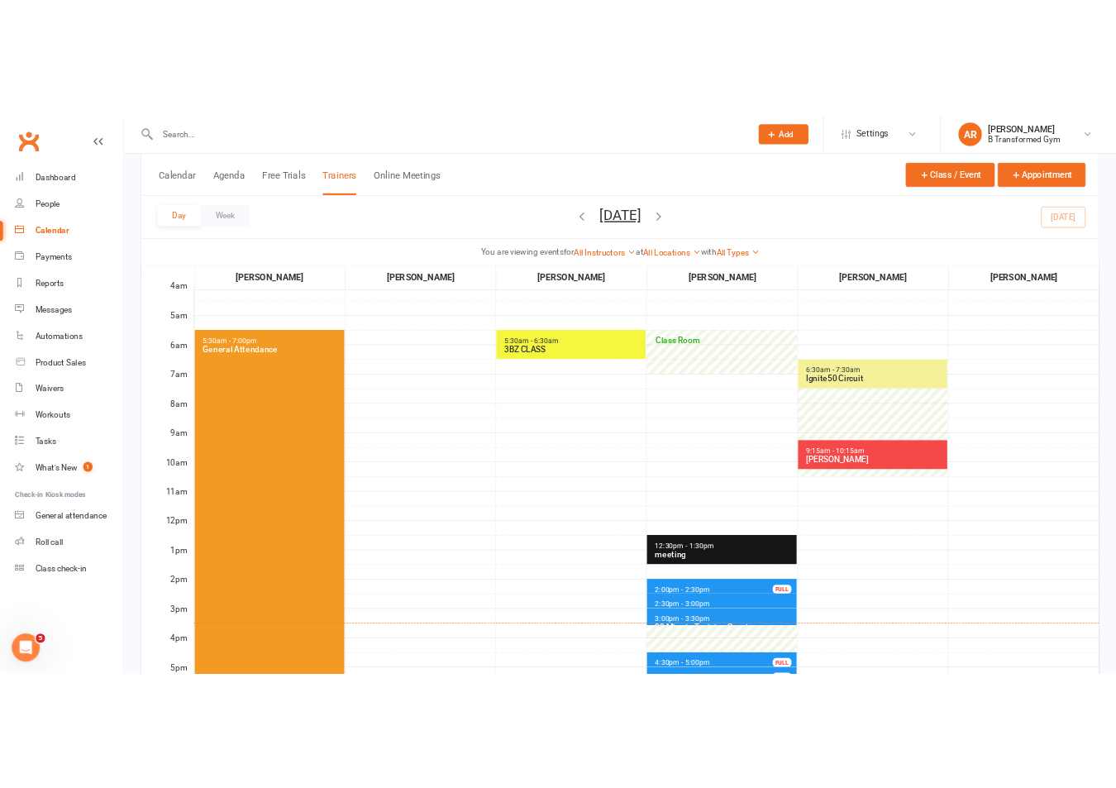
scroll to position [83, 0]
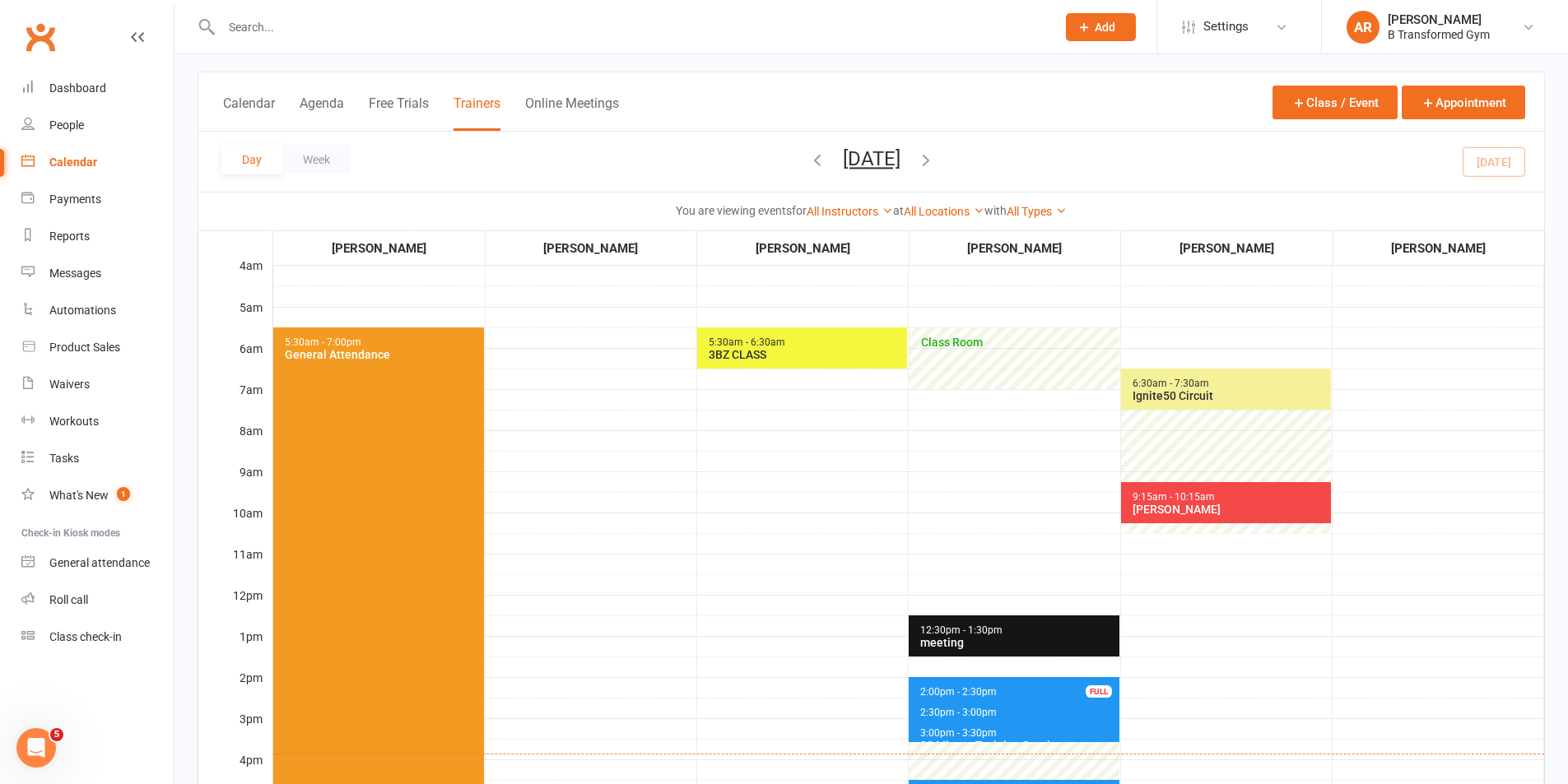
click at [412, 27] on input "text" at bounding box center [630, 27] width 828 height 23
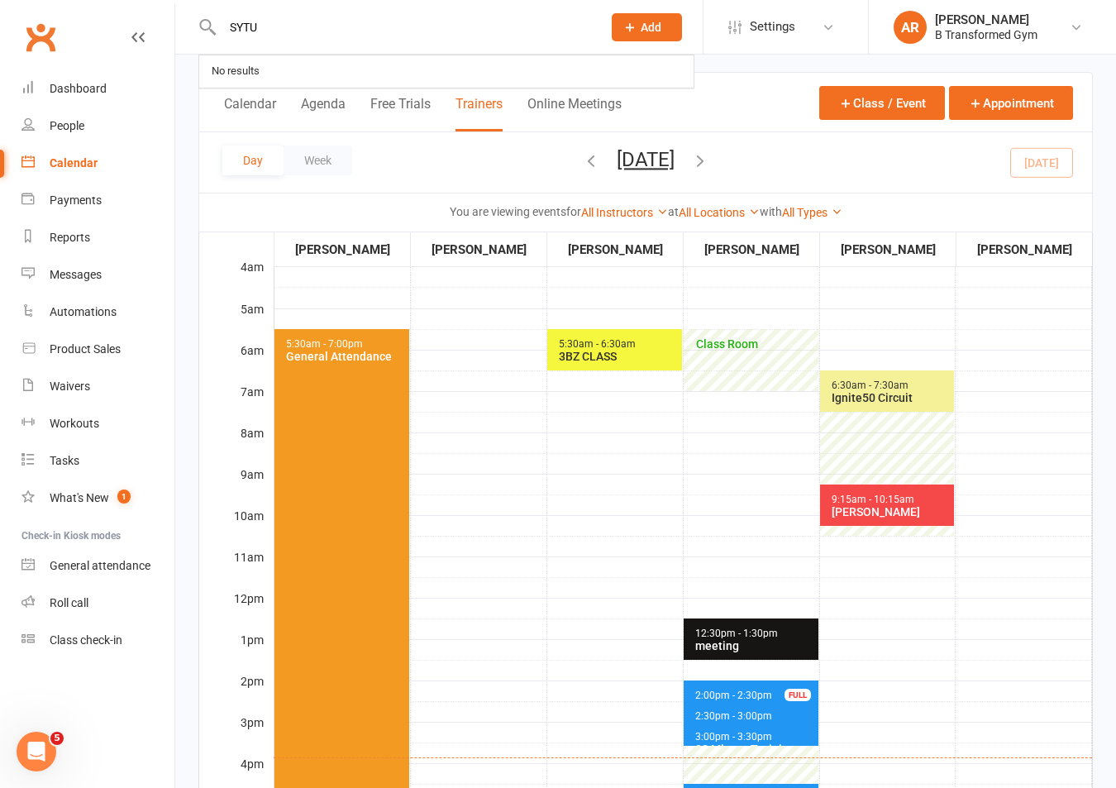
click at [415, 26] on input "SYTU" at bounding box center [403, 27] width 373 height 23
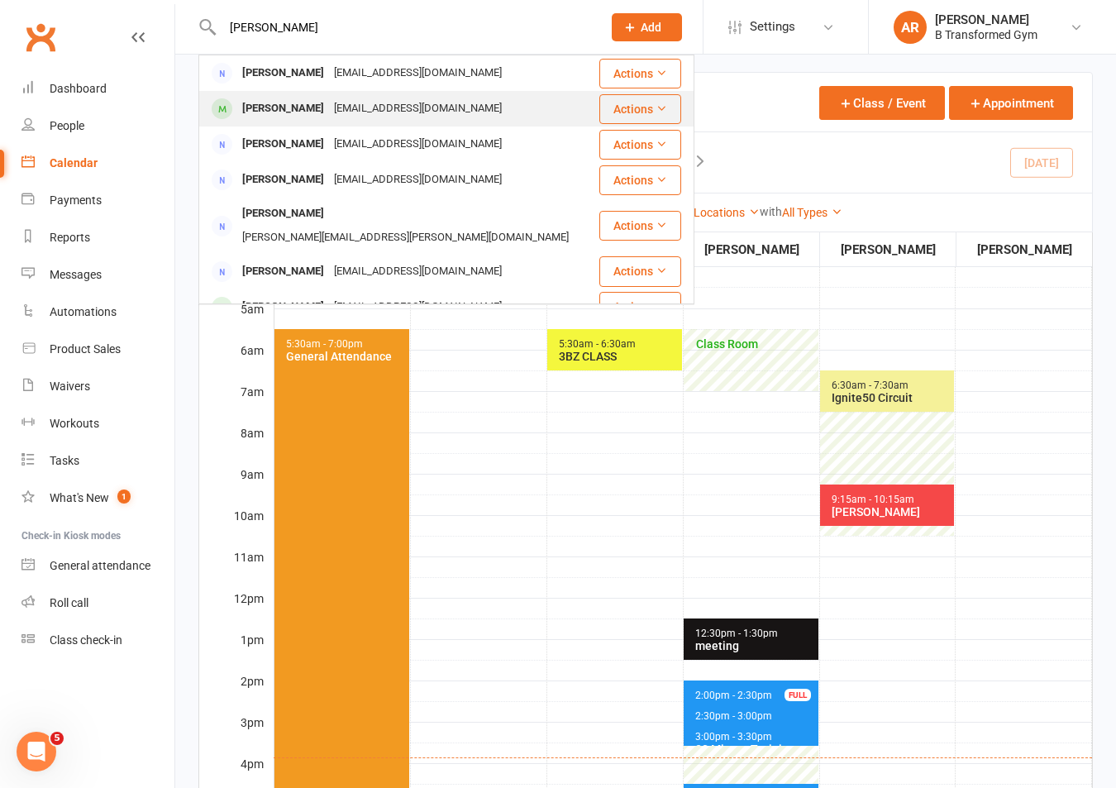
type input "STUART"
click at [420, 108] on div "stuart58@tpg.com.au" at bounding box center [418, 109] width 178 height 24
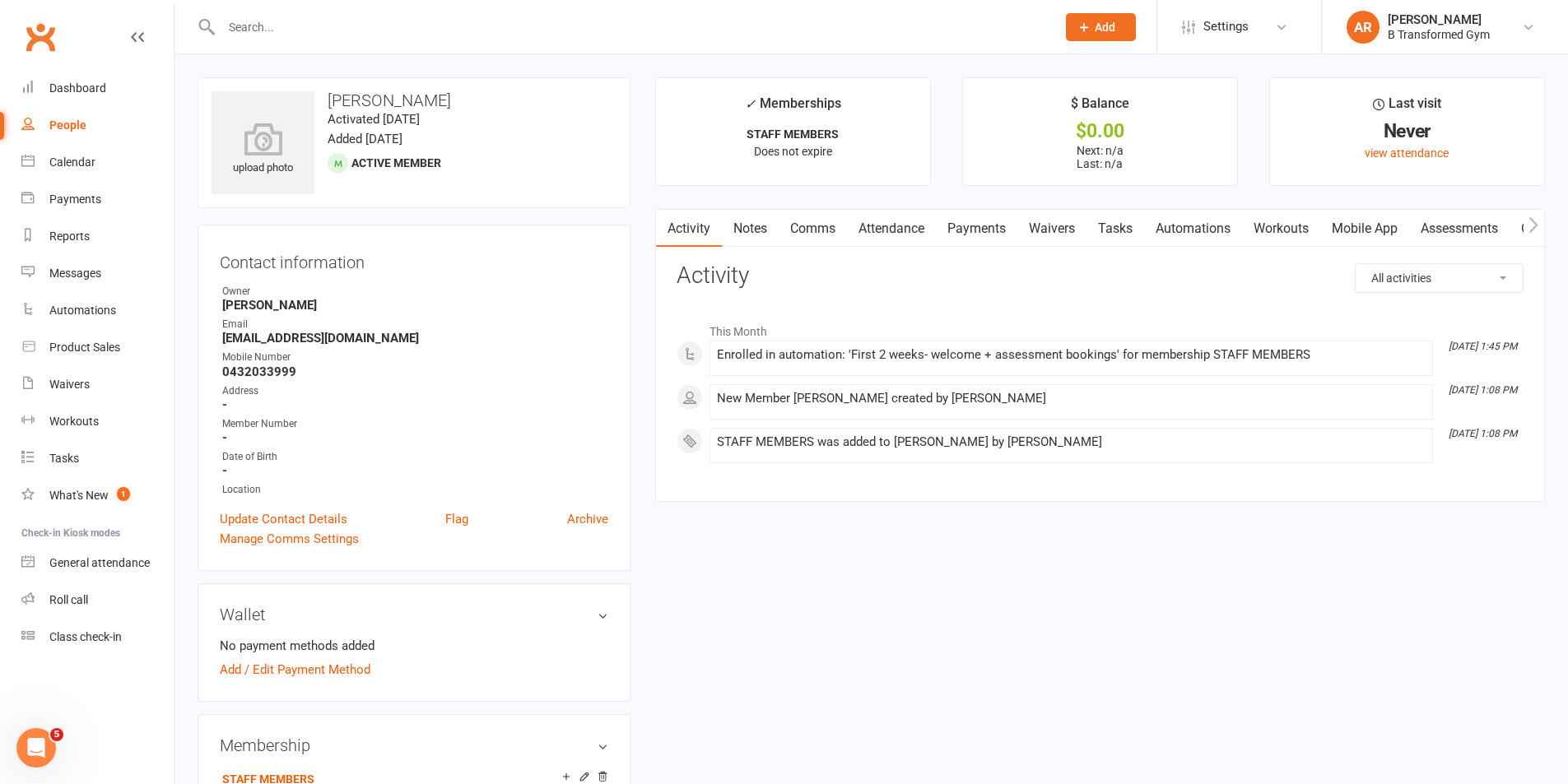
click at [70, 164] on div "Calendar" at bounding box center [73, 161] width 46 height 13
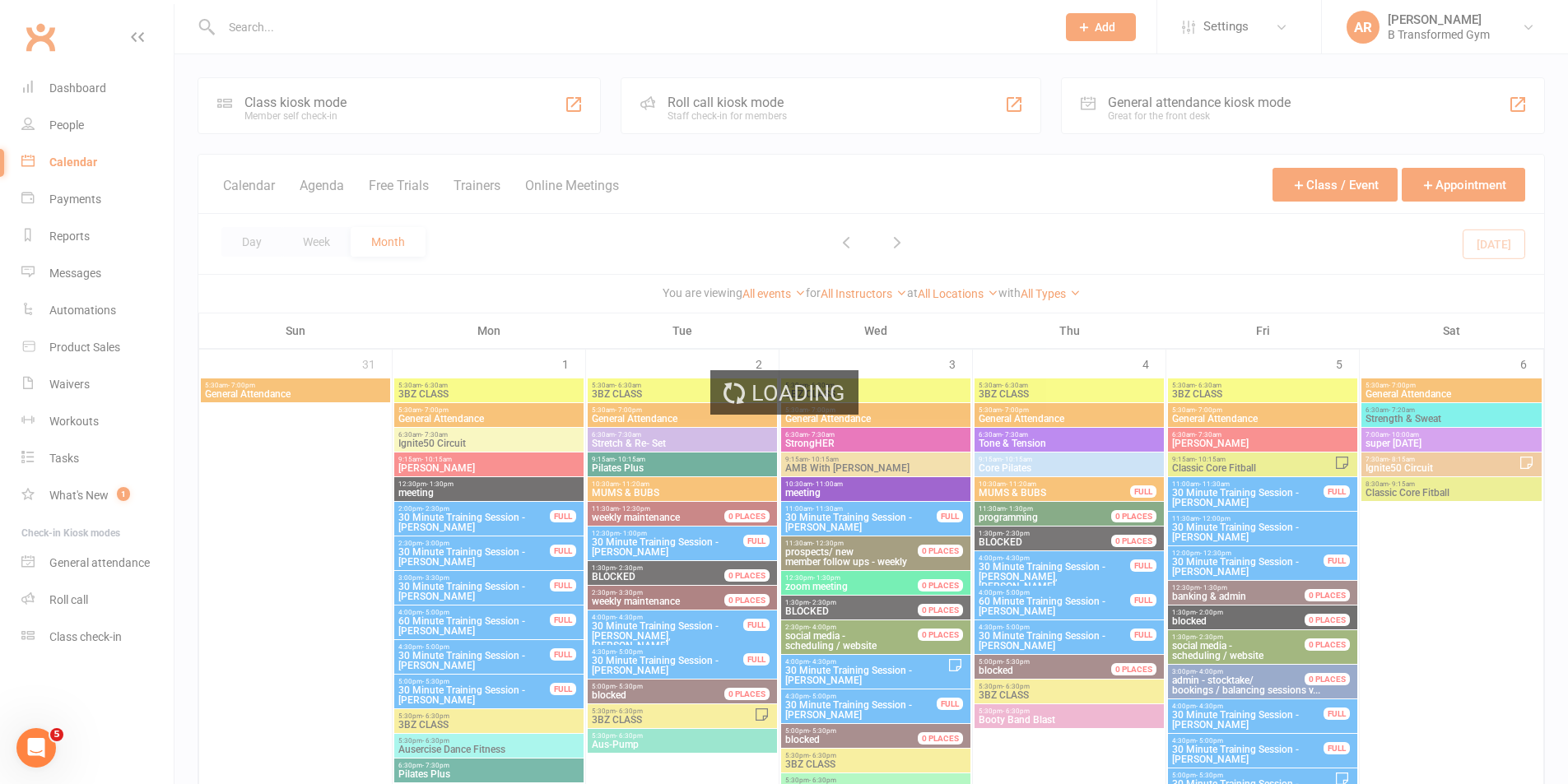
click at [482, 185] on div "Loading" at bounding box center [784, 392] width 1568 height 784
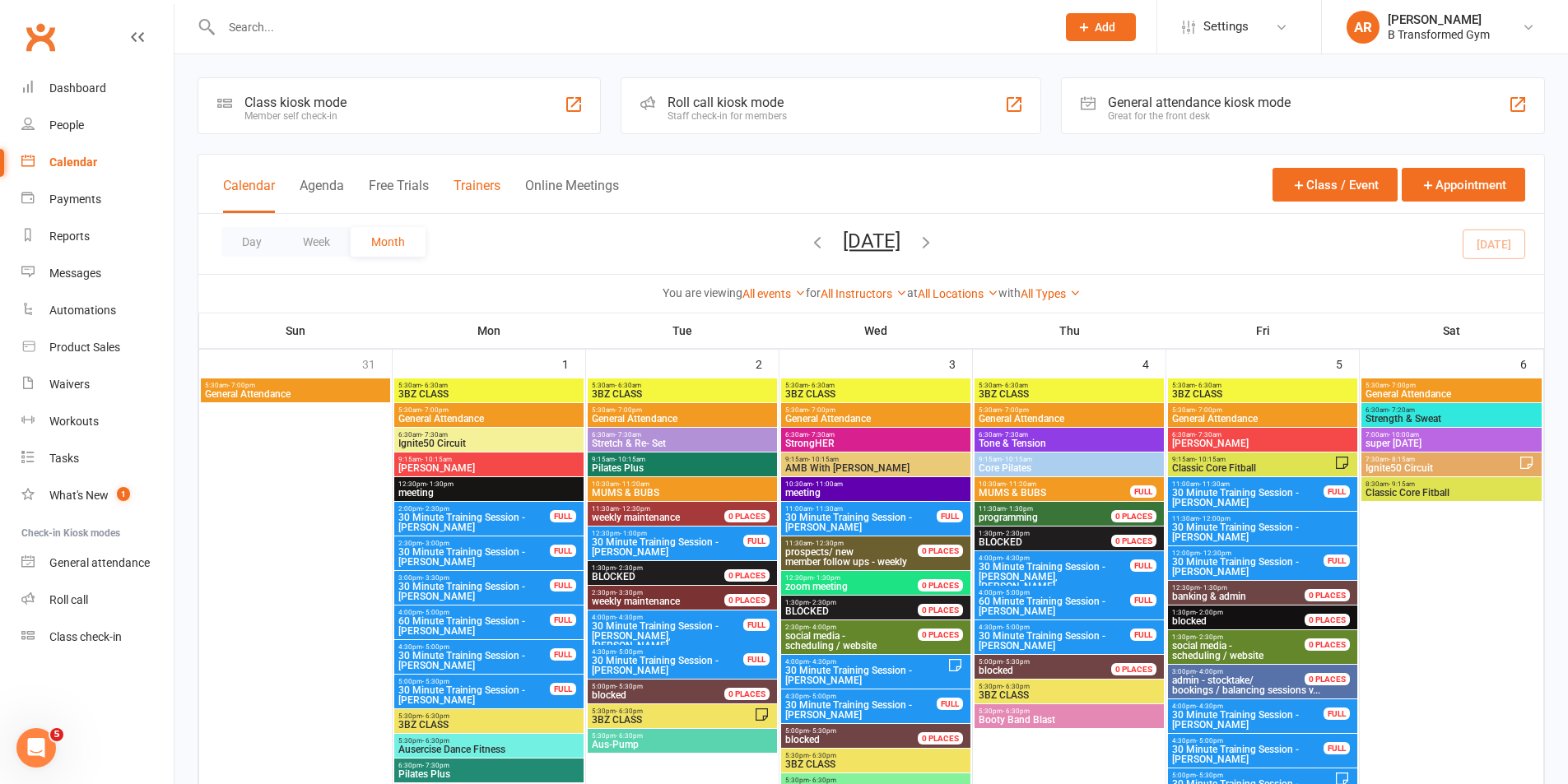
click at [484, 184] on button "Trainers" at bounding box center [477, 196] width 47 height 36
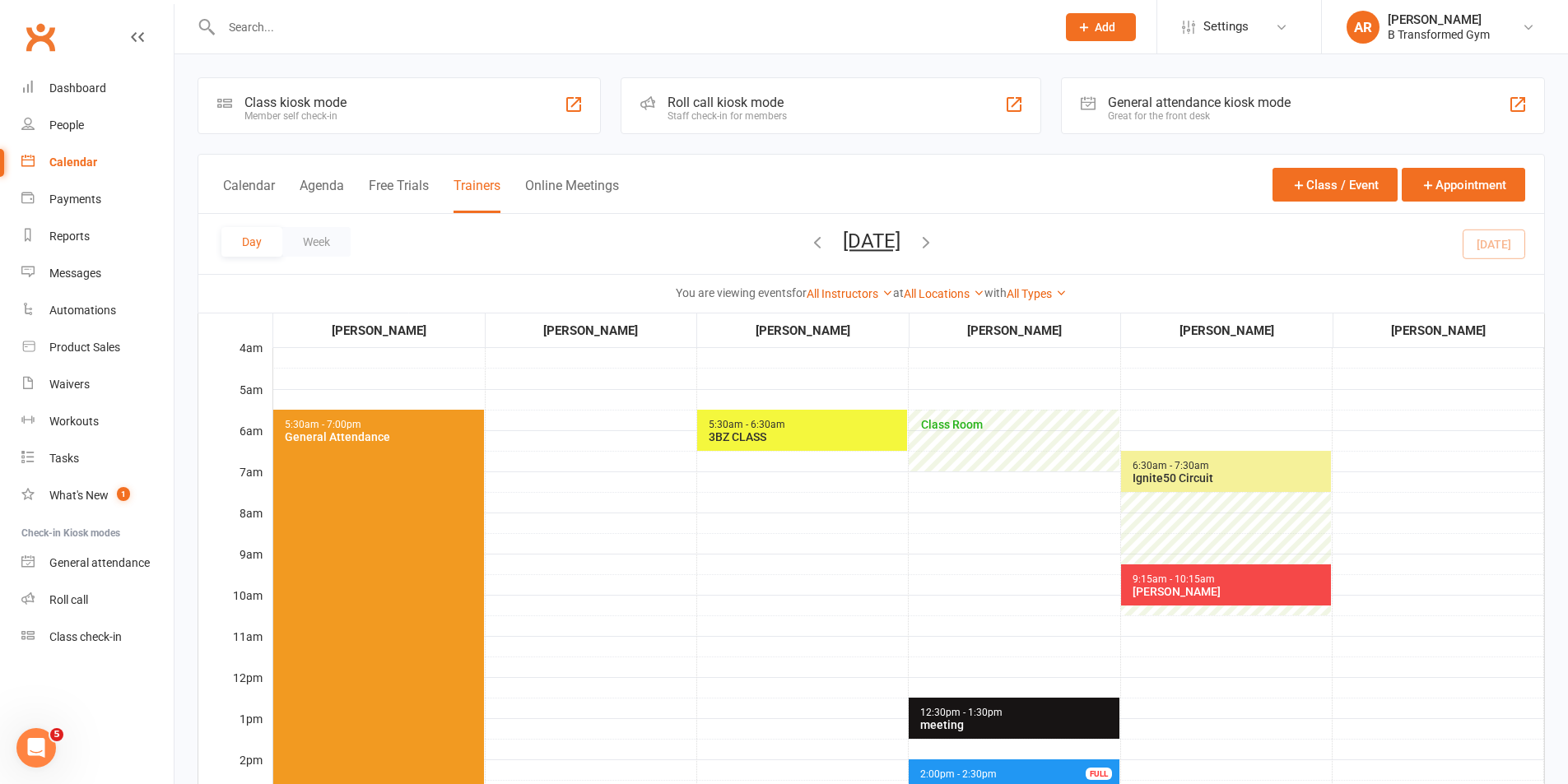
click at [900, 251] on button "Monday, Sep 15, 2025" at bounding box center [872, 241] width 58 height 23
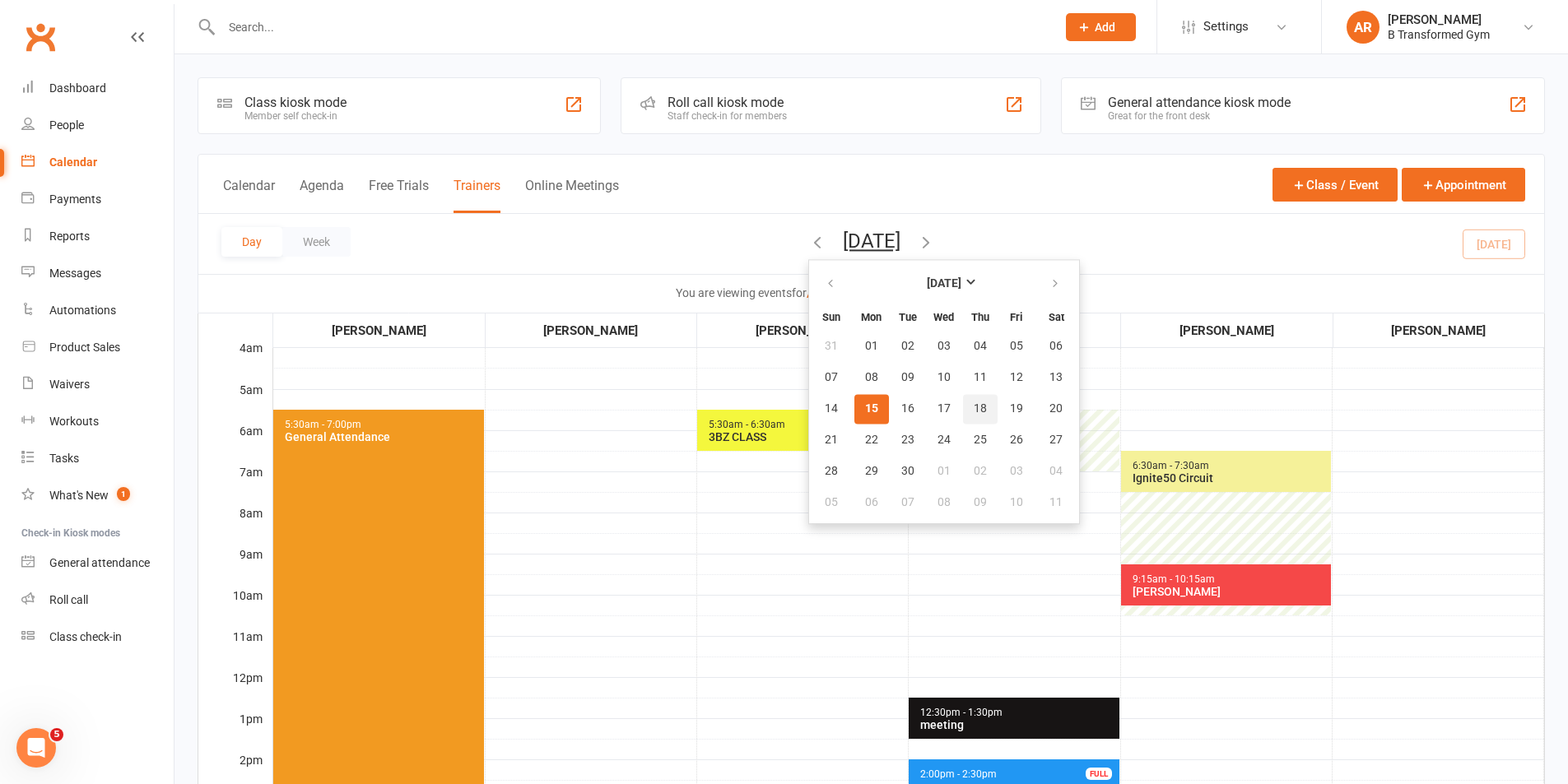
click at [974, 415] on span "18" at bounding box center [980, 408] width 13 height 13
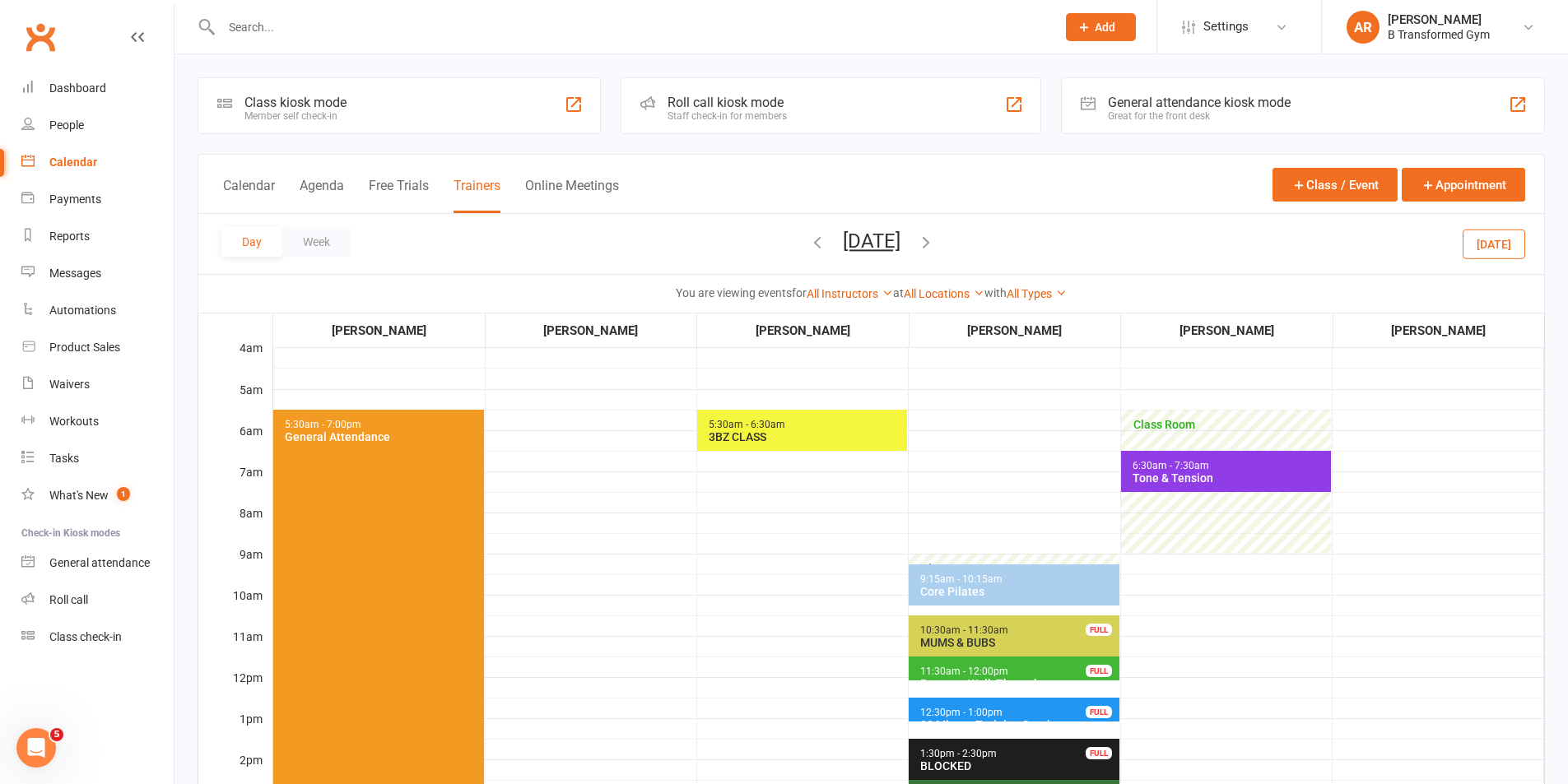
click at [1045, 669] on span "11:30am - 12:00pm Program Walk Through - Samantha Steinback FULL" at bounding box center [1013, 669] width 210 height 24
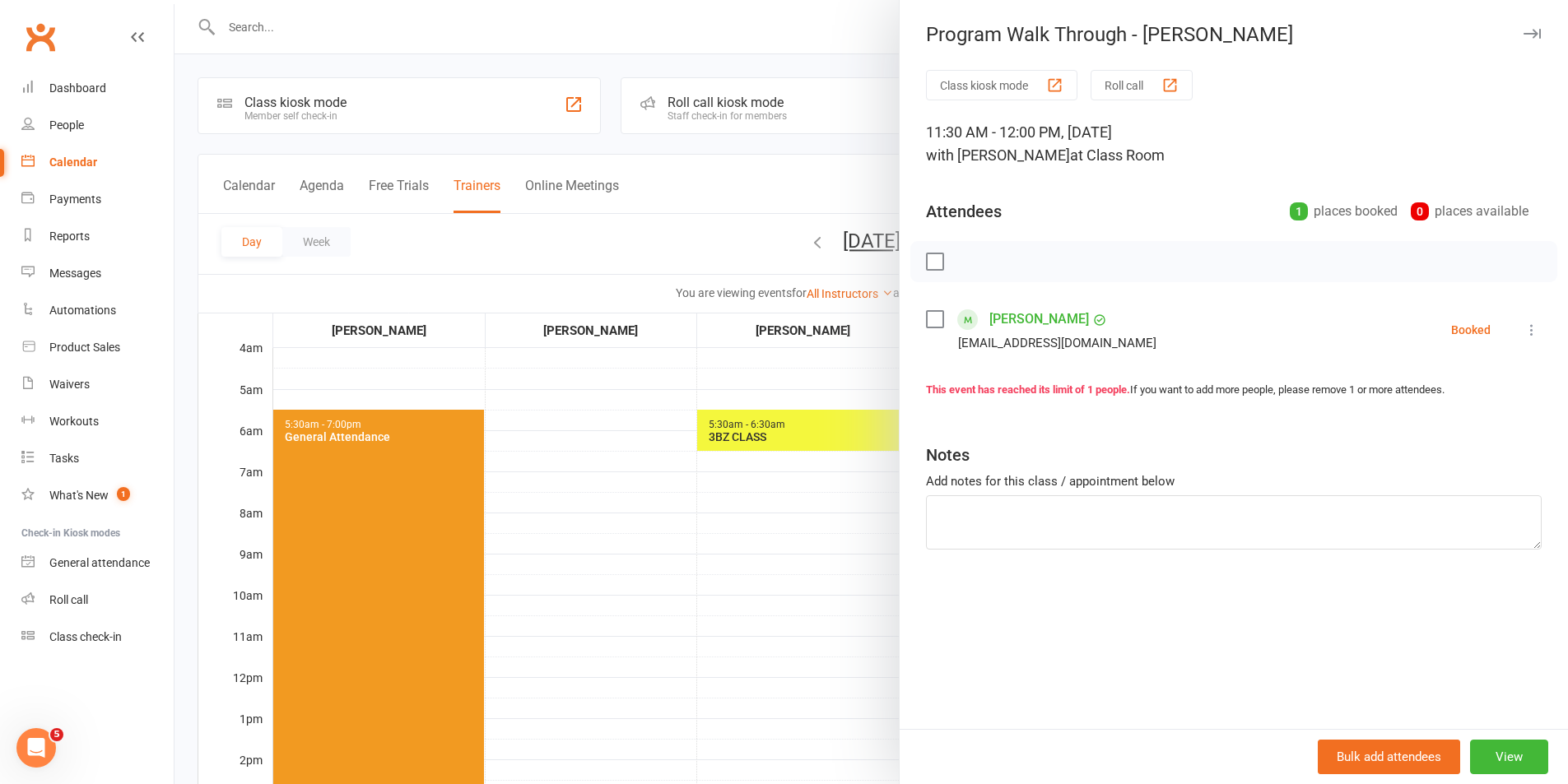
drag, startPoint x: 793, startPoint y: 604, endPoint x: 924, endPoint y: 511, distance: 160.7
click at [795, 602] on div at bounding box center [871, 392] width 1394 height 784
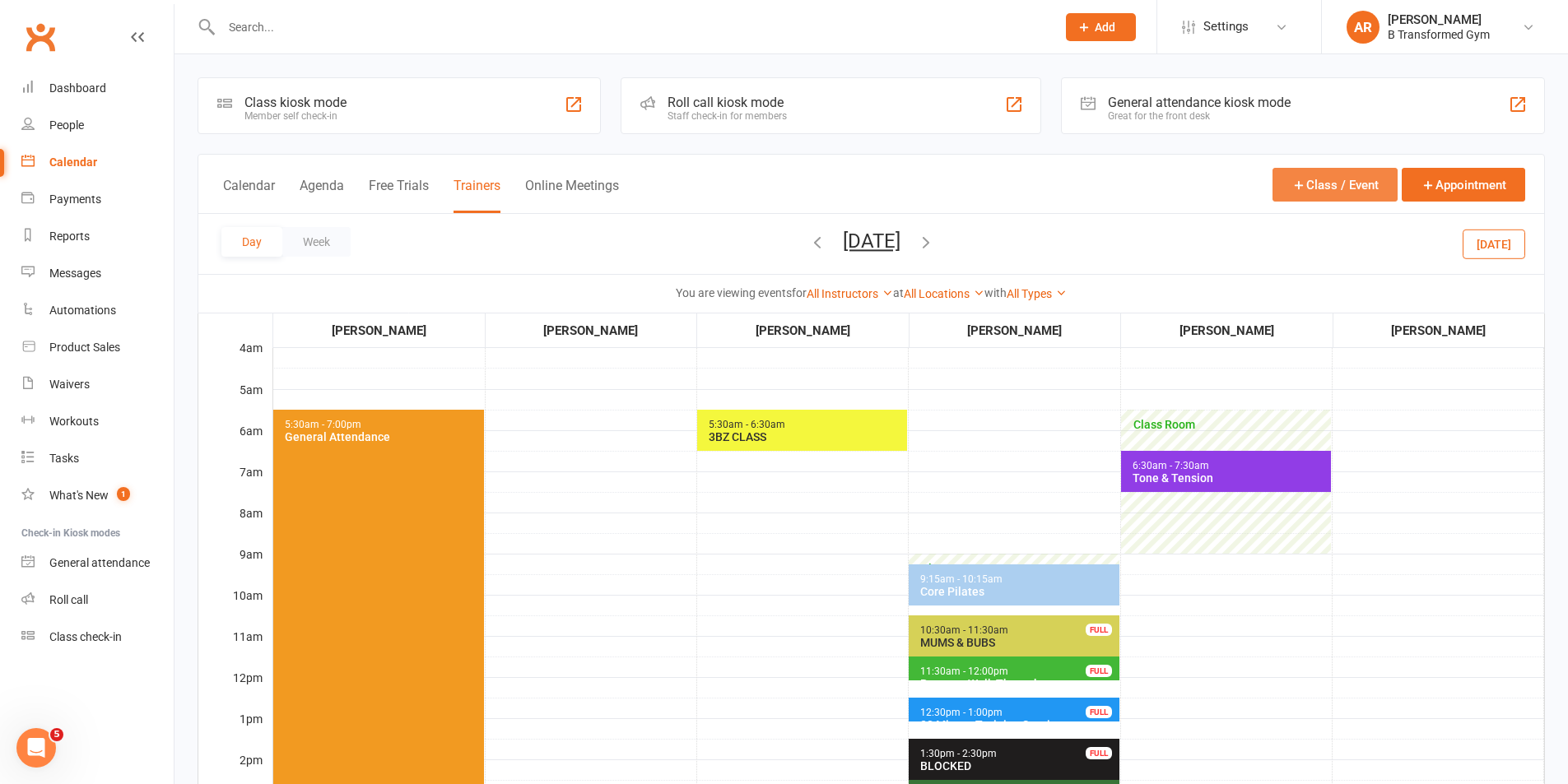
click at [1326, 183] on button "Class / Event" at bounding box center [1335, 185] width 125 height 34
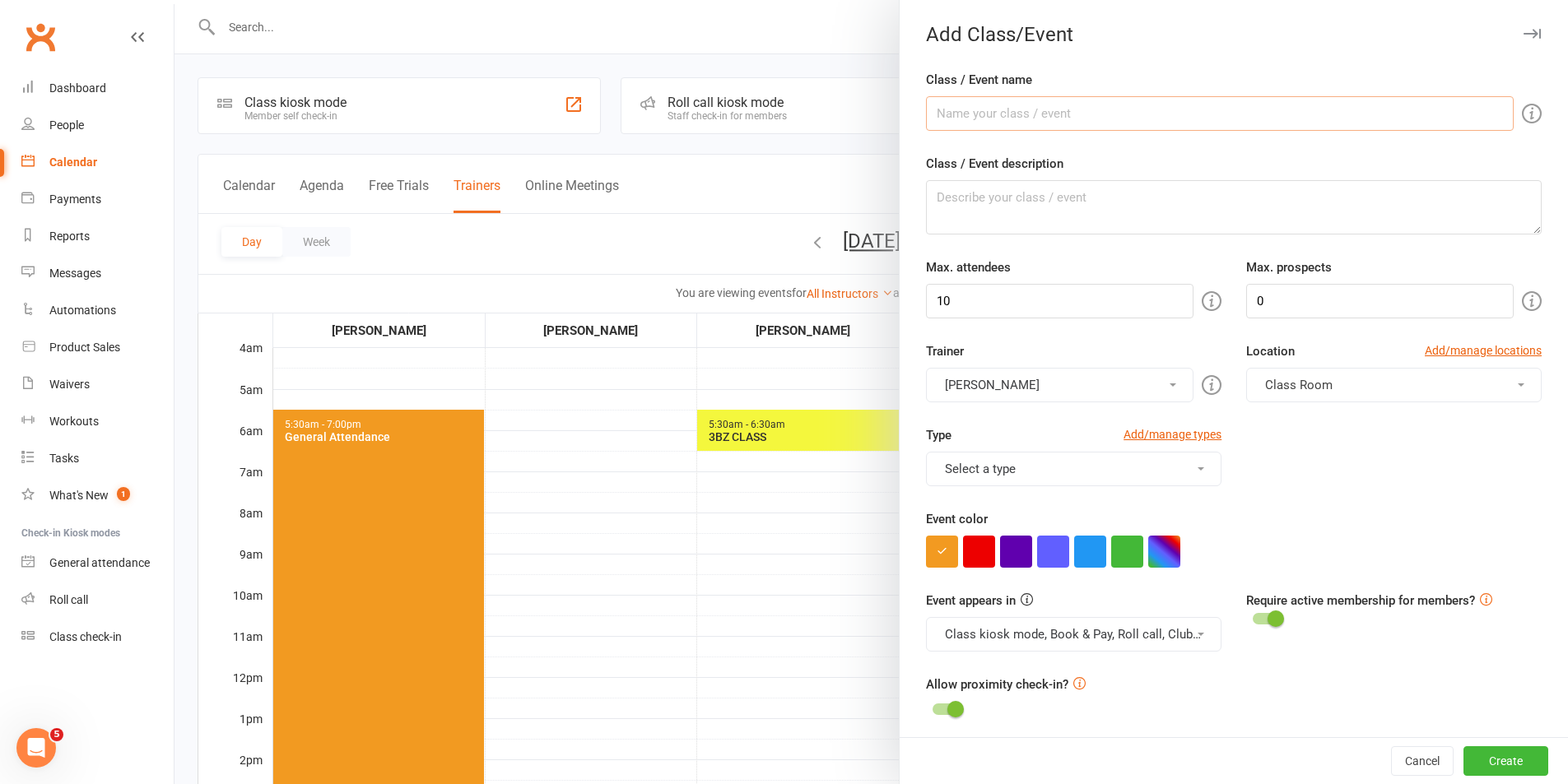
click at [1032, 117] on input "Class / Event name" at bounding box center [1220, 113] width 587 height 35
drag, startPoint x: 852, startPoint y: 138, endPoint x: 1261, endPoint y: 132, distance: 409.0
click at [853, 139] on div at bounding box center [871, 392] width 1394 height 784
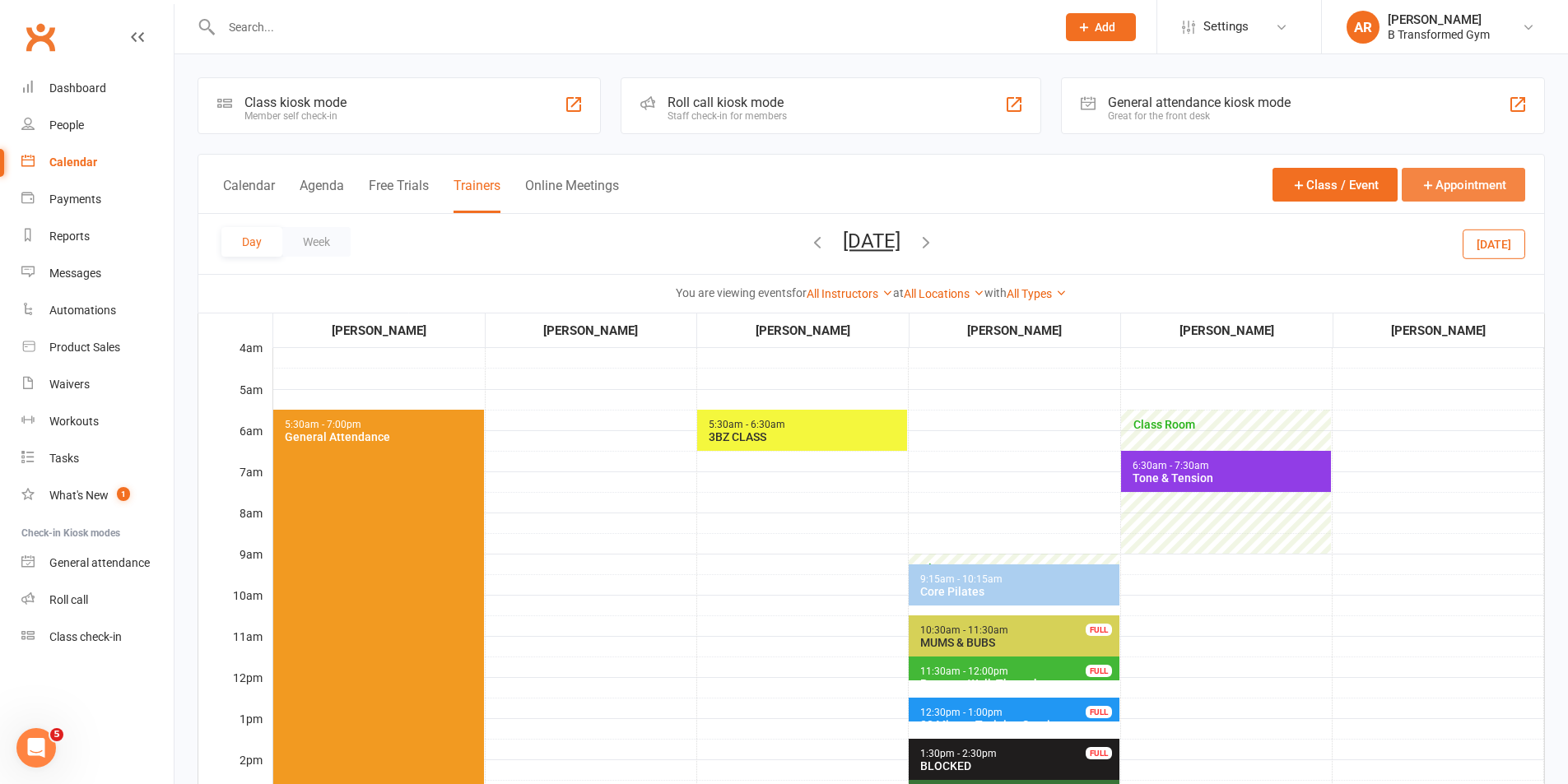
click at [1457, 196] on button "Appointment" at bounding box center [1463, 185] width 123 height 34
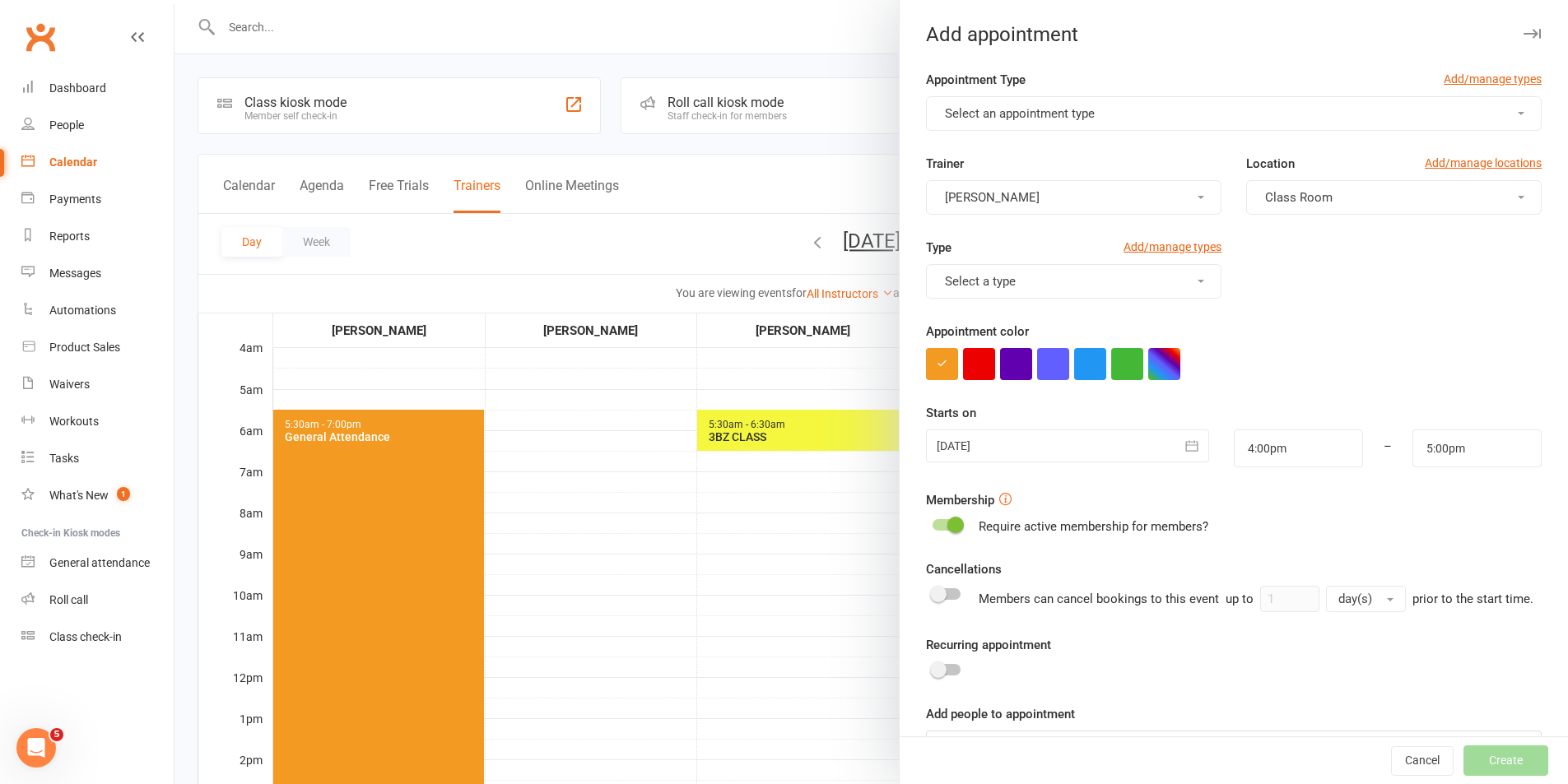
click at [1124, 122] on button "Select an appointment type" at bounding box center [1233, 113] width 615 height 35
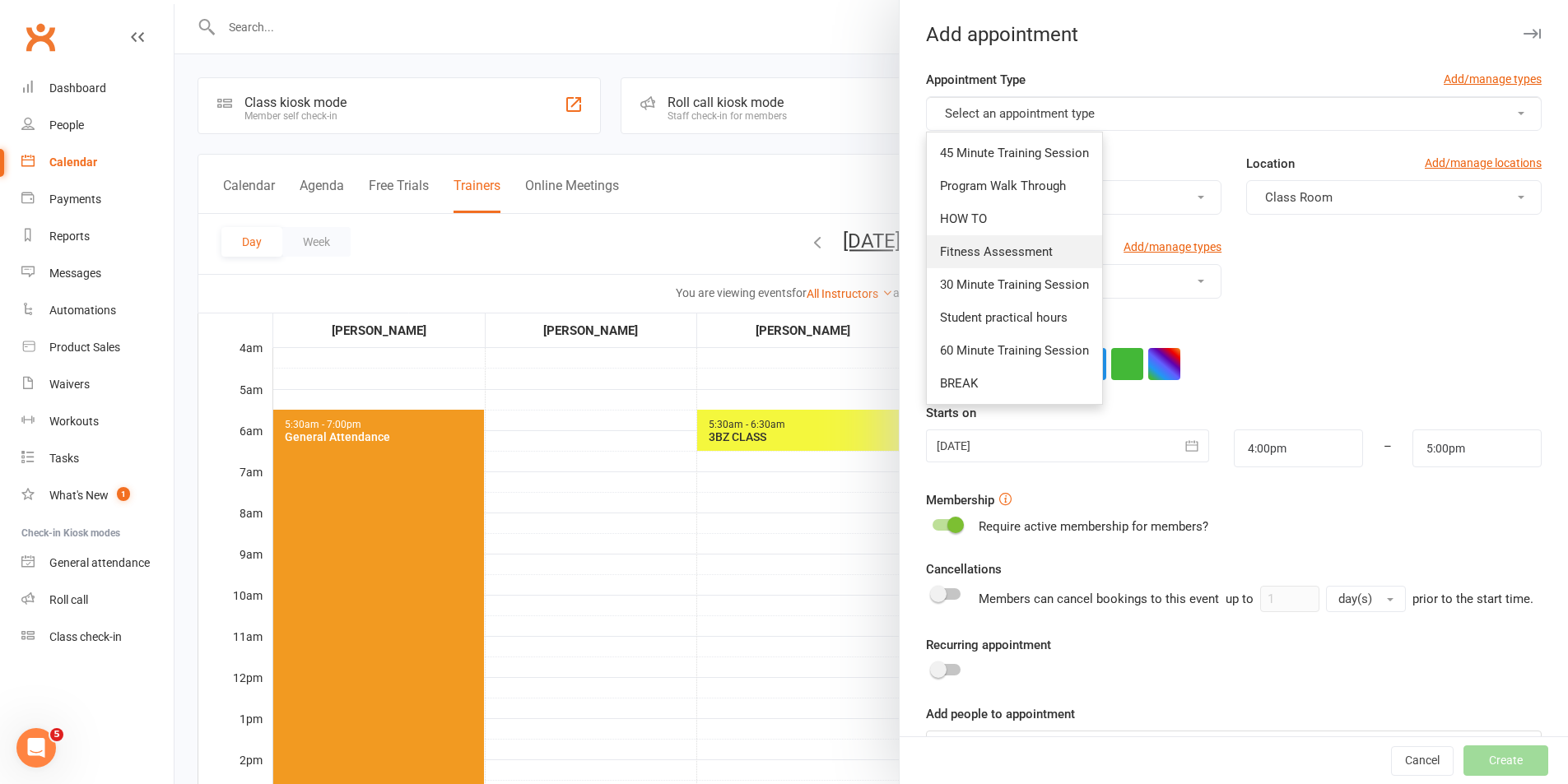
click at [1035, 248] on span "Fitness Assessment" at bounding box center [996, 252] width 112 height 15
type input "4:30pm"
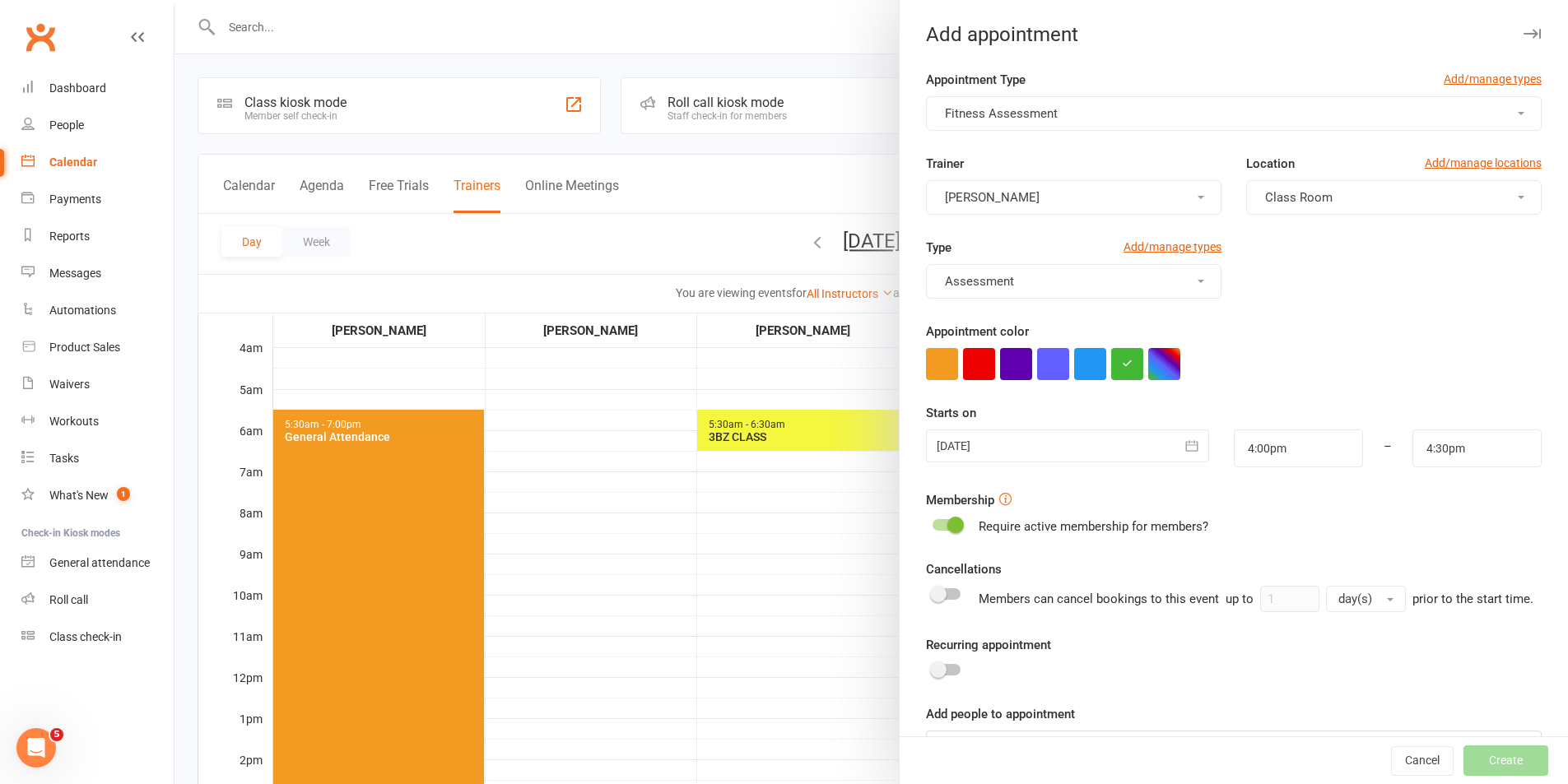
click at [1121, 444] on div at bounding box center [1067, 446] width 283 height 33
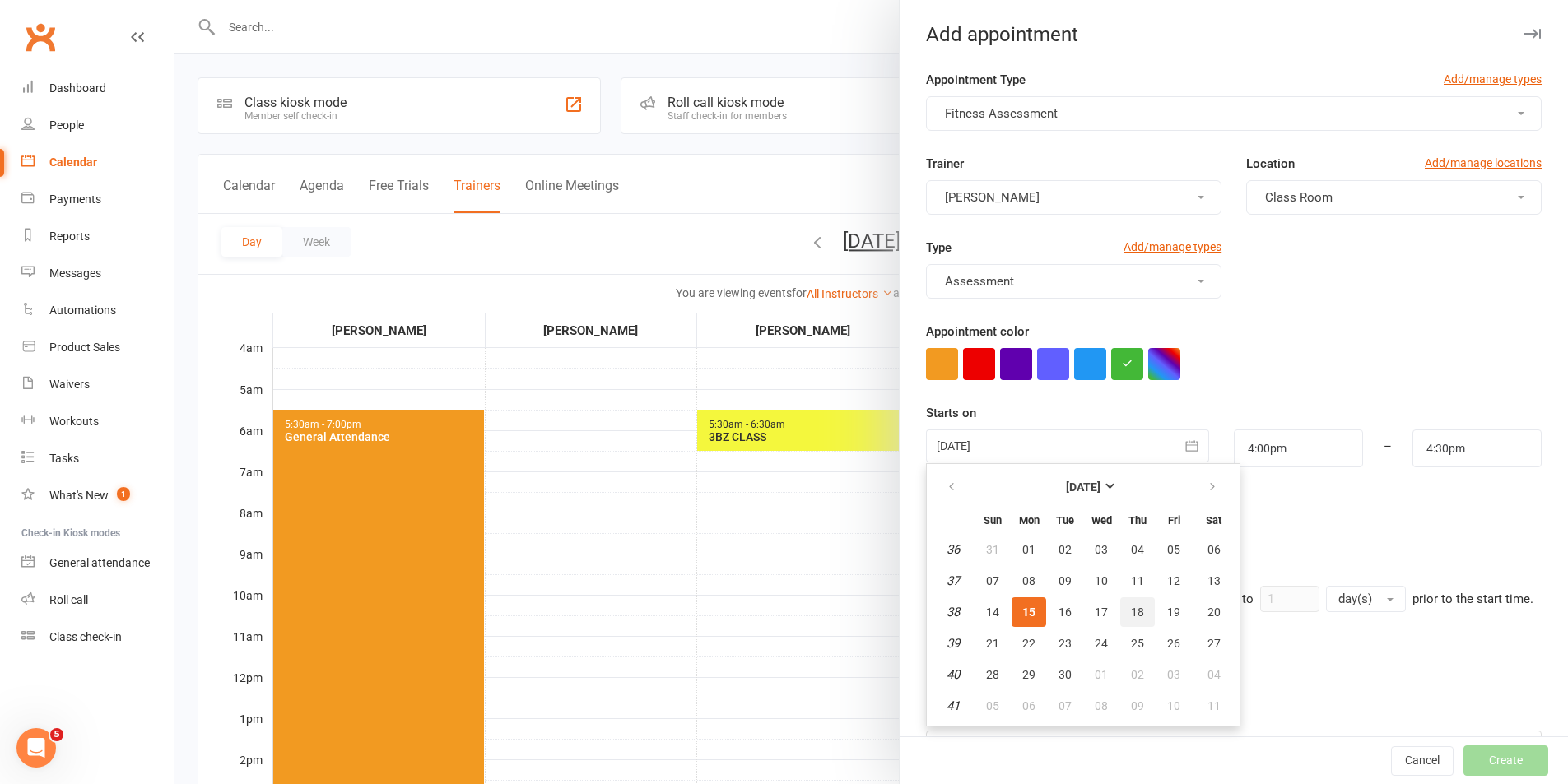
click at [1139, 609] on button "18" at bounding box center [1137, 612] width 35 height 30
type input "18 Sep 2025"
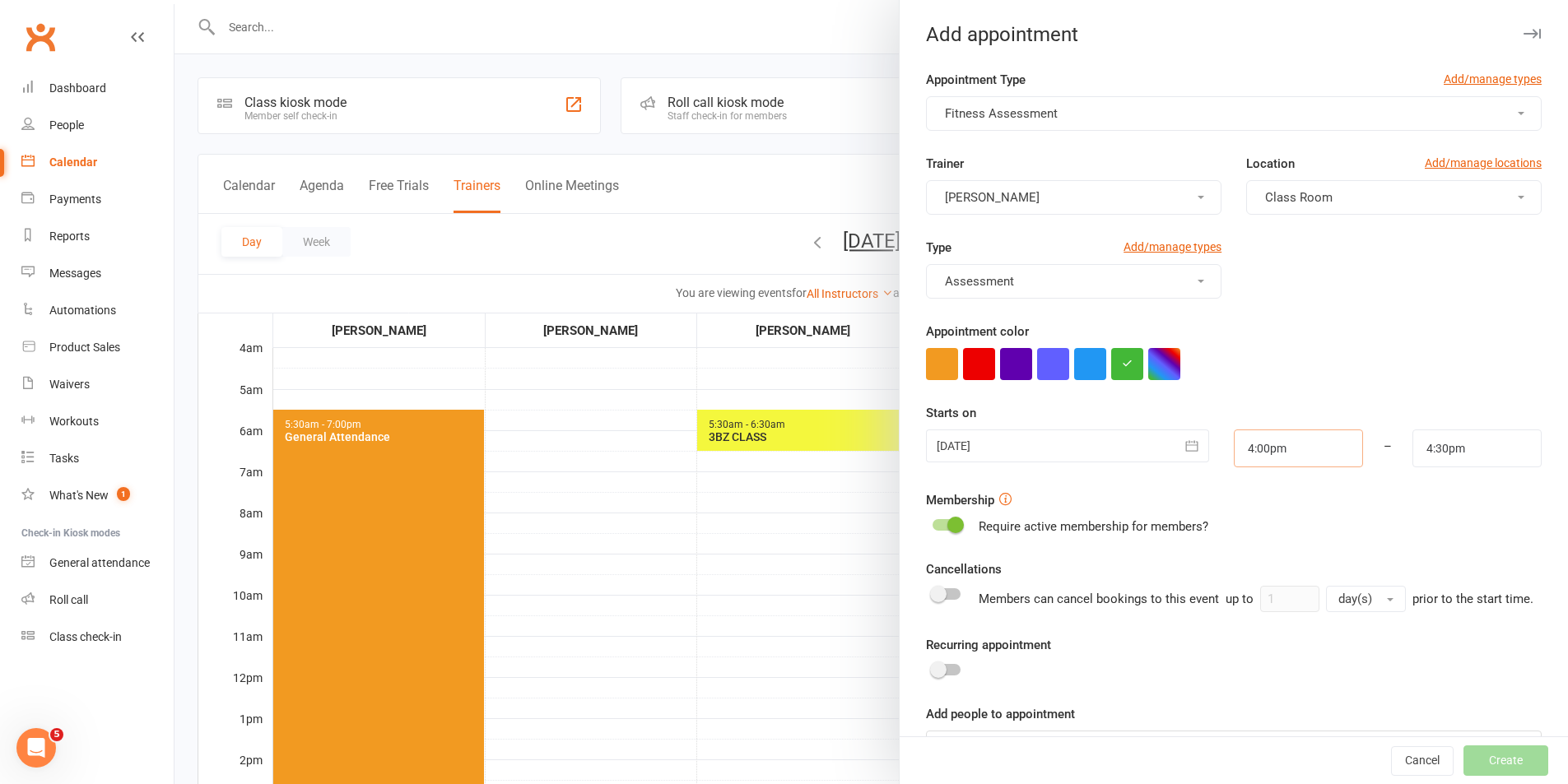
click at [1292, 457] on input "4:00pm" at bounding box center [1298, 449] width 129 height 38
type input "12:00pm"
drag, startPoint x: 1256, startPoint y: 521, endPoint x: 1403, endPoint y: 470, distance: 155.6
click at [1258, 519] on li "12:00pm" at bounding box center [1273, 521] width 79 height 25
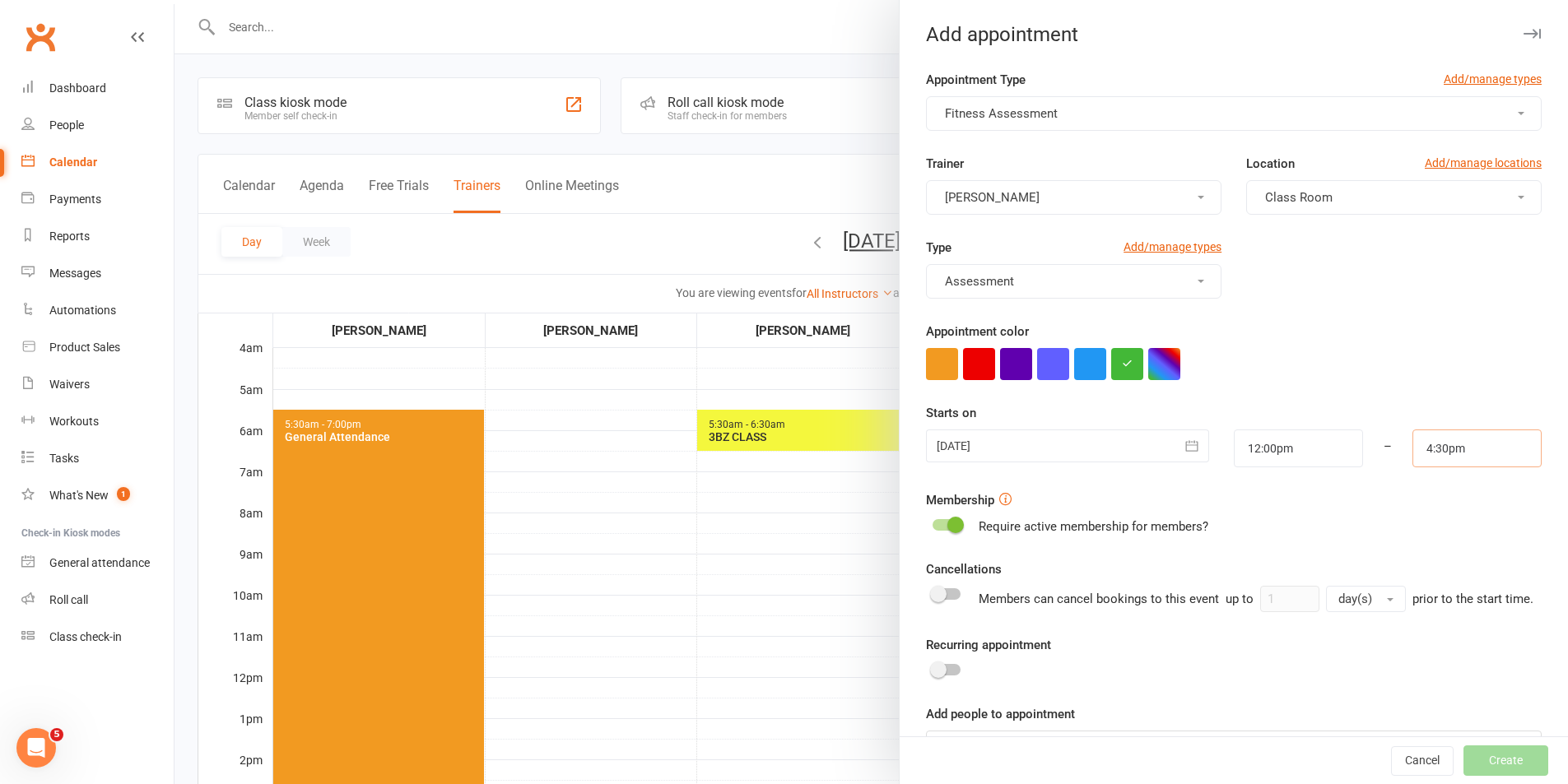
drag, startPoint x: 1461, startPoint y: 450, endPoint x: 1450, endPoint y: 464, distance: 17.8
click at [1461, 449] on input "4:30pm" at bounding box center [1477, 449] width 129 height 38
type input "12:30pm"
click at [1437, 525] on li "12:30pm" at bounding box center [1452, 521] width 79 height 25
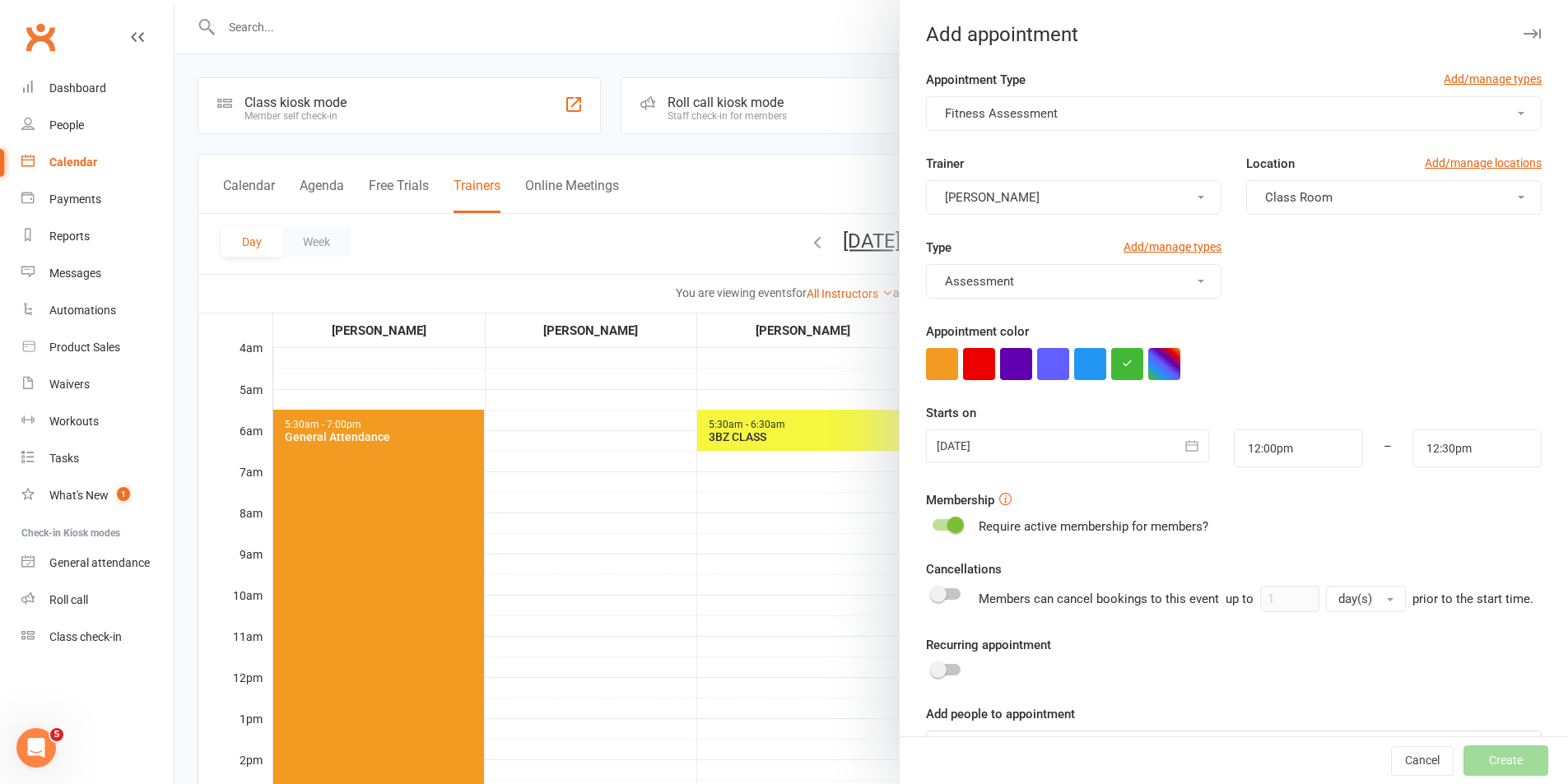
click at [1437, 525] on div "Require active membership for members?" at bounding box center [1233, 526] width 615 height 20
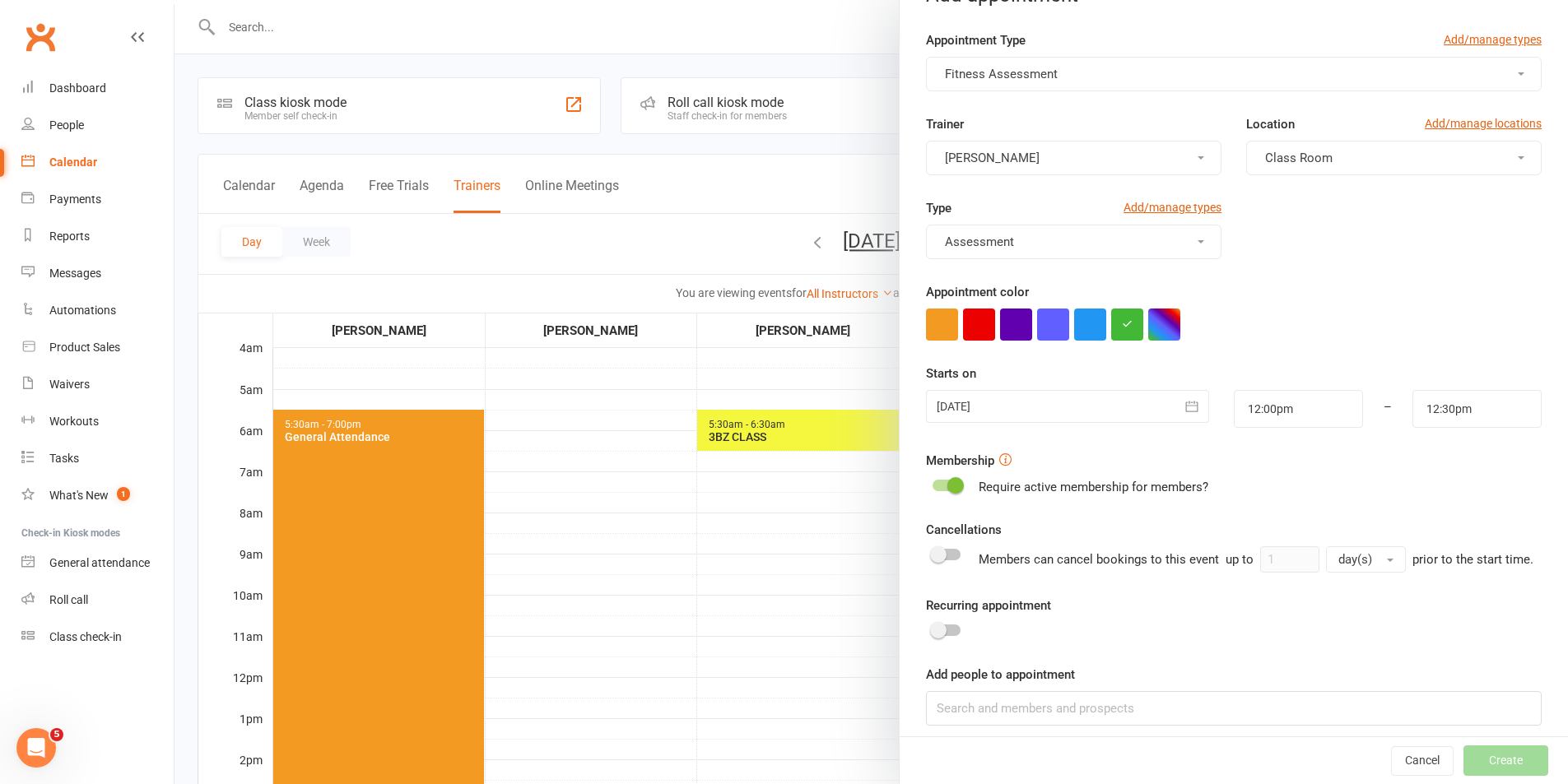
scroll to position [72, 0]
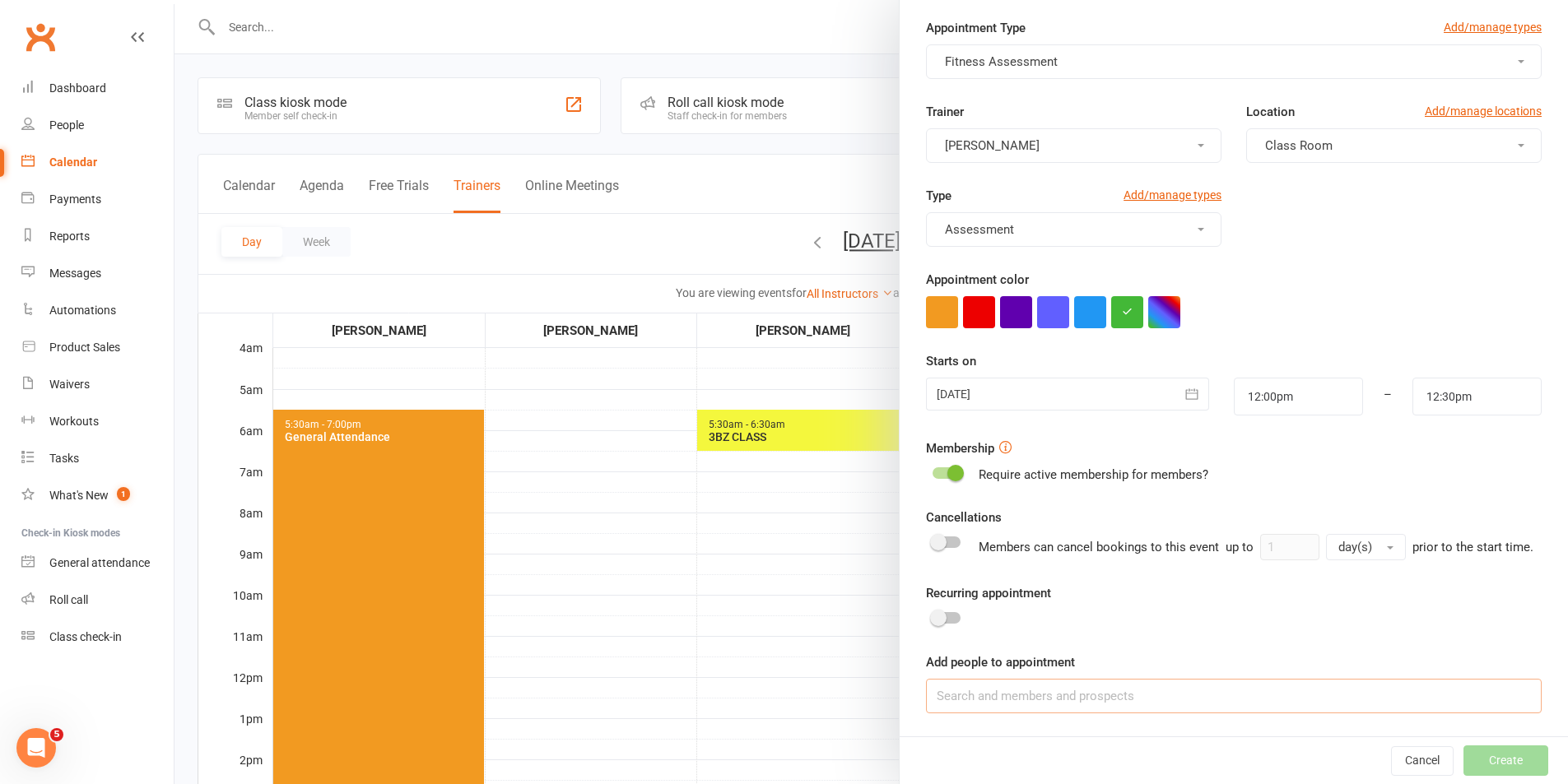
click at [1109, 690] on input at bounding box center [1233, 695] width 615 height 35
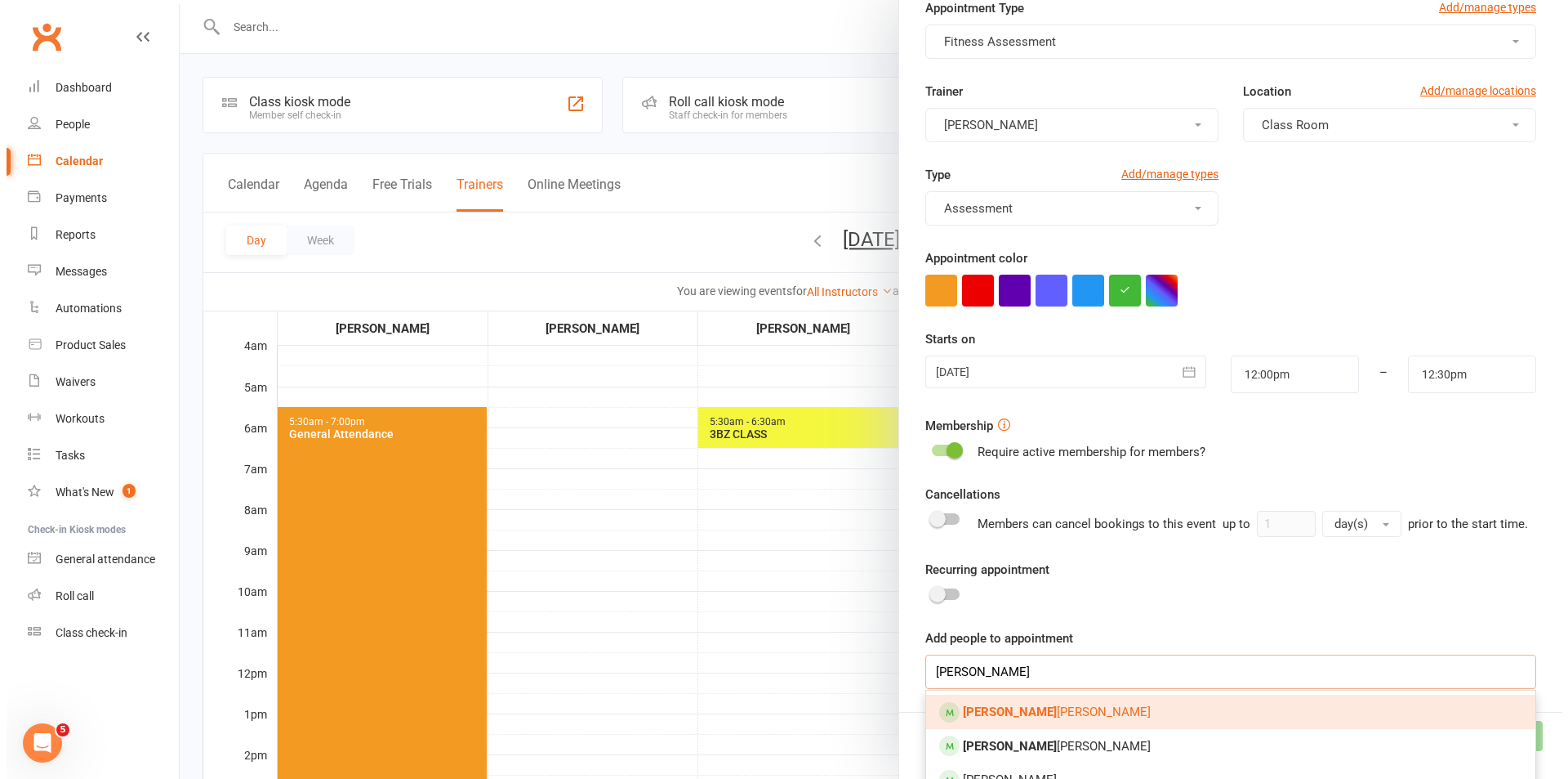
scroll to position [114, 0]
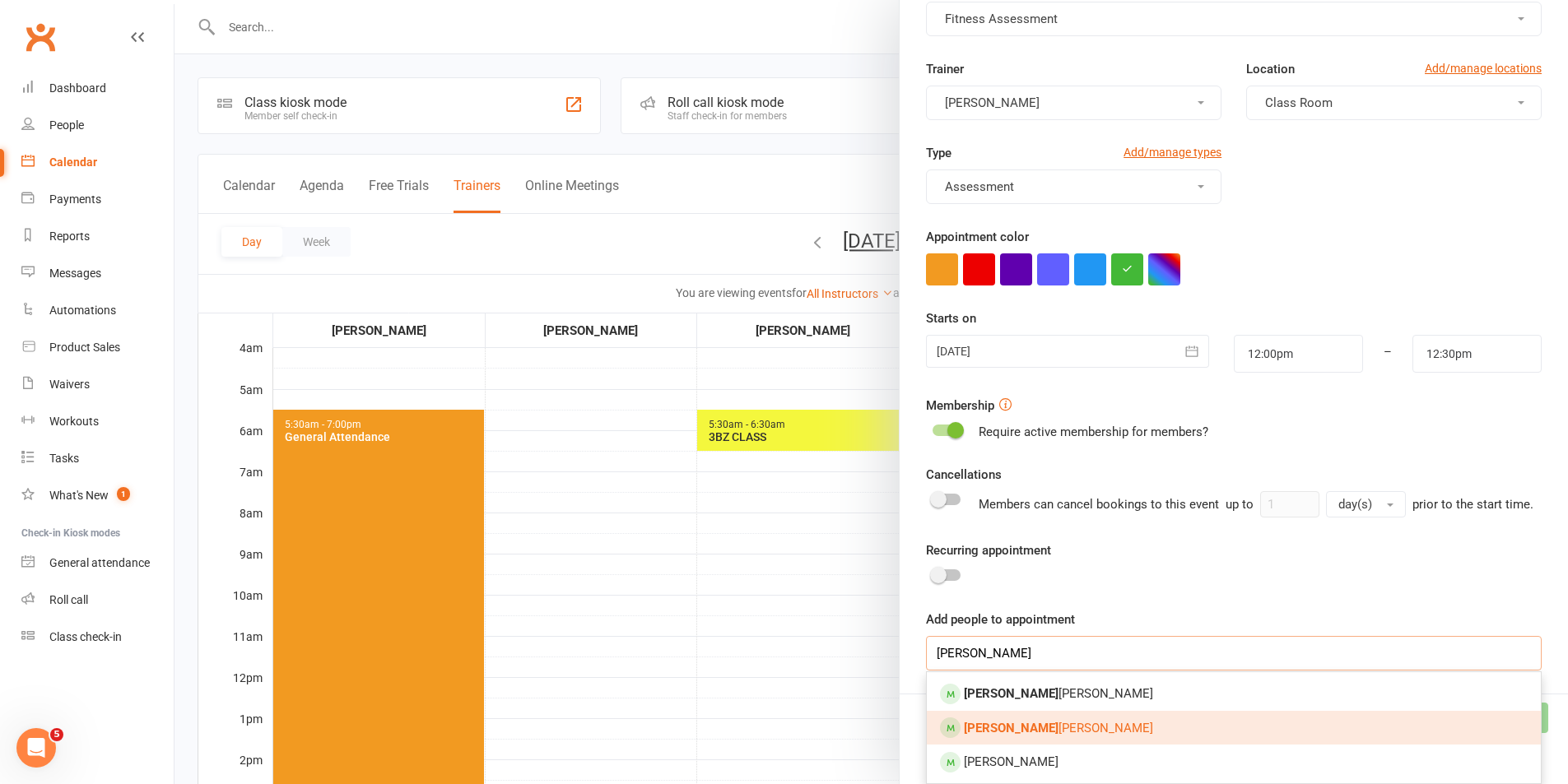
type input "TAMMY"
click at [1103, 725] on link "Tammy McGregor" at bounding box center [1233, 727] width 614 height 35
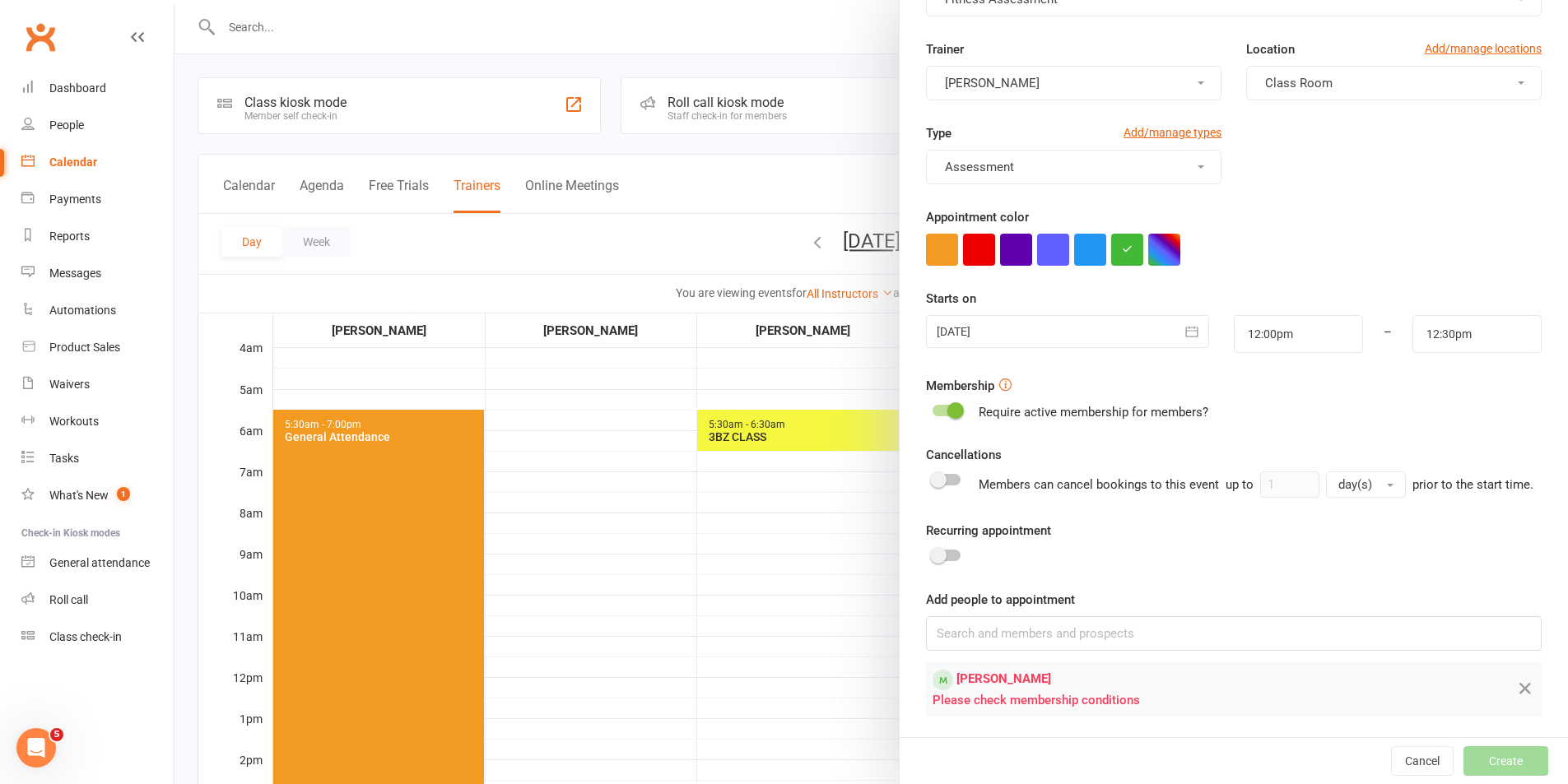
click at [938, 410] on div at bounding box center [947, 411] width 28 height 12
click at [933, 408] on input "checkbox" at bounding box center [933, 408] width 0 height 0
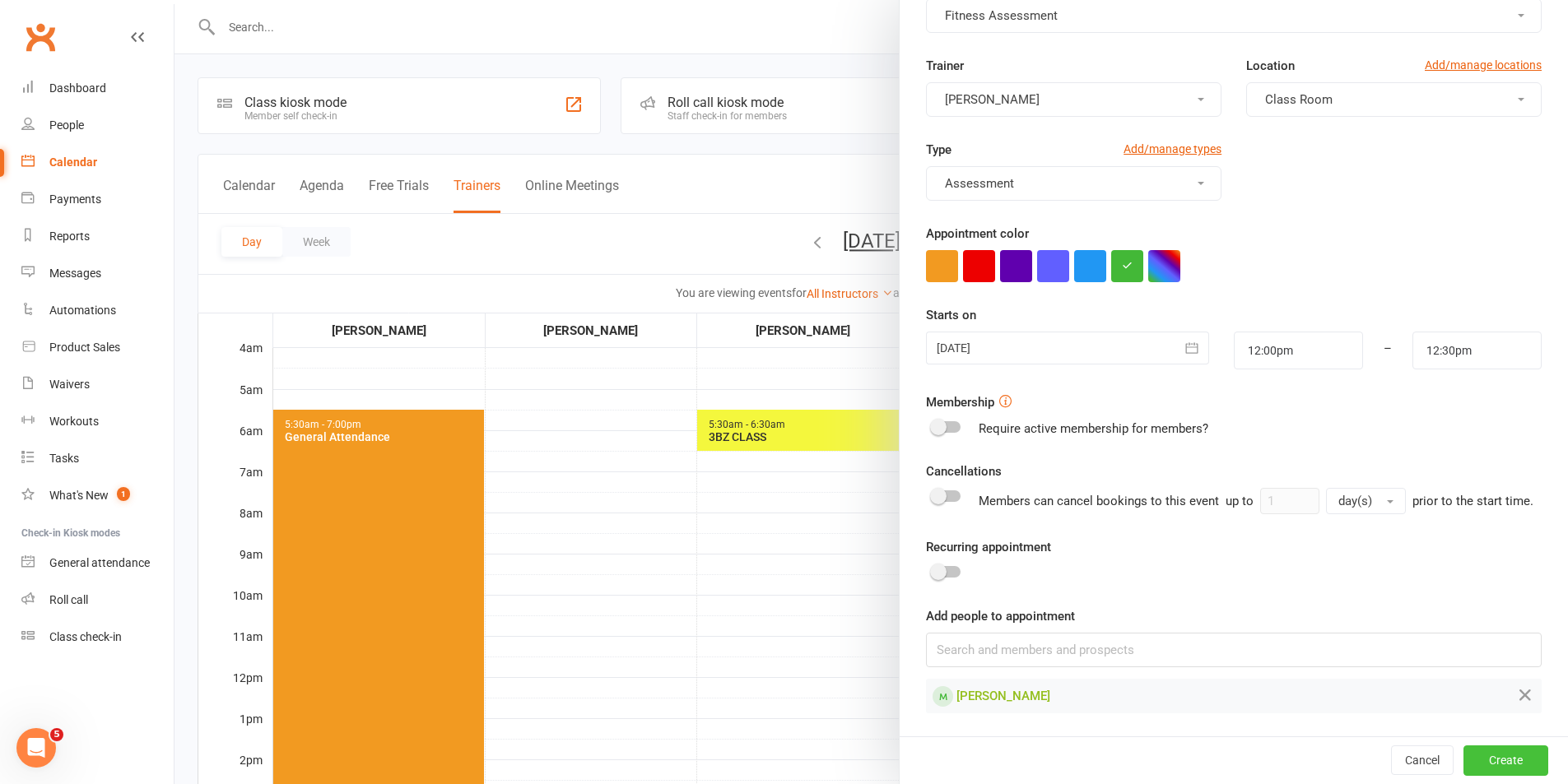
drag, startPoint x: 1471, startPoint y: 750, endPoint x: 1469, endPoint y: 740, distance: 10.2
click at [1472, 750] on button "Create" at bounding box center [1505, 760] width 85 height 30
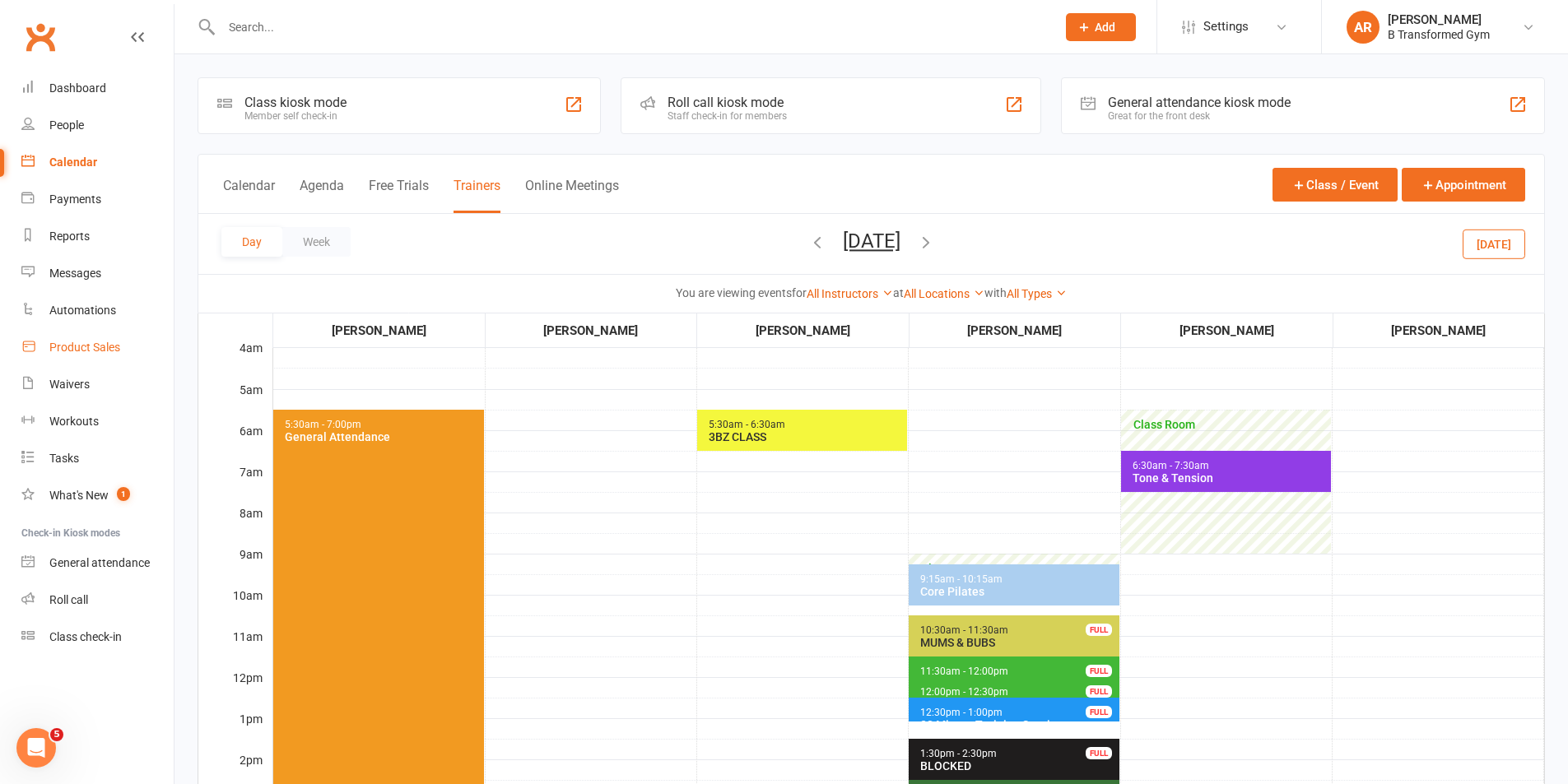
click at [101, 344] on div "Product Sales" at bounding box center [85, 346] width 71 height 13
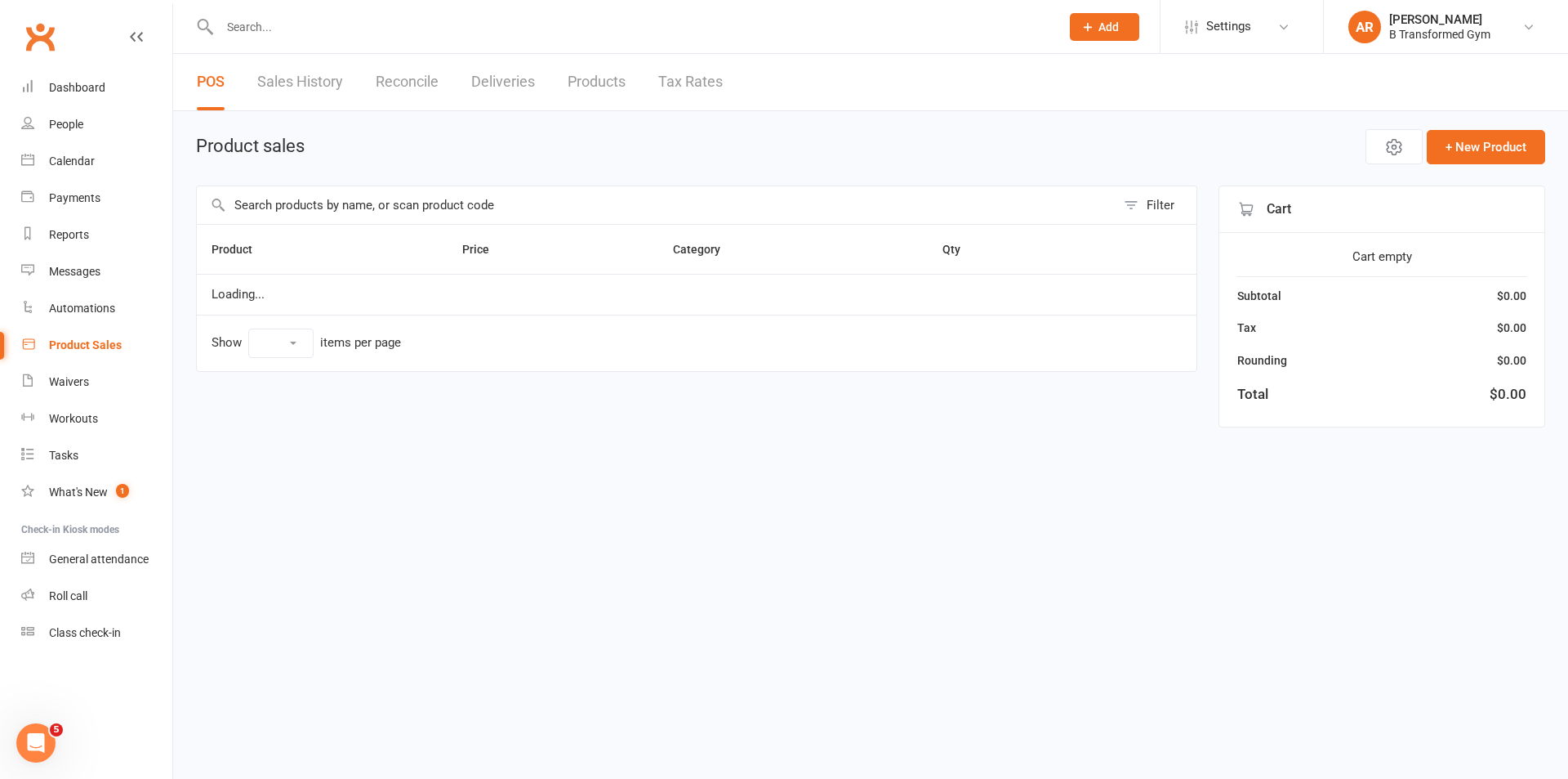
select select "25"
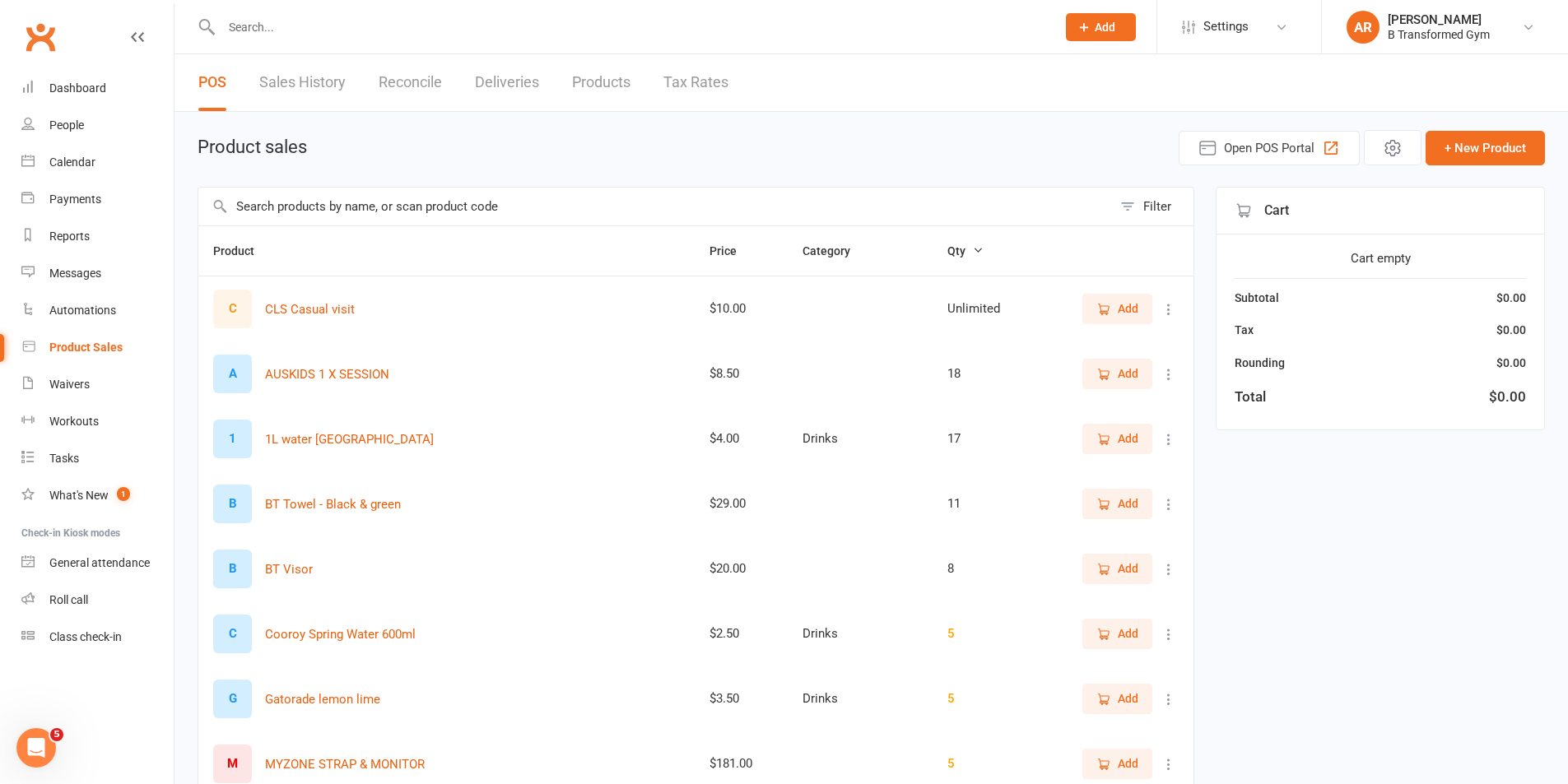
click at [392, 209] on input "text" at bounding box center [655, 206] width 914 height 38
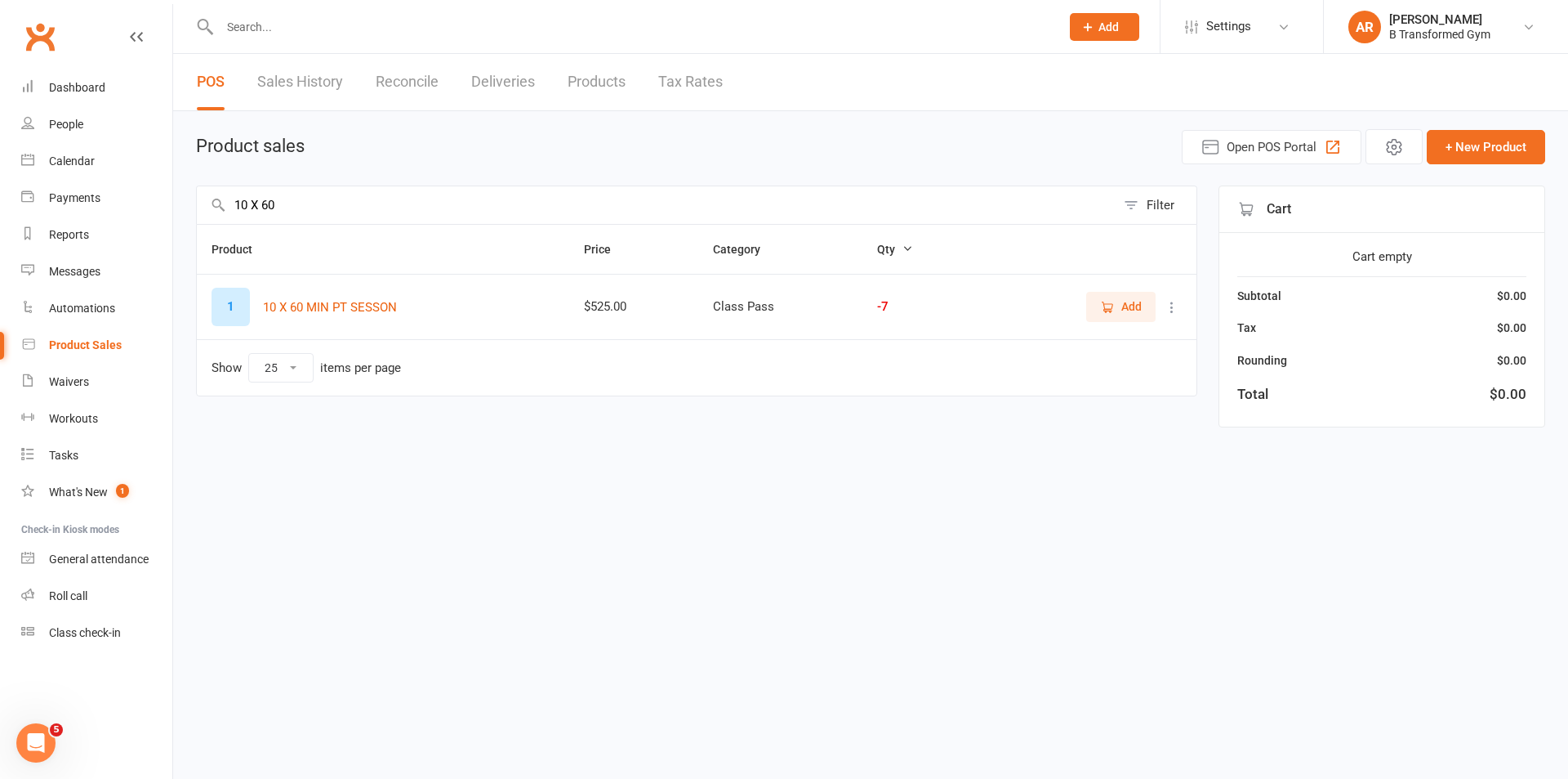
type input "10 X 60"
click at [1110, 306] on icon "button" at bounding box center [1108, 306] width 15 height 15
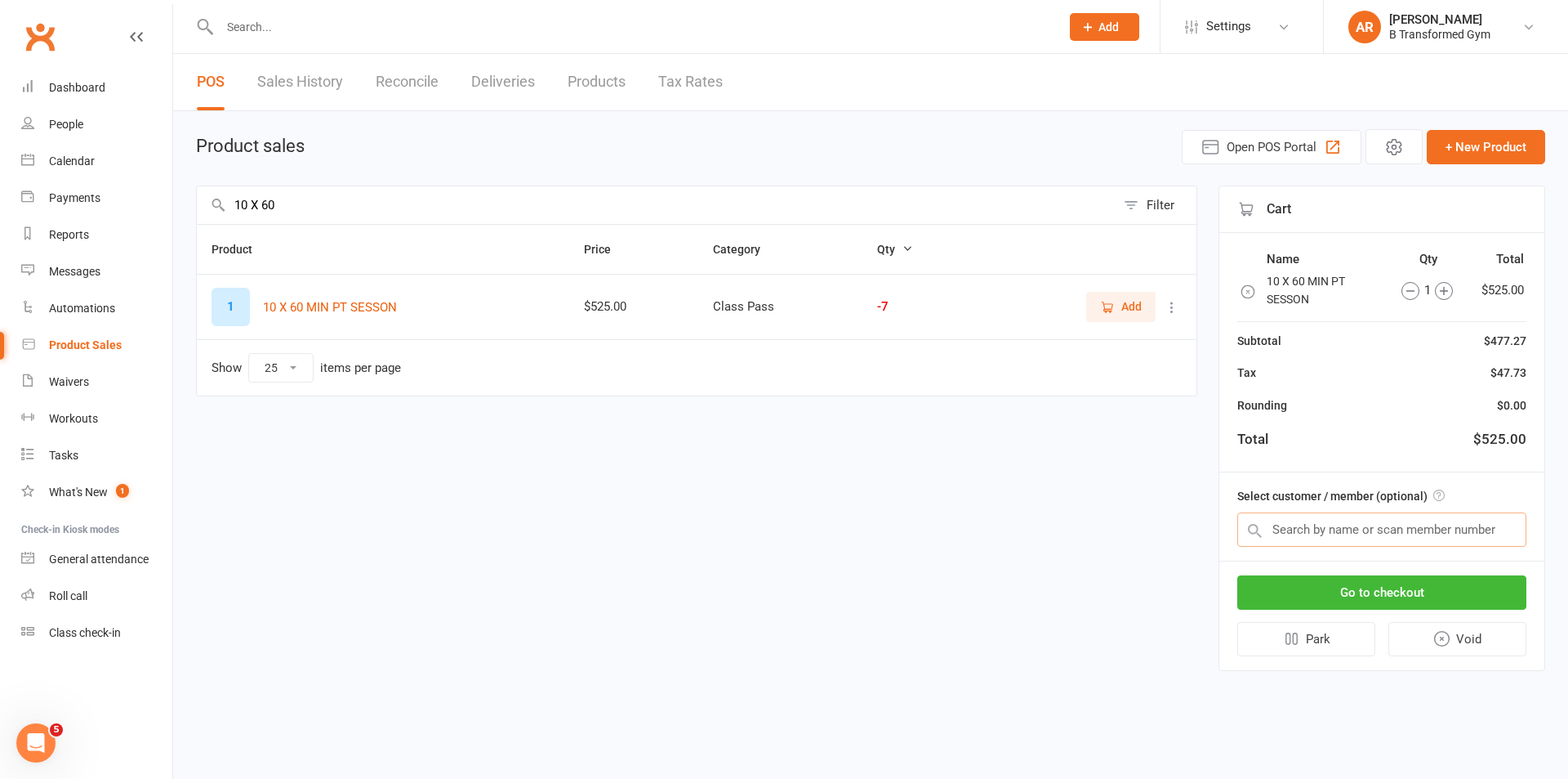
drag, startPoint x: 1360, startPoint y: 528, endPoint x: 1373, endPoint y: 565, distance: 39.2
click at [1361, 531] on input "text" at bounding box center [1381, 529] width 289 height 35
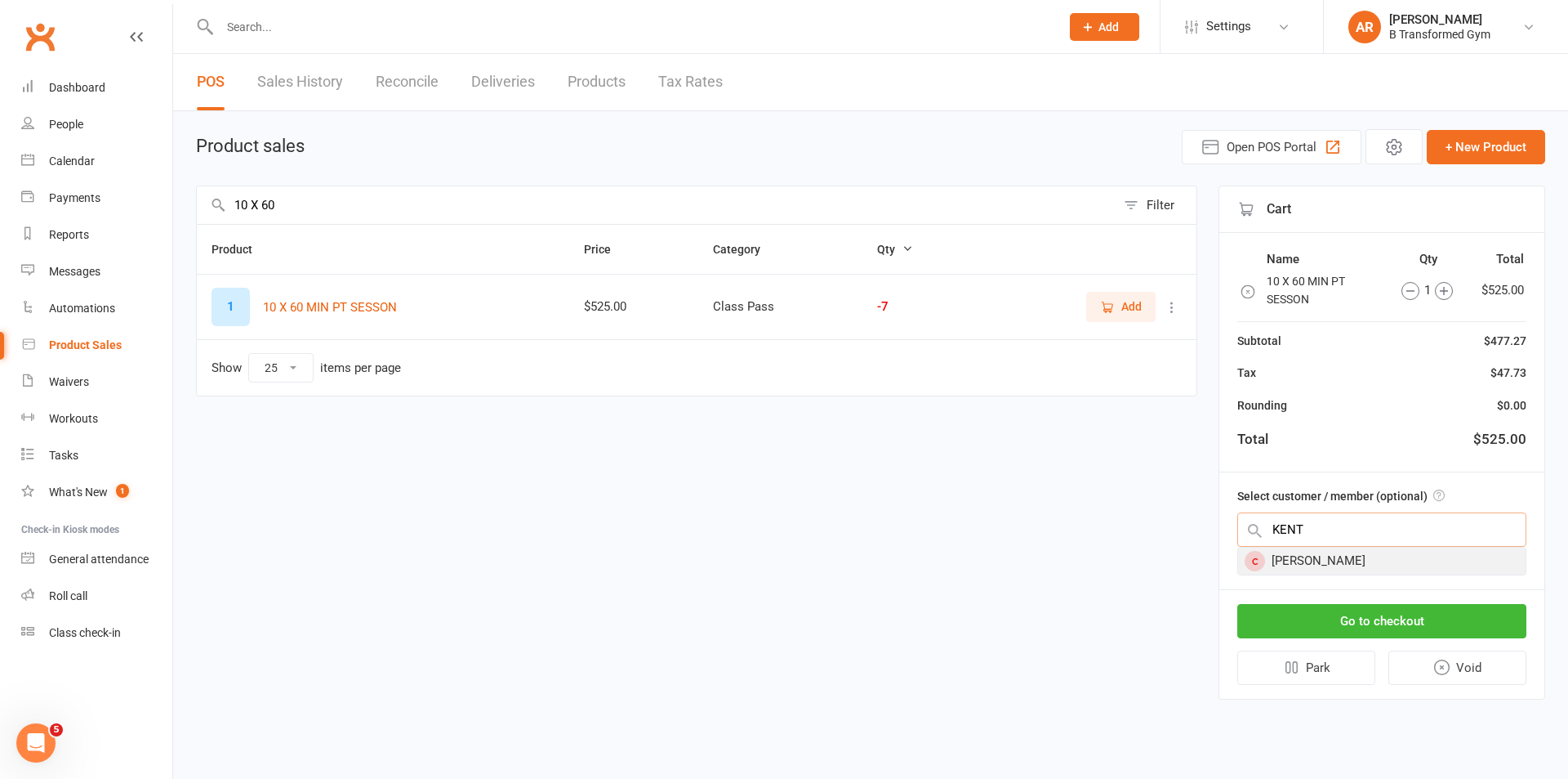
type input "KENT"
click at [1357, 567] on div "Kent Hassan" at bounding box center [1381, 561] width 288 height 27
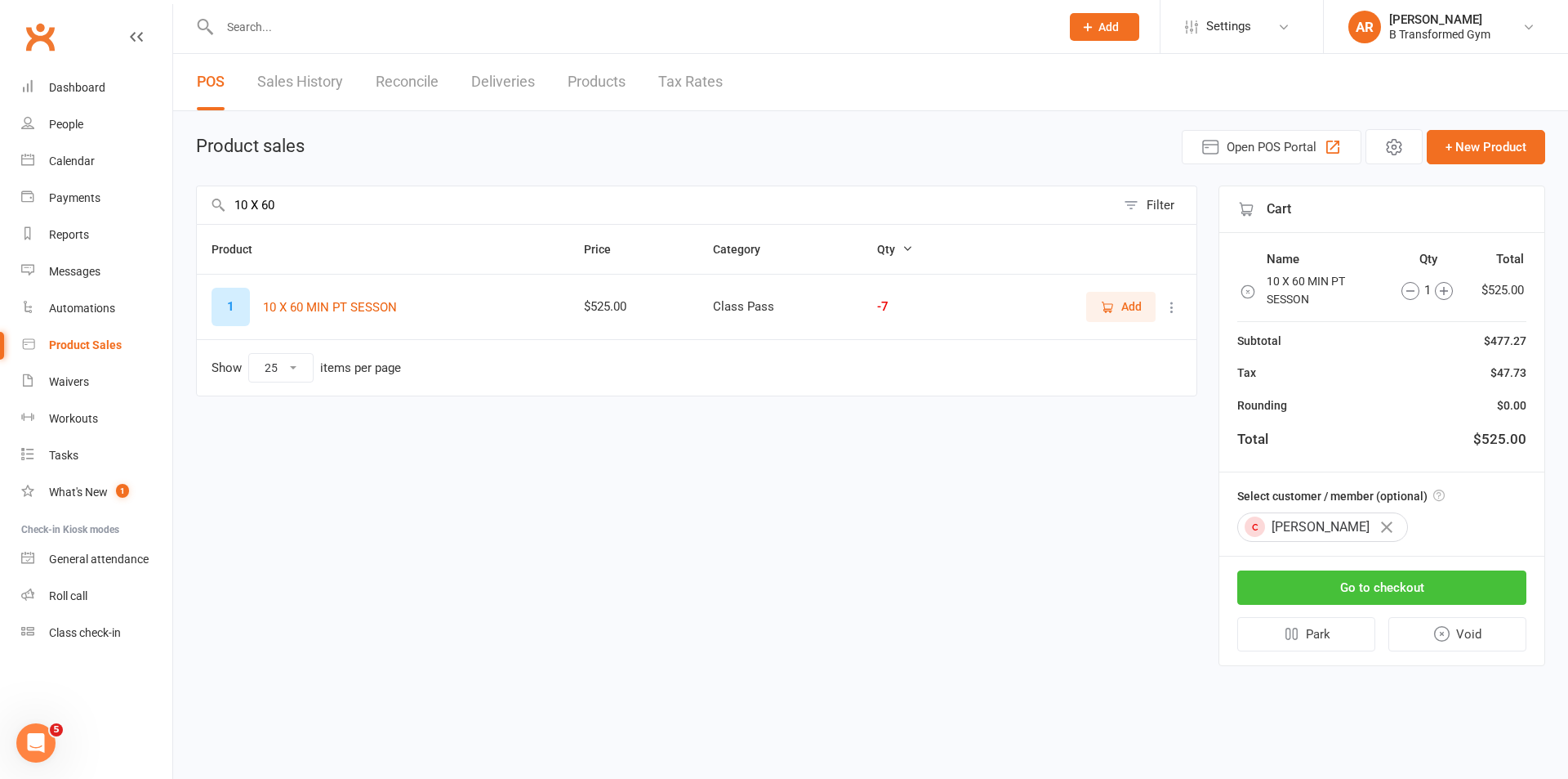
click at [1385, 583] on button "Go to checkout" at bounding box center [1381, 587] width 289 height 35
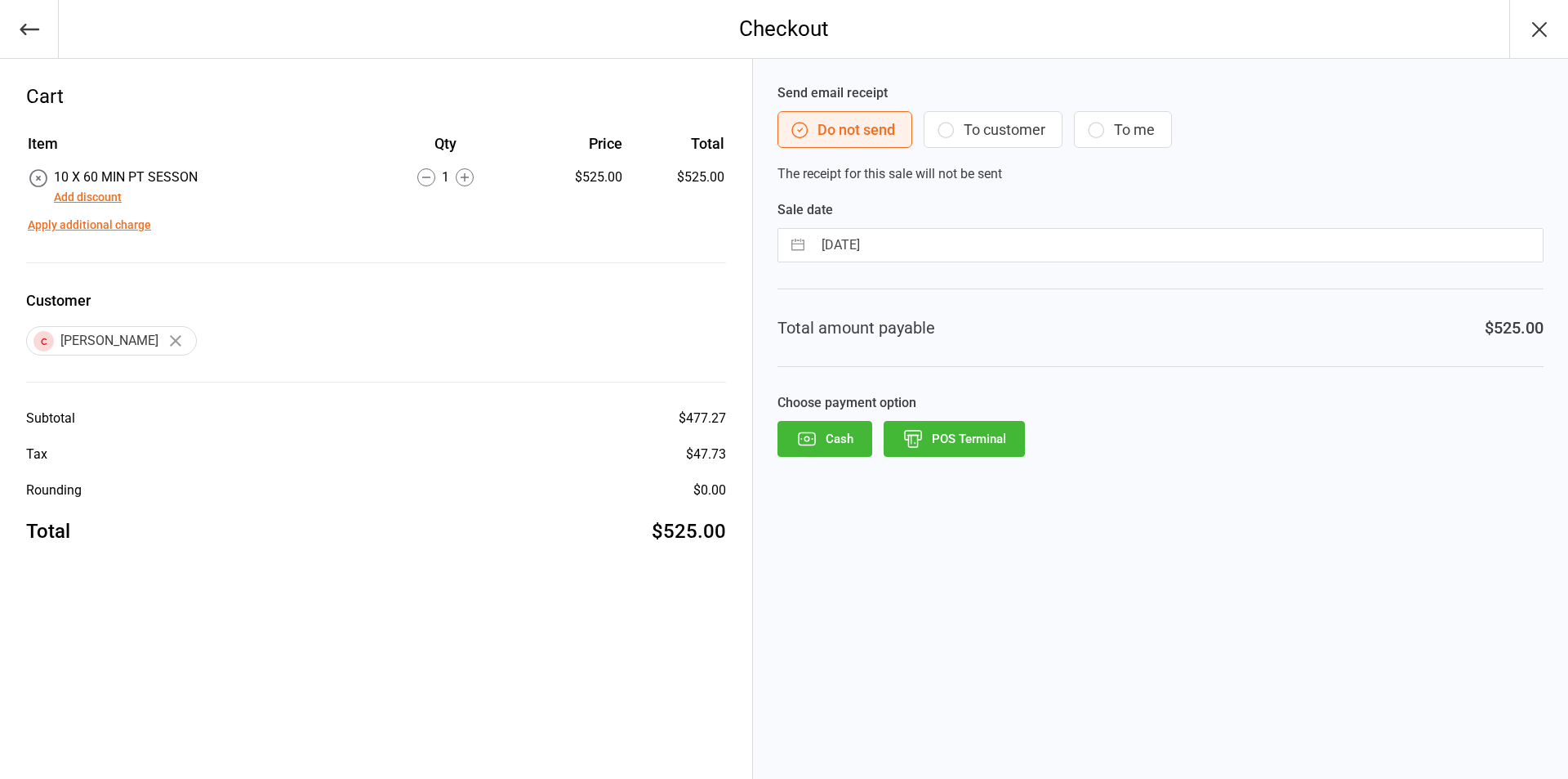
click at [964, 433] on button "POS Terminal" at bounding box center [953, 439] width 141 height 36
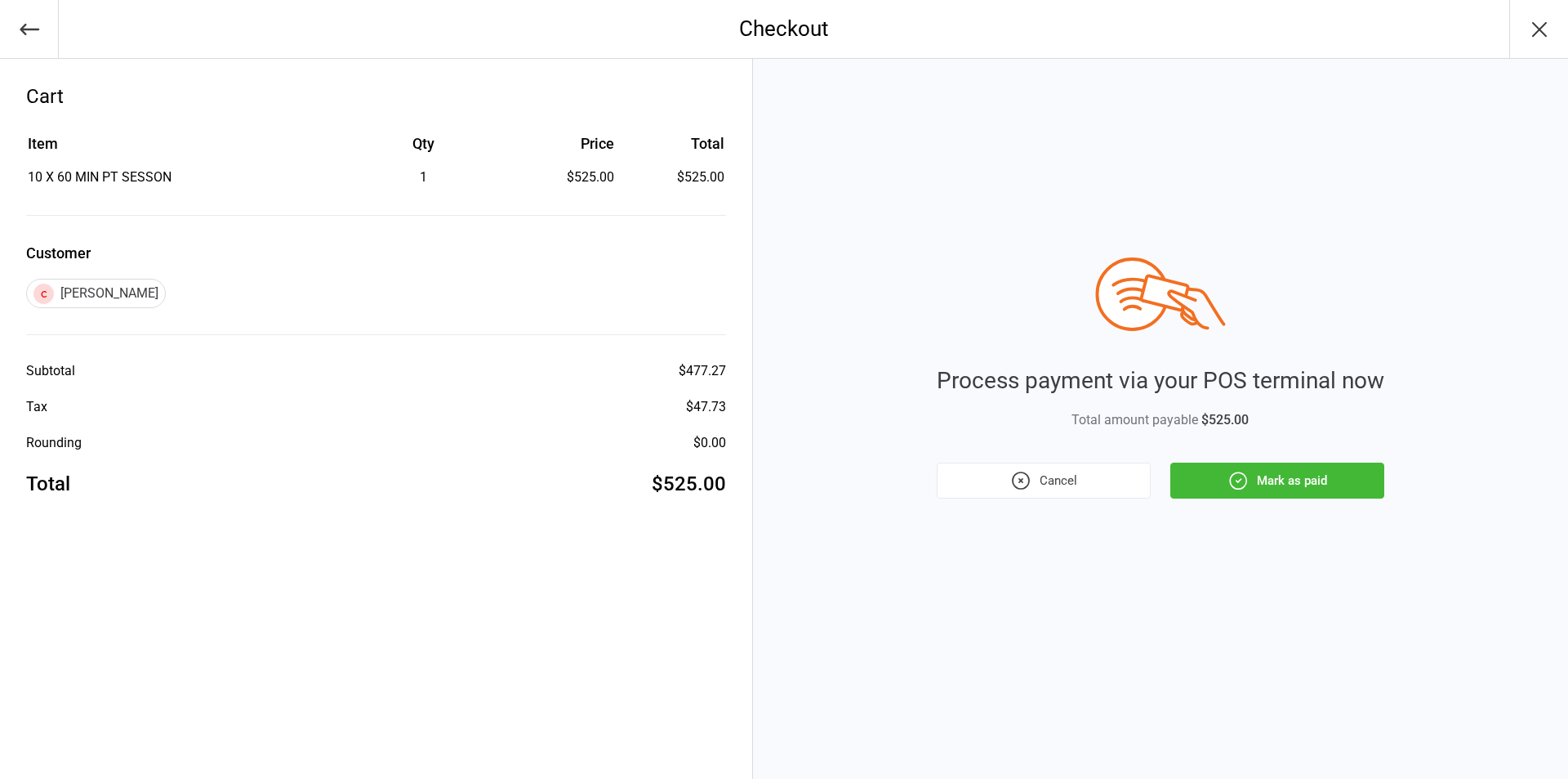
click at [1315, 488] on button "Mark as paid" at bounding box center [1278, 480] width 214 height 36
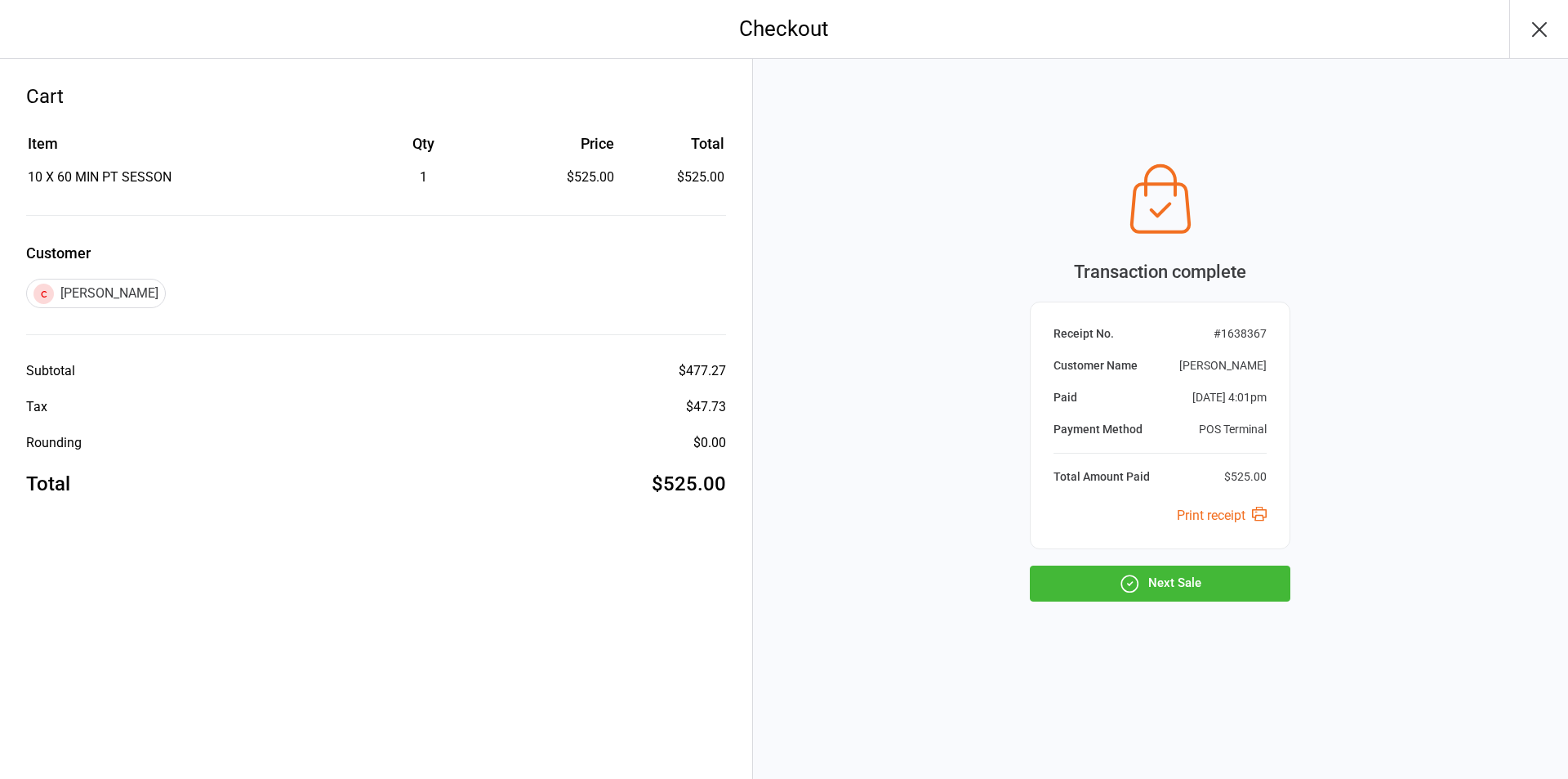
click at [1200, 578] on button "Next Sale" at bounding box center [1160, 583] width 261 height 36
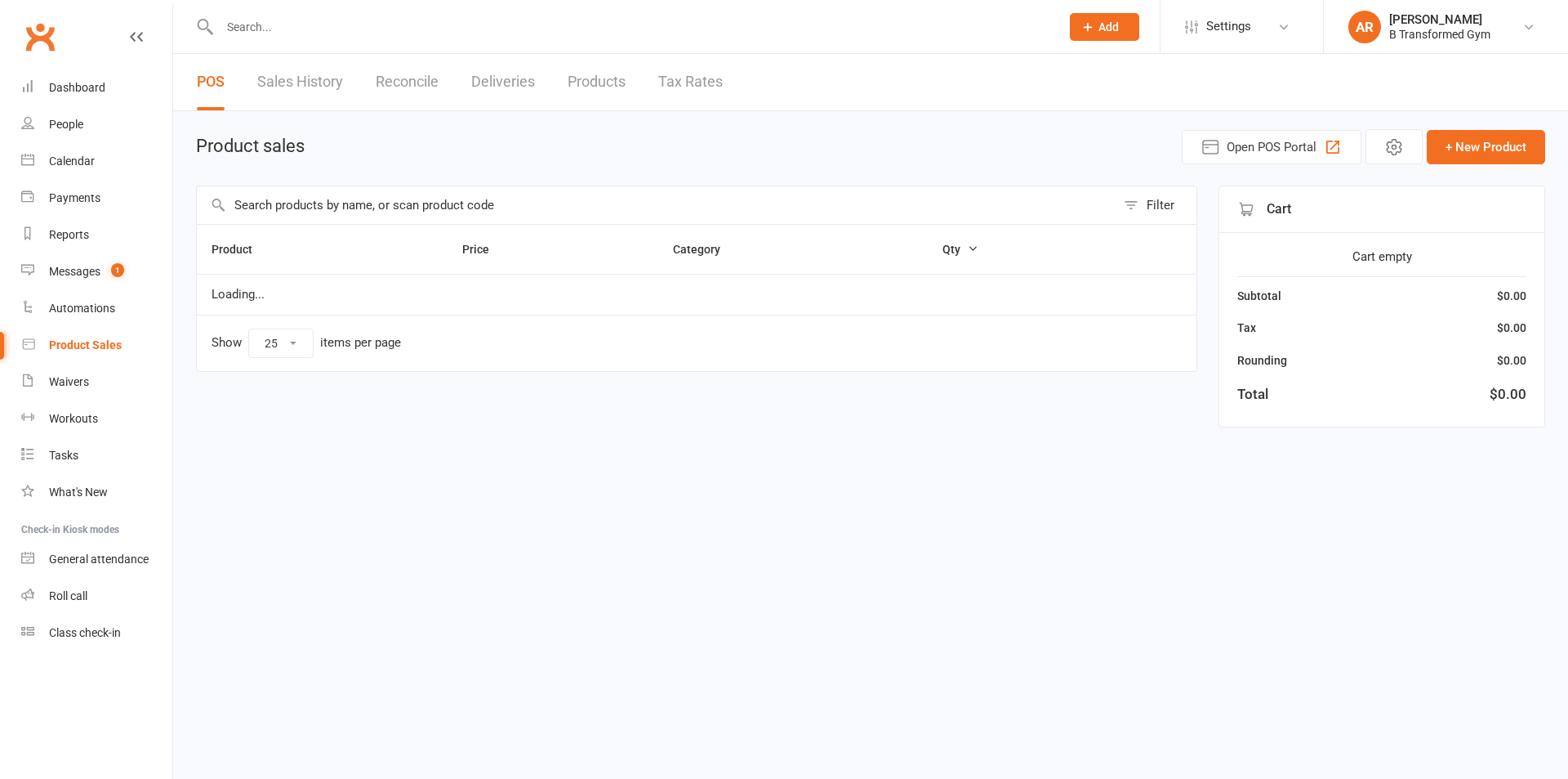
select select "25"
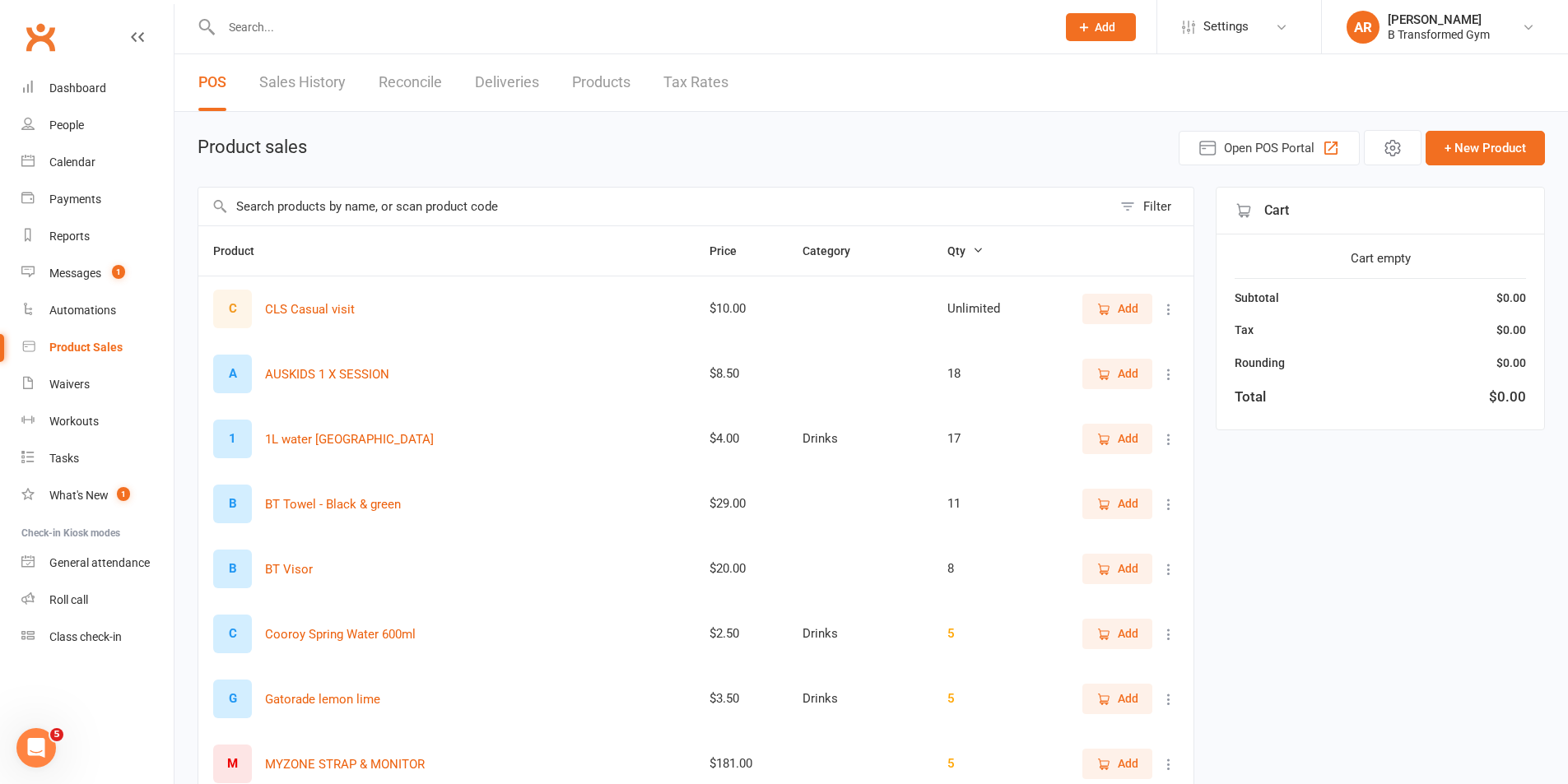
click at [264, 32] on input "text" at bounding box center [630, 27] width 828 height 23
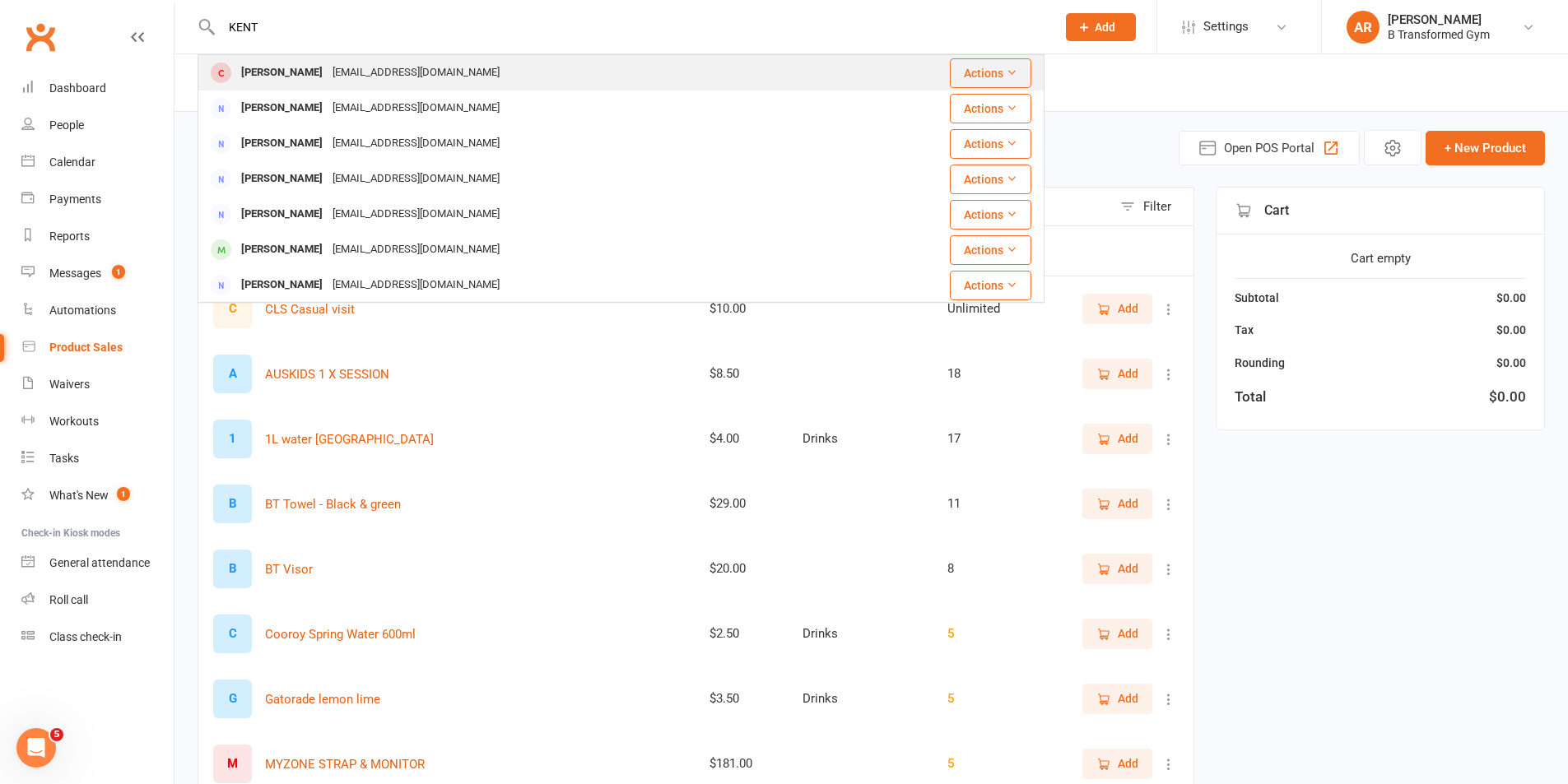
type input "KENT"
click at [304, 65] on div "Kent Hassan" at bounding box center [282, 73] width 92 height 24
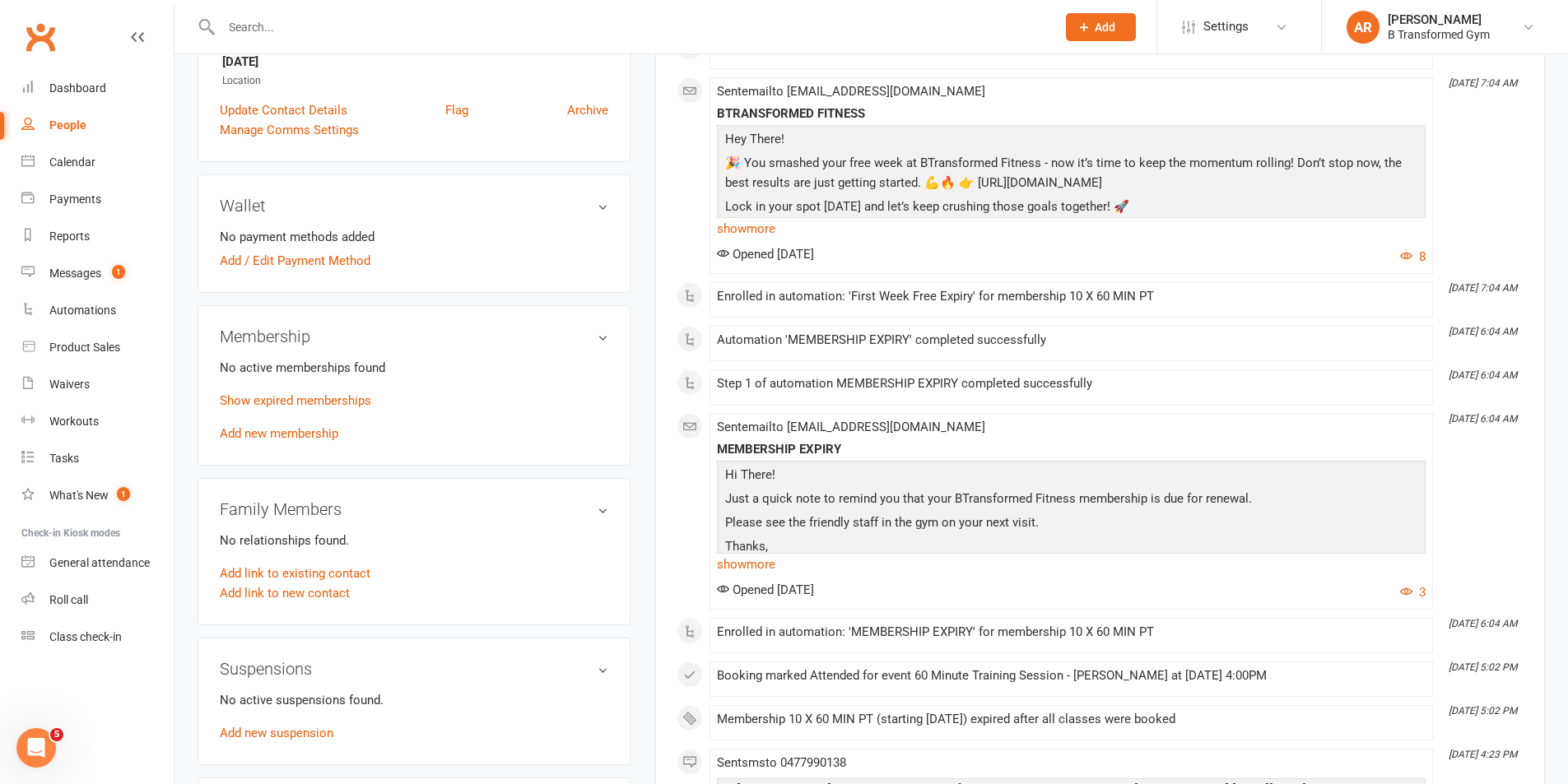
scroll to position [411, 0]
click at [275, 426] on link "Add new membership" at bounding box center [279, 431] width 118 height 15
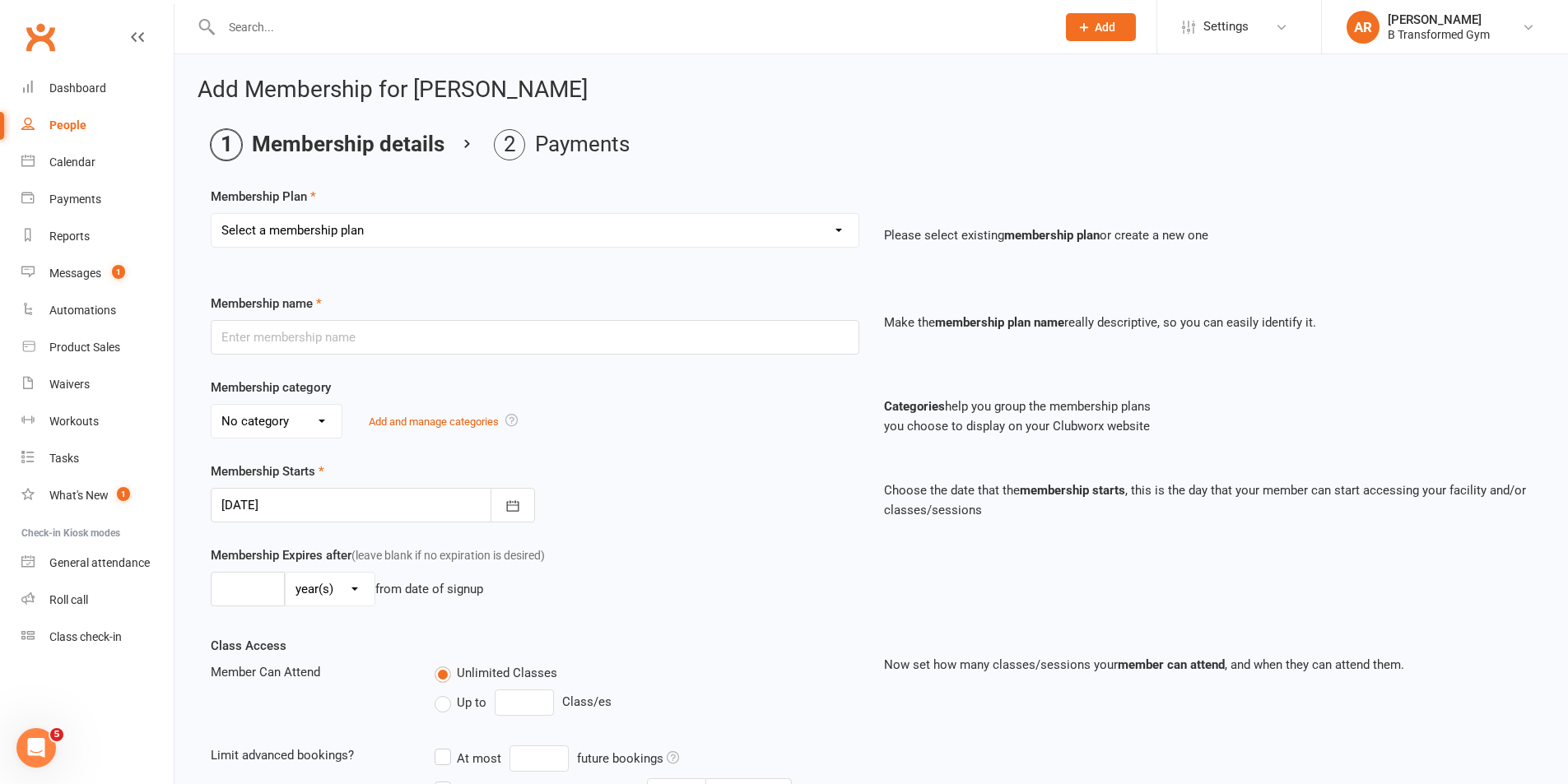
click at [444, 223] on select "Select a membership plan Create new Membership Plan 10 Class Pass- Gold Classes…" at bounding box center [535, 230] width 647 height 33
select select "14"
click at [211, 214] on select "Select a membership plan Create new Membership Plan 10 Class Pass- Gold Classes…" at bounding box center [535, 230] width 647 height 33
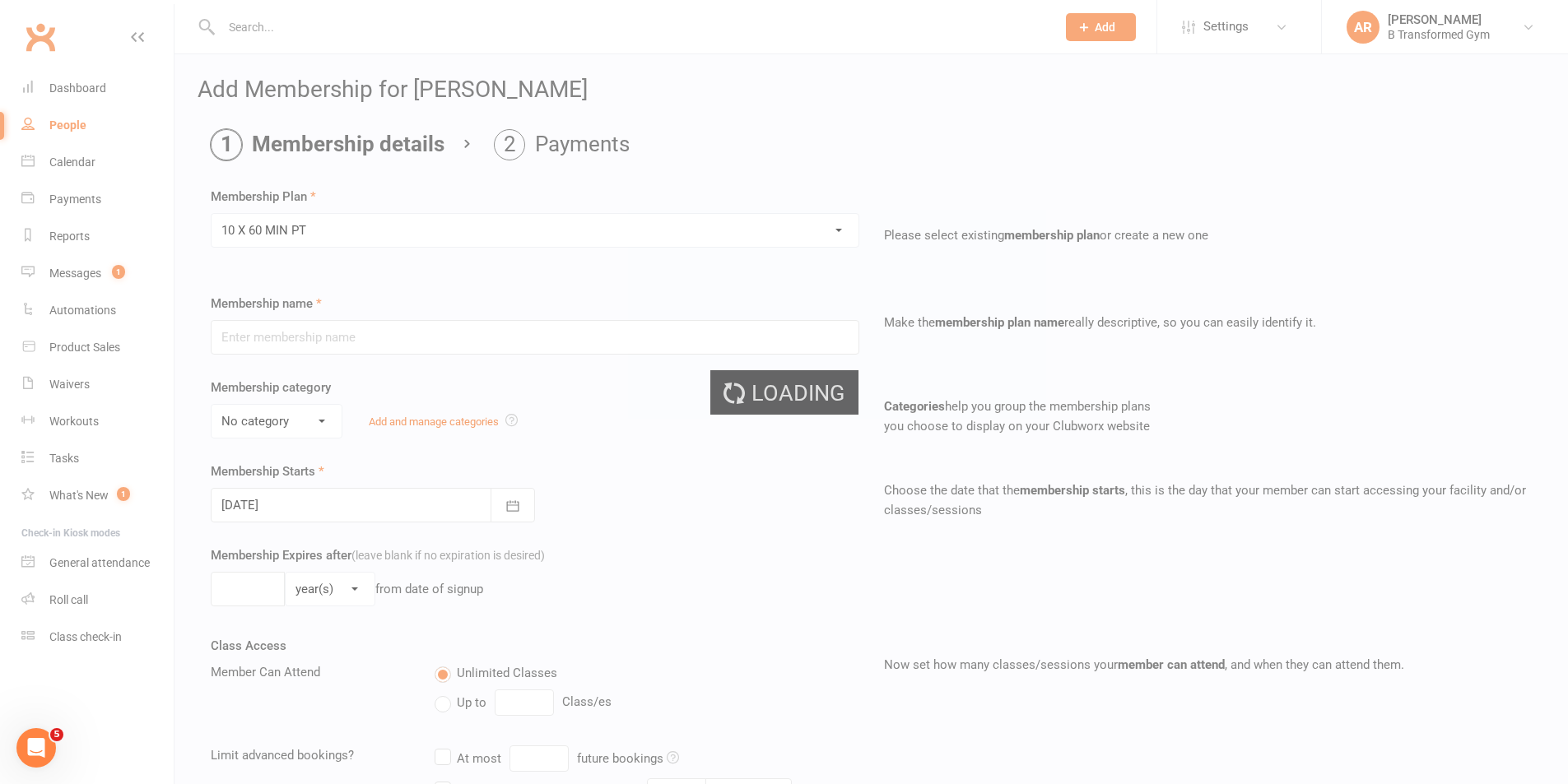
type input "10 X 60 MIN PT"
select select "3"
type input "4"
select select "2"
type input "10"
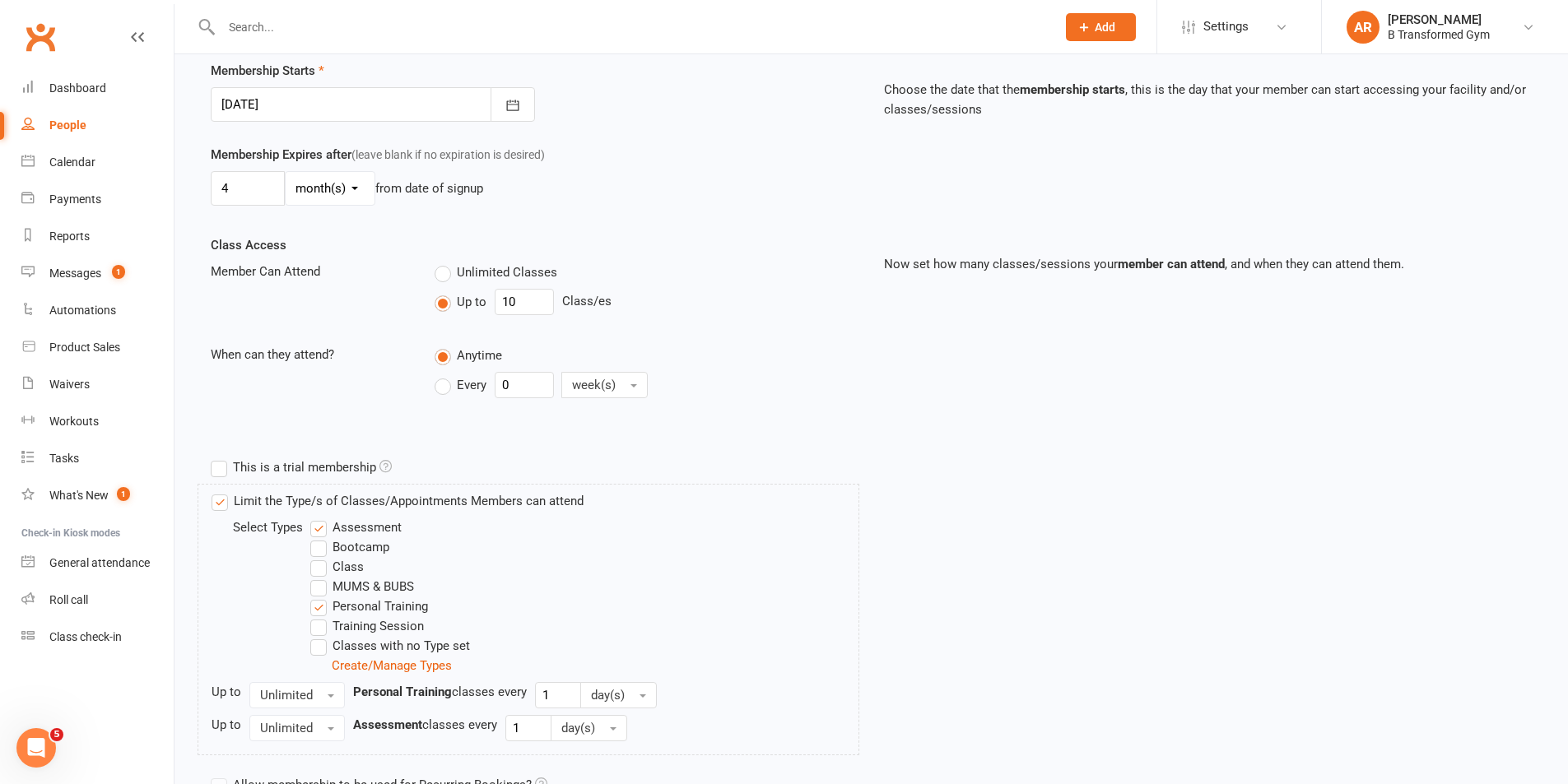
scroll to position [557, 0]
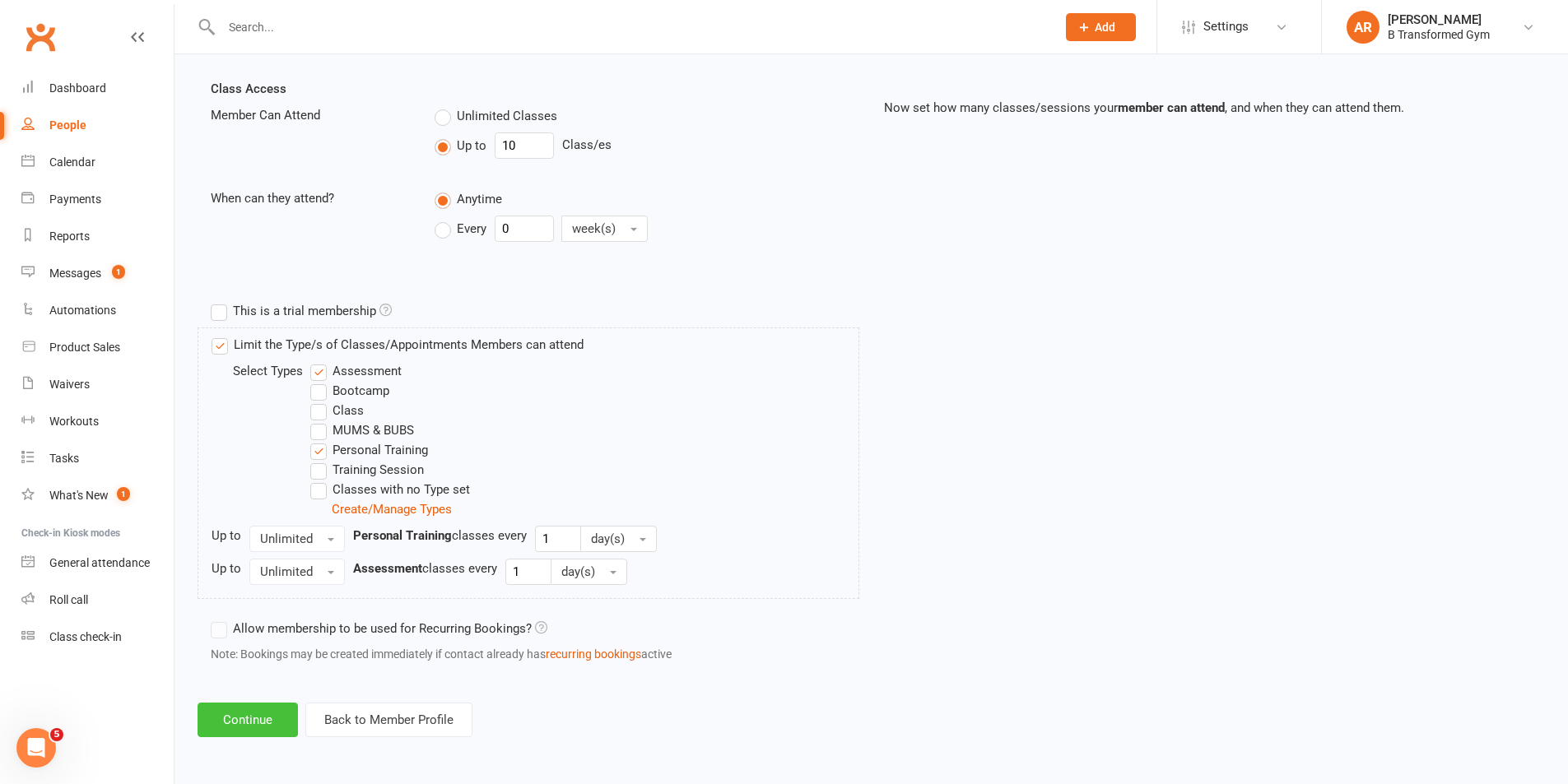
drag, startPoint x: 236, startPoint y: 705, endPoint x: 339, endPoint y: 676, distance: 107.0
click at [236, 704] on button "Continue" at bounding box center [247, 719] width 101 height 35
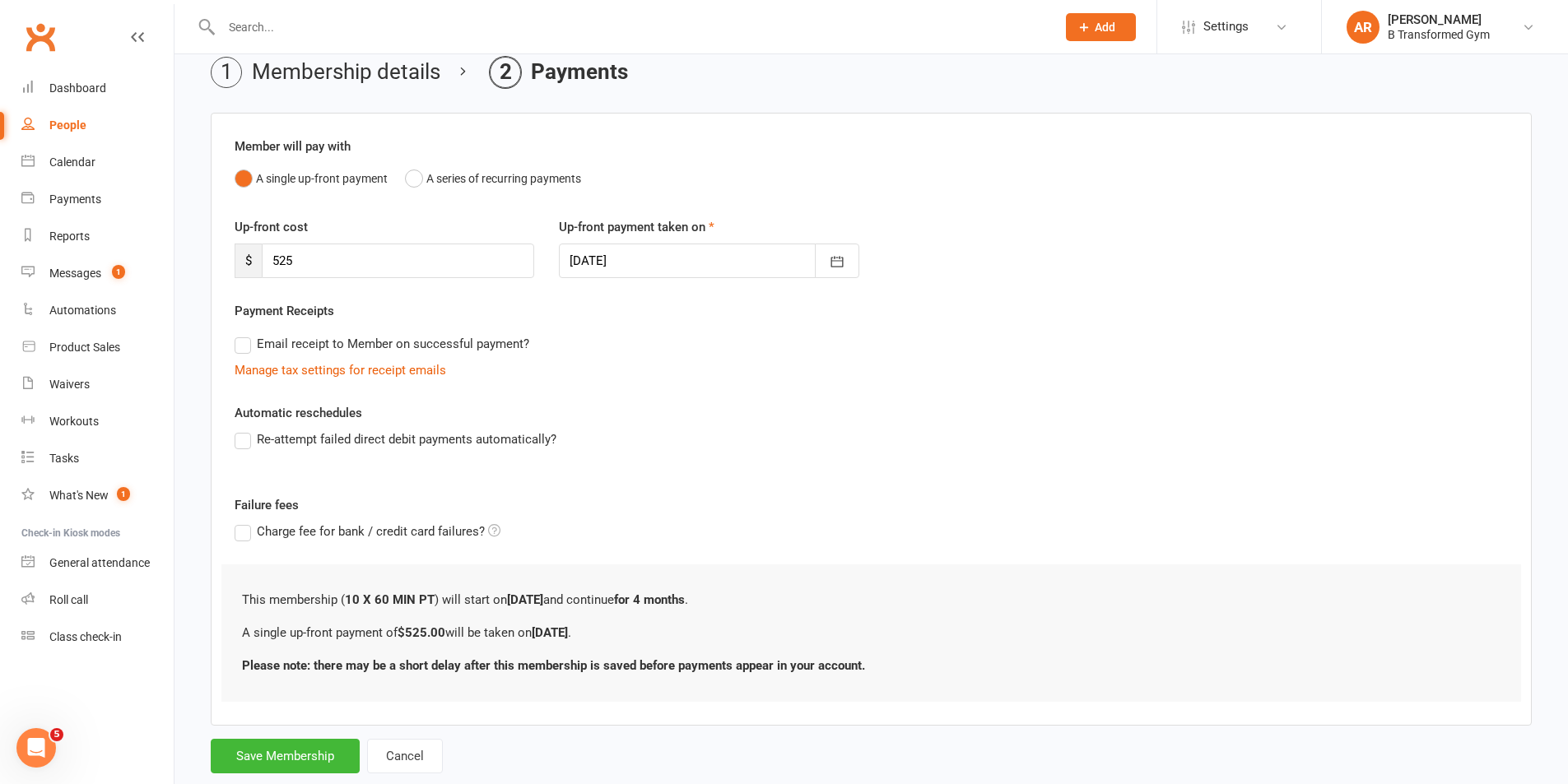
scroll to position [83, 0]
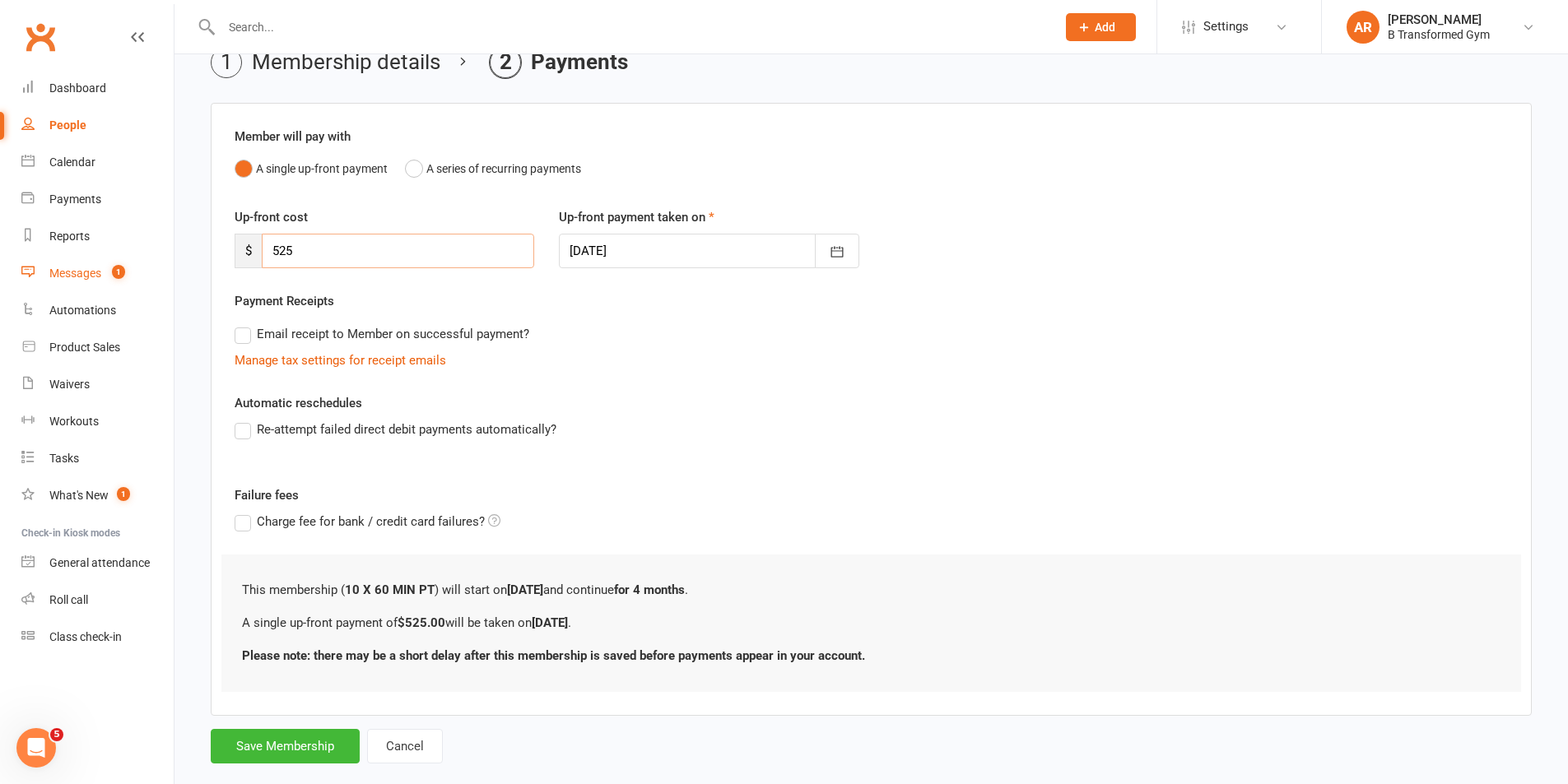
drag, startPoint x: 401, startPoint y: 259, endPoint x: 133, endPoint y: 259, distance: 268.0
click at [133, 259] on ui-view "Prospect Member Non-attending contact Class / event Appointment Task Membership…" at bounding box center [784, 355] width 1568 height 868
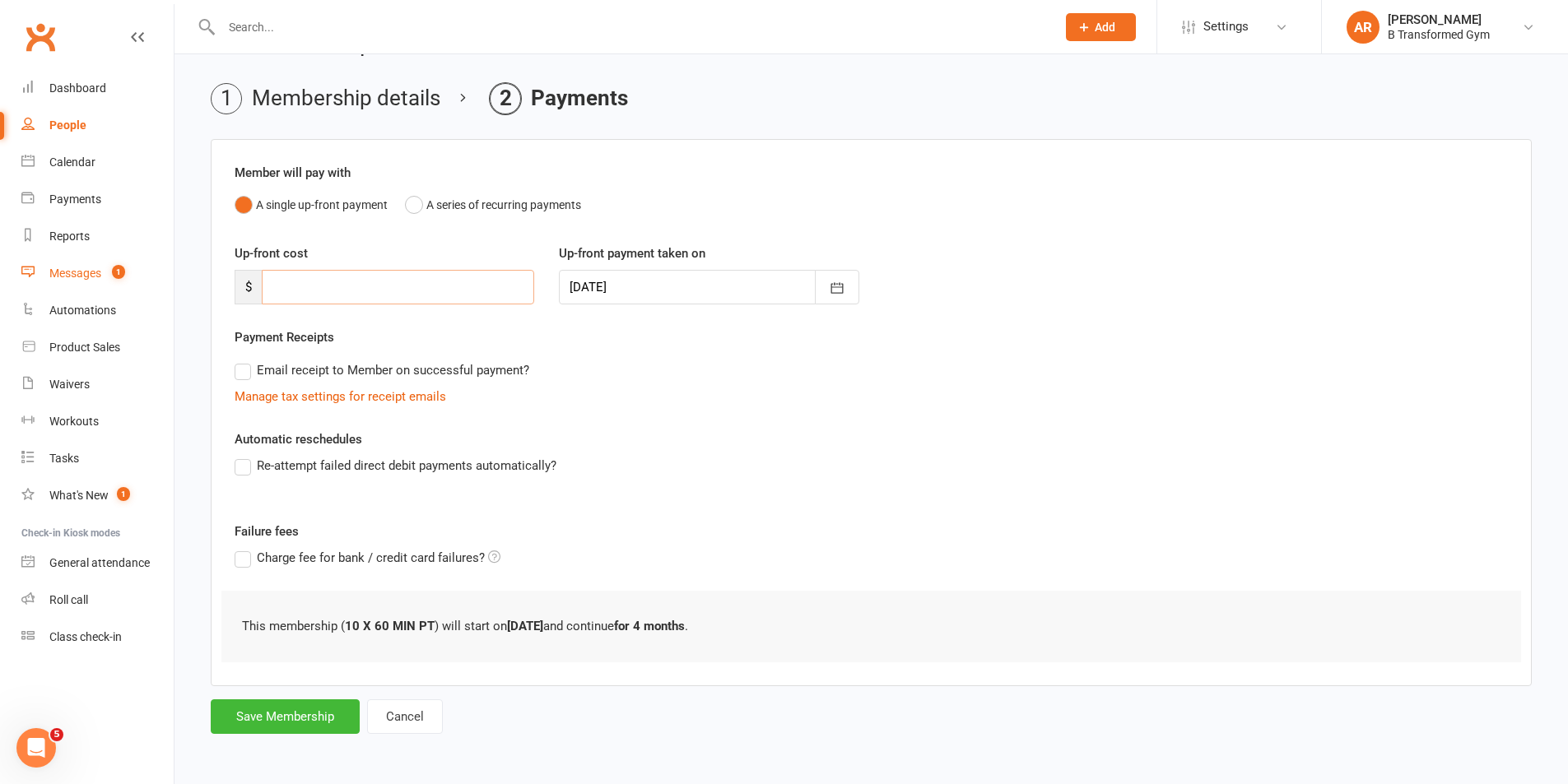
scroll to position [46, 0]
type input "0"
click at [809, 528] on label "Failure fees" at bounding box center [871, 531] width 1298 height 20
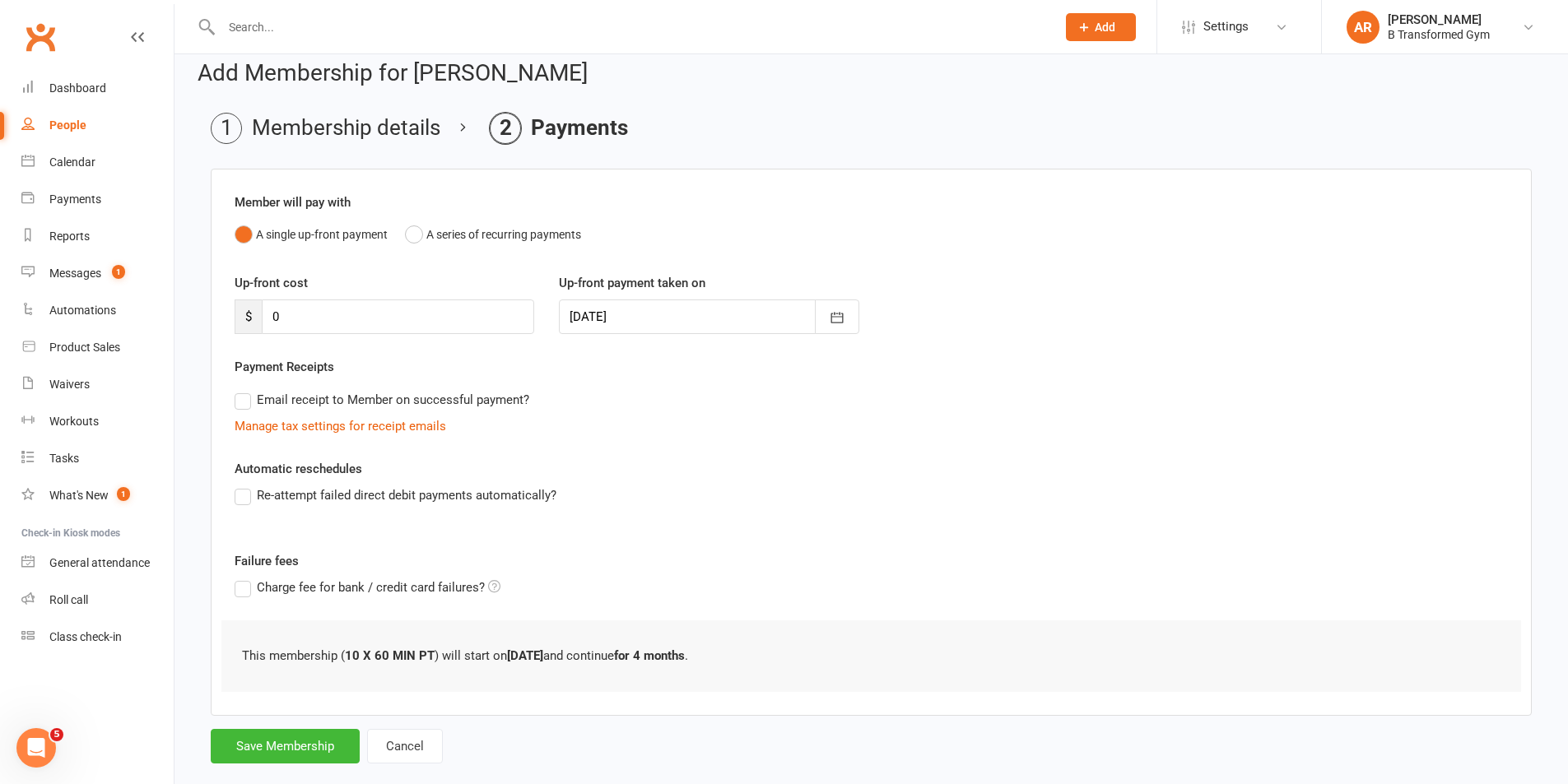
scroll to position [0, 0]
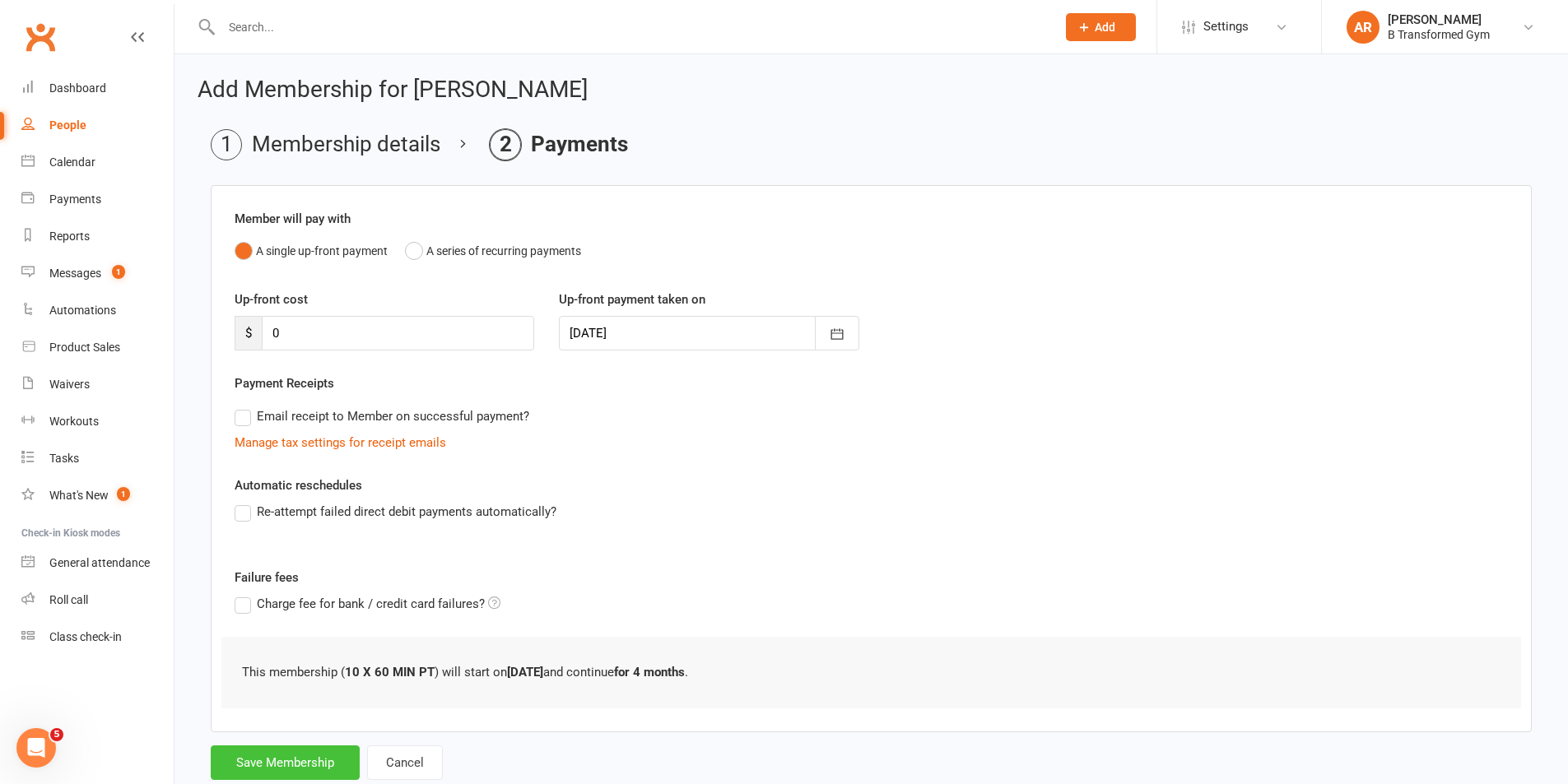
click at [251, 763] on button "Save Membership" at bounding box center [286, 762] width 149 height 35
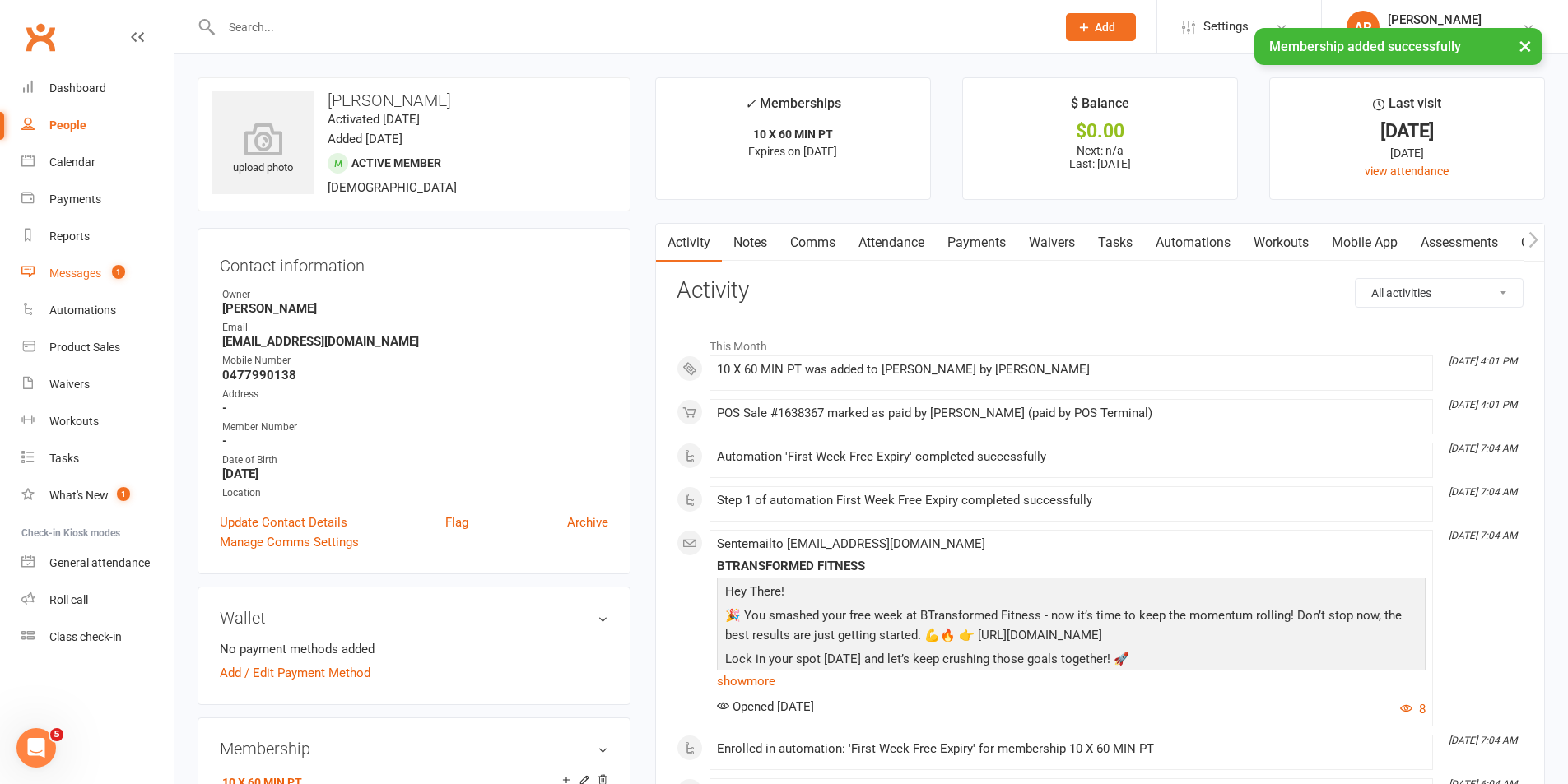
click at [88, 274] on div "Messages" at bounding box center [76, 273] width 52 height 13
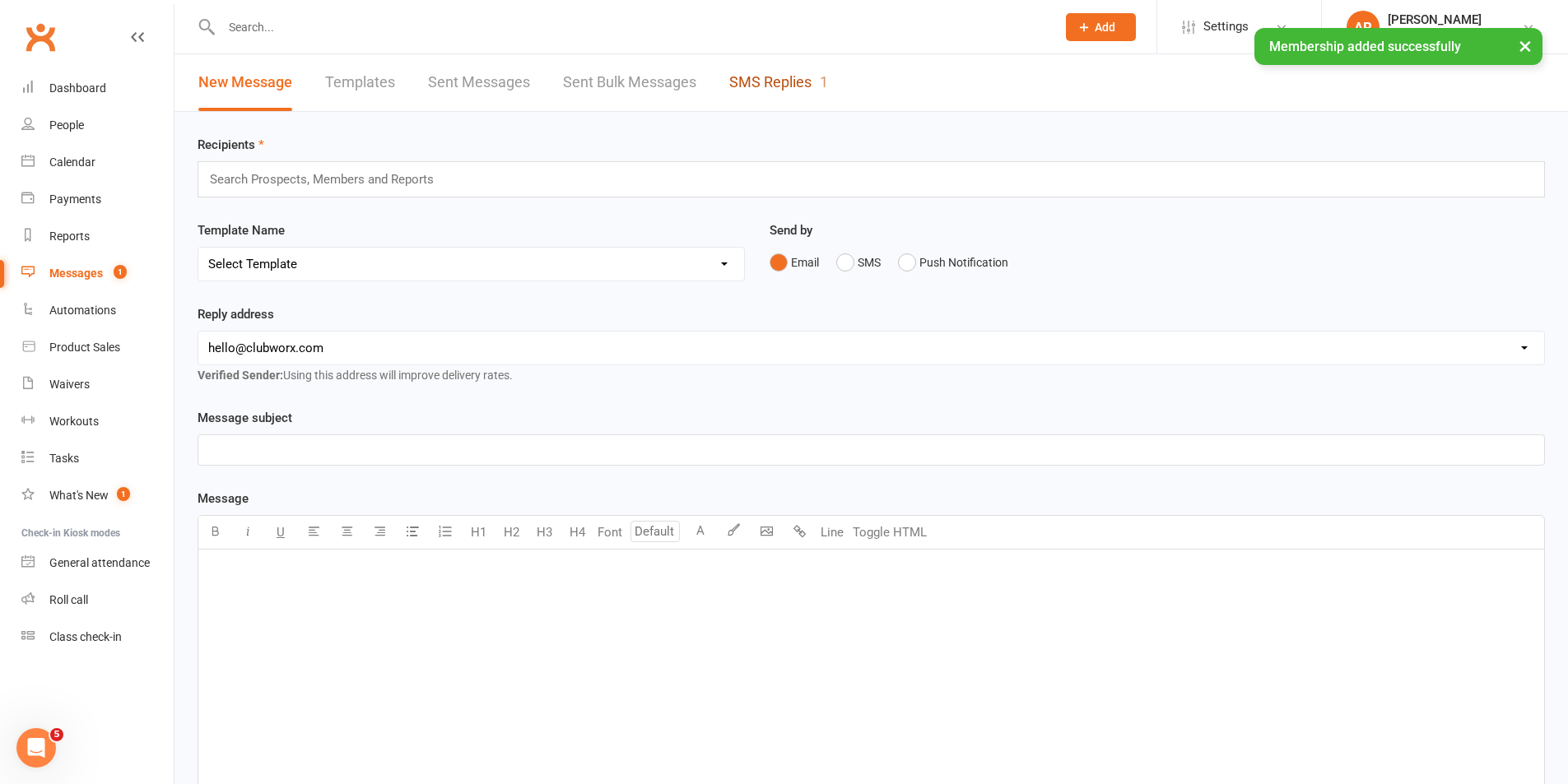
click at [789, 75] on link "SMS Replies 1" at bounding box center [778, 83] width 99 height 57
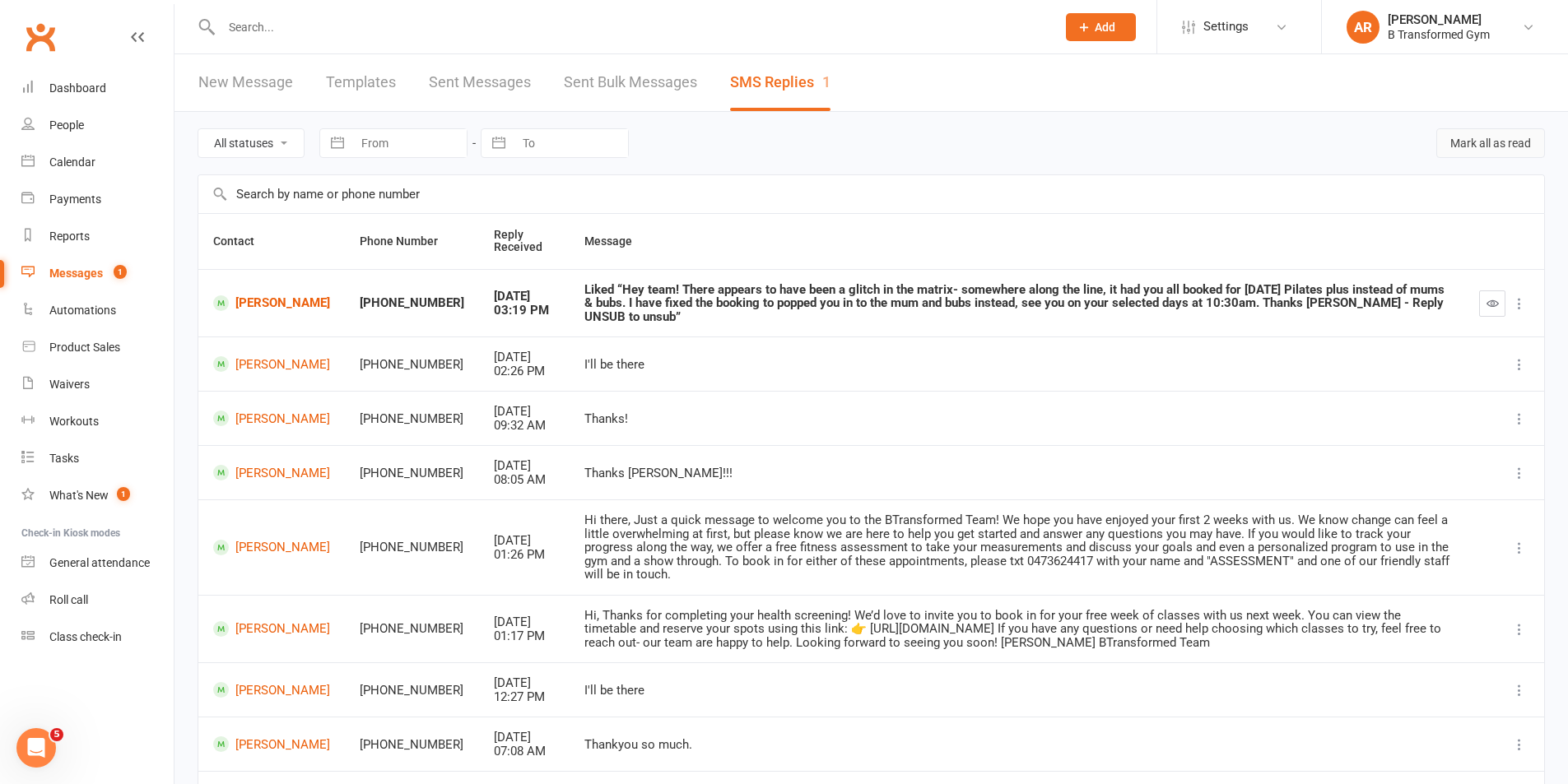
click at [1478, 140] on button "Mark all as read" at bounding box center [1490, 143] width 109 height 30
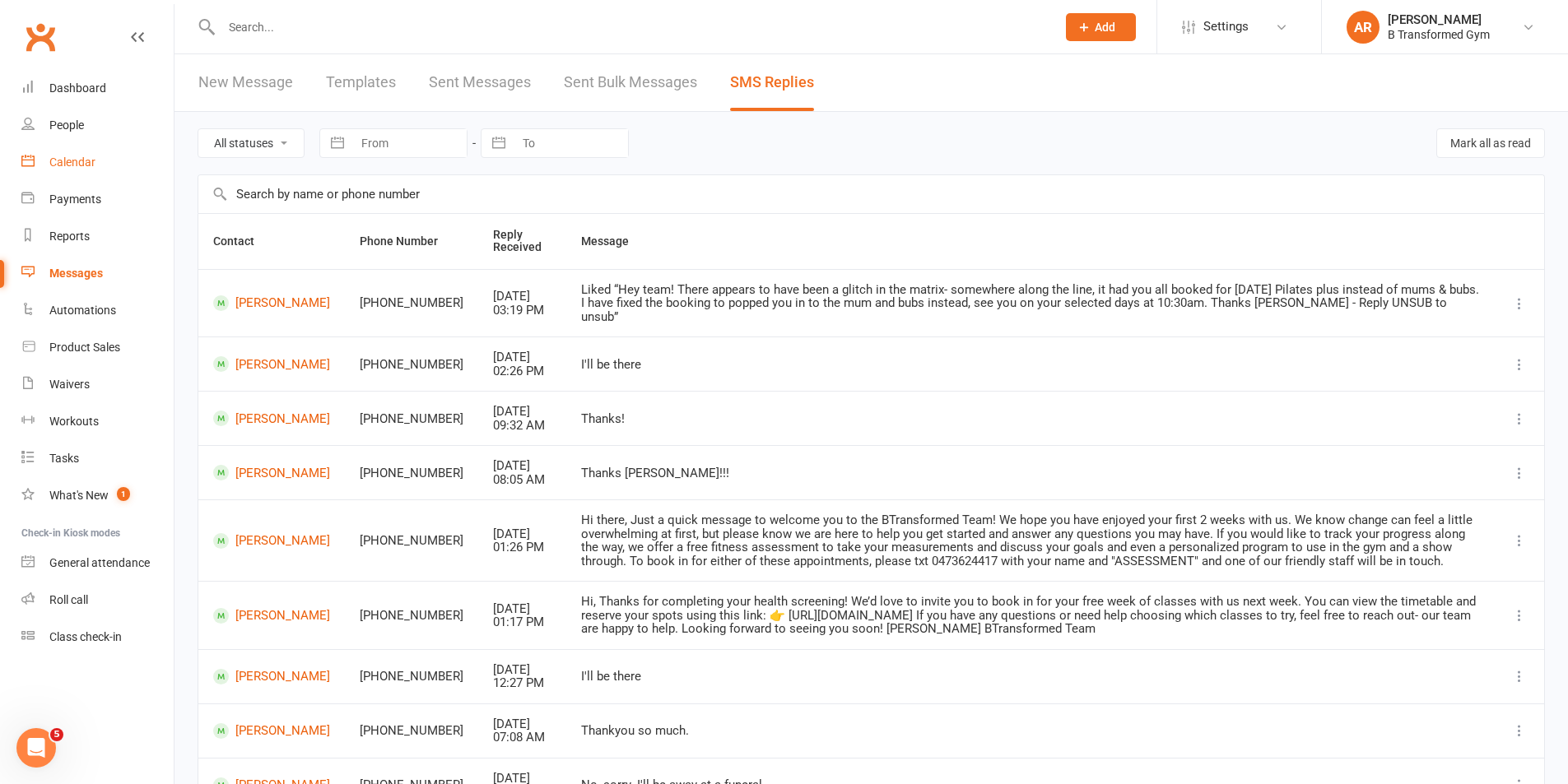
click at [66, 159] on div "Calendar" at bounding box center [73, 161] width 46 height 13
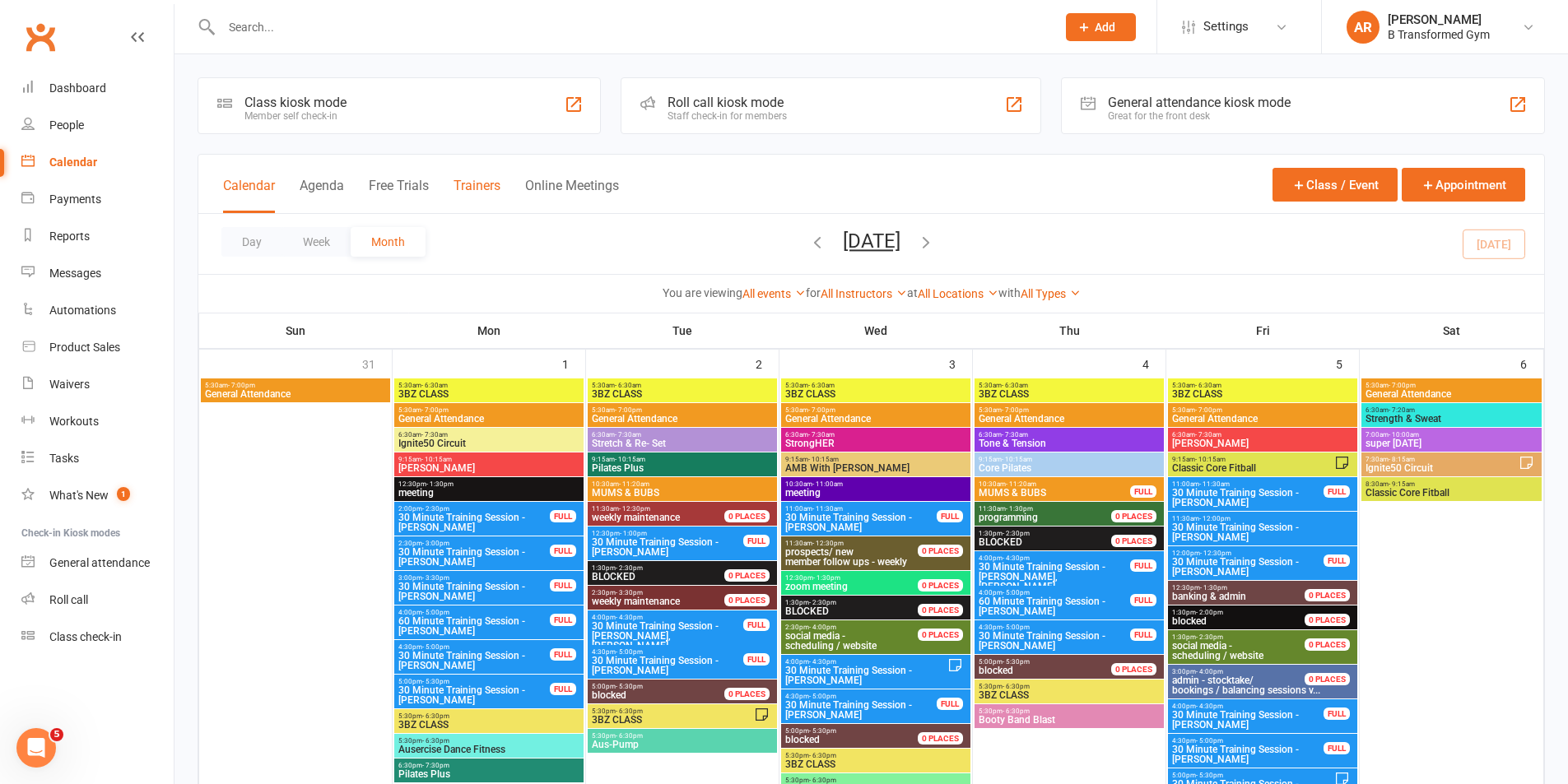
click at [480, 180] on button "Trainers" at bounding box center [477, 196] width 47 height 36
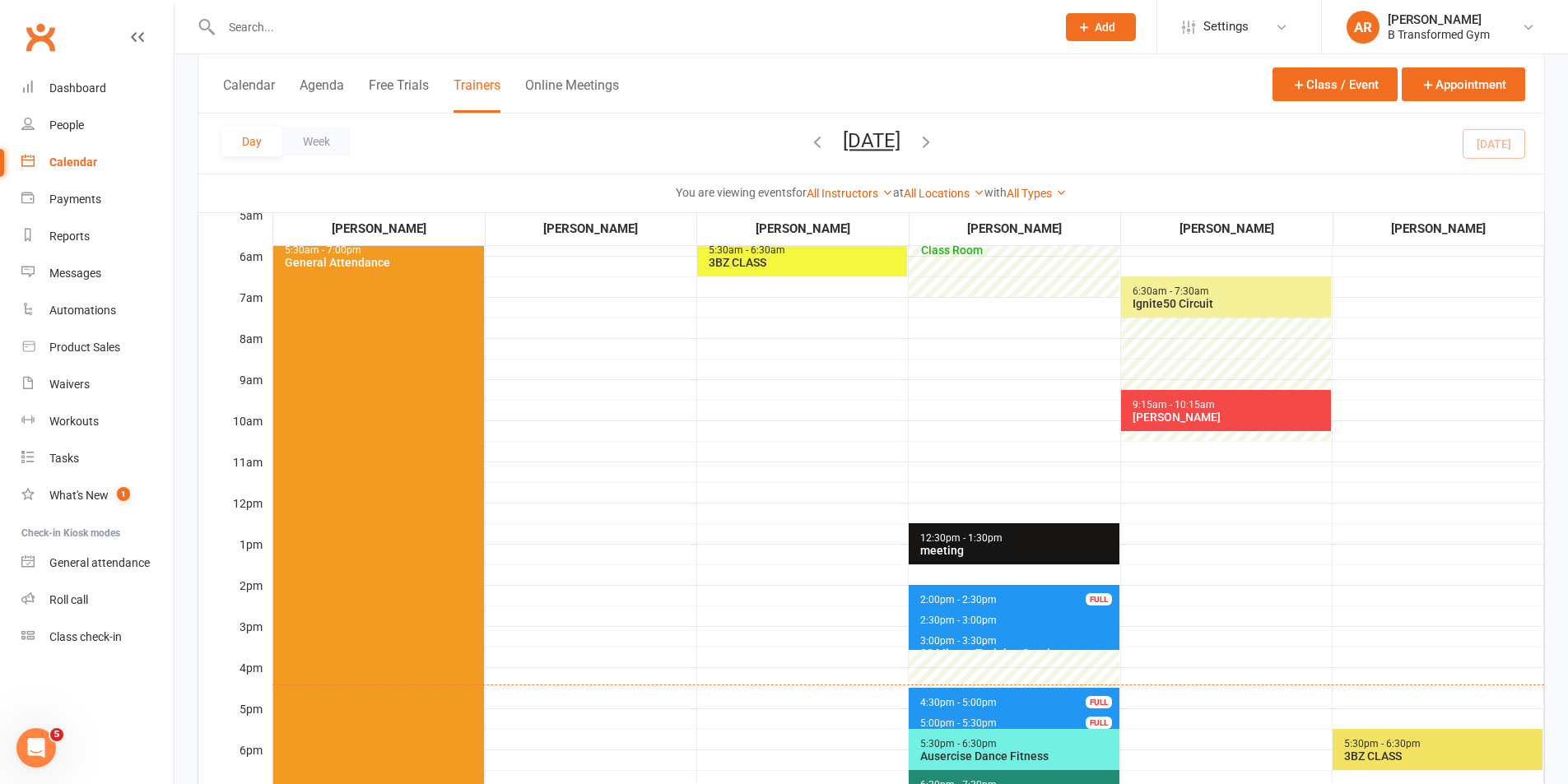
scroll to position [247, 0]
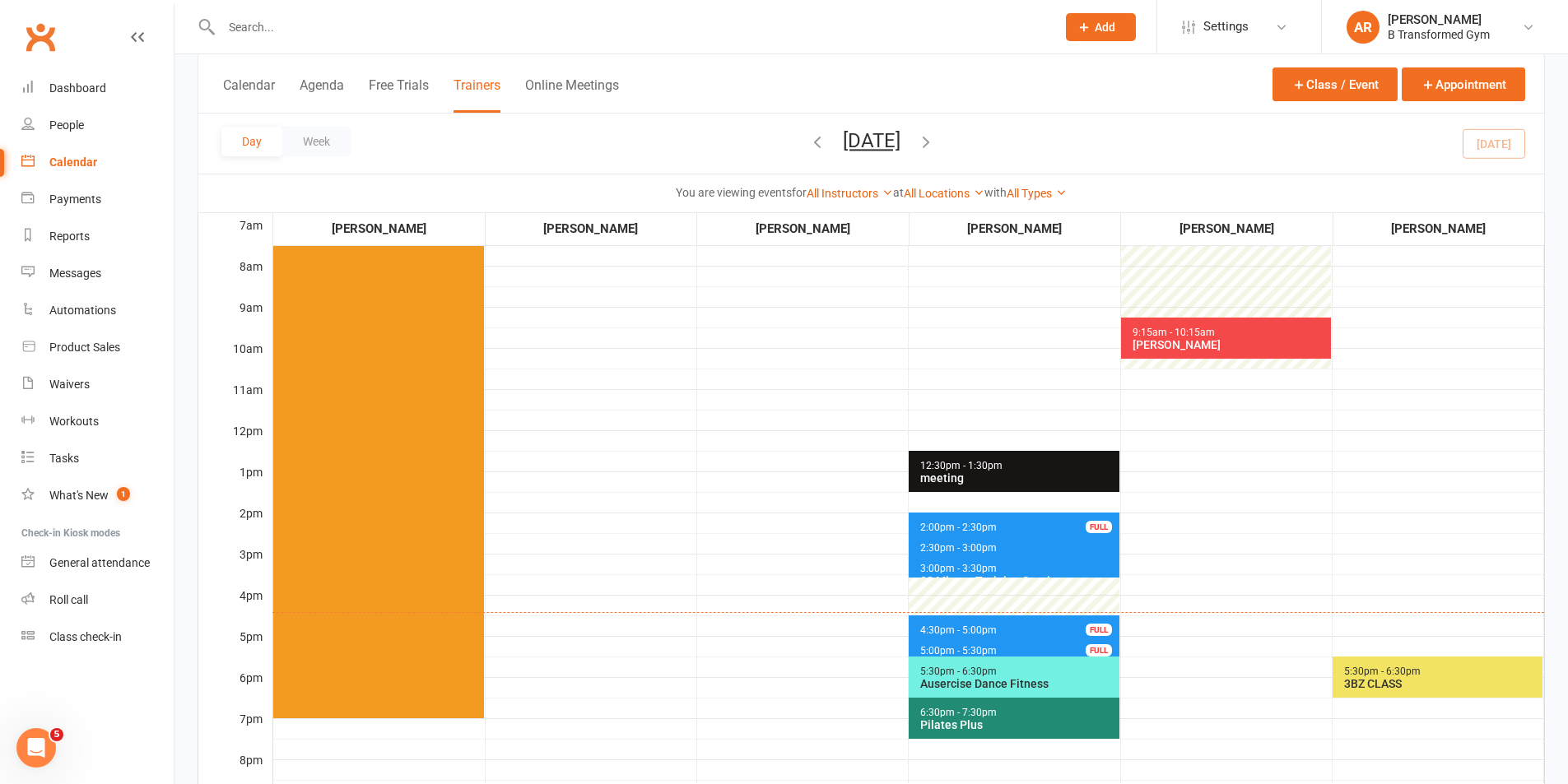
click at [1005, 620] on span "4:30pm - 5:00pm 30 Minute Training Session - Wendy Warren FULL" at bounding box center [1013, 627] width 210 height 24
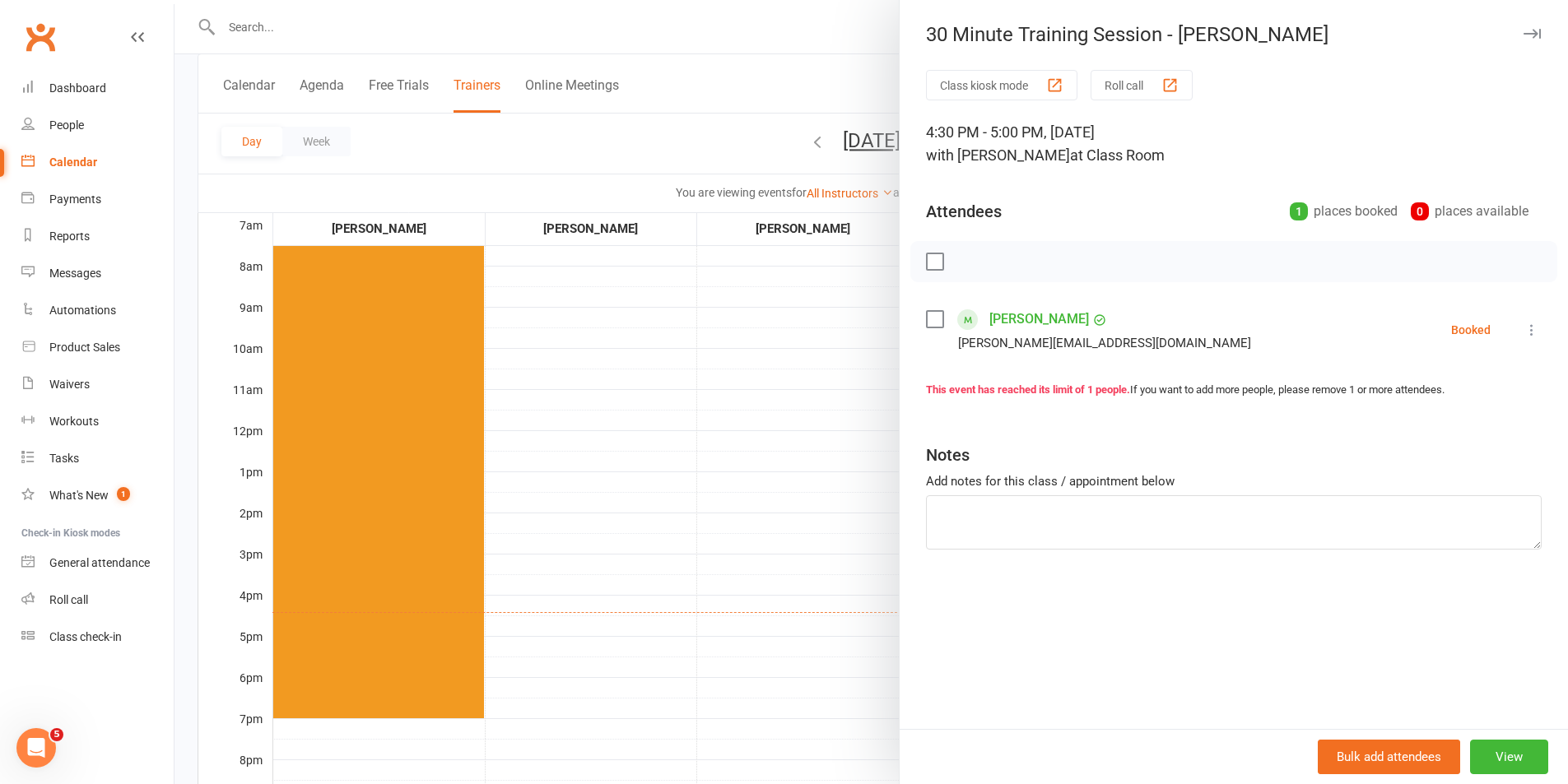
click at [1011, 319] on link "Wendy Warren" at bounding box center [1039, 319] width 100 height 26
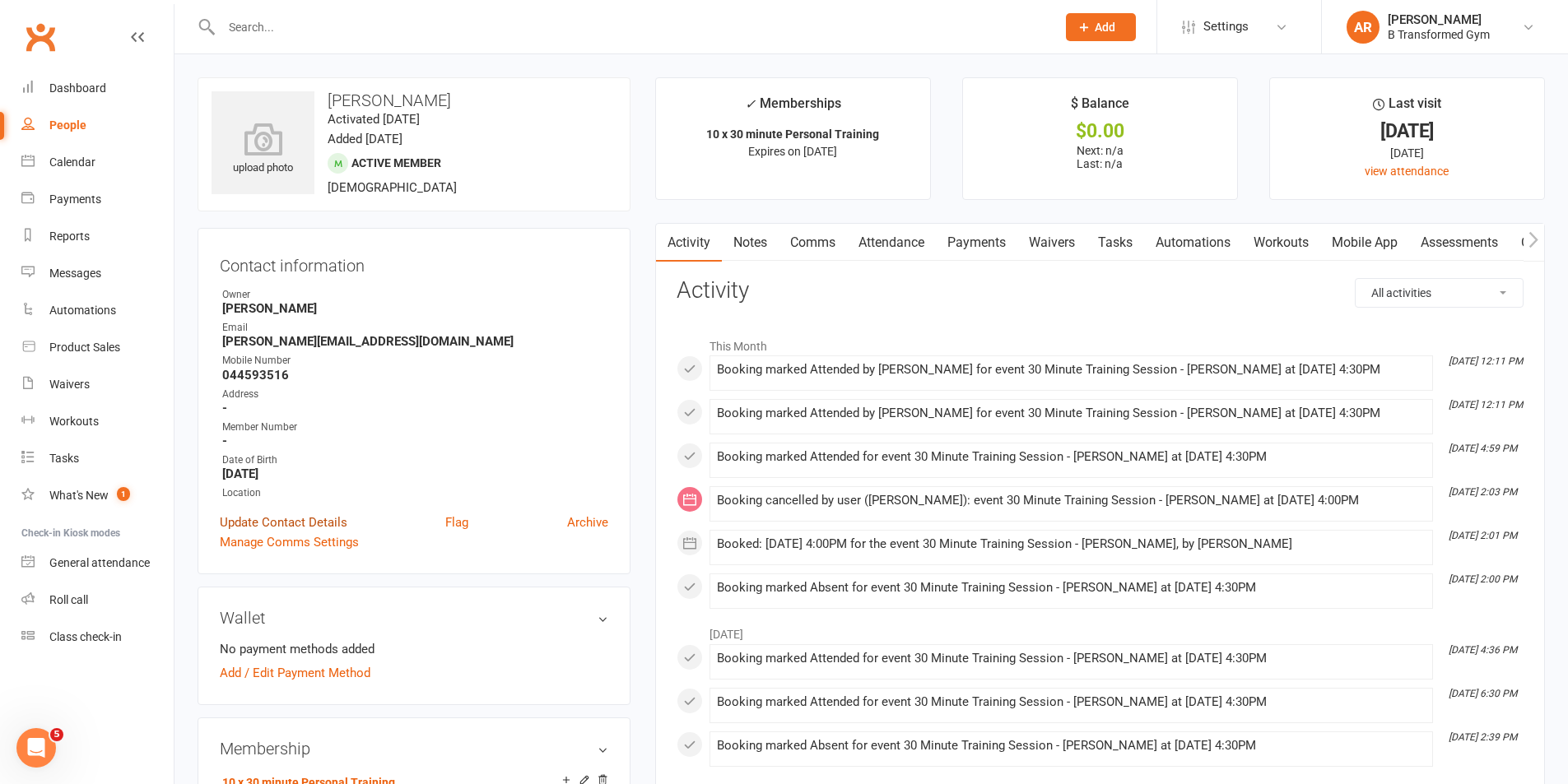
click at [310, 517] on link "Update Contact Details" at bounding box center [284, 522] width 127 height 20
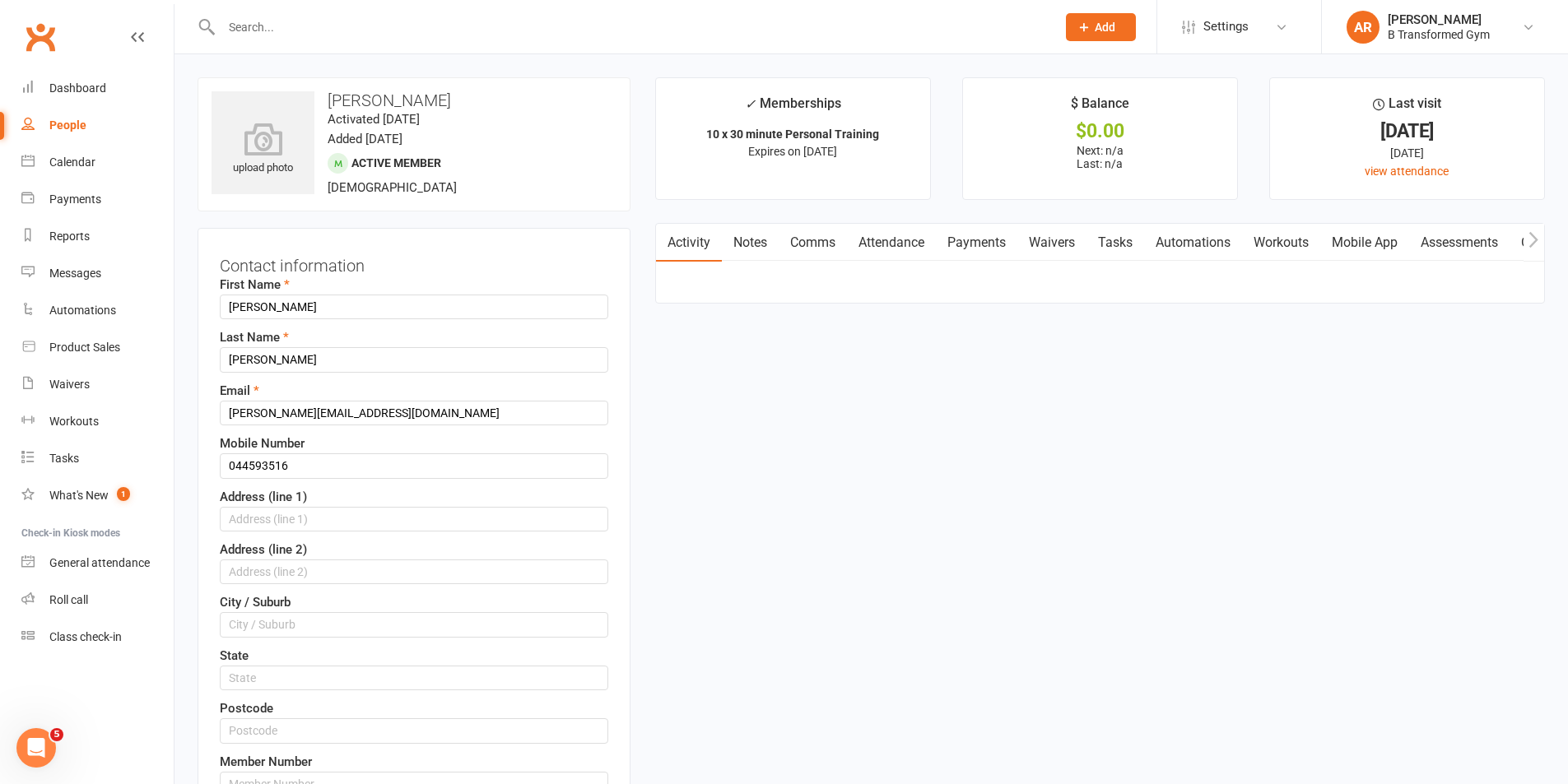
scroll to position [78, 0]
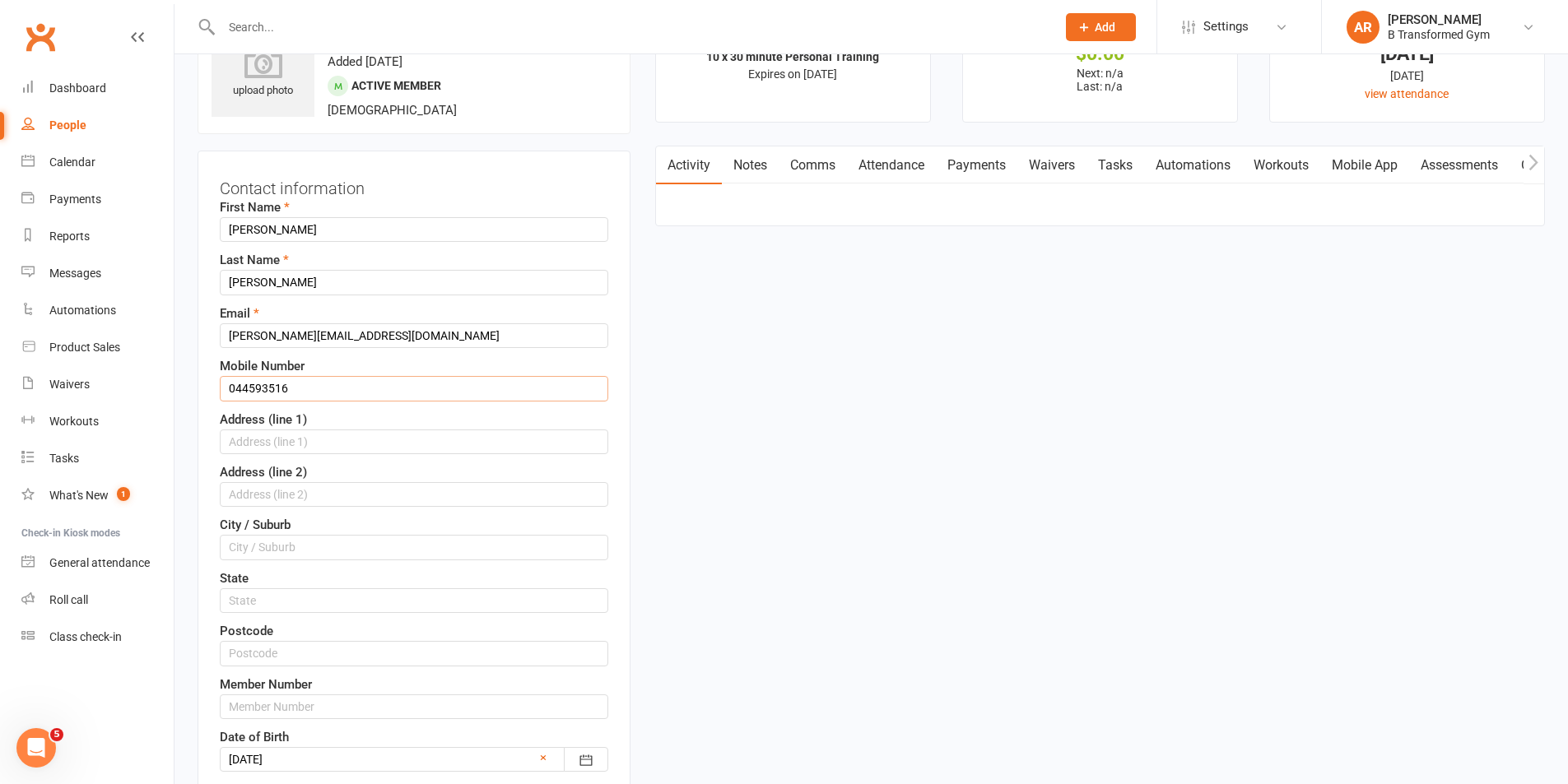
click at [244, 387] on input "044593516" at bounding box center [414, 388] width 388 height 25
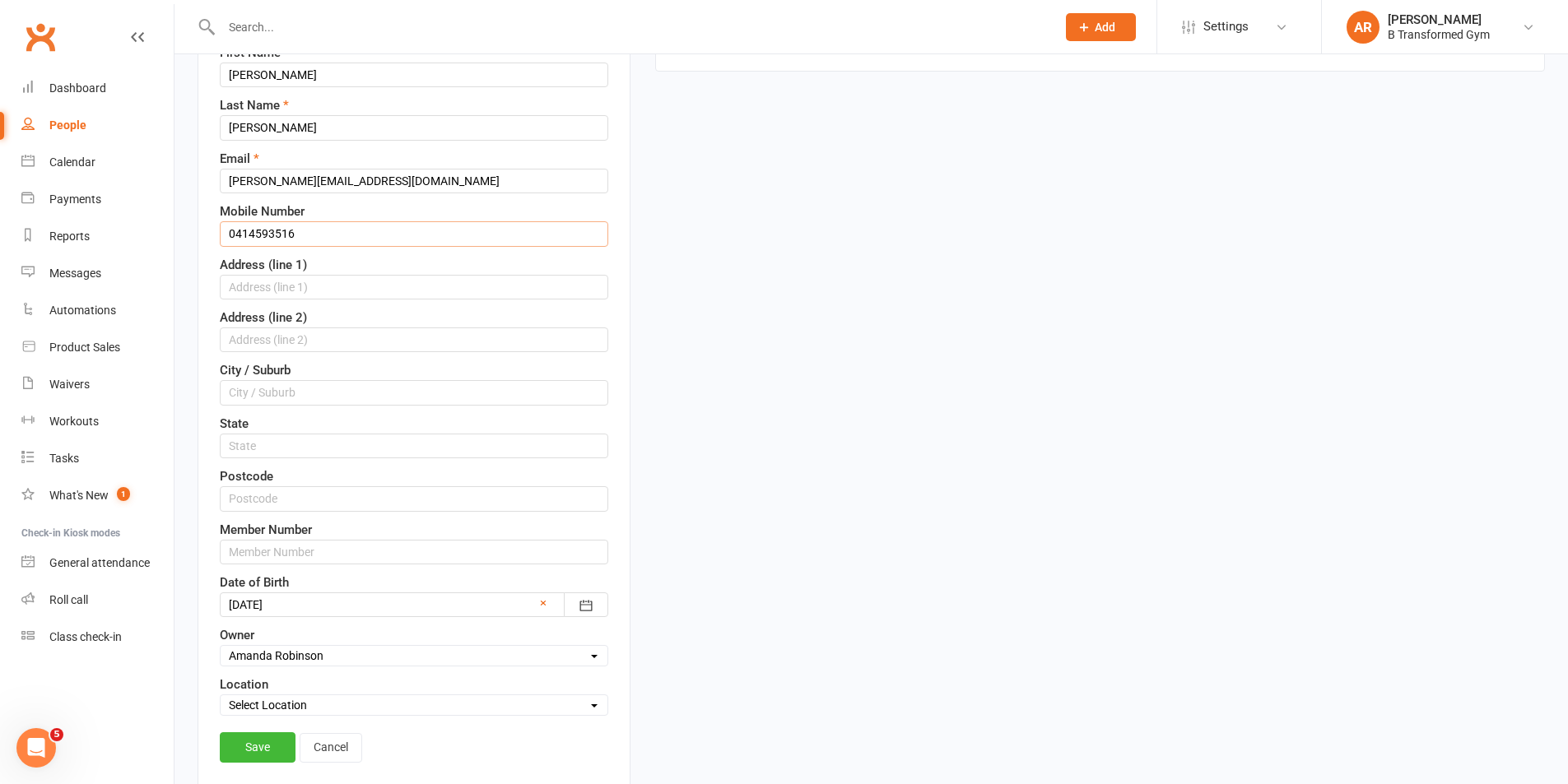
scroll to position [406, 0]
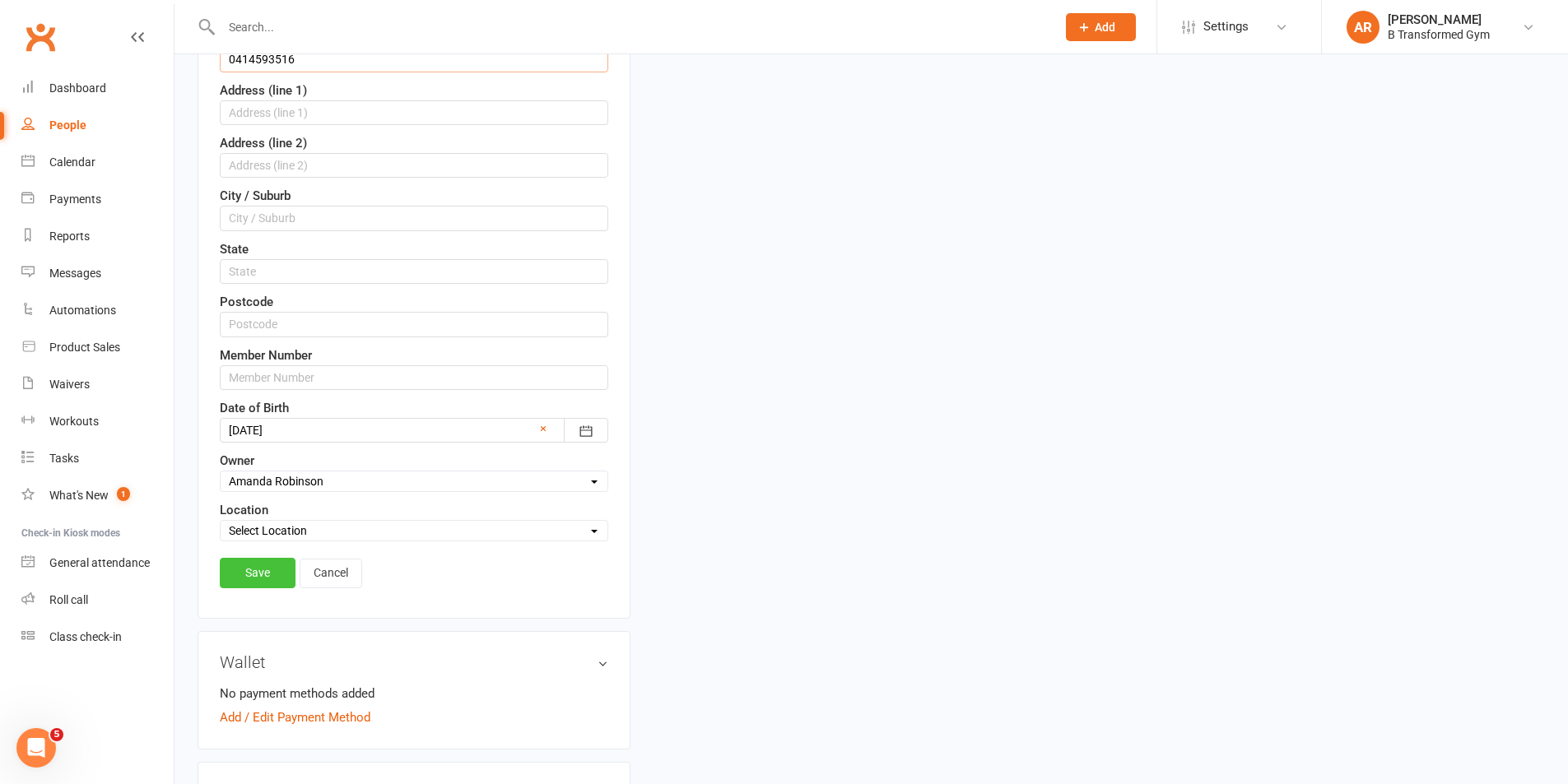
type input "0414593516"
click at [252, 583] on link "Save" at bounding box center [258, 572] width 76 height 30
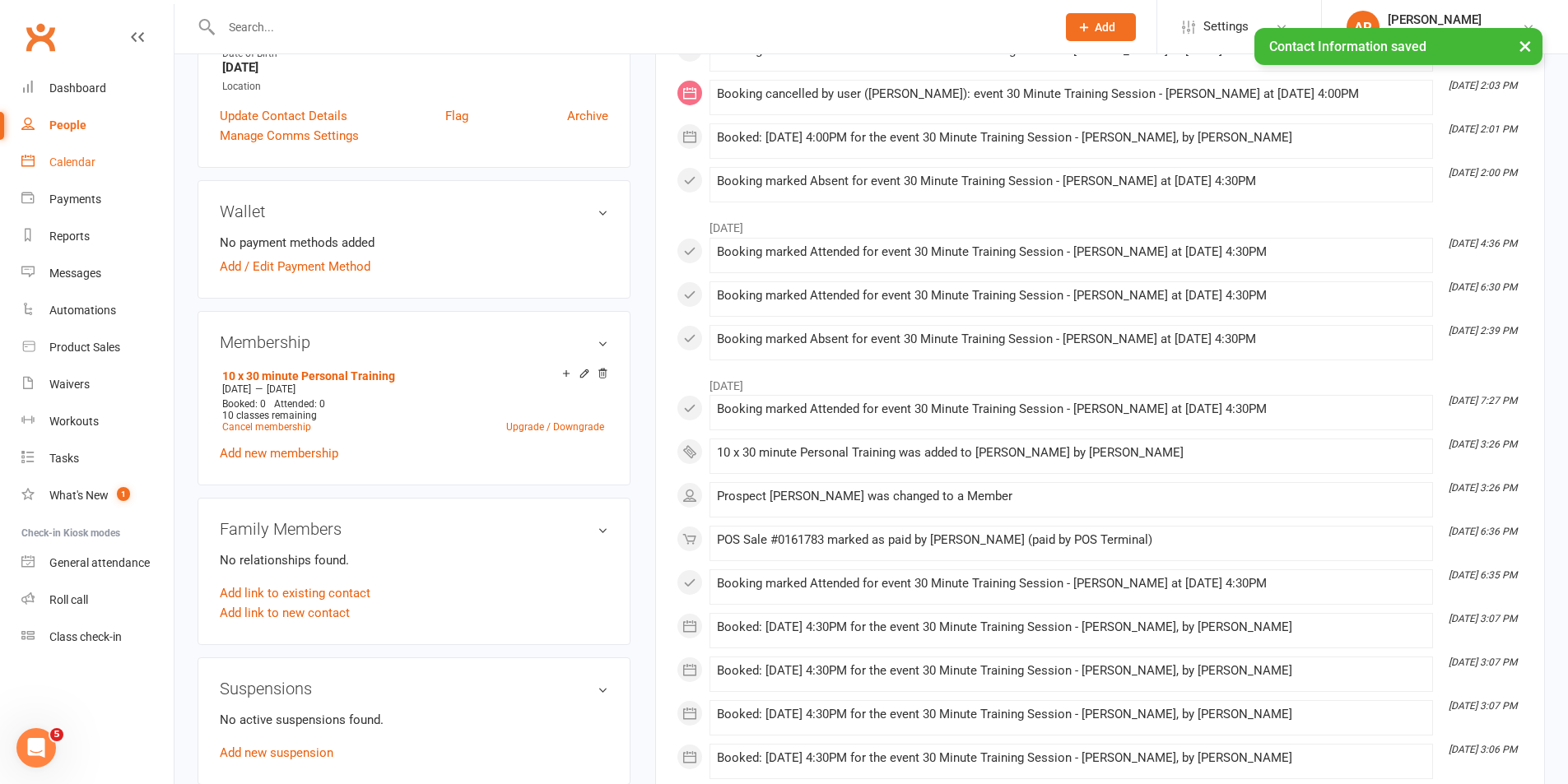
click at [90, 157] on div "Calendar" at bounding box center [73, 161] width 46 height 13
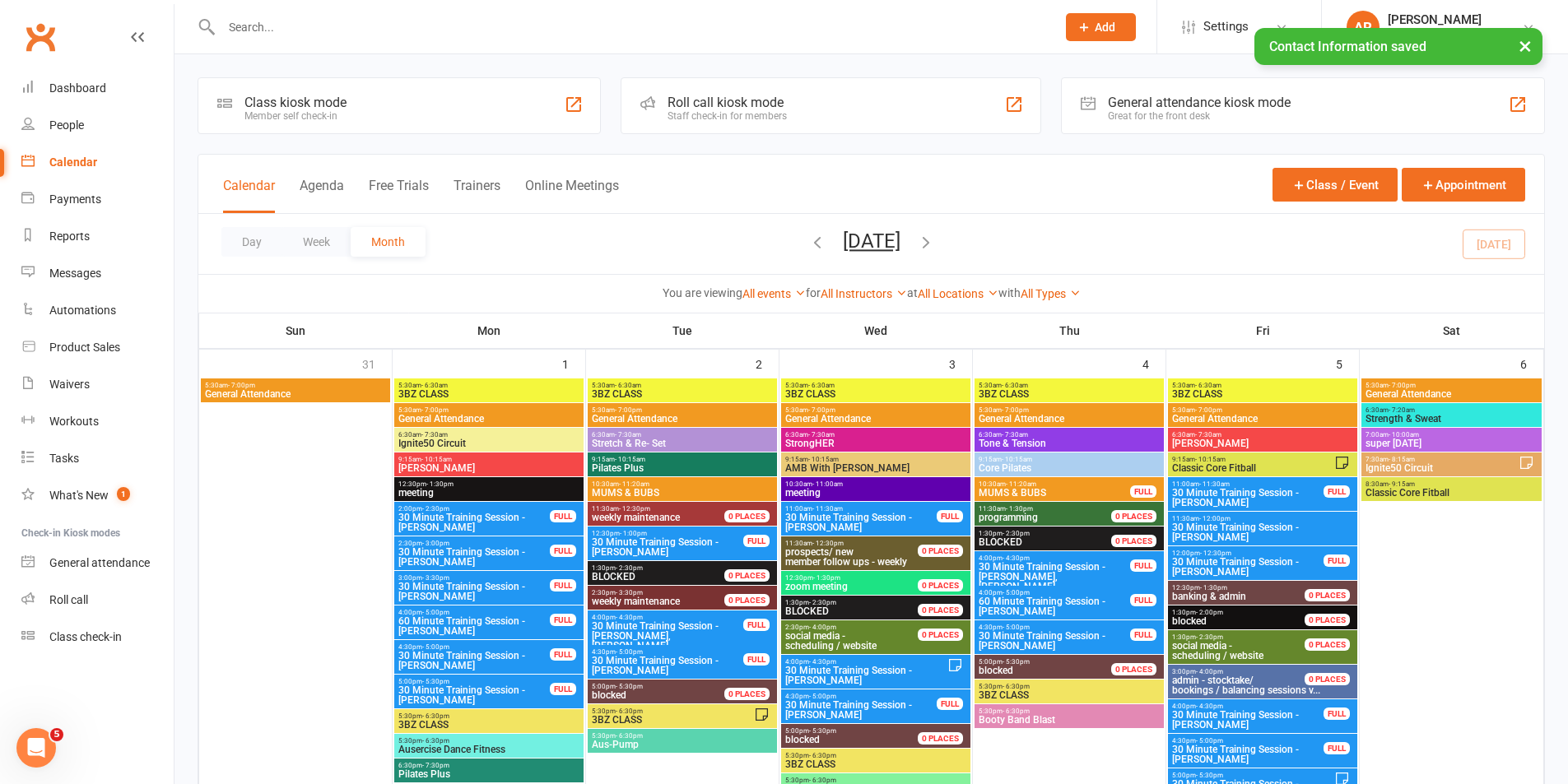
scroll to position [33, 0]
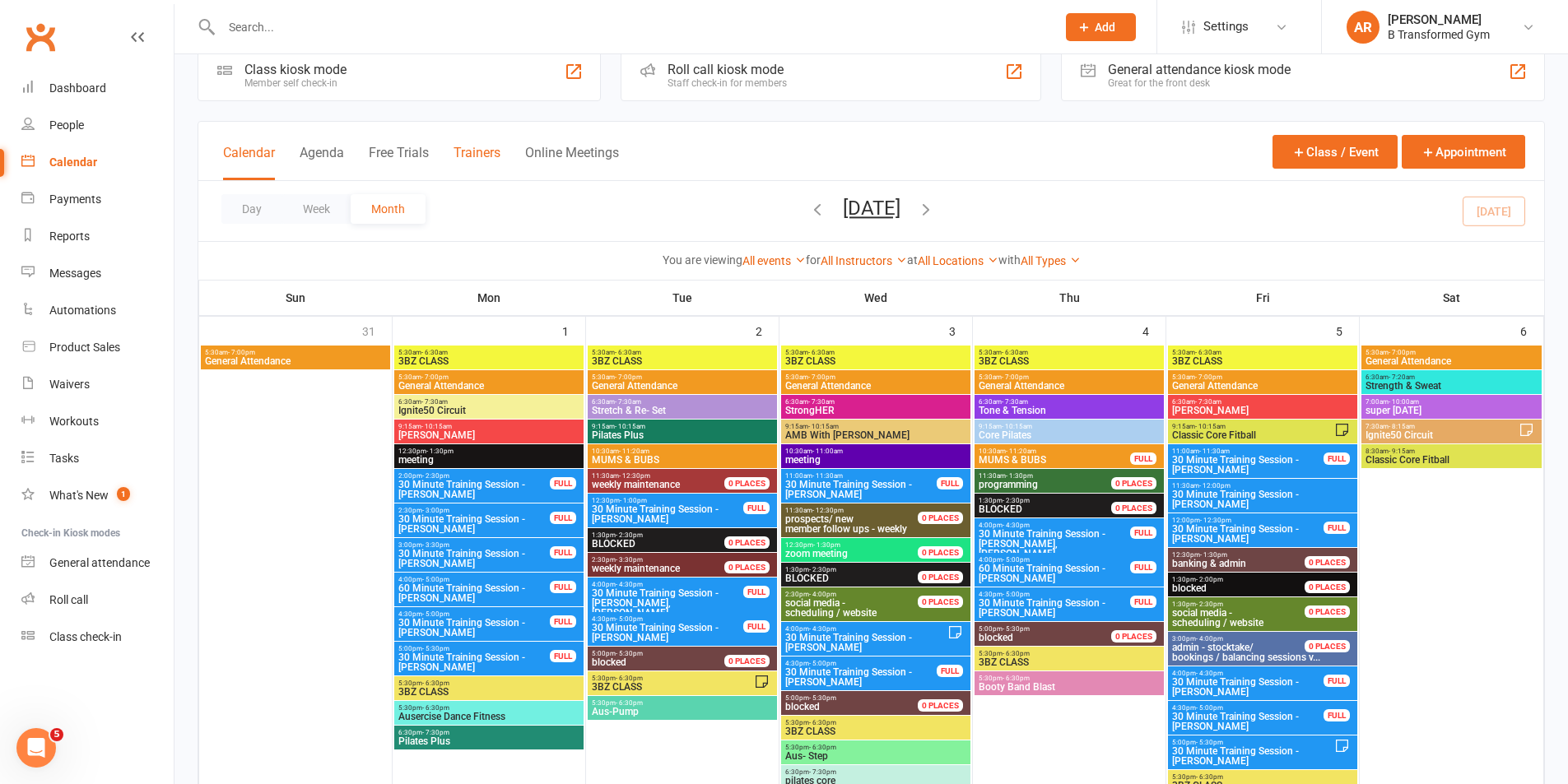
click at [493, 146] on button "Trainers" at bounding box center [477, 162] width 47 height 36
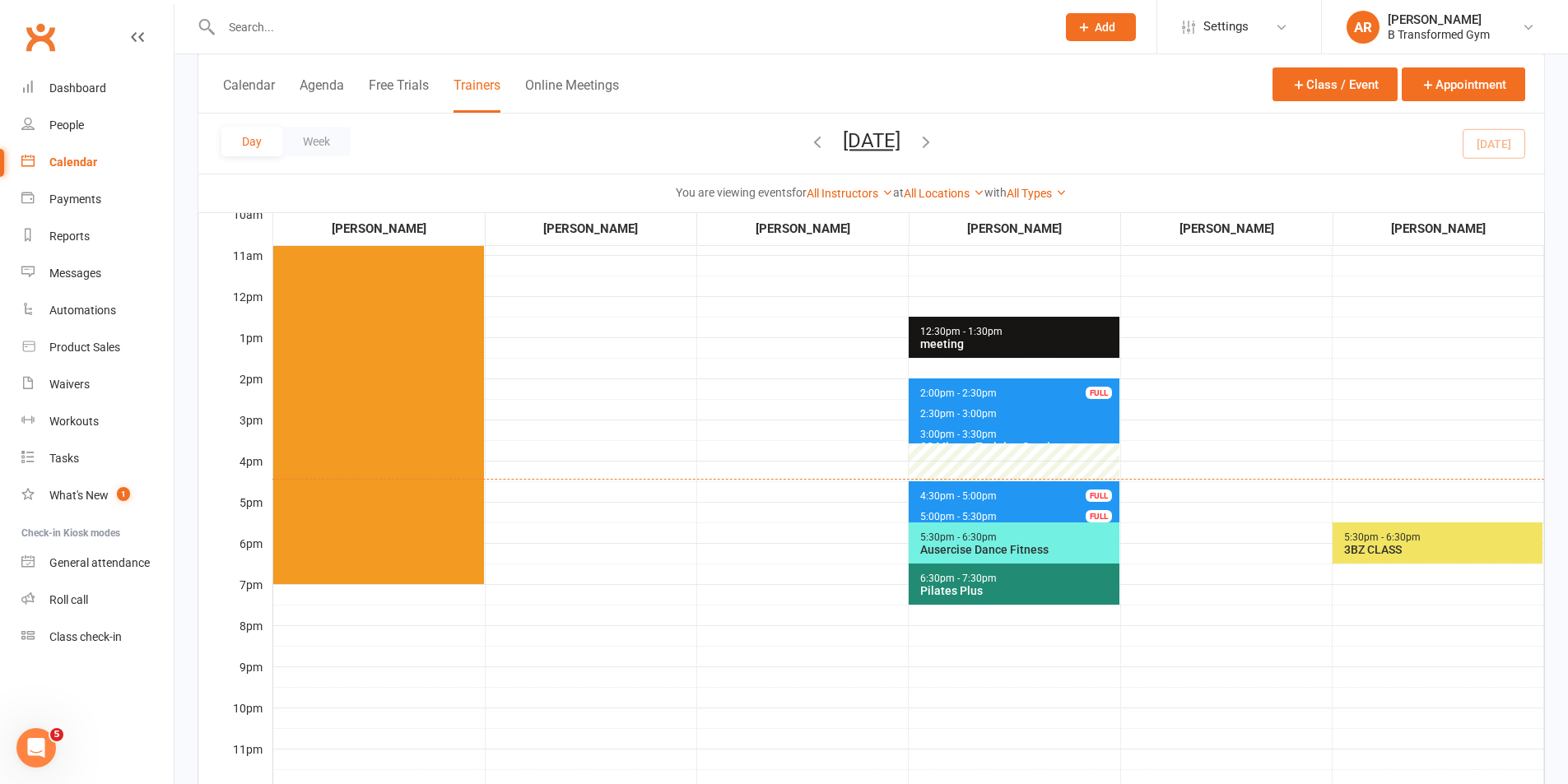
scroll to position [411, 0]
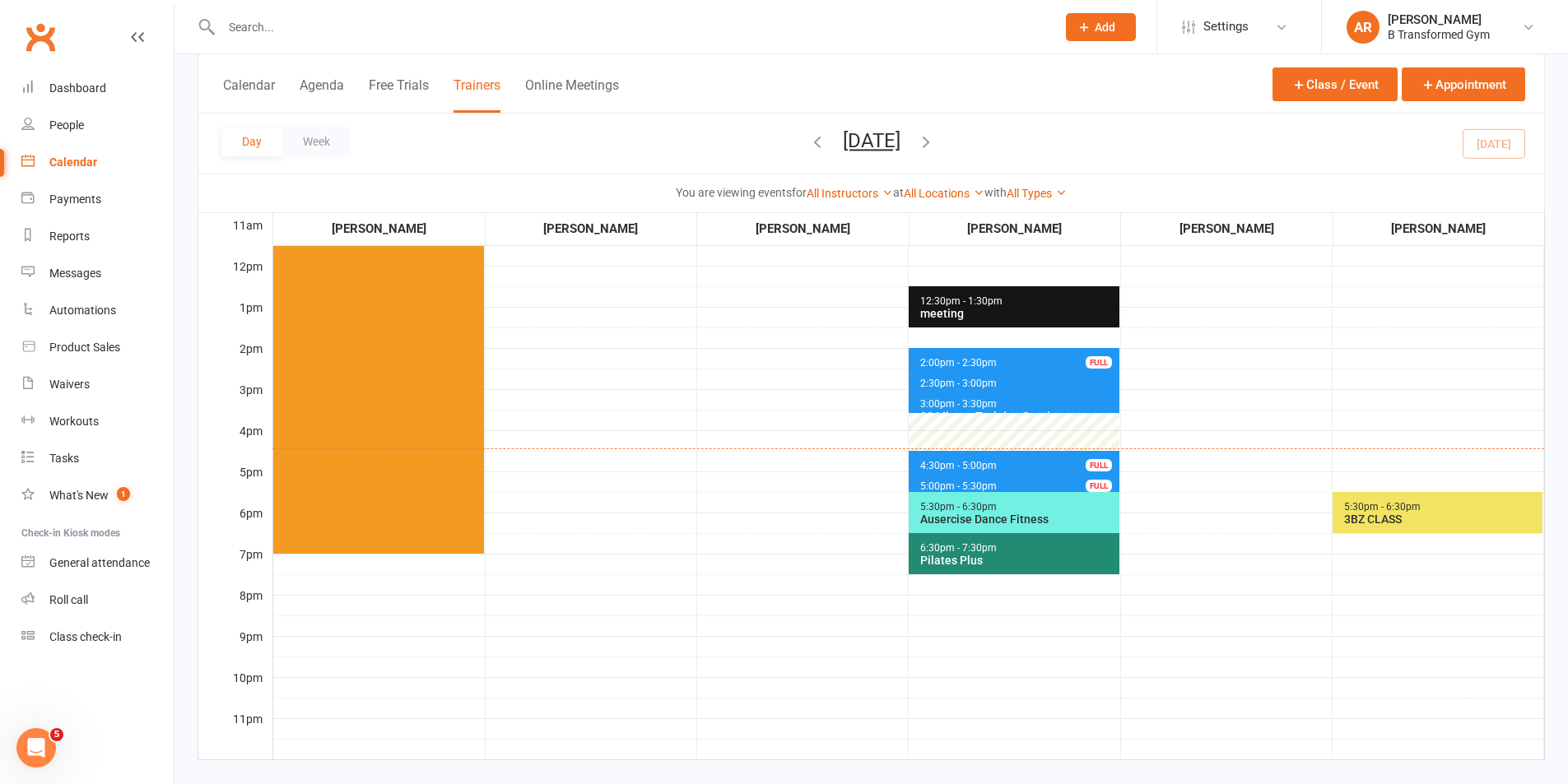
click at [957, 406] on span "3:00pm - 3:30pm" at bounding box center [958, 404] width 79 height 12
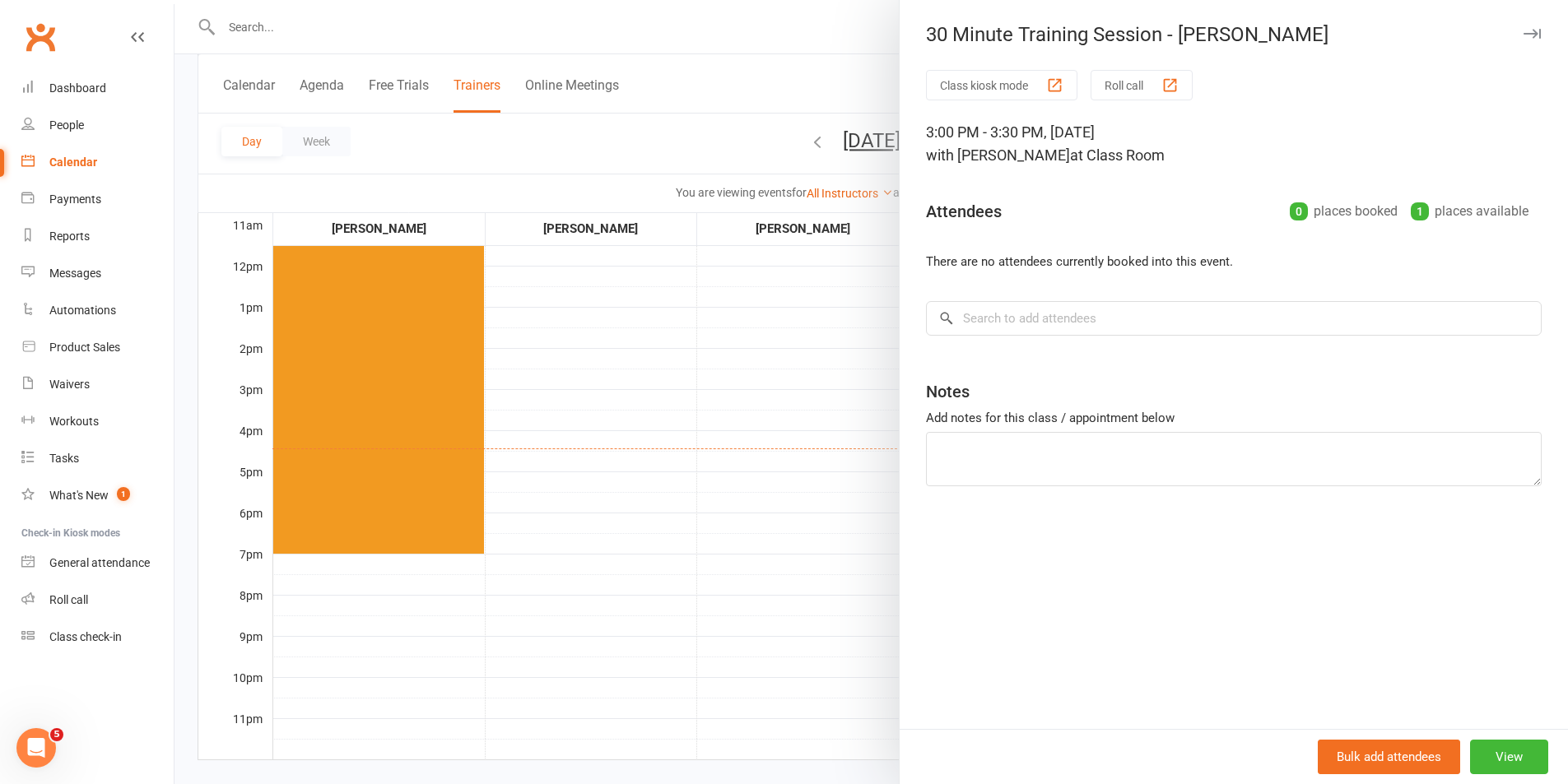
drag, startPoint x: 710, startPoint y: 403, endPoint x: 827, endPoint y: 392, distance: 117.5
click at [720, 405] on div at bounding box center [871, 392] width 1394 height 784
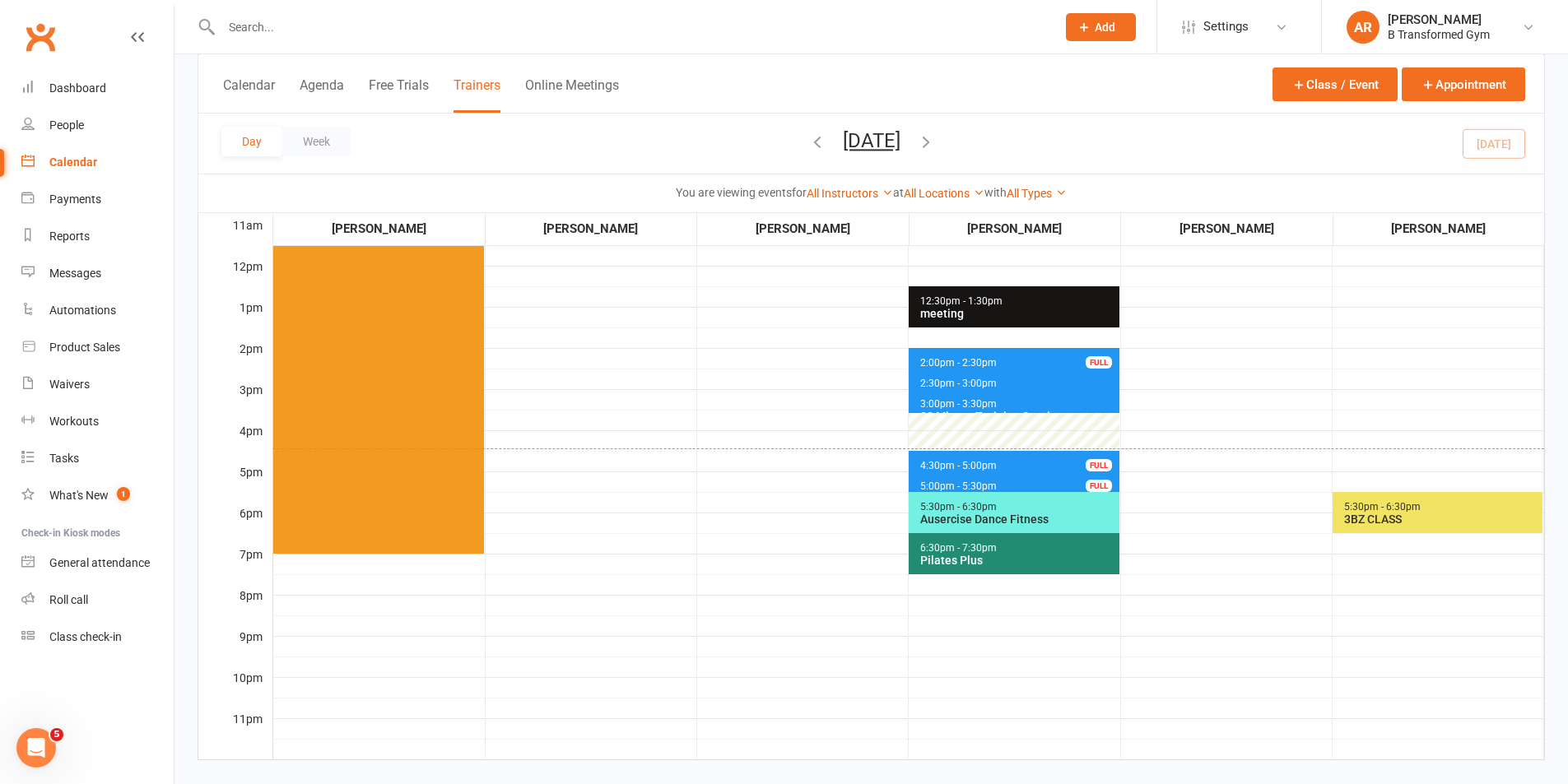
click at [917, 384] on span "2:30pm - 3:00pm 30 Minute Training Session - Ray Yates" at bounding box center [1013, 380] width 210 height 24
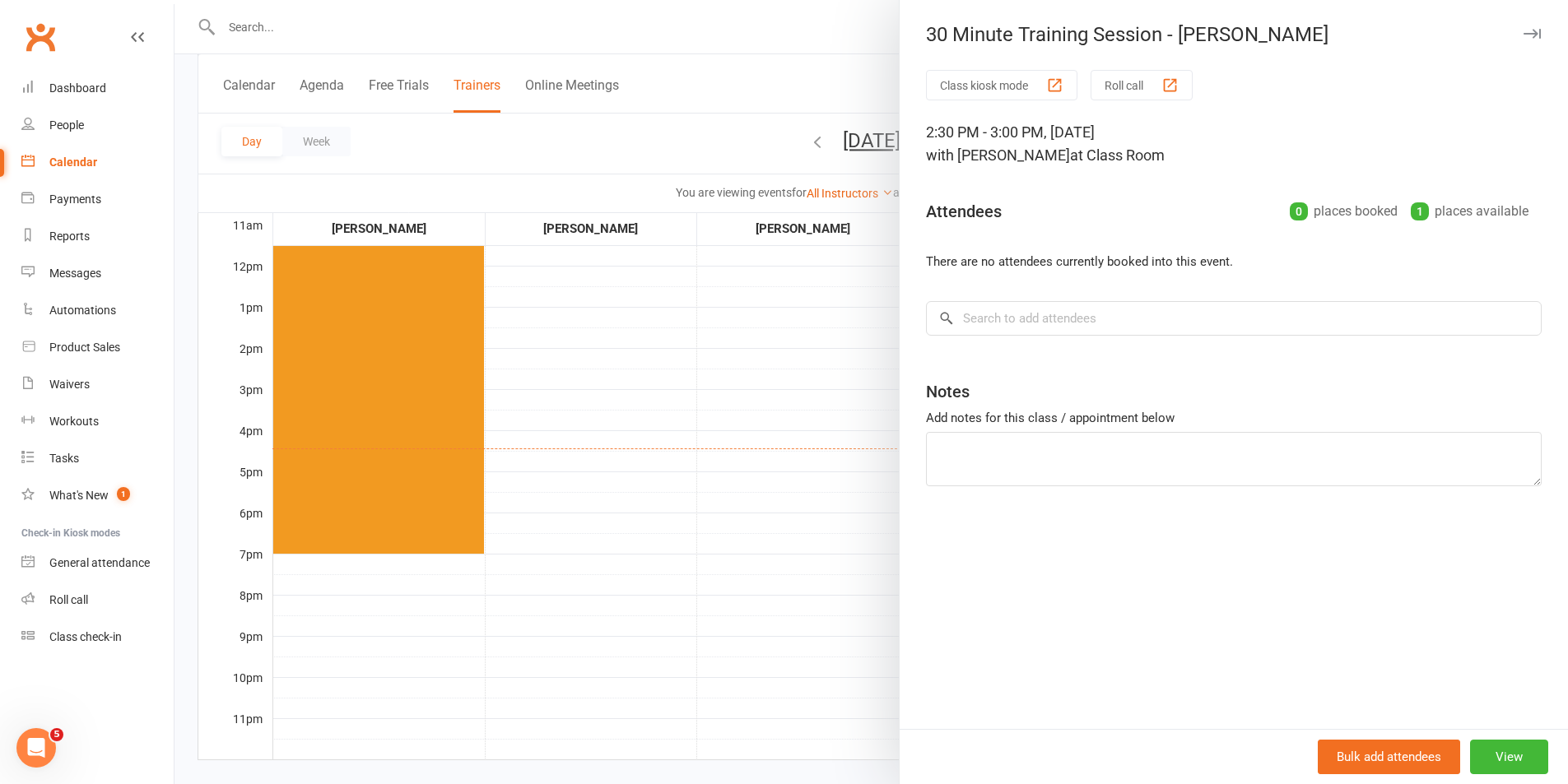
drag, startPoint x: 656, startPoint y: 437, endPoint x: 780, endPoint y: 444, distance: 124.2
click at [665, 439] on div at bounding box center [871, 392] width 1394 height 784
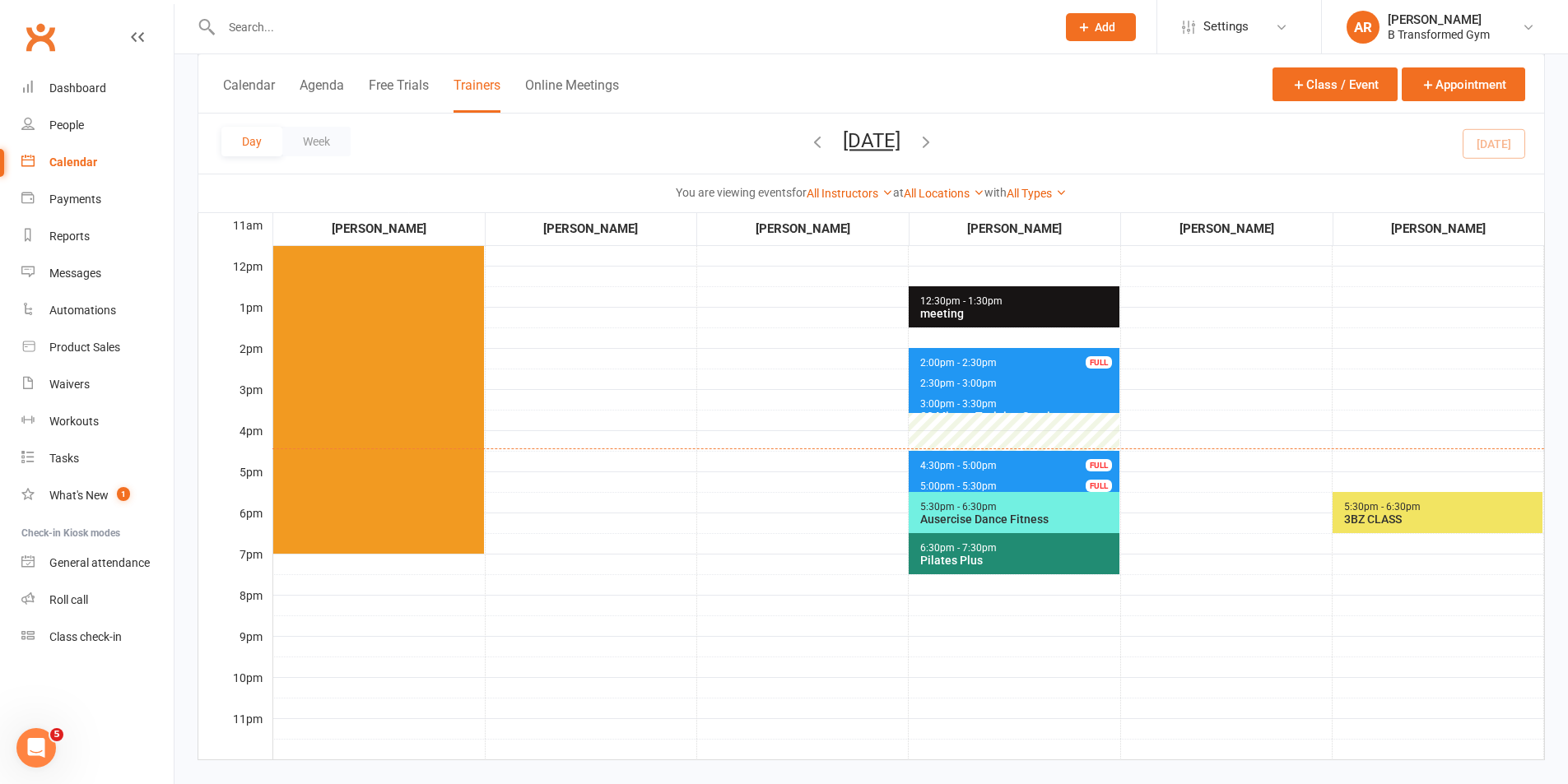
click at [929, 468] on span "4:30pm - 5:00pm" at bounding box center [958, 466] width 79 height 12
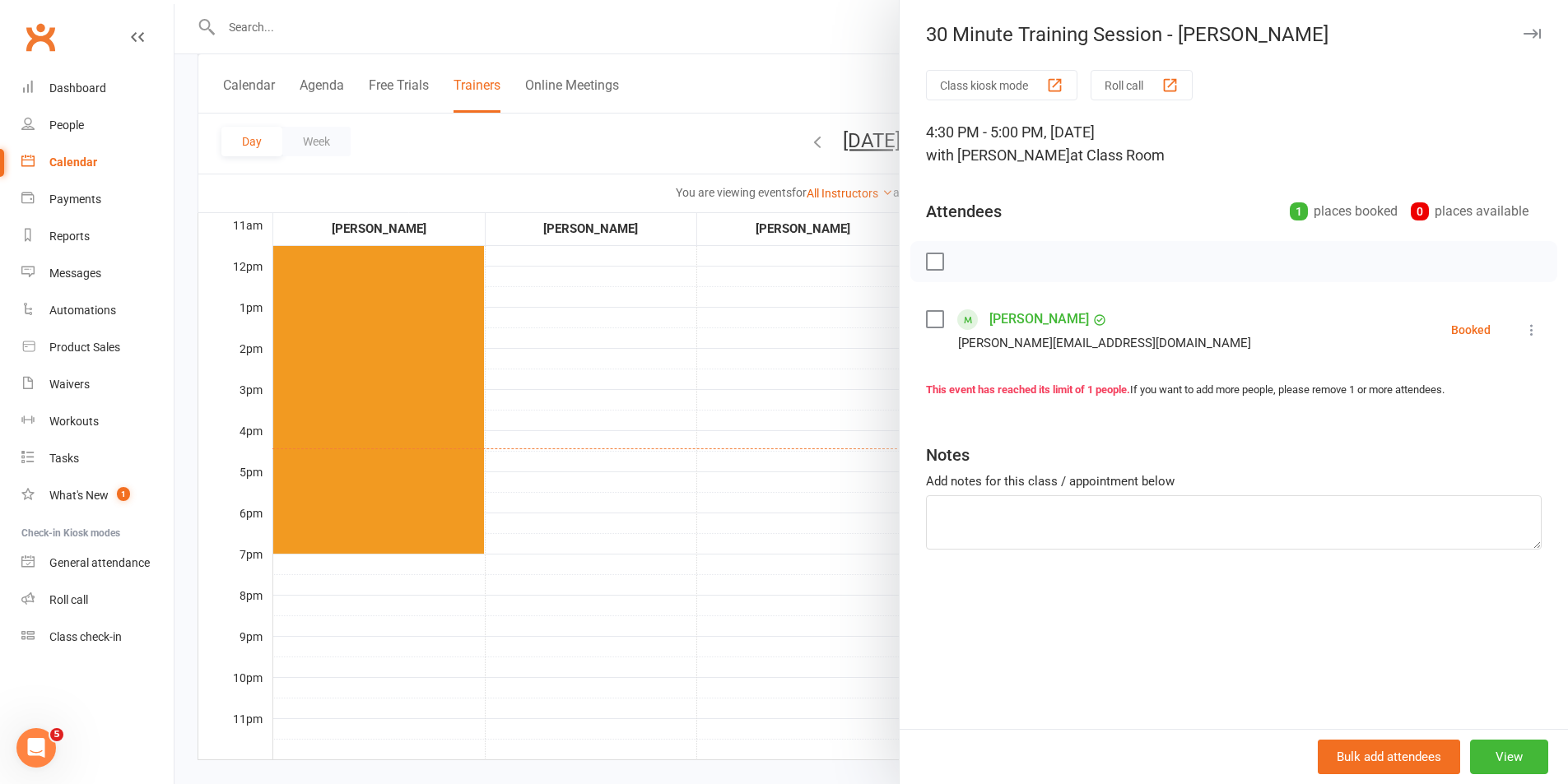
click at [934, 323] on label at bounding box center [934, 318] width 17 height 17
click at [1005, 264] on icon "button" at bounding box center [1006, 262] width 18 height 18
click at [1028, 521] on textarea at bounding box center [1233, 522] width 615 height 55
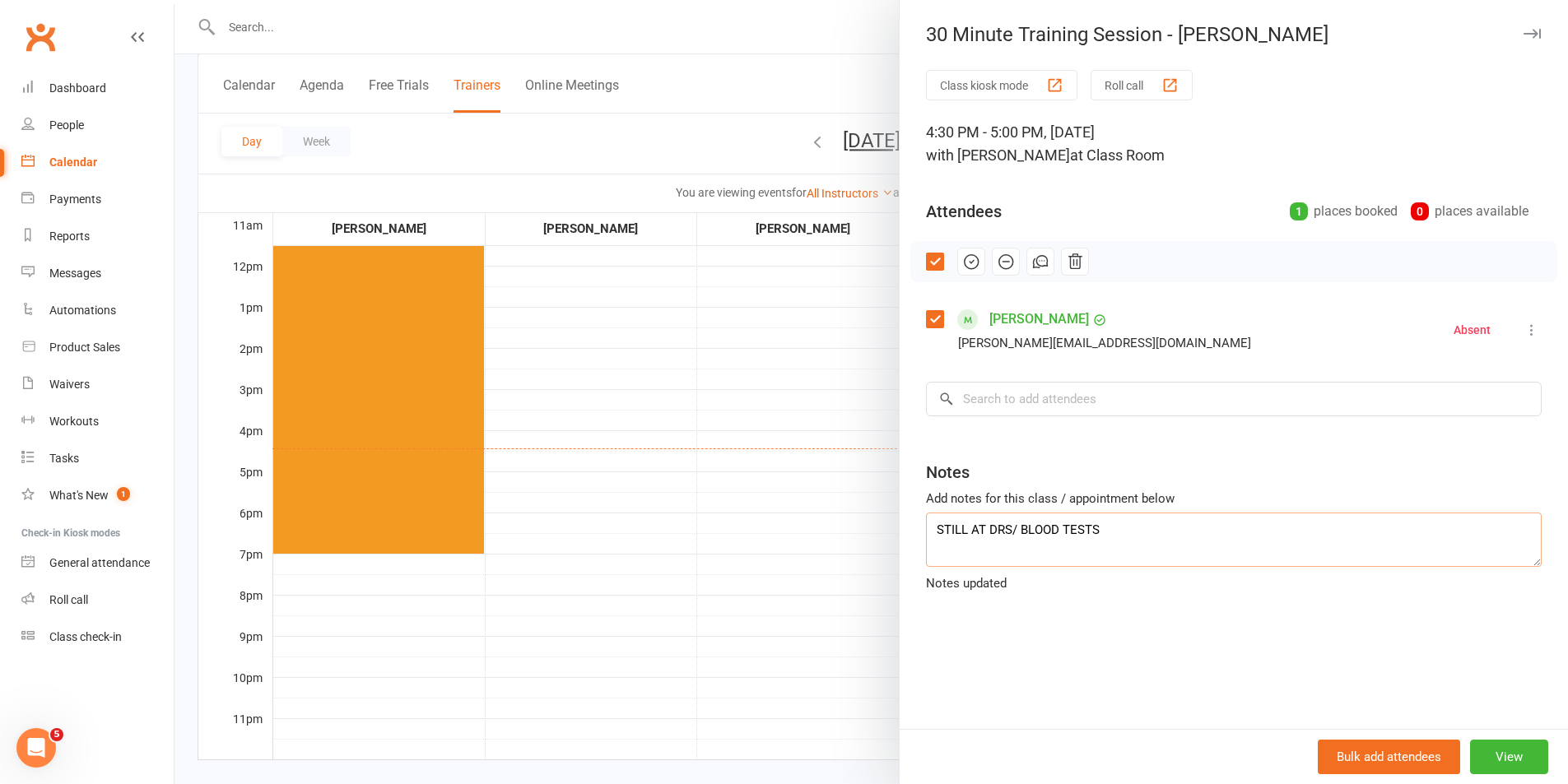
type textarea "STILL AT DRS/ BLOOD TESTS"
drag, startPoint x: 771, startPoint y: 463, endPoint x: 780, endPoint y: 457, distance: 10.8
click at [771, 462] on div at bounding box center [871, 392] width 1394 height 784
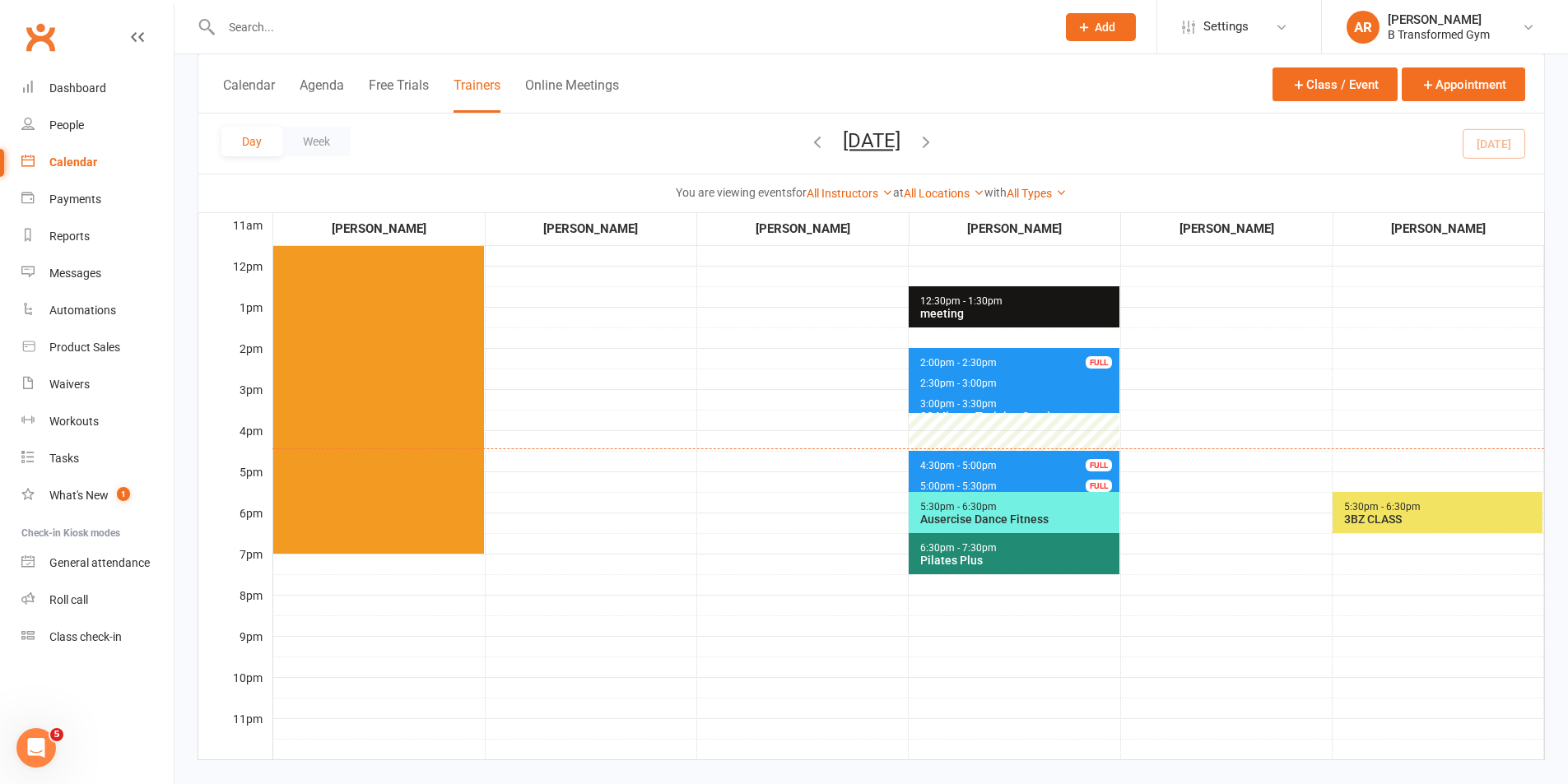
click at [979, 479] on span "5:00pm - 5:30pm 30 Minute Training Session - Jessica Yates FULL" at bounding box center [1013, 484] width 210 height 24
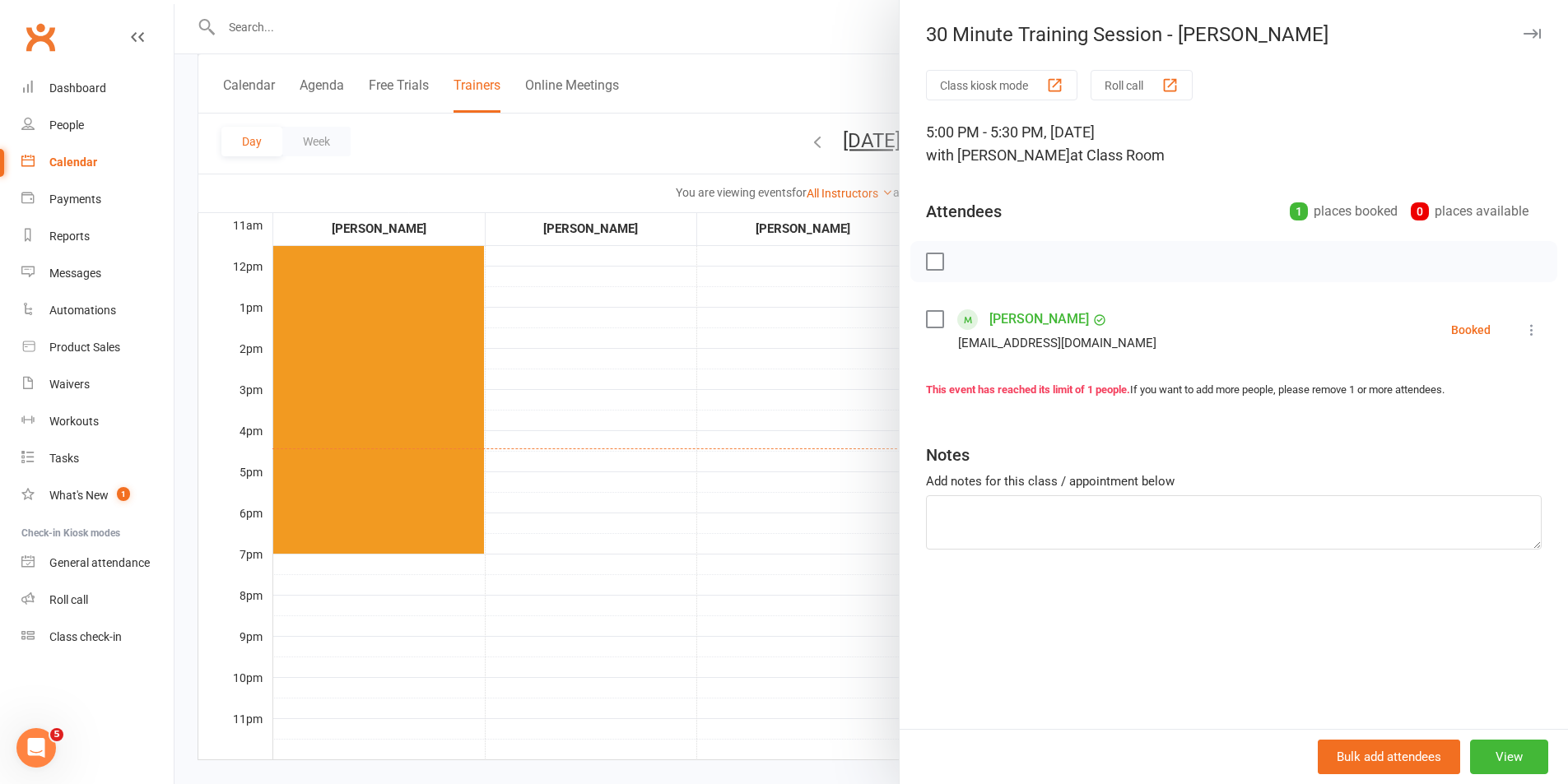
click at [761, 433] on div at bounding box center [871, 392] width 1394 height 784
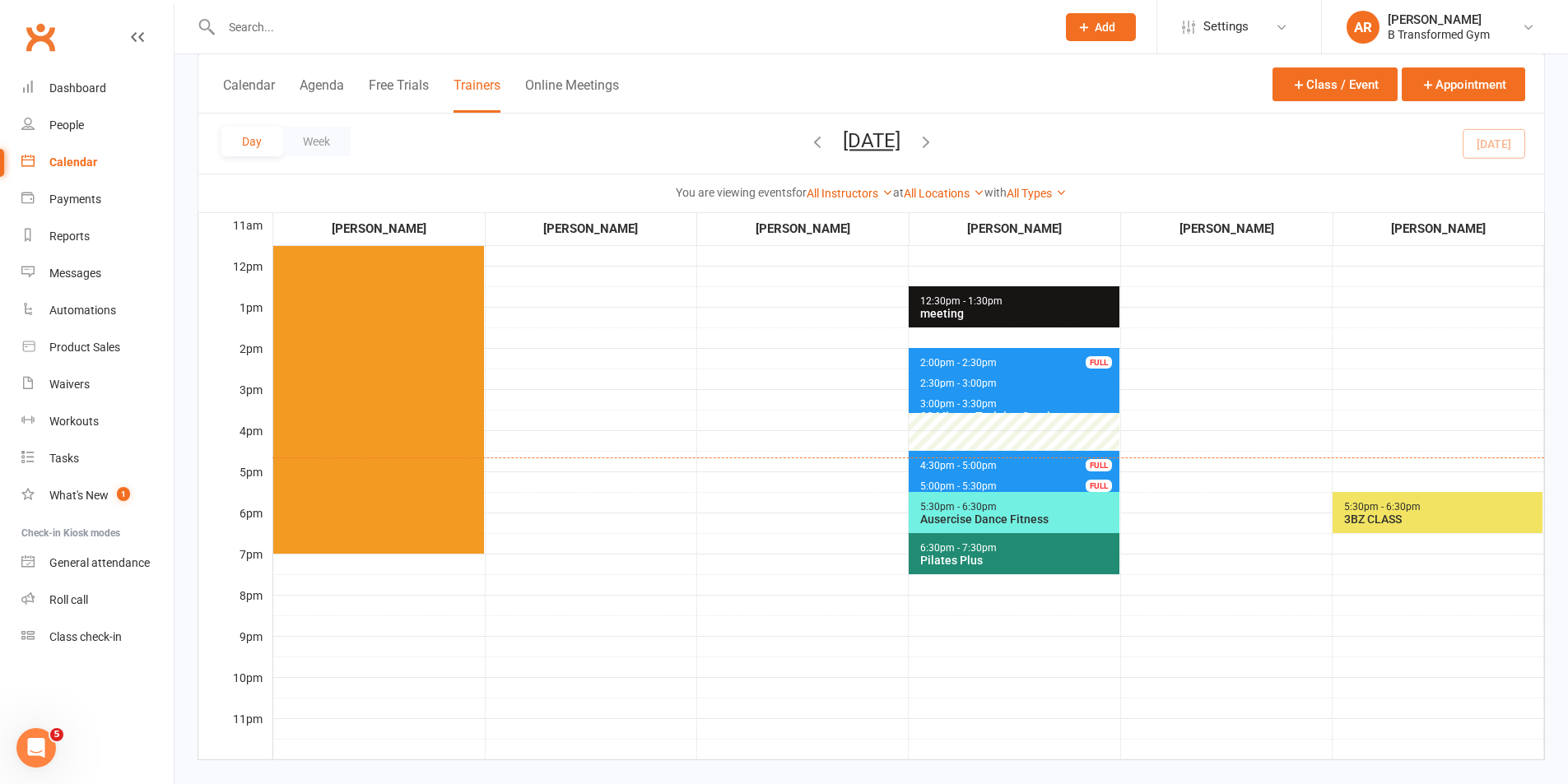
click at [344, 45] on div at bounding box center [620, 27] width 847 height 54
click at [335, 31] on input "text" at bounding box center [630, 27] width 828 height 23
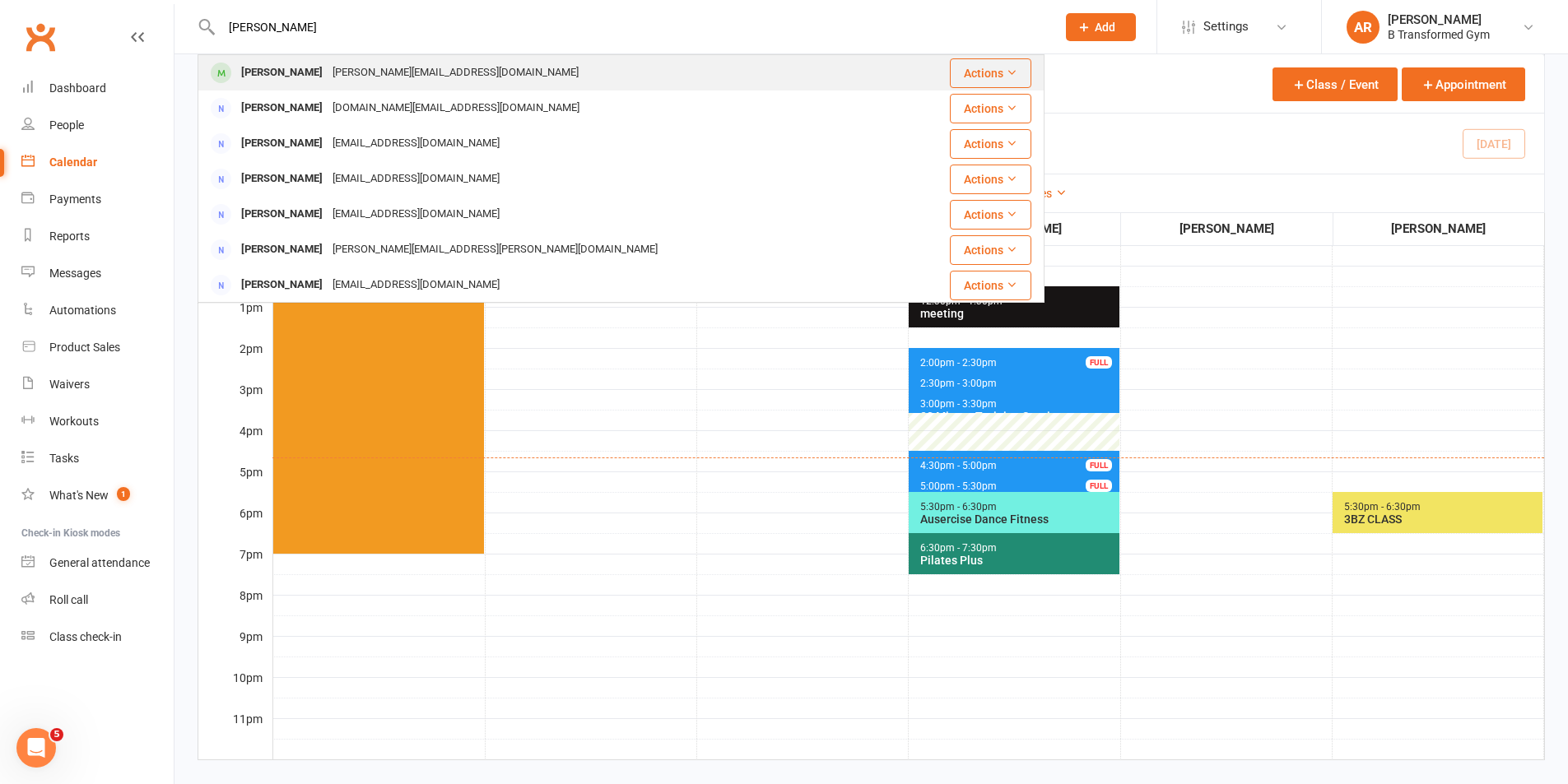
type input "cristy"
click at [389, 70] on div "Cristolski@icloud.com" at bounding box center [455, 73] width 256 height 24
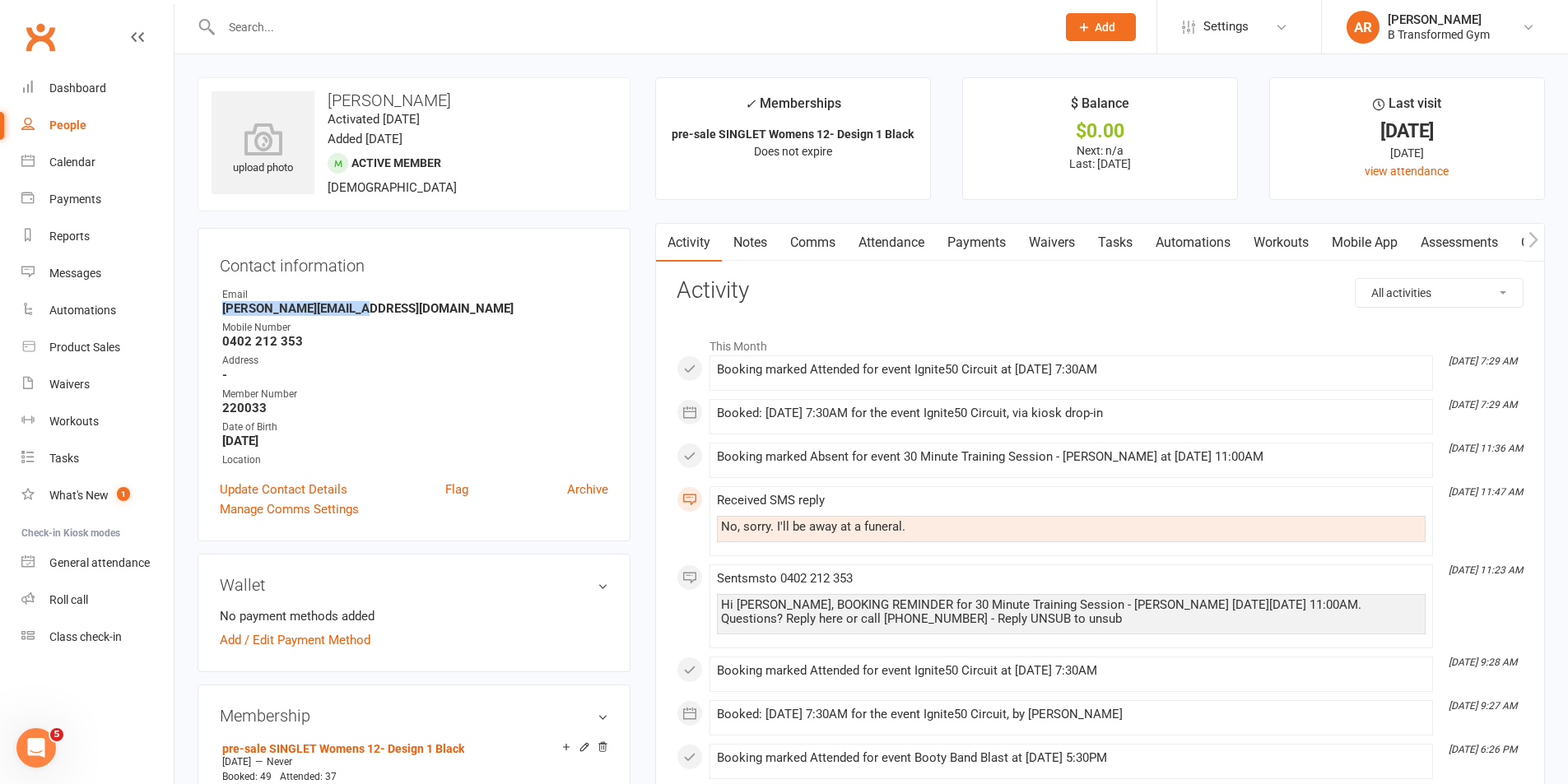
drag, startPoint x: 348, startPoint y: 308, endPoint x: 224, endPoint y: 311, distance: 124.0
click at [224, 311] on strong "Cristolski@icloud.com" at bounding box center [415, 308] width 386 height 15
copy strong "Cristolski@icloud.com"
click at [71, 157] on div "Calendar" at bounding box center [73, 161] width 46 height 13
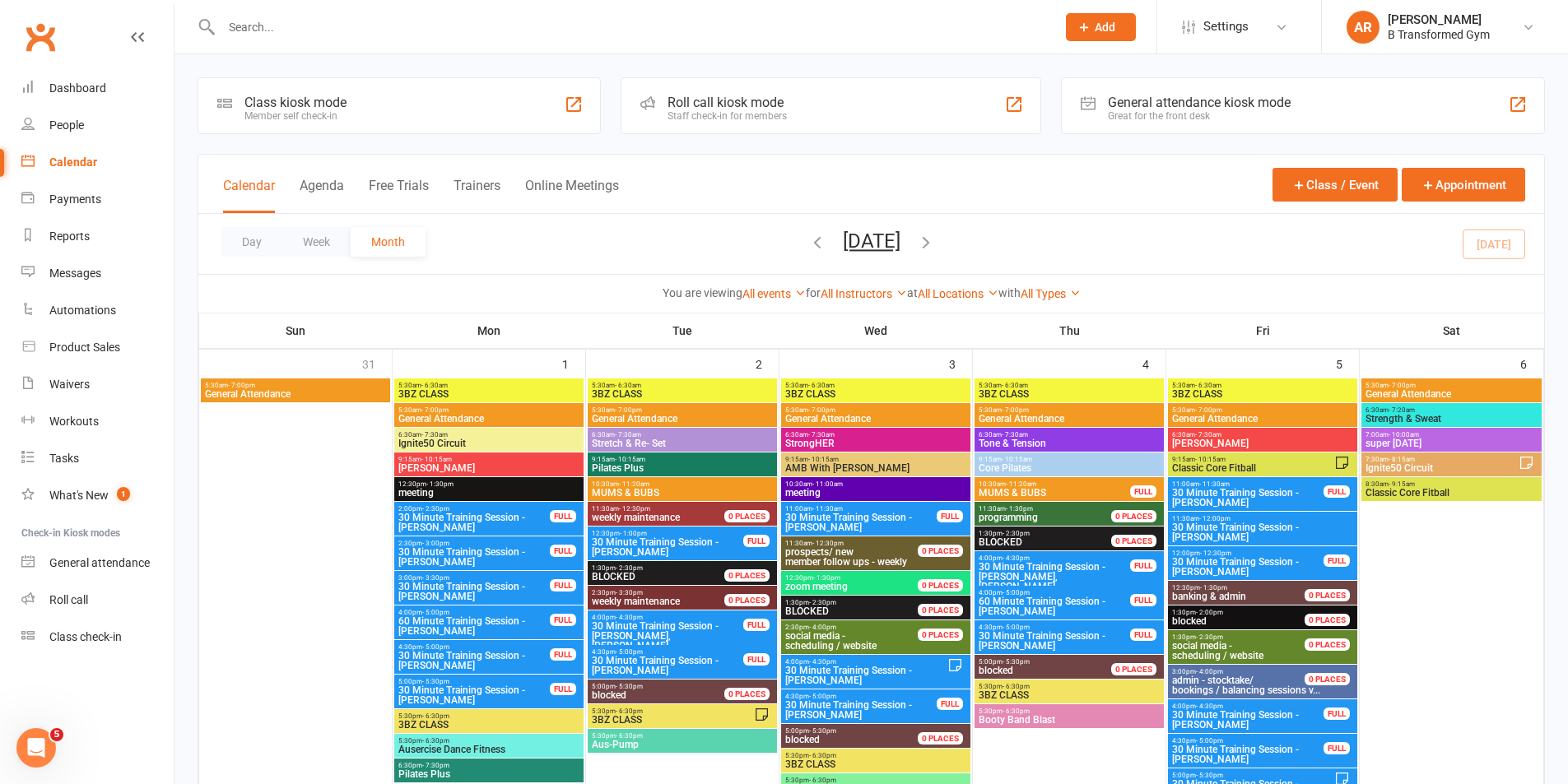
click at [473, 187] on button "Trainers" at bounding box center [477, 196] width 47 height 36
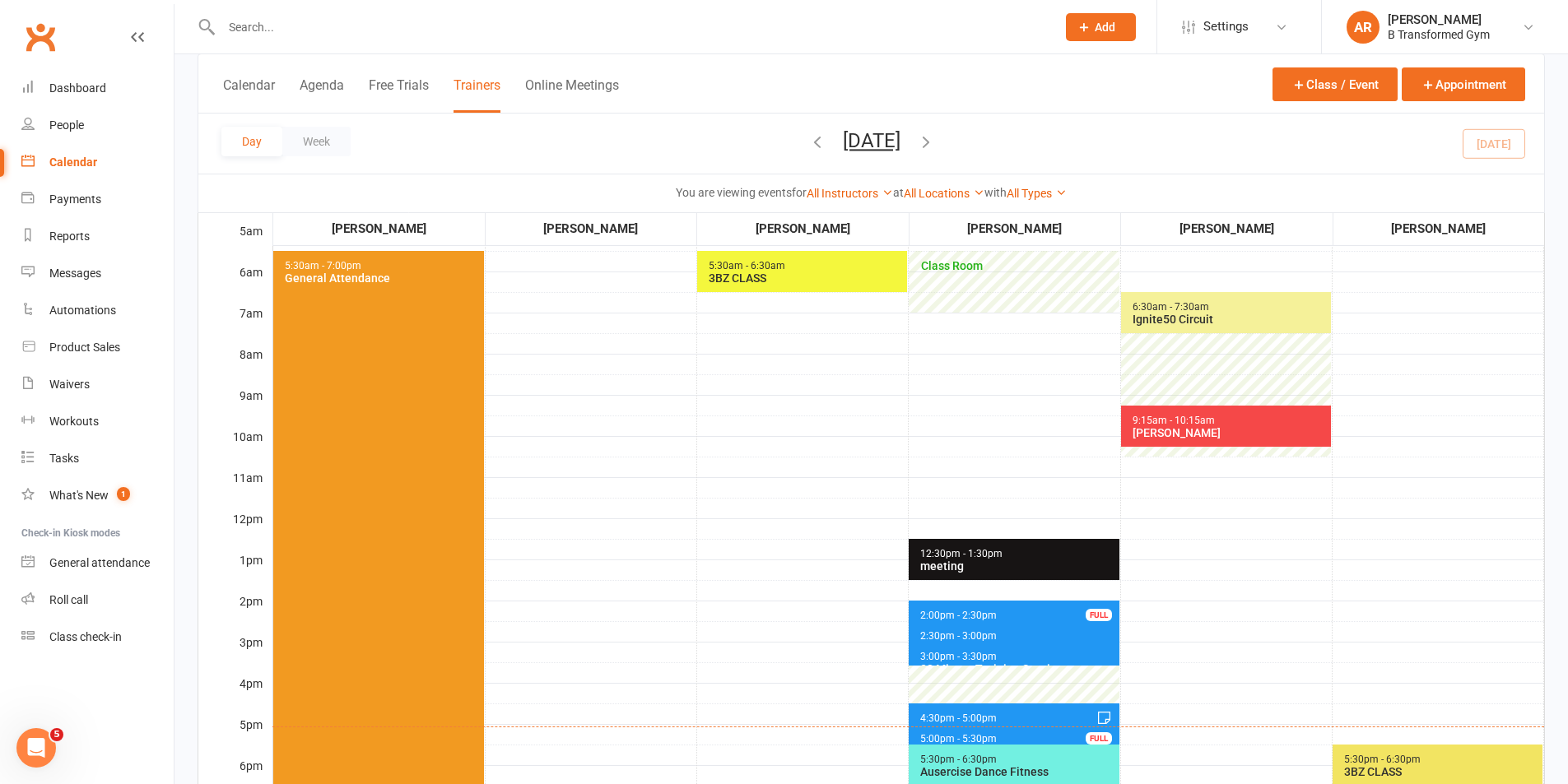
scroll to position [164, 0]
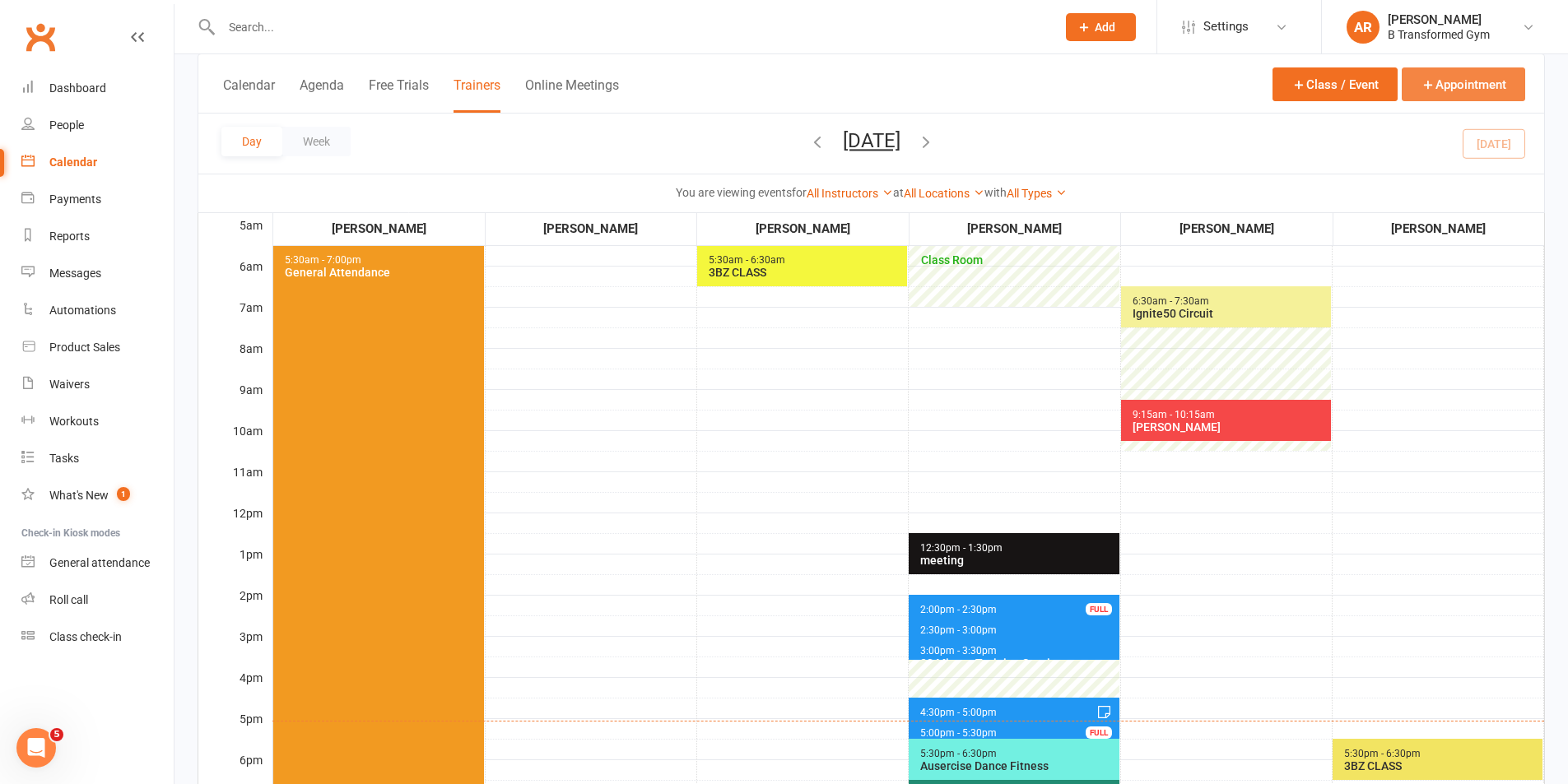
click at [1466, 86] on button "Appointment" at bounding box center [1463, 85] width 123 height 34
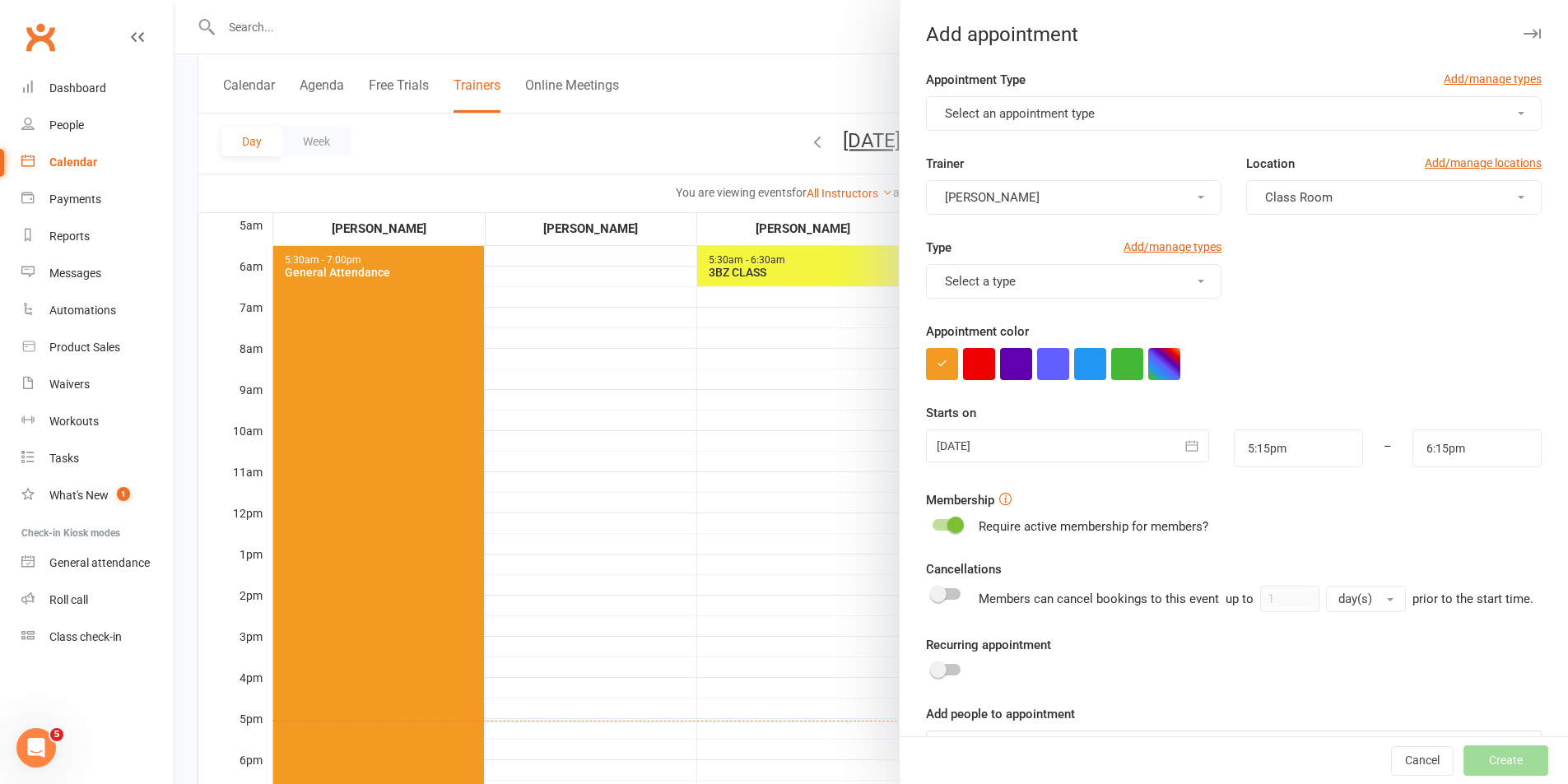
click at [1040, 112] on span "Select an appointment type" at bounding box center [1019, 113] width 149 height 15
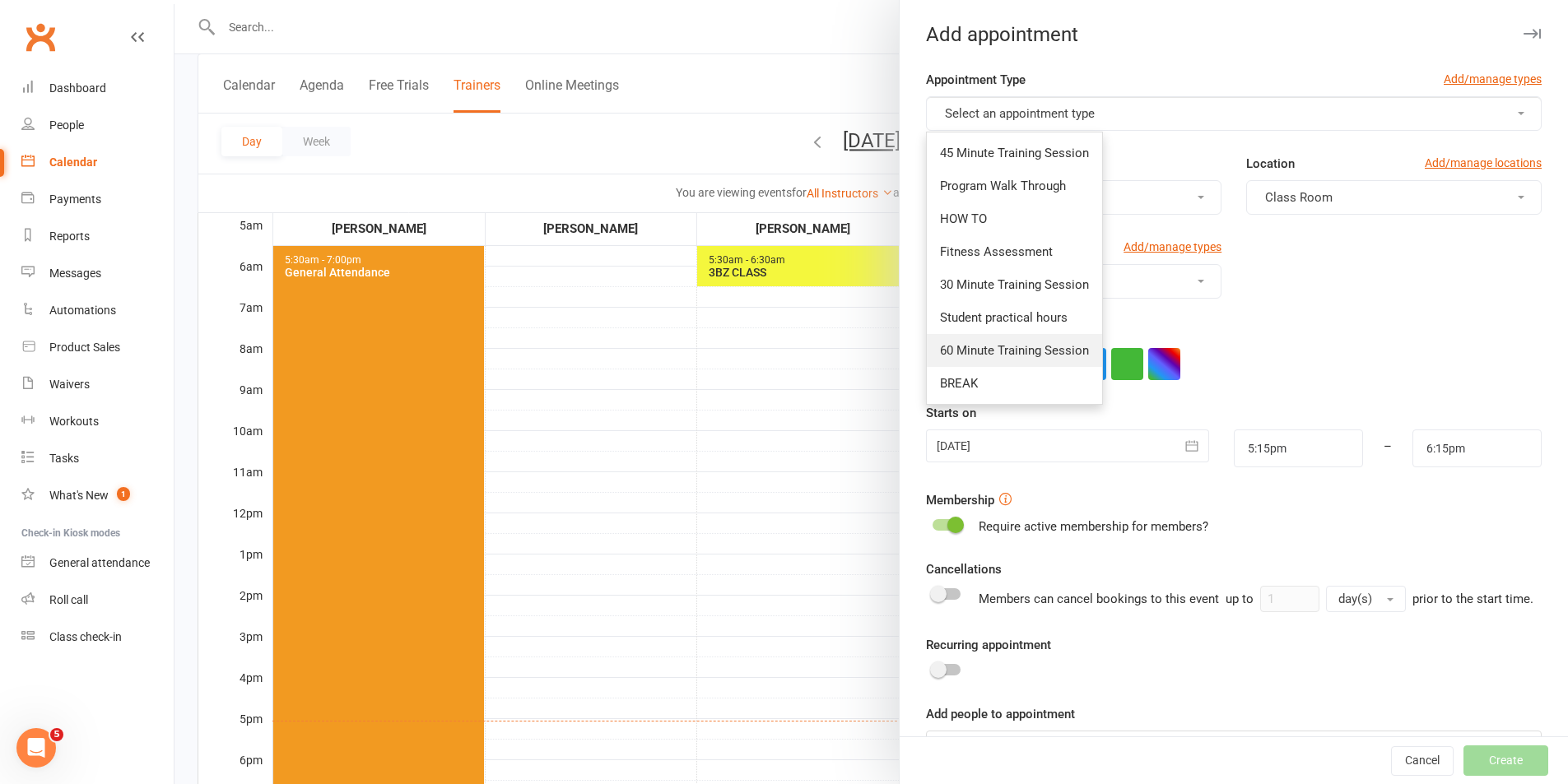
click at [1052, 352] on span "60 Minute Training Session" at bounding box center [1014, 350] width 149 height 15
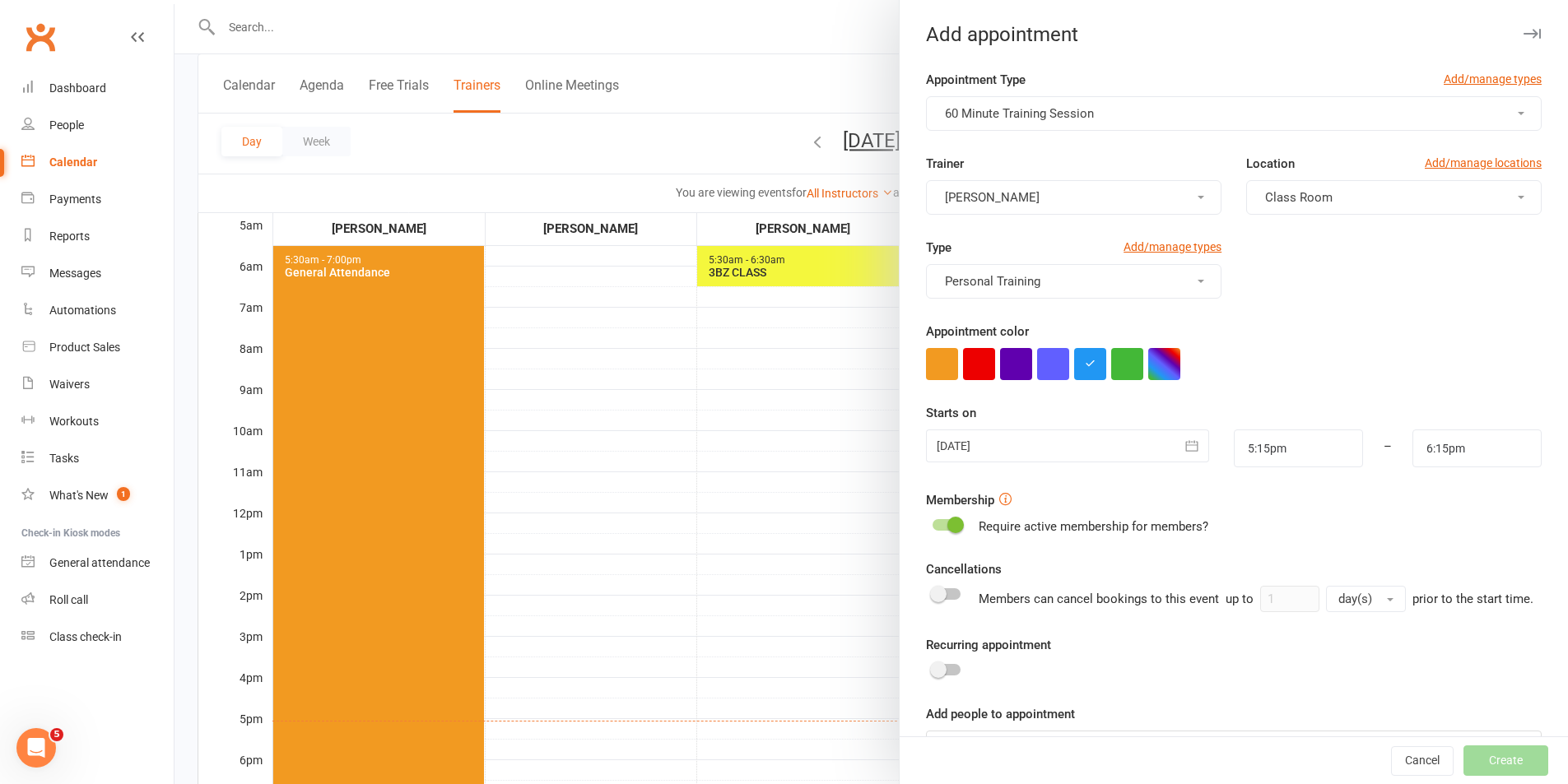
click at [1006, 202] on span "[PERSON_NAME]" at bounding box center [992, 197] width 95 height 15
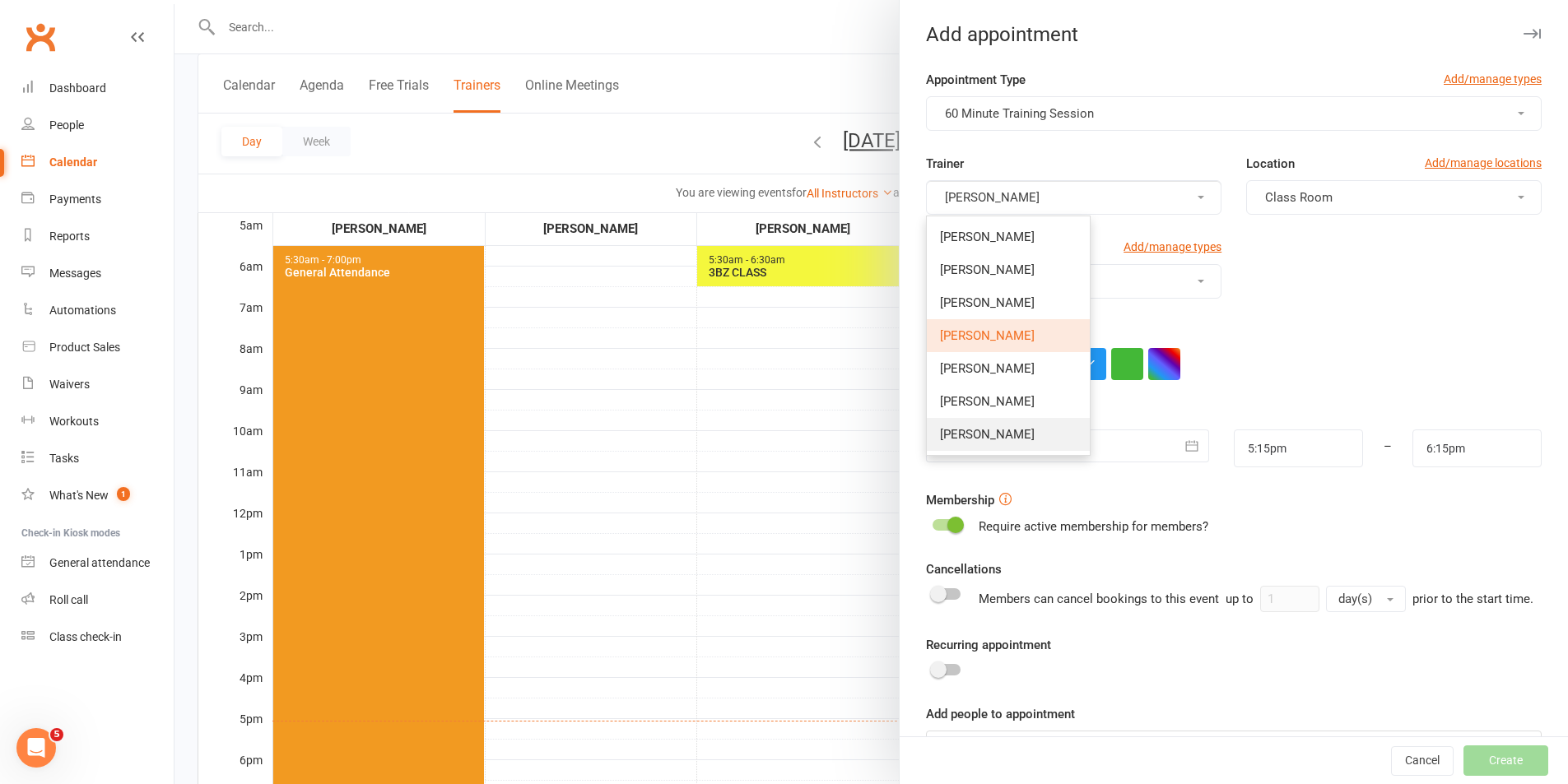
click at [996, 432] on span "[PERSON_NAME]" at bounding box center [987, 434] width 95 height 15
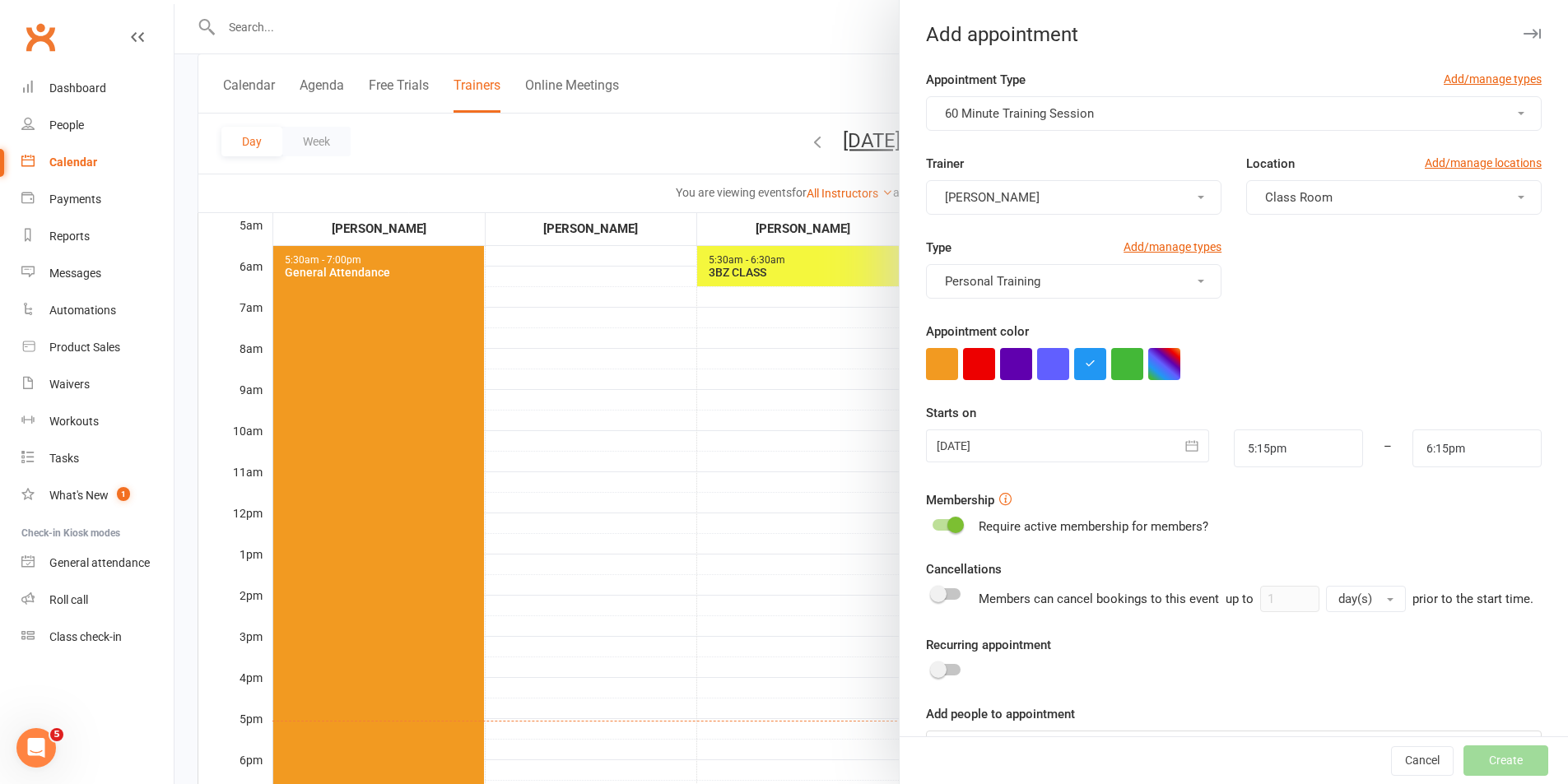
click at [1043, 439] on div at bounding box center [1067, 446] width 283 height 33
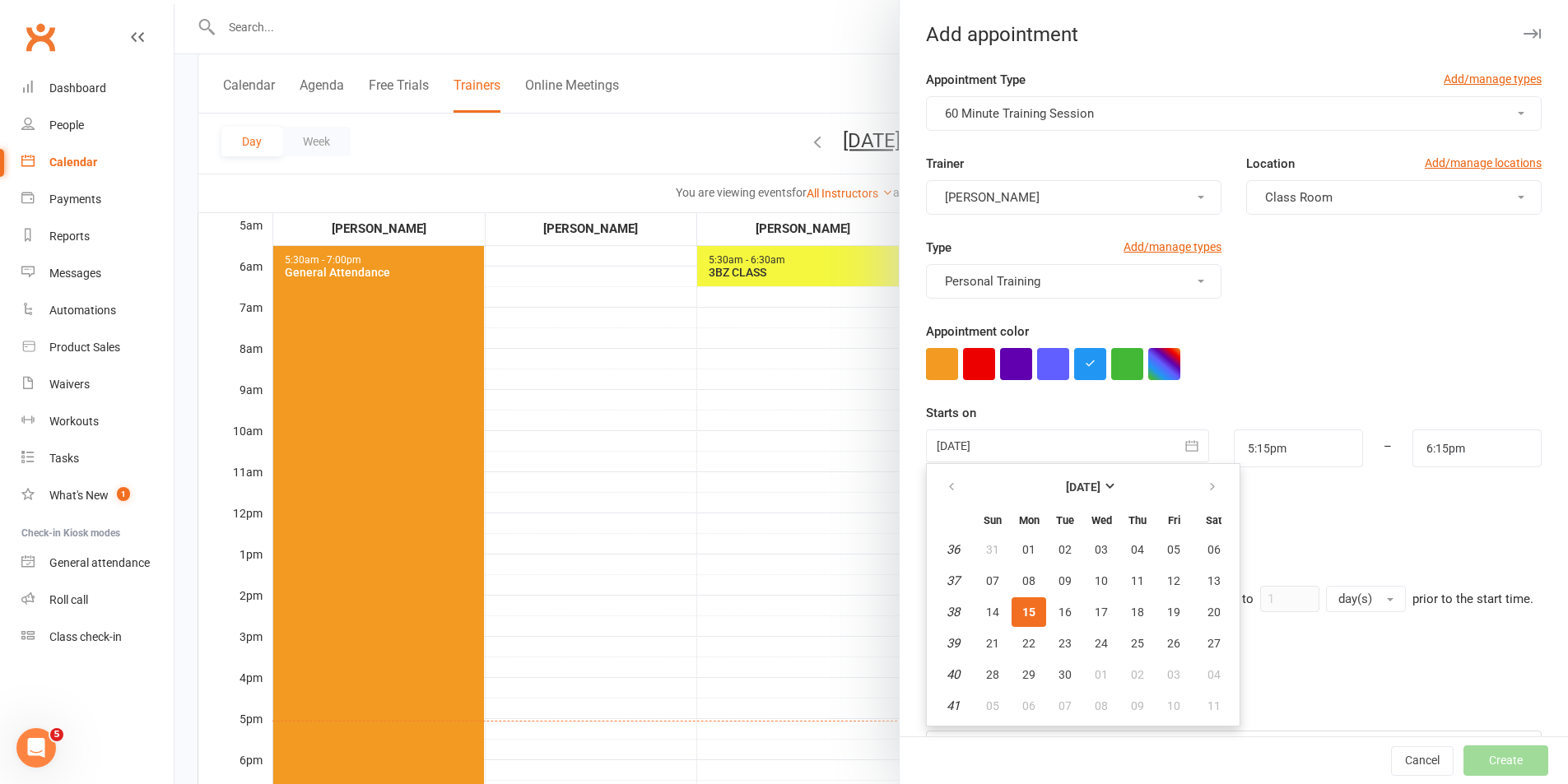
click at [1051, 445] on div at bounding box center [1067, 446] width 283 height 33
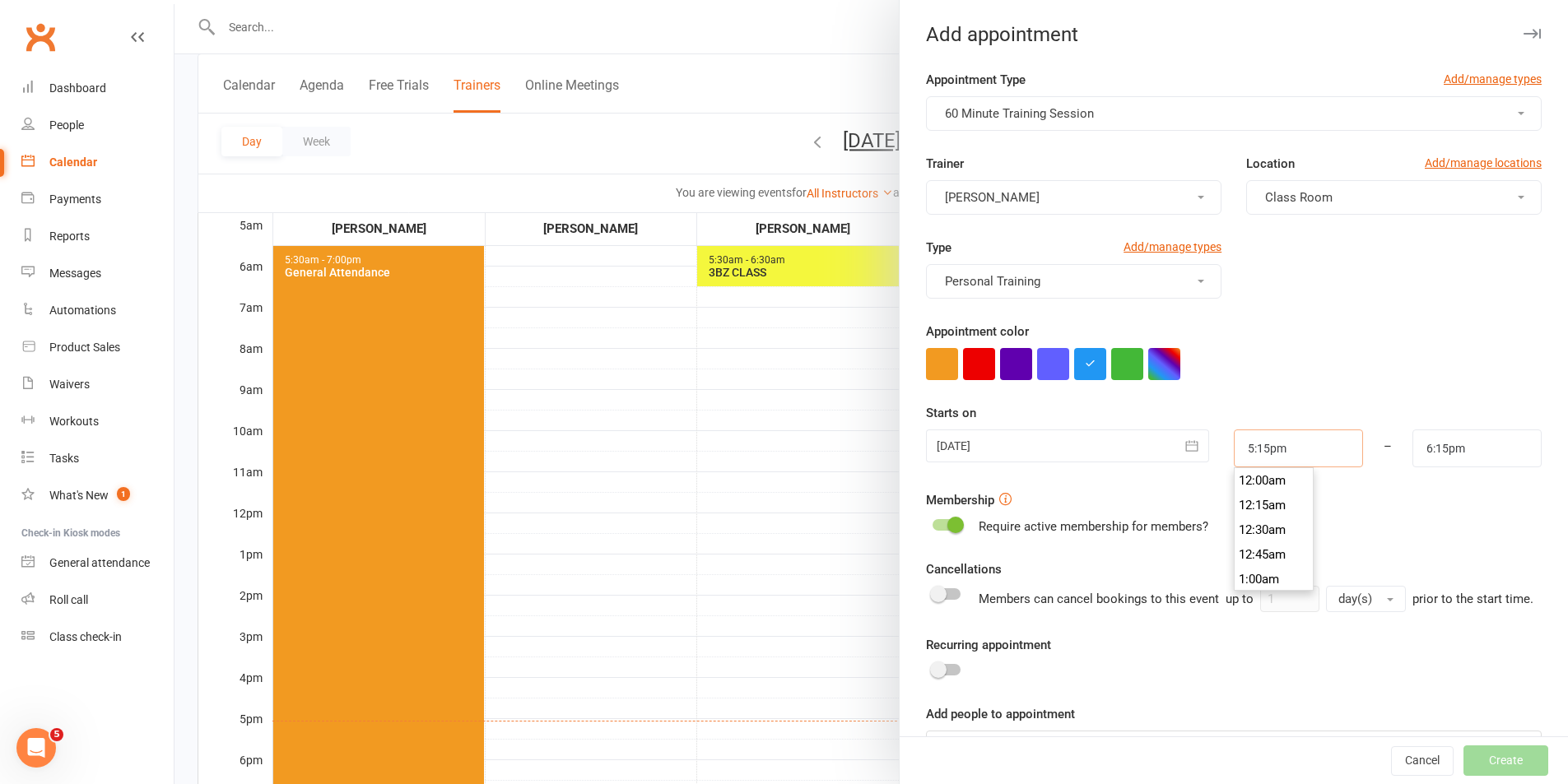
click at [1276, 458] on input "5:15pm" at bounding box center [1298, 449] width 129 height 38
type input "4:00pm"
type input "5:00pm"
click at [1267, 487] on li "4:00pm" at bounding box center [1273, 480] width 79 height 25
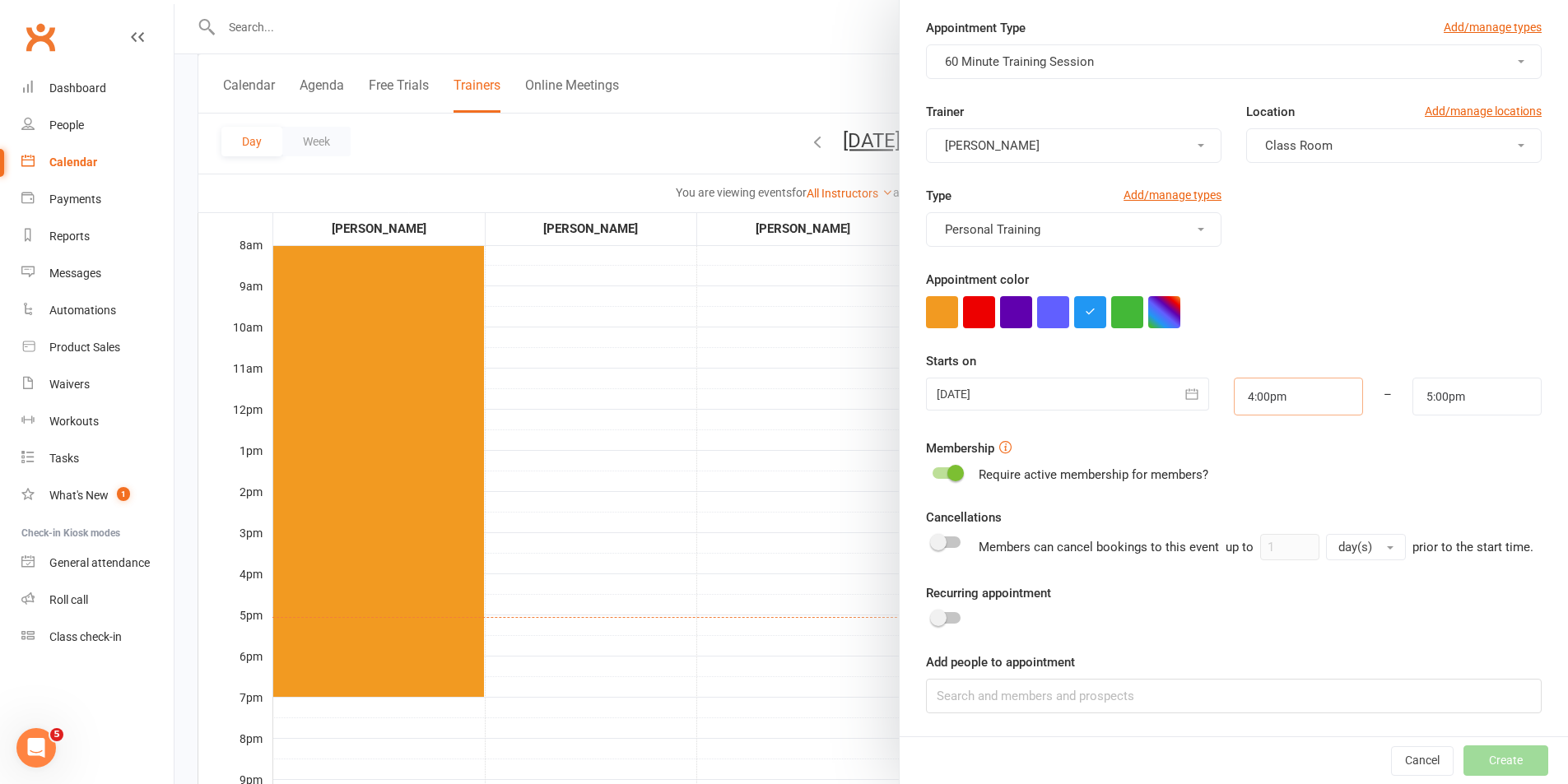
scroll to position [329, 0]
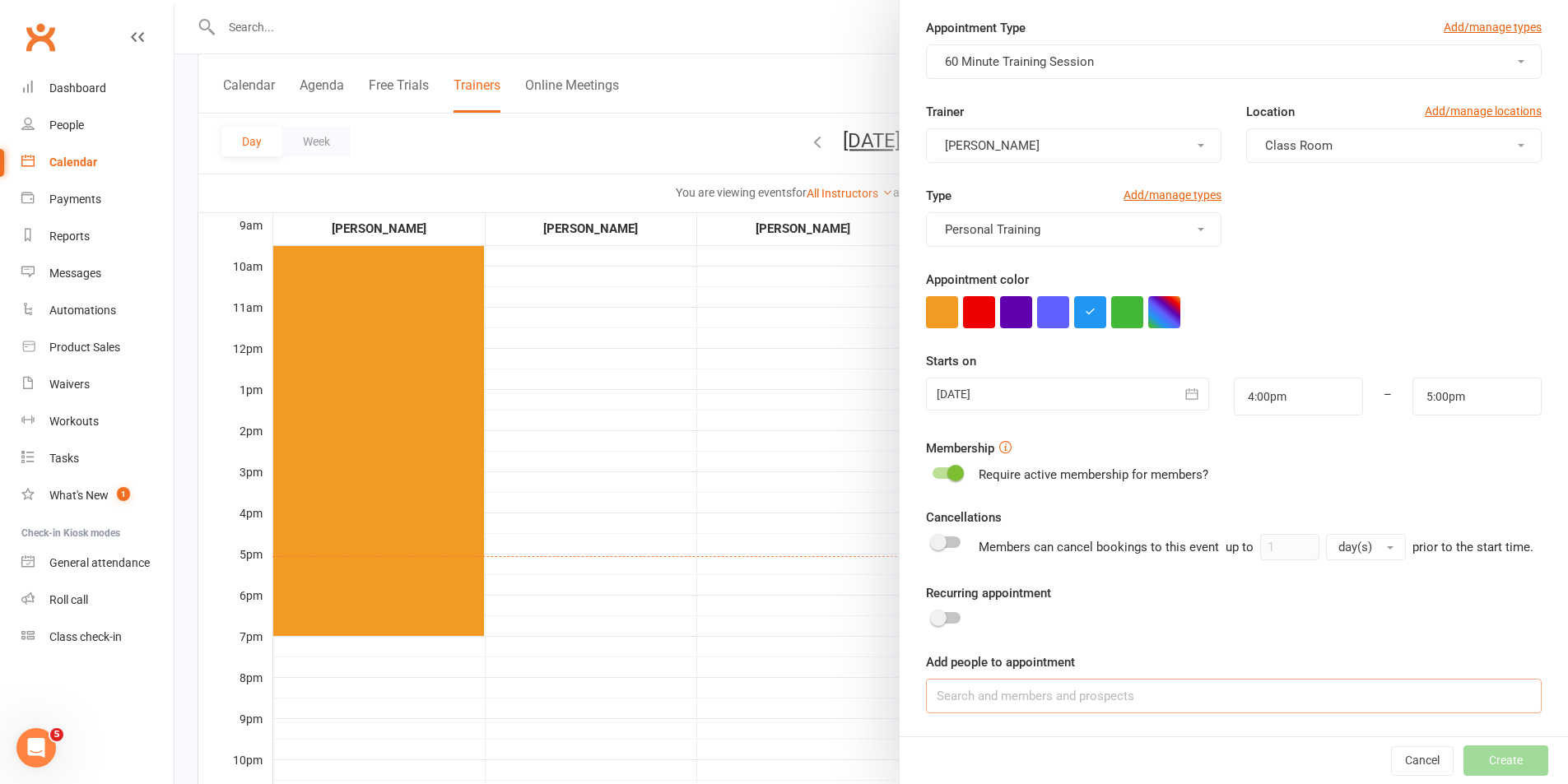
click at [1050, 696] on input at bounding box center [1233, 695] width 615 height 35
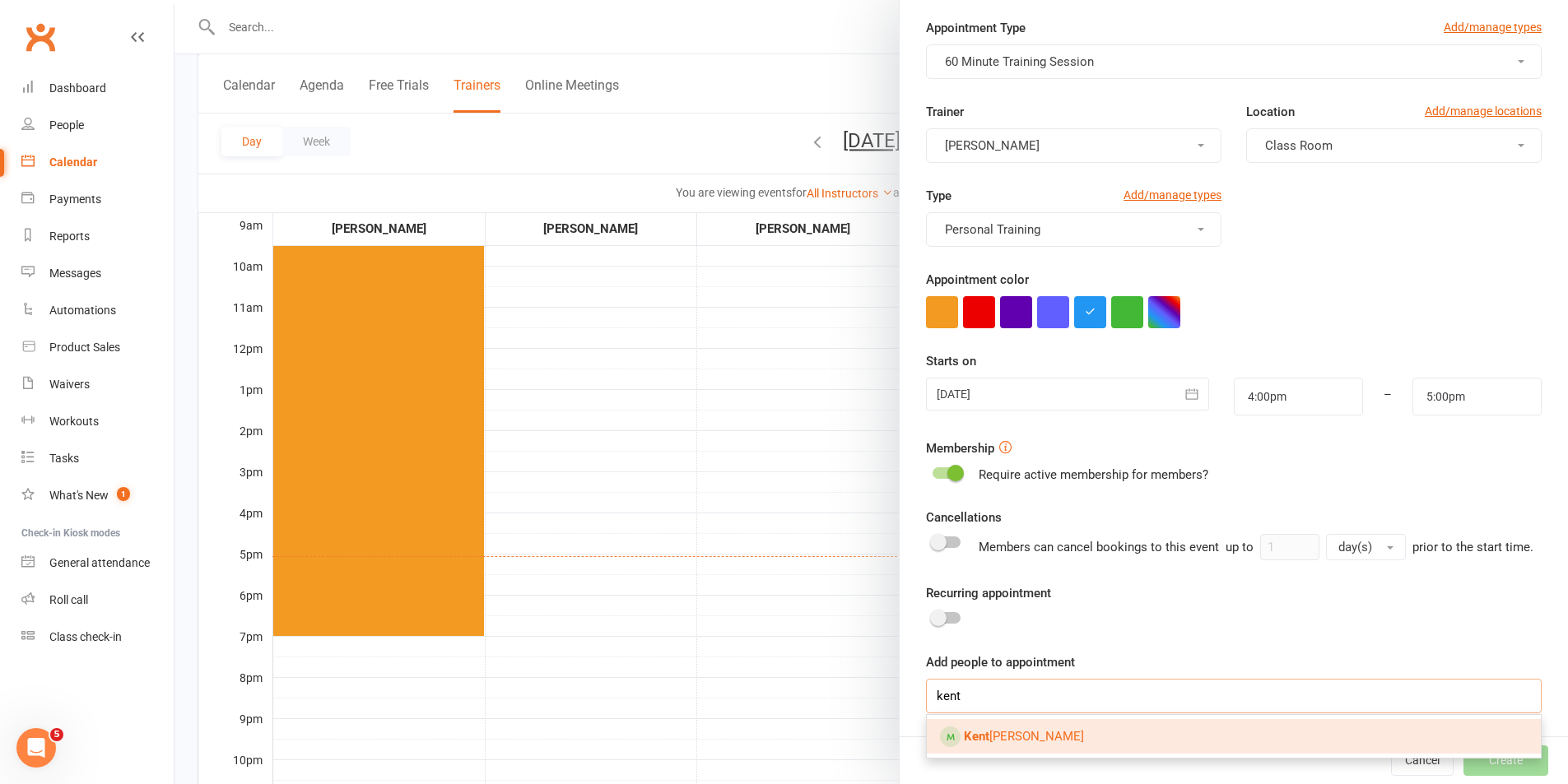
type input "kent"
click at [1027, 730] on span "Kent Hassan" at bounding box center [1023, 735] width 120 height 15
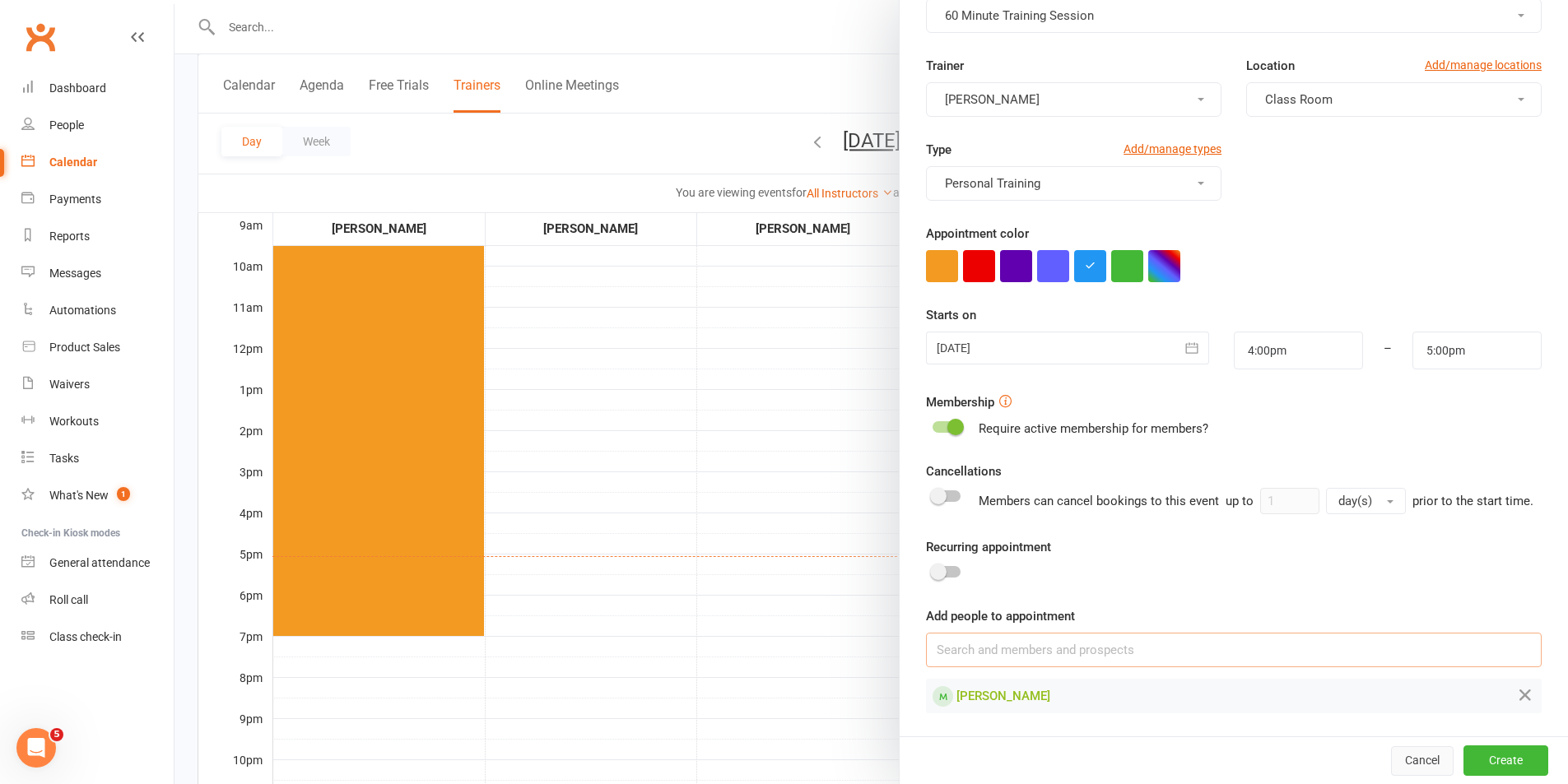
scroll to position [117, 0]
click at [1471, 763] on button "Create" at bounding box center [1505, 760] width 85 height 30
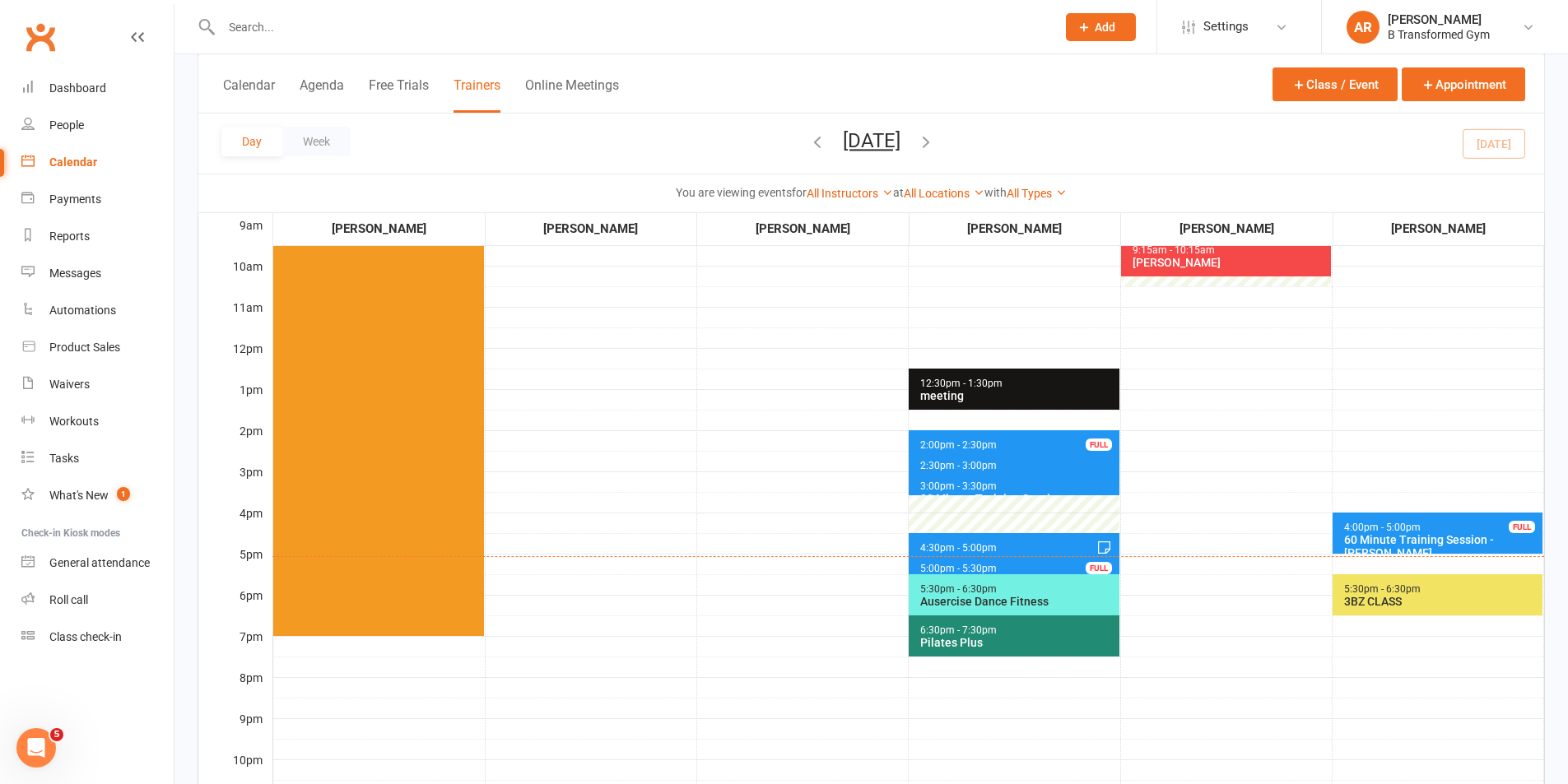
click at [1425, 509] on td "4:00pm - 5:00pm 60 Minute Training Session - Kent Hassan FULL 5:30pm - 6:30pm 3…" at bounding box center [1438, 429] width 211 height 823
click at [1426, 526] on span "4:00pm - 5:00pm 60 Minute Training Session - Kent Hassan FULL" at bounding box center [1437, 532] width 210 height 41
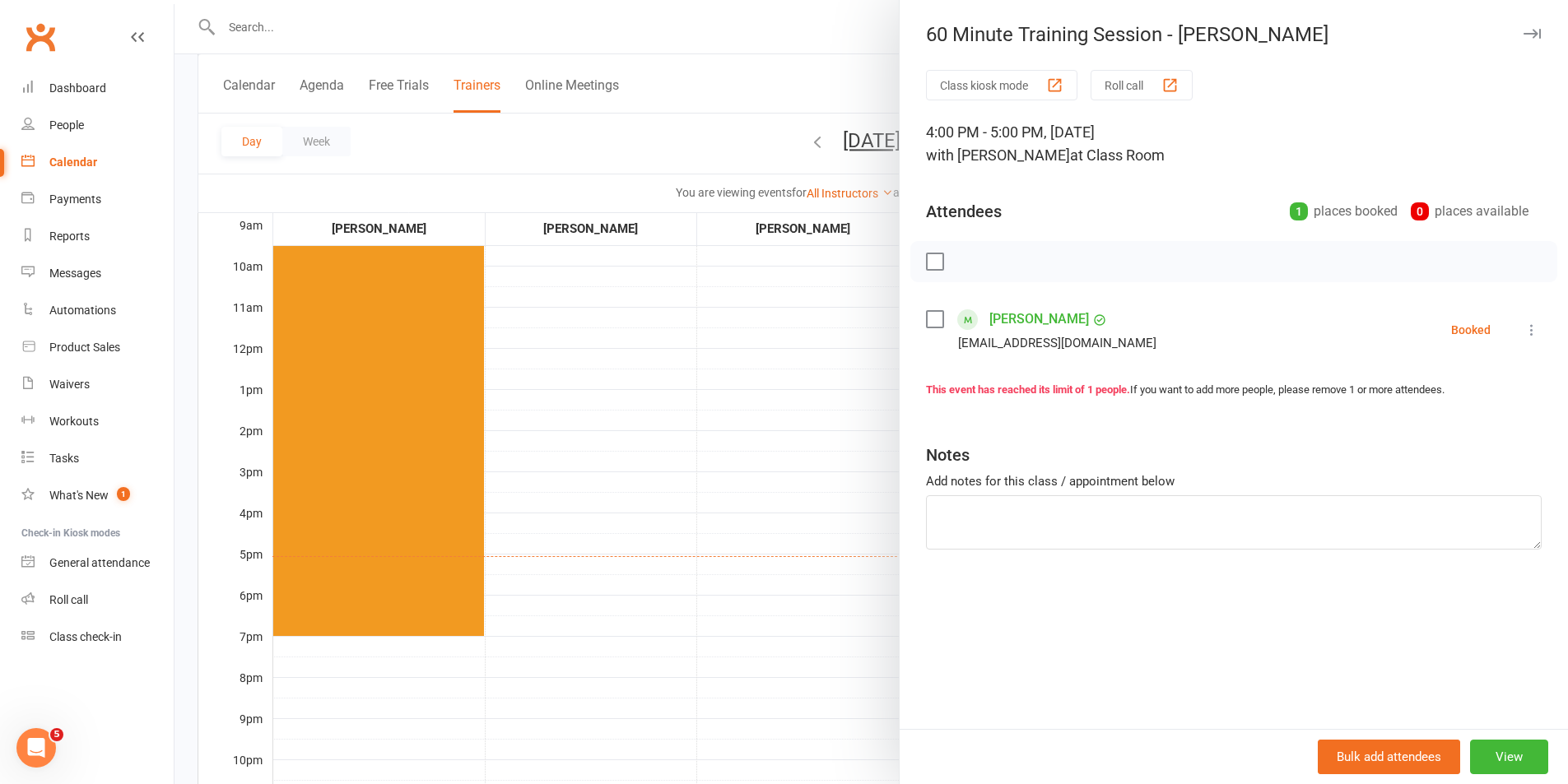
click at [926, 263] on label at bounding box center [934, 262] width 17 height 17
click at [965, 257] on icon "button" at bounding box center [972, 262] width 14 height 14
click at [775, 50] on div at bounding box center [871, 392] width 1394 height 784
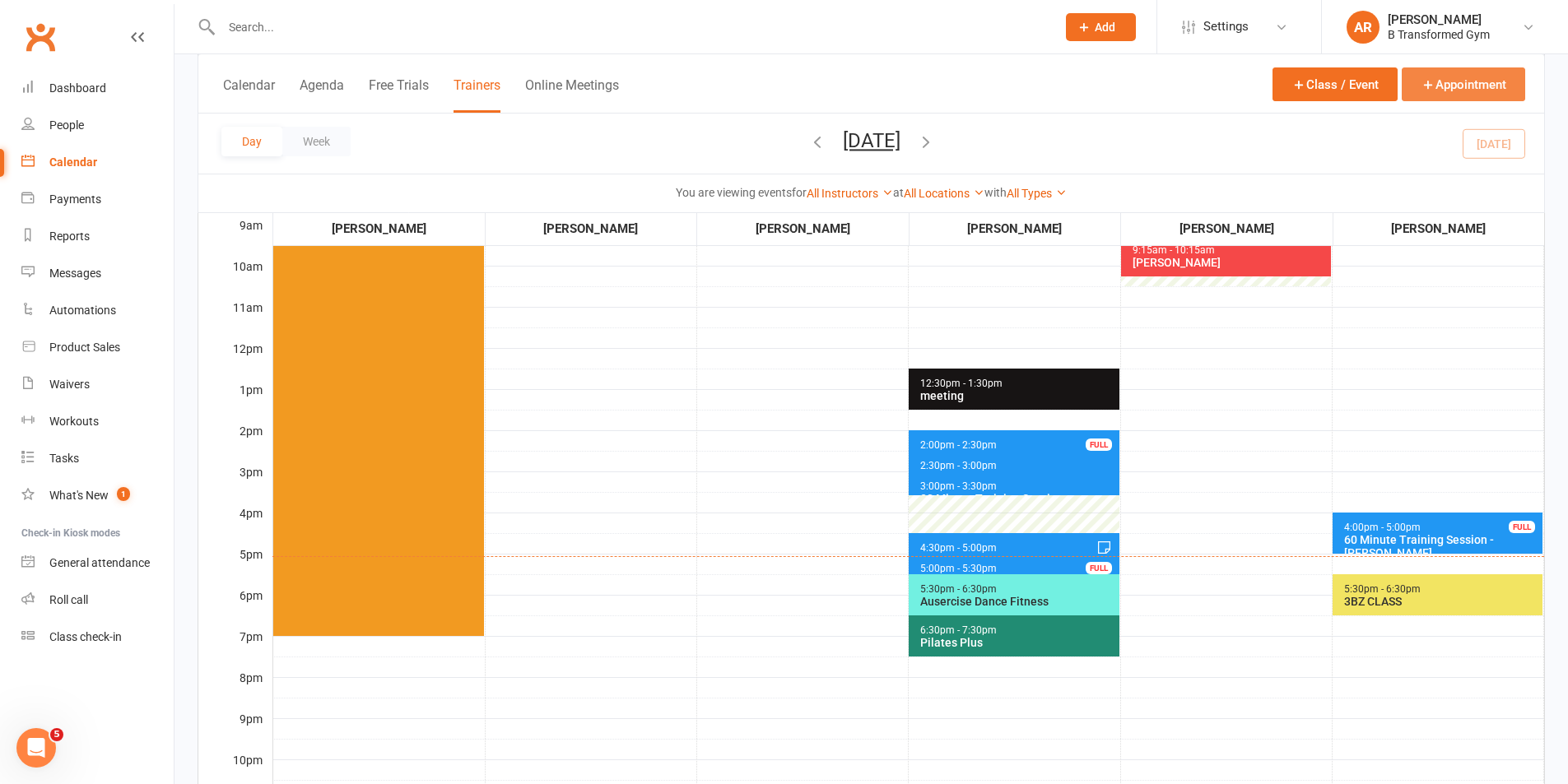
click at [1456, 90] on button "Appointment" at bounding box center [1463, 85] width 123 height 34
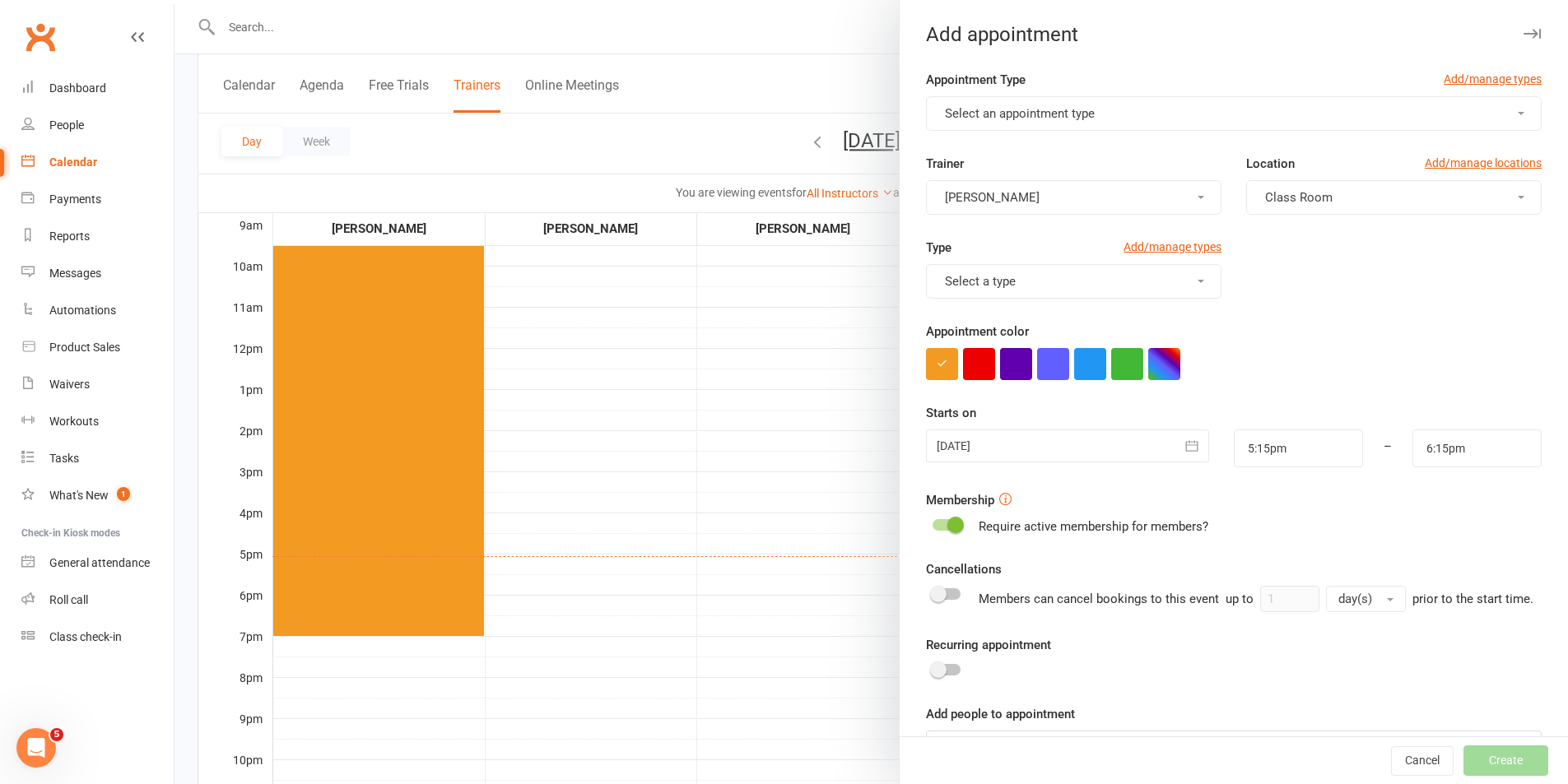
click at [1118, 119] on button "Select an appointment type" at bounding box center [1233, 113] width 615 height 35
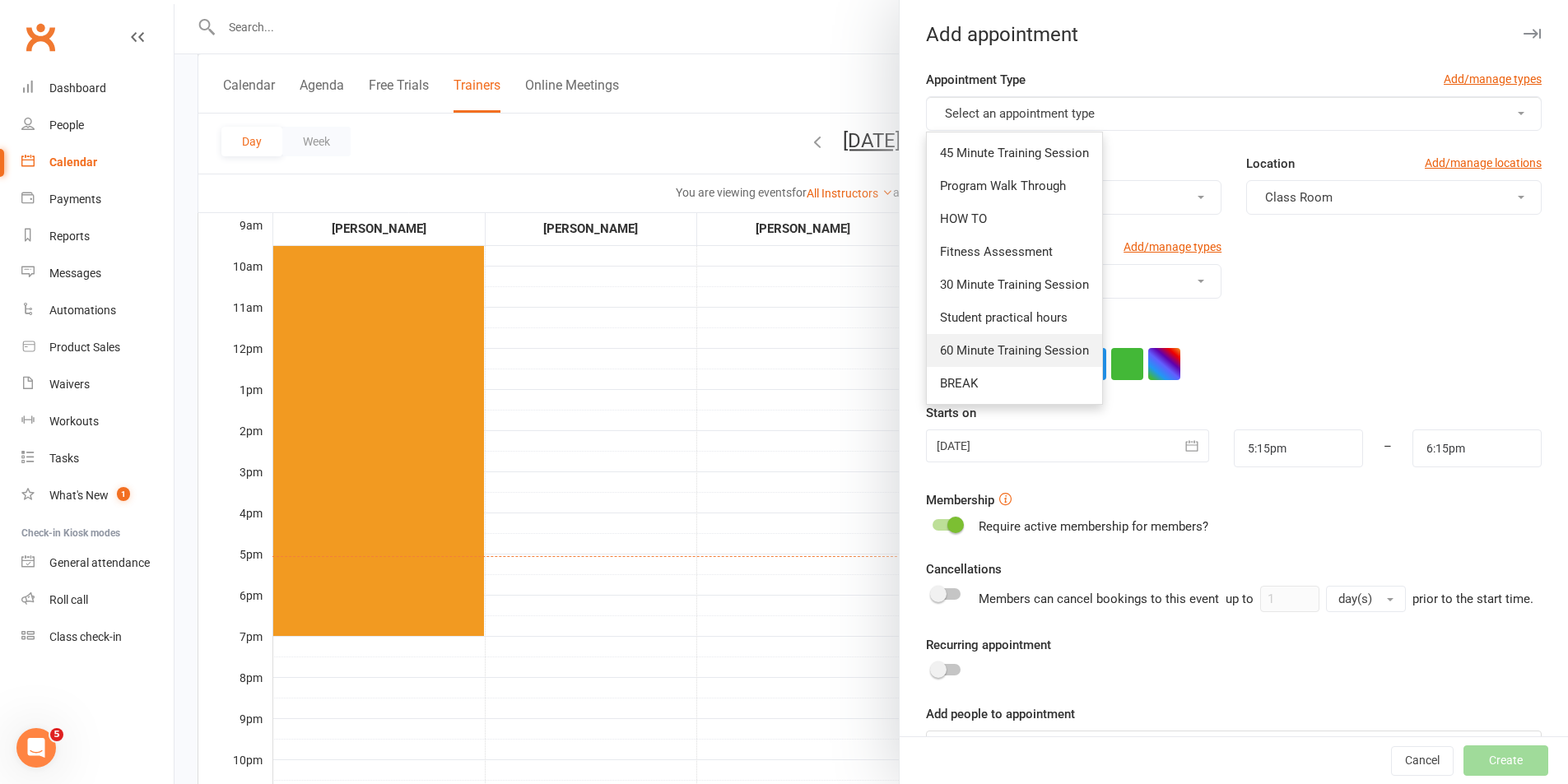
click at [1037, 356] on span "60 Minute Training Session" at bounding box center [1014, 350] width 149 height 15
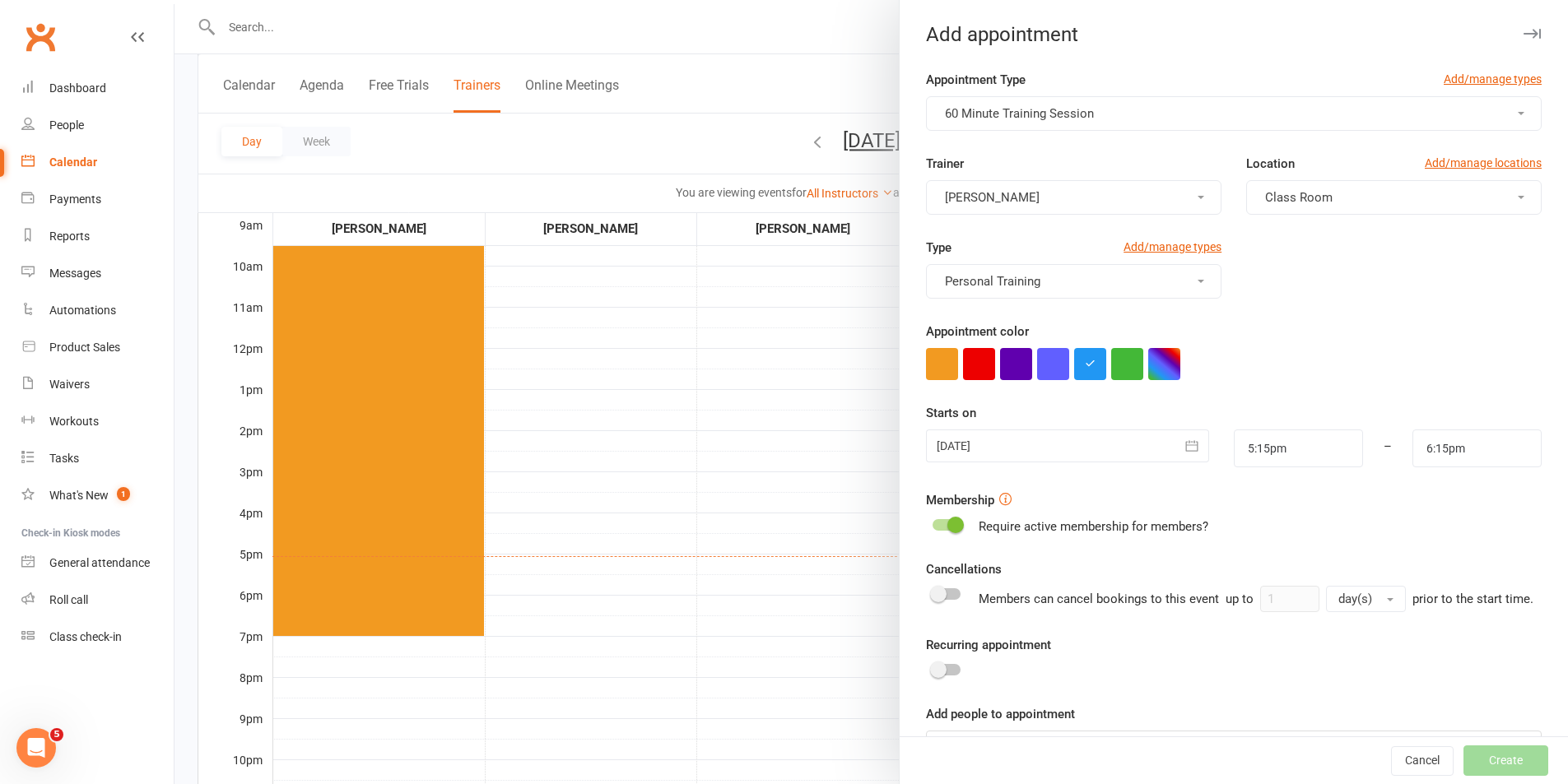
click at [981, 198] on span "[PERSON_NAME]" at bounding box center [992, 197] width 95 height 15
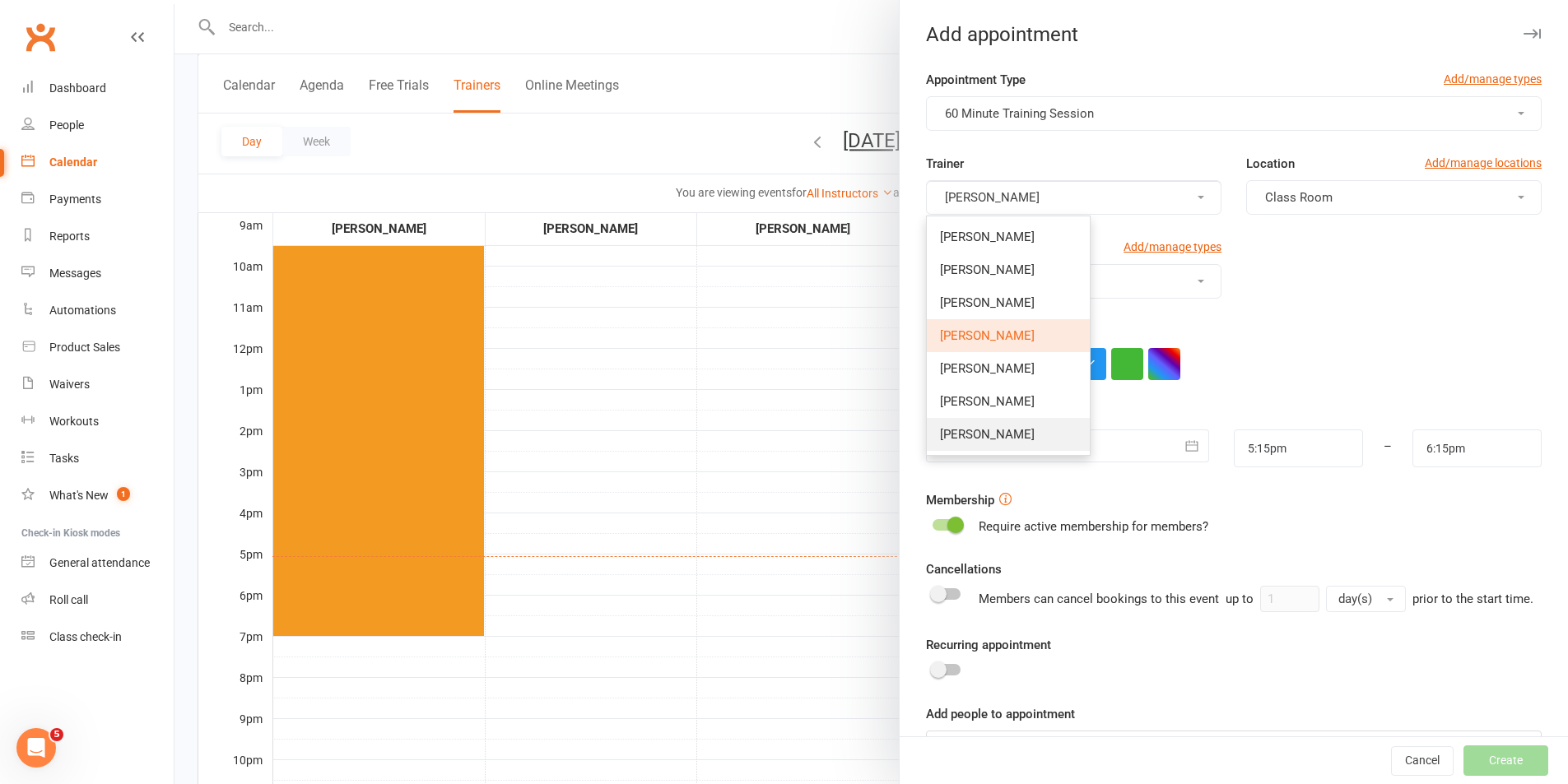
click at [1010, 431] on link "[PERSON_NAME]" at bounding box center [1008, 434] width 163 height 33
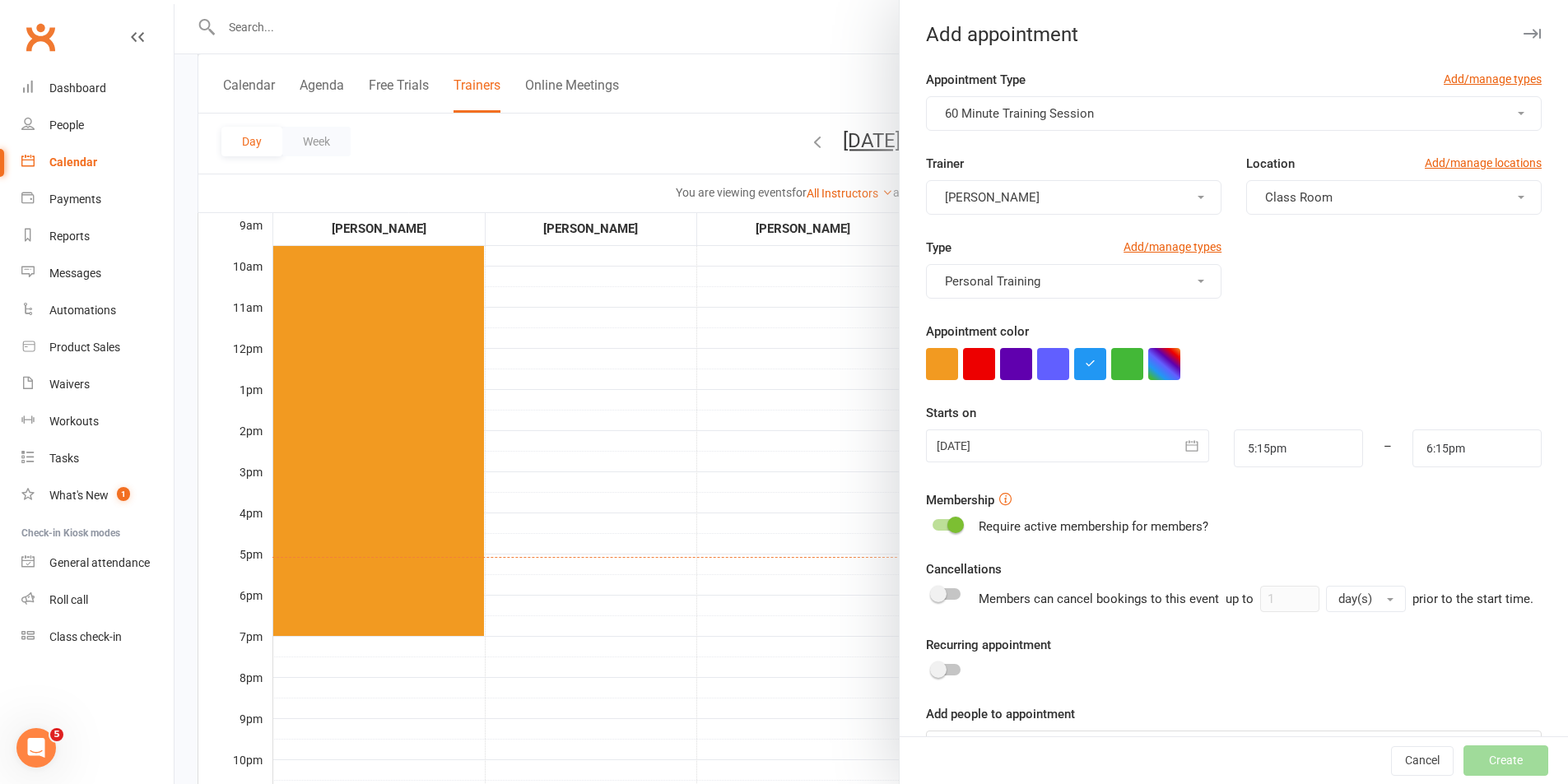
click at [1049, 444] on div at bounding box center [1067, 446] width 283 height 33
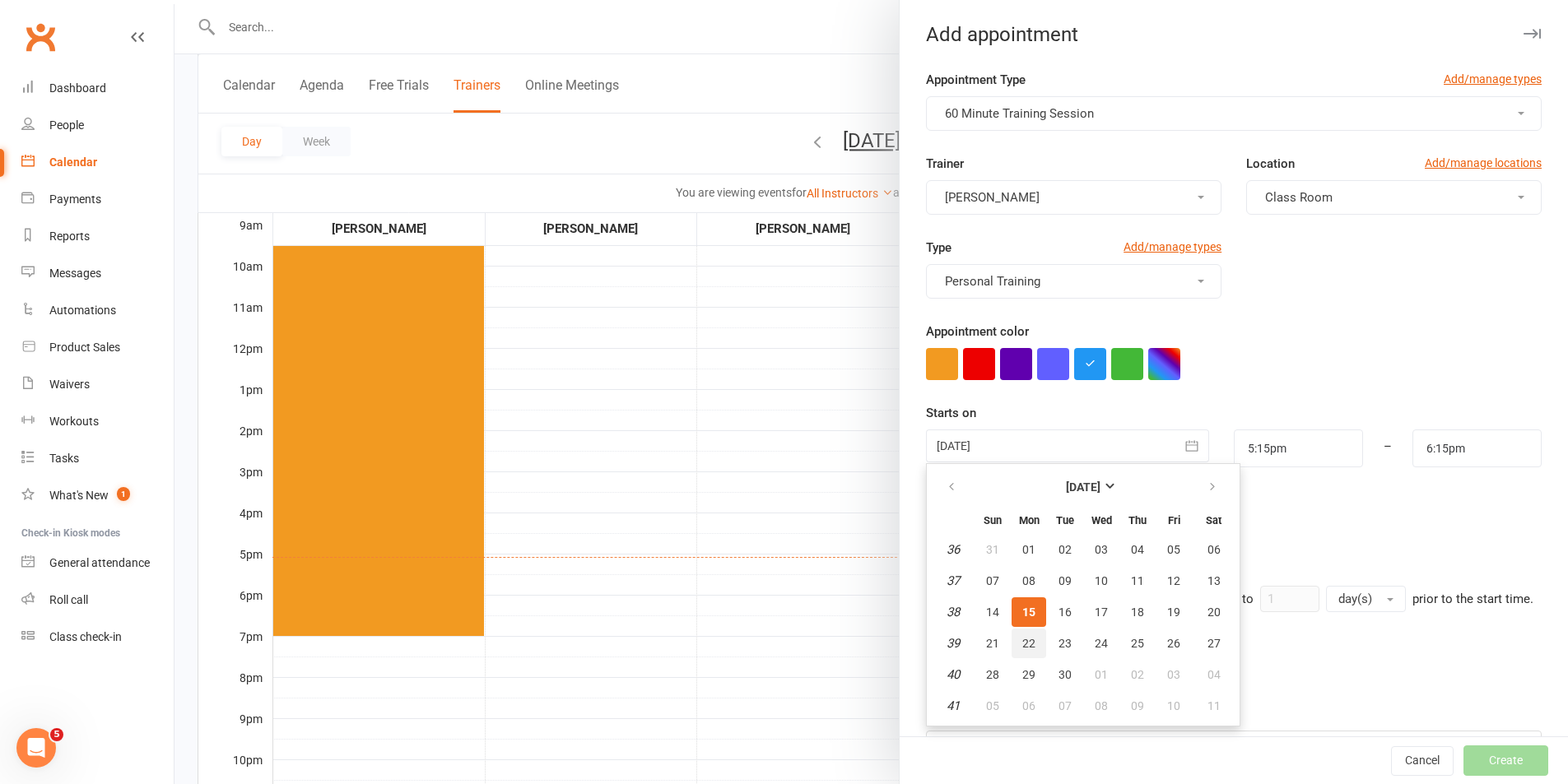
click at [1028, 644] on span "22" at bounding box center [1028, 643] width 13 height 13
type input "22 Sep 2025"
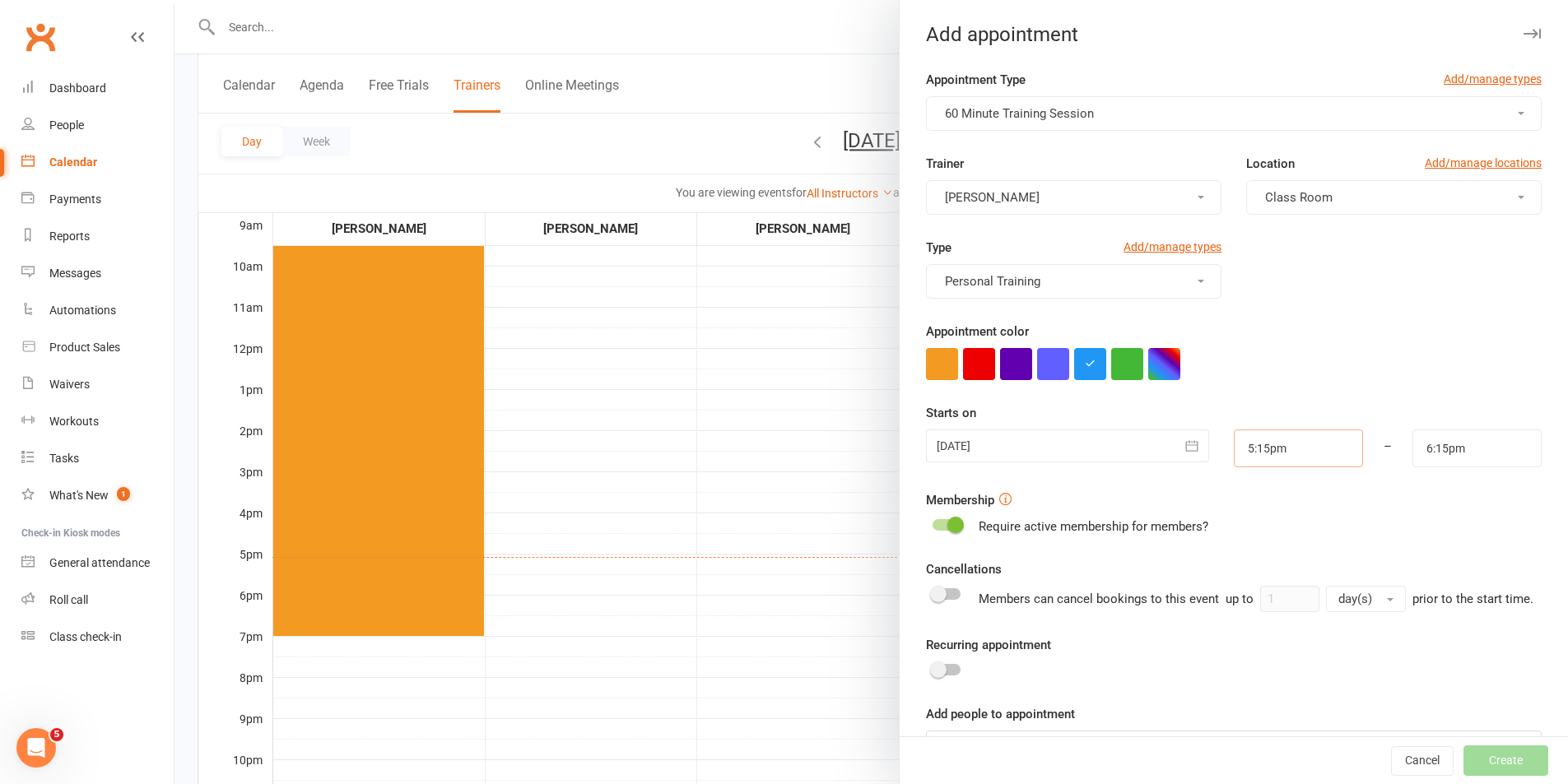
click at [1246, 449] on input "5:15pm" at bounding box center [1298, 449] width 129 height 38
type input "4:00pm"
type input "5:00pm"
click at [1250, 513] on li "4:00pm" at bounding box center [1273, 512] width 79 height 25
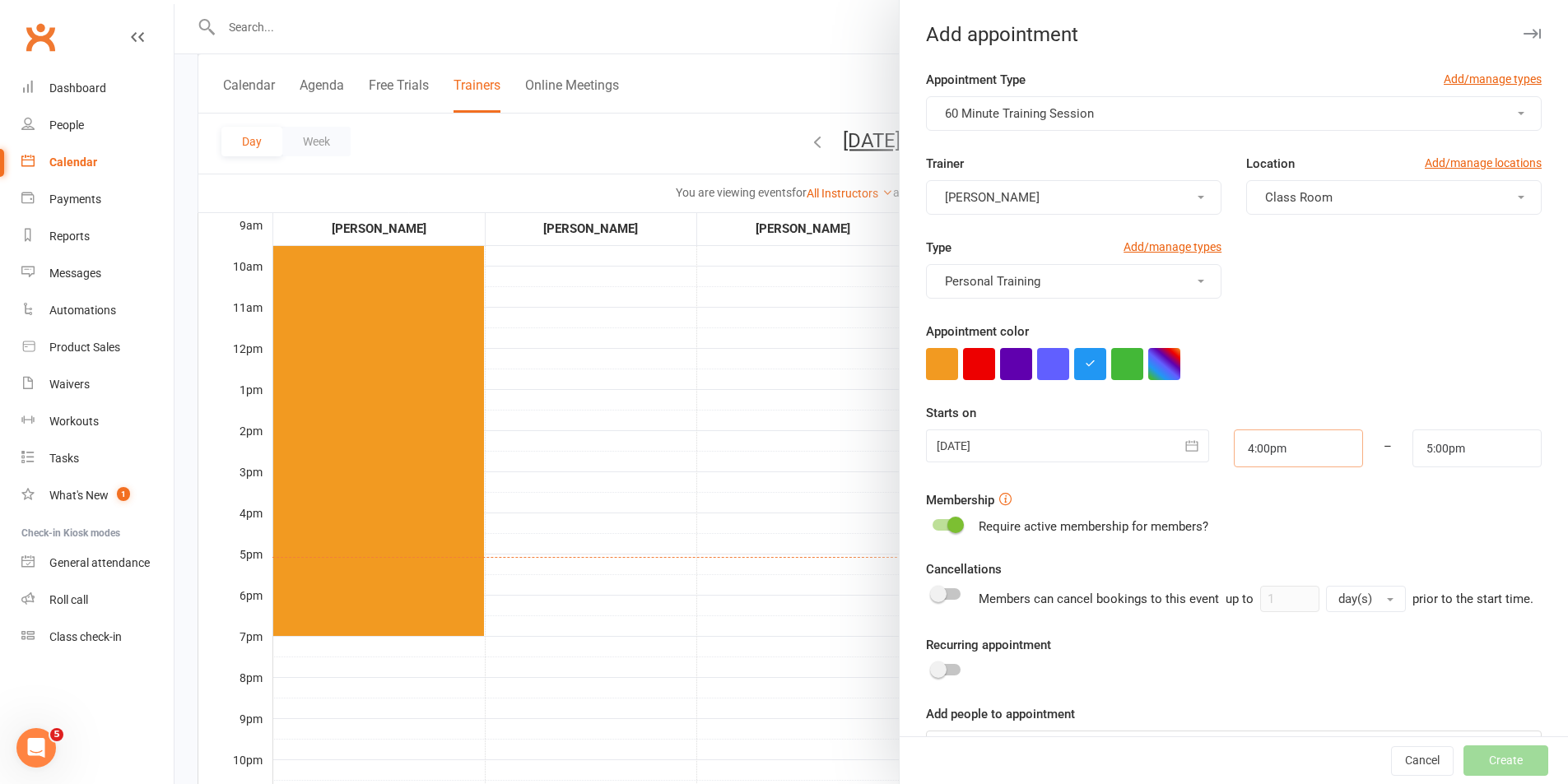
scroll to position [72, 0]
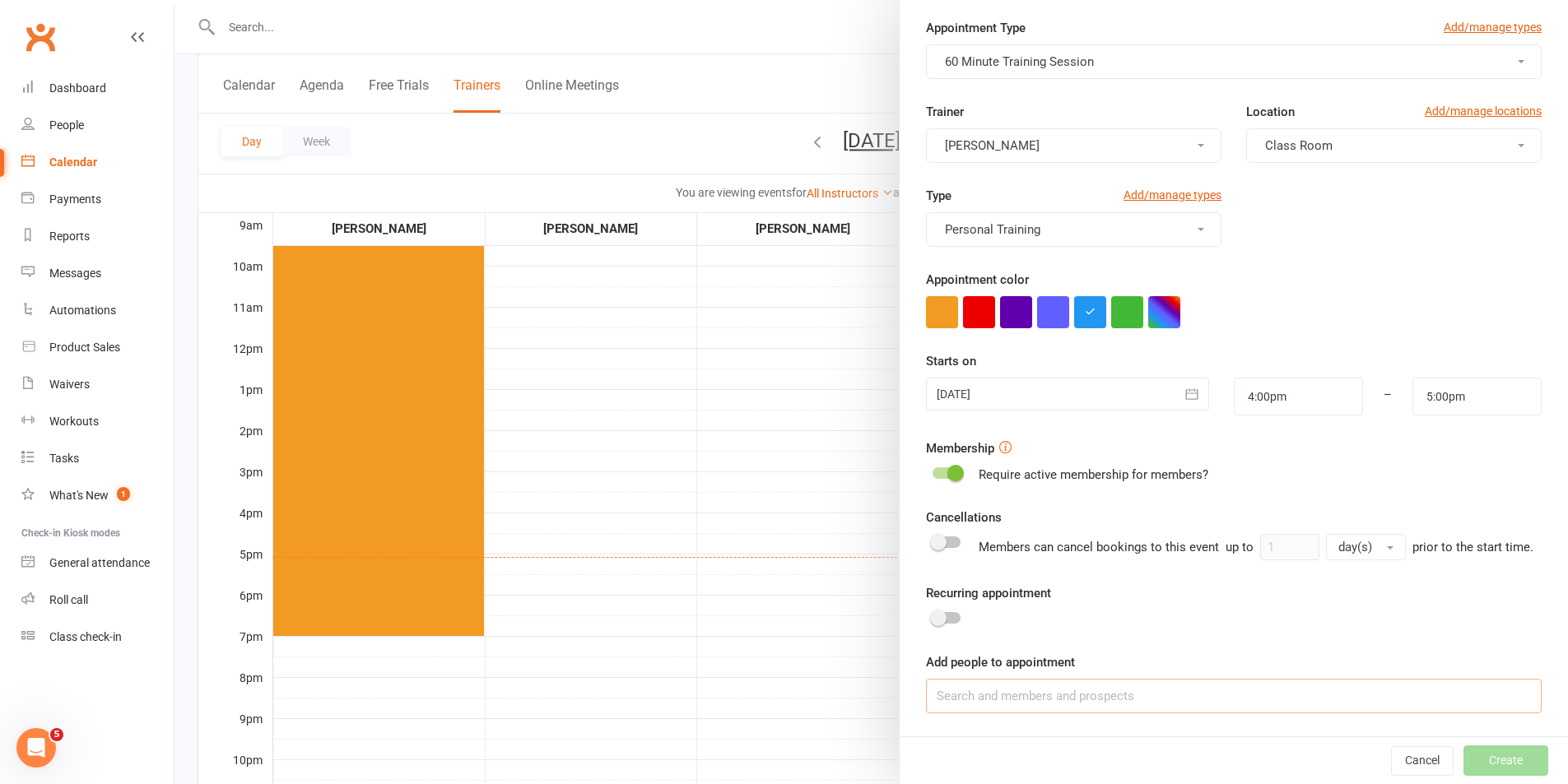
click at [974, 692] on input at bounding box center [1233, 695] width 615 height 35
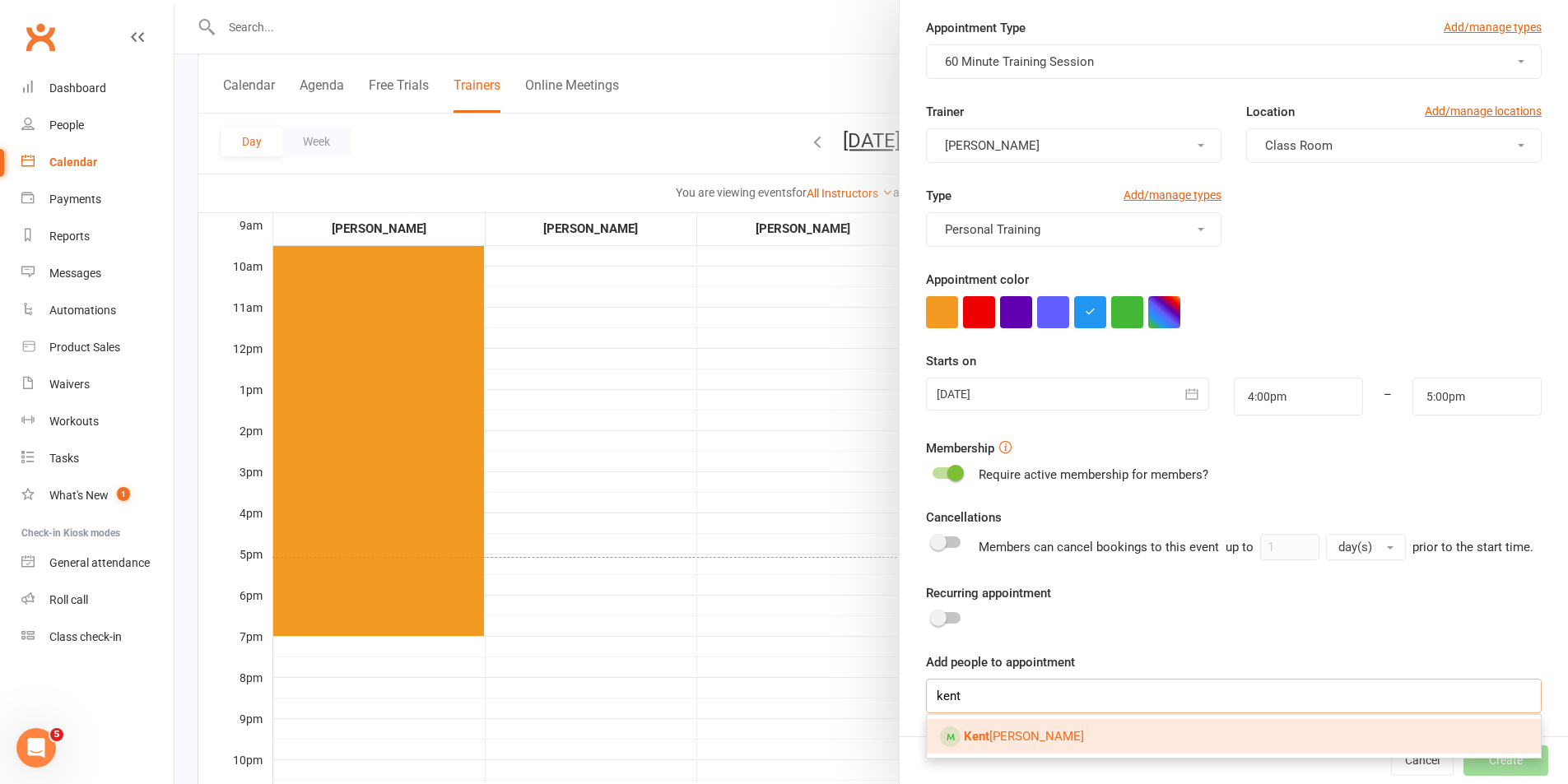
type input "kent"
click at [1068, 734] on link "Kent Hassan" at bounding box center [1233, 736] width 614 height 35
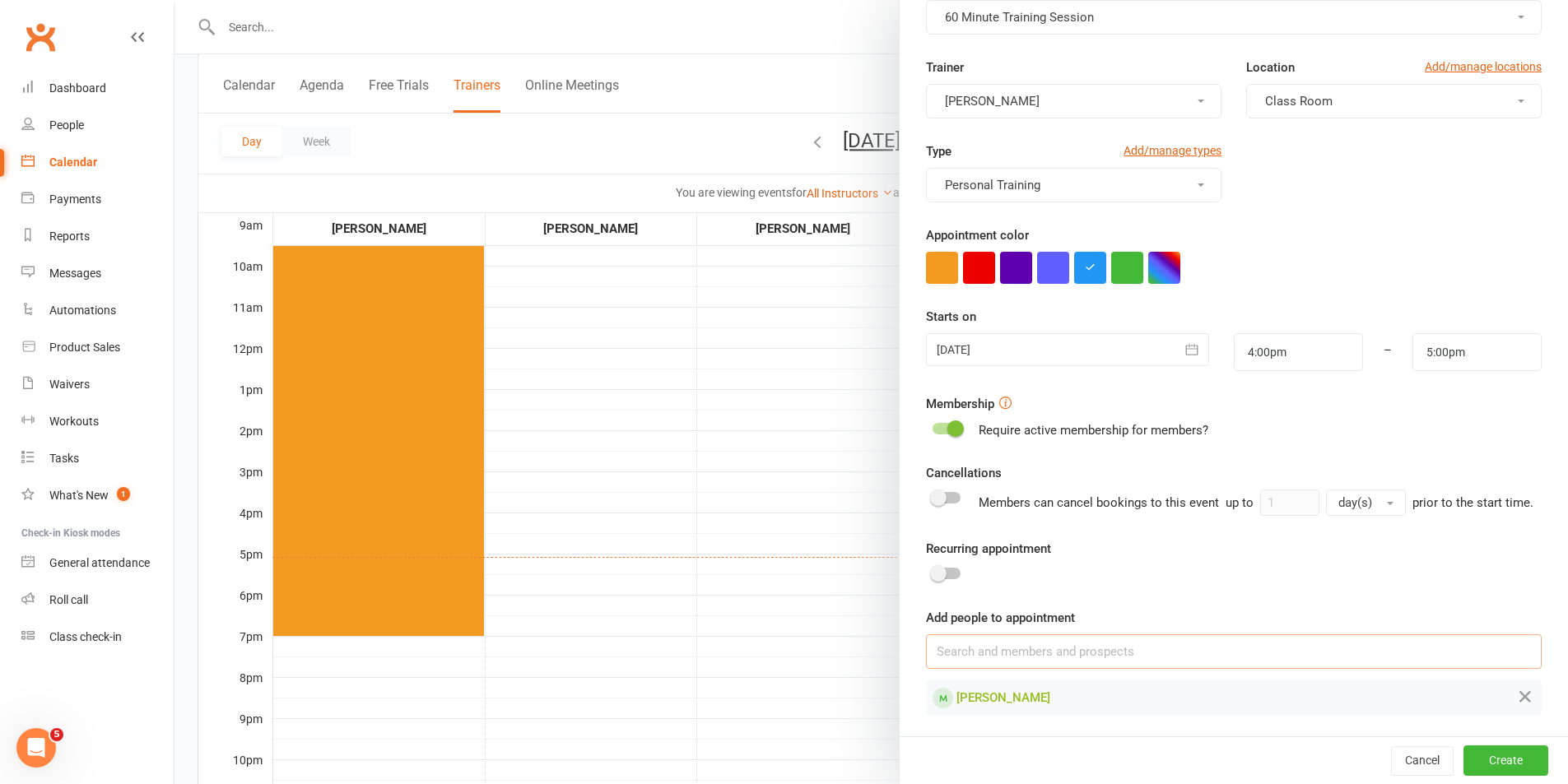
scroll to position [117, 0]
click at [1485, 763] on button "Create" at bounding box center [1505, 760] width 85 height 30
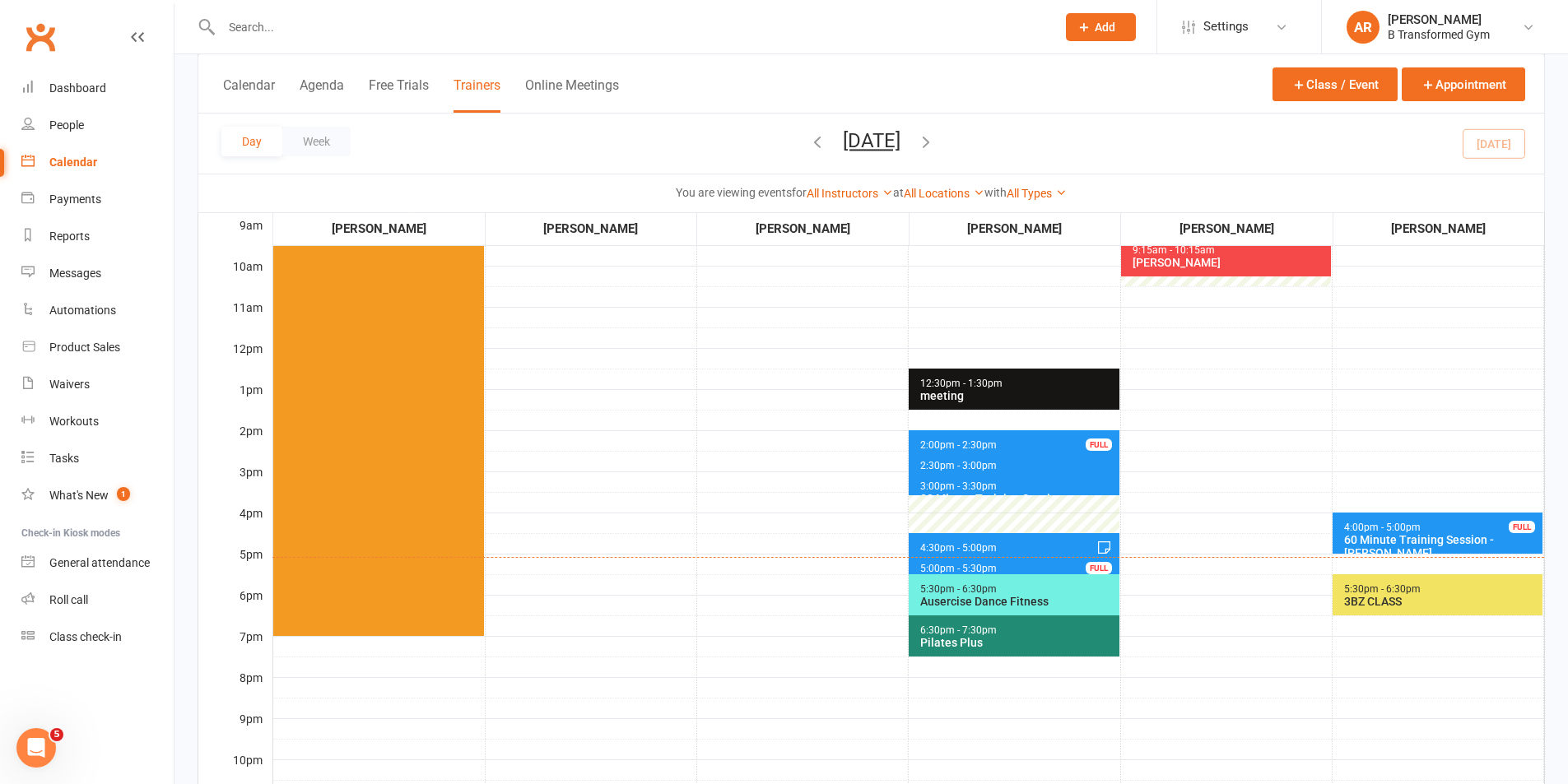
click at [1452, 597] on div "3BZ CLASS" at bounding box center [1441, 601] width 196 height 13
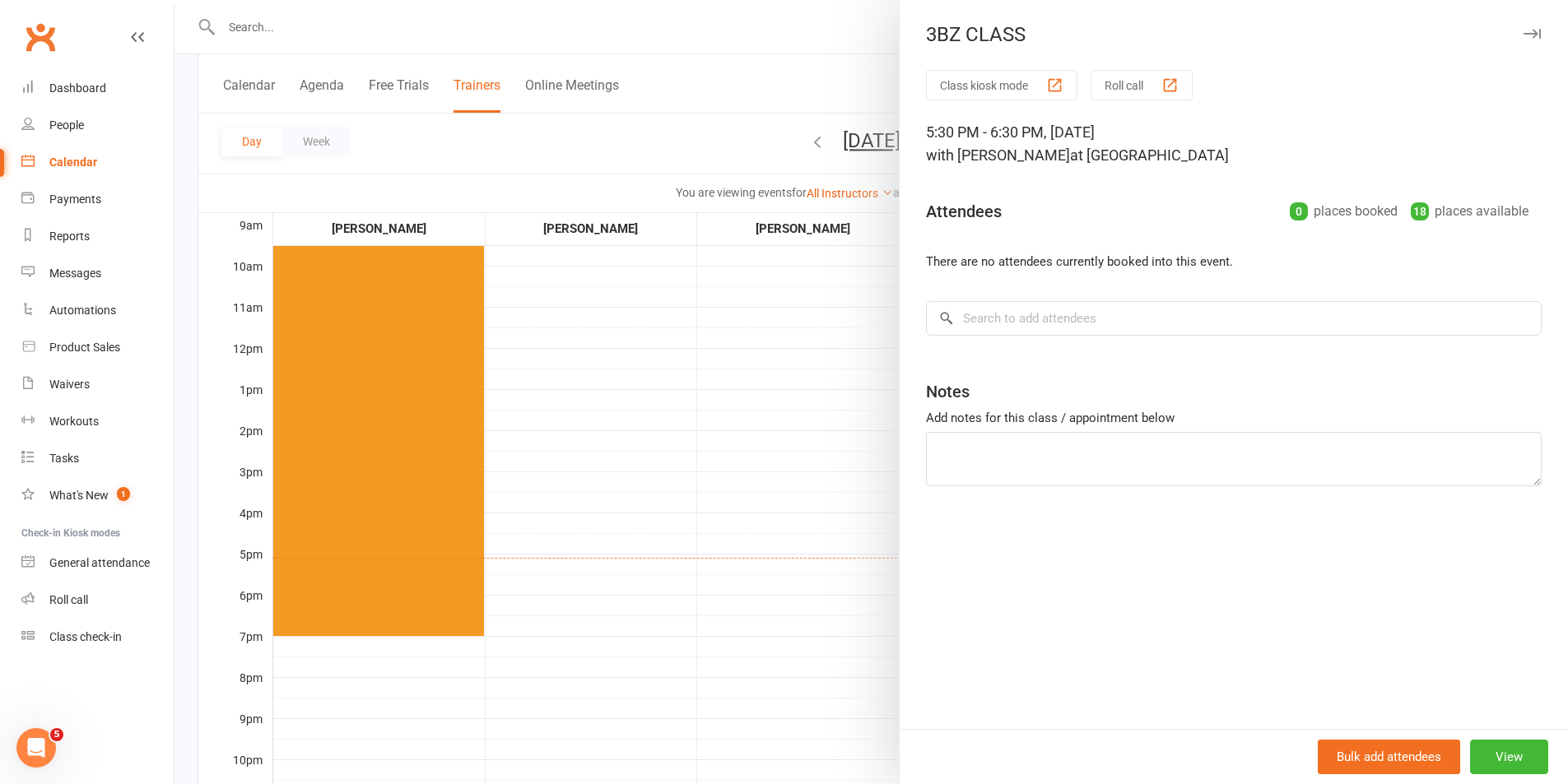
click at [521, 29] on div at bounding box center [871, 392] width 1394 height 784
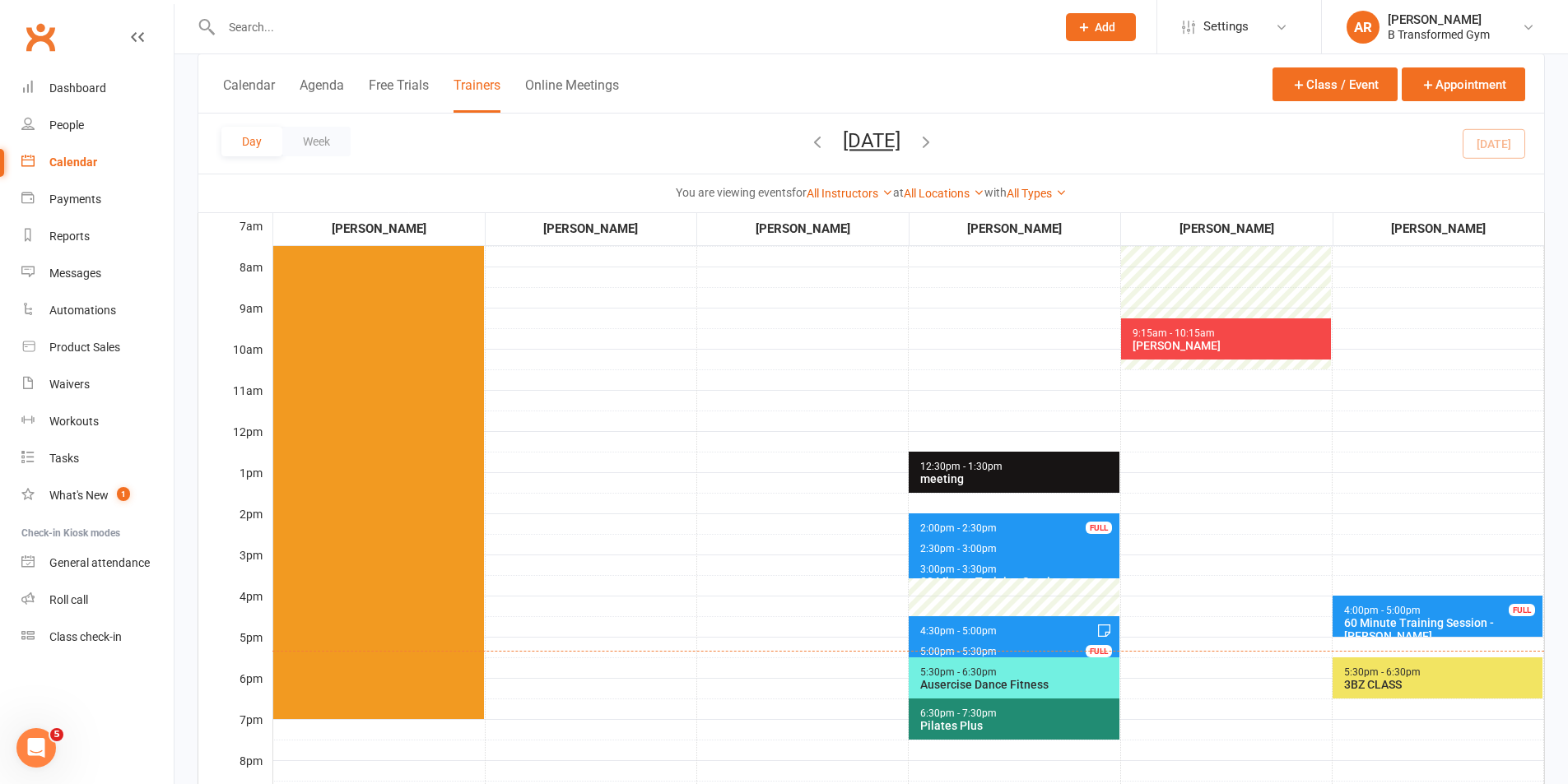
scroll to position [247, 0]
click at [1432, 685] on div "3BZ CLASS" at bounding box center [1441, 683] width 196 height 13
click at [1474, 687] on div "3BZ CLASS" at bounding box center [1441, 683] width 196 height 13
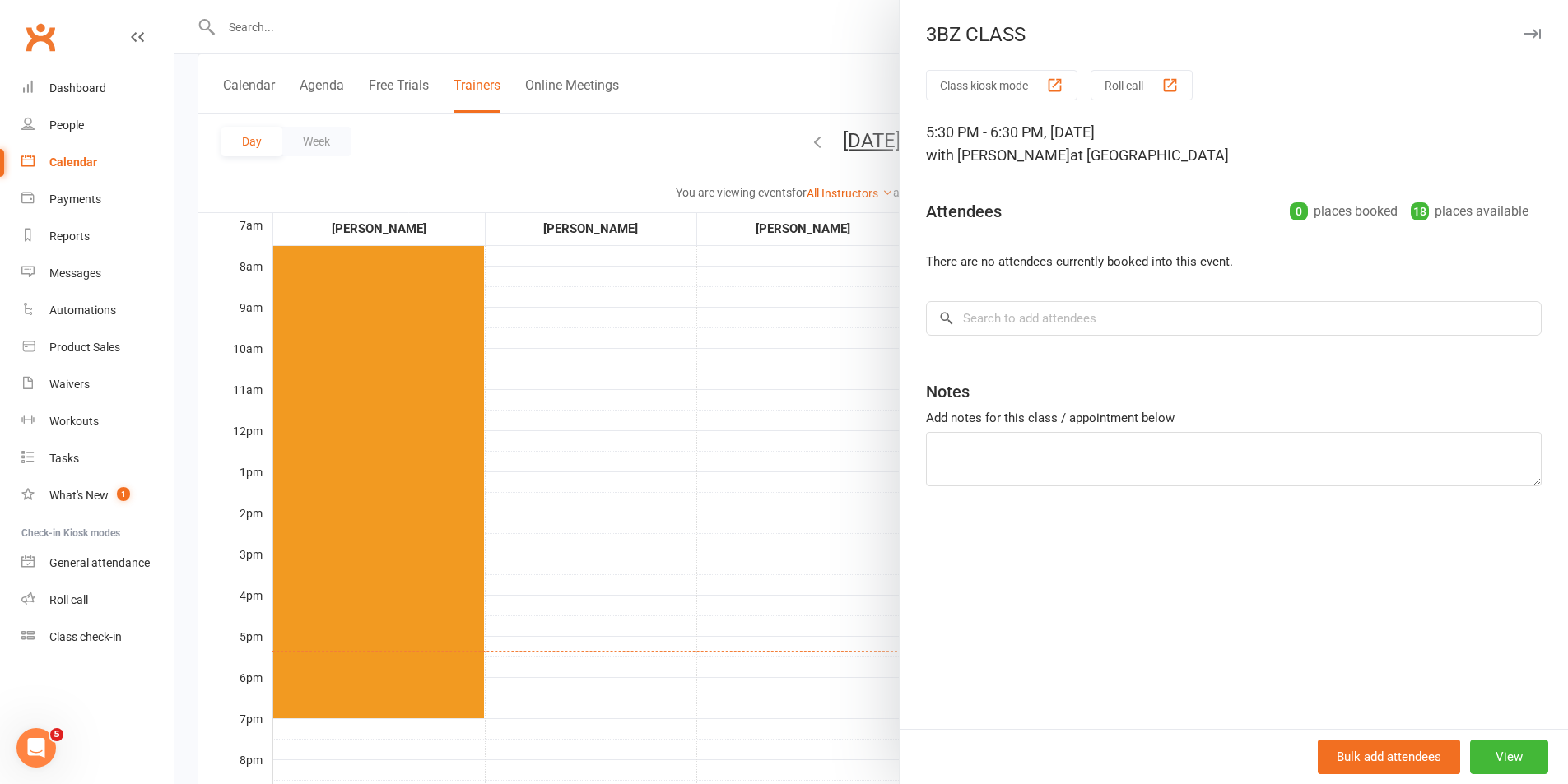
click at [621, 17] on div at bounding box center [871, 392] width 1394 height 784
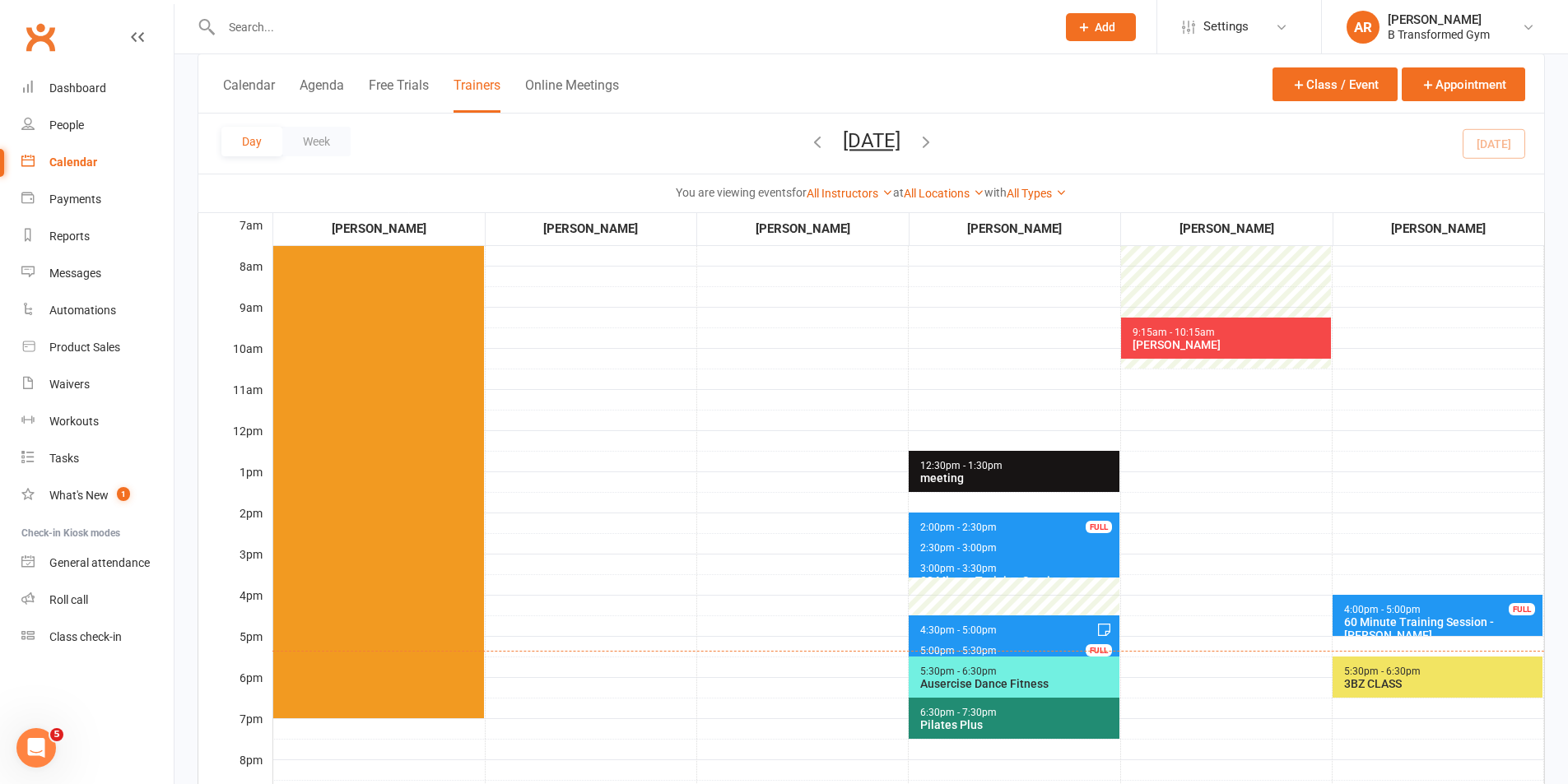
click at [1442, 686] on div "3BZ CLASS" at bounding box center [1441, 683] width 196 height 13
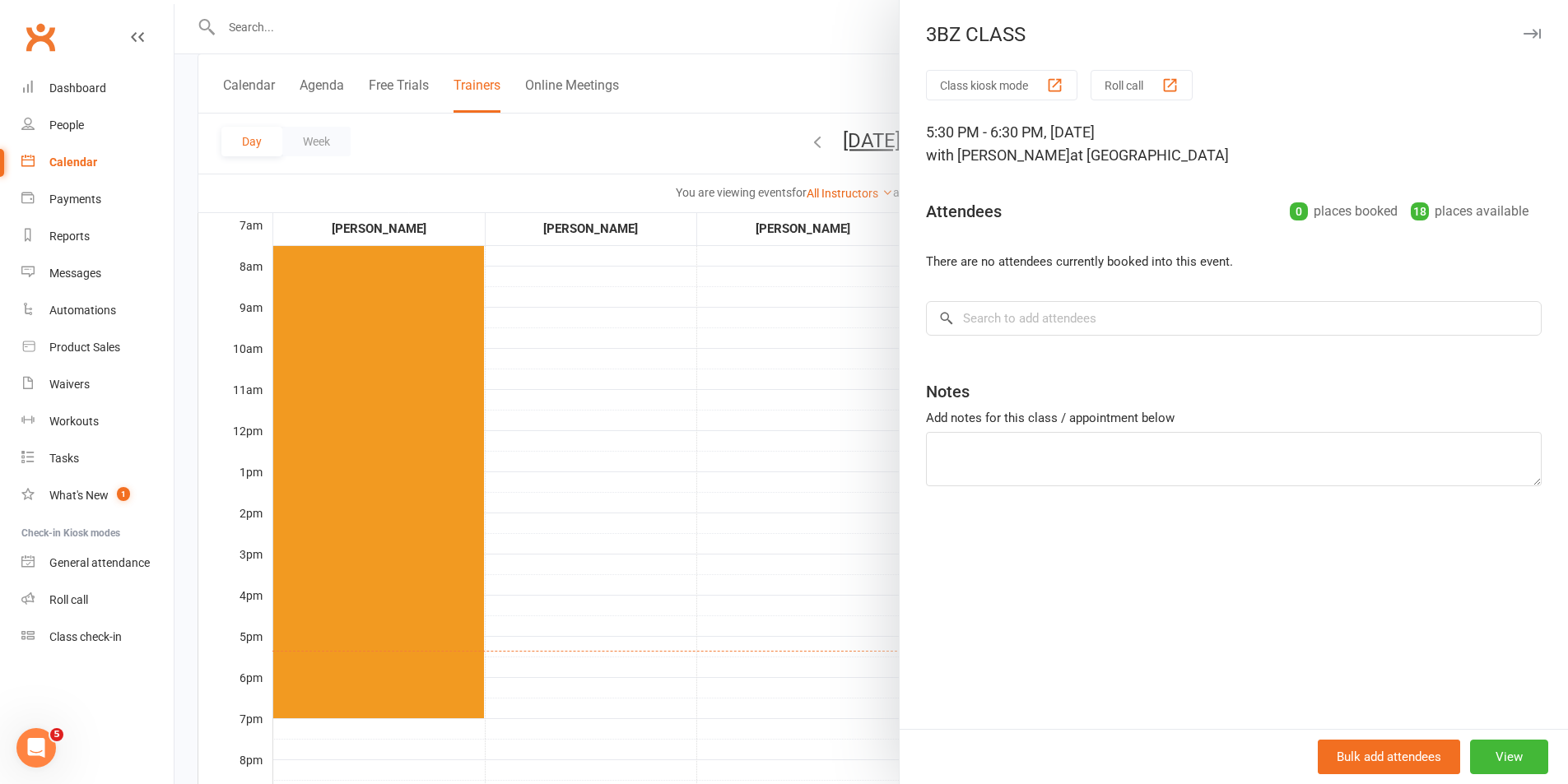
click at [756, 46] on div at bounding box center [871, 392] width 1394 height 784
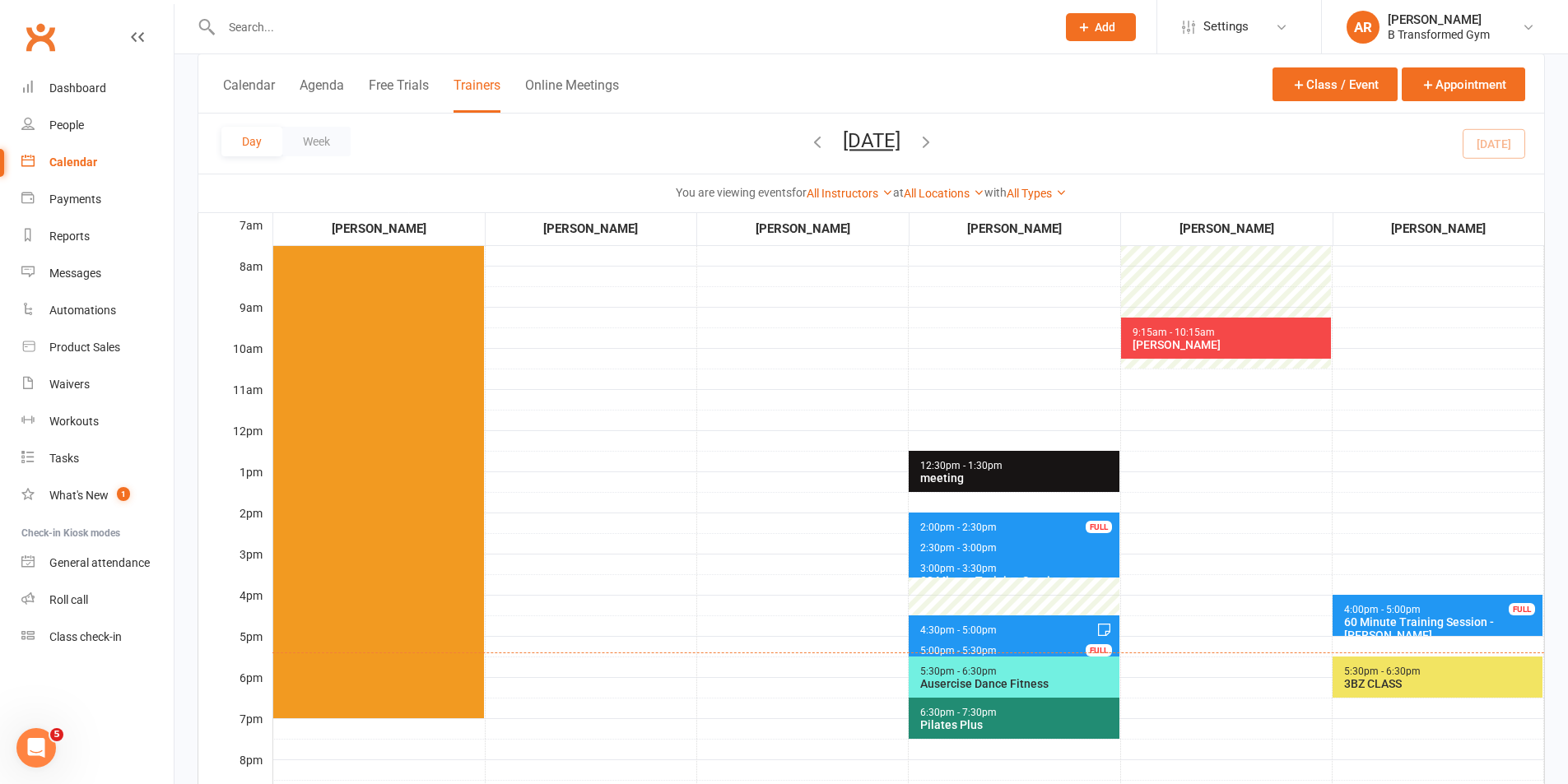
click at [1465, 677] on div "3BZ CLASS" at bounding box center [1441, 683] width 196 height 13
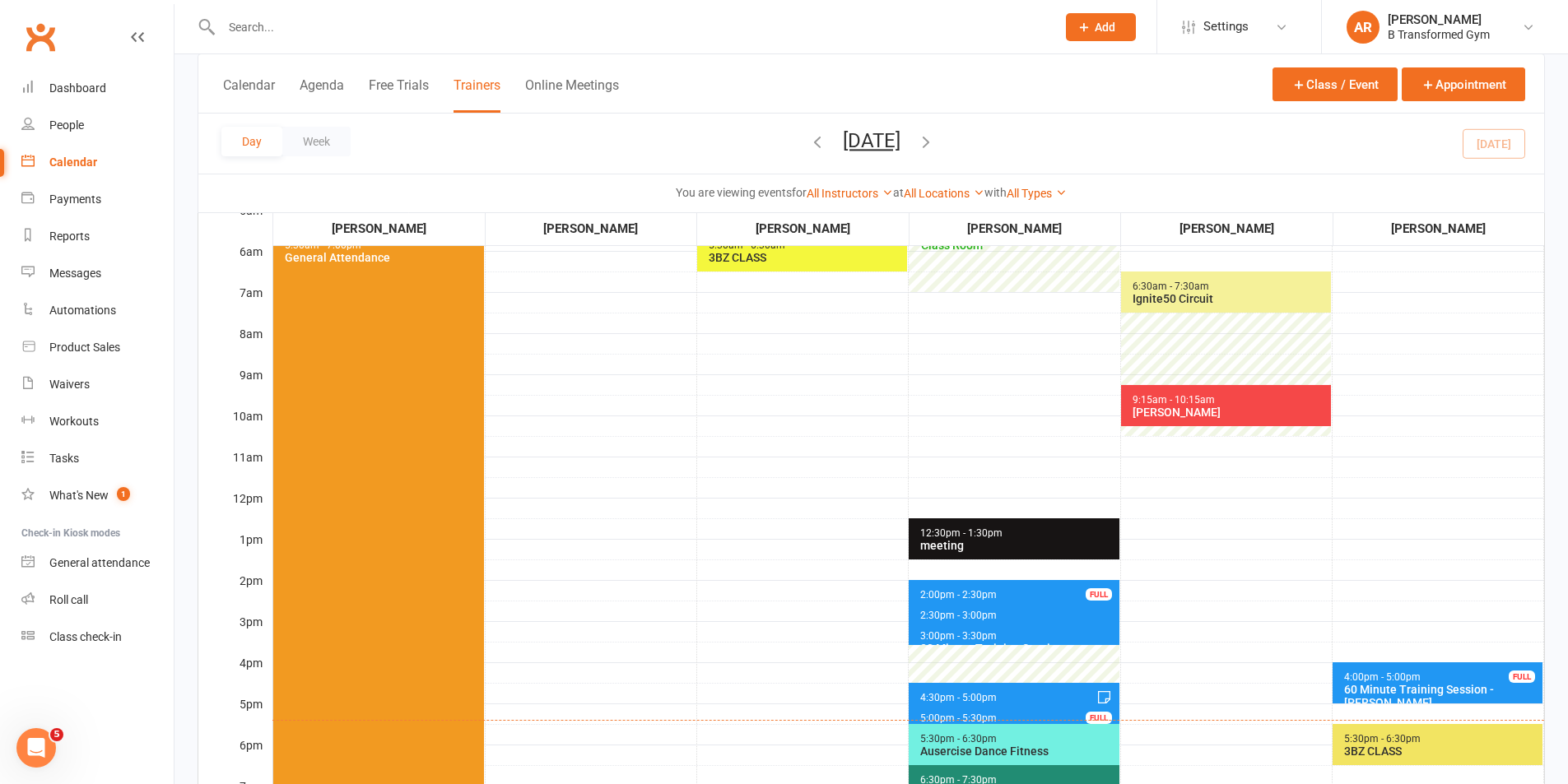
scroll to position [247, 0]
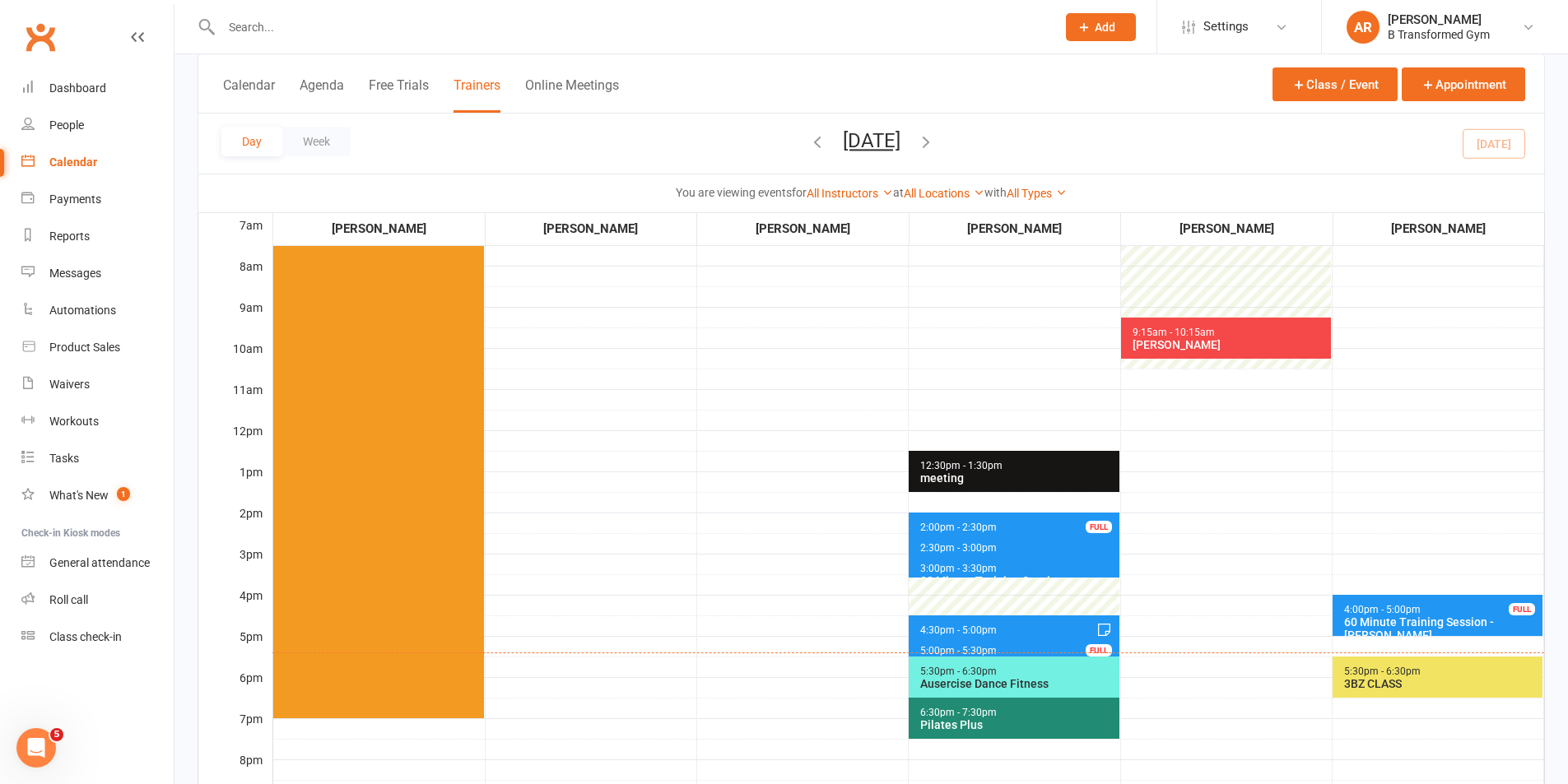
click at [1432, 679] on div "3BZ CLASS" at bounding box center [1441, 683] width 196 height 13
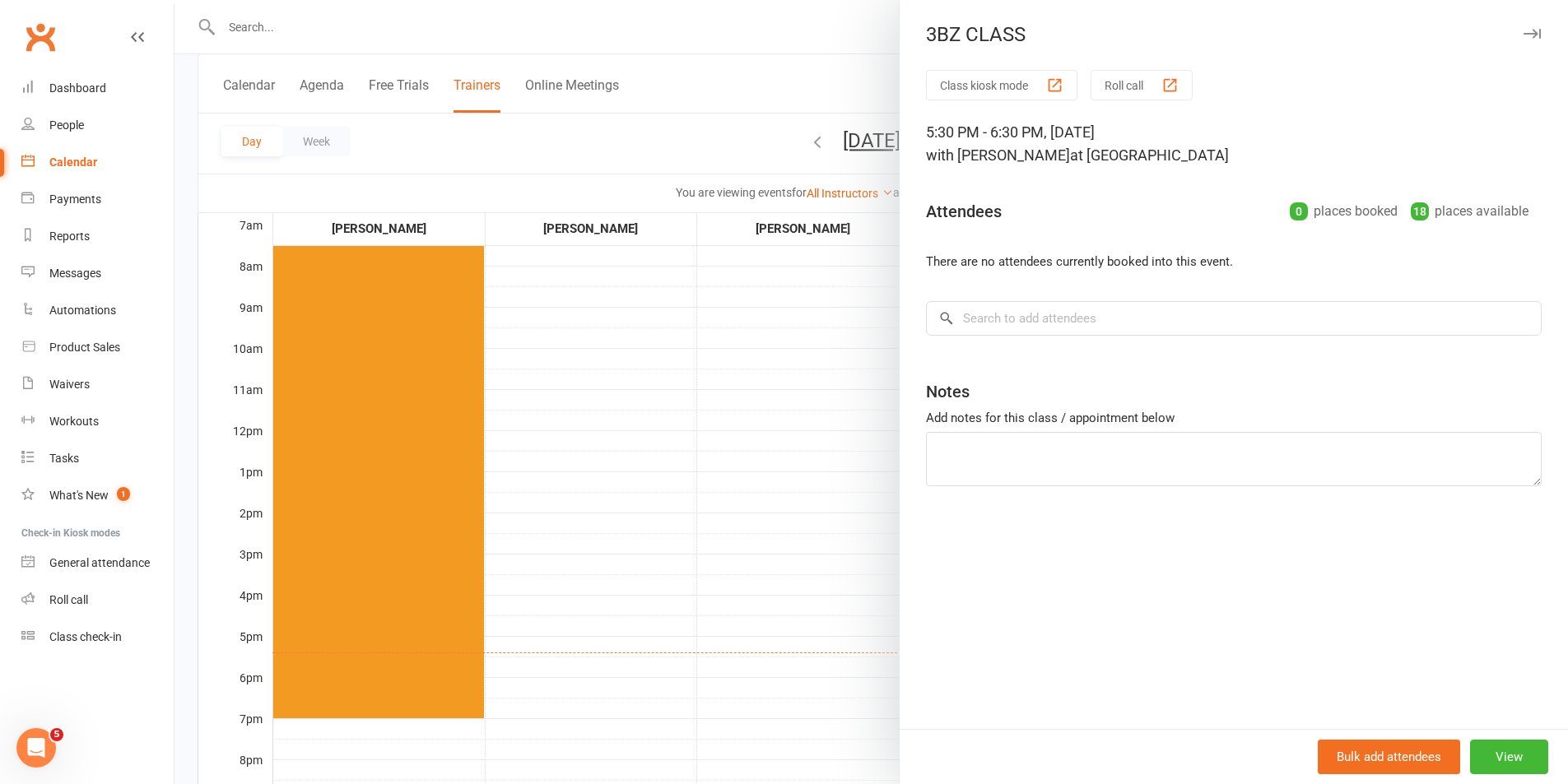
click at [432, 34] on div at bounding box center [871, 392] width 1394 height 784
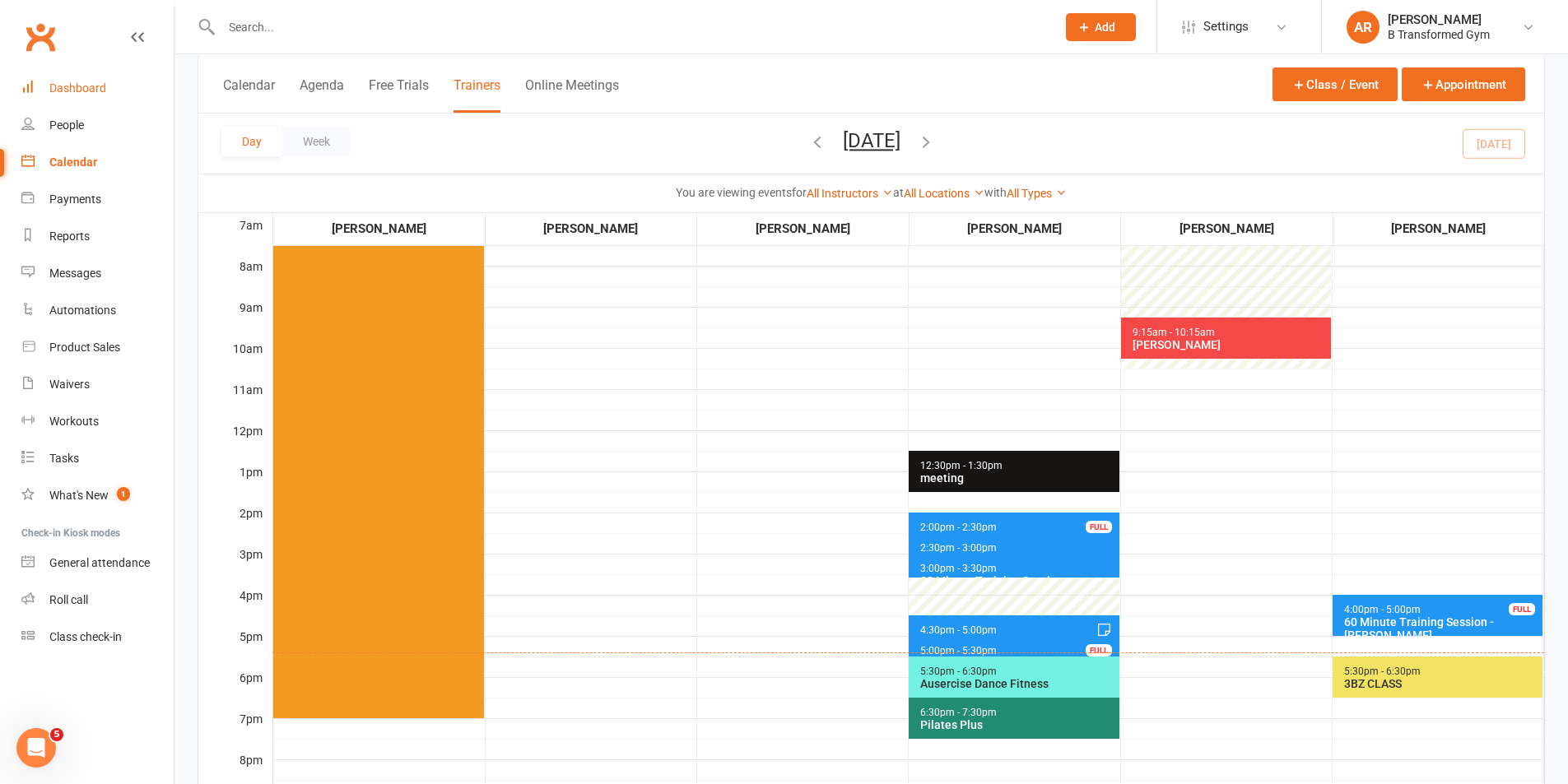
click at [81, 93] on div "Dashboard" at bounding box center [78, 88] width 57 height 13
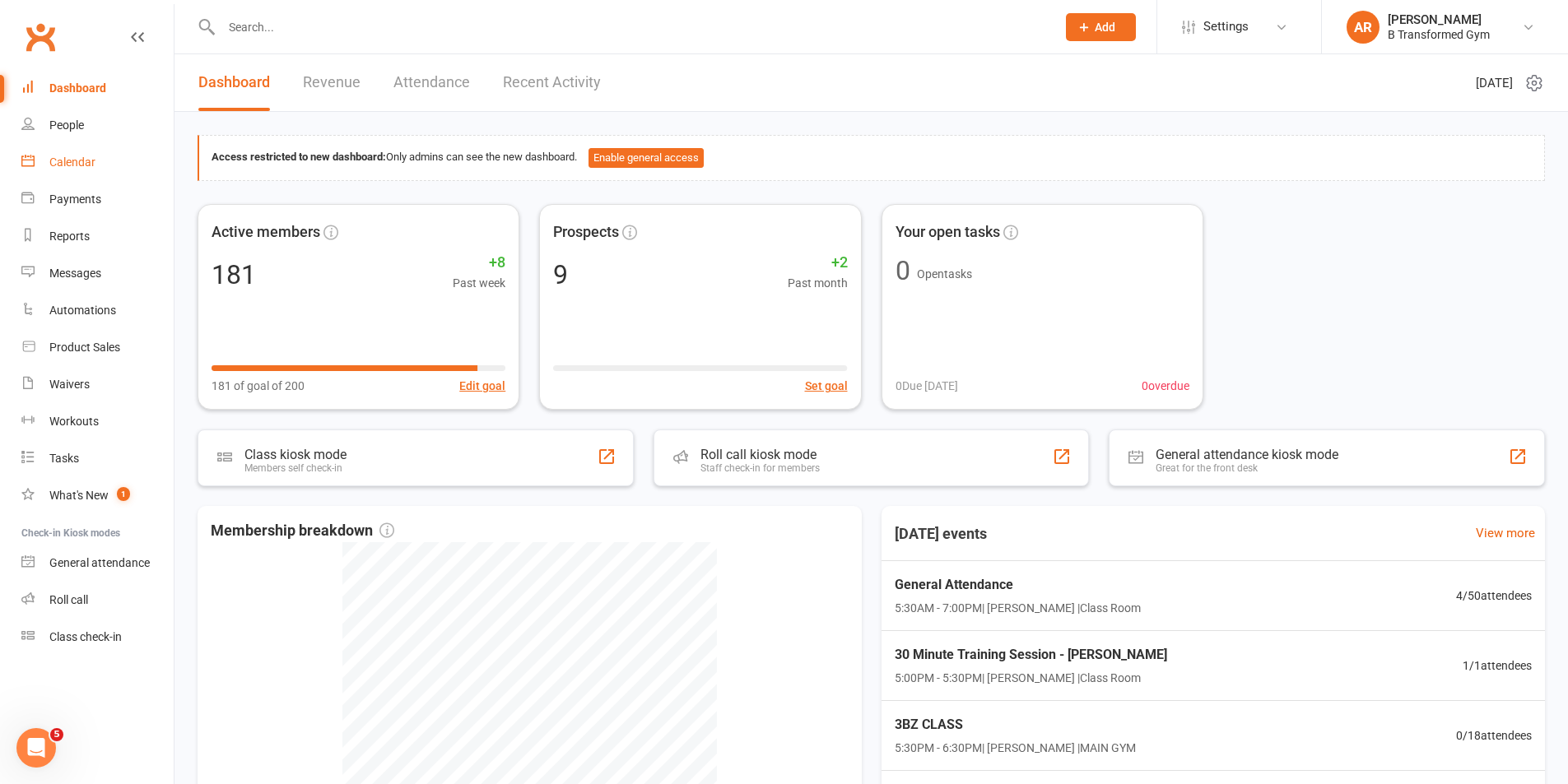
click at [62, 156] on div "Calendar" at bounding box center [73, 161] width 46 height 13
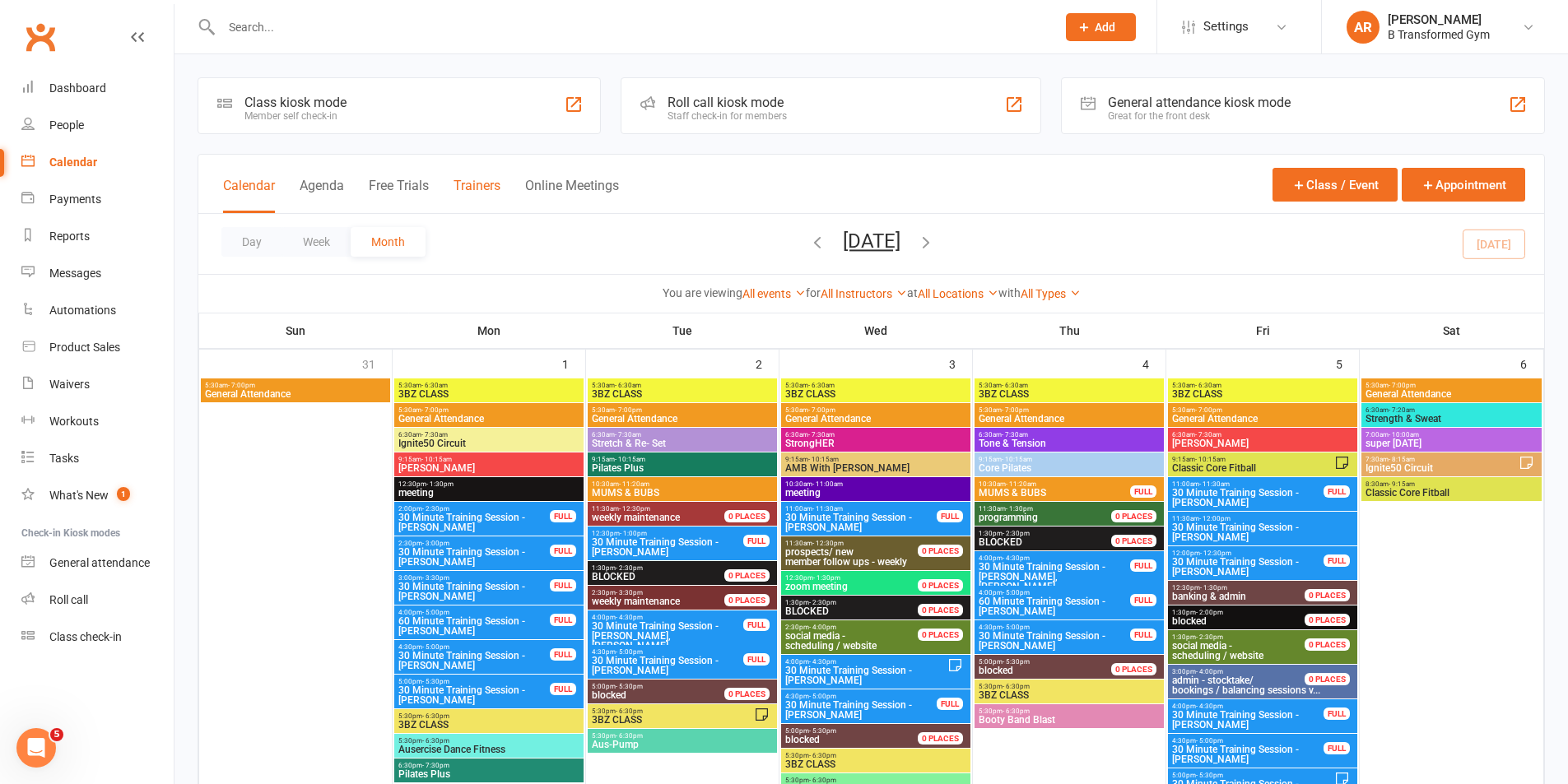
click at [497, 189] on button "Trainers" at bounding box center [477, 196] width 47 height 36
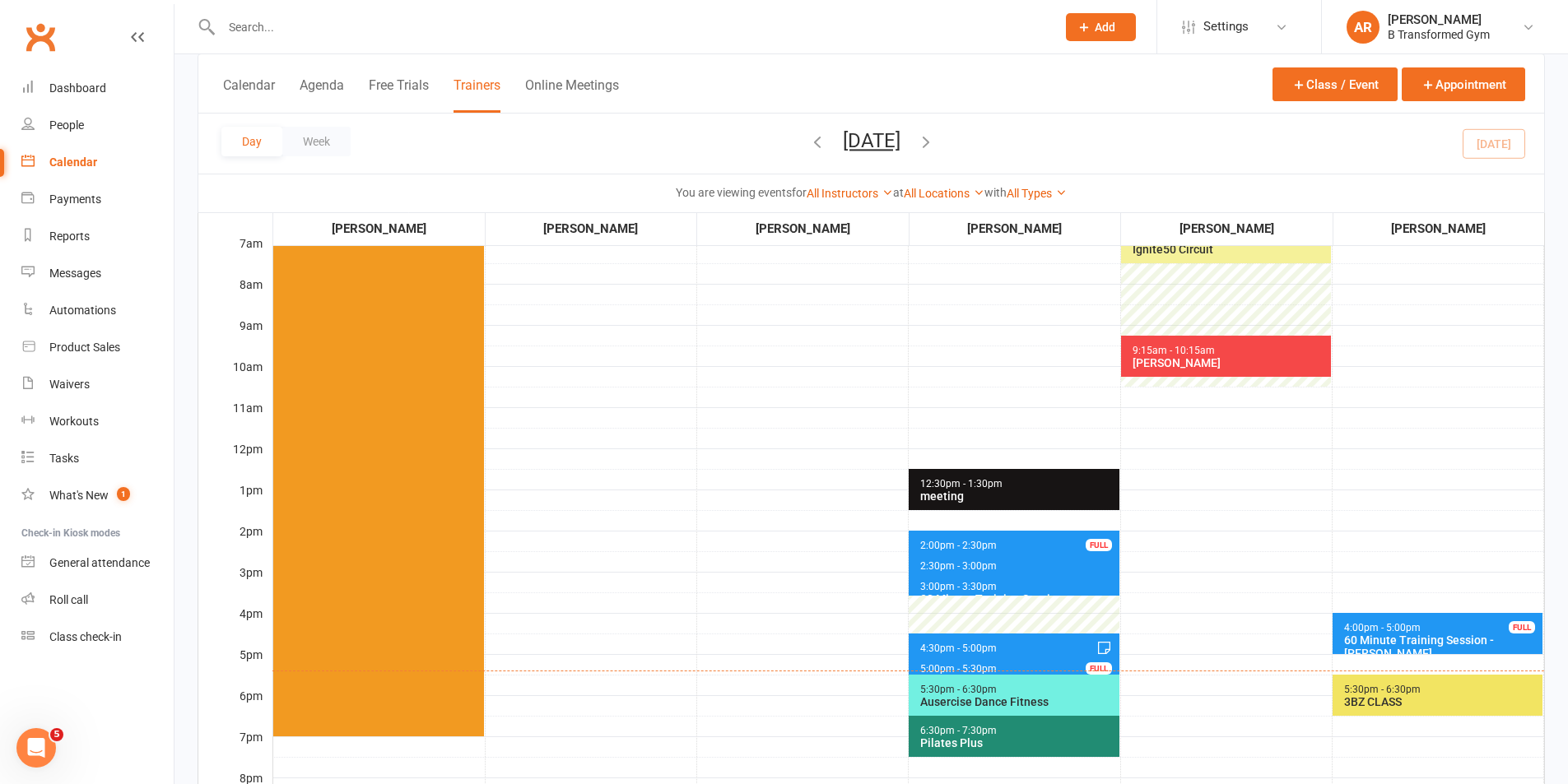
scroll to position [247, 0]
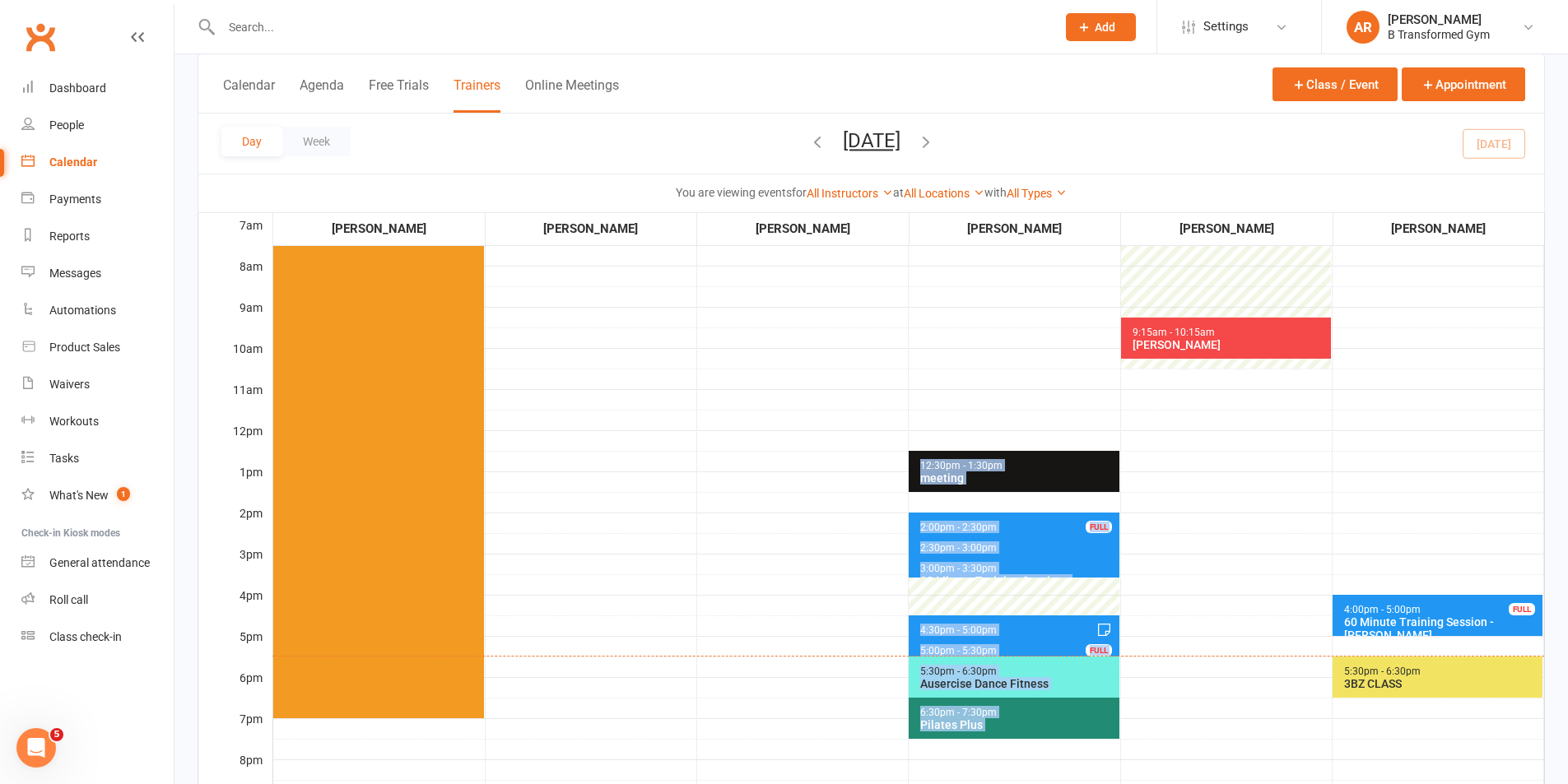
drag, startPoint x: 914, startPoint y: 653, endPoint x: 477, endPoint y: 561, distance: 446.6
click at [544, 639] on tr "5:30am - 7:00pm General Attendance 5:30am - 6:30am 3BZ CLASS 12:30pm - 1:30pm m…" at bounding box center [908, 511] width 1270 height 823
click at [882, 139] on button "Monday, Sep 15, 2025" at bounding box center [872, 140] width 58 height 23
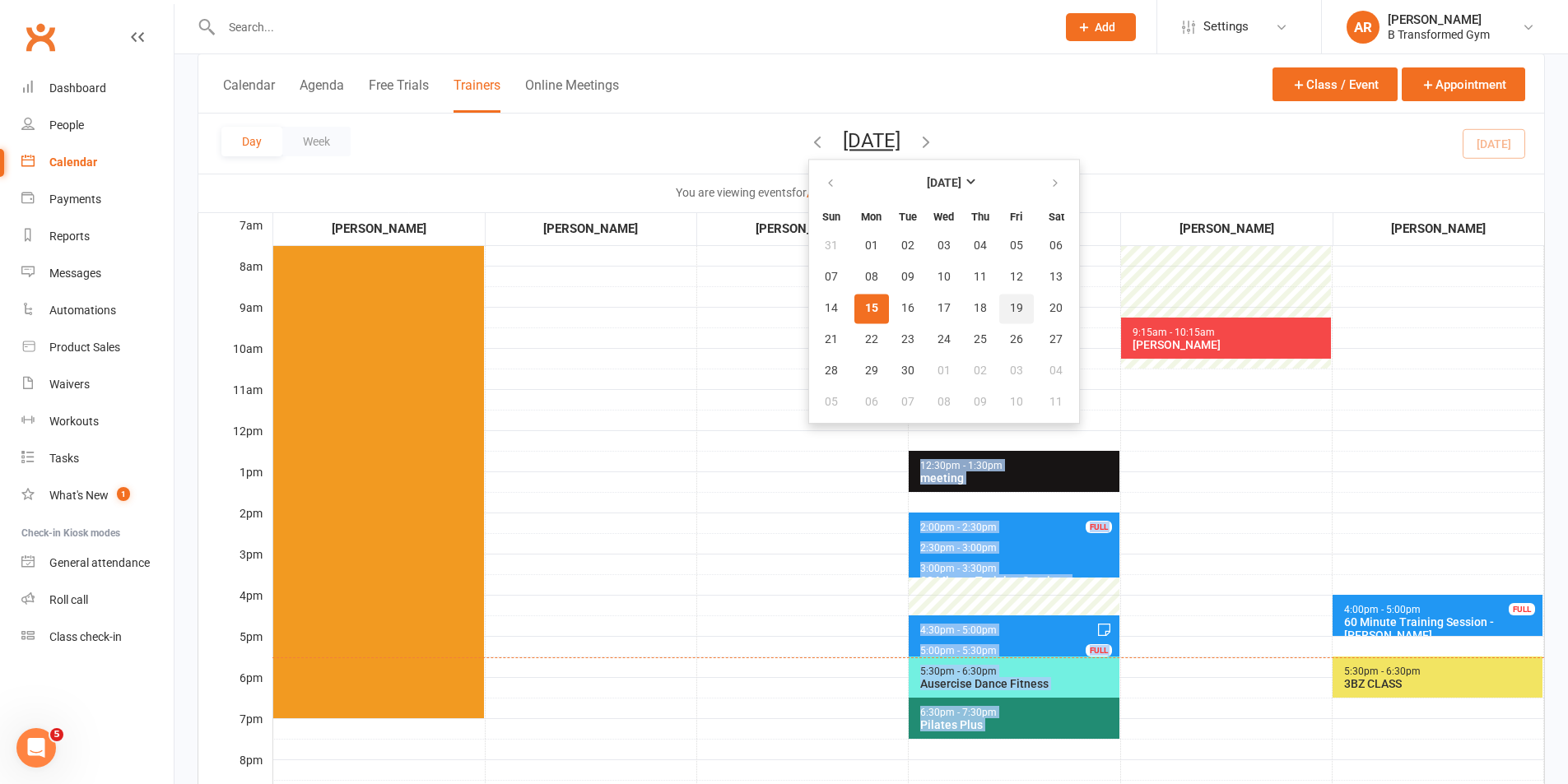
click at [1009, 308] on span "19" at bounding box center [1015, 307] width 13 height 13
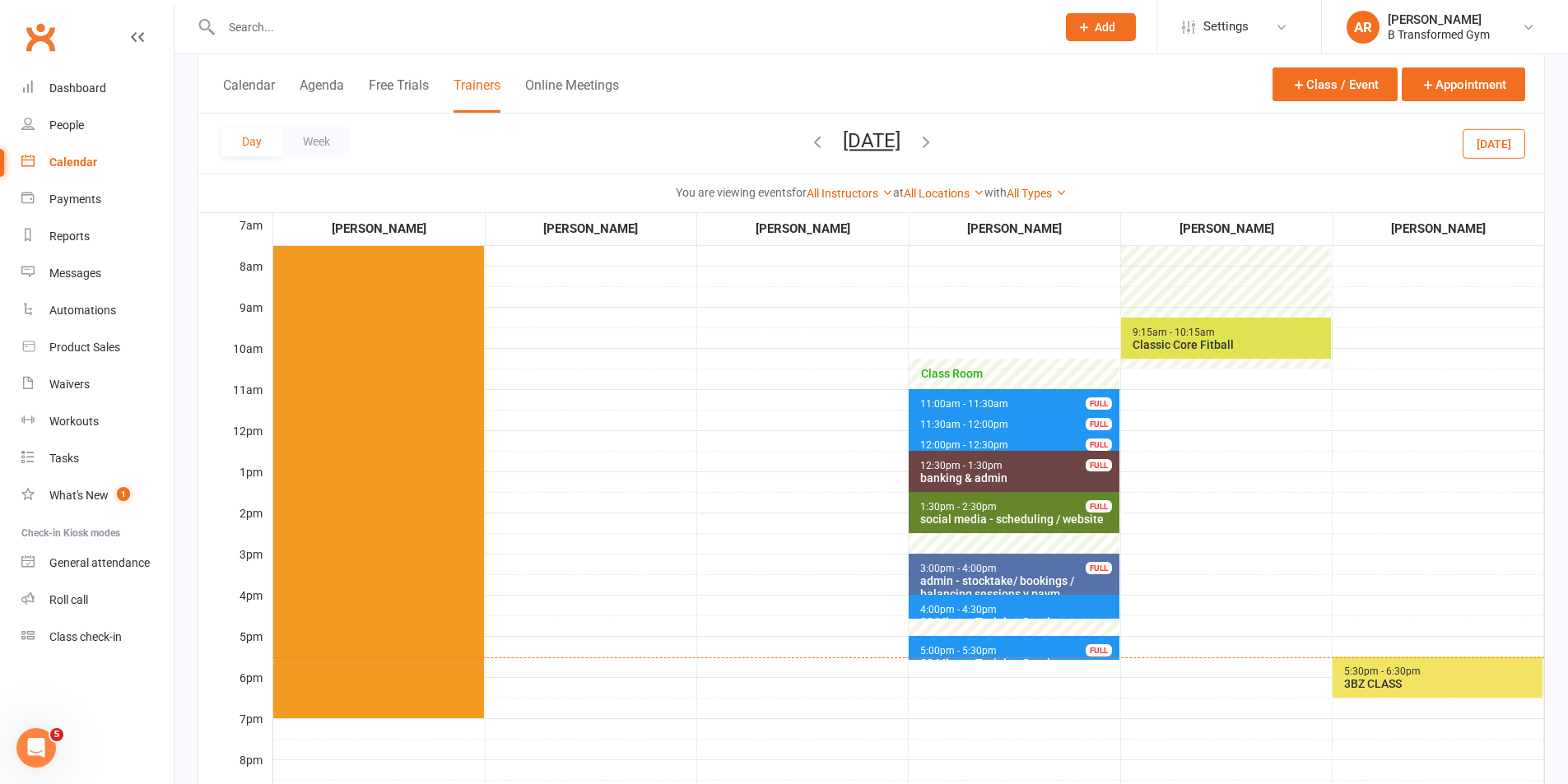
click at [979, 399] on span "11:00am - 11:30am" at bounding box center [964, 404] width 90 height 12
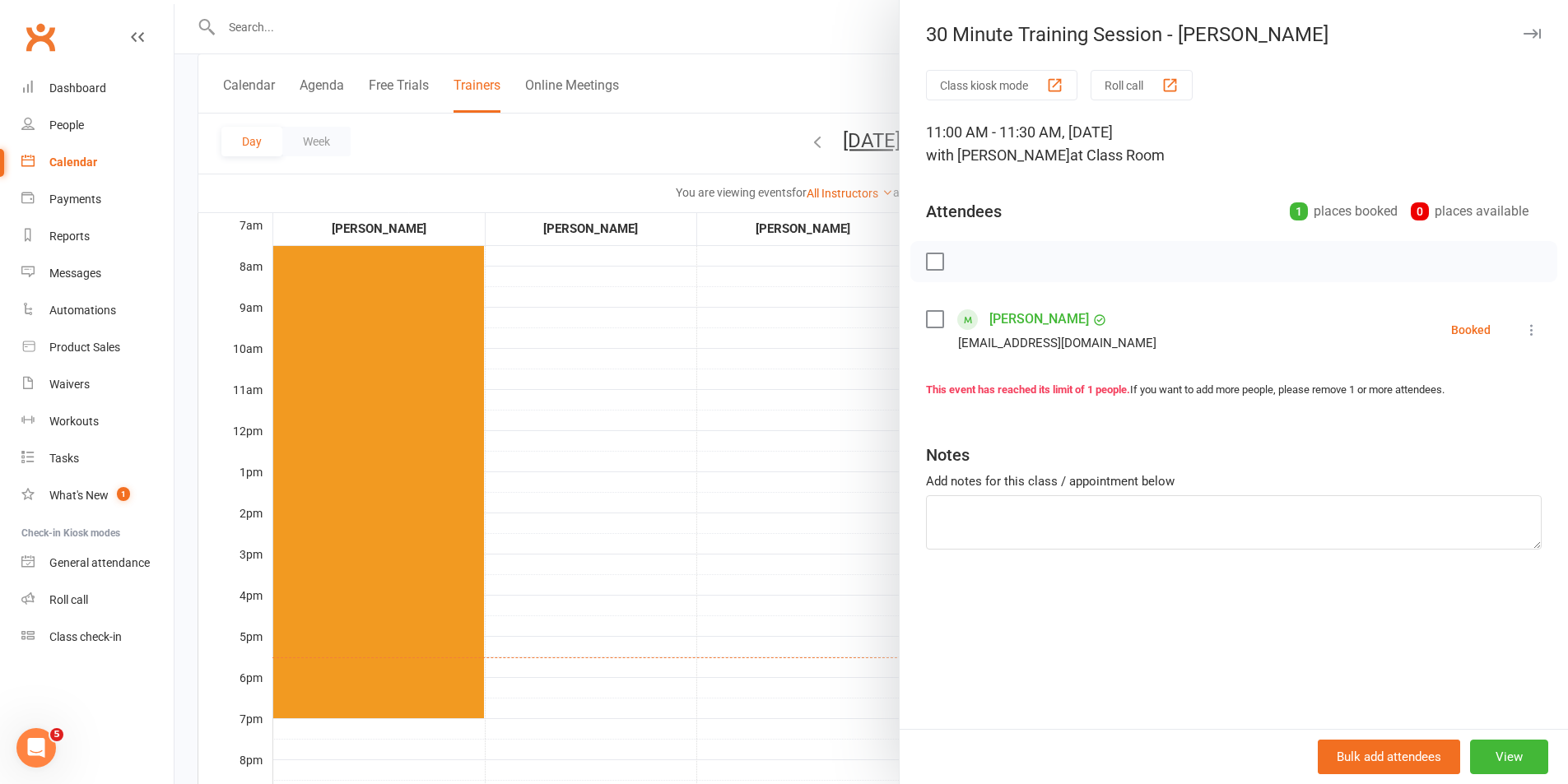
click at [931, 319] on label at bounding box center [934, 318] width 17 height 17
click at [1066, 254] on icon "button" at bounding box center [1075, 262] width 18 height 18
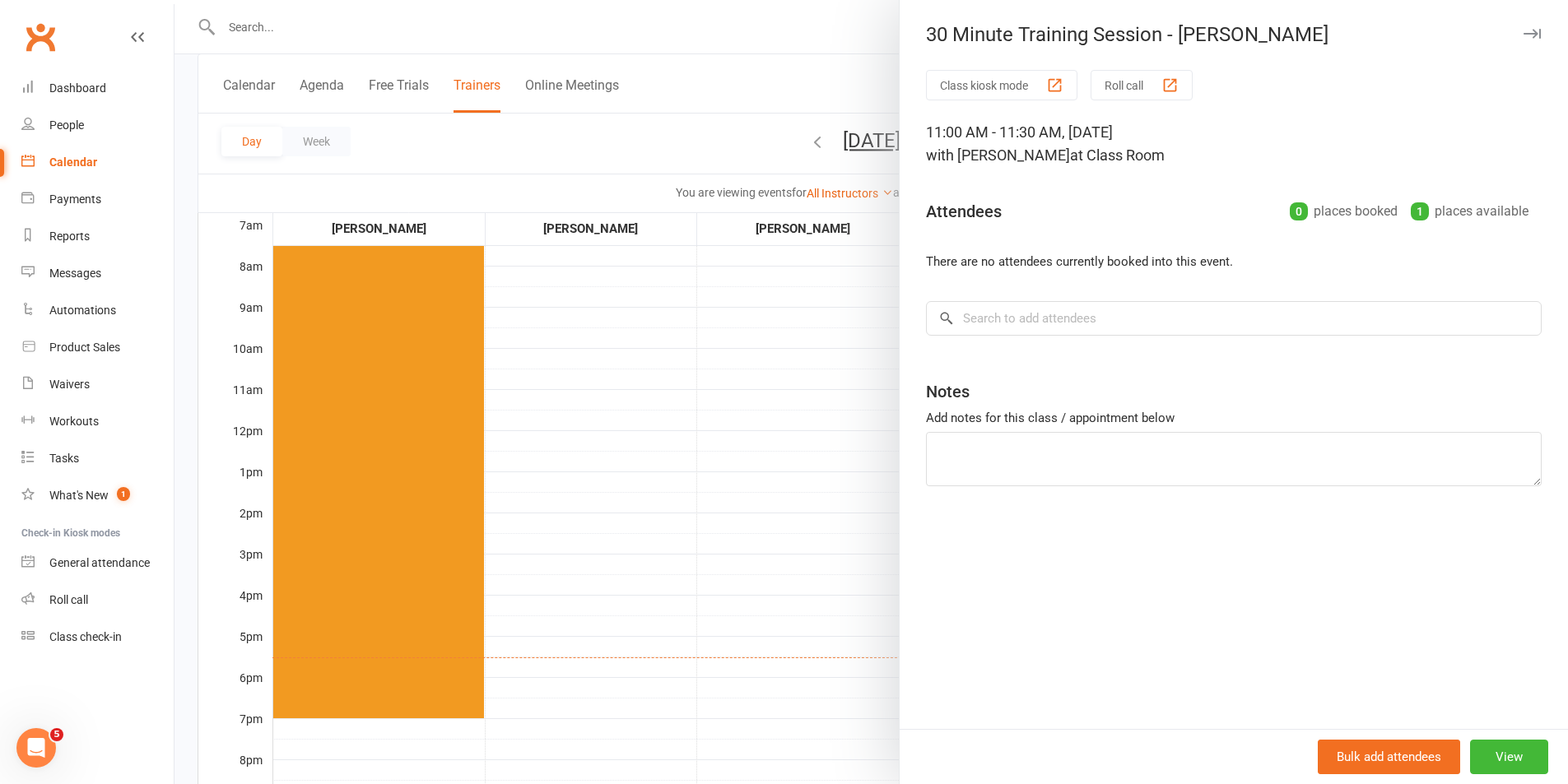
click at [853, 352] on div at bounding box center [871, 392] width 1394 height 784
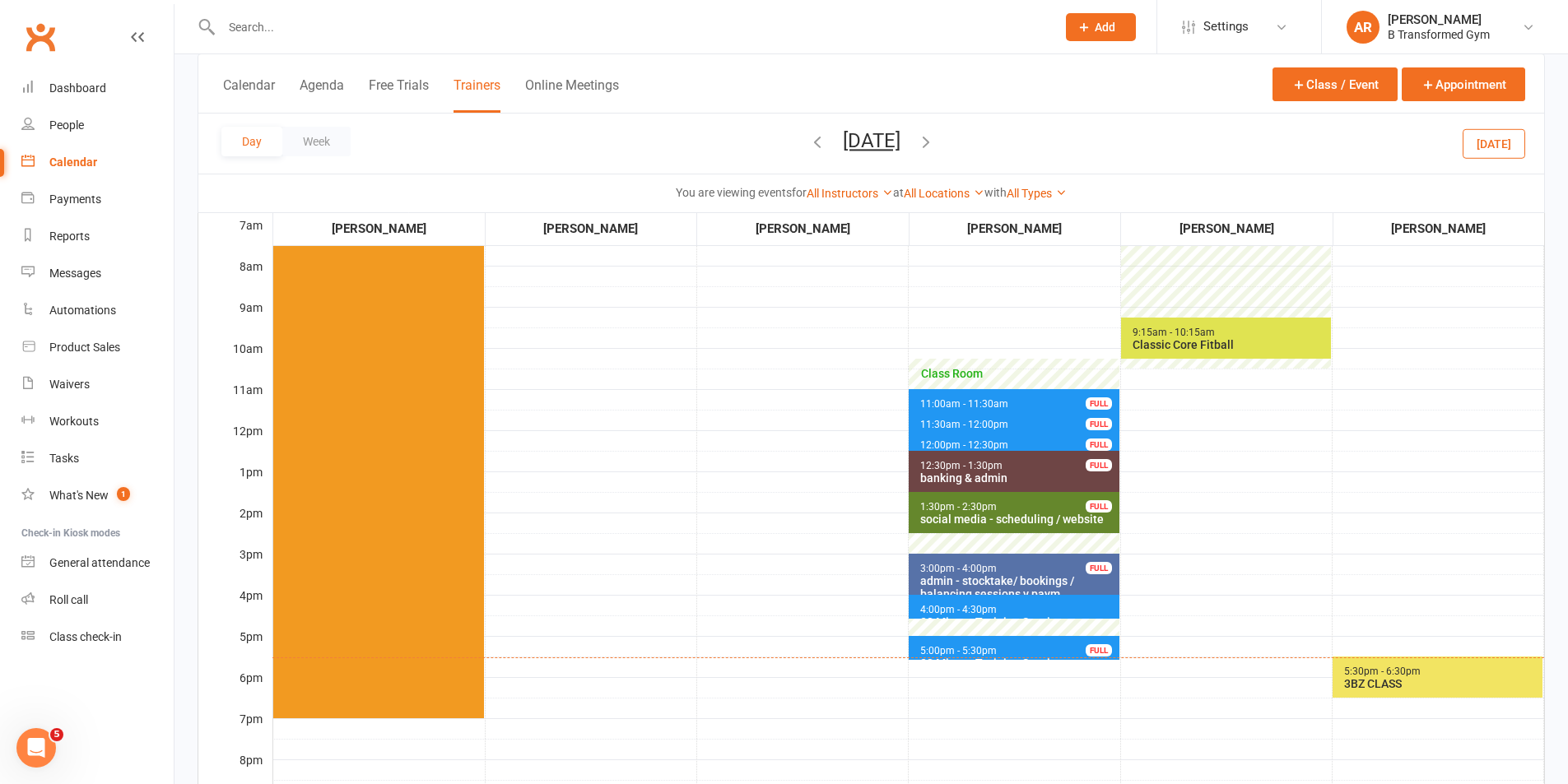
click at [1016, 421] on span "11:30am - 12:00pm 30 Minute Training Session - Kerrie Yates FULL" at bounding box center [1013, 422] width 210 height 24
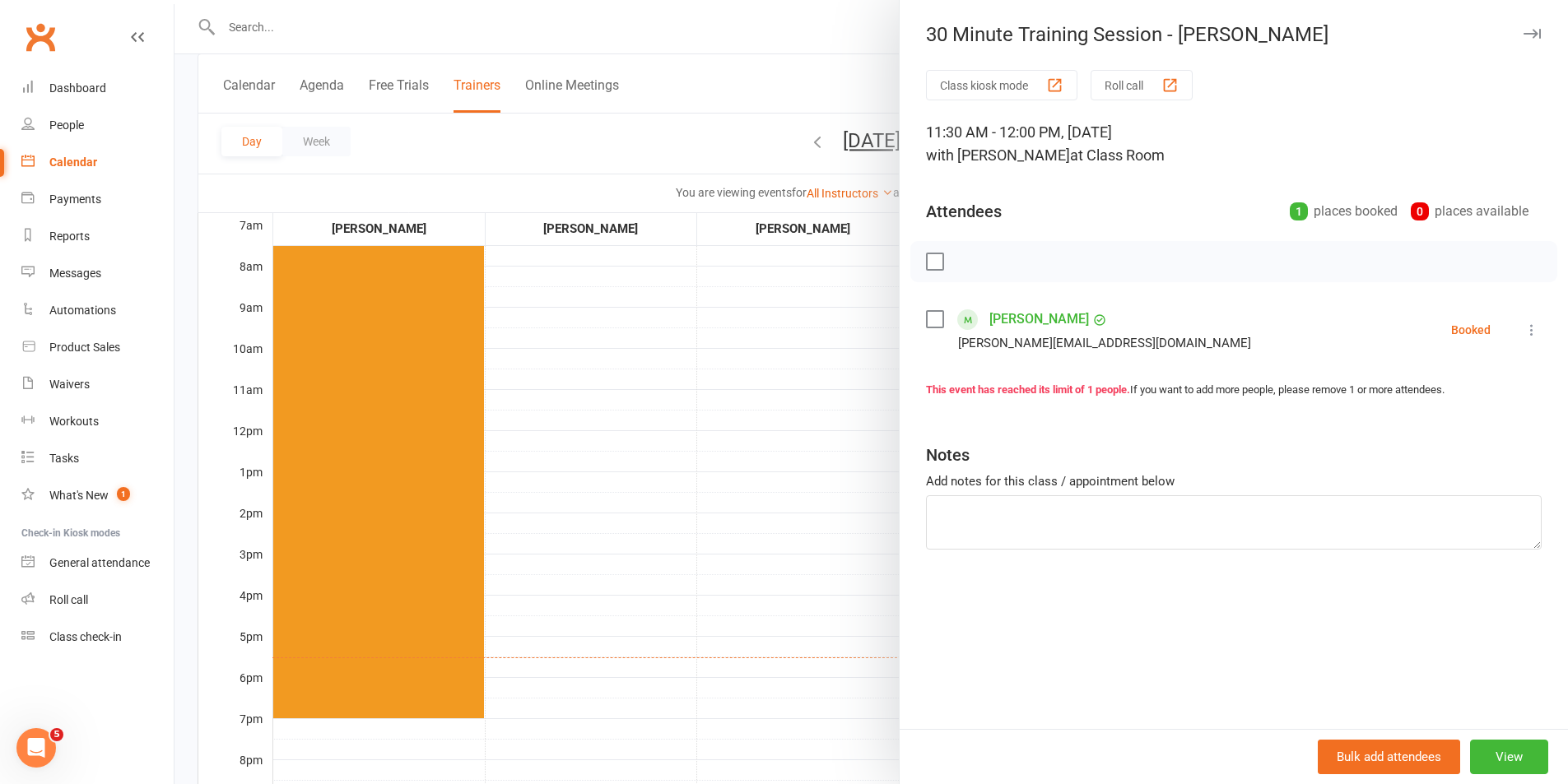
drag, startPoint x: 662, startPoint y: 443, endPoint x: 763, endPoint y: 445, distance: 101.0
click at [667, 442] on div at bounding box center [871, 392] width 1394 height 784
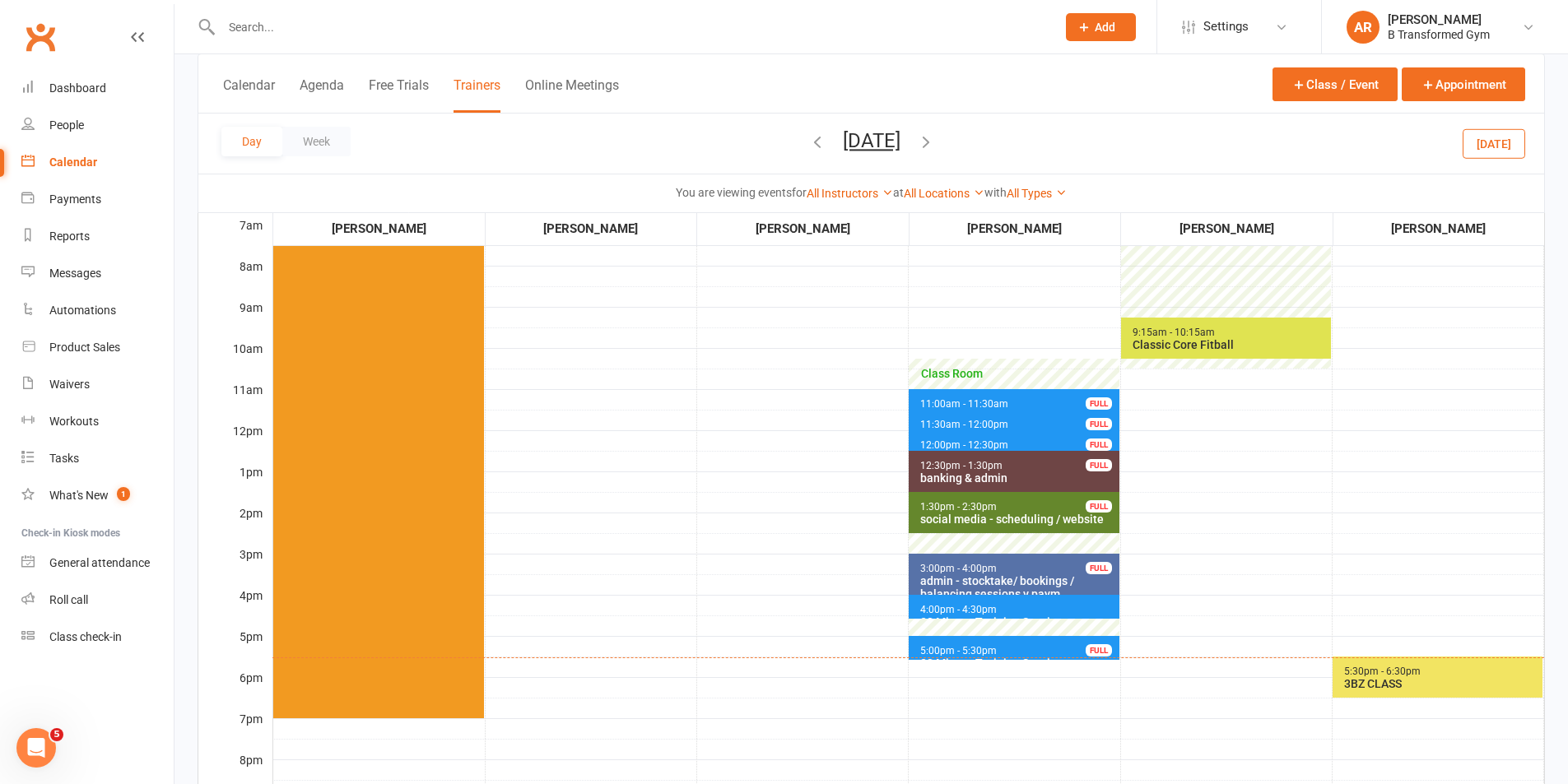
click at [928, 438] on span "12:00pm - 12:30pm 30 Minute Training Session - Meryl Thomas FULL" at bounding box center [1013, 442] width 210 height 24
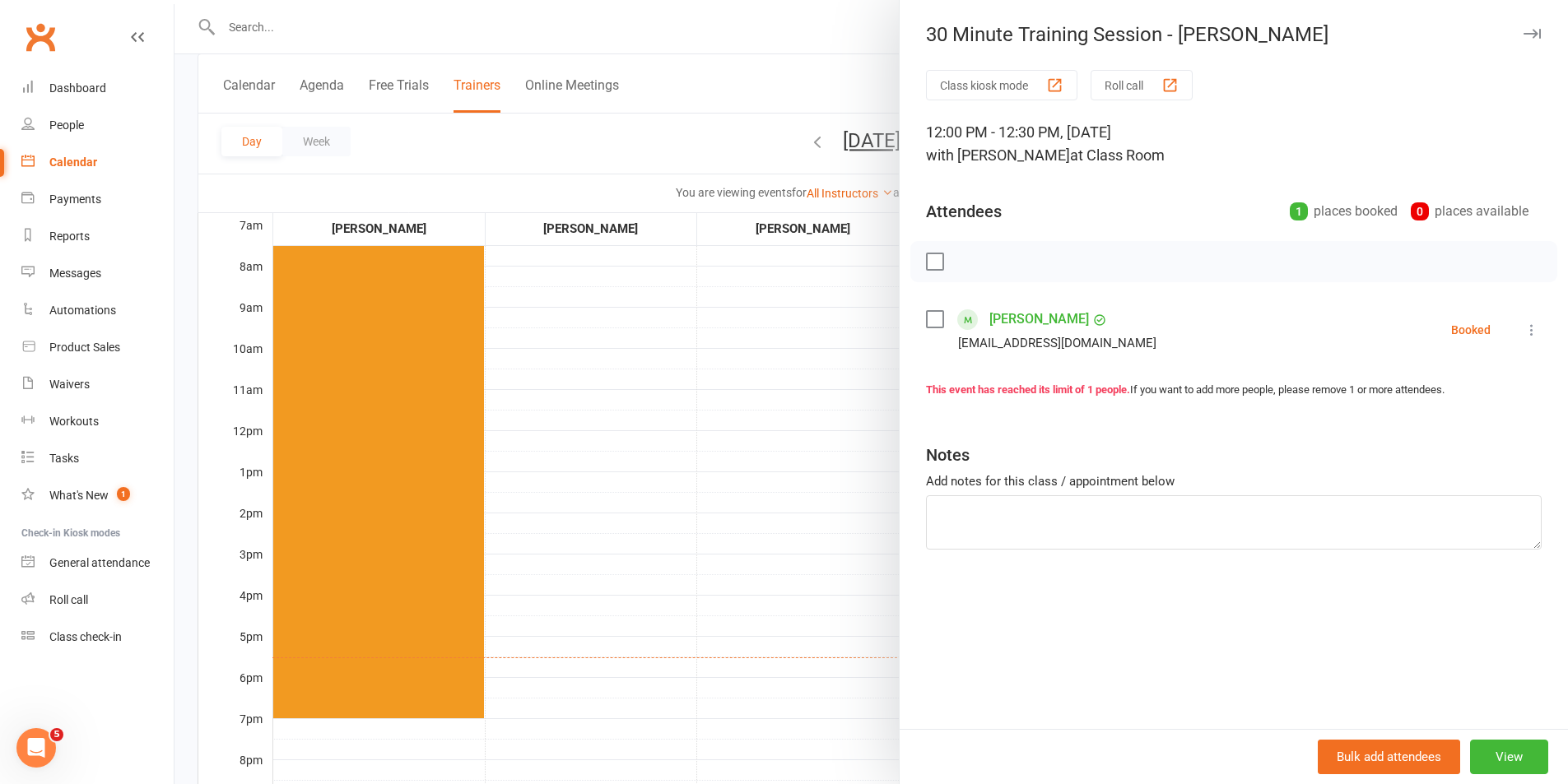
click at [758, 458] on div at bounding box center [871, 392] width 1394 height 784
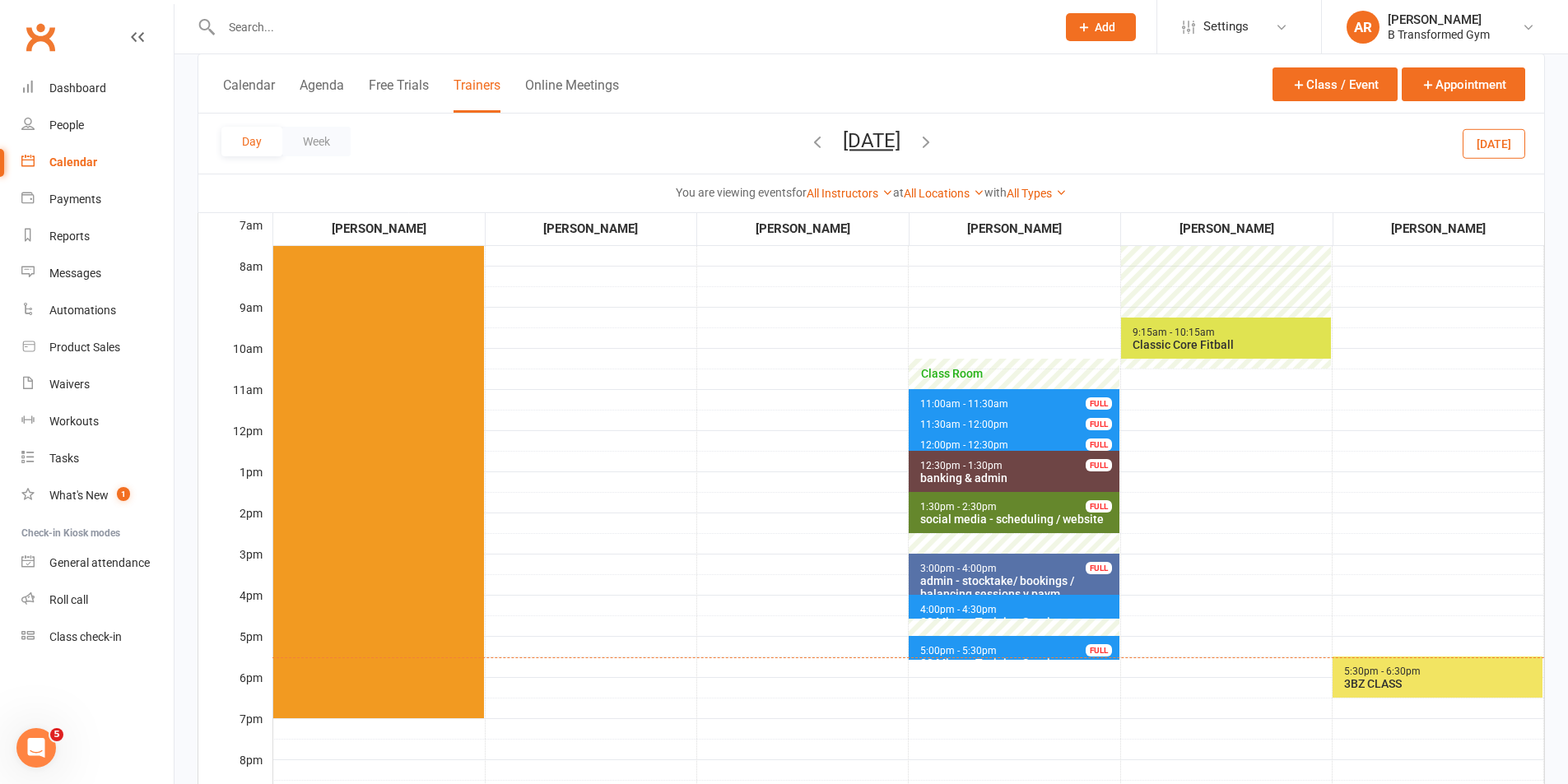
click at [974, 610] on span "4:00pm - 4:30pm" at bounding box center [958, 610] width 79 height 12
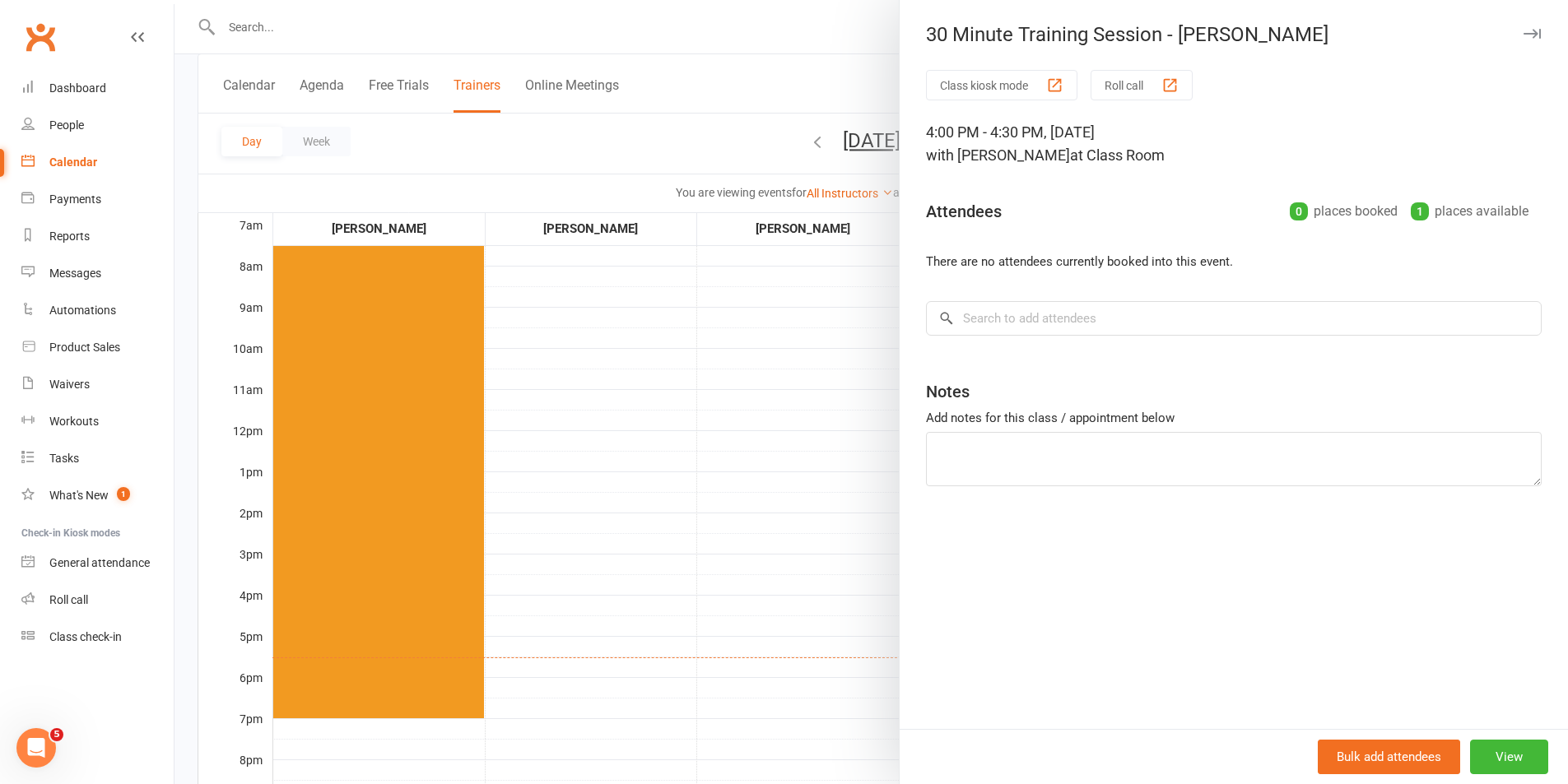
click at [708, 505] on div at bounding box center [871, 392] width 1394 height 784
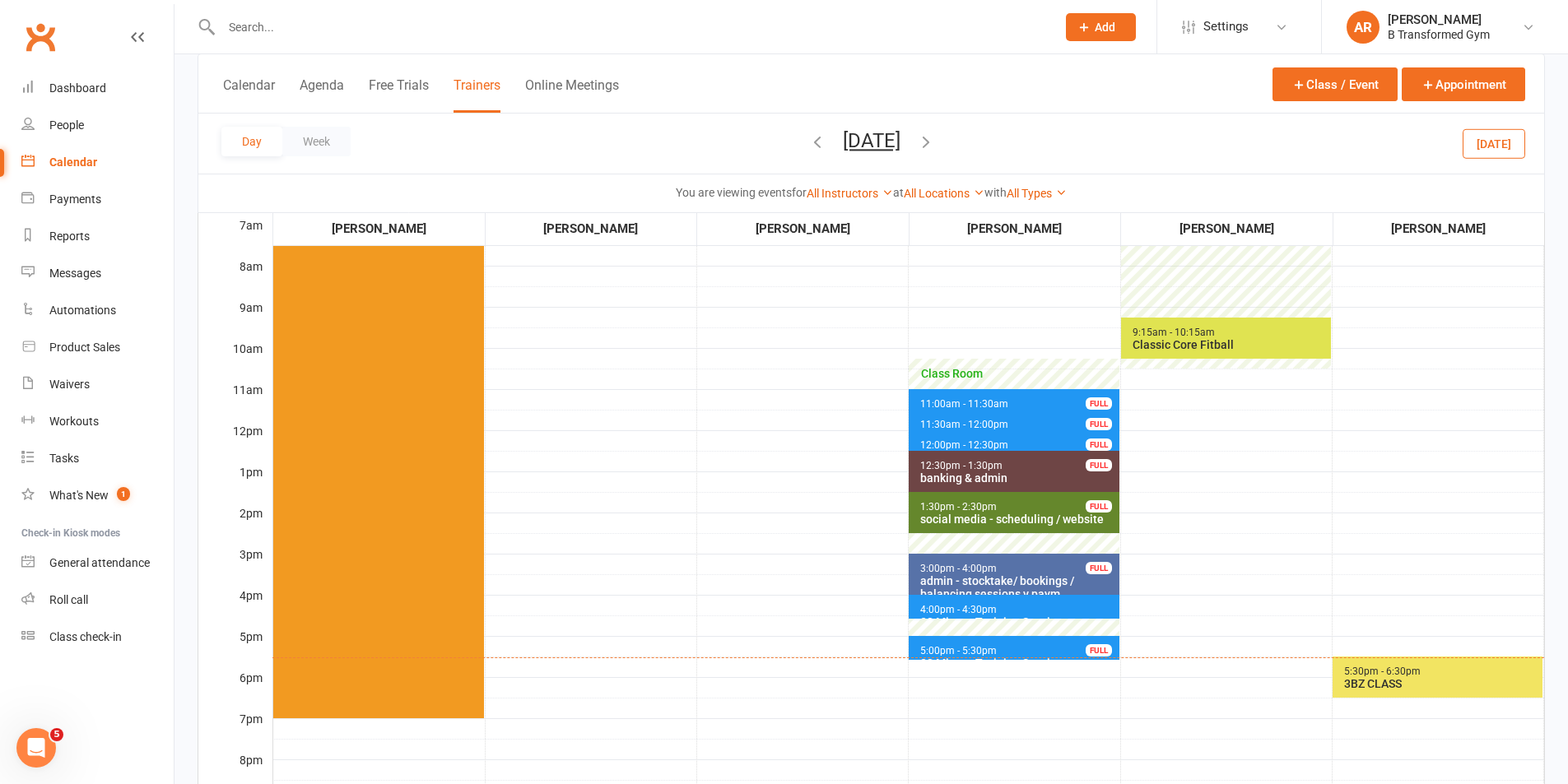
click at [959, 650] on span "5:00pm - 5:30pm" at bounding box center [958, 651] width 79 height 12
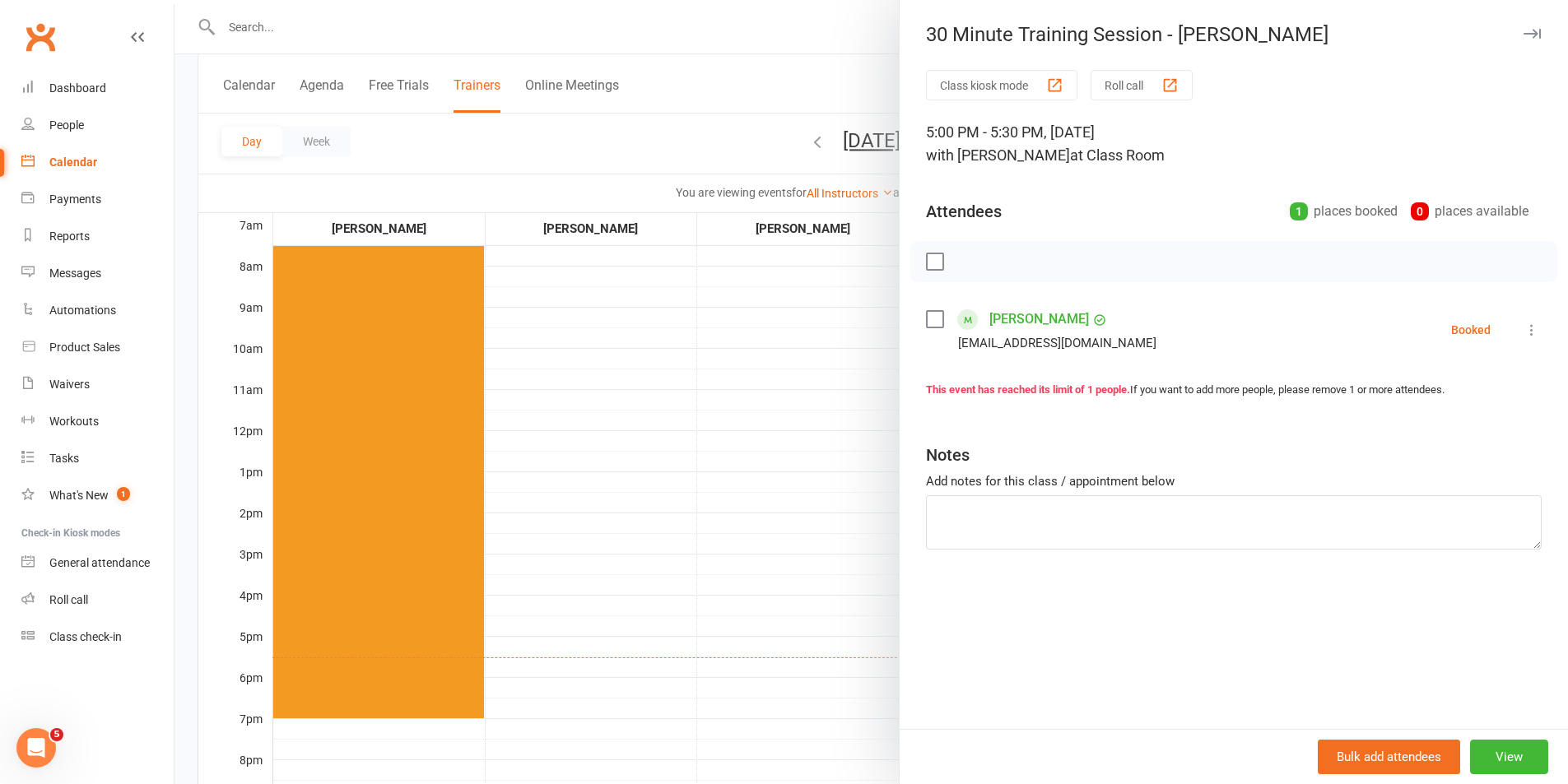
click at [677, 511] on div at bounding box center [871, 392] width 1394 height 784
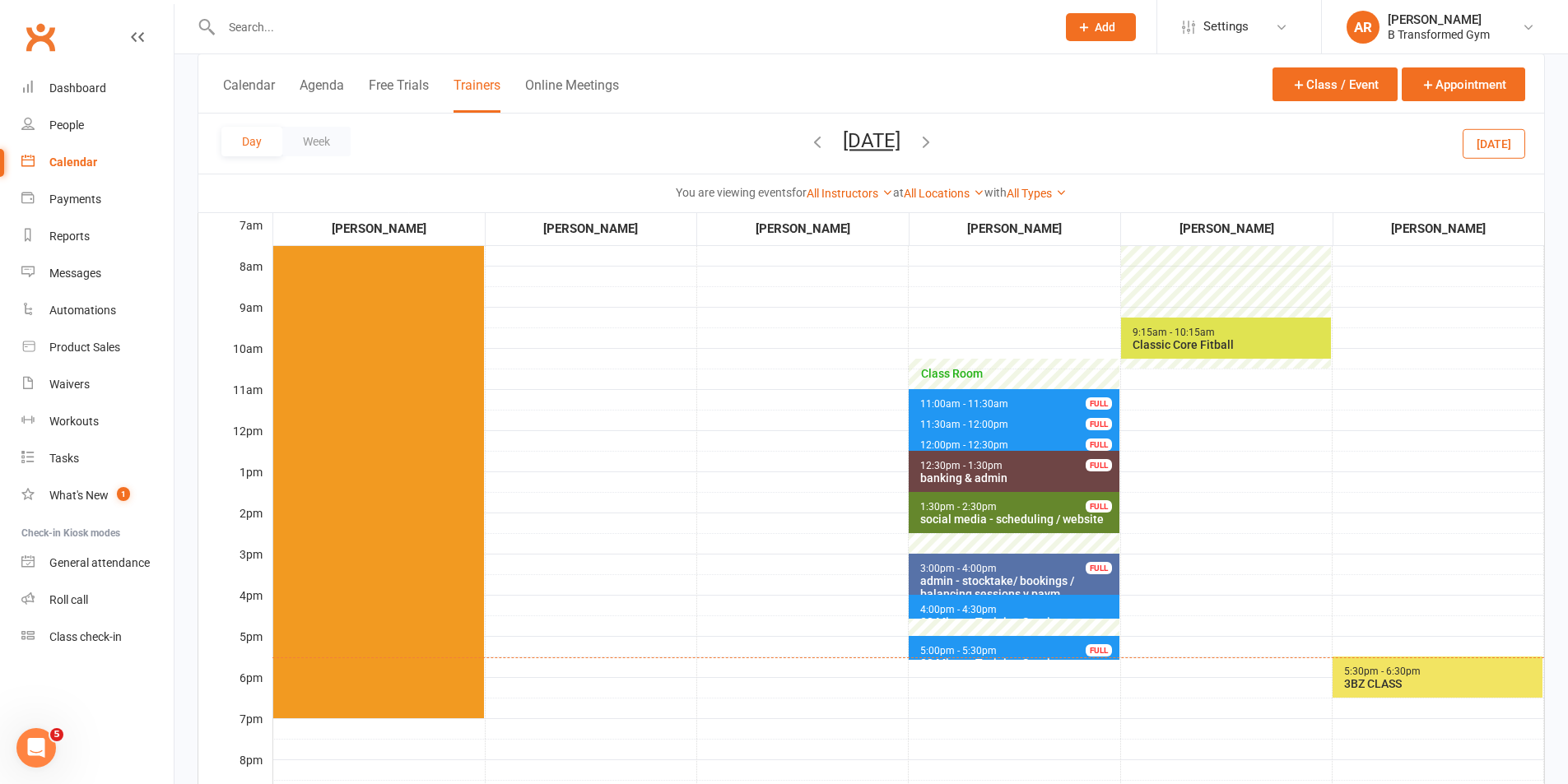
click at [952, 644] on span "5:00pm - 5:30pm 30 Minute Training Session - Codie Armstrong FULL" at bounding box center [1013, 648] width 210 height 24
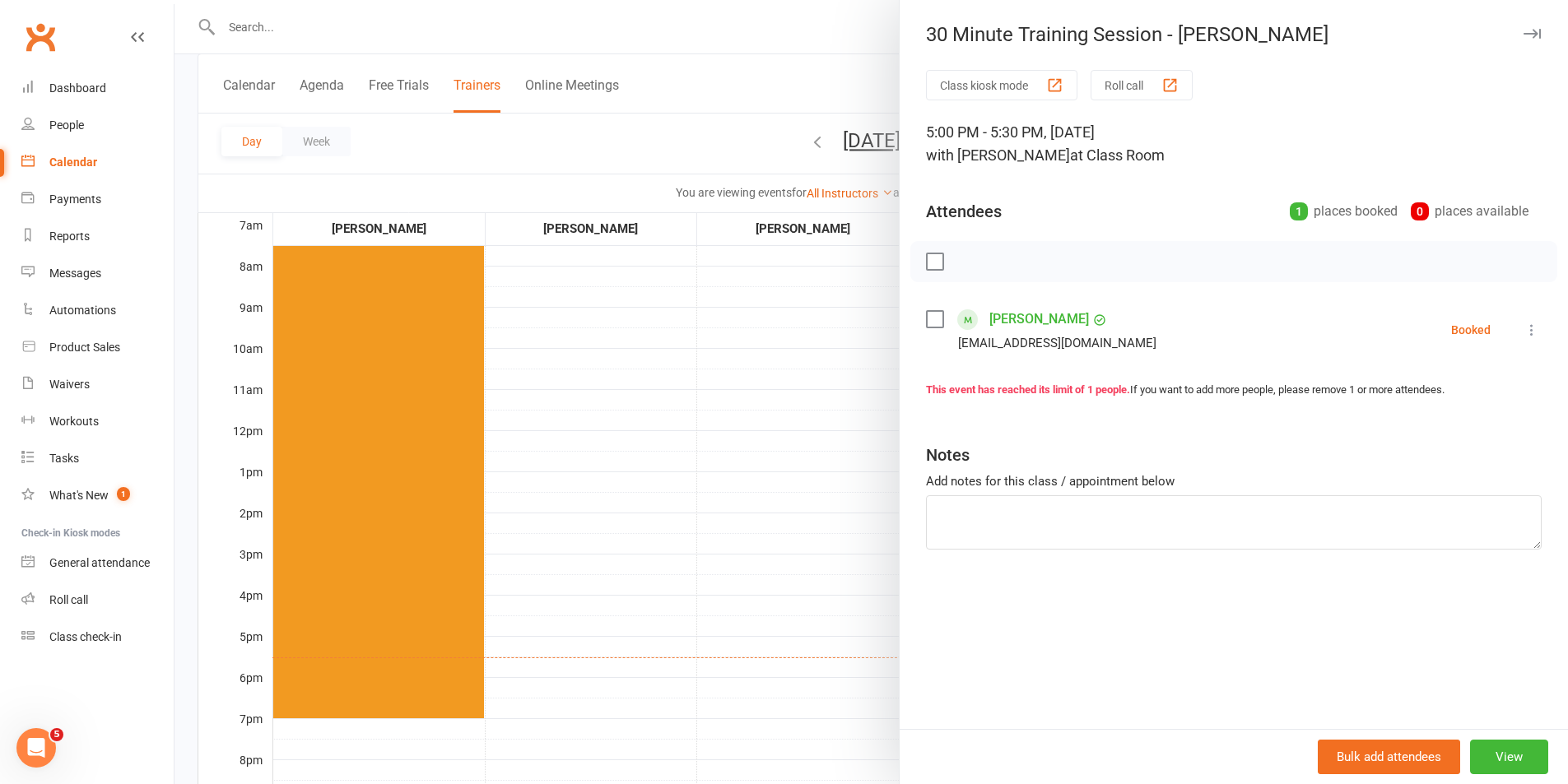
click at [934, 325] on label at bounding box center [934, 318] width 17 height 17
click at [1075, 261] on icon "button" at bounding box center [1075, 262] width 18 height 18
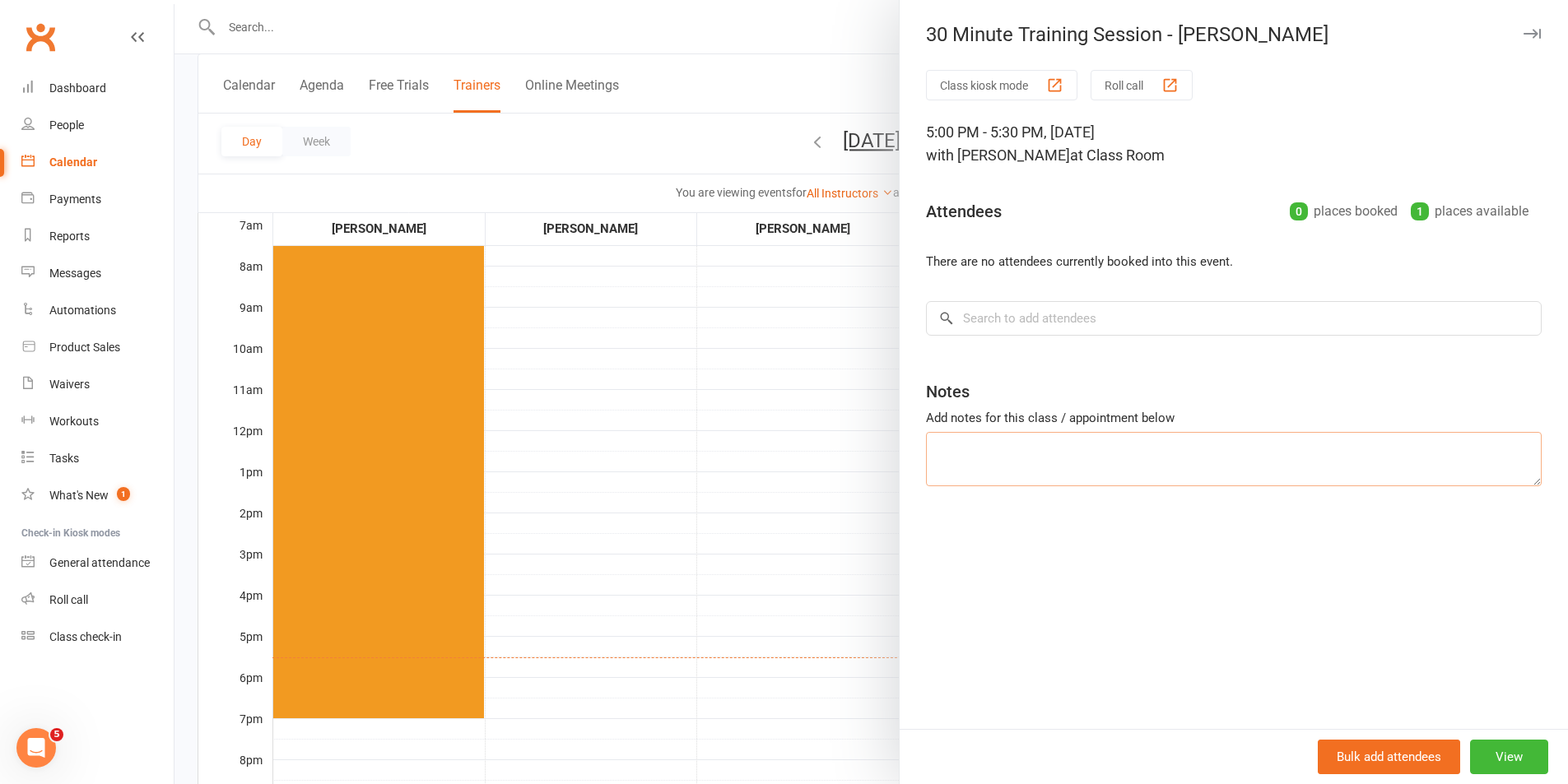
click at [1083, 456] on textarea at bounding box center [1233, 459] width 615 height 55
type textarea "away"
drag, startPoint x: 825, startPoint y: 526, endPoint x: 979, endPoint y: 567, distance: 159.4
click at [827, 526] on div at bounding box center [871, 392] width 1394 height 784
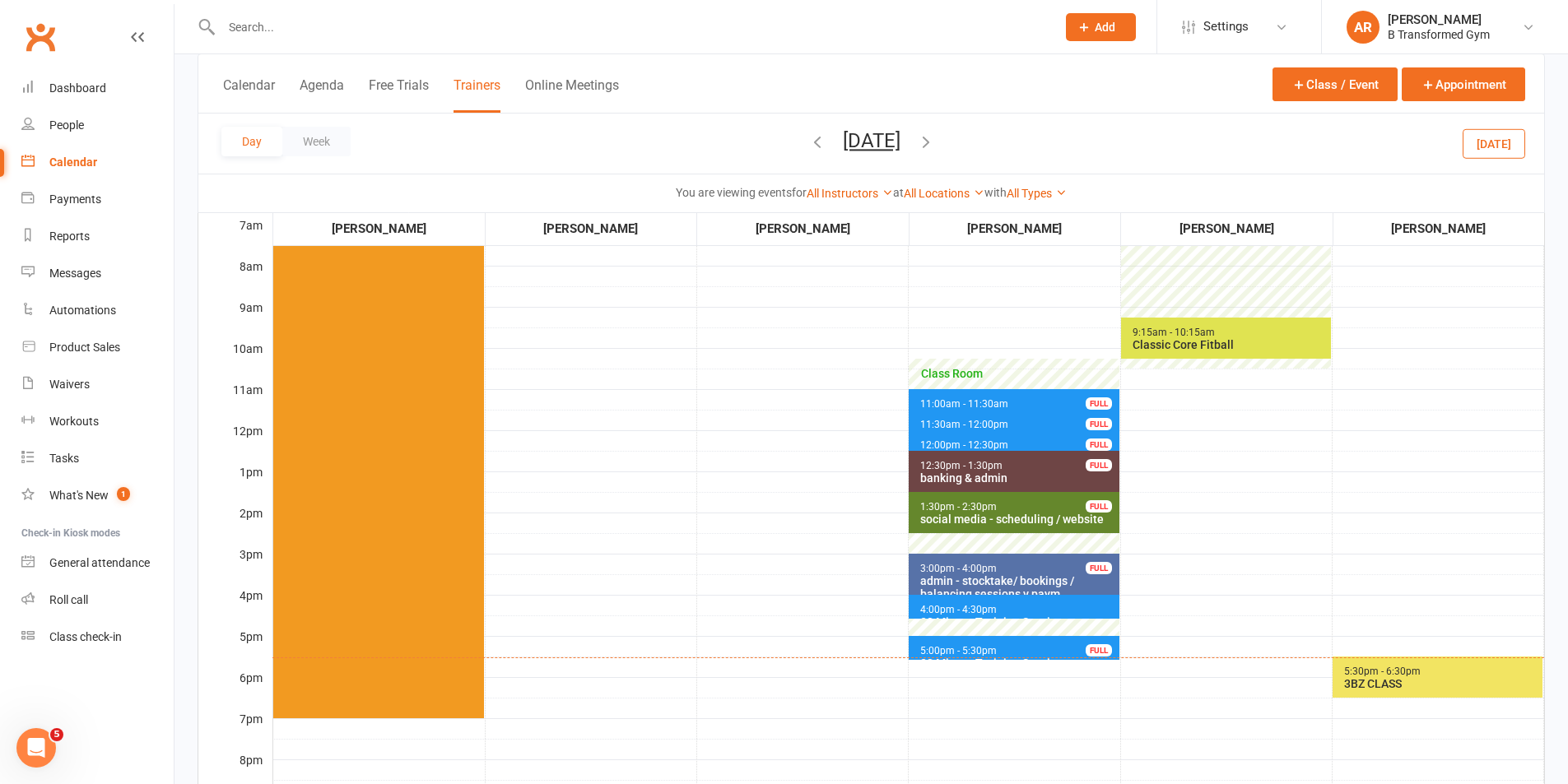
click at [1030, 610] on span "4:00pm - 4:30pm 30 Minute Training Session - Yvonne Burt" at bounding box center [1013, 607] width 210 height 24
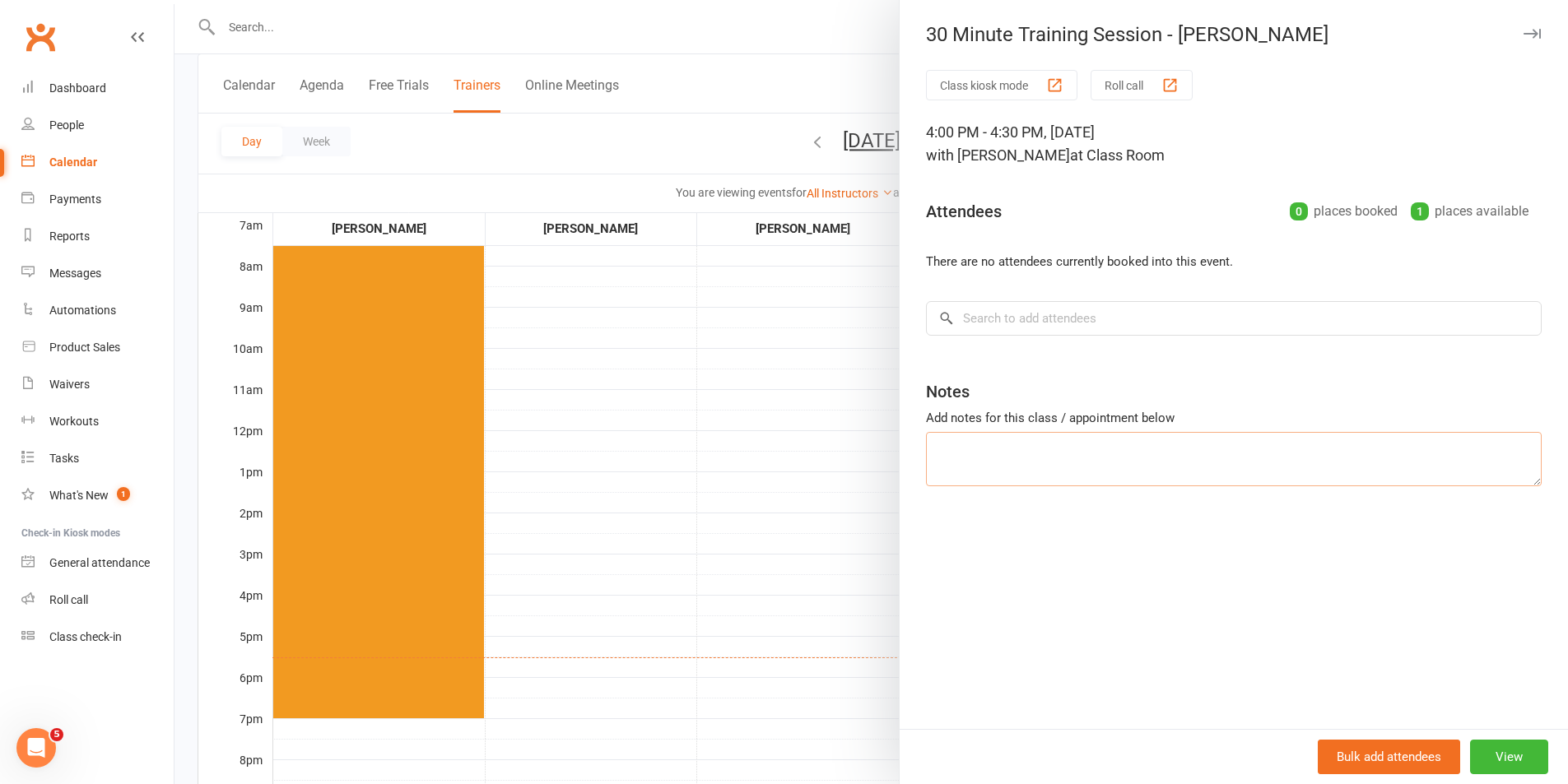
click at [1051, 460] on textarea at bounding box center [1233, 459] width 615 height 55
type textarea "away"
drag, startPoint x: 816, startPoint y: 469, endPoint x: 841, endPoint y: 467, distance: 25.1
click at [816, 468] on div at bounding box center [871, 392] width 1394 height 784
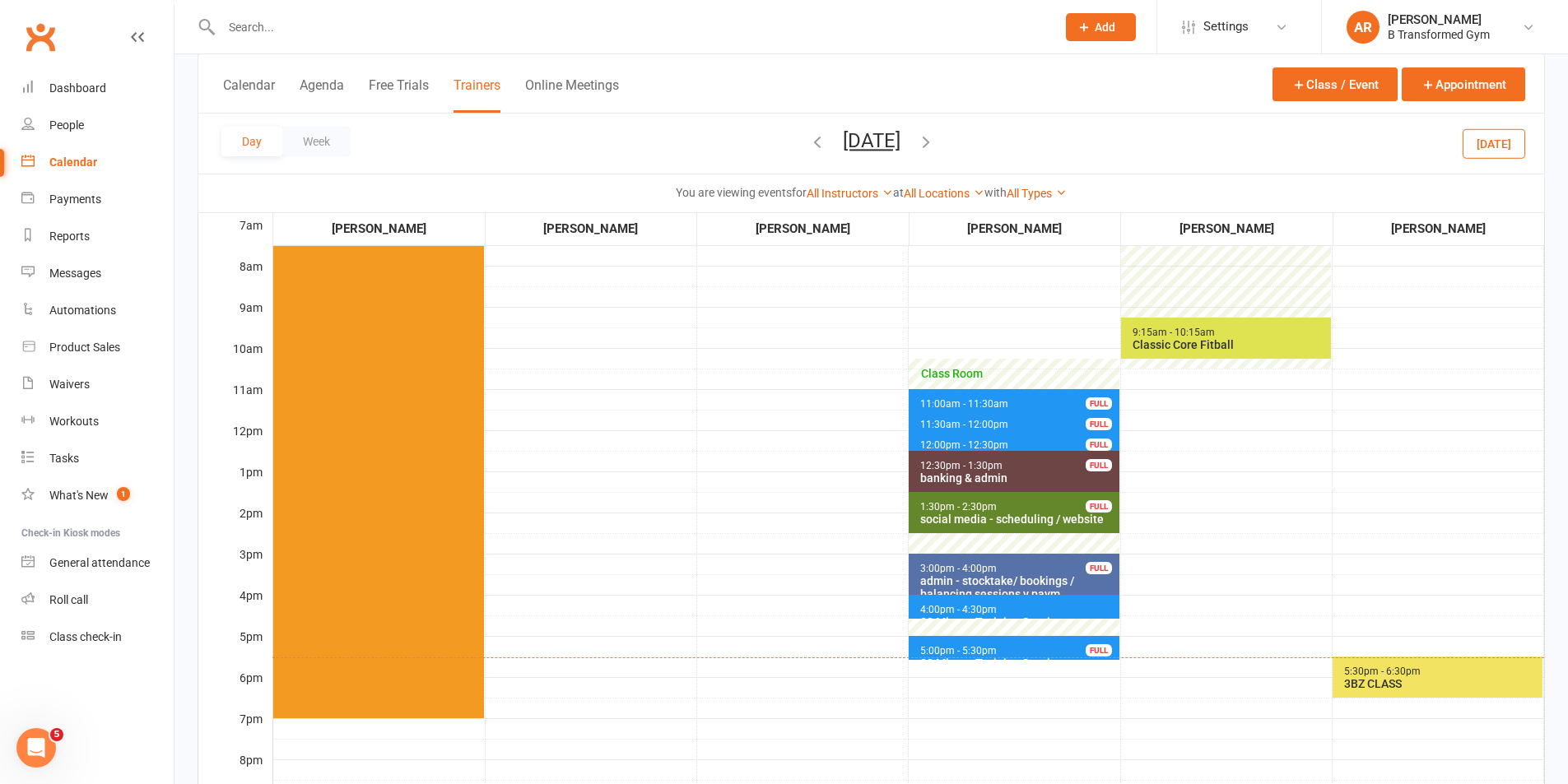
click at [974, 438] on span "12:00pm - 12:30pm 30 Minute Training Session - Meryl Thomas FULL" at bounding box center [1013, 442] width 210 height 24
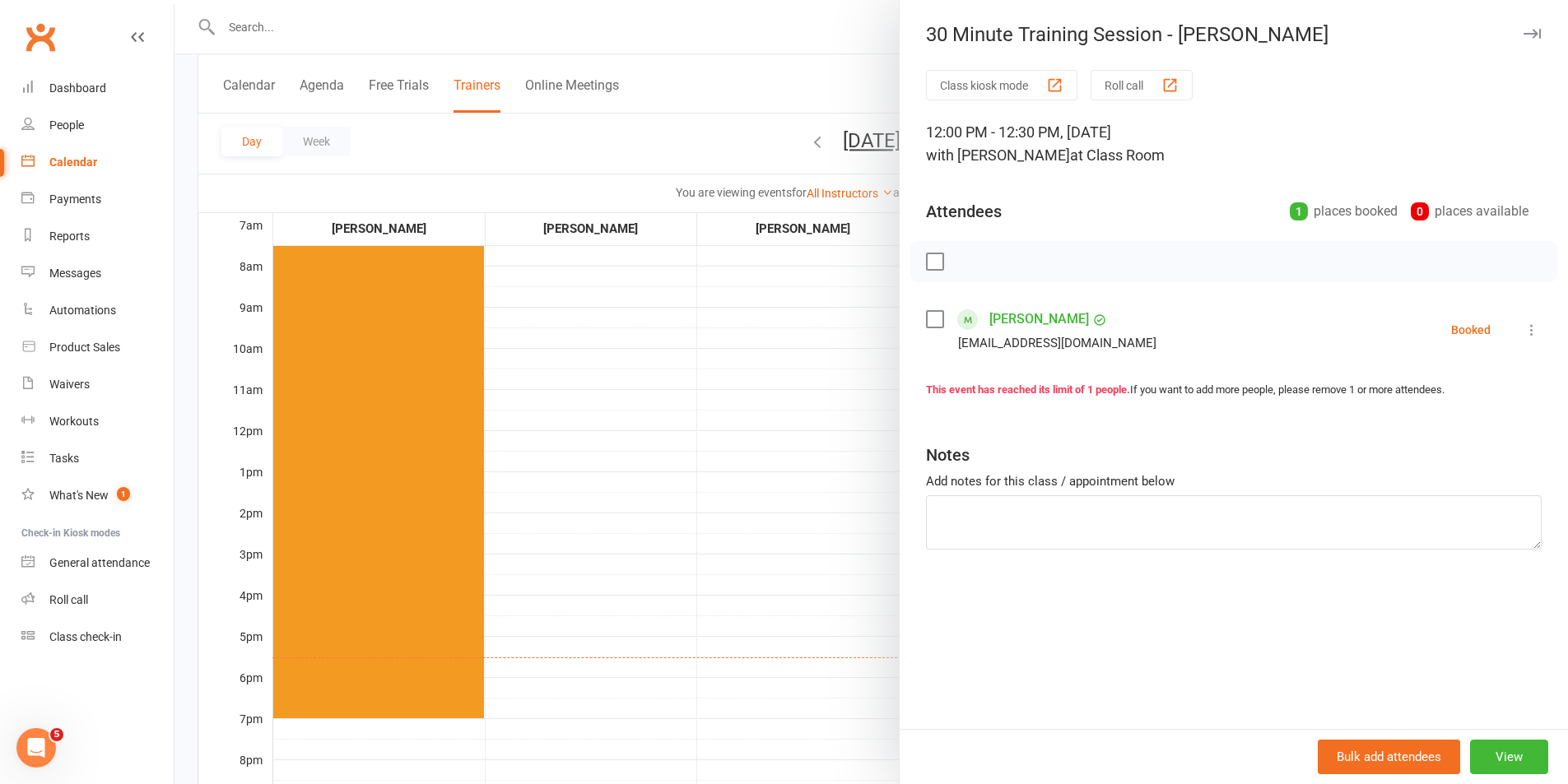
drag, startPoint x: 625, startPoint y: 406, endPoint x: 804, endPoint y: 406, distance: 179.0
click at [643, 404] on div at bounding box center [871, 392] width 1394 height 784
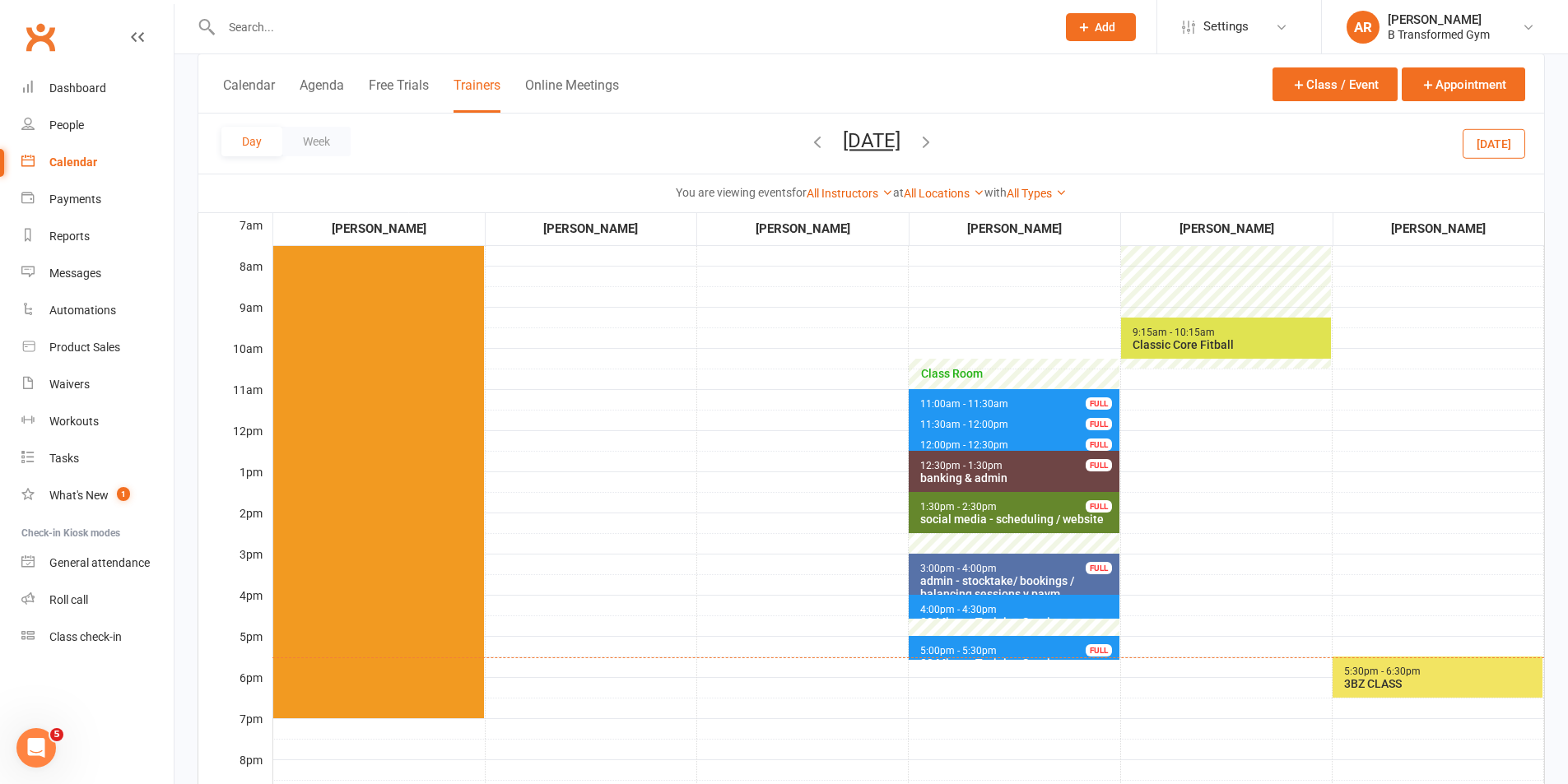
click at [923, 423] on span "11:30am - 12:00pm" at bounding box center [964, 425] width 90 height 12
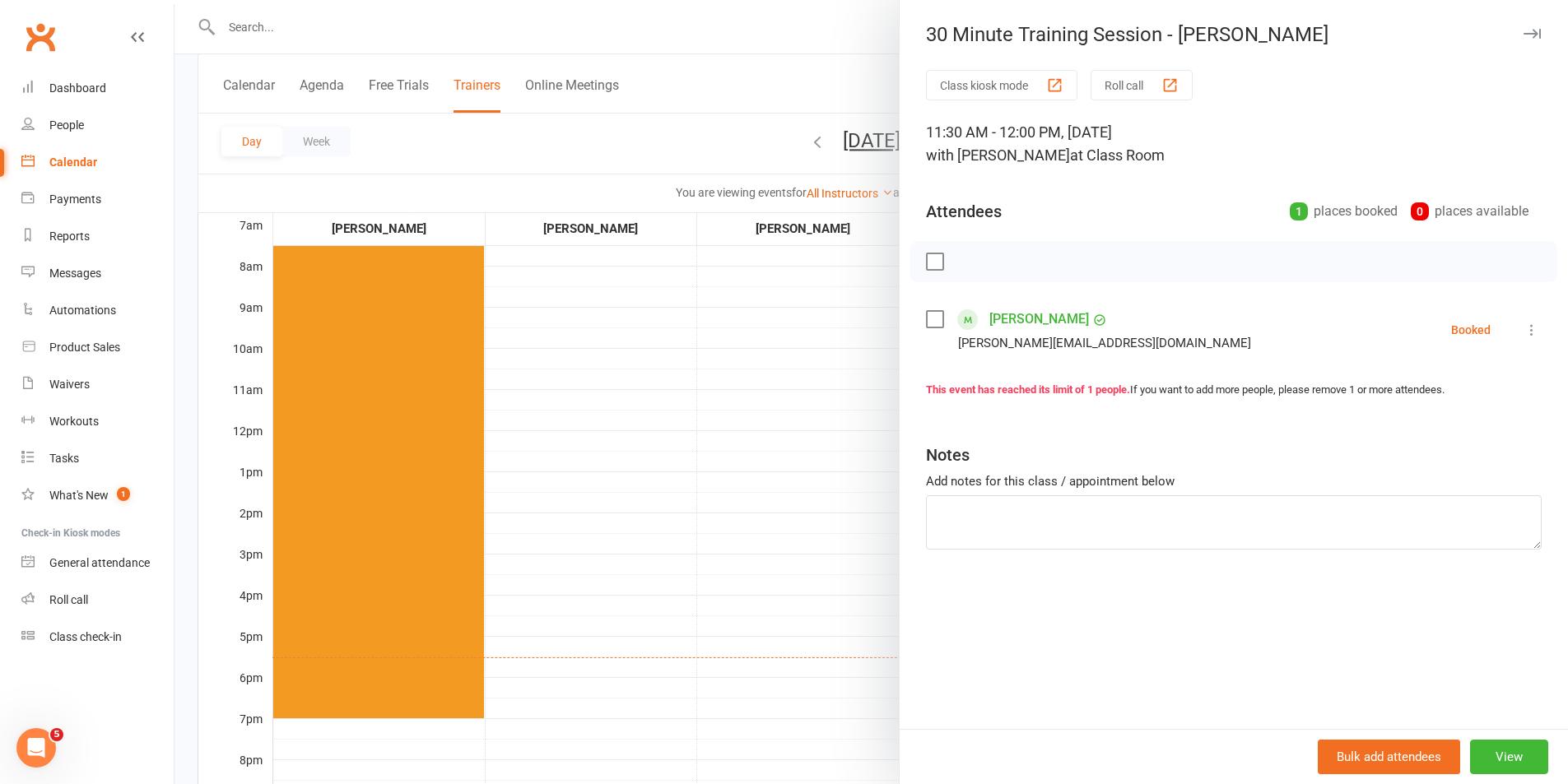
drag, startPoint x: 742, startPoint y: 416, endPoint x: 852, endPoint y: 417, distance: 110.0
click at [743, 416] on div at bounding box center [871, 392] width 1394 height 784
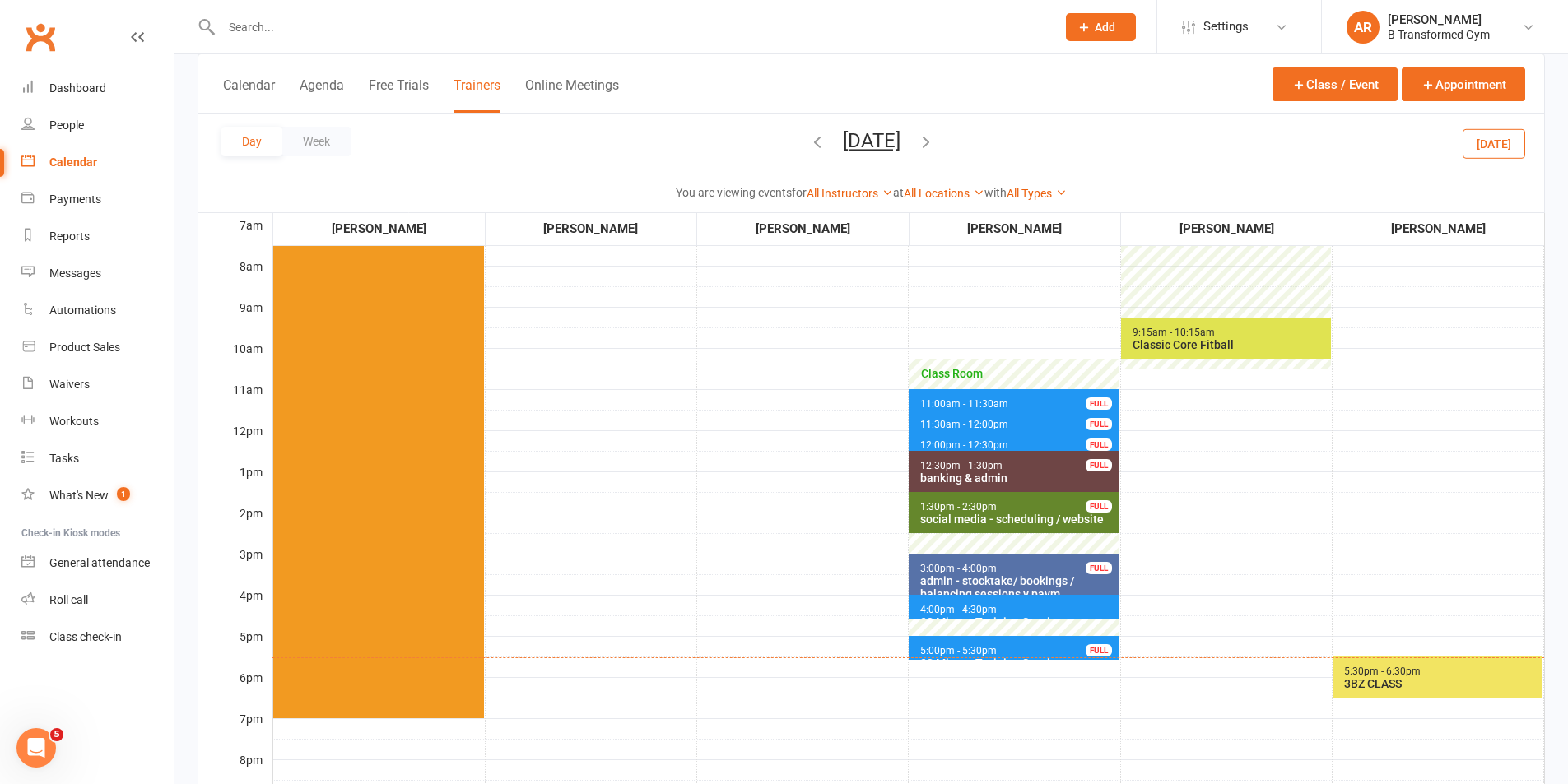
click at [937, 399] on span "11:00am - 11:30am" at bounding box center [964, 404] width 90 height 12
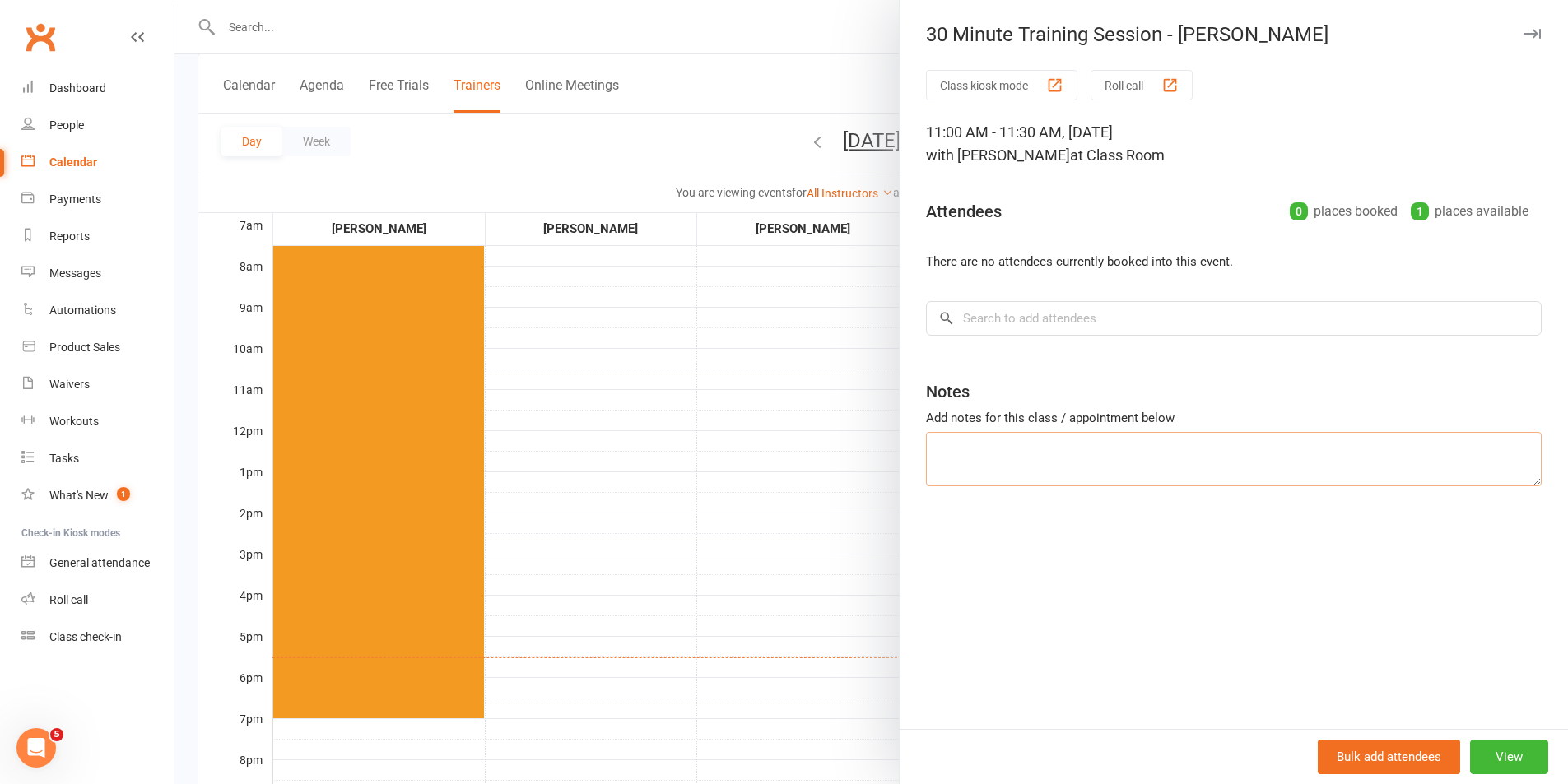
drag, startPoint x: 1065, startPoint y: 444, endPoint x: 1040, endPoint y: 446, distance: 25.1
click at [1063, 445] on textarea at bounding box center [1233, 459] width 615 height 55
type textarea "work"
click at [883, 458] on div at bounding box center [871, 392] width 1394 height 784
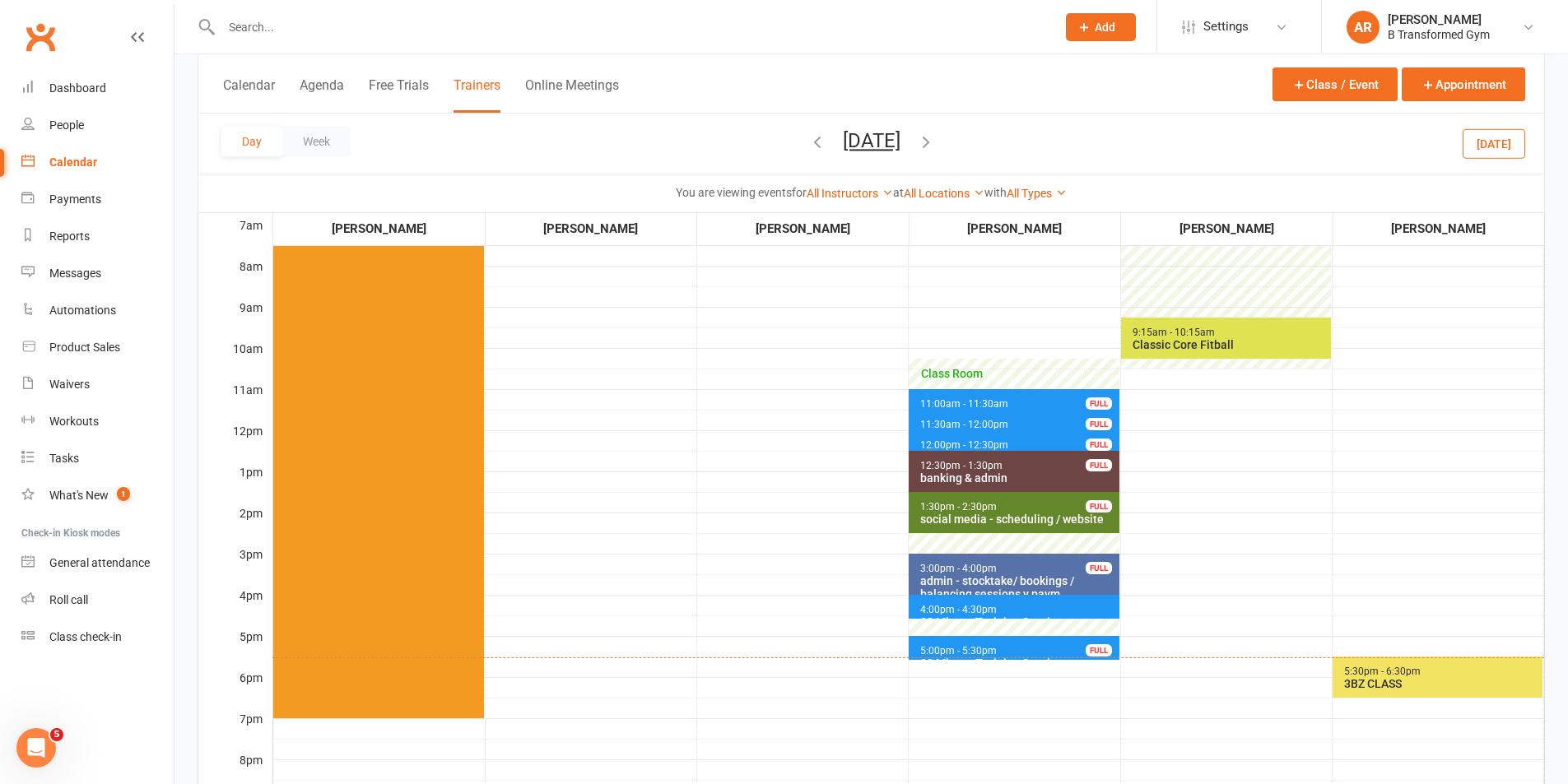
click at [969, 423] on span "11:30am - 12:00pm" at bounding box center [964, 425] width 90 height 12
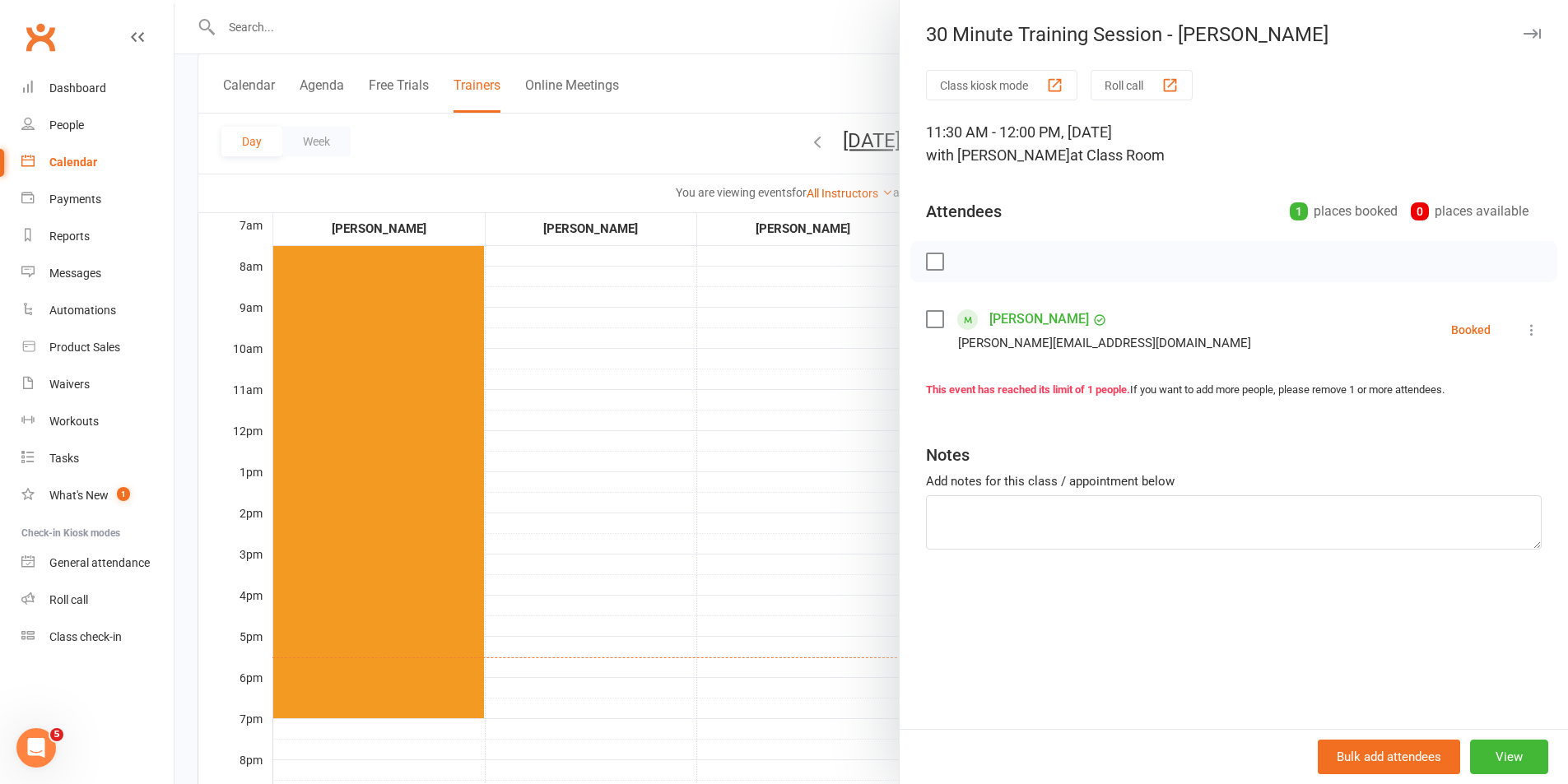
click at [757, 426] on div at bounding box center [871, 392] width 1394 height 784
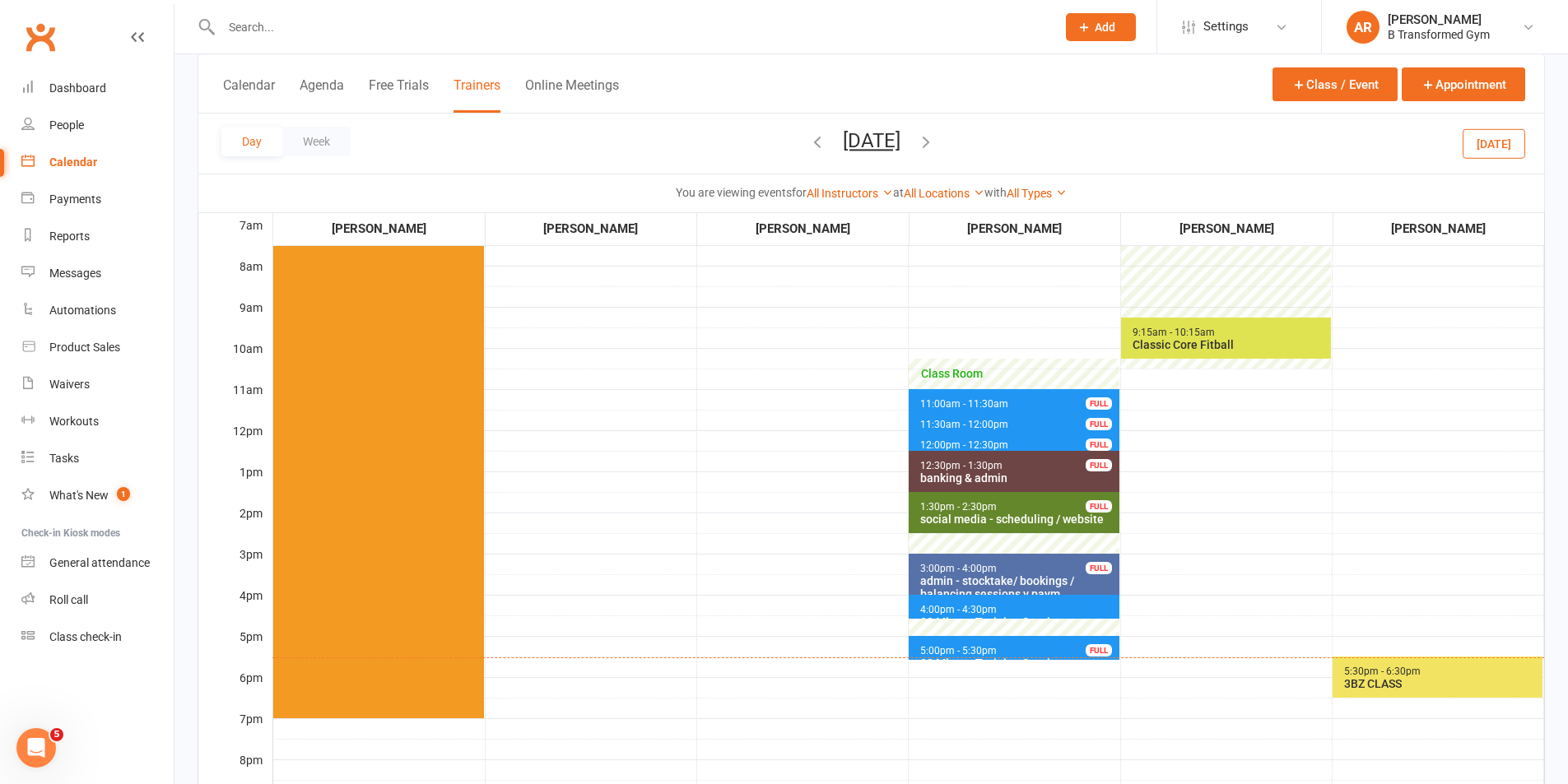
click at [1009, 439] on span "12:00pm - 12:30pm 30 Minute Training Session - Meryl Thomas FULL" at bounding box center [1013, 442] width 210 height 24
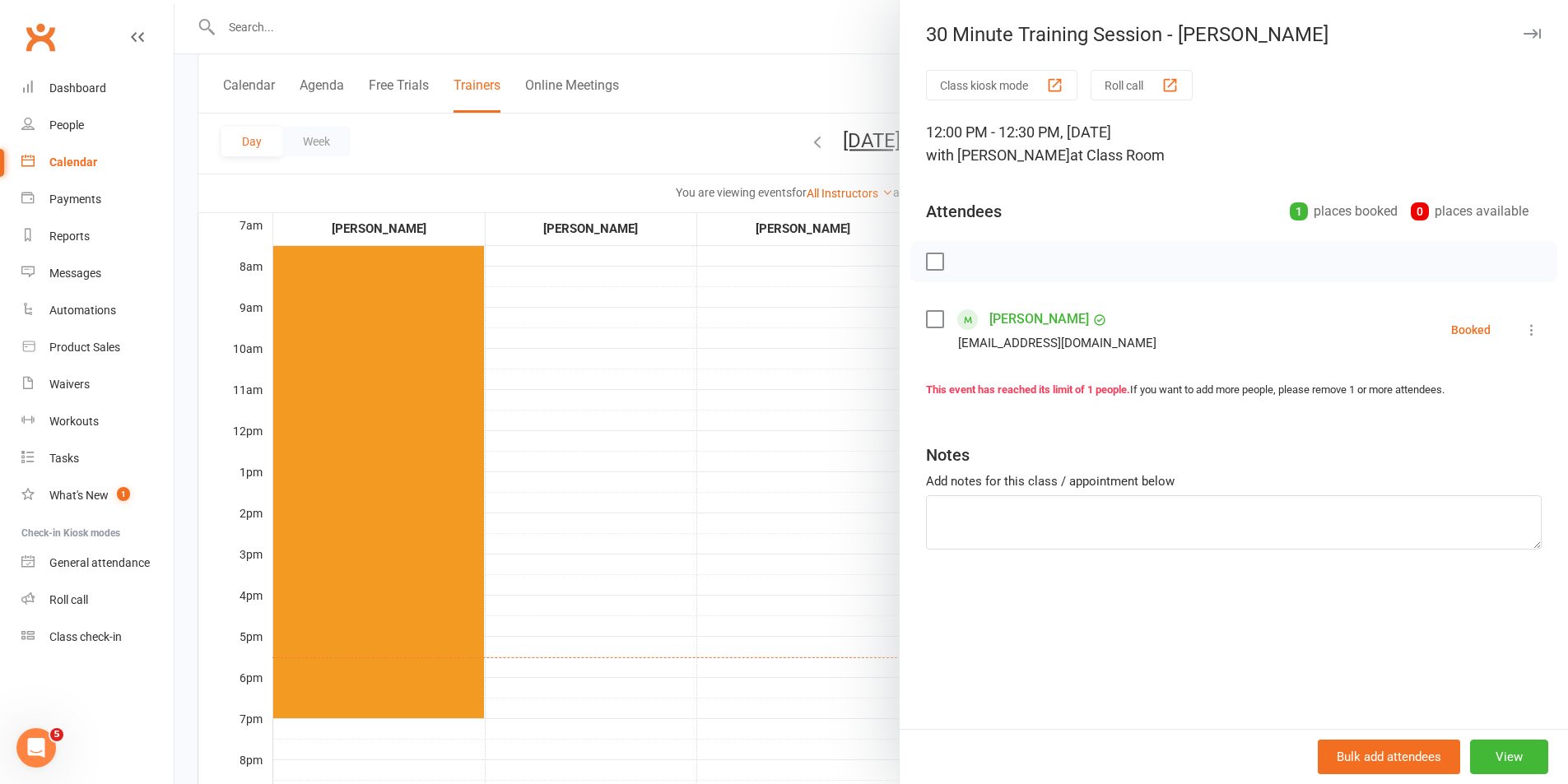
drag, startPoint x: 756, startPoint y: 480, endPoint x: 979, endPoint y: 522, distance: 226.9
click at [757, 480] on div at bounding box center [871, 392] width 1394 height 784
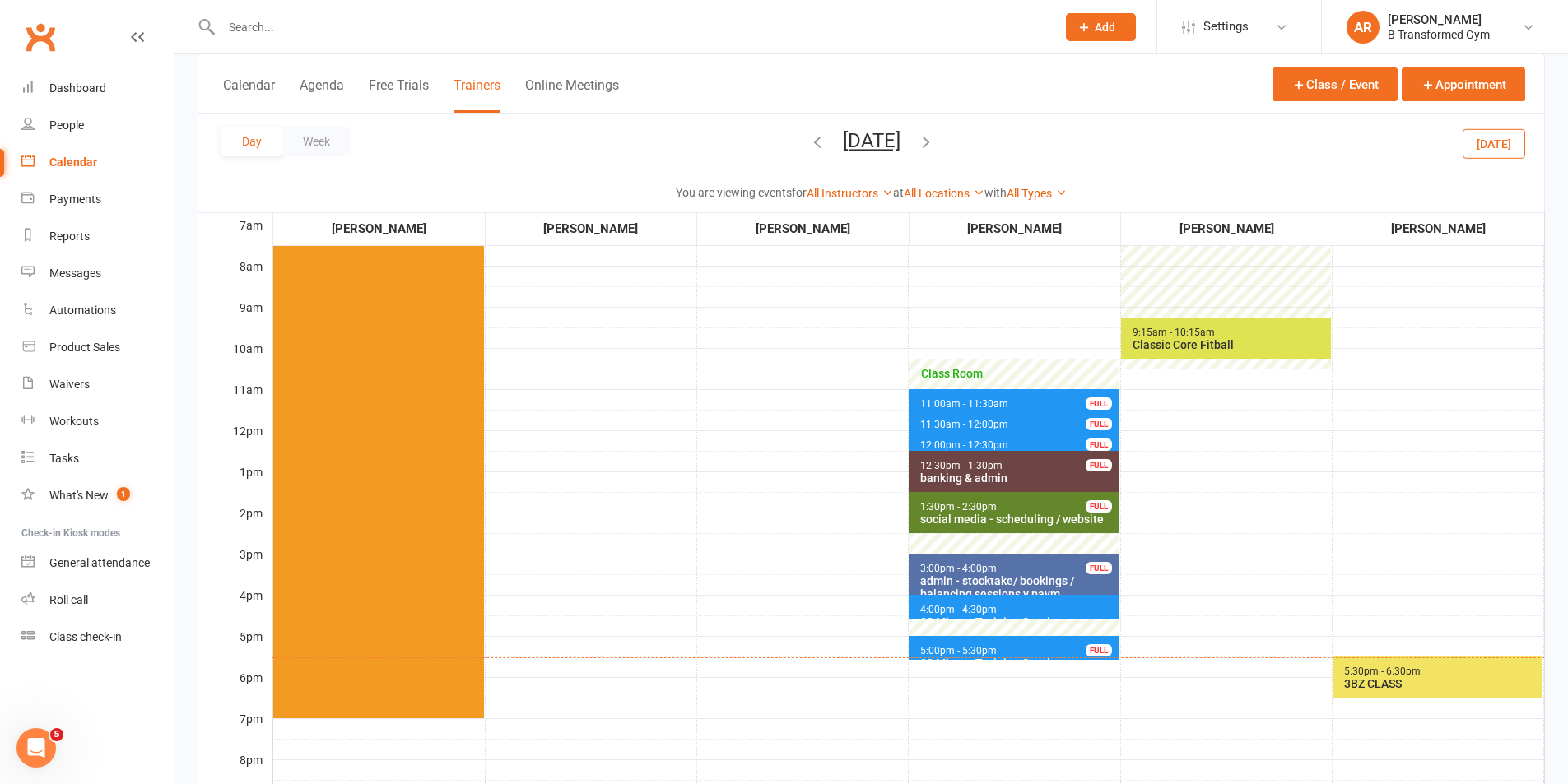
click at [979, 645] on span "5:00pm - 5:30pm" at bounding box center [958, 651] width 79 height 12
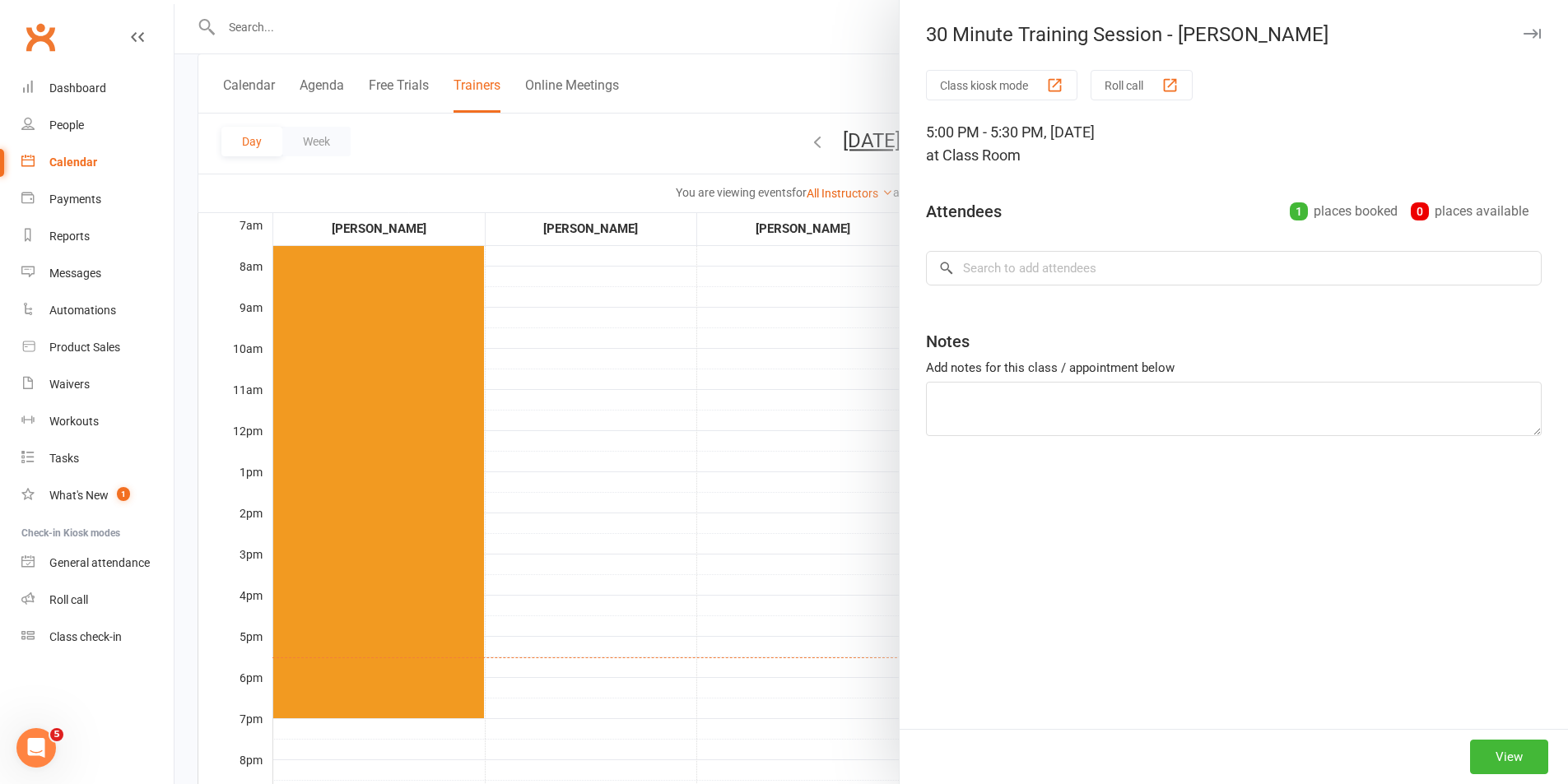
type textarea "away"
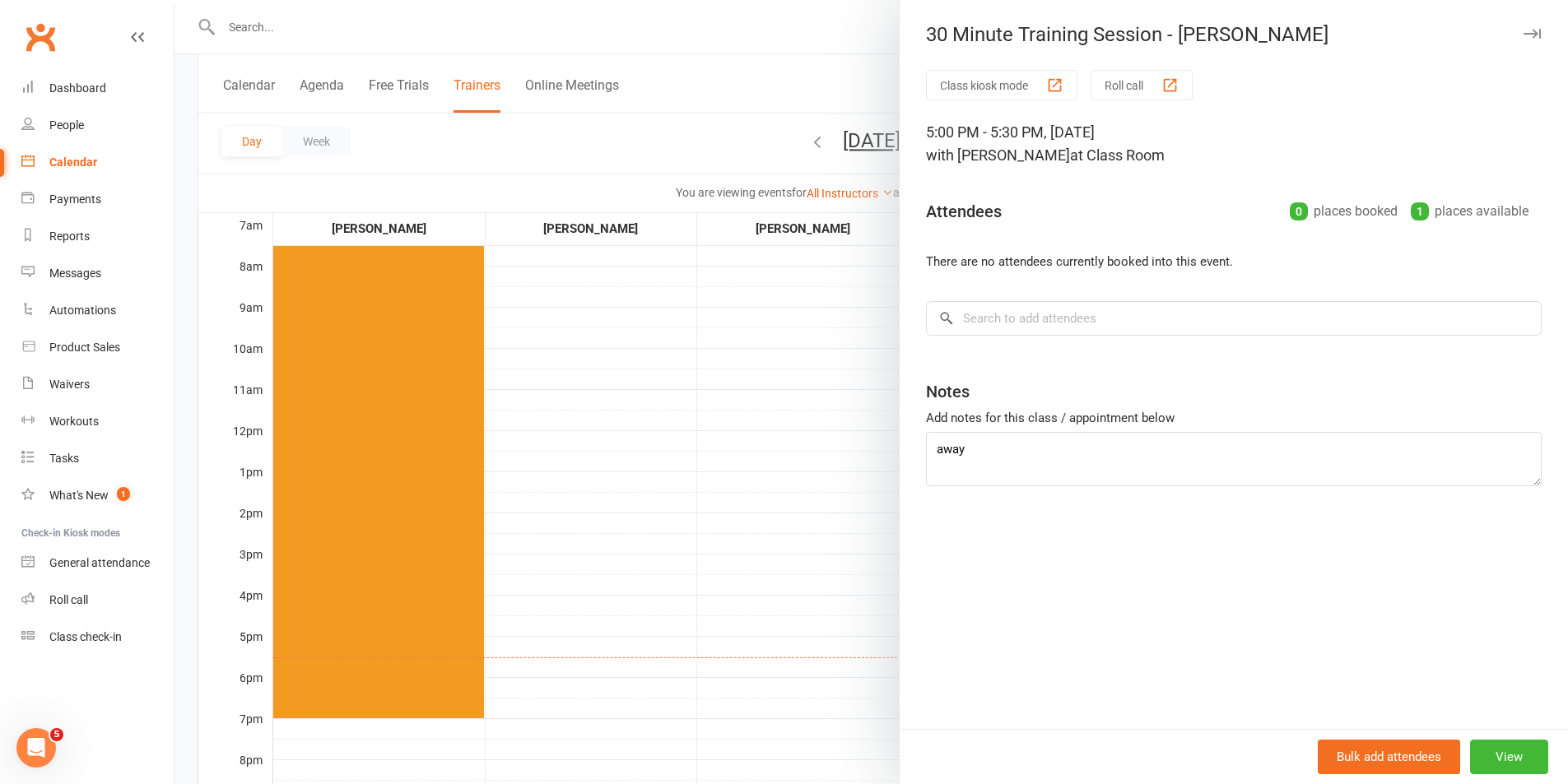
click at [684, 577] on div at bounding box center [871, 392] width 1394 height 784
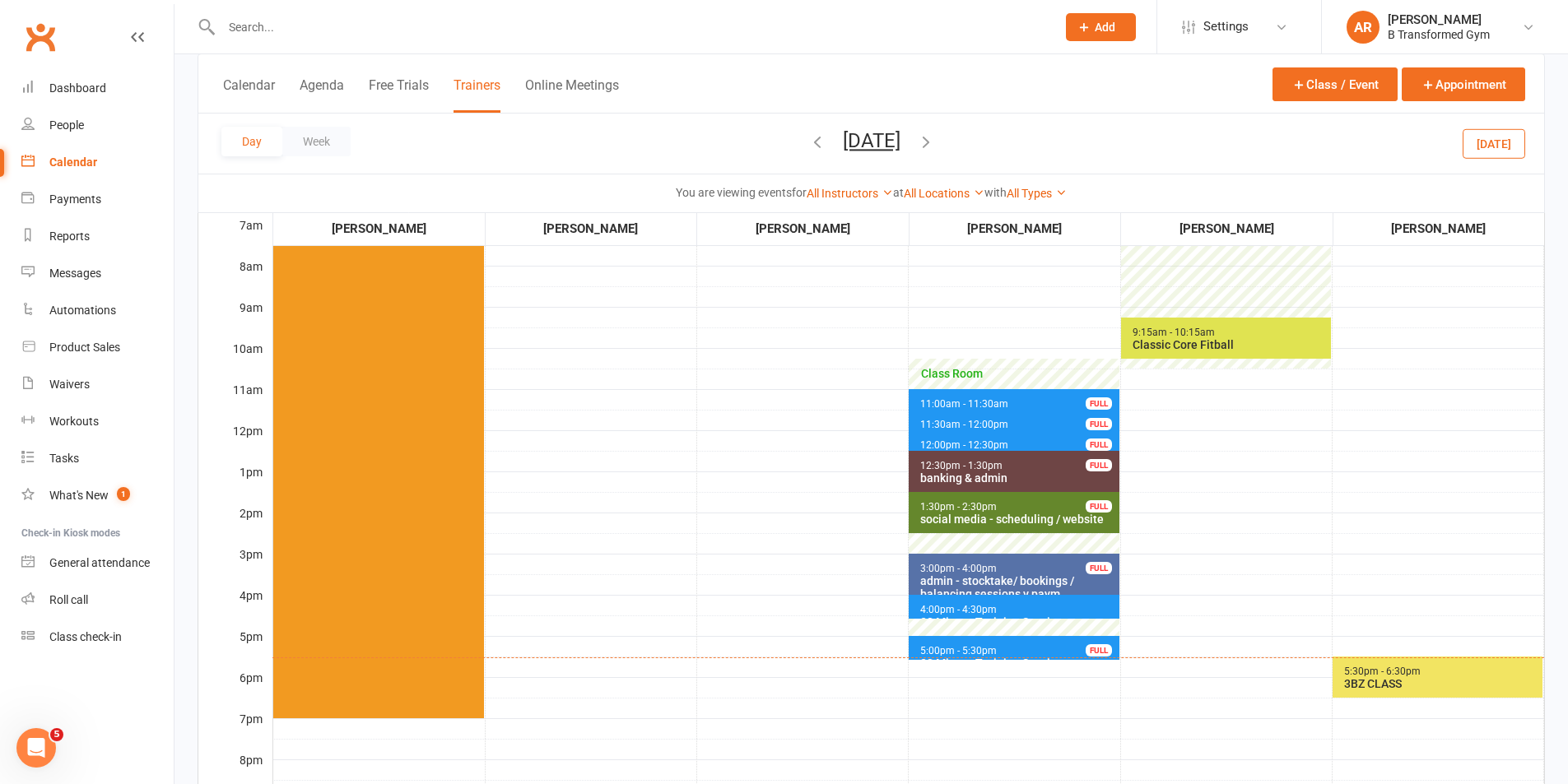
click at [885, 147] on button "Friday, Sep 19, 2025" at bounding box center [872, 140] width 58 height 23
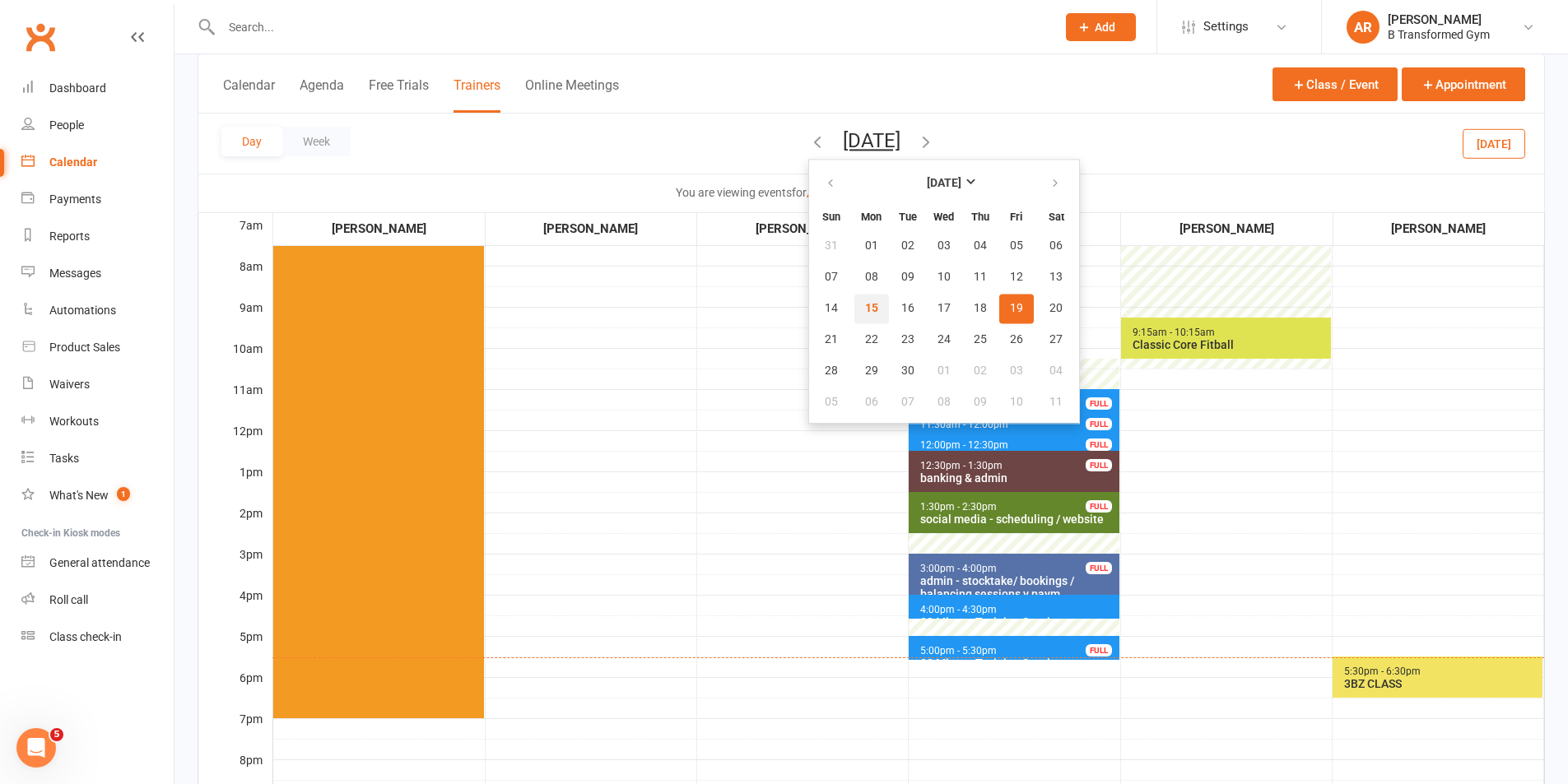
click at [865, 314] on span "15" at bounding box center [871, 307] width 13 height 13
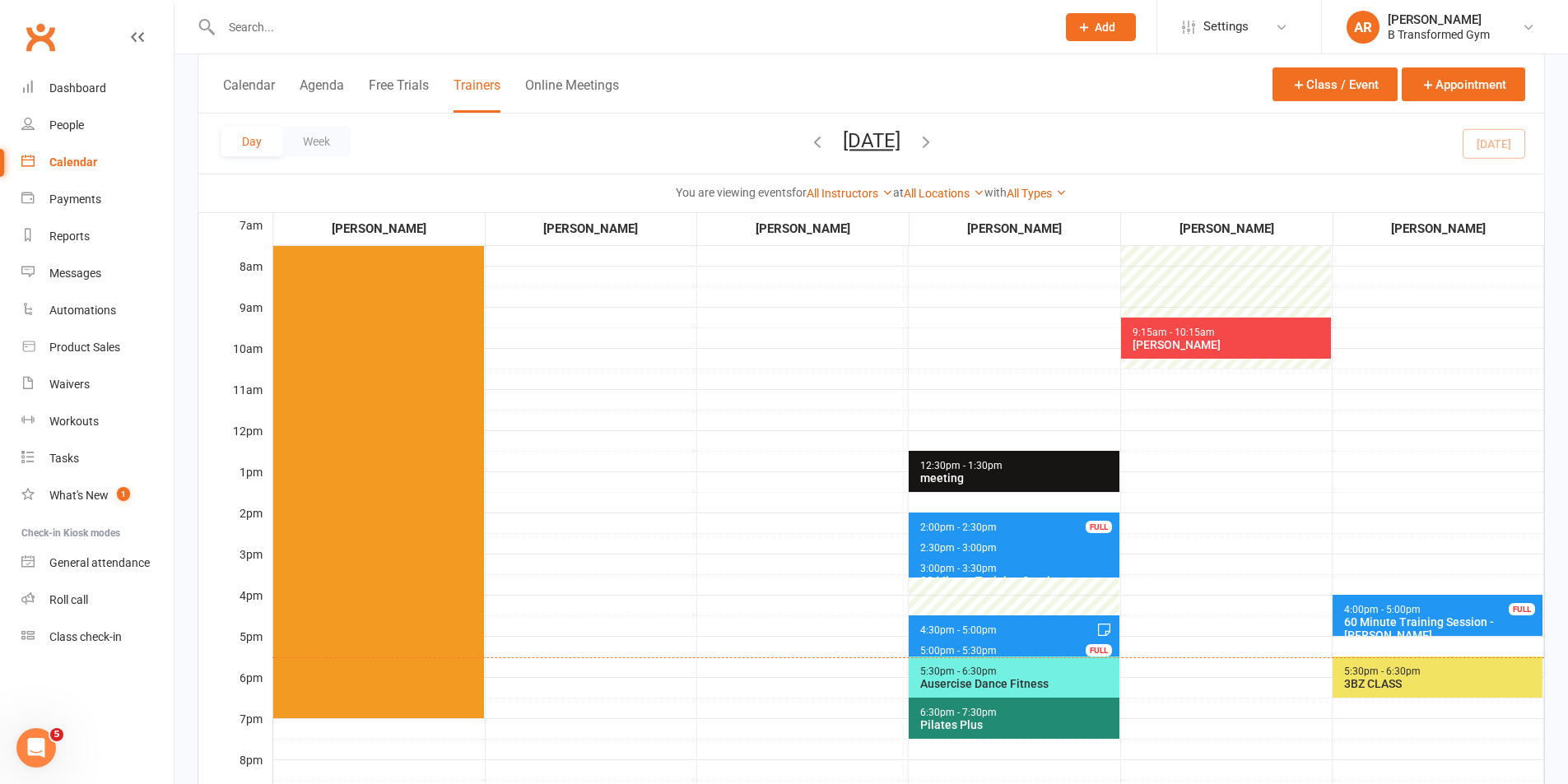
click at [900, 129] on button "Monday, Sep 15, 2025" at bounding box center [872, 140] width 58 height 23
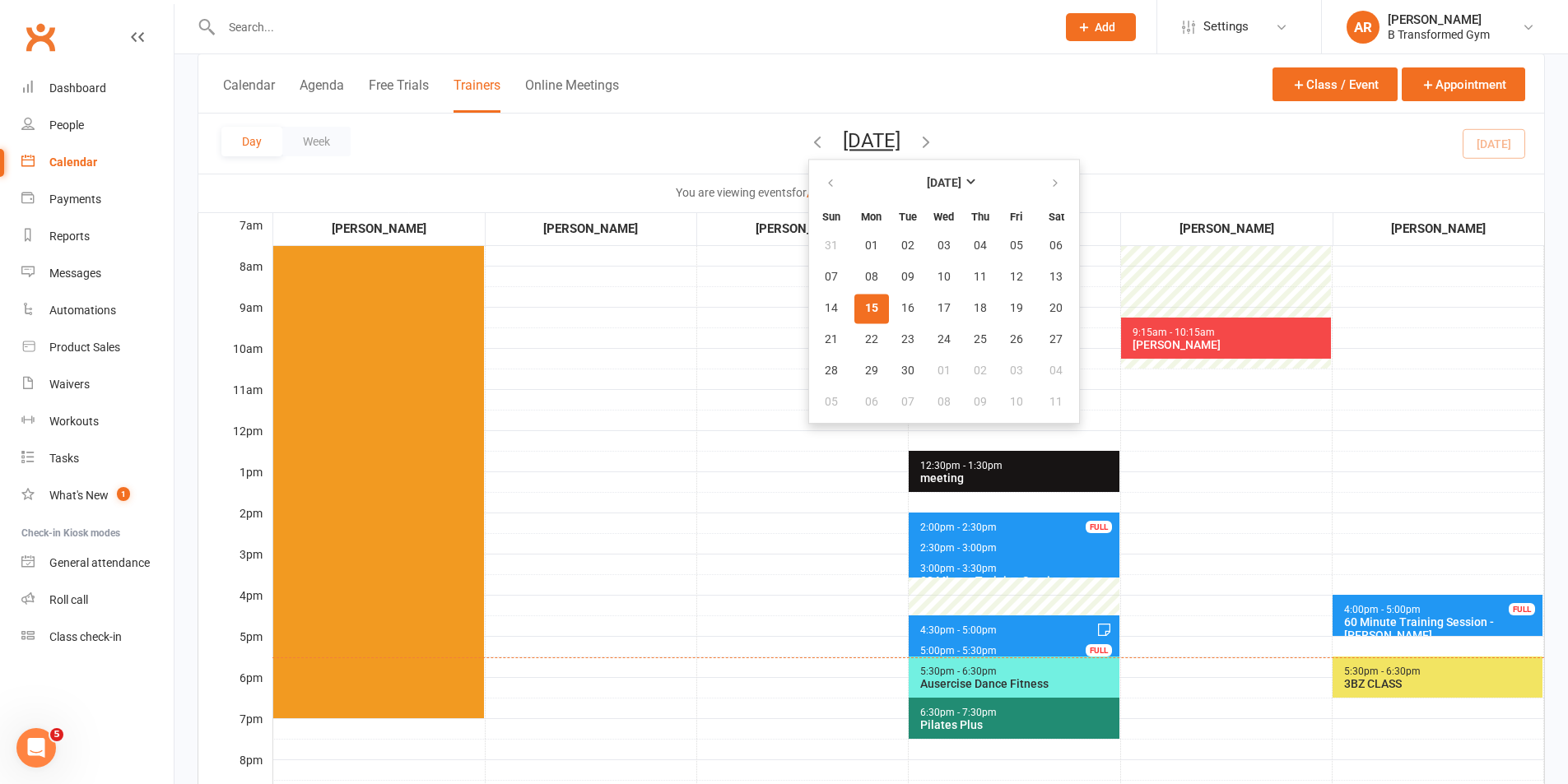
drag, startPoint x: 571, startPoint y: 384, endPoint x: 633, endPoint y: 375, distance: 62.6
click at [572, 384] on td at bounding box center [590, 511] width 211 height 823
click at [732, 491] on td "5:30am - 6:30am 3BZ CLASS" at bounding box center [802, 511] width 211 height 823
click at [809, 525] on td "5:30am - 6:30am 3BZ CLASS" at bounding box center [802, 511] width 211 height 823
click at [865, 312] on span "15" at bounding box center [871, 307] width 13 height 13
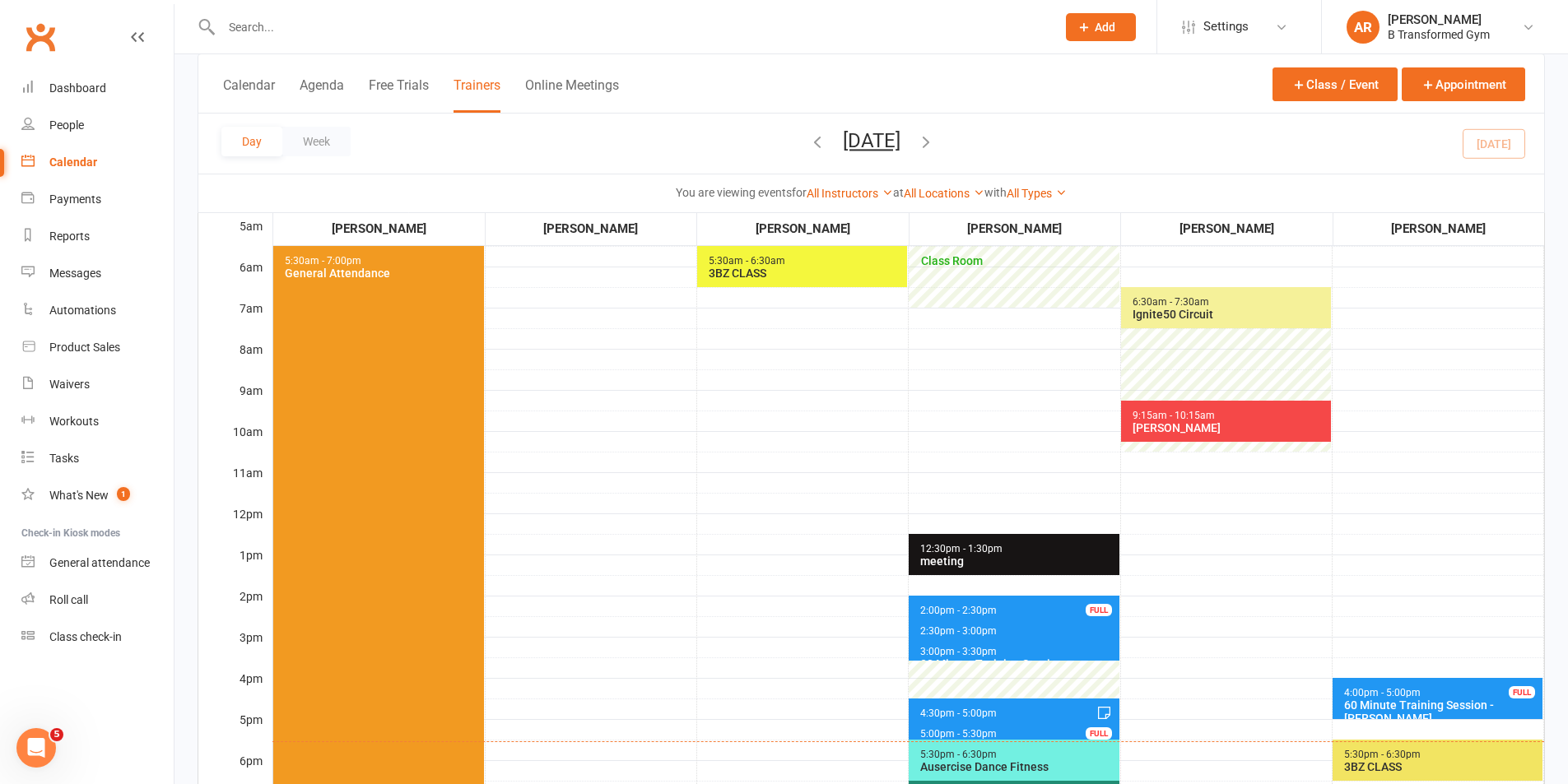
scroll to position [164, 0]
click at [900, 142] on button "Monday, Sep 15, 2025" at bounding box center [872, 140] width 58 height 23
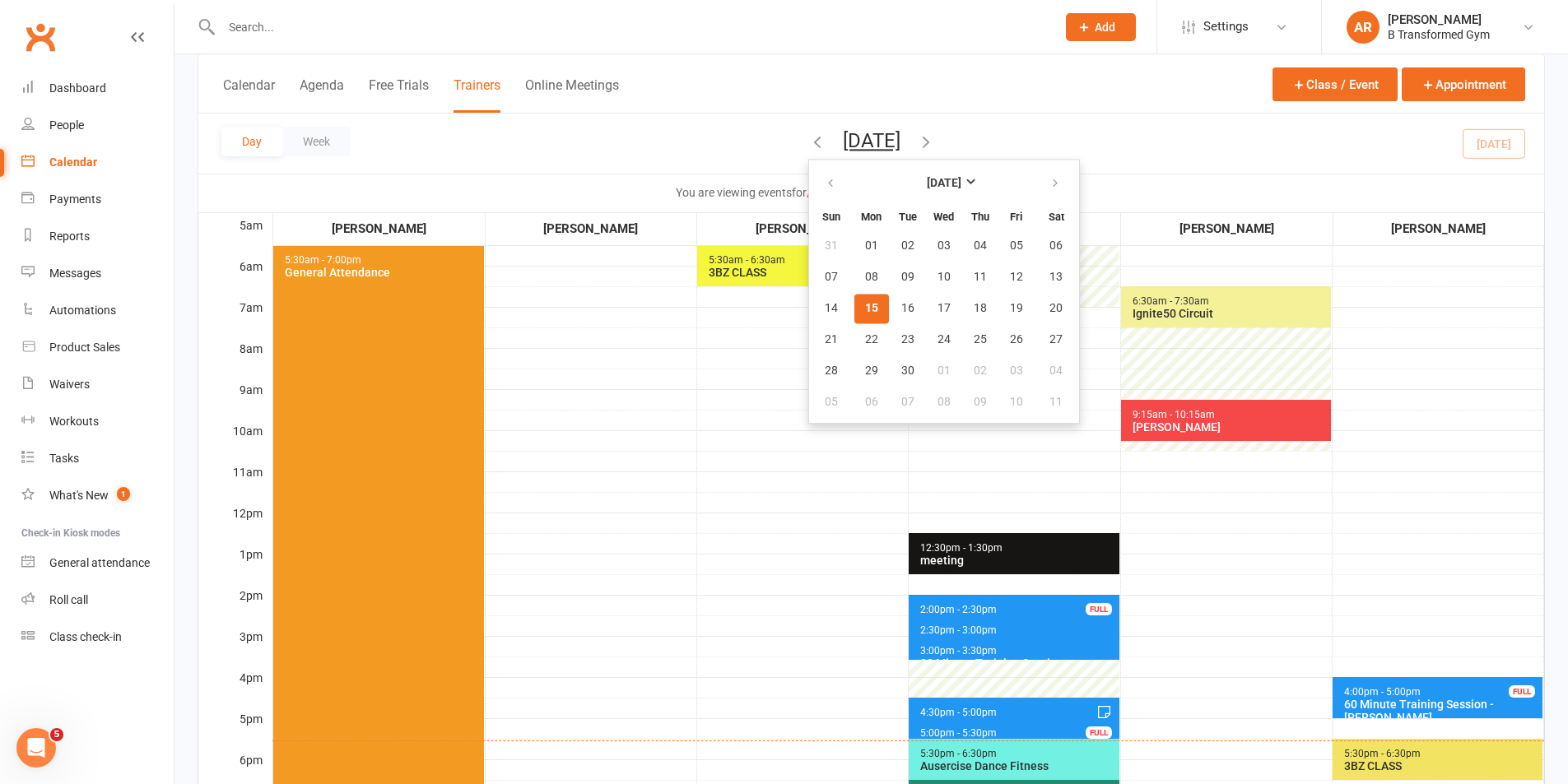
click at [701, 407] on td "5:30am - 6:30am 3BZ CLASS" at bounding box center [802, 594] width 211 height 823
click at [885, 493] on td "5:30am - 6:30am 3BZ CLASS" at bounding box center [802, 594] width 211 height 823
click at [854, 298] on button "15" at bounding box center [871, 308] width 35 height 30
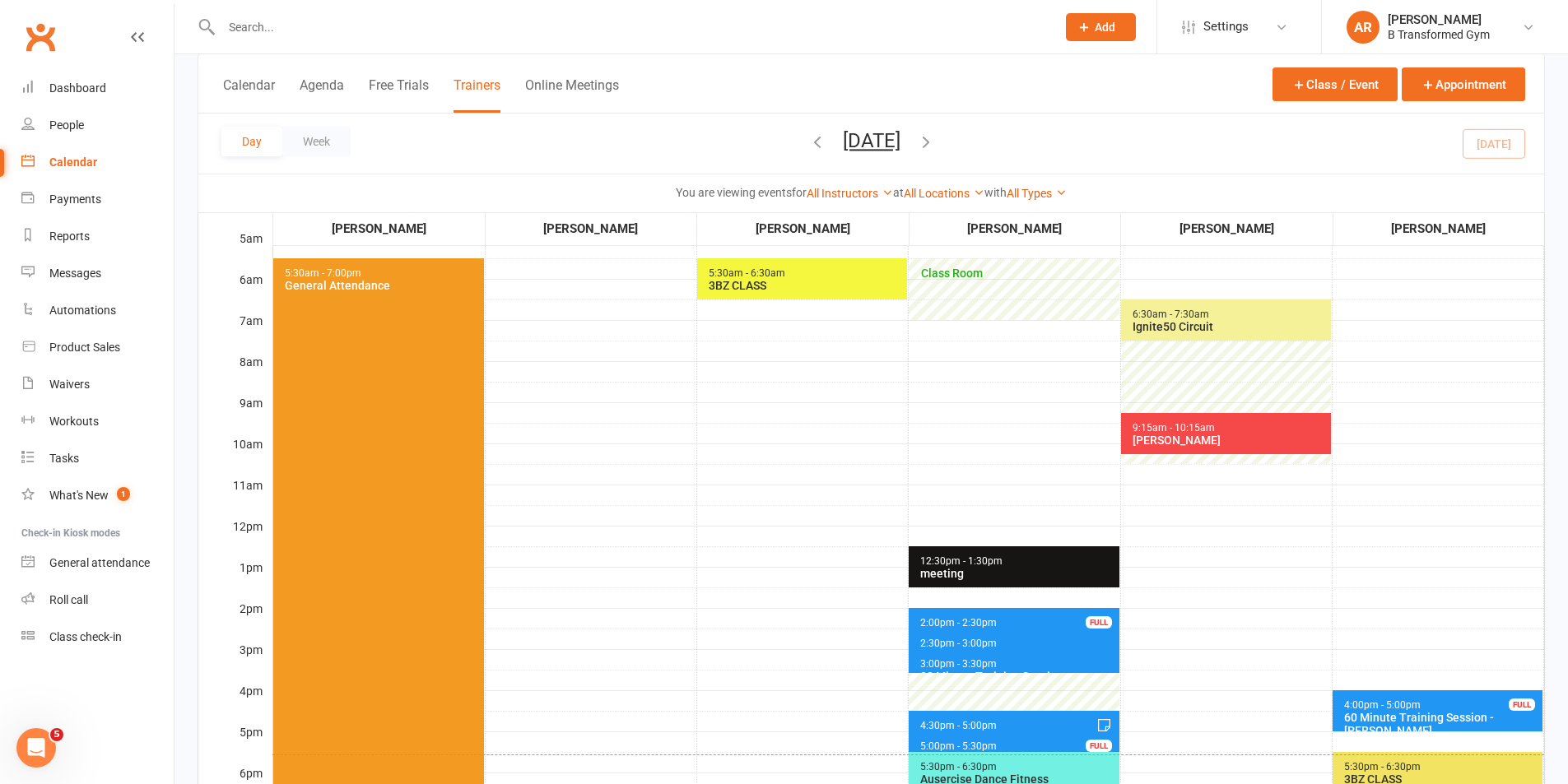
scroll to position [247, 0]
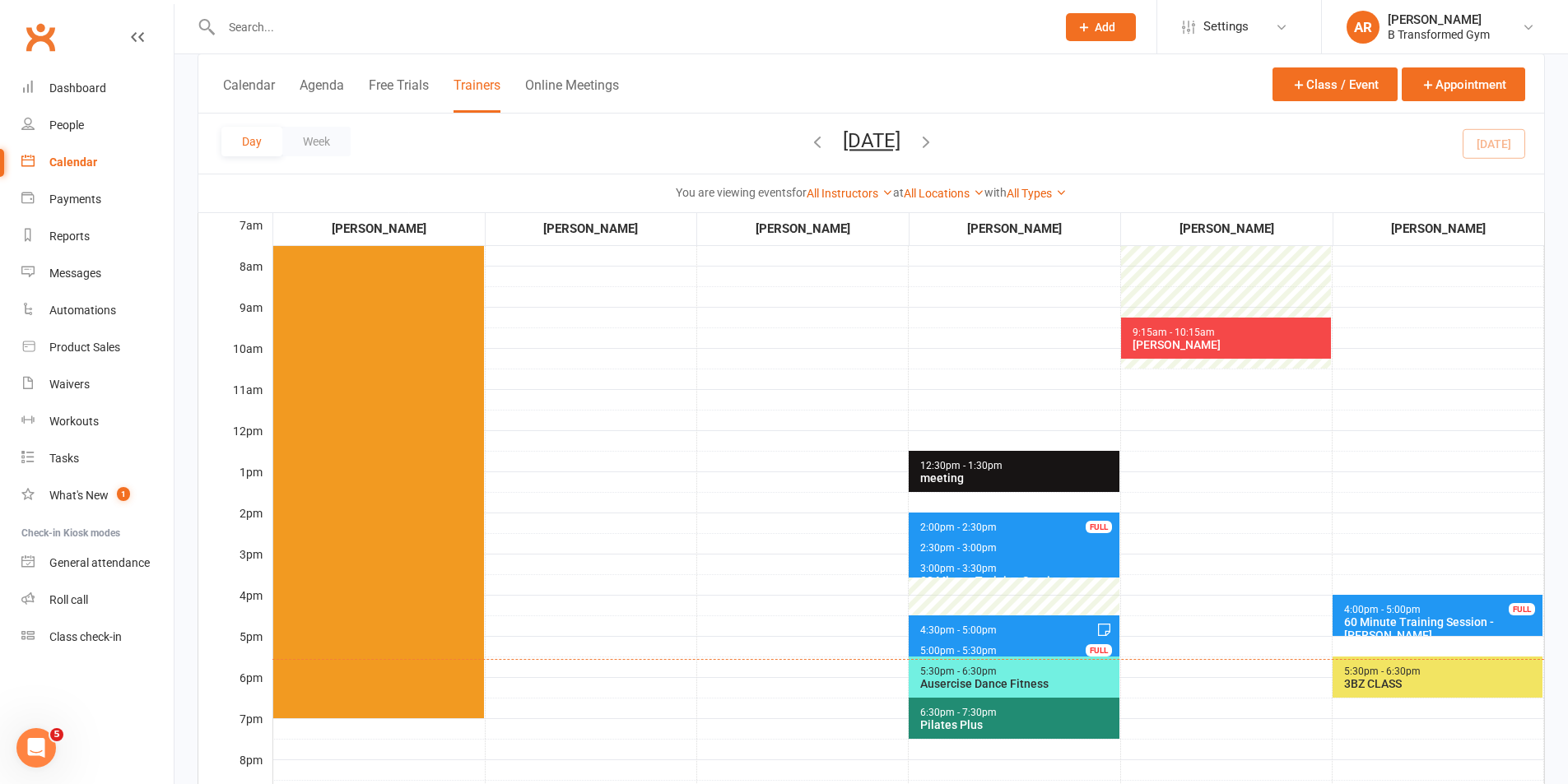
click at [1465, 686] on div "3BZ CLASS" at bounding box center [1441, 683] width 196 height 13
click at [1469, 677] on span "5:30pm - 6:30pm 3BZ CLASS" at bounding box center [1437, 677] width 210 height 41
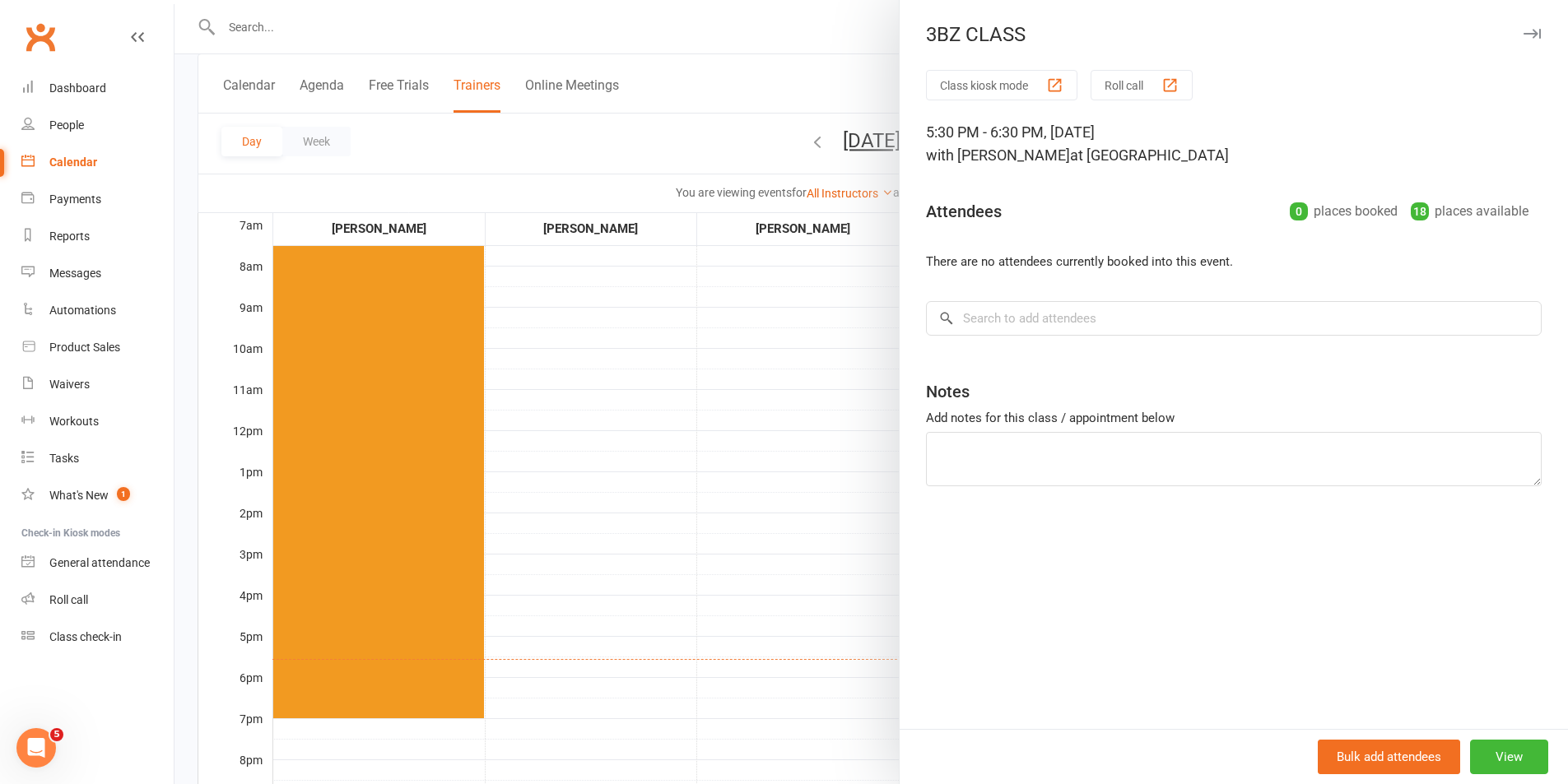
click at [673, 33] on div at bounding box center [871, 392] width 1394 height 784
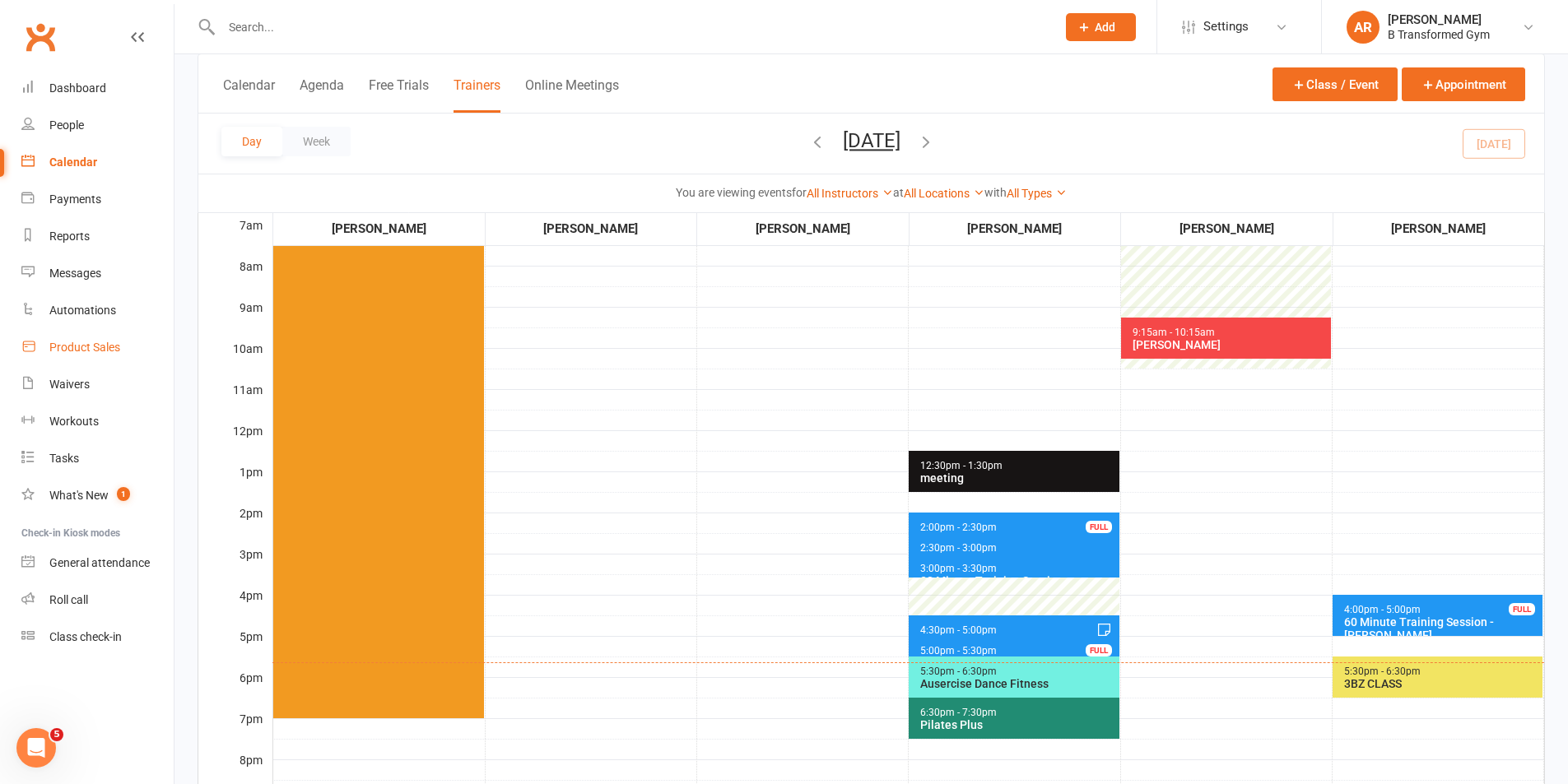
click at [64, 350] on div "Product Sales" at bounding box center [85, 346] width 71 height 13
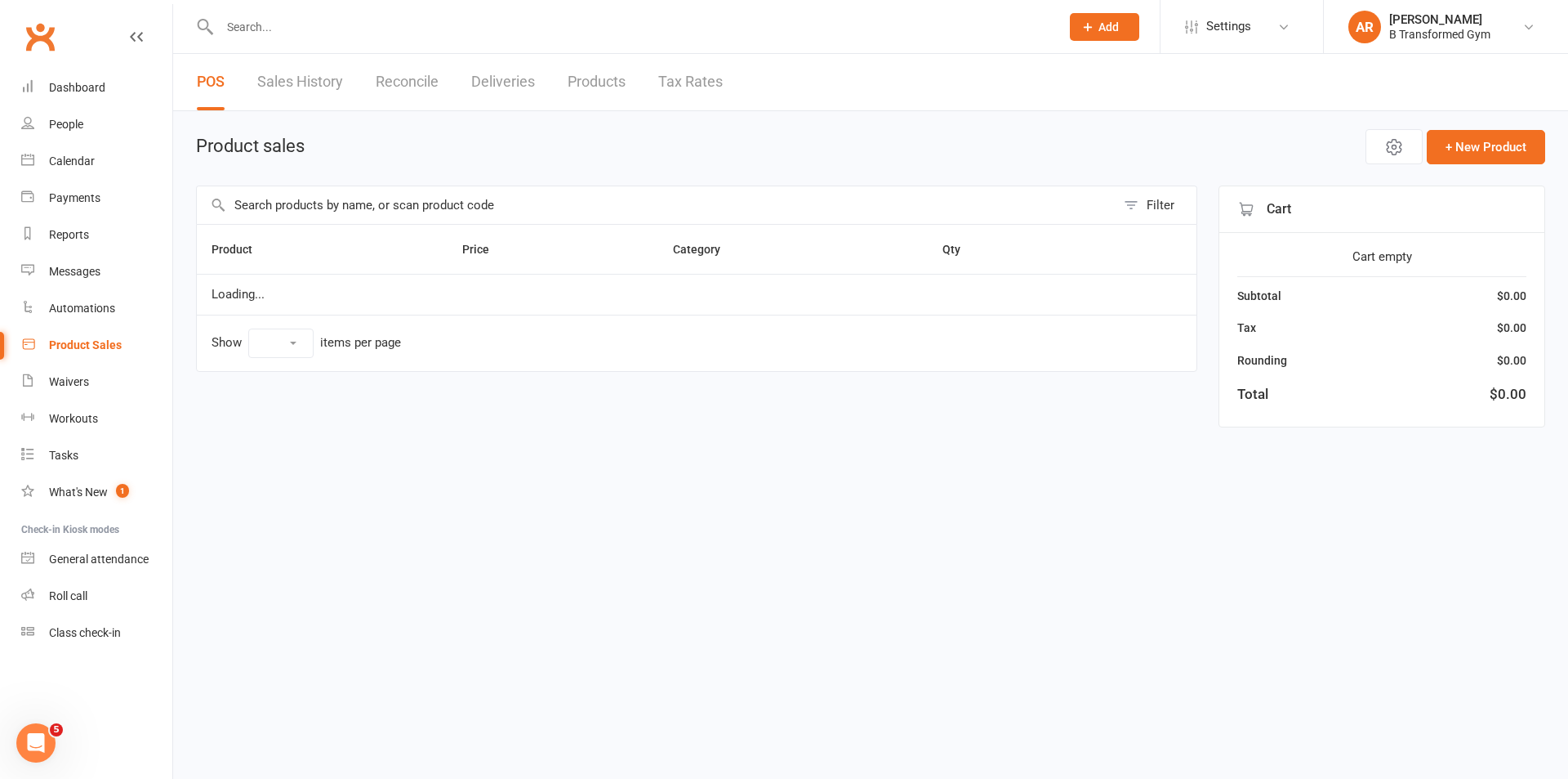
select select "25"
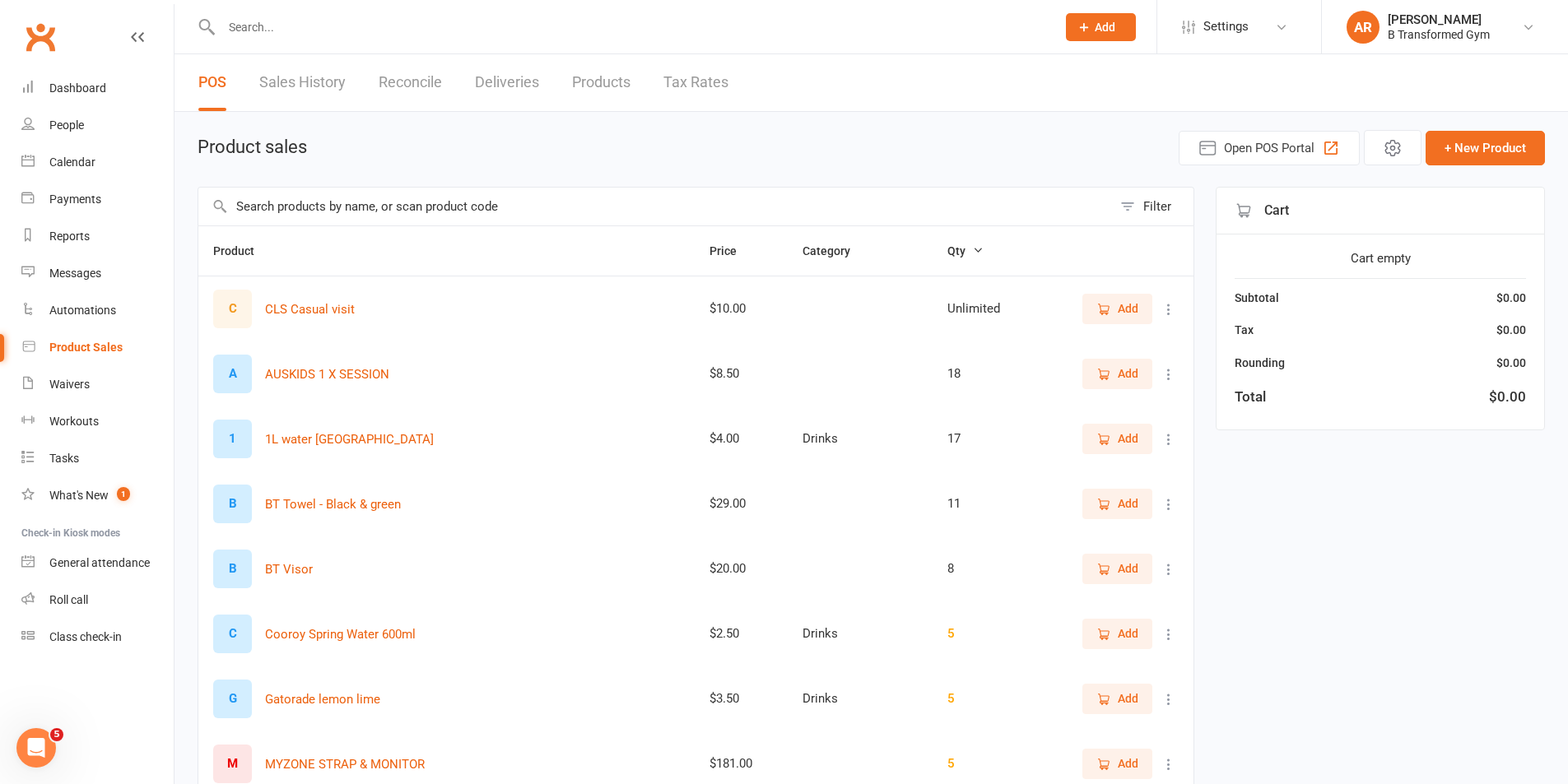
click at [264, 201] on input "text" at bounding box center [655, 206] width 914 height 38
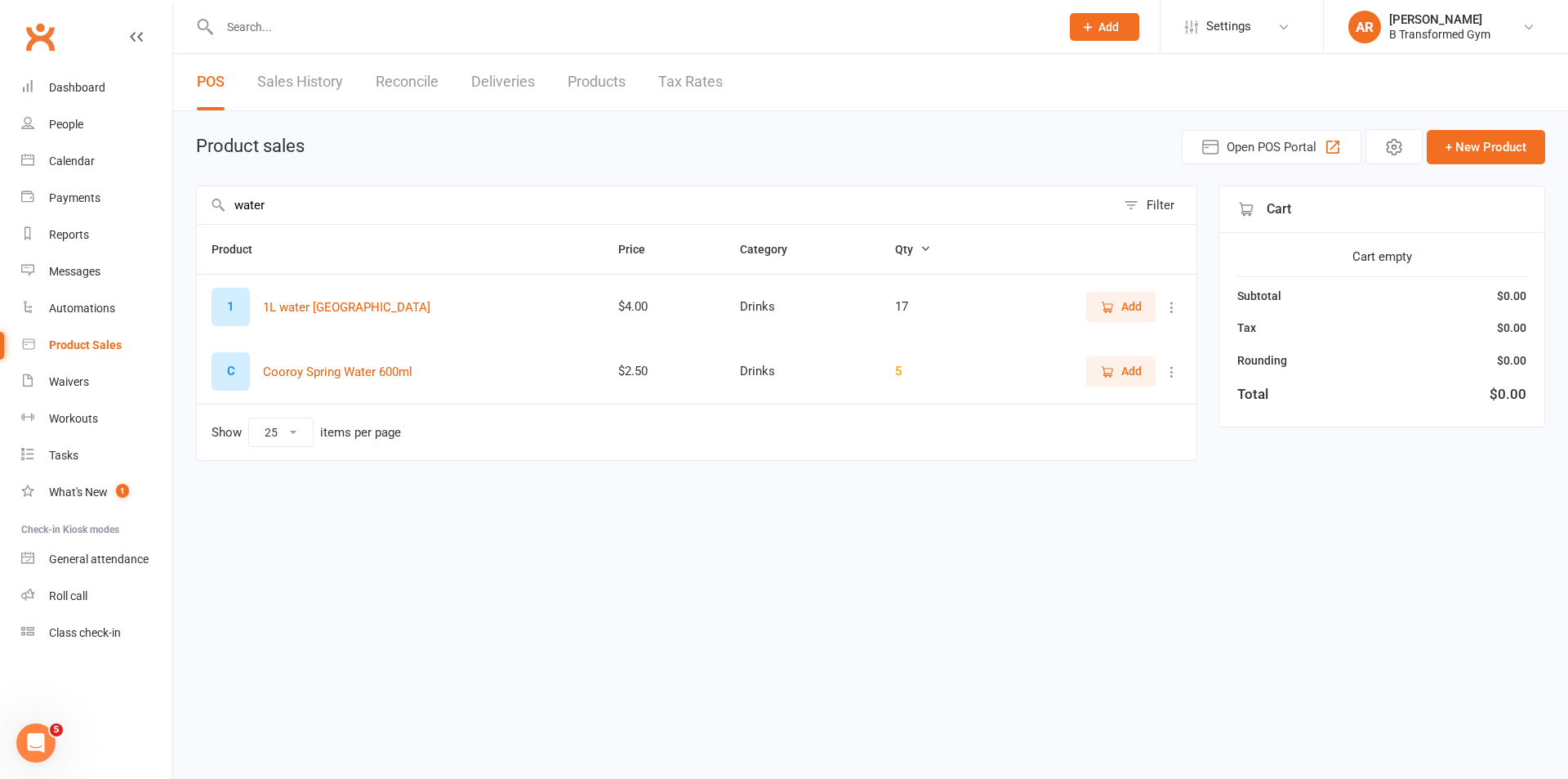
type input "water"
click at [1130, 307] on span "Add" at bounding box center [1131, 306] width 21 height 18
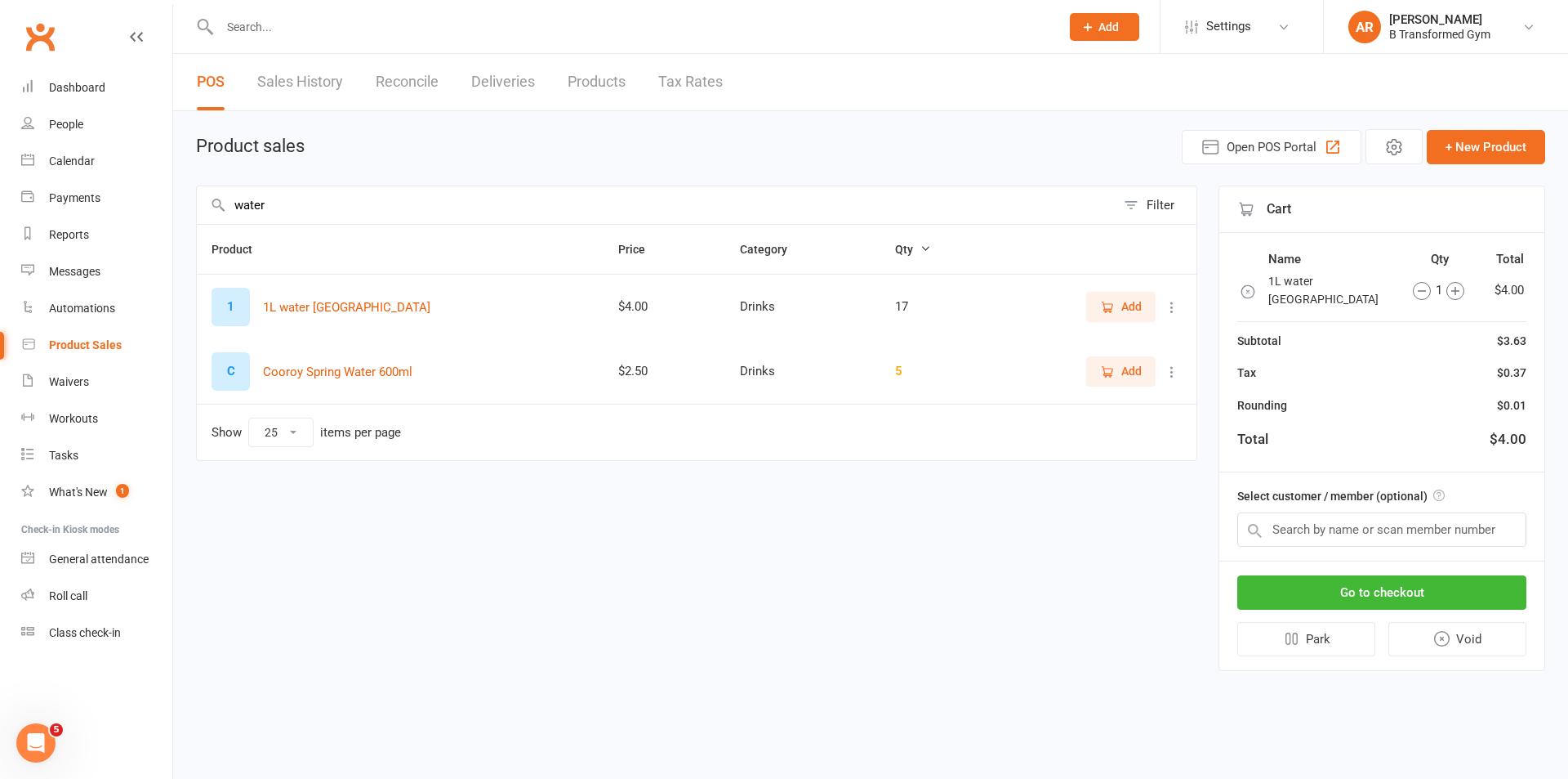
click at [1129, 307] on span "Add" at bounding box center [1131, 306] width 21 height 18
click at [1317, 530] on input "text" at bounding box center [1381, 529] width 289 height 35
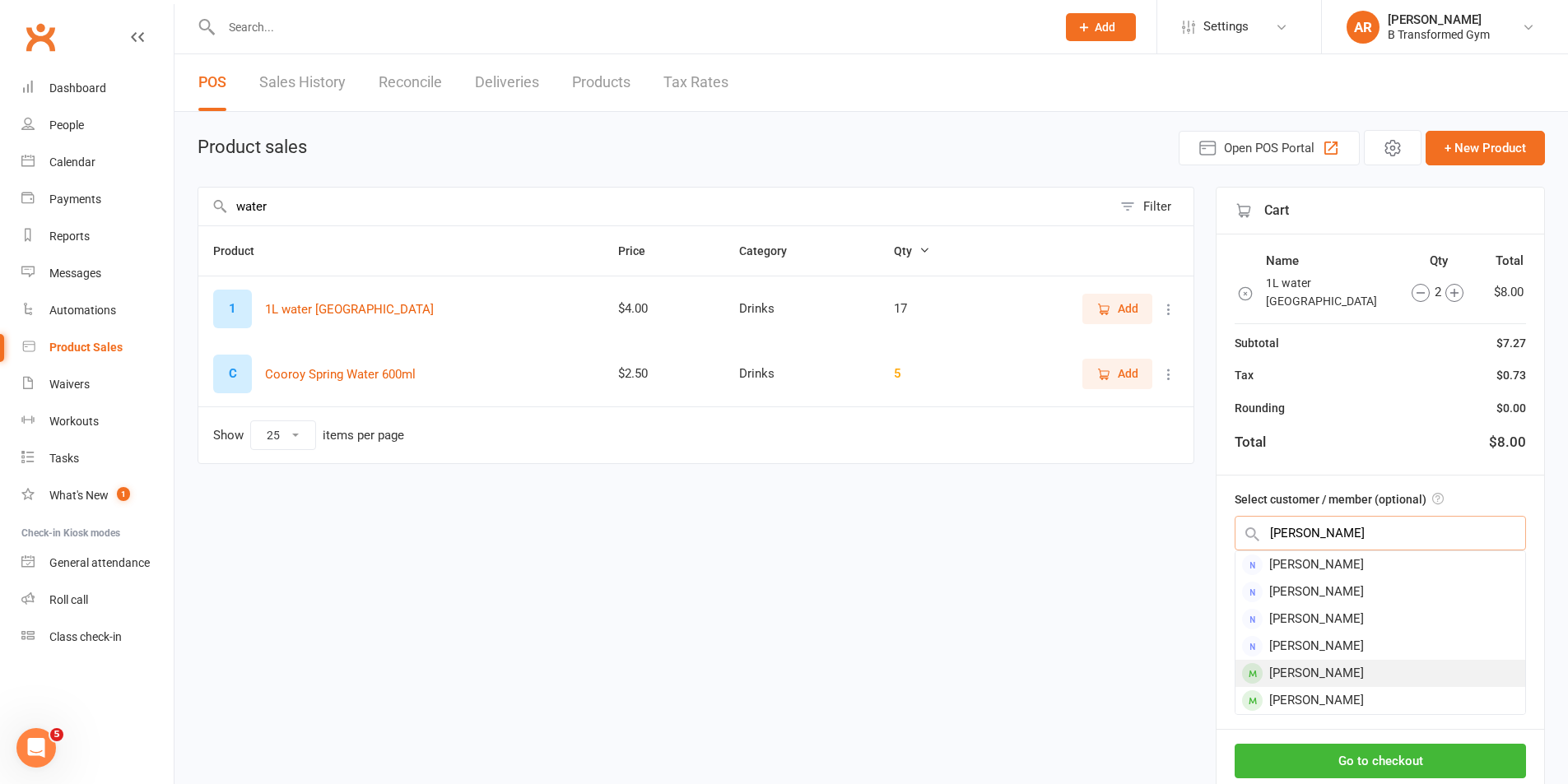
type input "teressa"
click at [1310, 678] on div "[PERSON_NAME]" at bounding box center [1380, 673] width 290 height 27
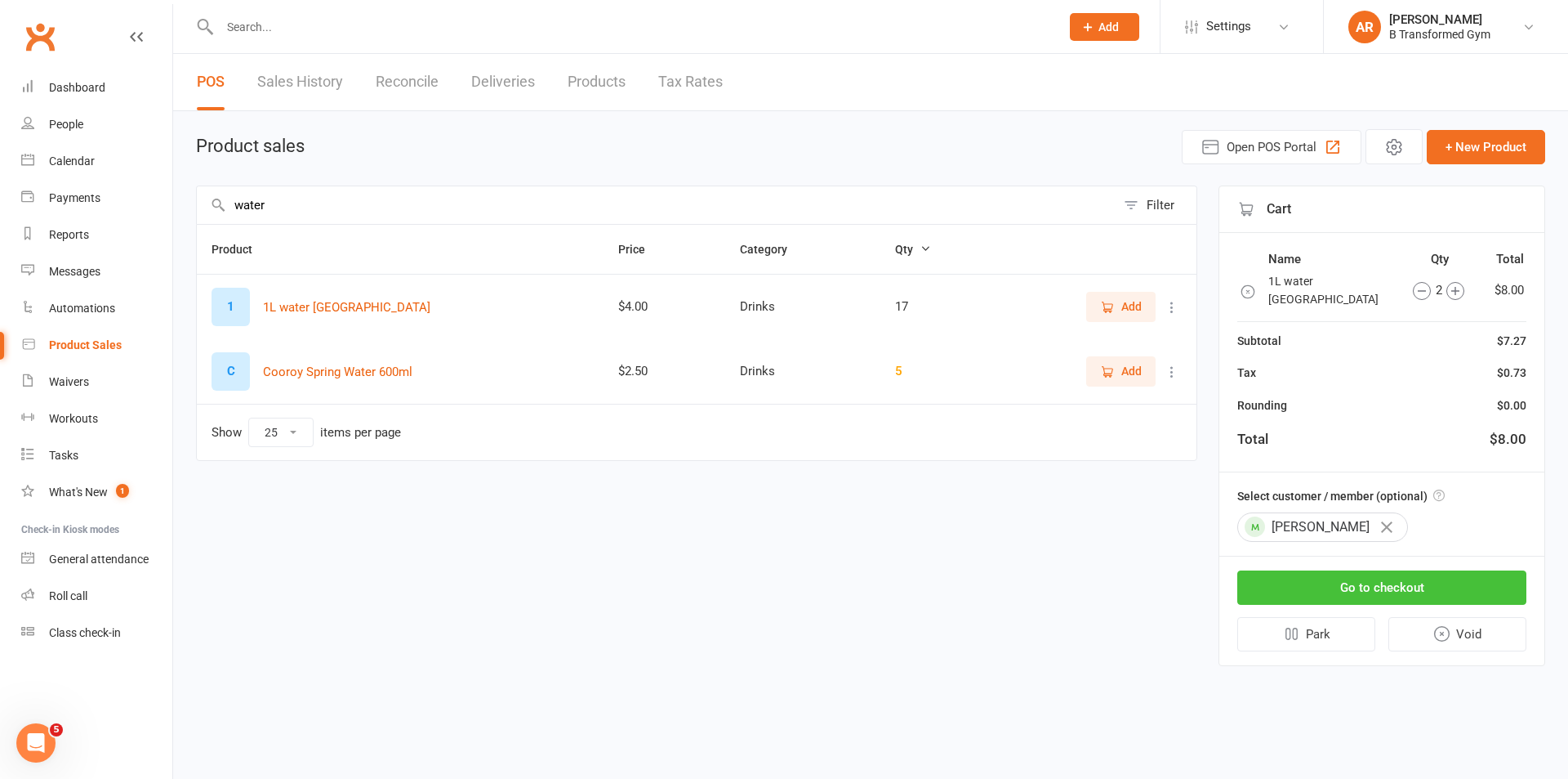
click at [1369, 593] on button "Go to checkout" at bounding box center [1381, 587] width 289 height 35
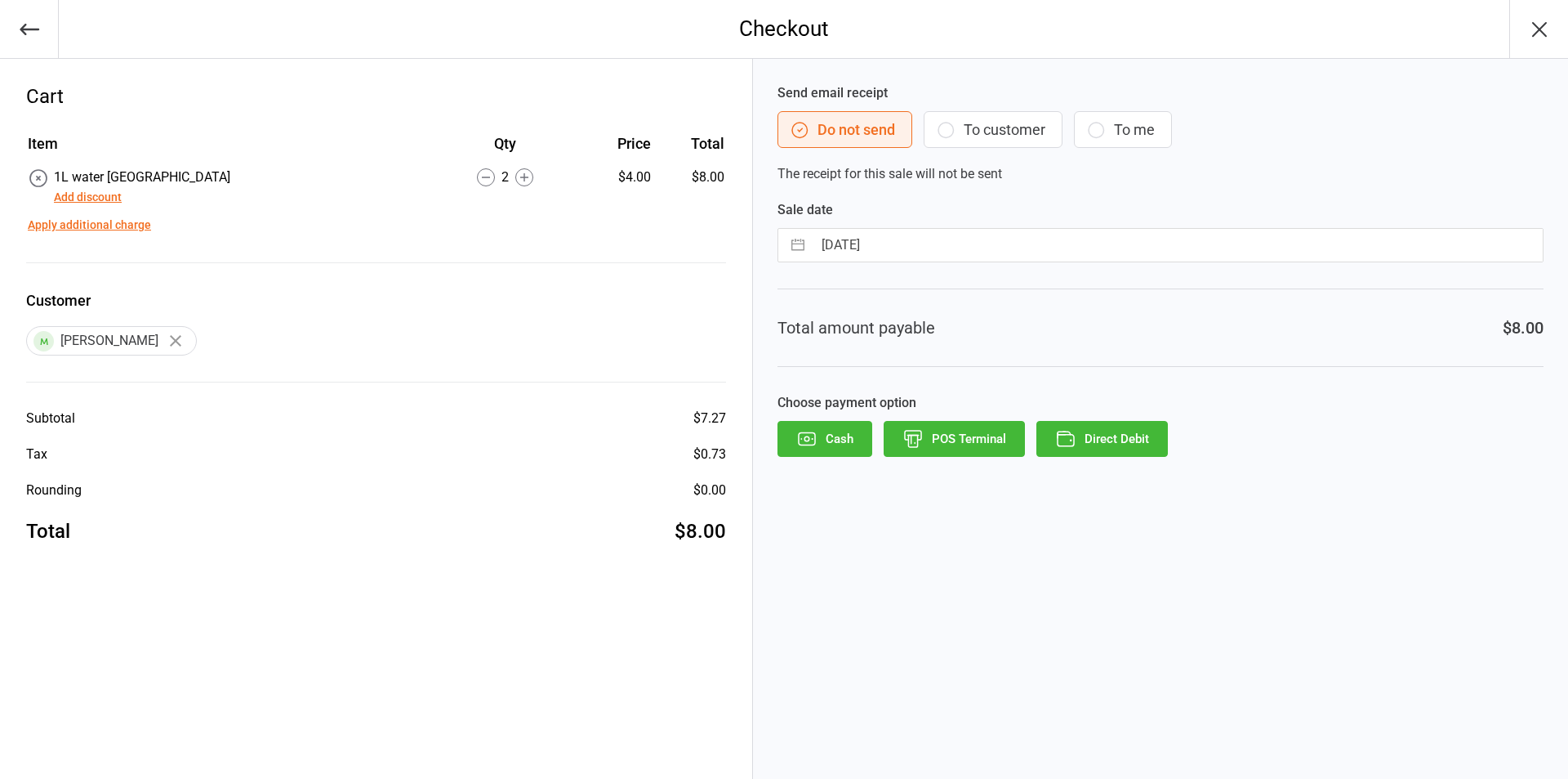
click at [933, 435] on button "POS Terminal" at bounding box center [953, 439] width 141 height 36
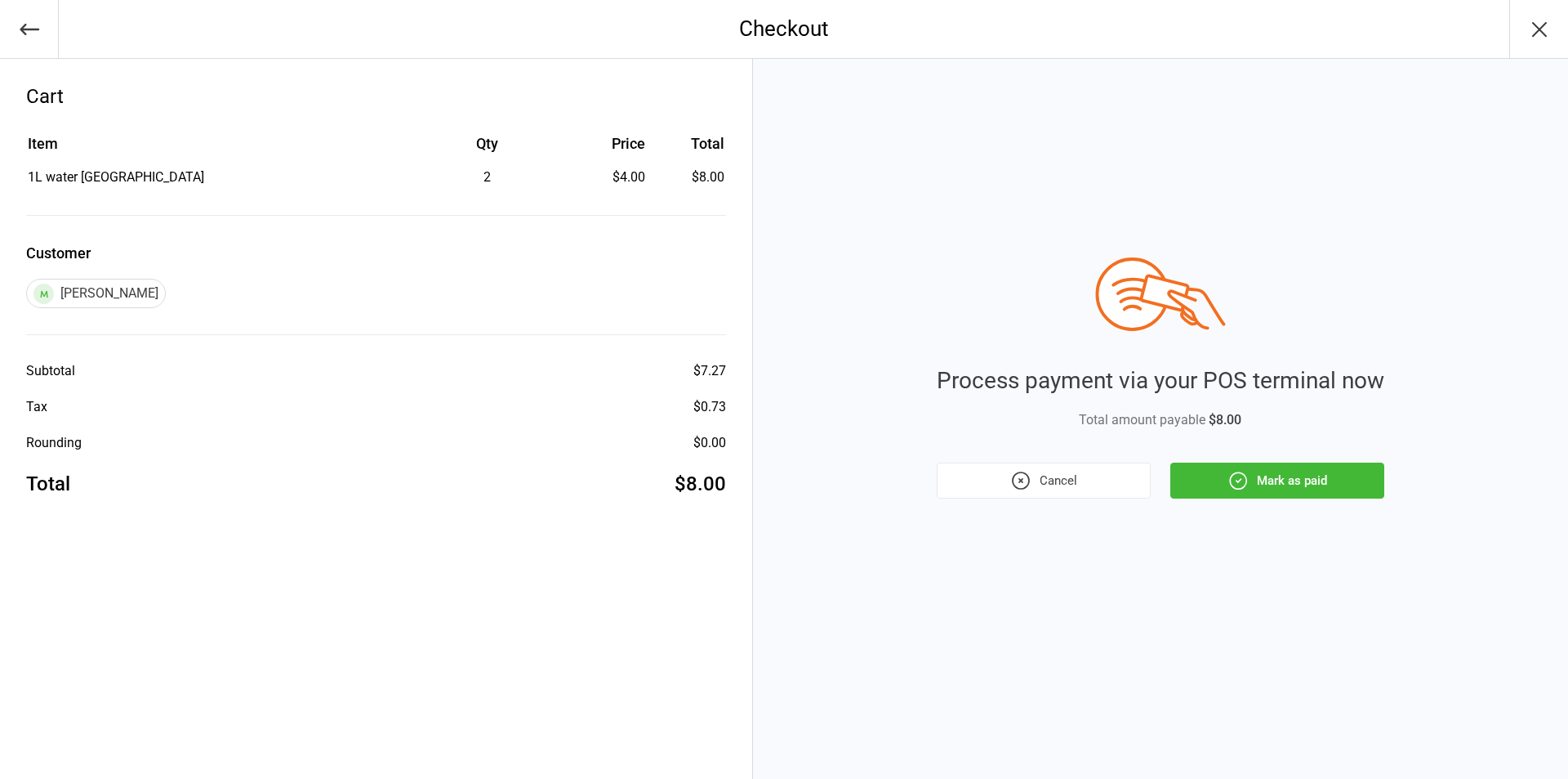
click at [1315, 476] on button "Mark as paid" at bounding box center [1278, 480] width 214 height 36
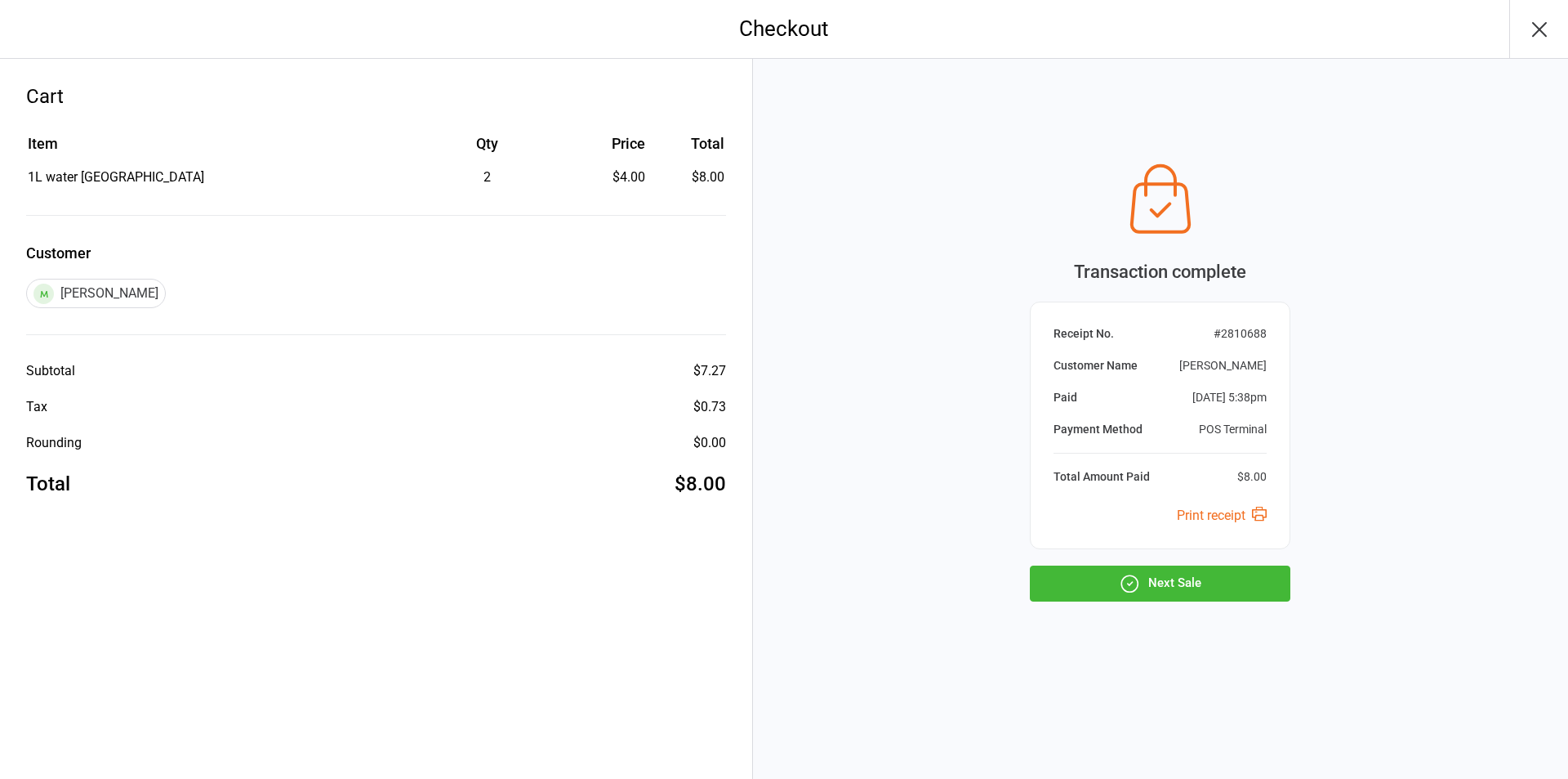
click at [1201, 581] on button "Next Sale" at bounding box center [1160, 583] width 261 height 36
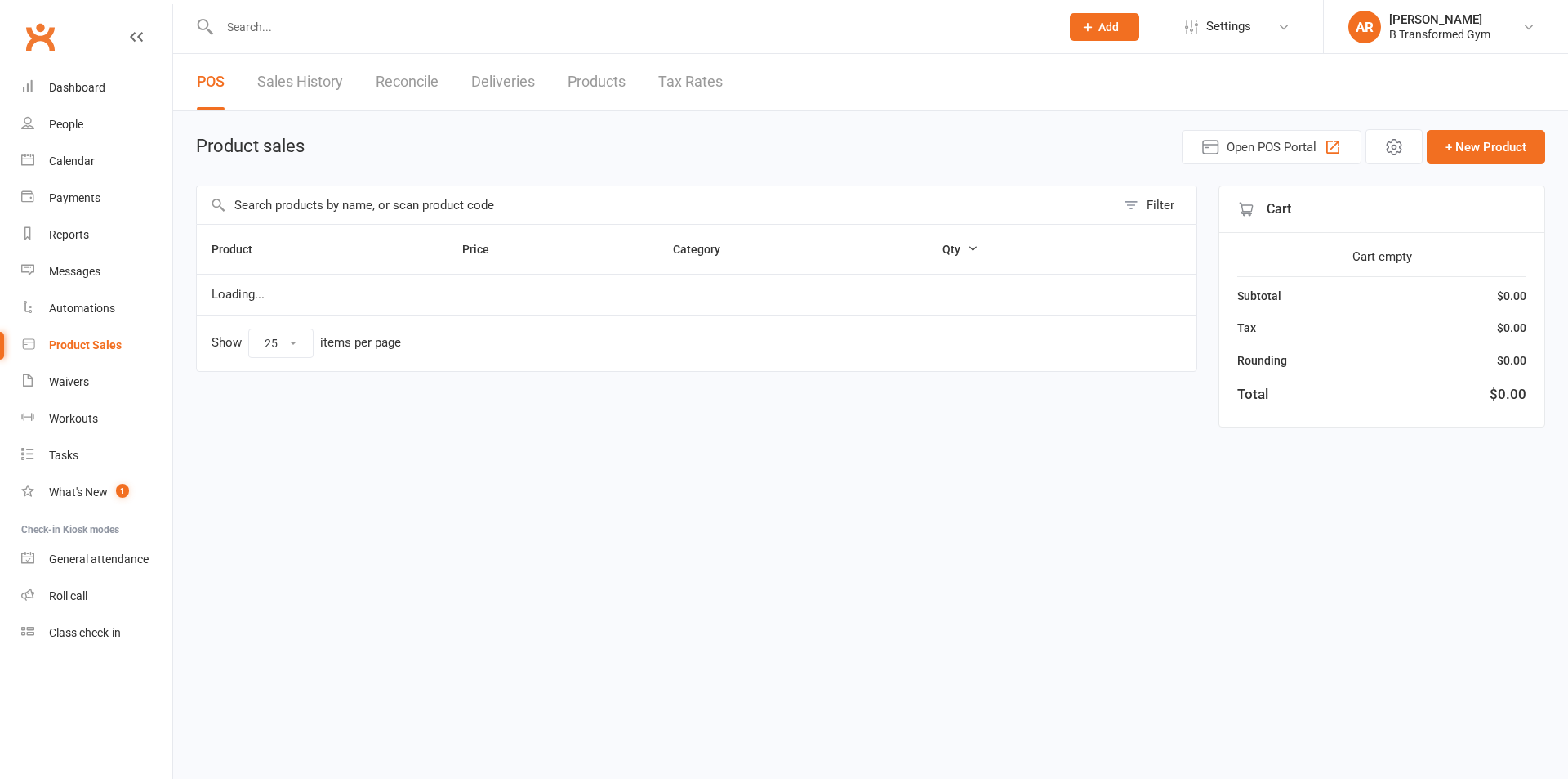
select select "25"
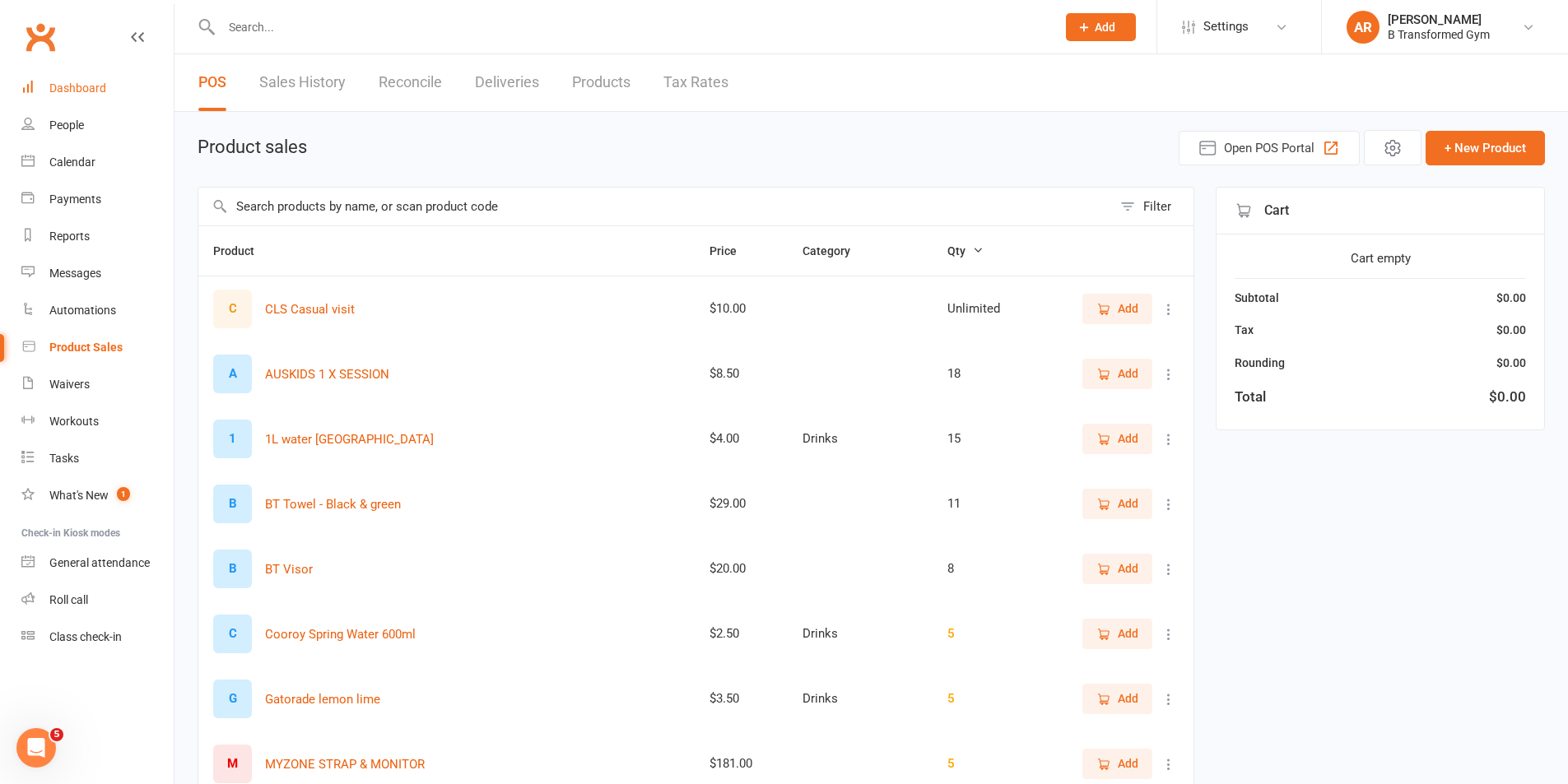
click at [65, 83] on div "Dashboard" at bounding box center [78, 88] width 57 height 13
